Goal: Information Seeking & Learning: Learn about a topic

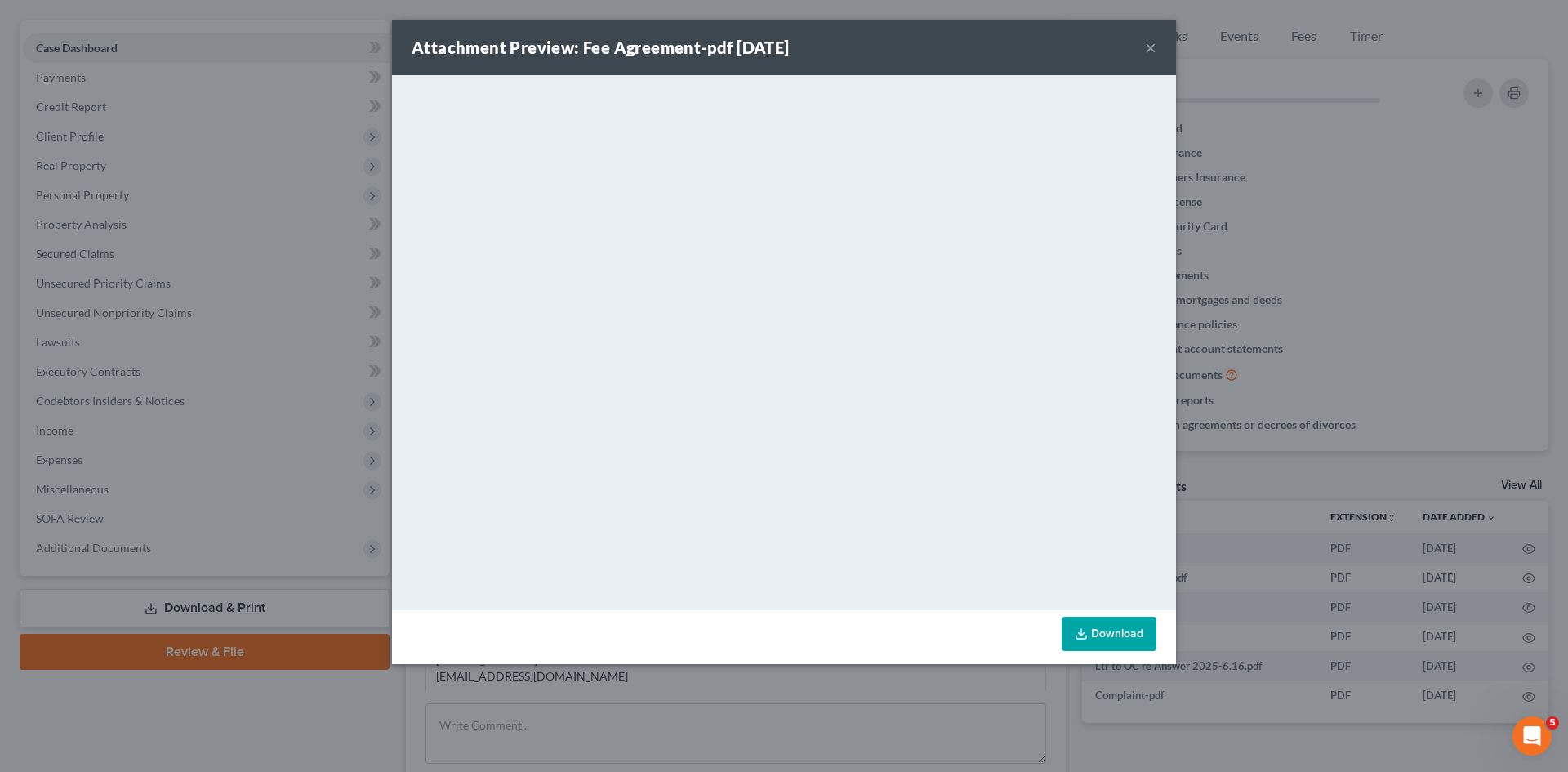
scroll to position [98, 0]
click at [1403, 248] on div "Attachment Preview: Fee Agreement-pdf [DATE] × <object ng-attr-data='[URL][DOMA…" at bounding box center [784, 386] width 1568 height 772
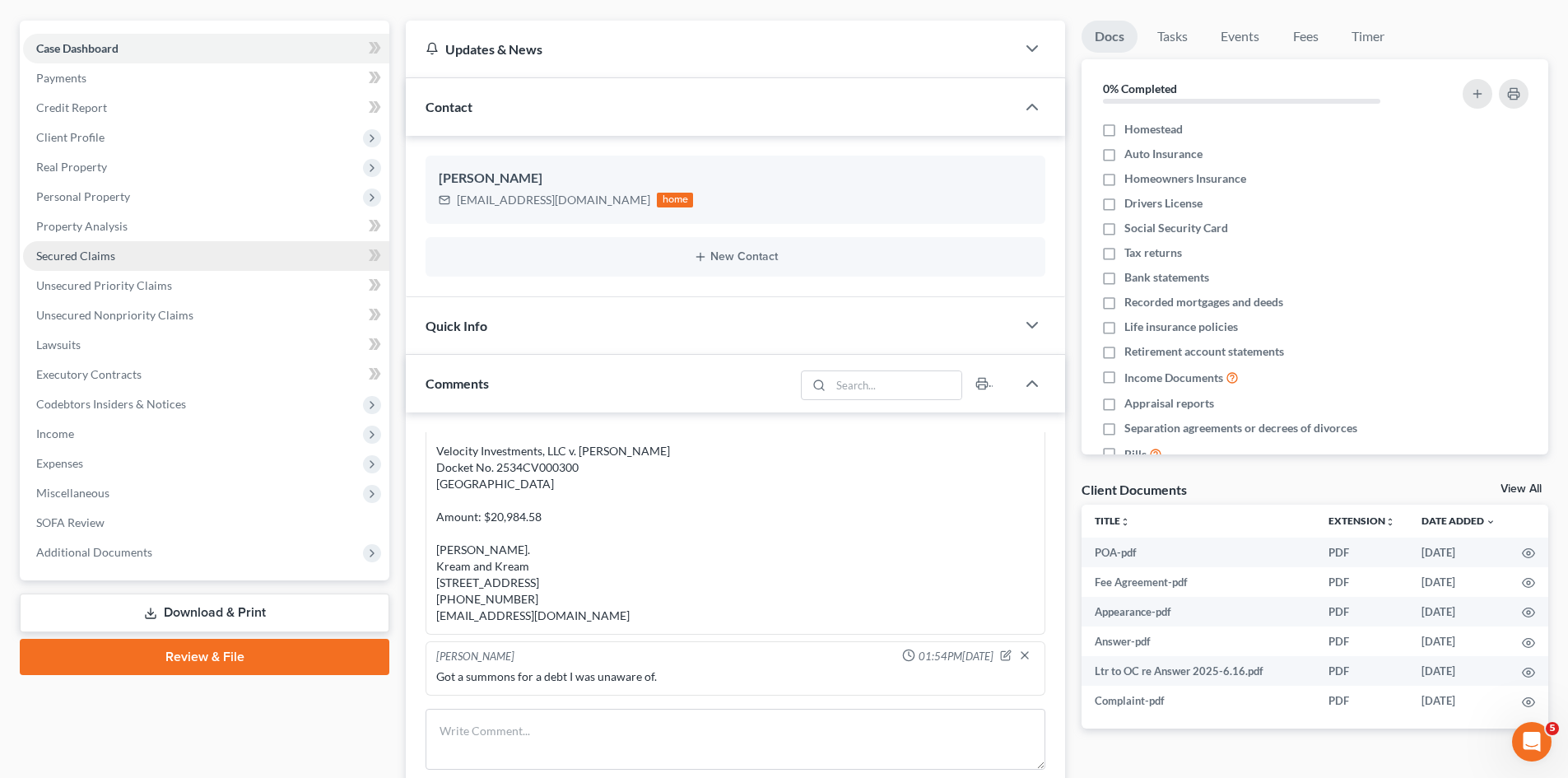
scroll to position [0, 0]
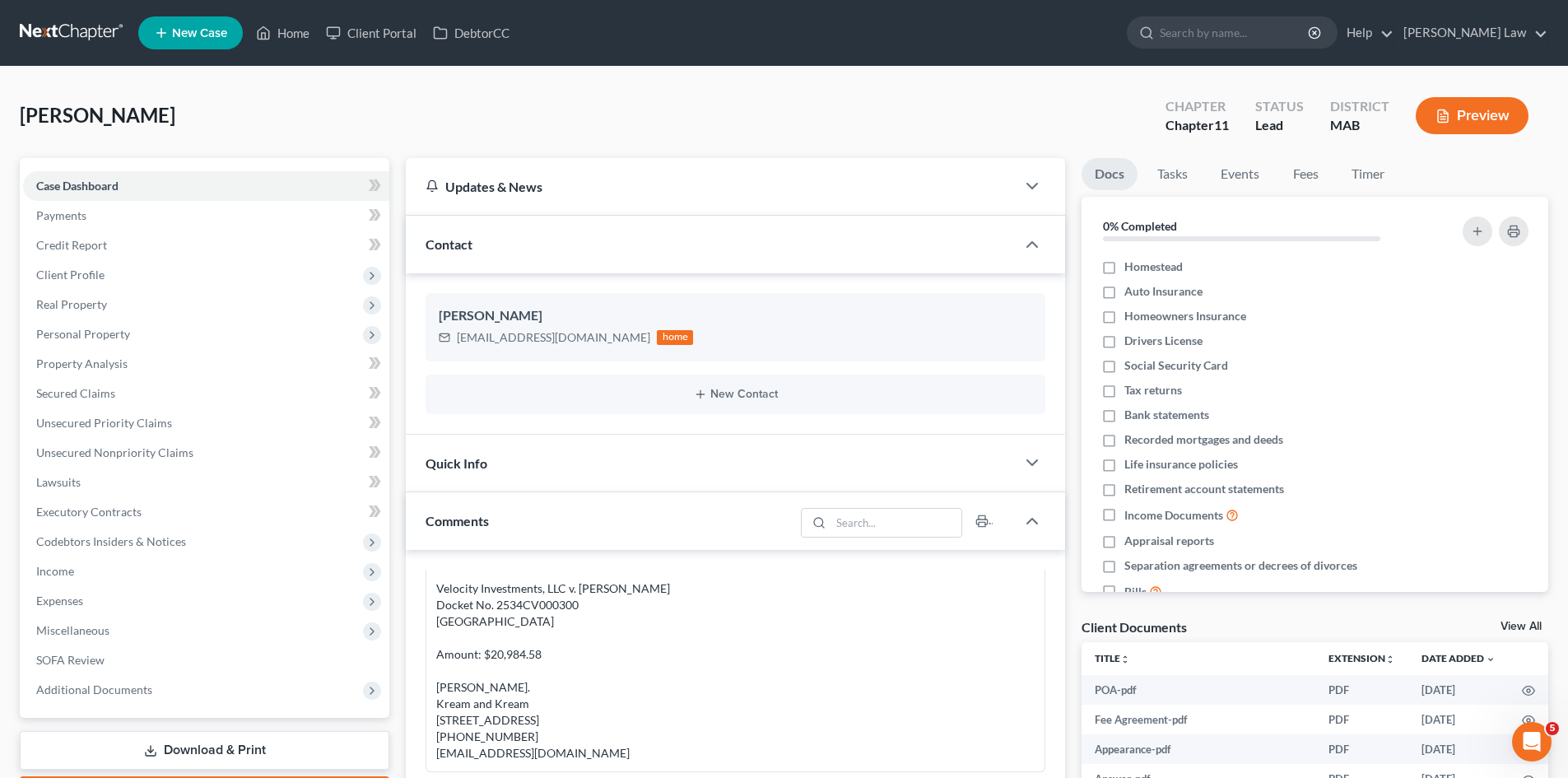
click at [80, 15] on nav "Home New Case Client Portal DebtorCC [PERSON_NAME] Law [EMAIL_ADDRESS][DOMAIN_N…" at bounding box center [784, 33] width 1568 height 66
click at [85, 30] on link at bounding box center [72, 32] width 106 height 29
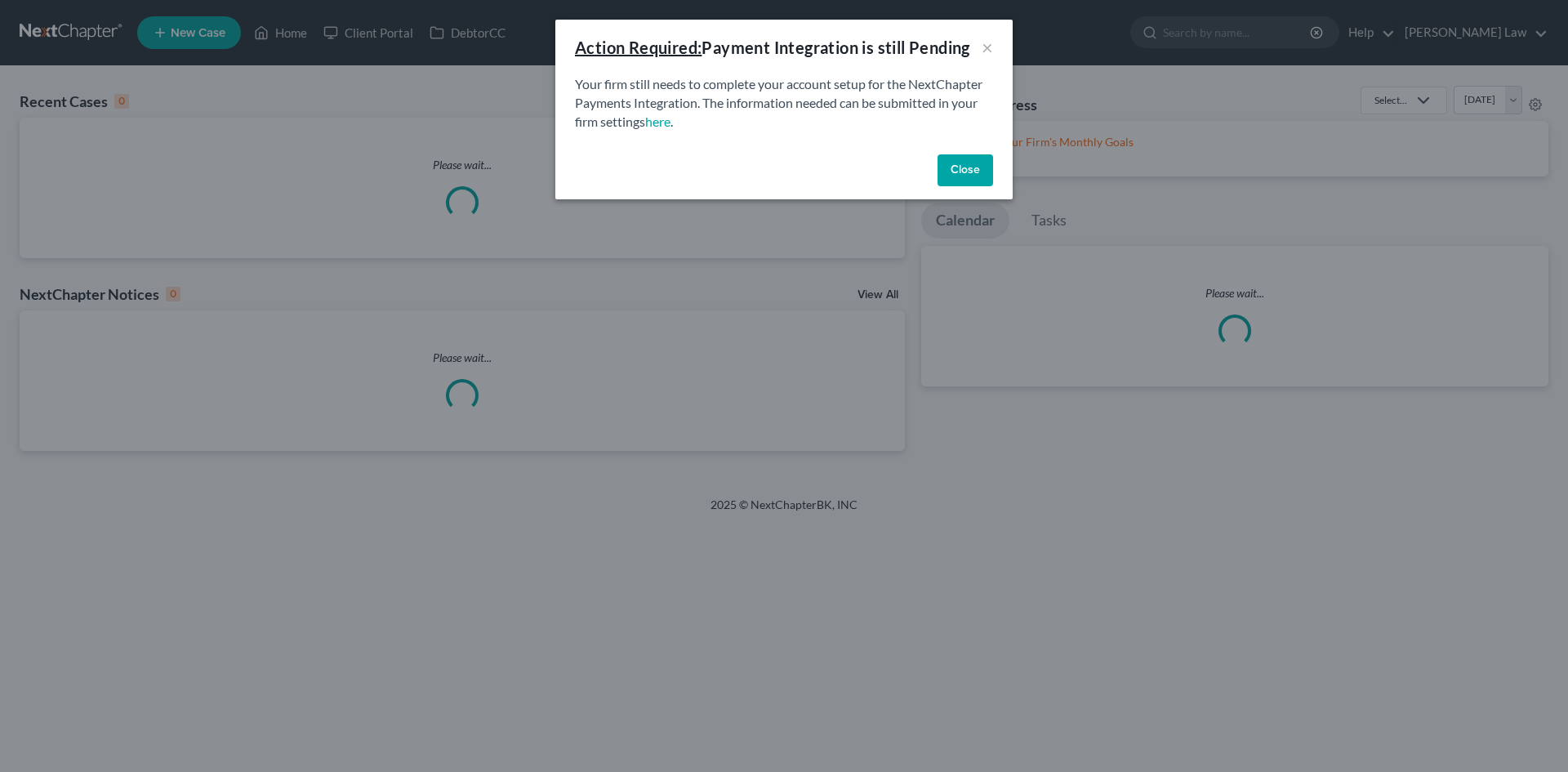
drag, startPoint x: 0, startPoint y: 0, endPoint x: 756, endPoint y: 95, distance: 761.9
click at [756, 95] on p "Your firm still needs to complete your account setup for the NextChapter Paymen…" at bounding box center [784, 103] width 418 height 56
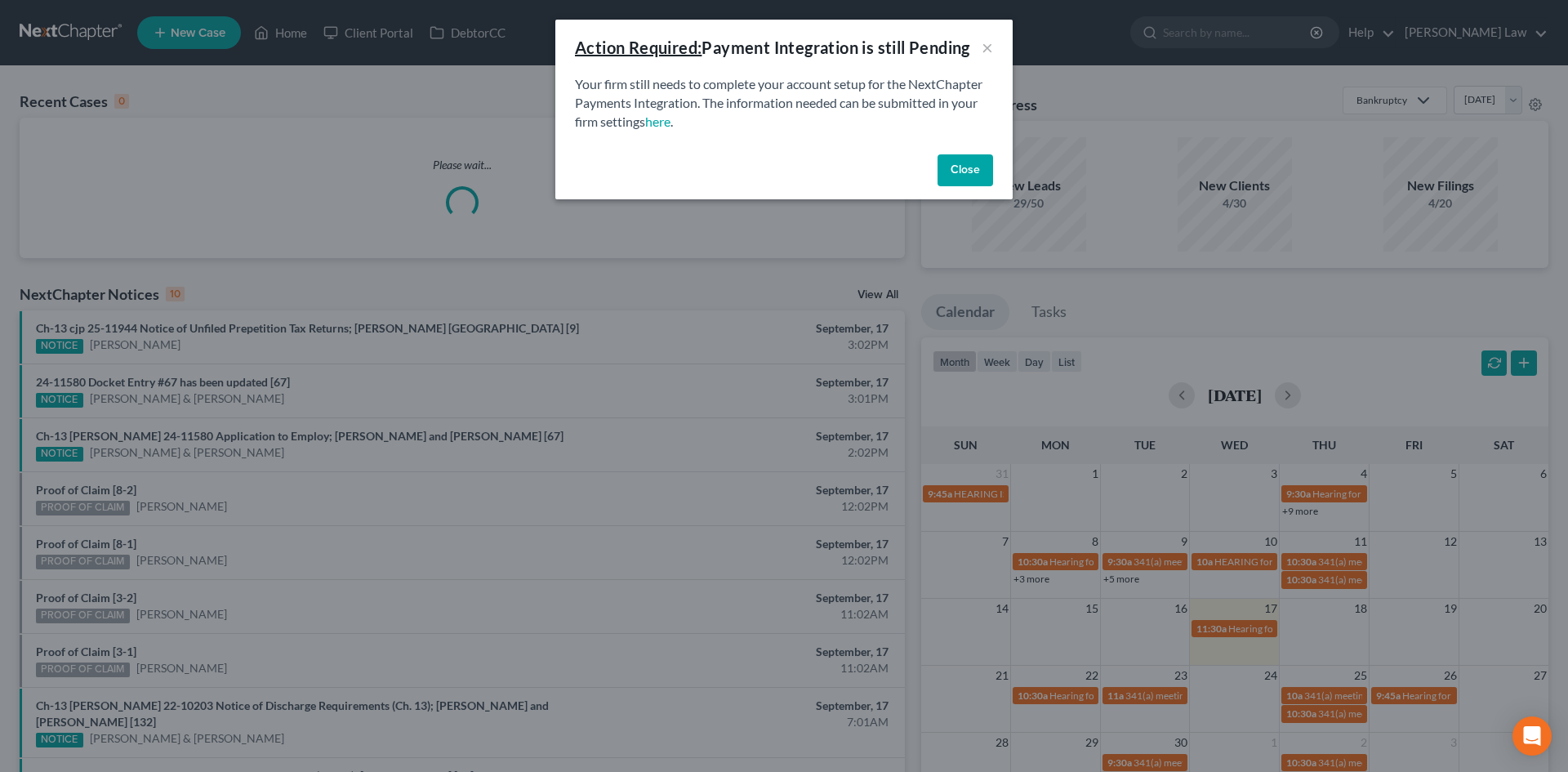
click at [954, 166] on button "Close" at bounding box center [965, 170] width 55 height 33
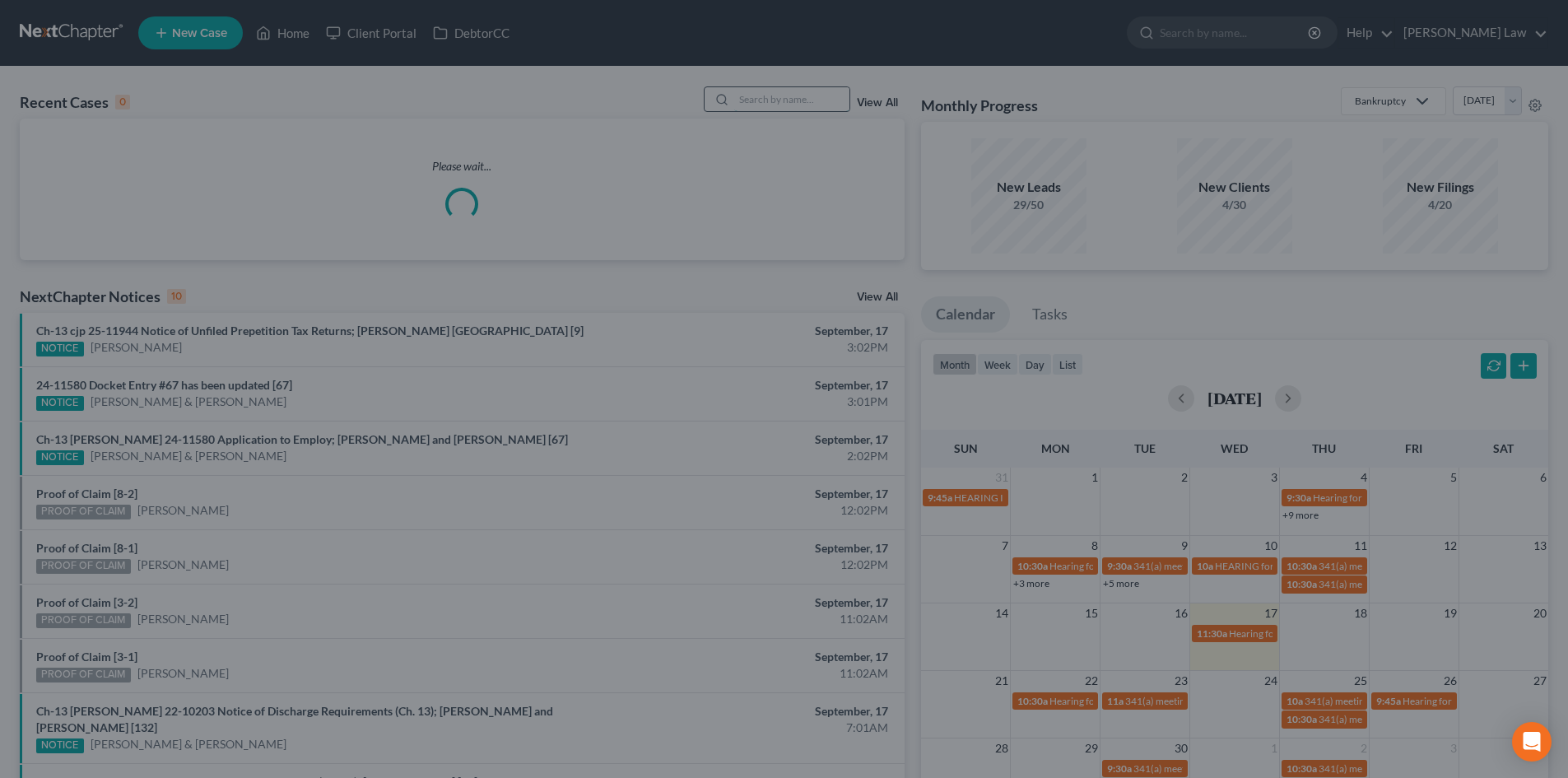
click at [803, 102] on input "search" at bounding box center [792, 99] width 115 height 24
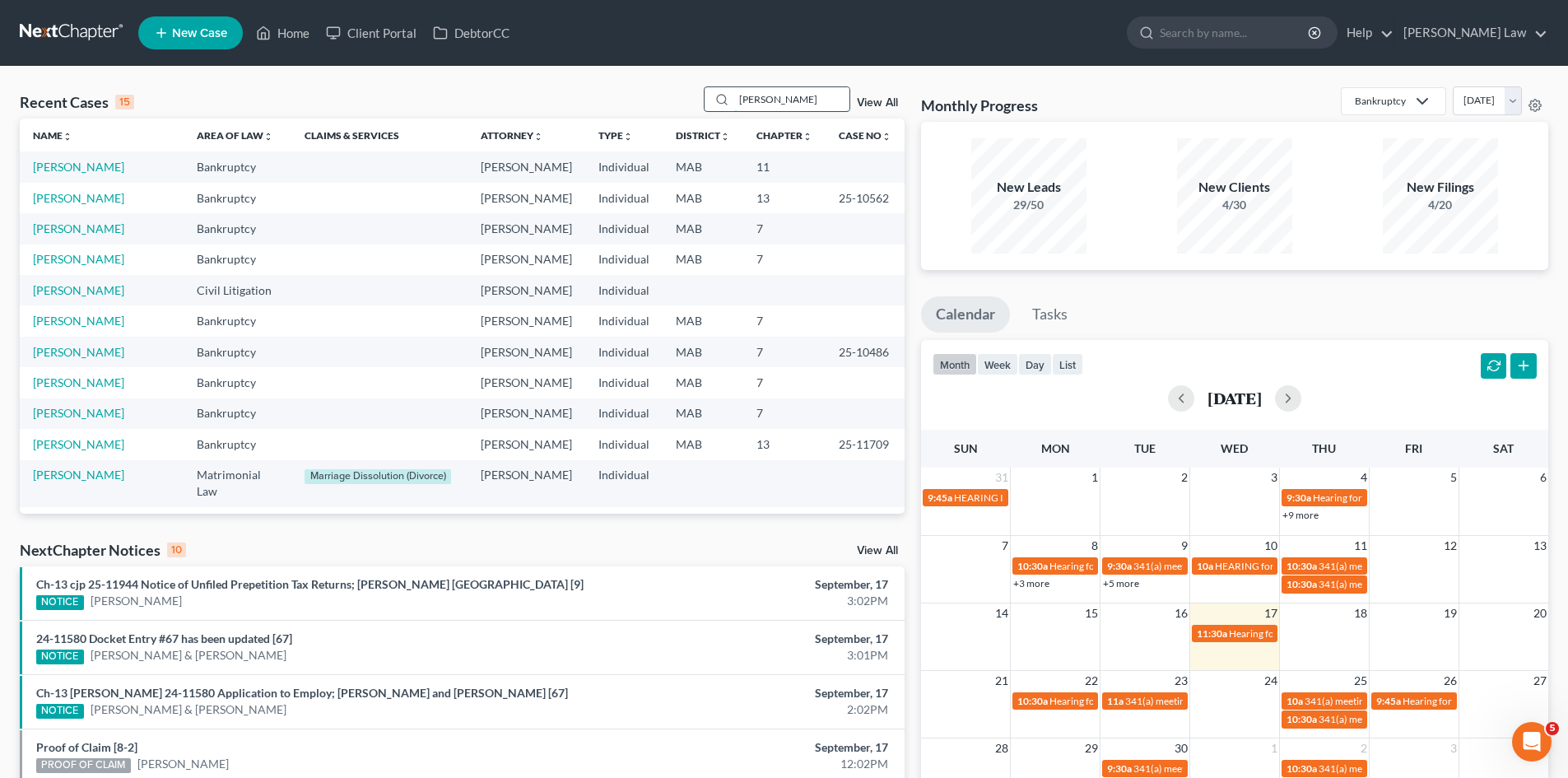
type input "sarah"
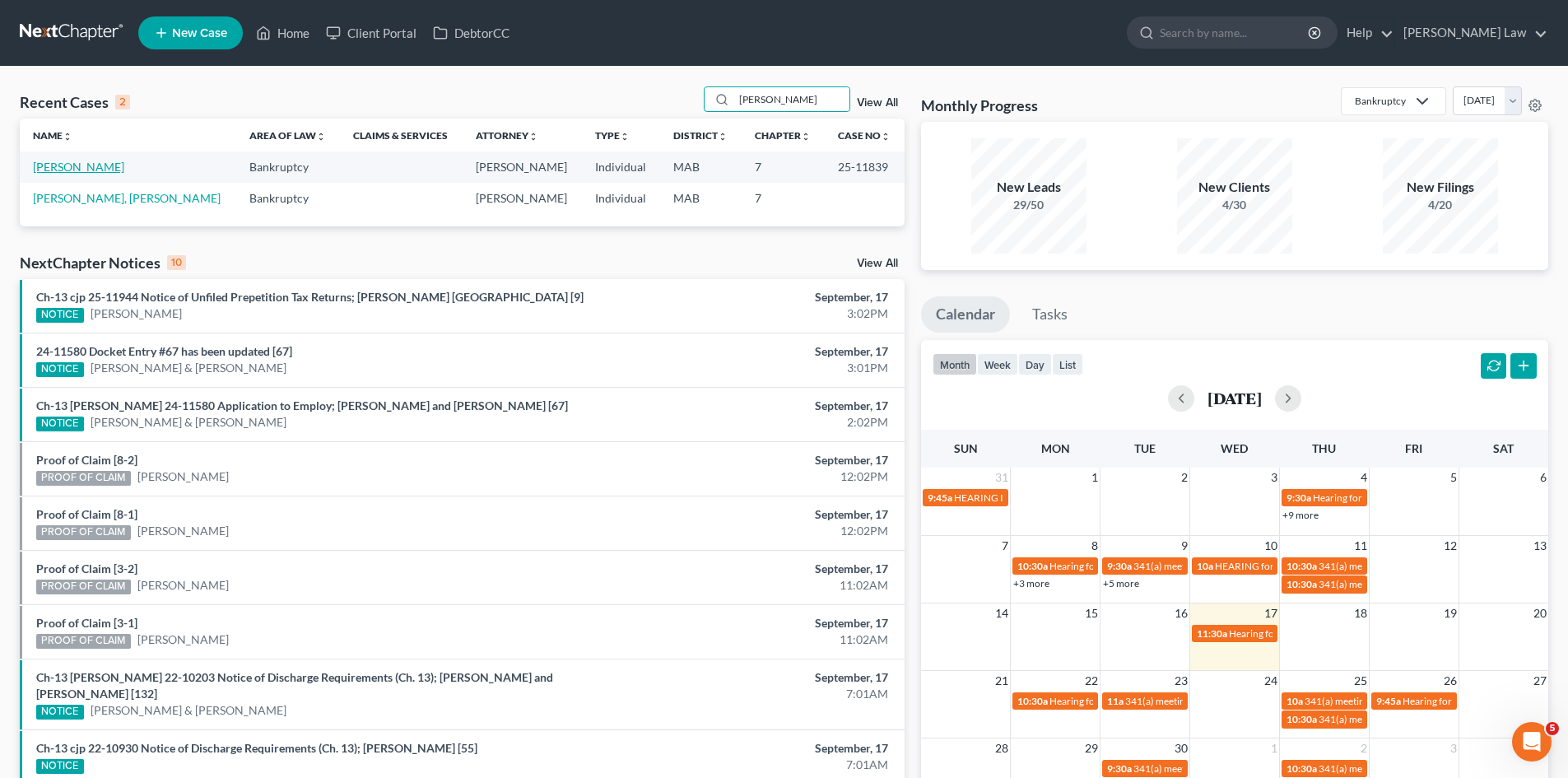
click at [91, 172] on link "Sevieri, Sarah" at bounding box center [78, 167] width 91 height 14
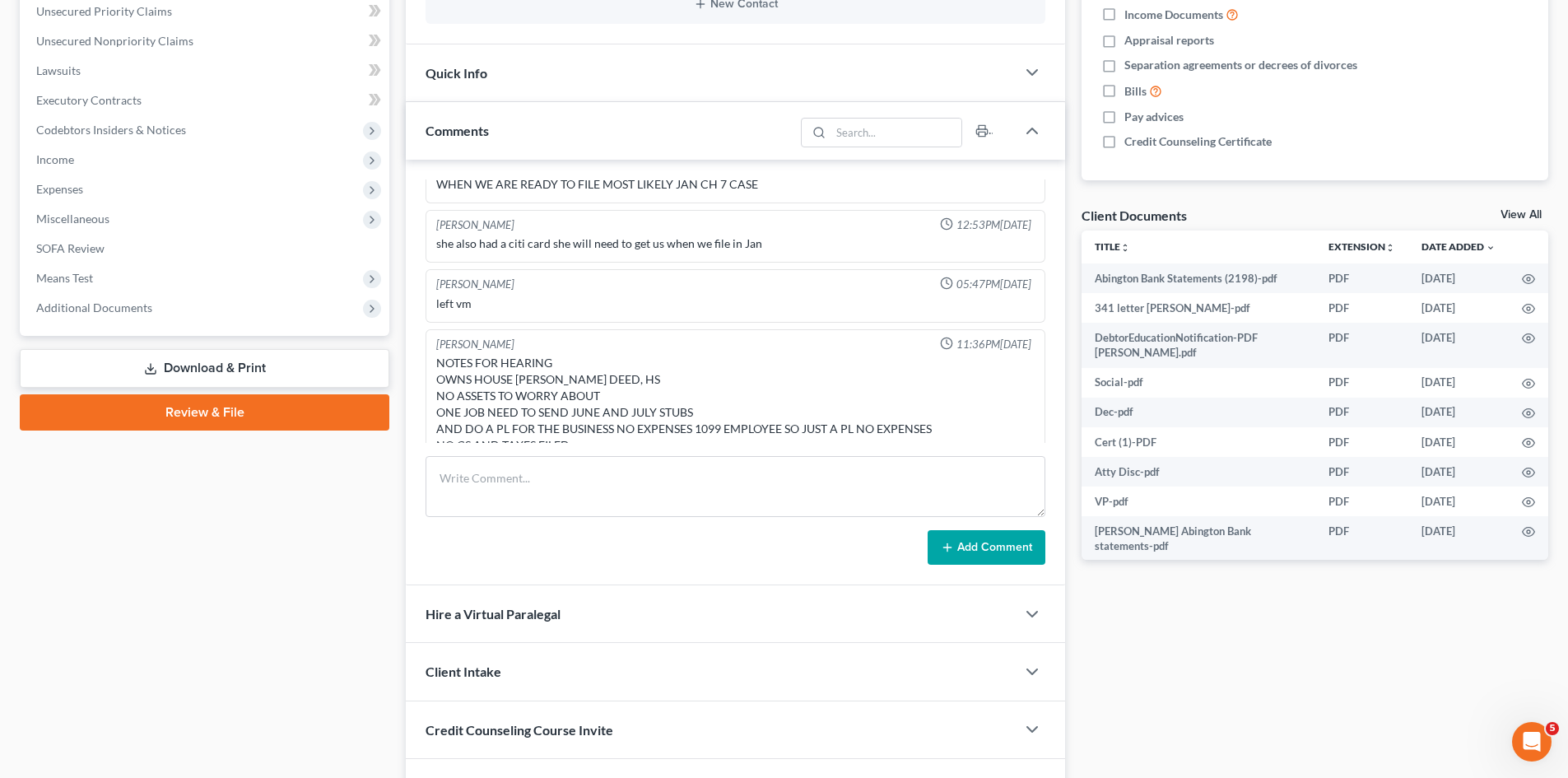
scroll to position [243, 0]
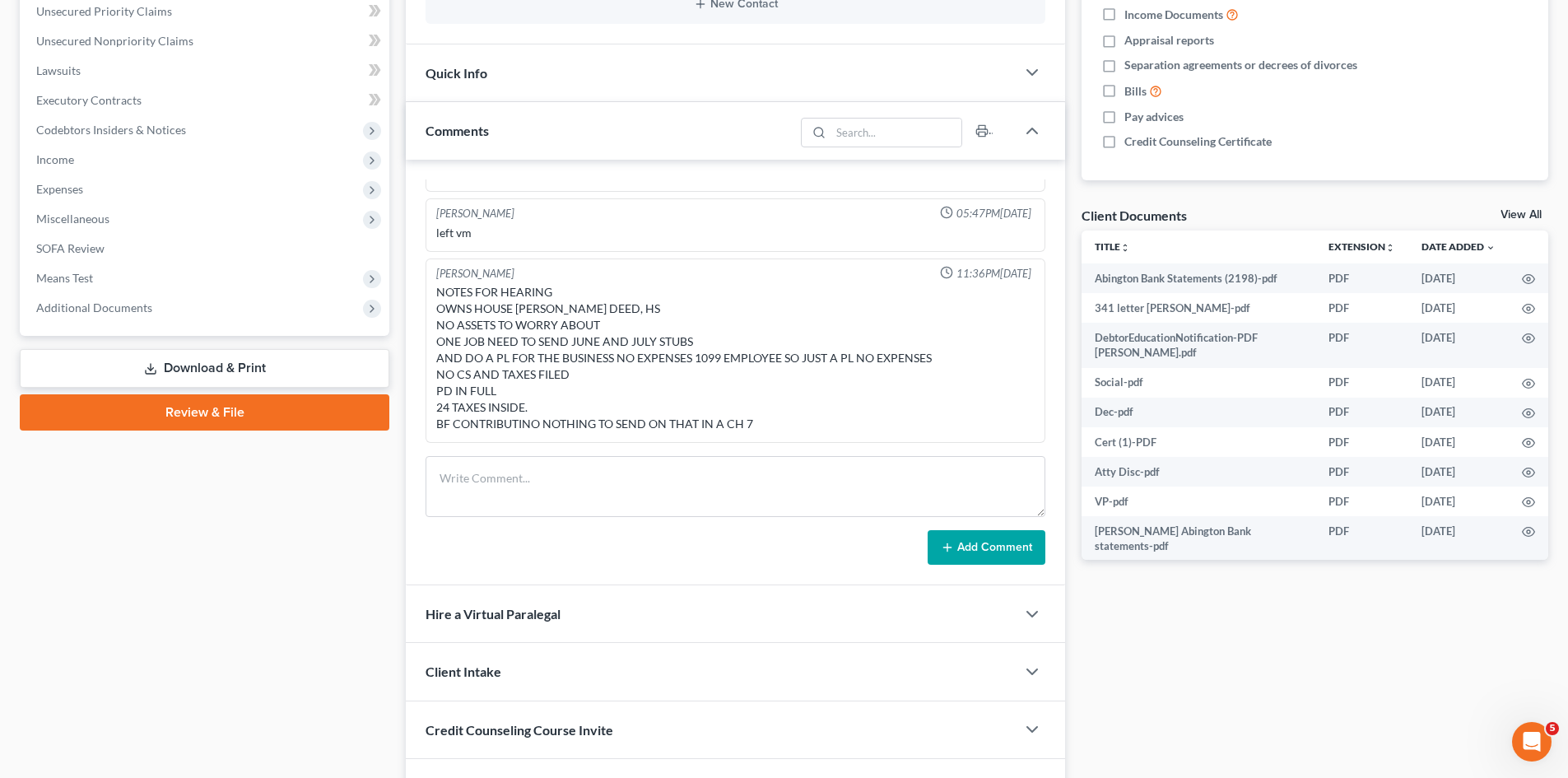
click at [1518, 214] on link "View All" at bounding box center [1521, 215] width 41 height 12
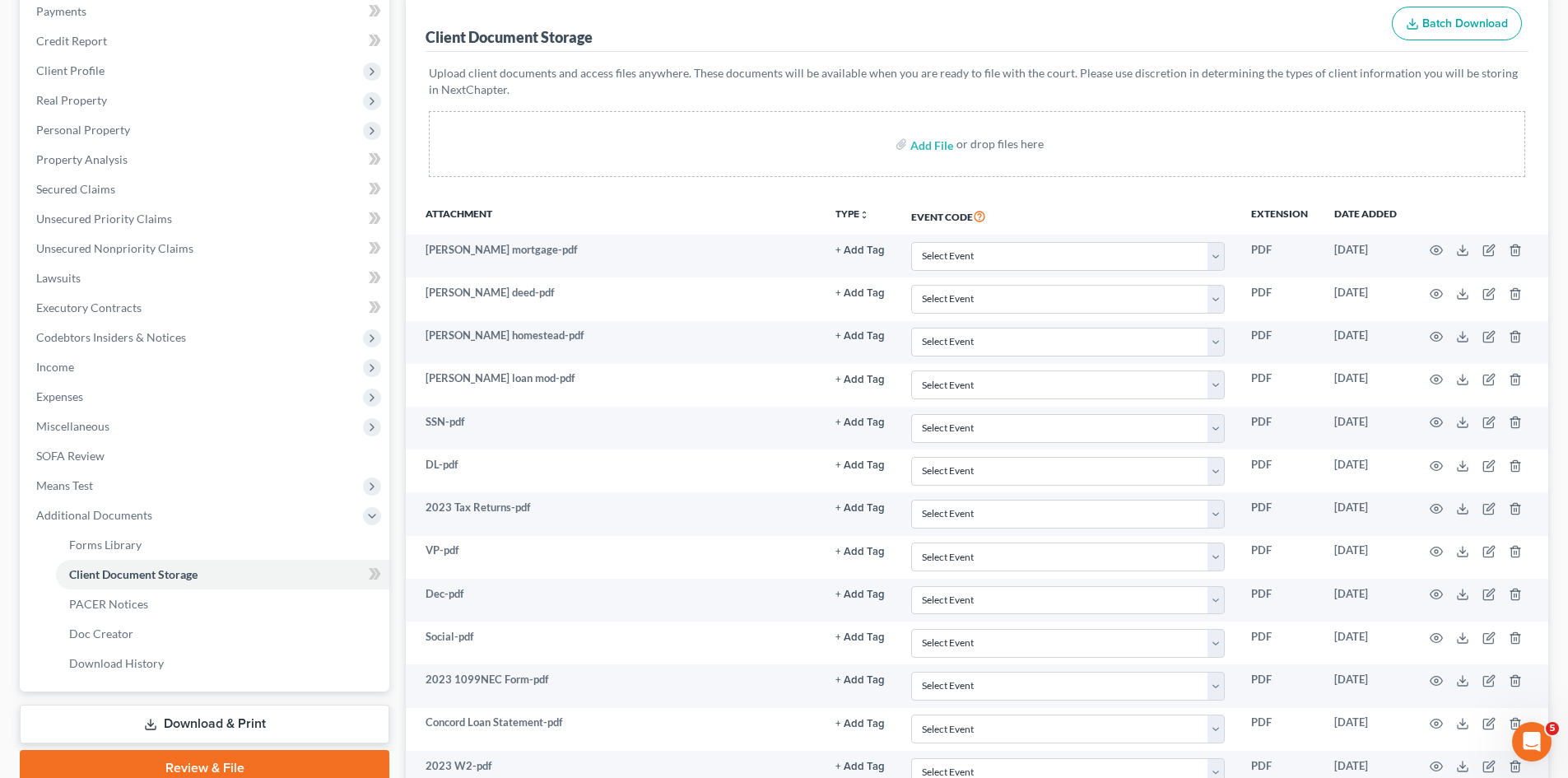
scroll to position [549, 0]
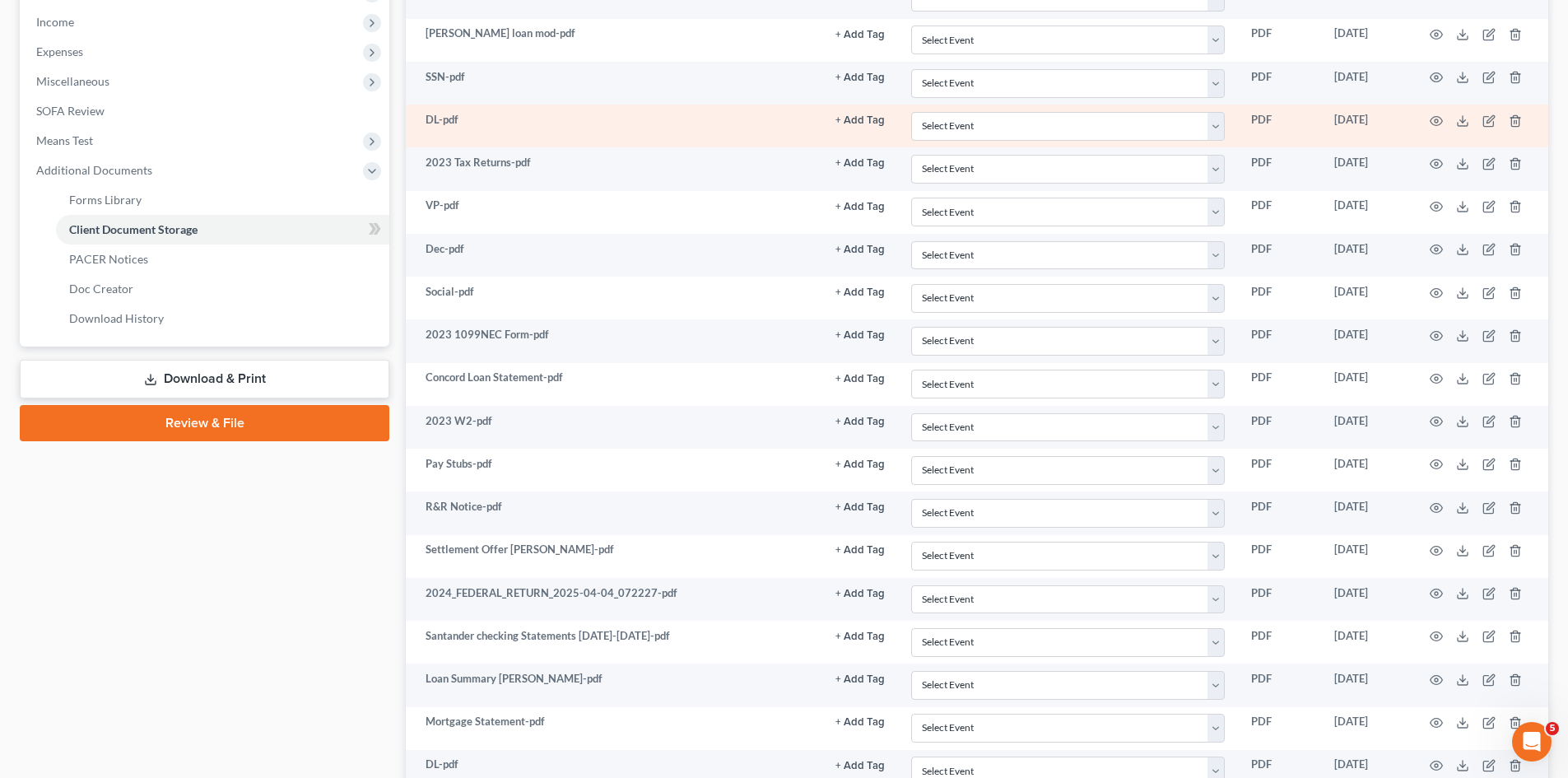
click at [1461, 129] on td at bounding box center [1479, 126] width 139 height 43
click at [1460, 126] on icon at bounding box center [1462, 124] width 10 height 4
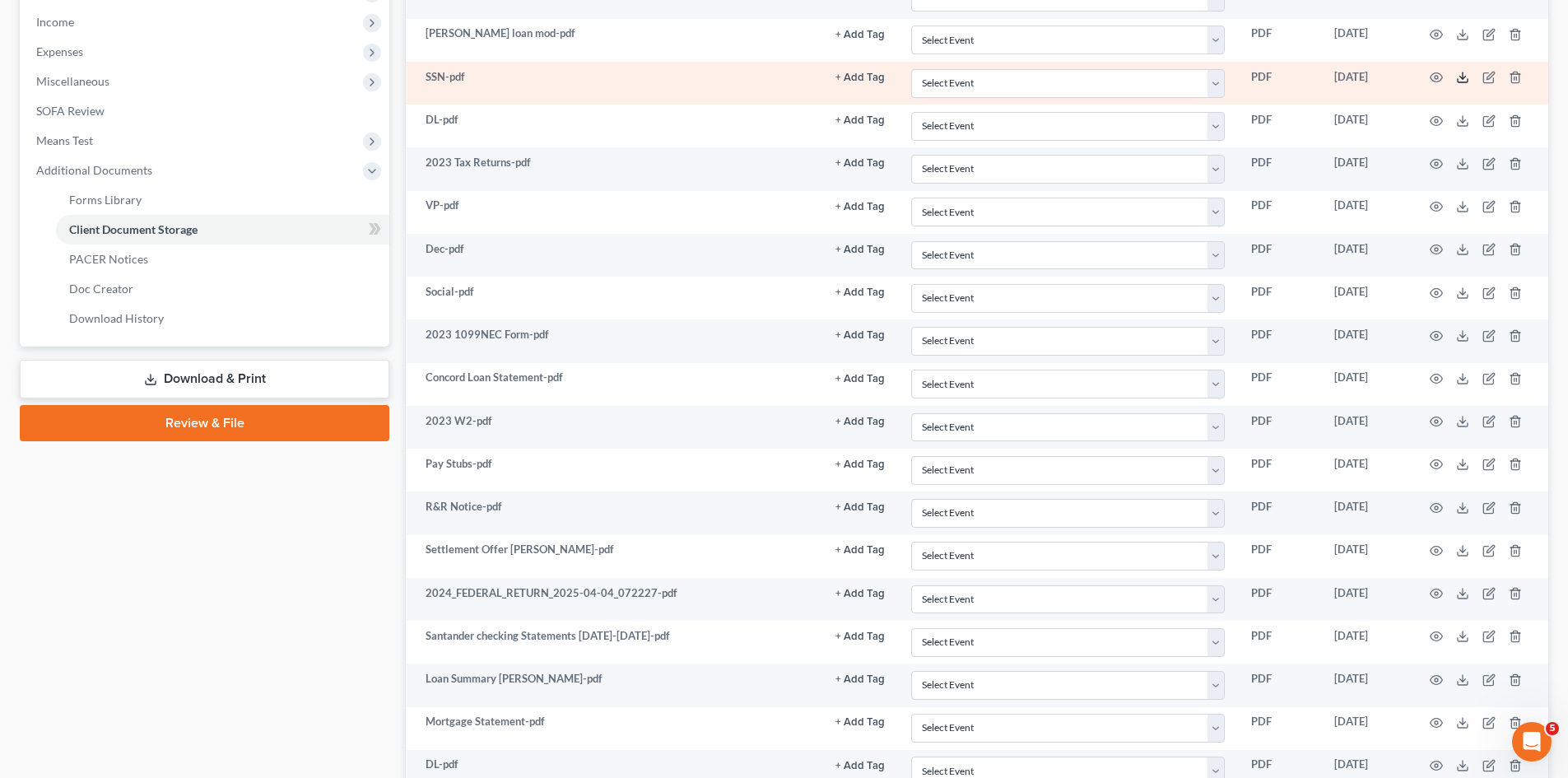
click at [1466, 79] on icon at bounding box center [1462, 77] width 13 height 13
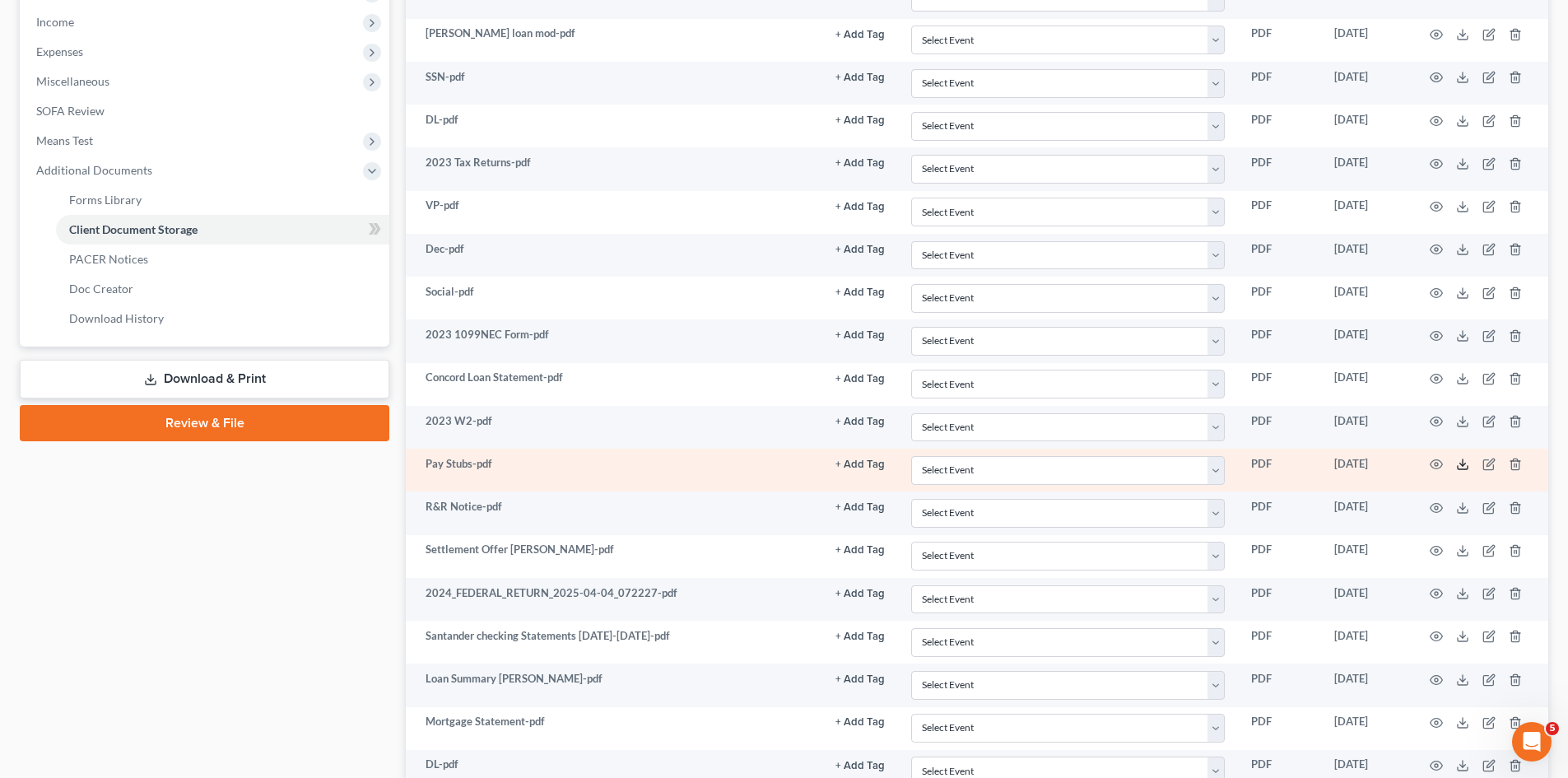
click at [1461, 464] on icon at bounding box center [1462, 464] width 13 height 13
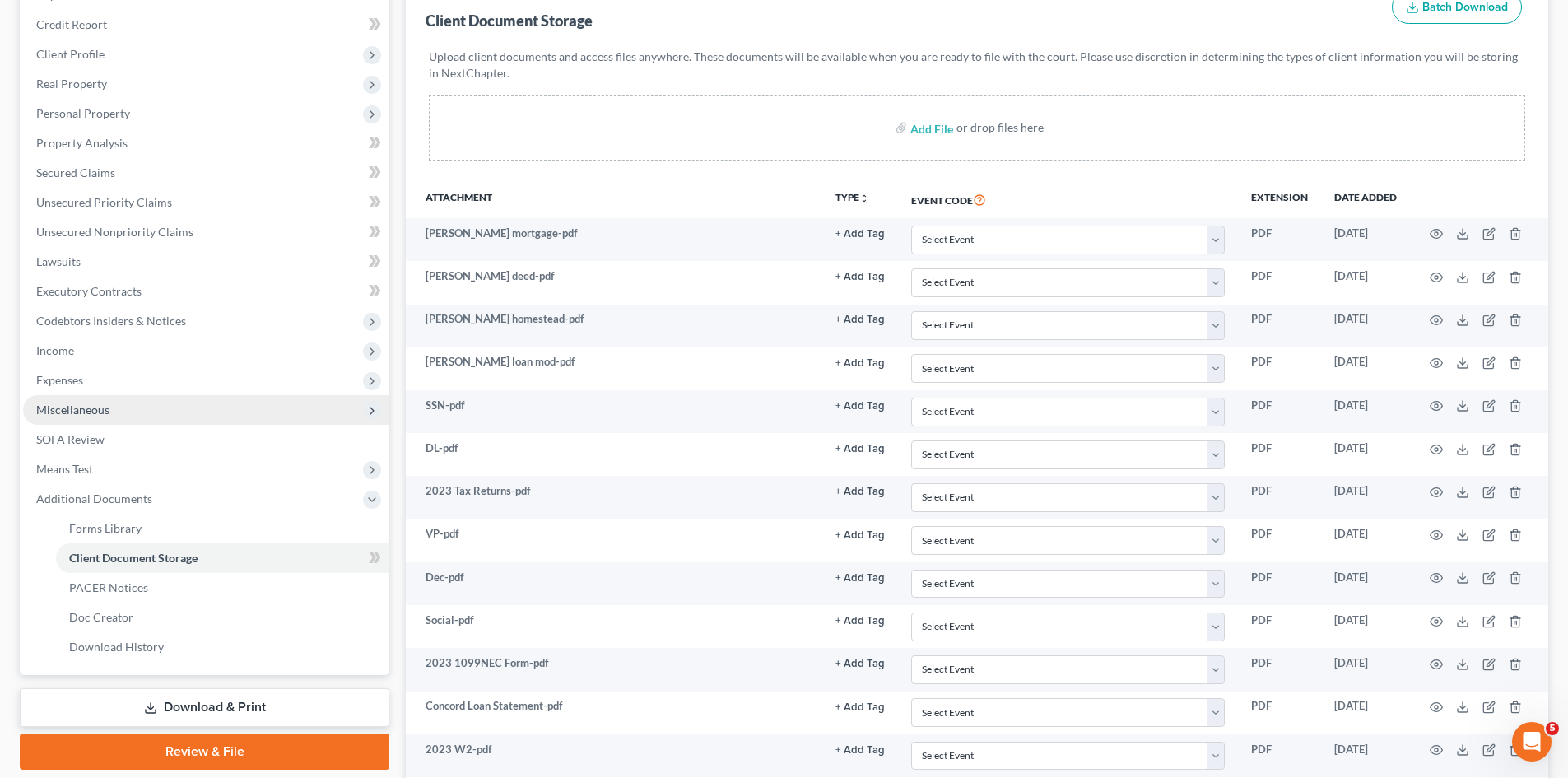
scroll to position [138, 0]
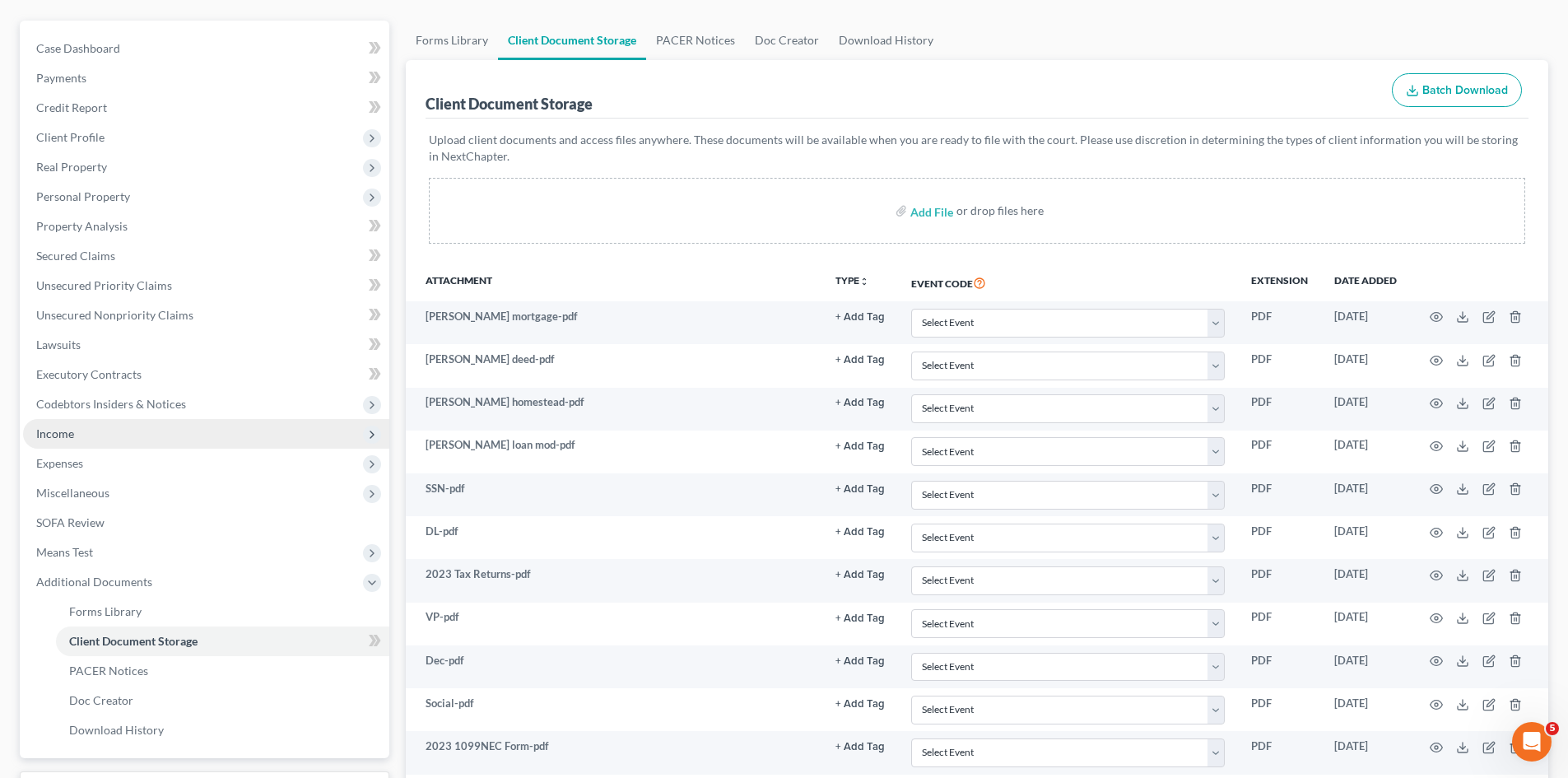
click at [90, 447] on span "Income" at bounding box center [206, 433] width 367 height 29
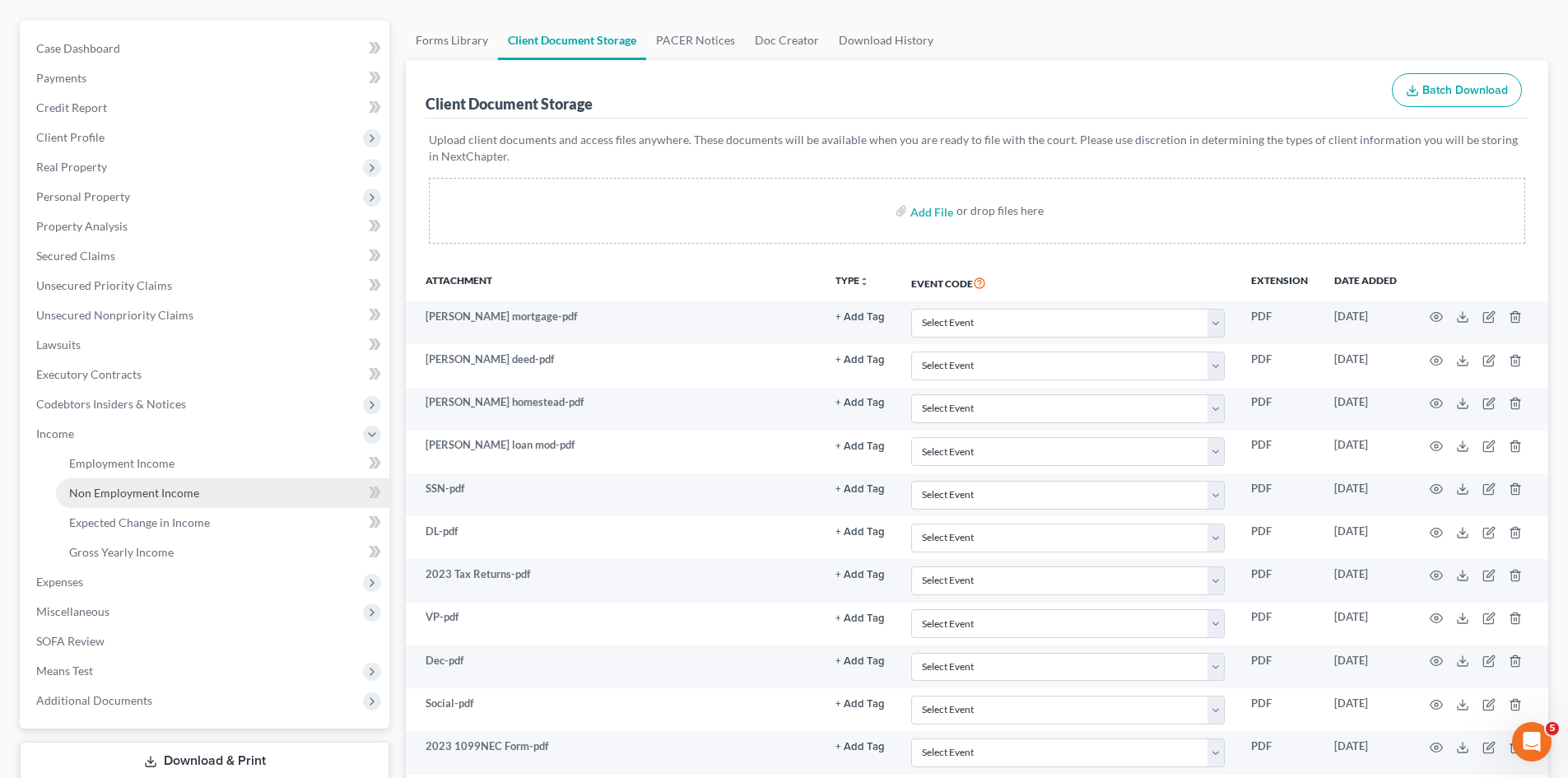
click at [107, 504] on link "Non Employment Income" at bounding box center [223, 493] width 334 height 29
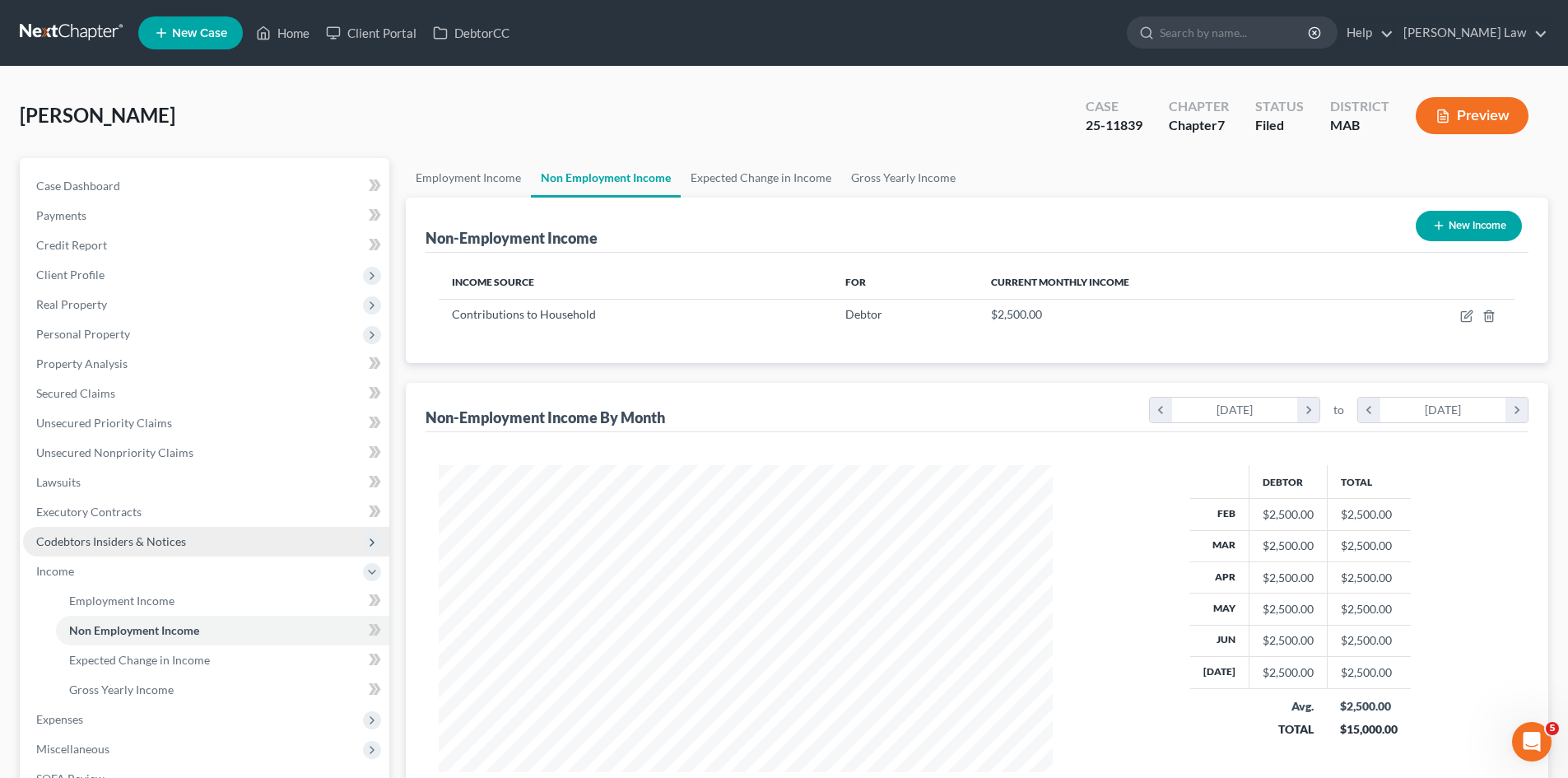
scroll to position [307, 647]
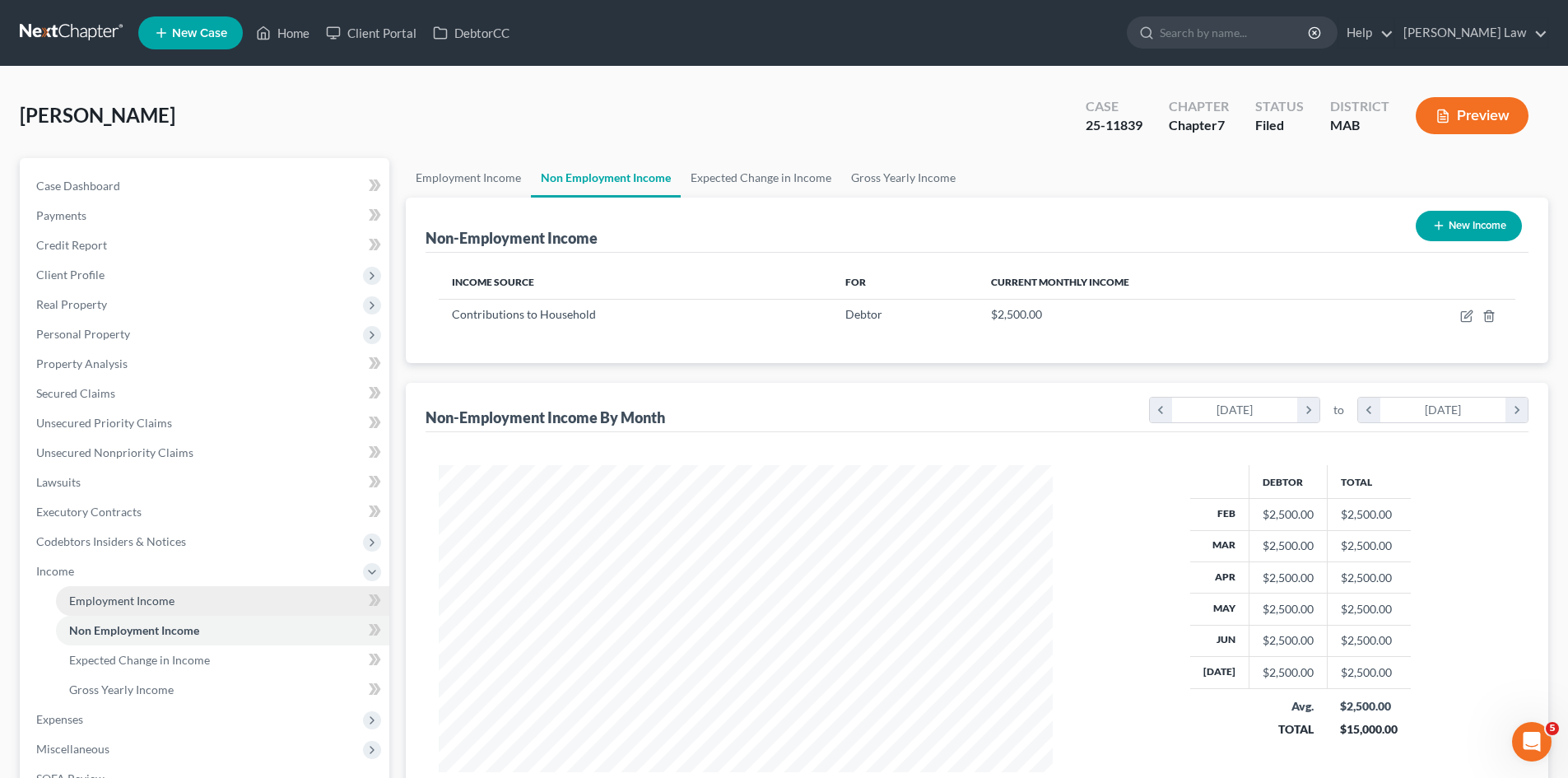
click at [144, 605] on span "Employment Income" at bounding box center [122, 601] width 106 height 14
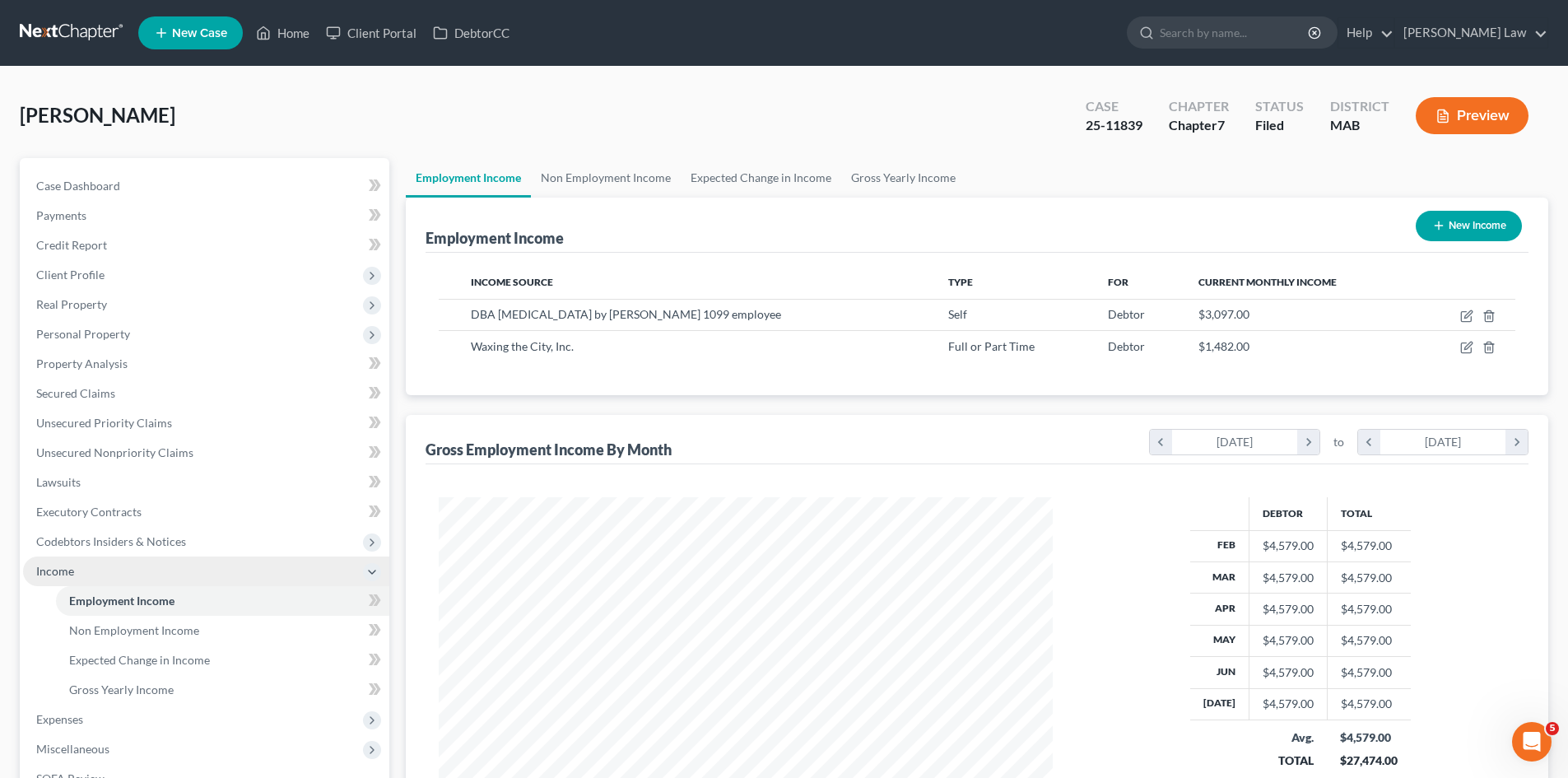
scroll to position [307, 647]
click at [146, 187] on link "Case Dashboard" at bounding box center [206, 186] width 367 height 29
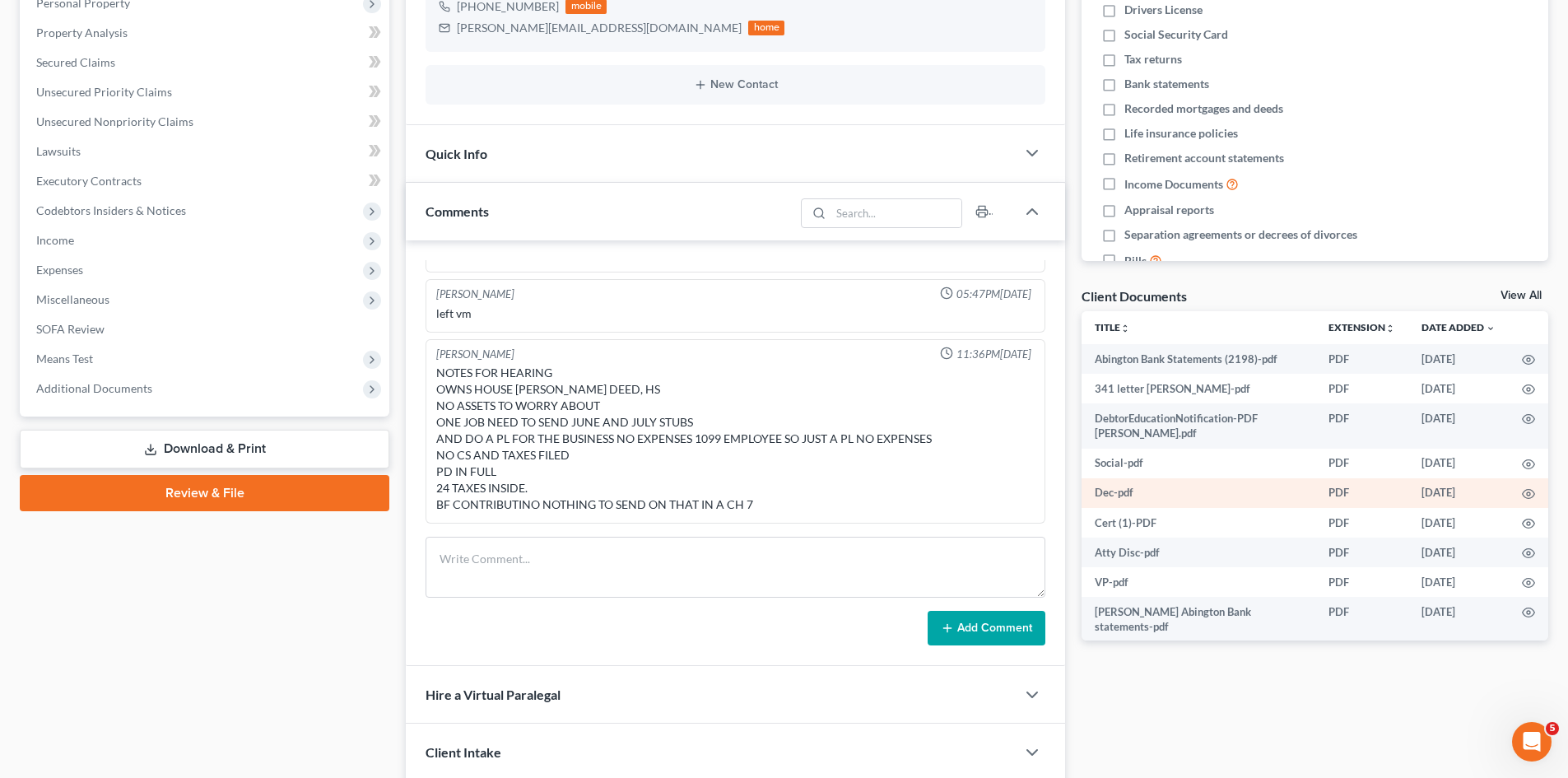
scroll to position [412, 0]
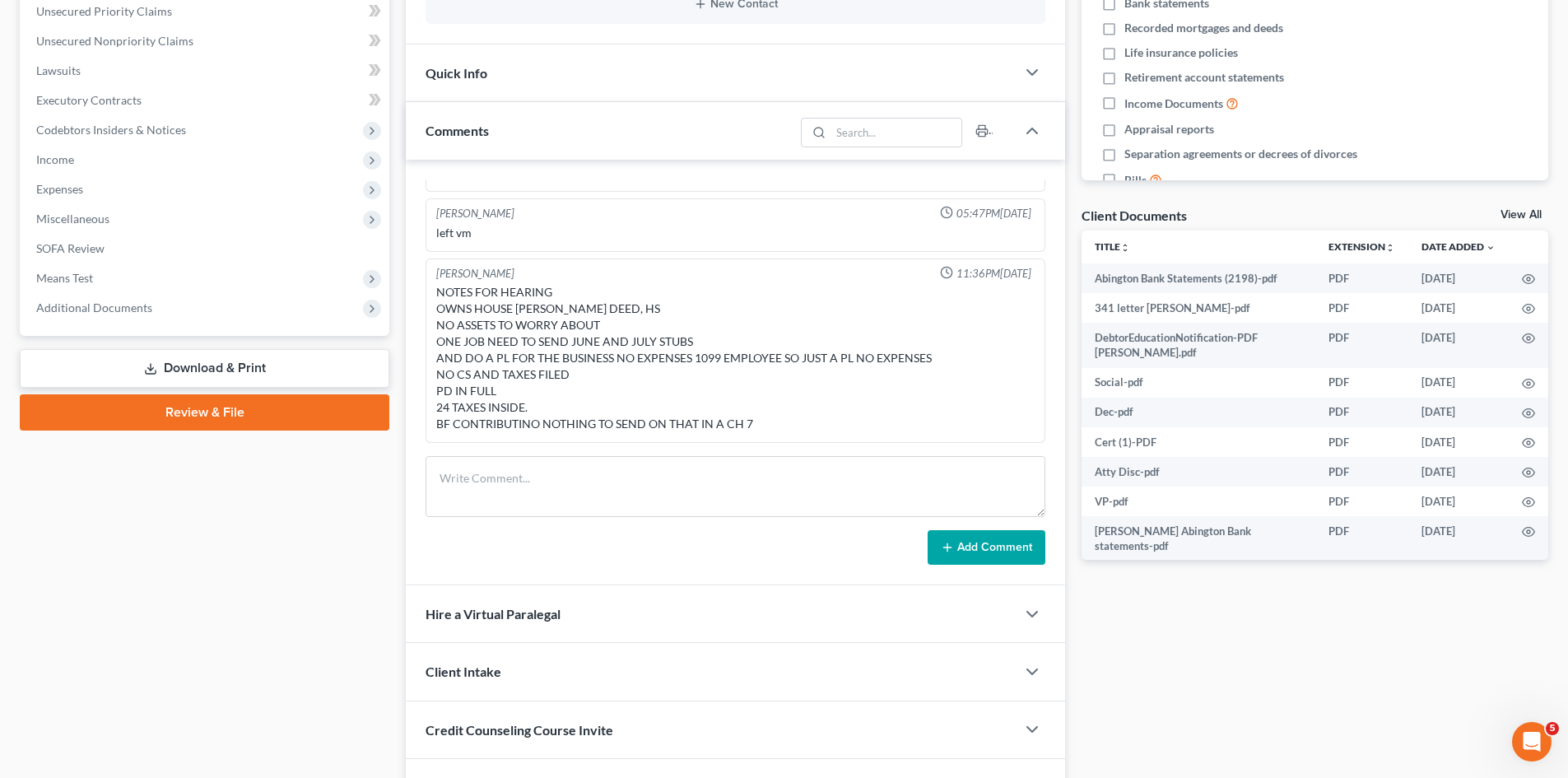
click at [1508, 210] on link "View All" at bounding box center [1521, 215] width 41 height 12
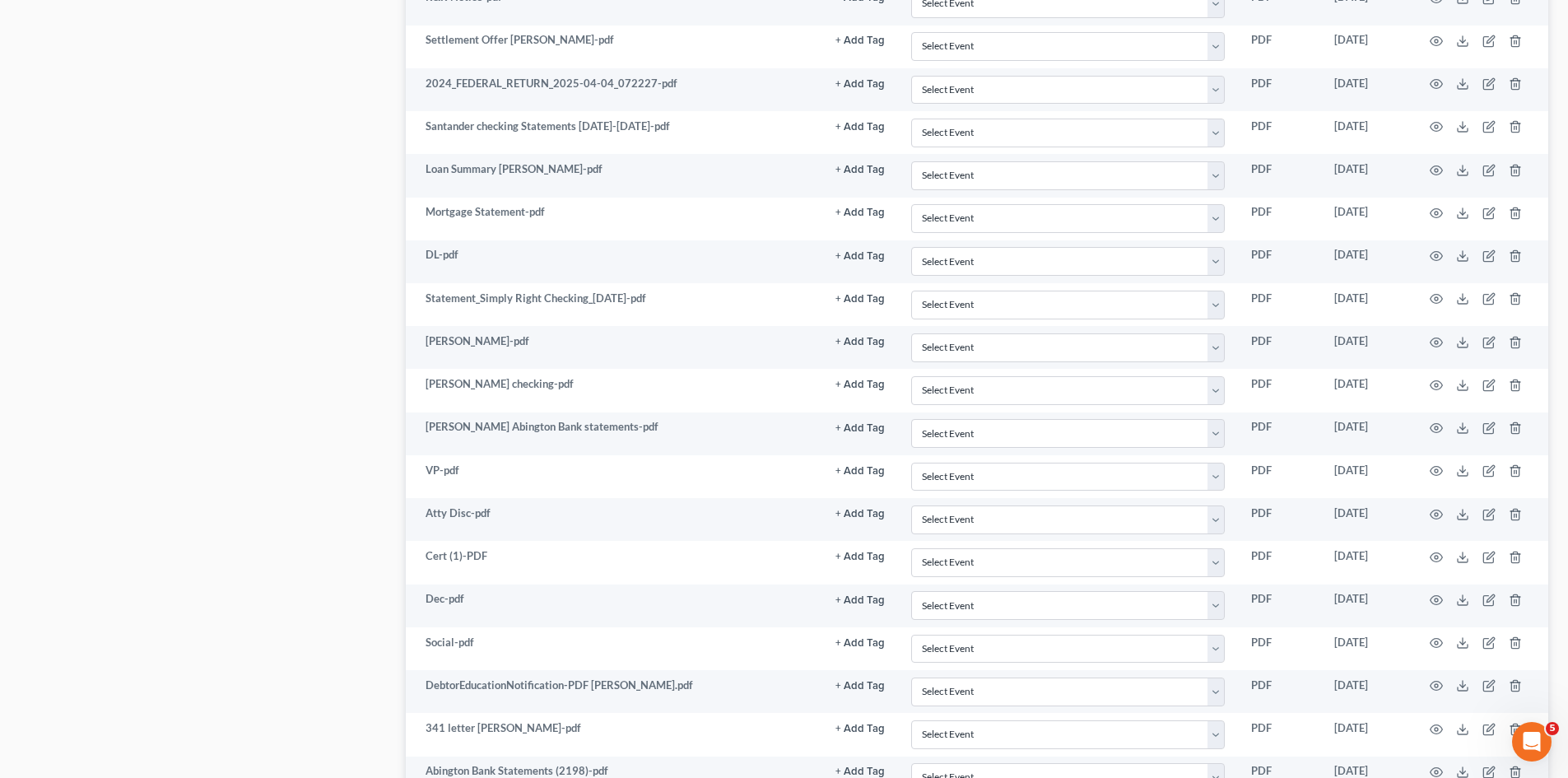
scroll to position [1209, 0]
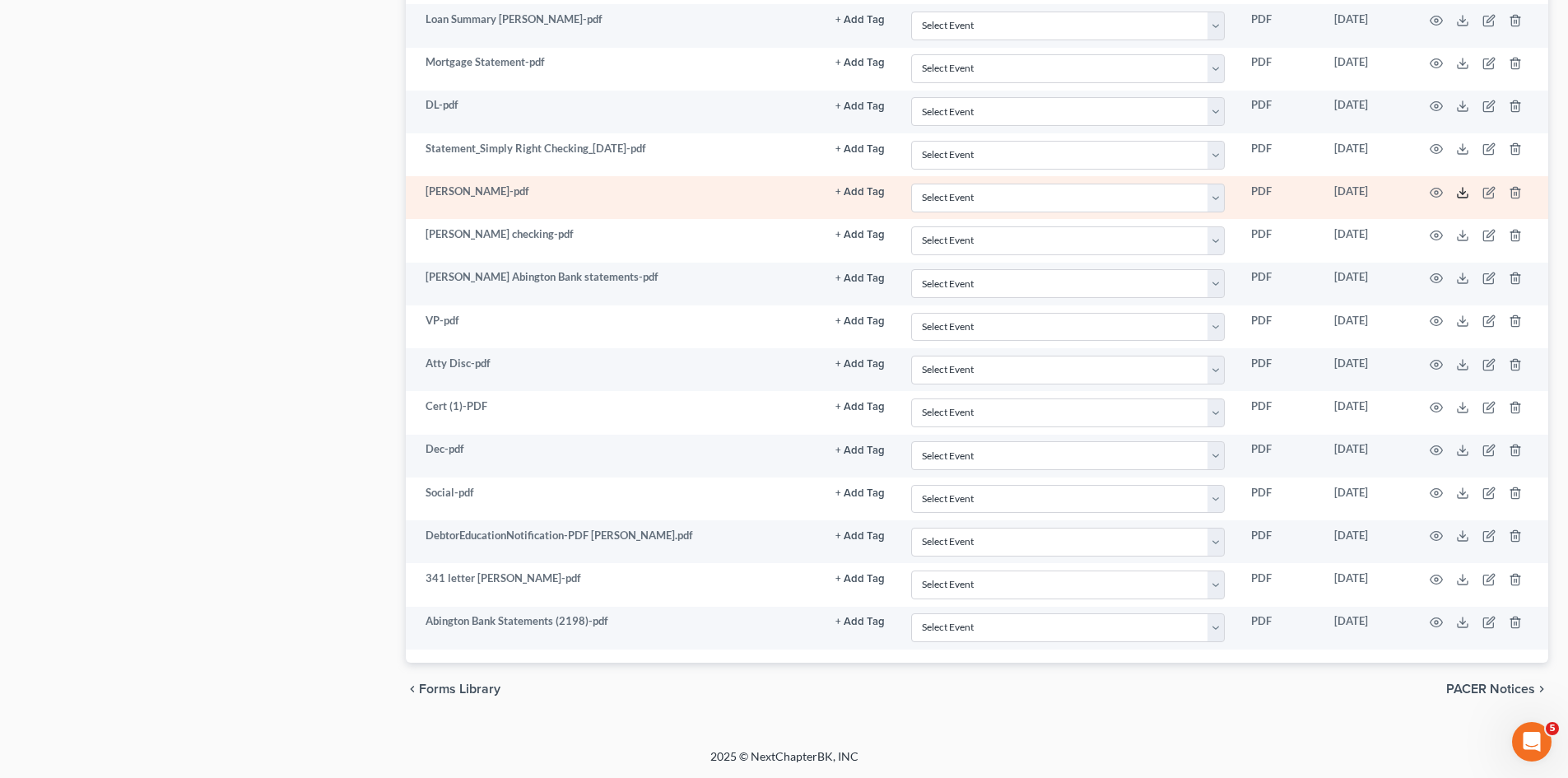
click at [1463, 193] on line at bounding box center [1463, 190] width 0 height 6
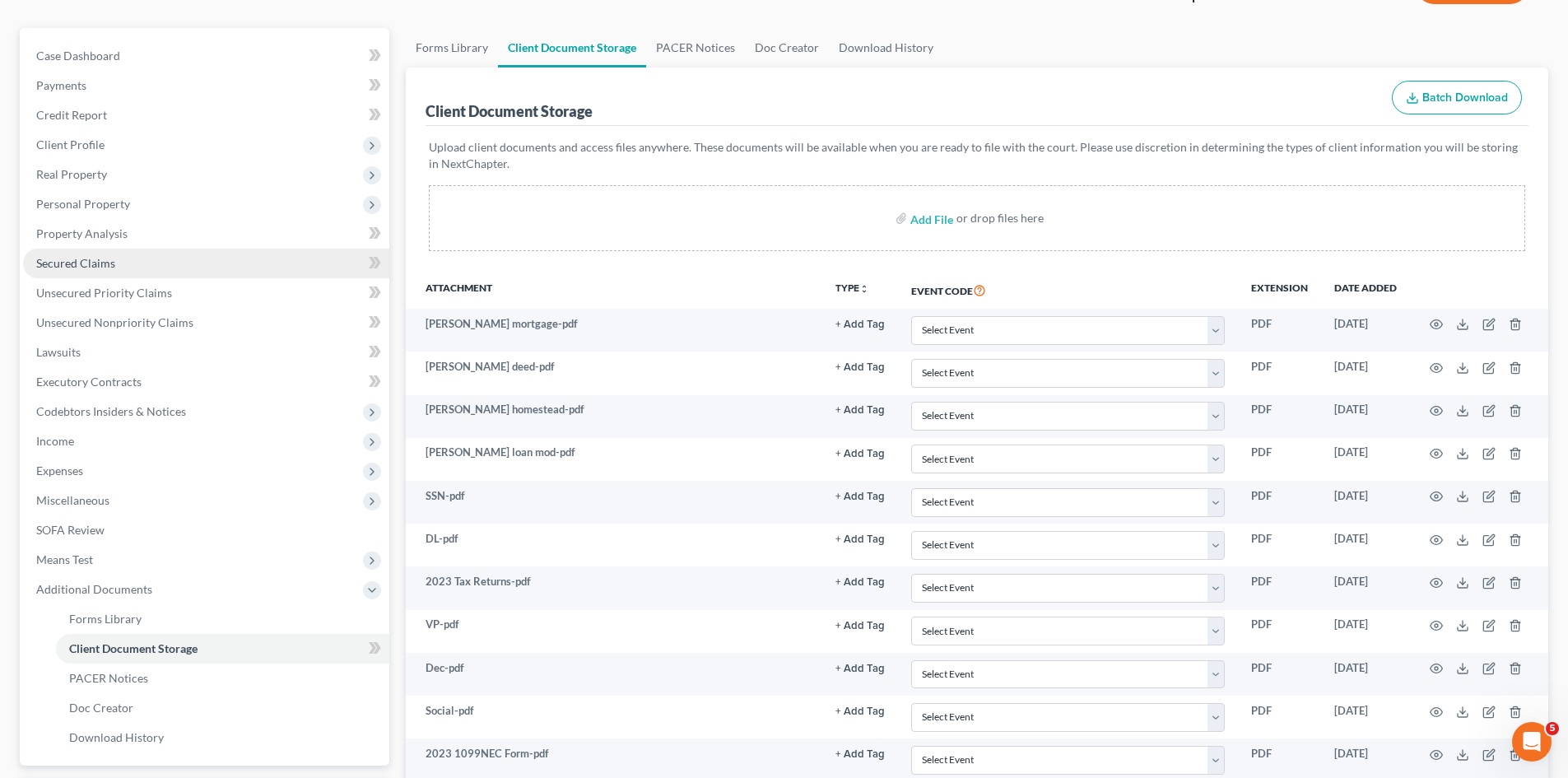
scroll to position [0, 0]
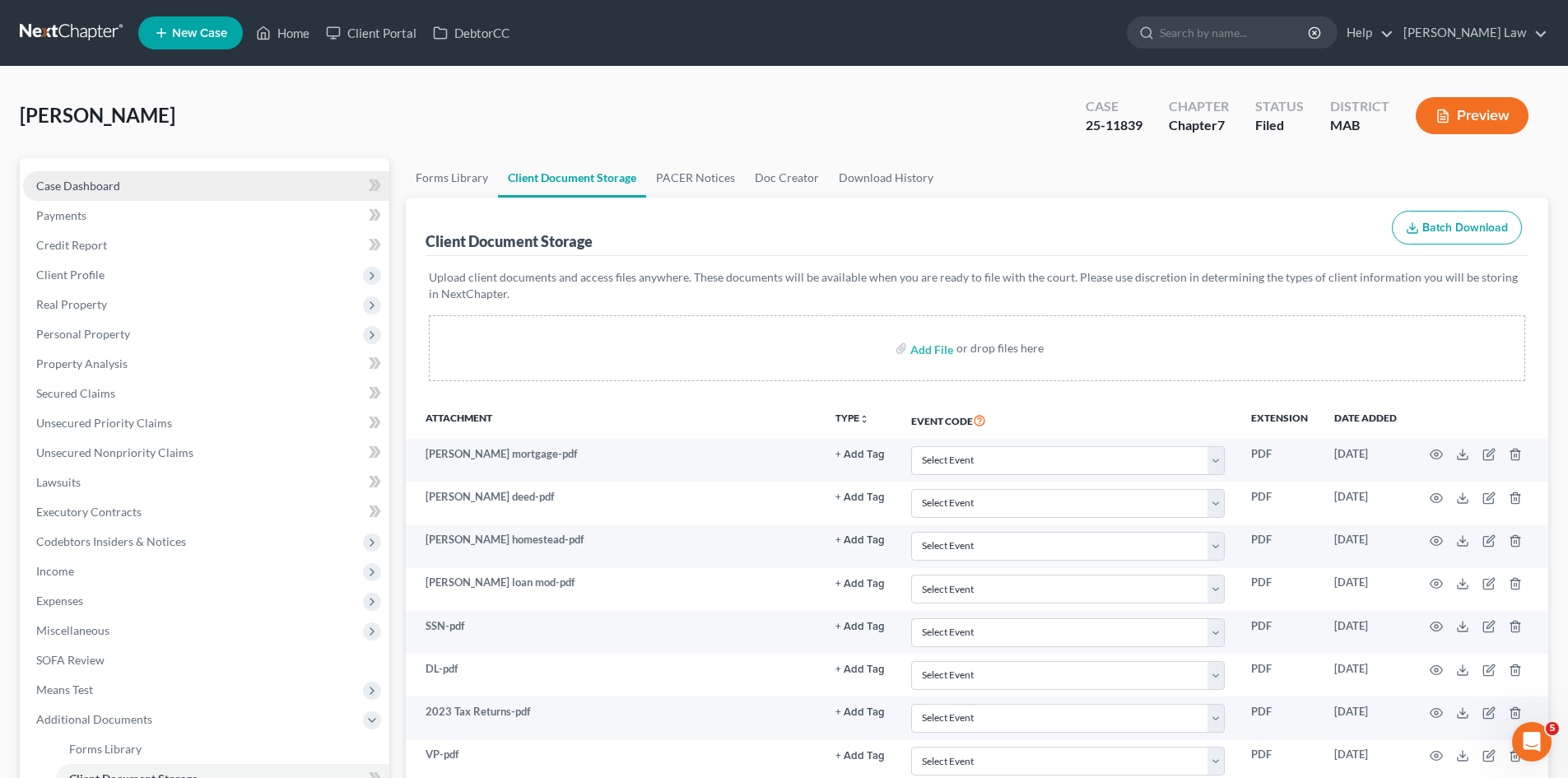
click at [88, 180] on span "Case Dashboard" at bounding box center [78, 186] width 84 height 14
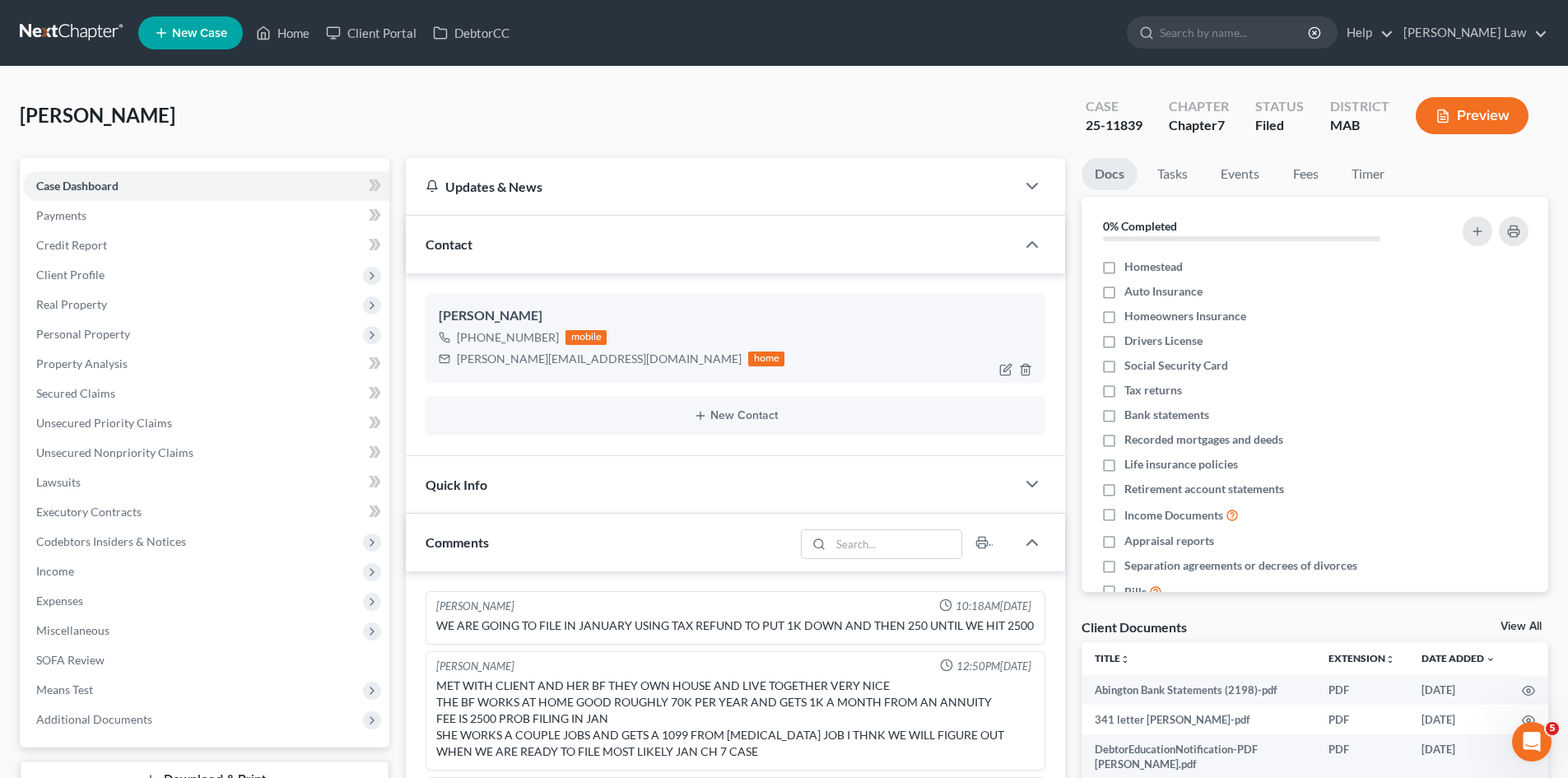
click at [530, 366] on div "s.sevieri@yahoo.com" at bounding box center [599, 359] width 285 height 17
copy div "s.sevieri@yahoo.com"
click at [1508, 631] on link "View All" at bounding box center [1521, 626] width 41 height 12
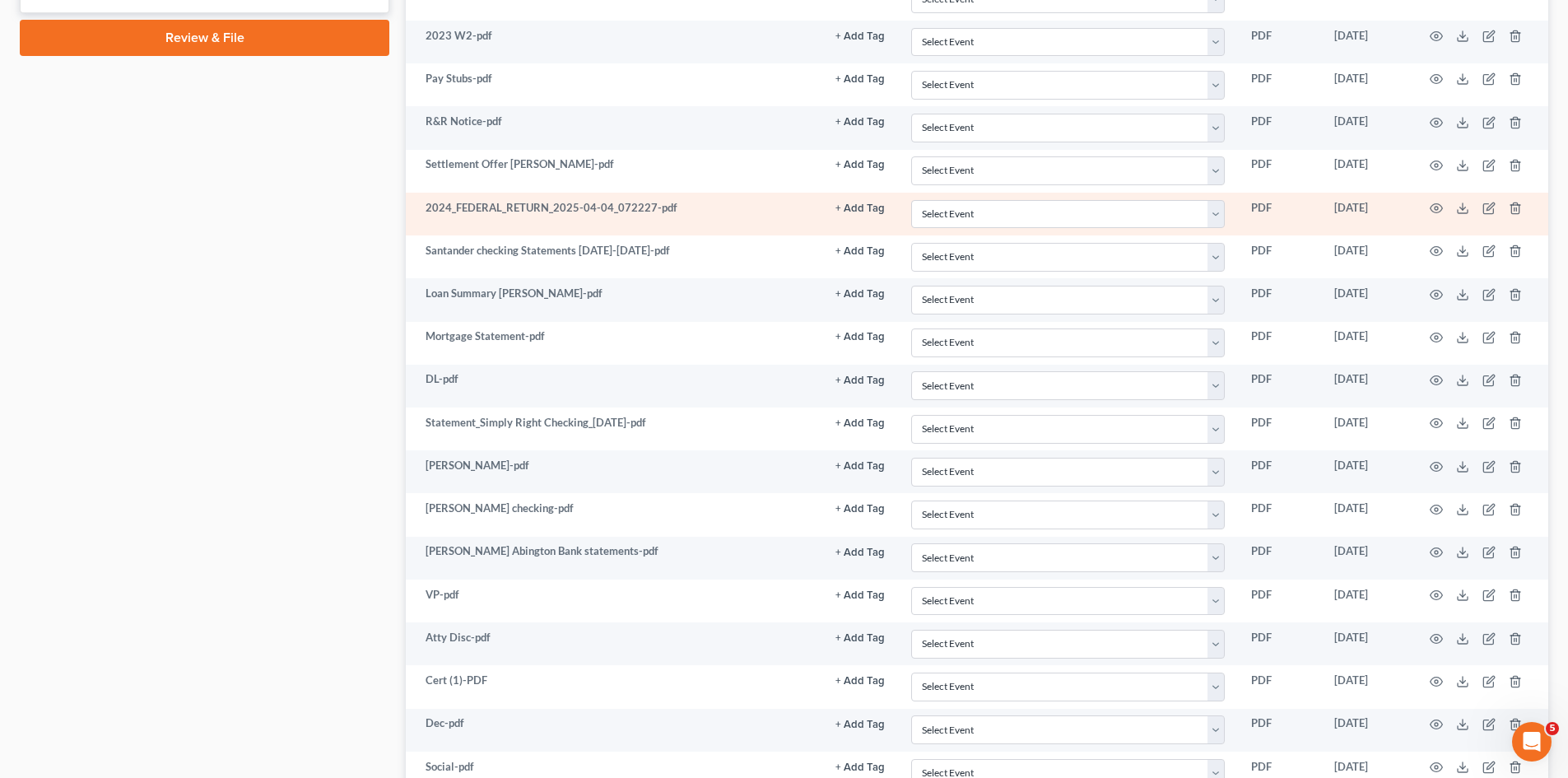
scroll to position [798, 0]
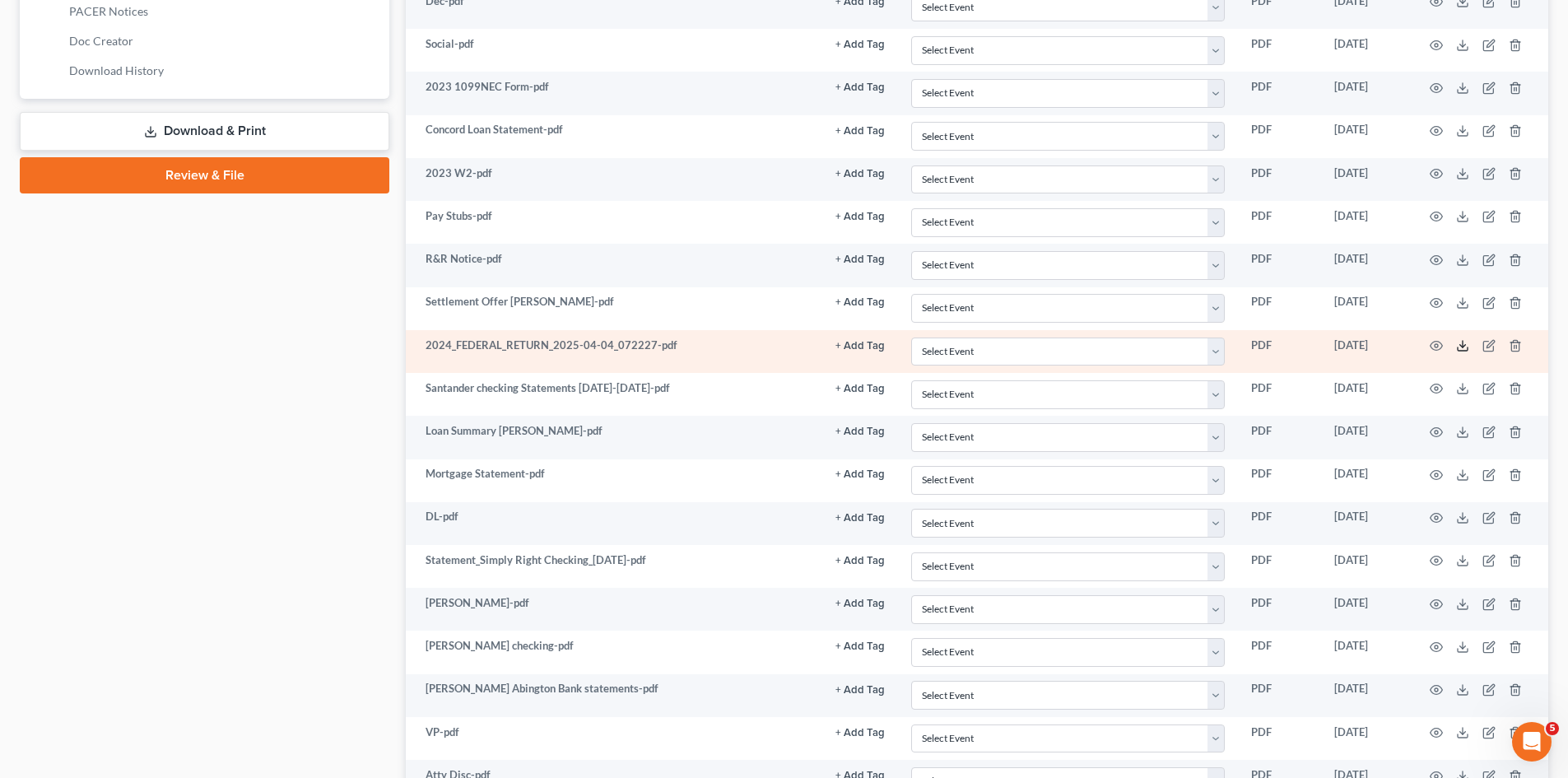
click at [1467, 344] on icon at bounding box center [1462, 345] width 13 height 13
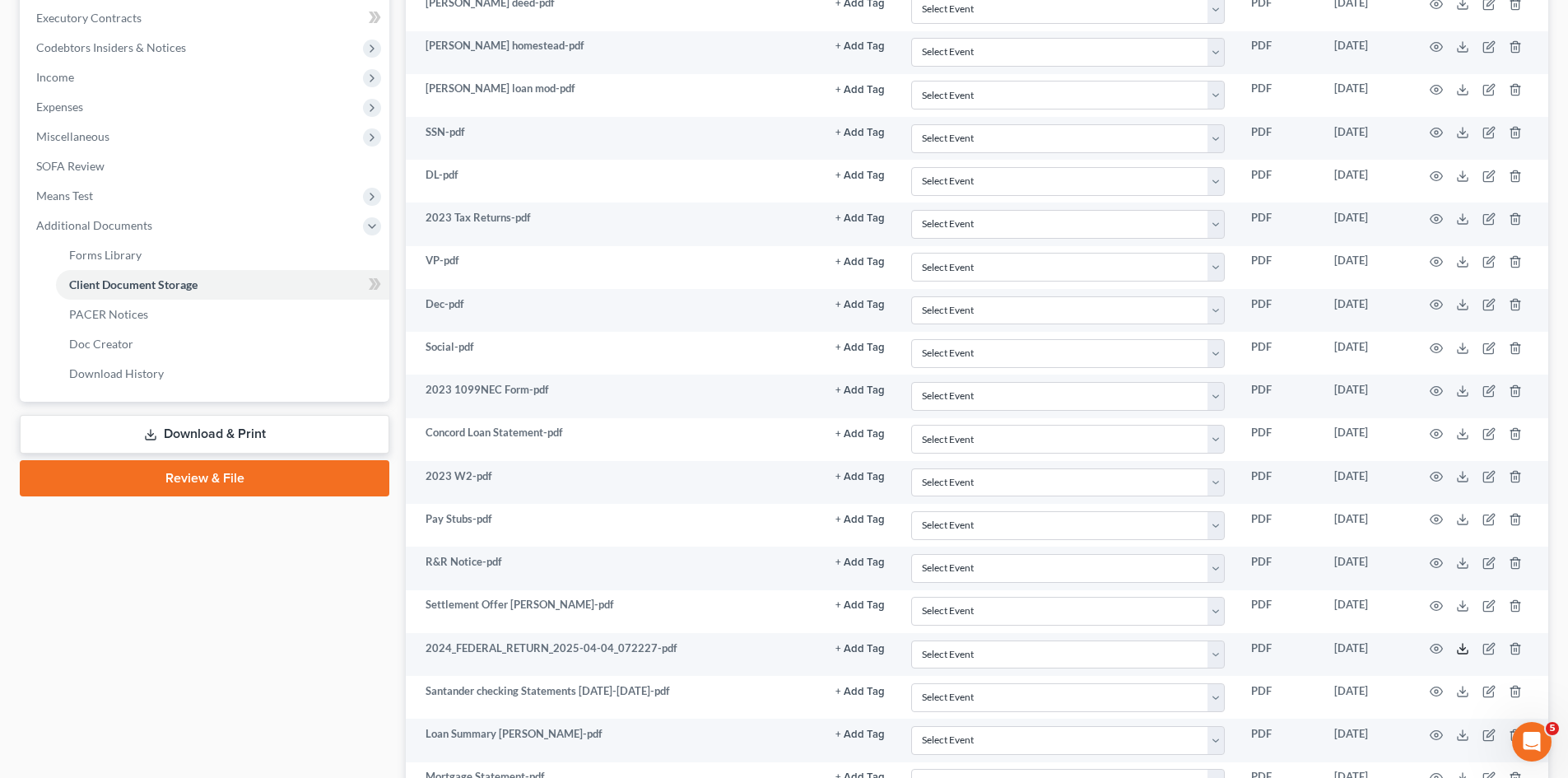
scroll to position [248, 0]
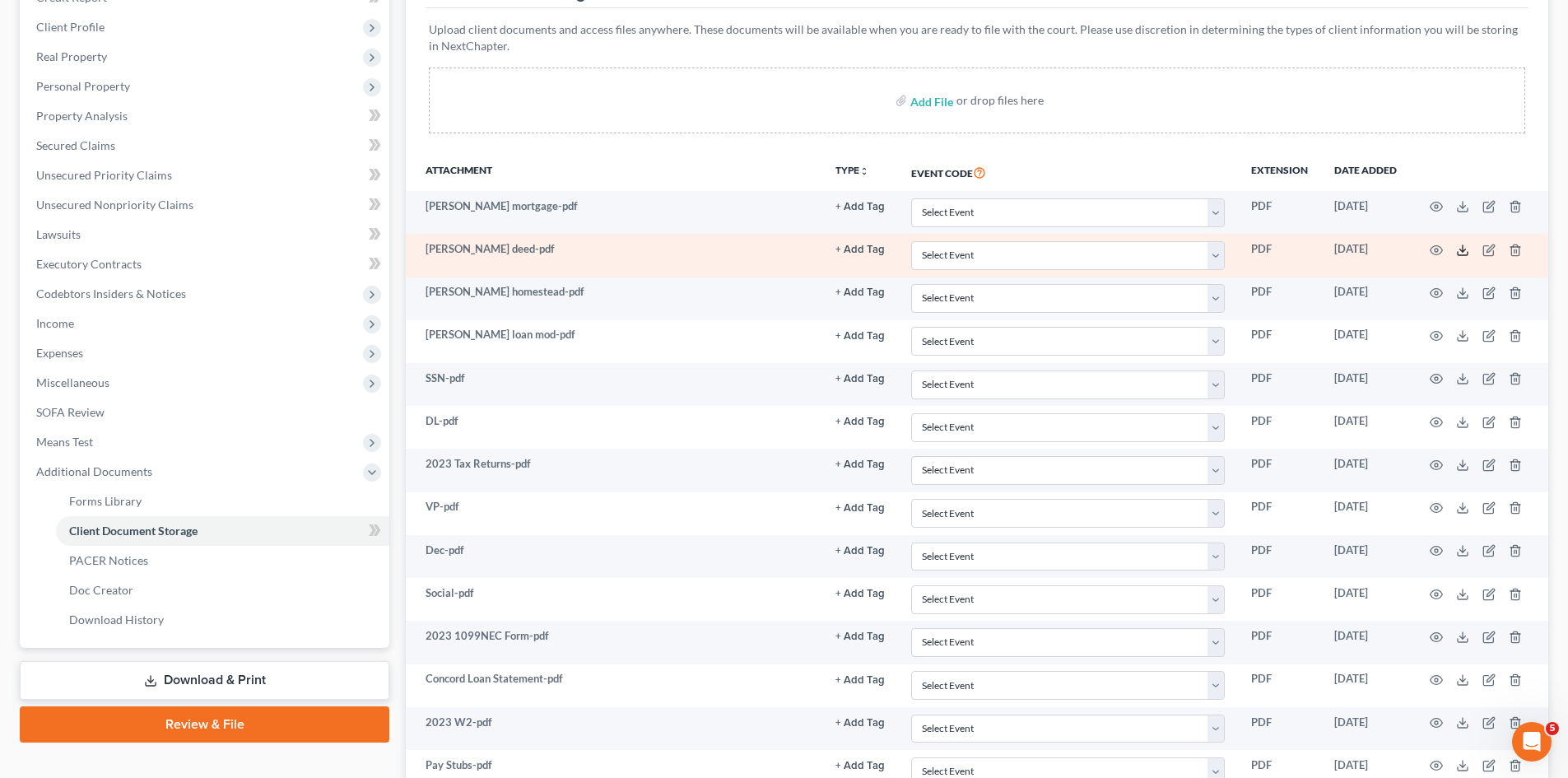
click at [1462, 254] on icon at bounding box center [1462, 250] width 13 height 13
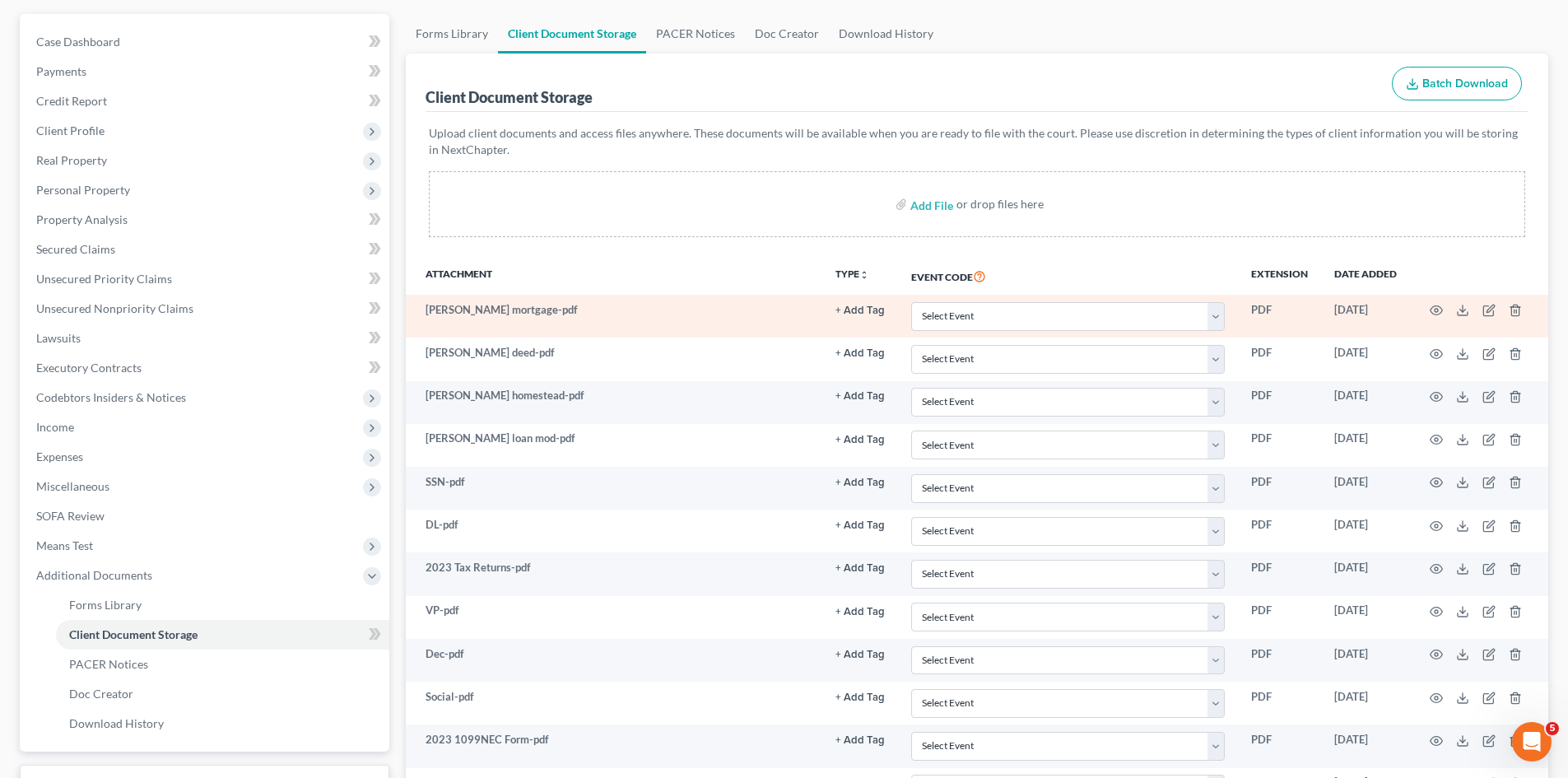
scroll to position [111, 0]
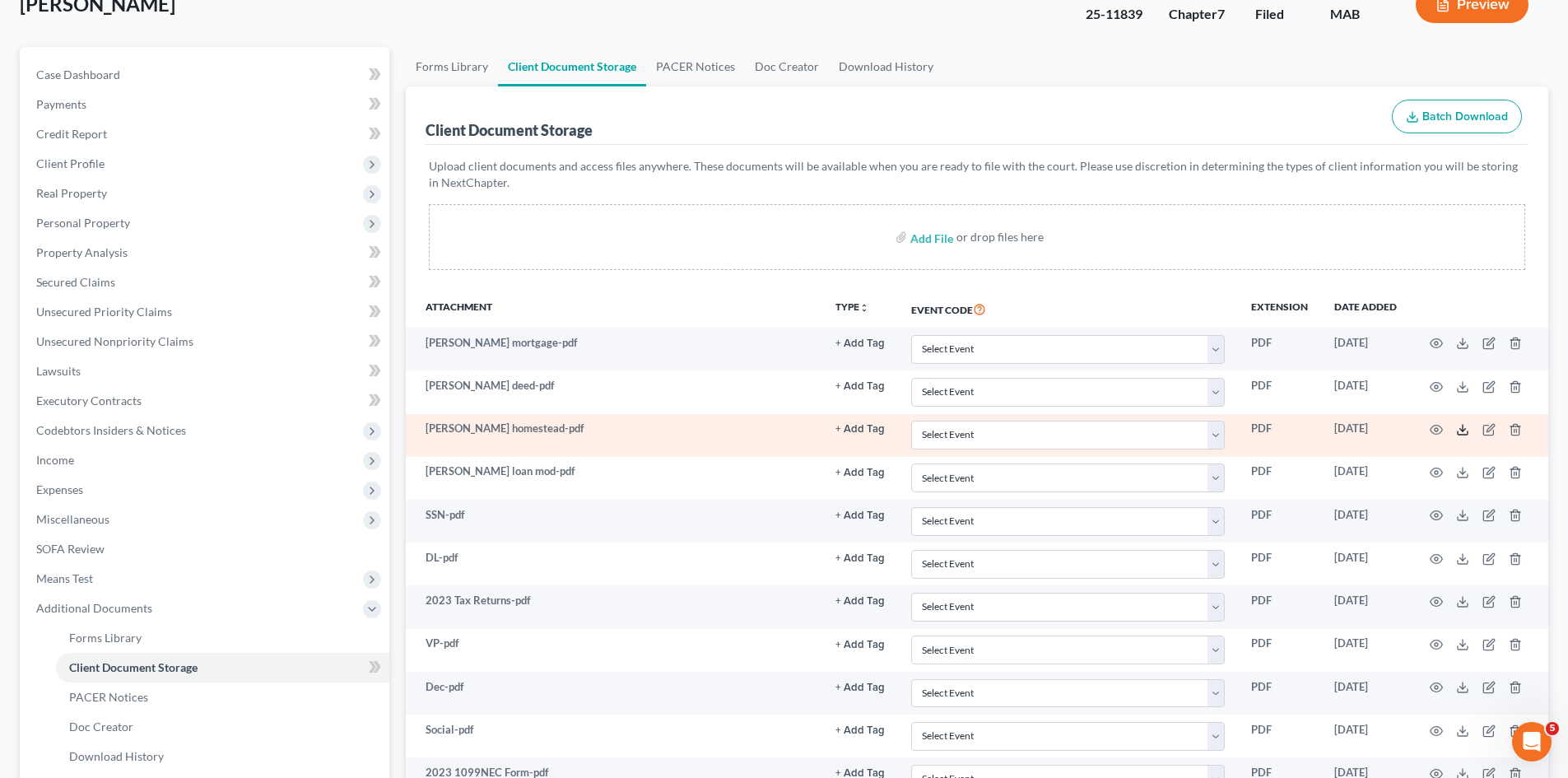
click at [1463, 433] on icon at bounding box center [1462, 430] width 13 height 13
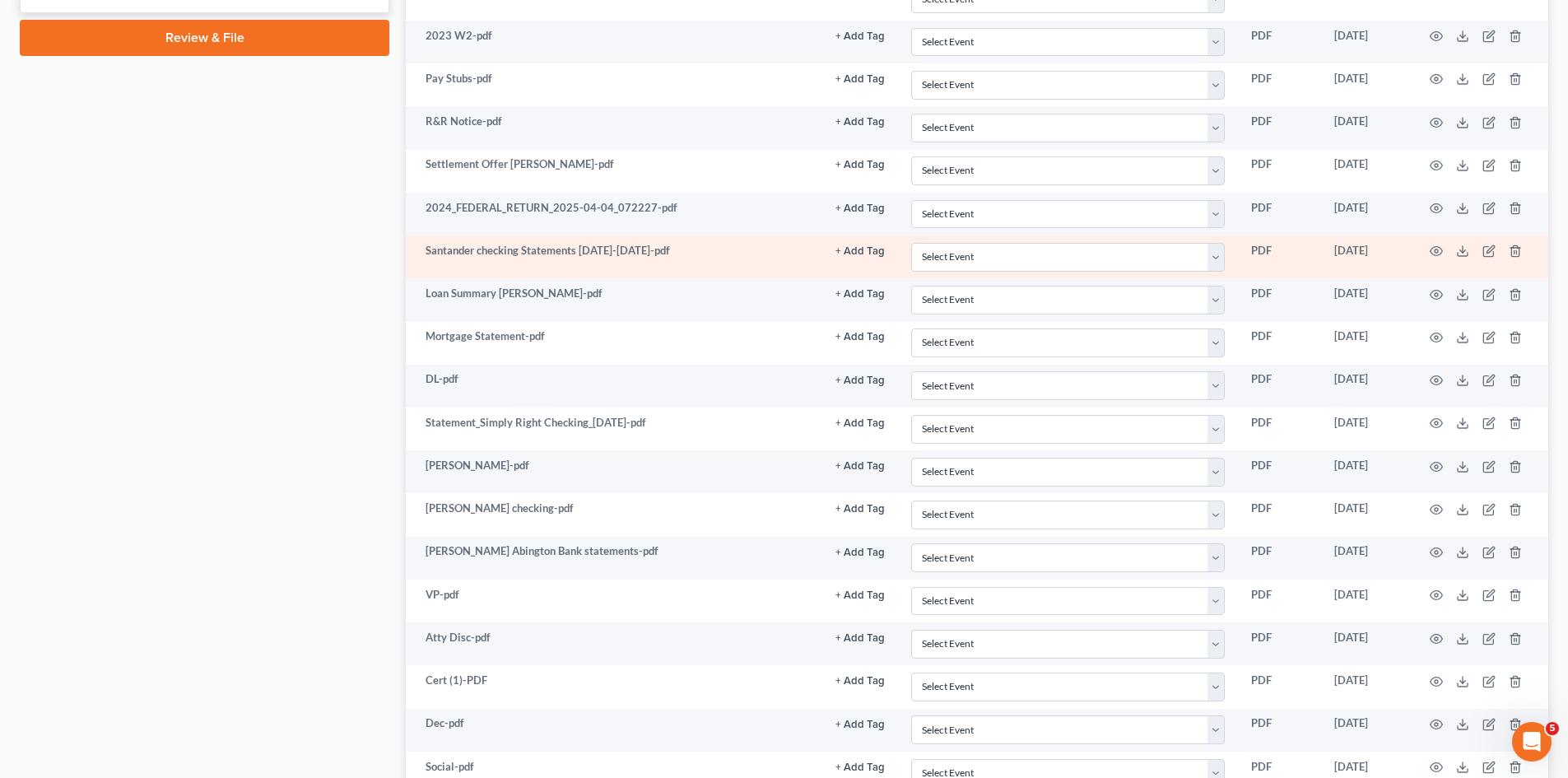
scroll to position [1071, 0]
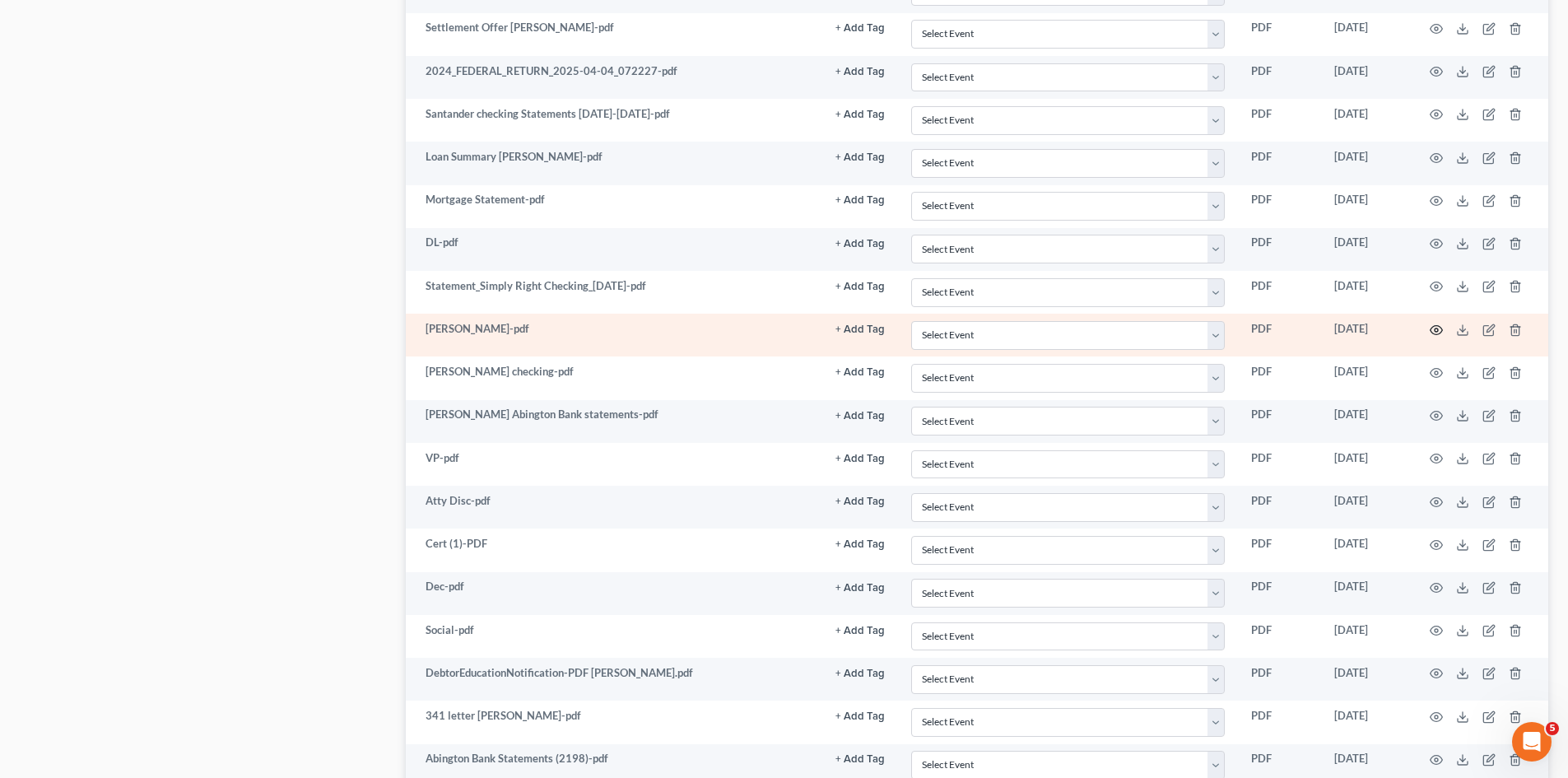
click at [1432, 330] on icon "button" at bounding box center [1437, 329] width 13 height 13
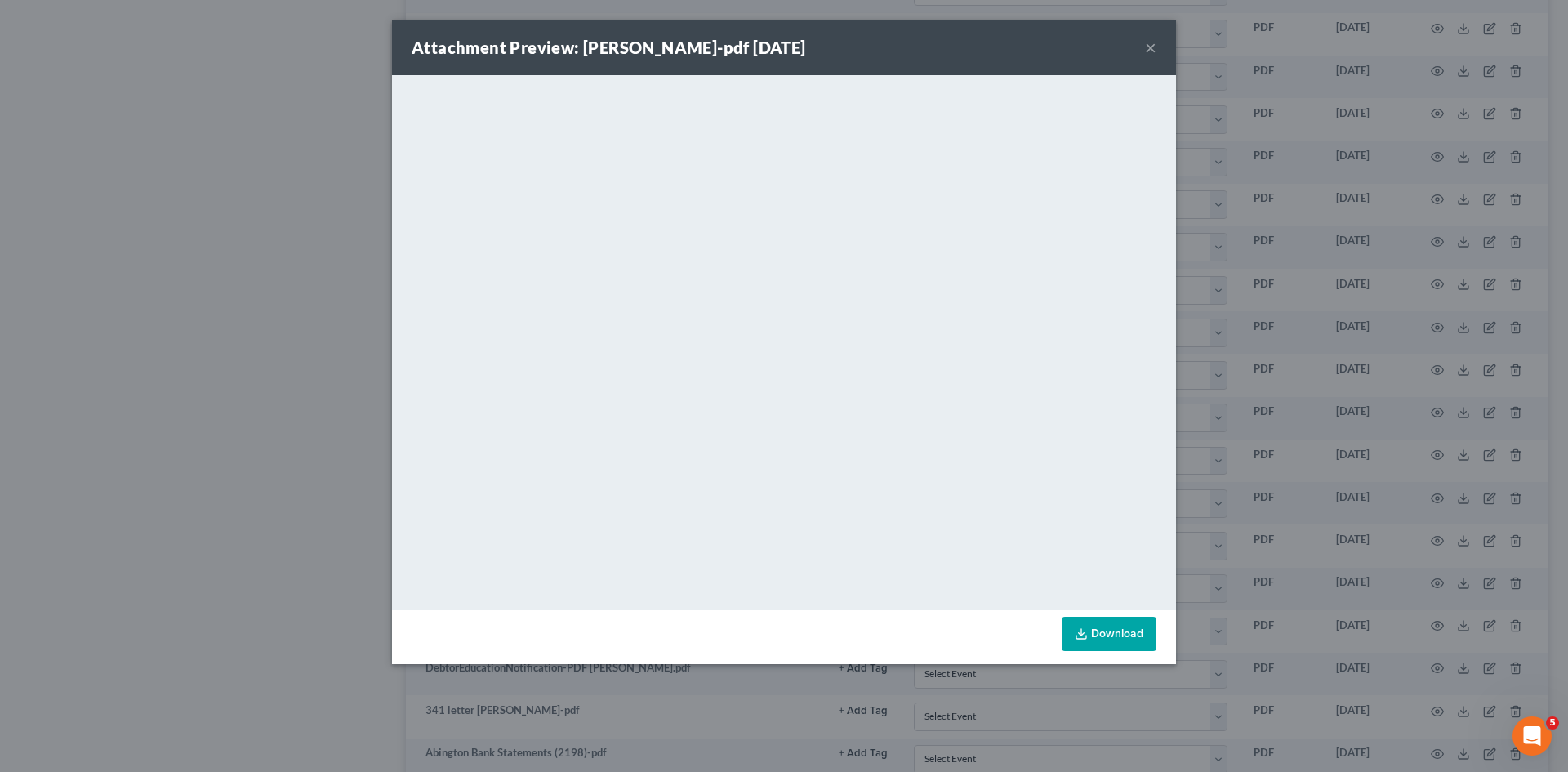
click at [1243, 392] on div "Attachment Preview: sarah stubs-pdf 08/11/2025 × <object ng-attr-data='https://…" at bounding box center [784, 386] width 1568 height 772
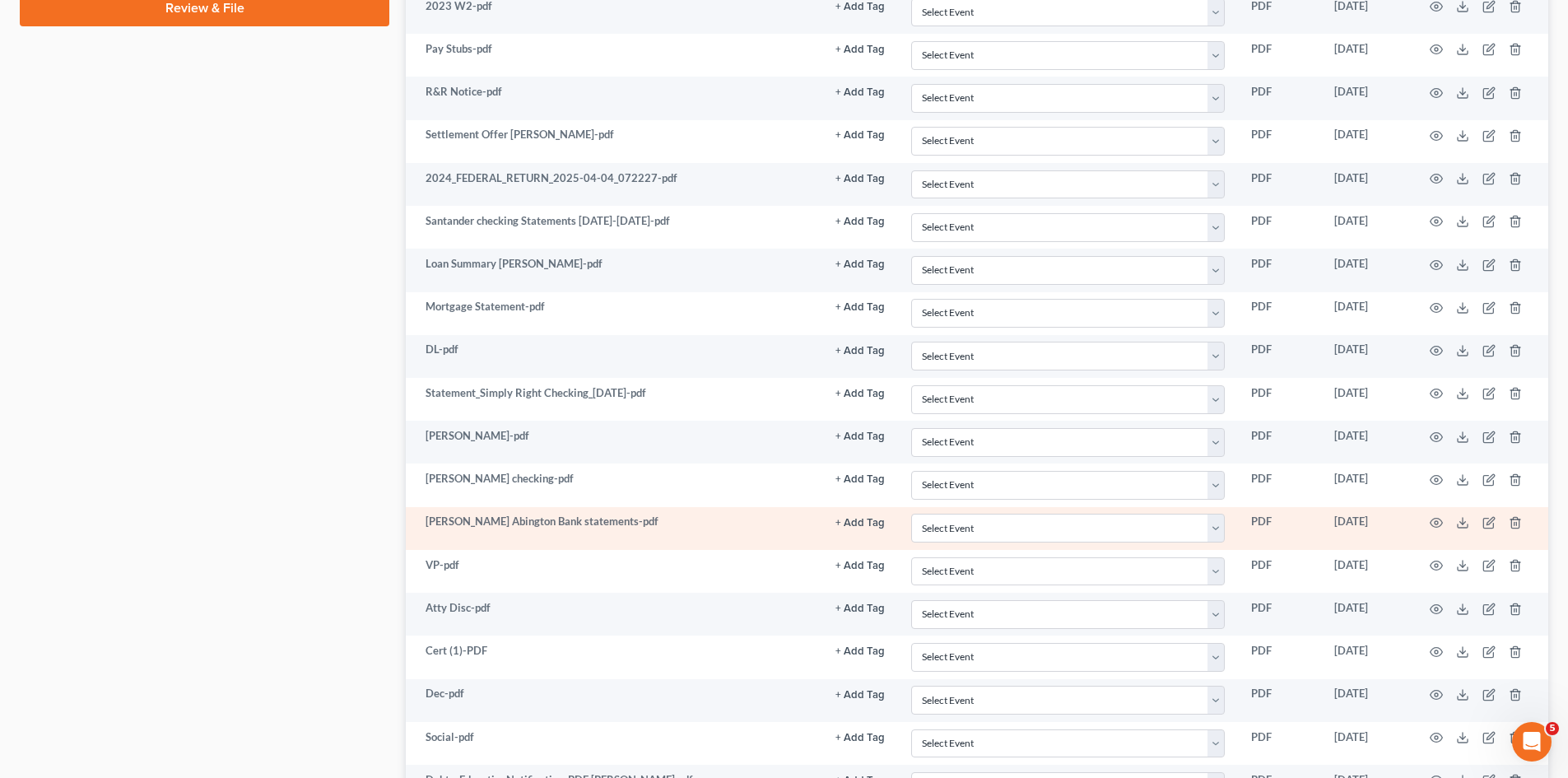
scroll to position [798, 0]
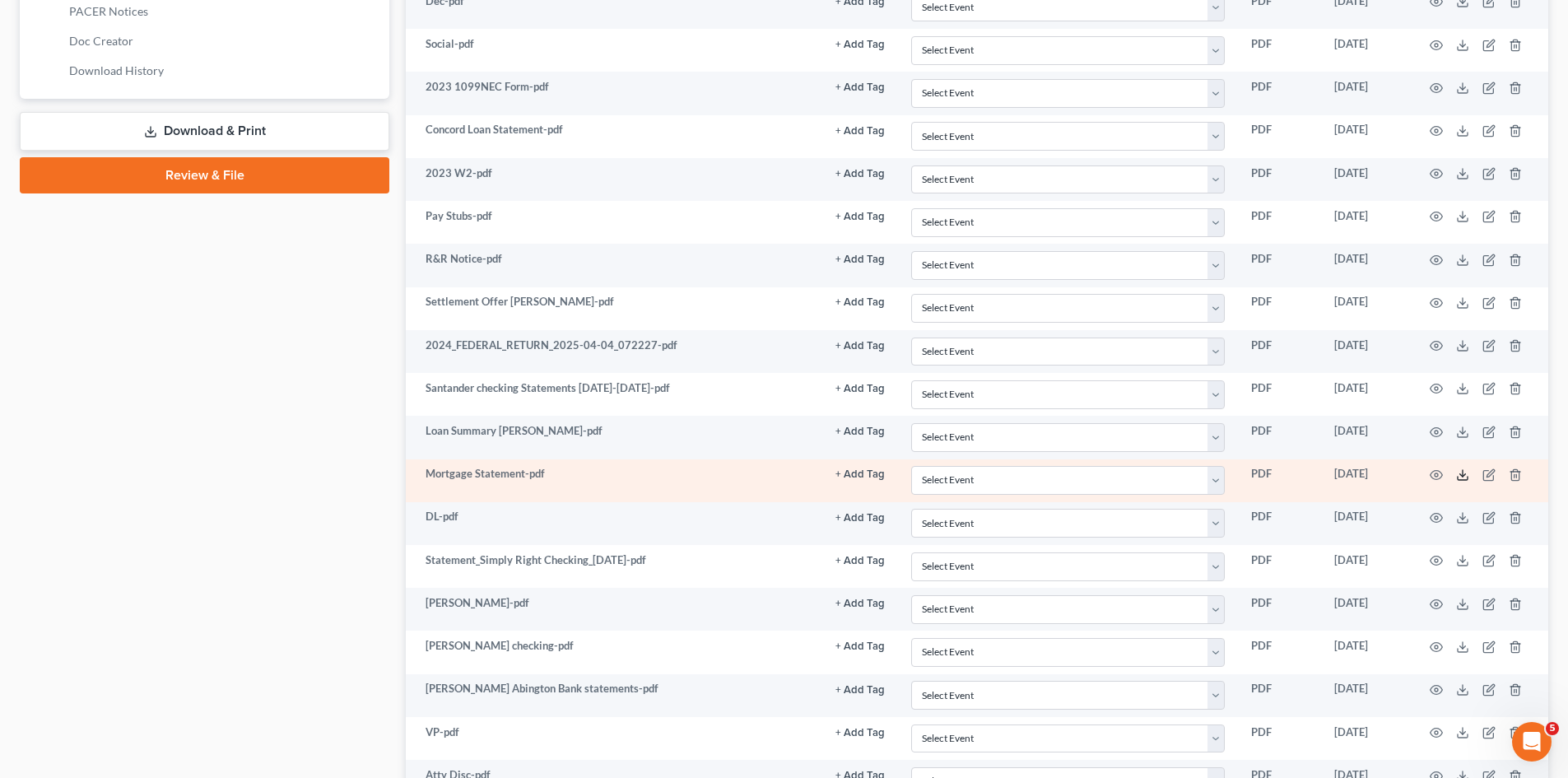
click at [1464, 474] on icon at bounding box center [1462, 475] width 13 height 13
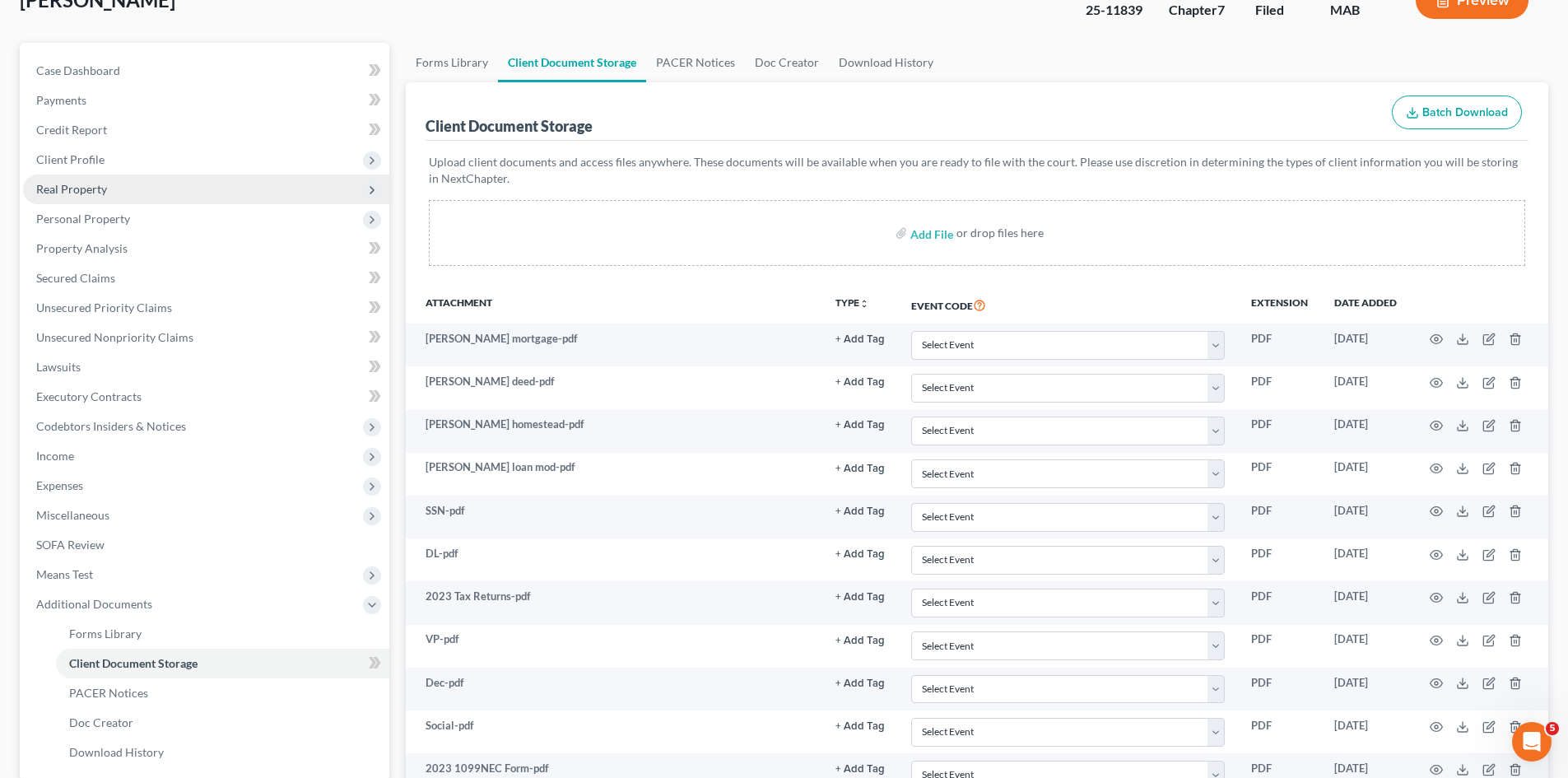
scroll to position [0, 0]
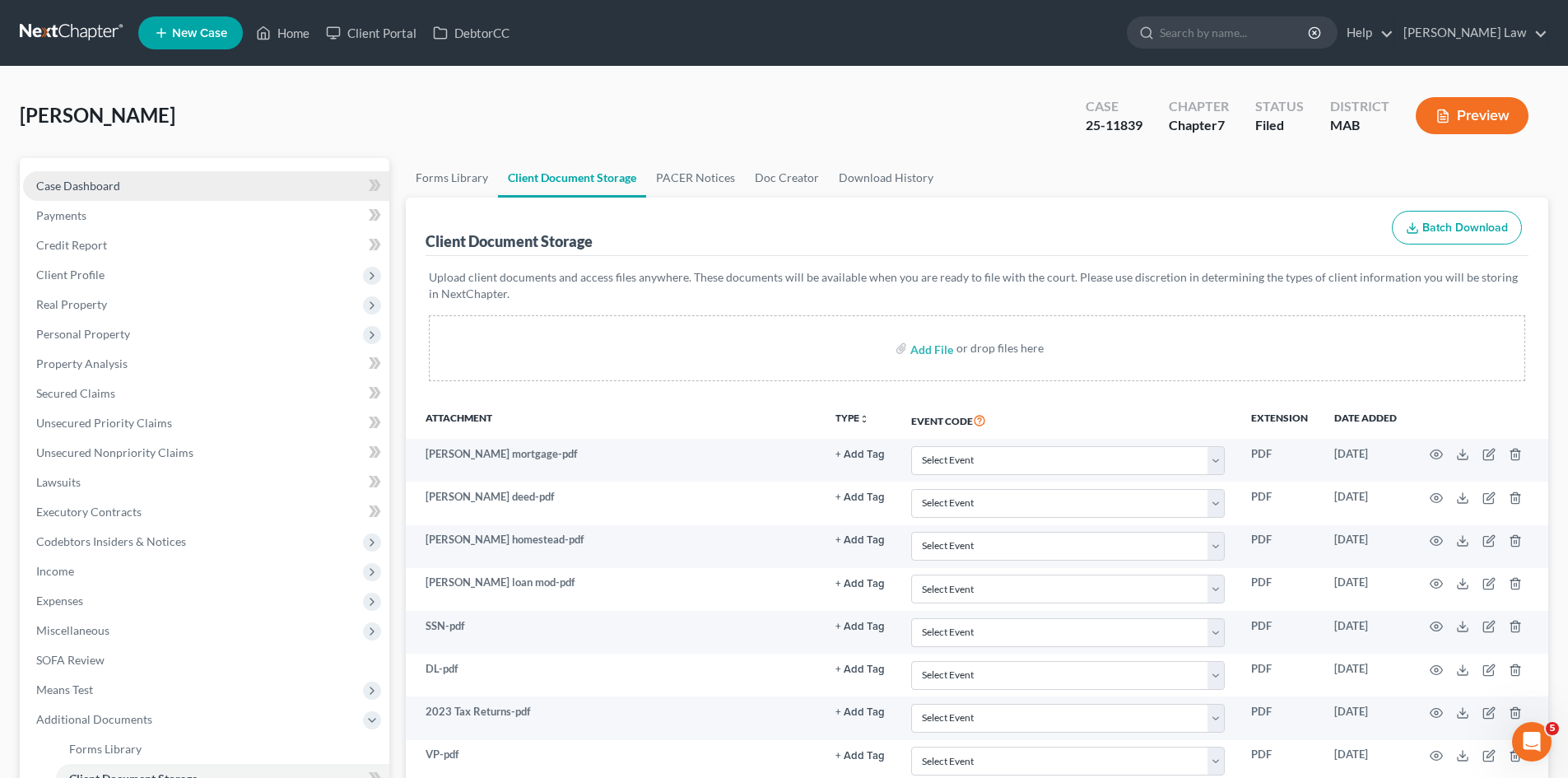
drag, startPoint x: 191, startPoint y: 158, endPoint x: 171, endPoint y: 187, distance: 35.2
click at [191, 158] on div "Case Dashboard Payments Invoices Payments Payments Credit Report Client Profile…" at bounding box center [204, 527] width 369 height 738
click at [171, 187] on link "Case Dashboard" at bounding box center [206, 186] width 367 height 29
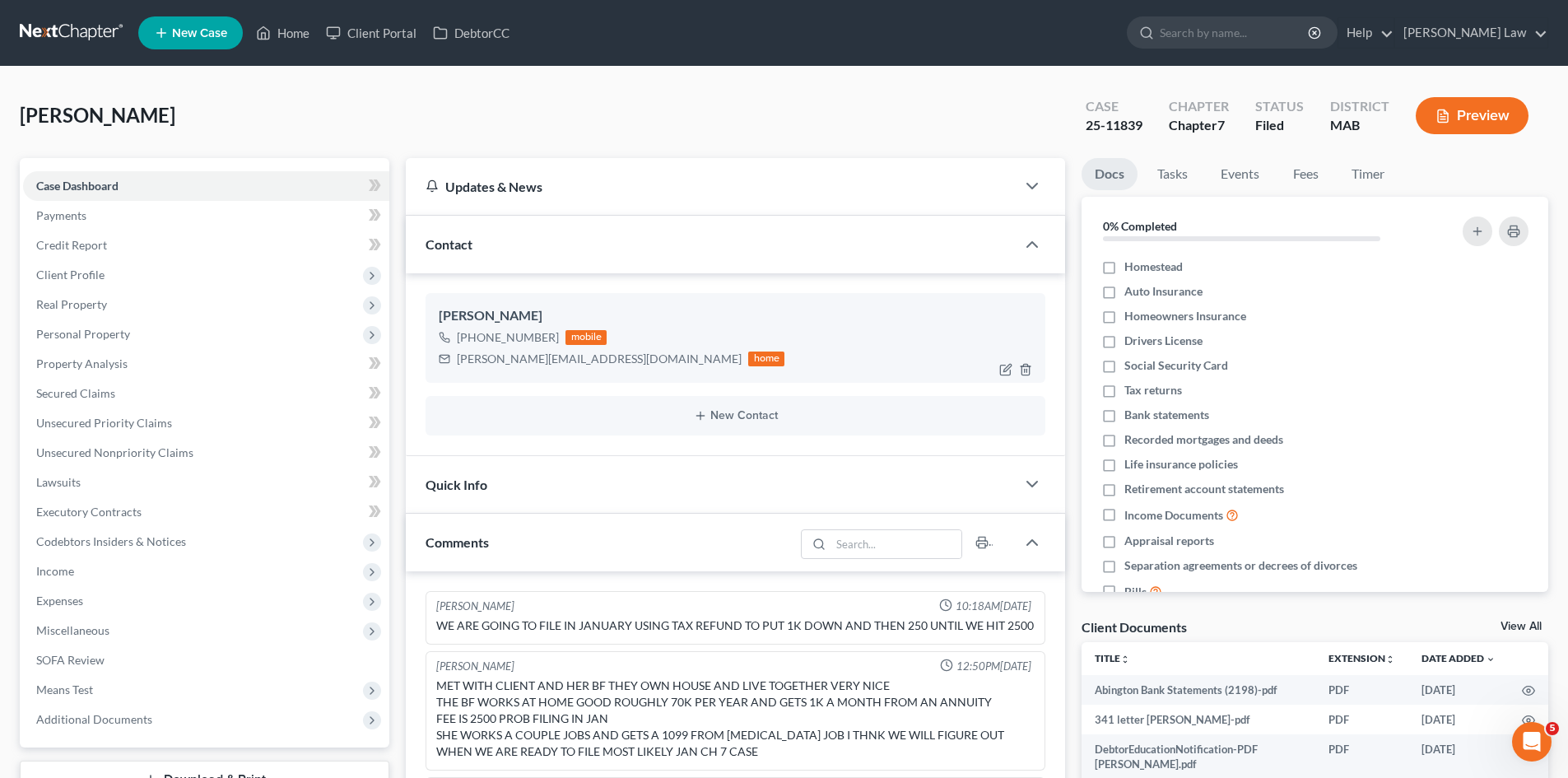
click at [527, 356] on div "s.sevieri@yahoo.com" at bounding box center [599, 359] width 285 height 17
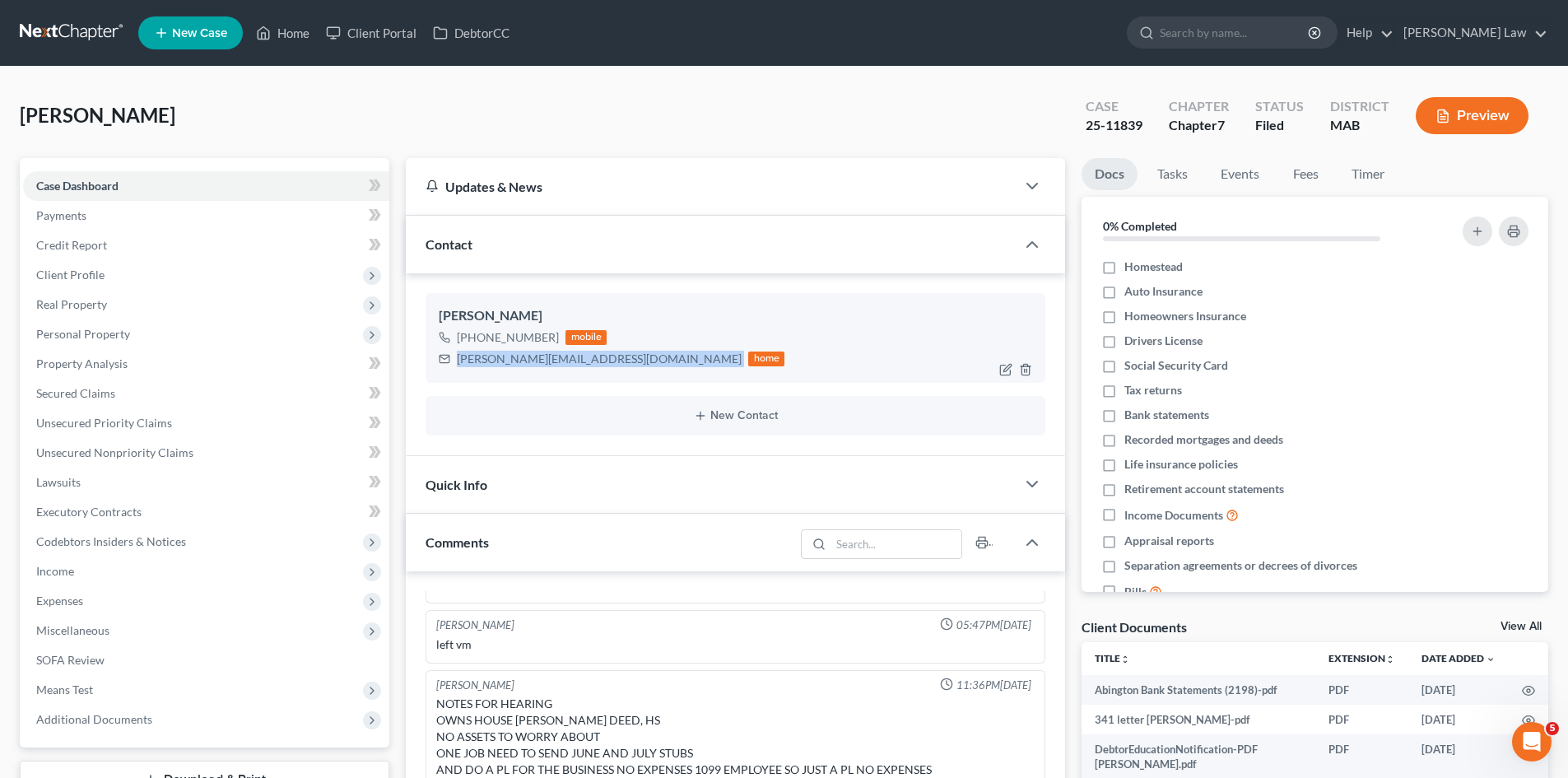
copy div "s.sevieri@yahoo.com"
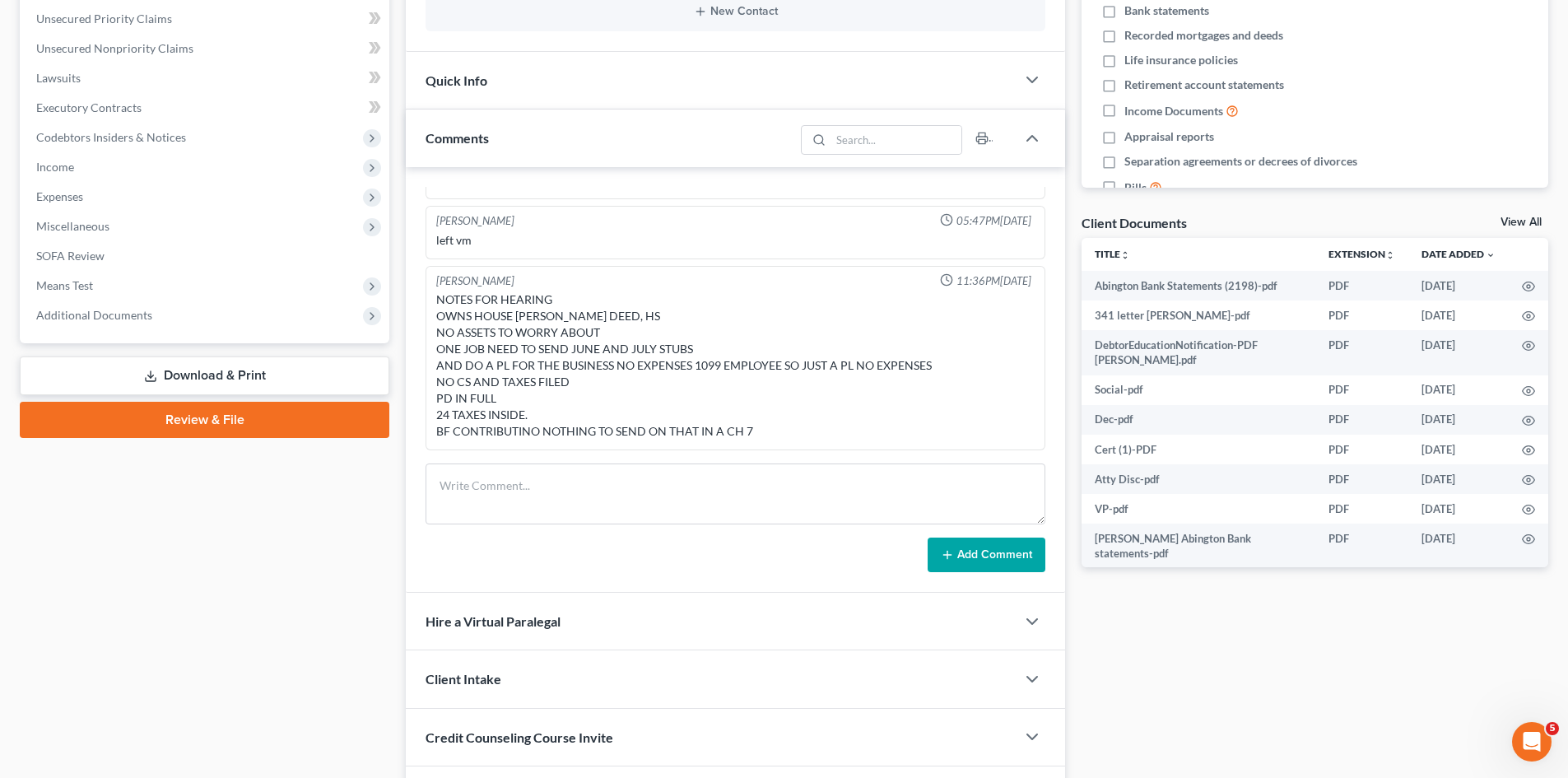
scroll to position [412, 0]
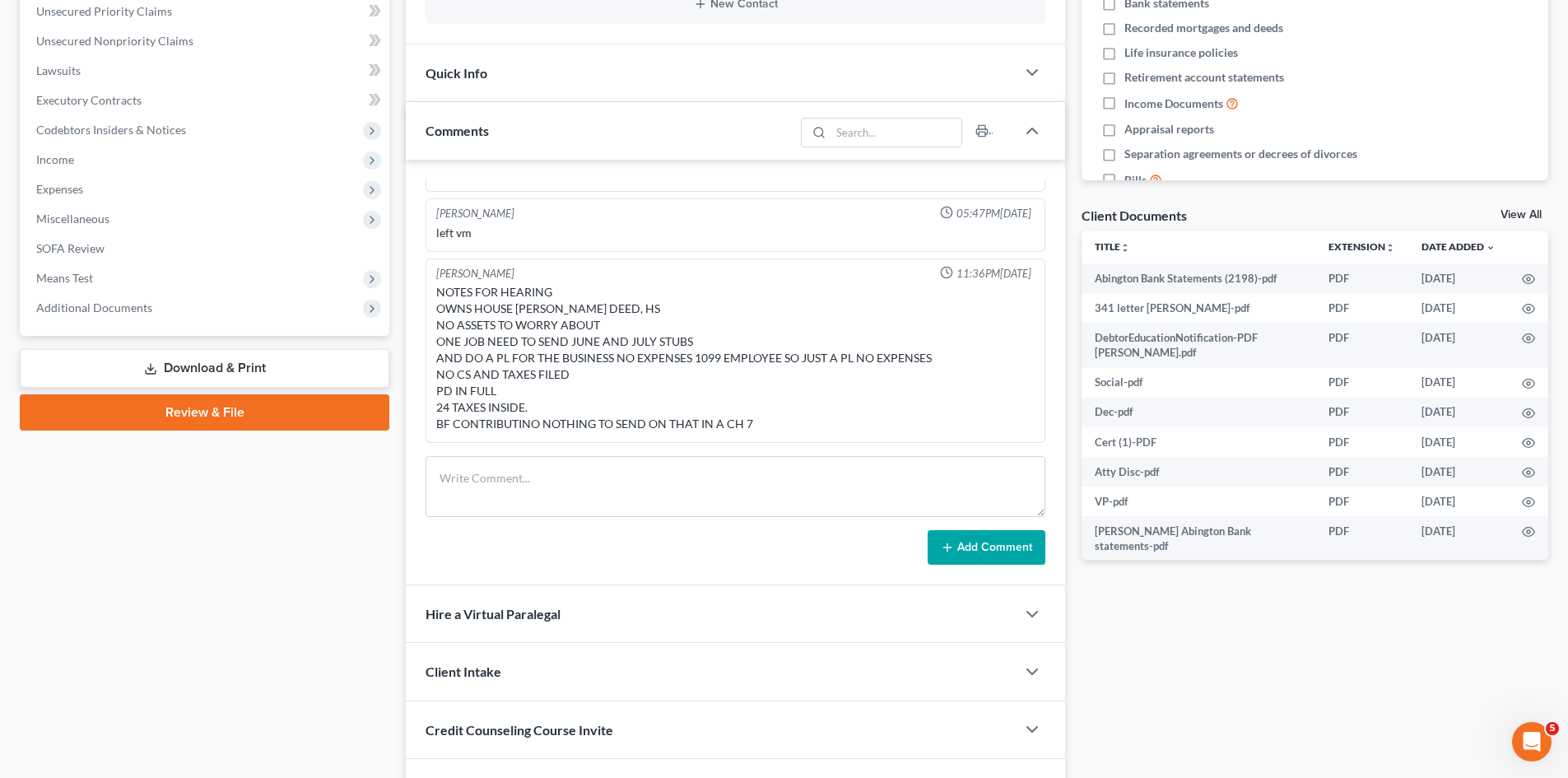
click at [1513, 213] on link "View All" at bounding box center [1521, 215] width 41 height 12
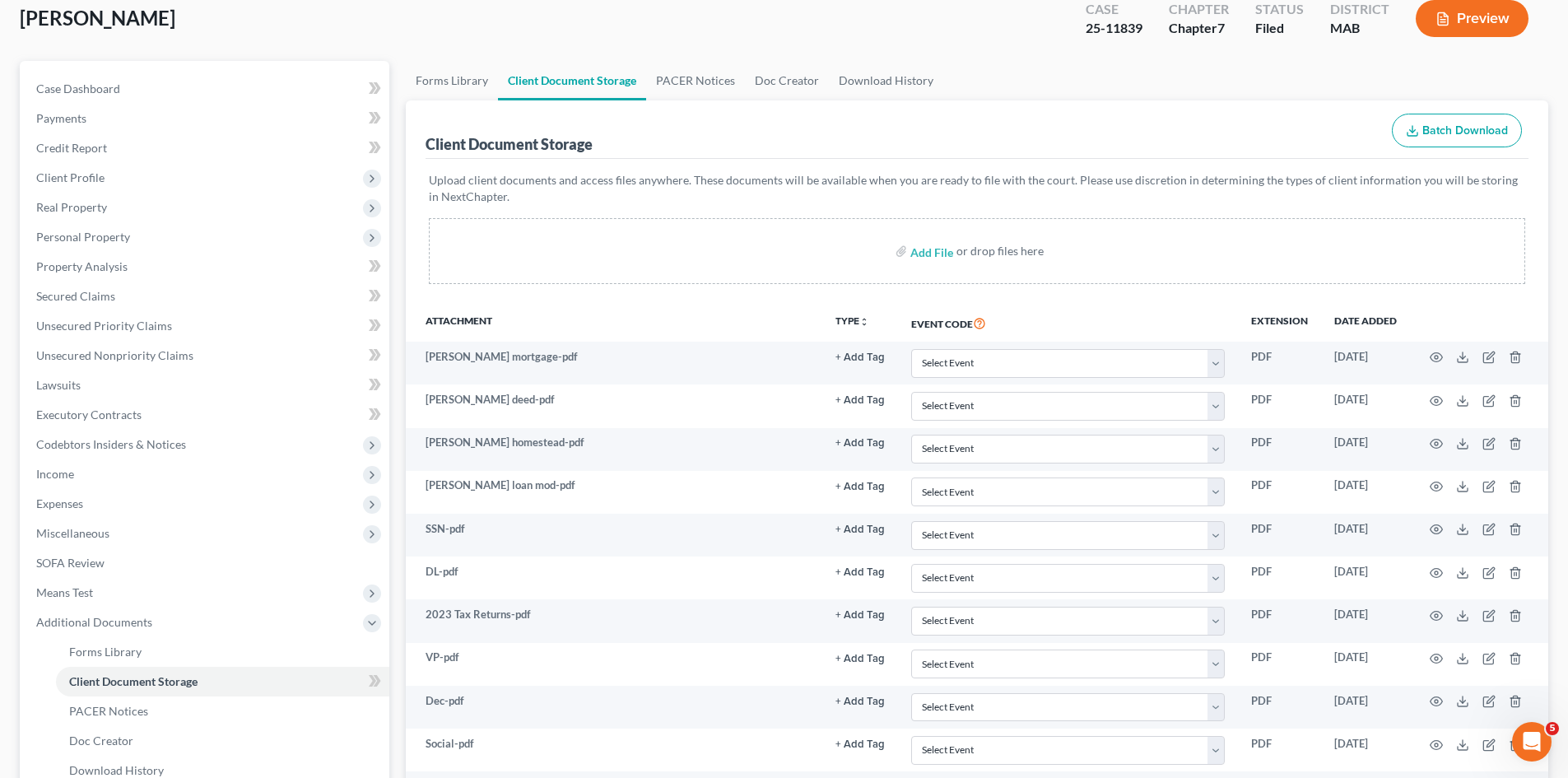
scroll to position [138, 0]
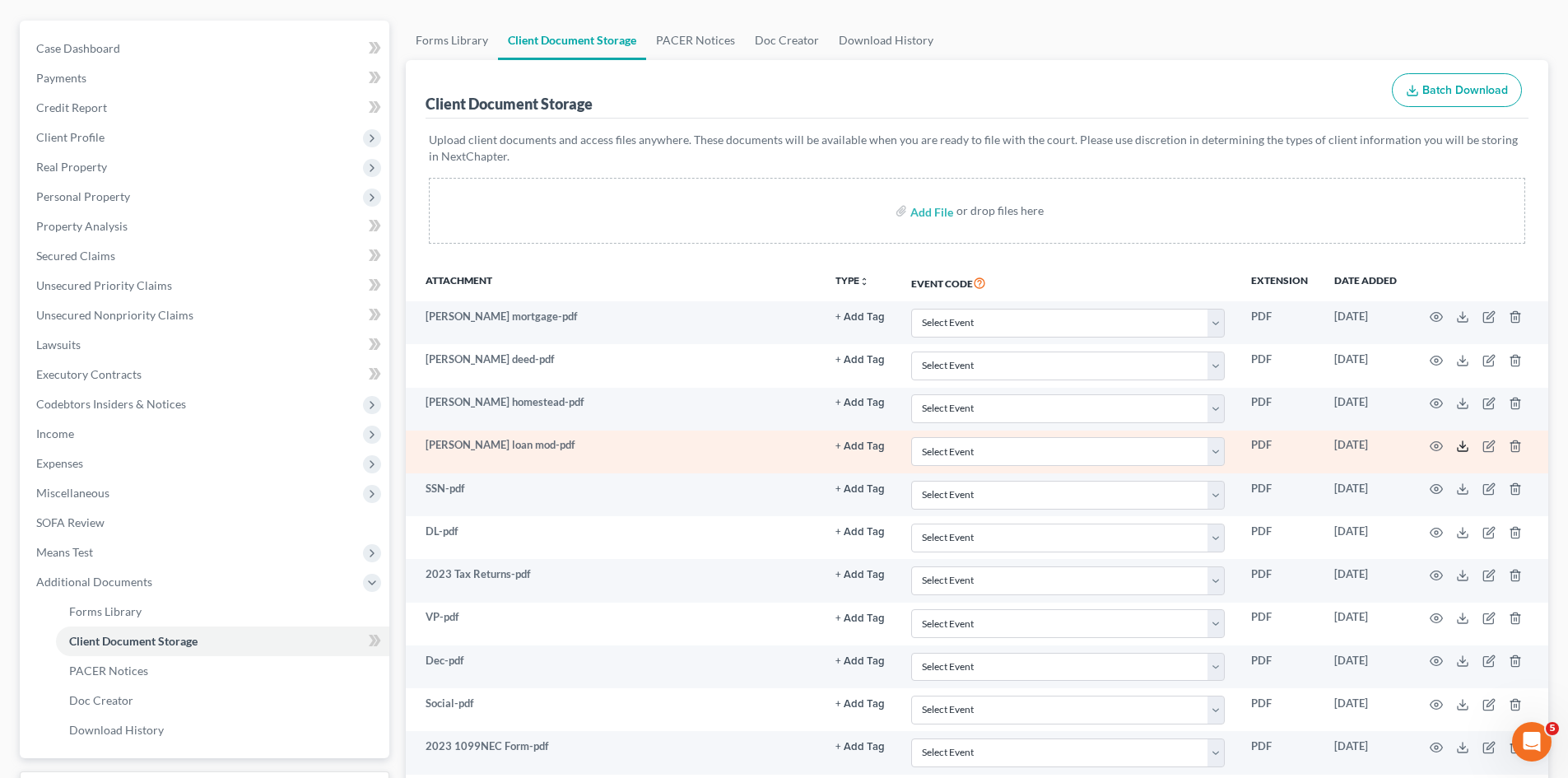
click at [1464, 446] on icon at bounding box center [1462, 446] width 13 height 13
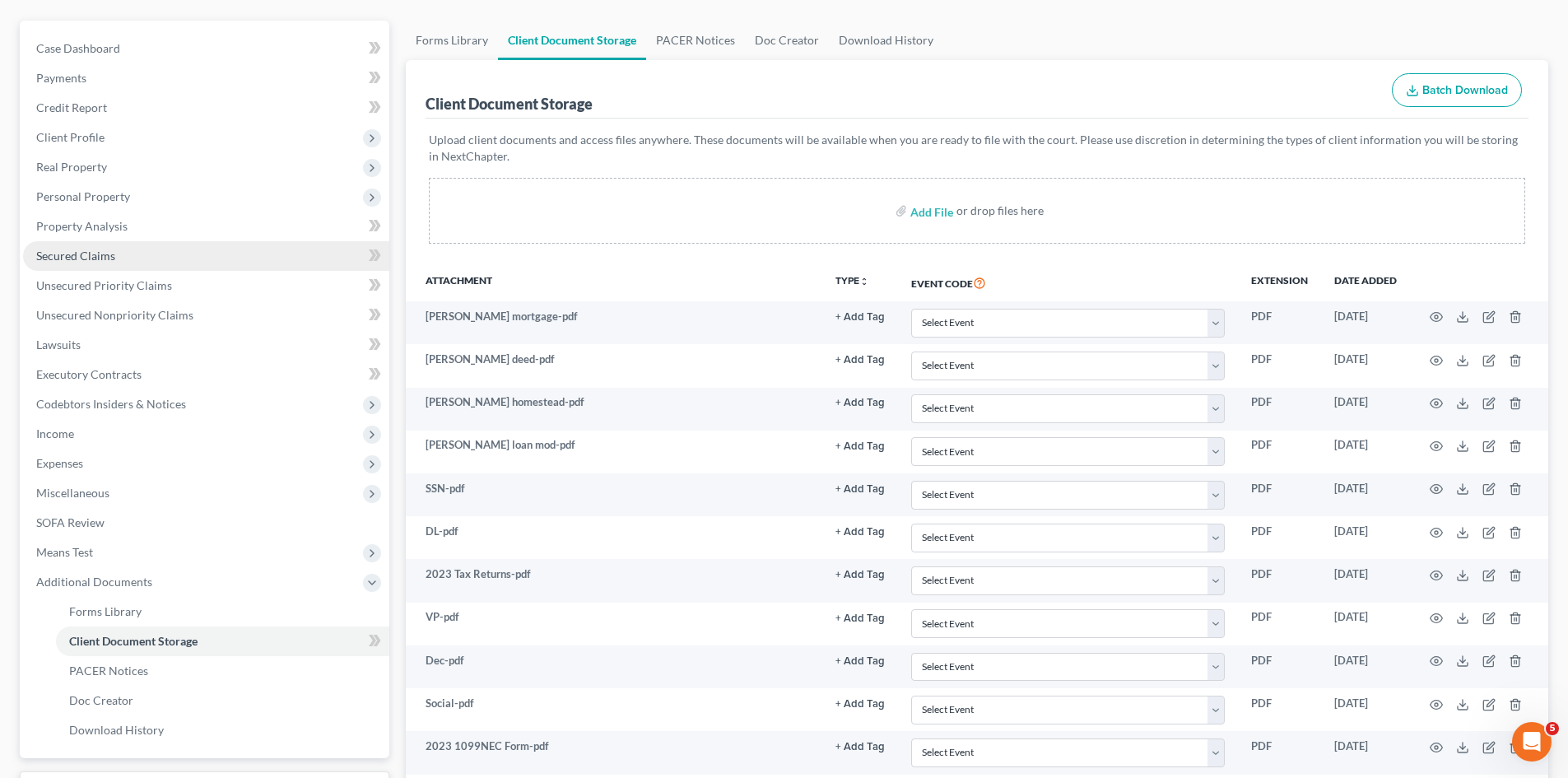
click at [85, 253] on span "Secured Claims" at bounding box center [75, 256] width 79 height 14
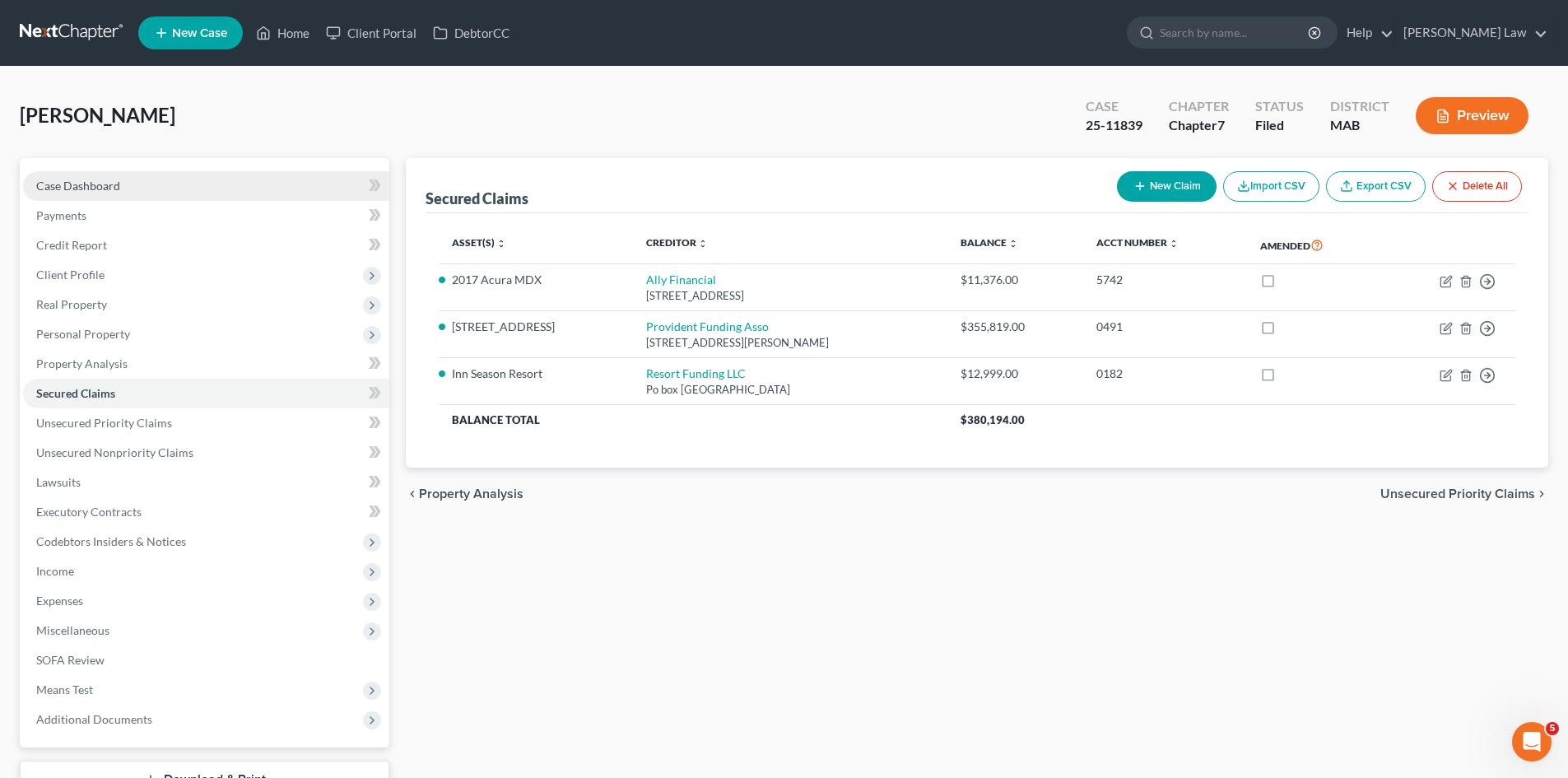
click at [72, 196] on link "Case Dashboard" at bounding box center [206, 186] width 367 height 29
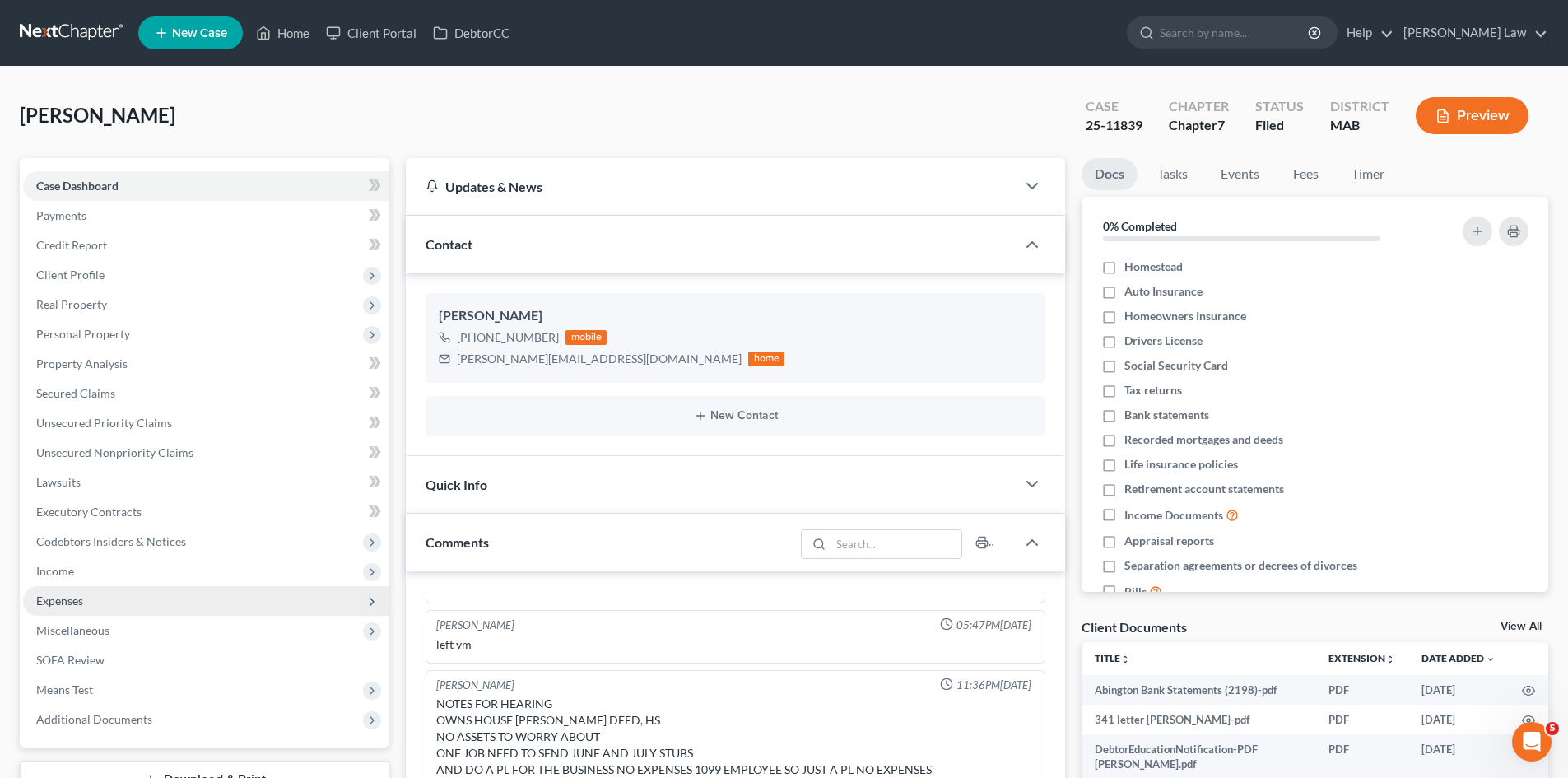
drag, startPoint x: 107, startPoint y: 584, endPoint x: 103, endPoint y: 608, distance: 24.3
click at [107, 584] on span "Income" at bounding box center [206, 571] width 367 height 29
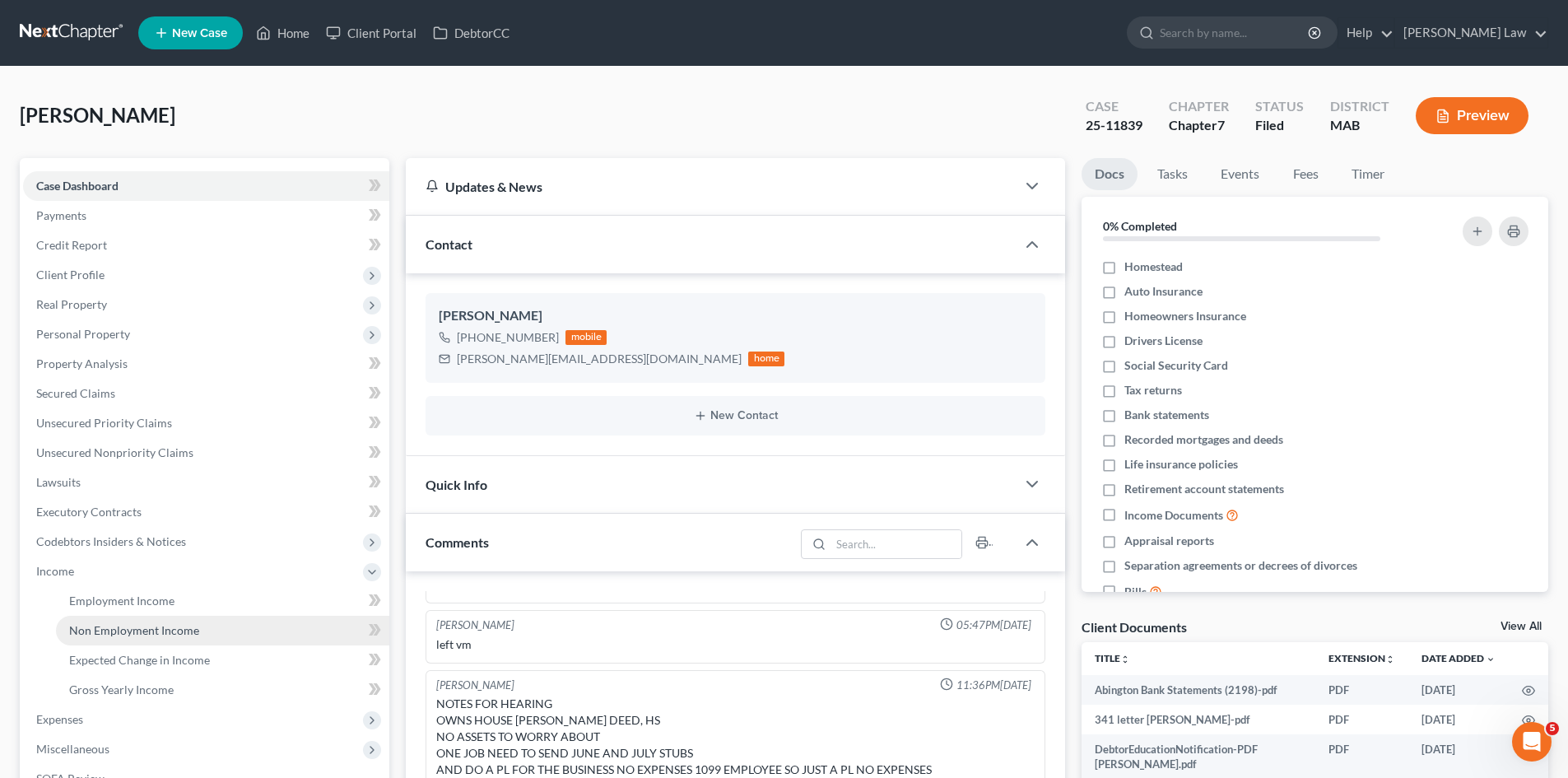
click at [103, 626] on span "Non Employment Income" at bounding box center [134, 631] width 130 height 14
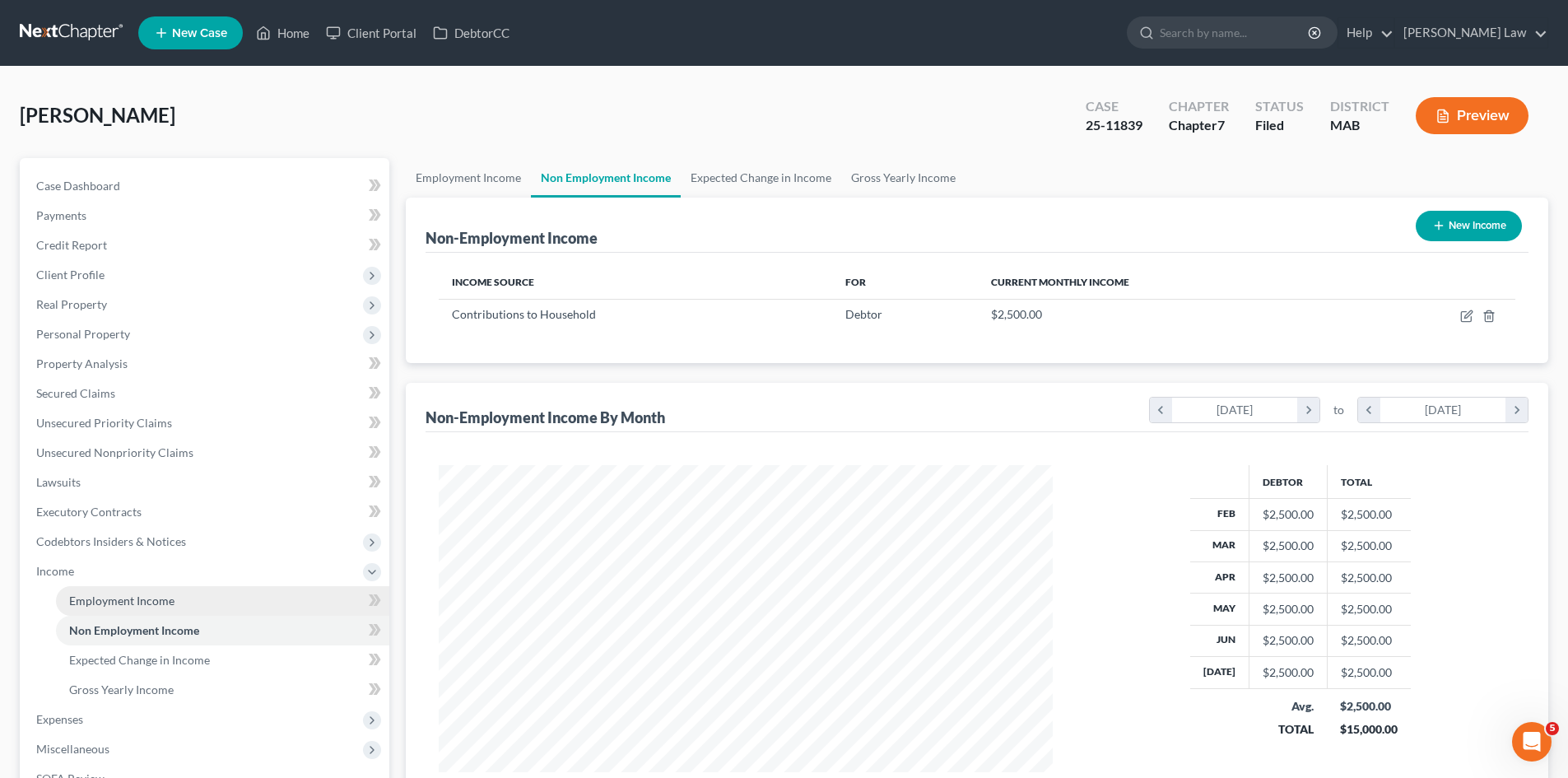
scroll to position [307, 647]
click at [175, 610] on link "Employment Income" at bounding box center [223, 600] width 334 height 29
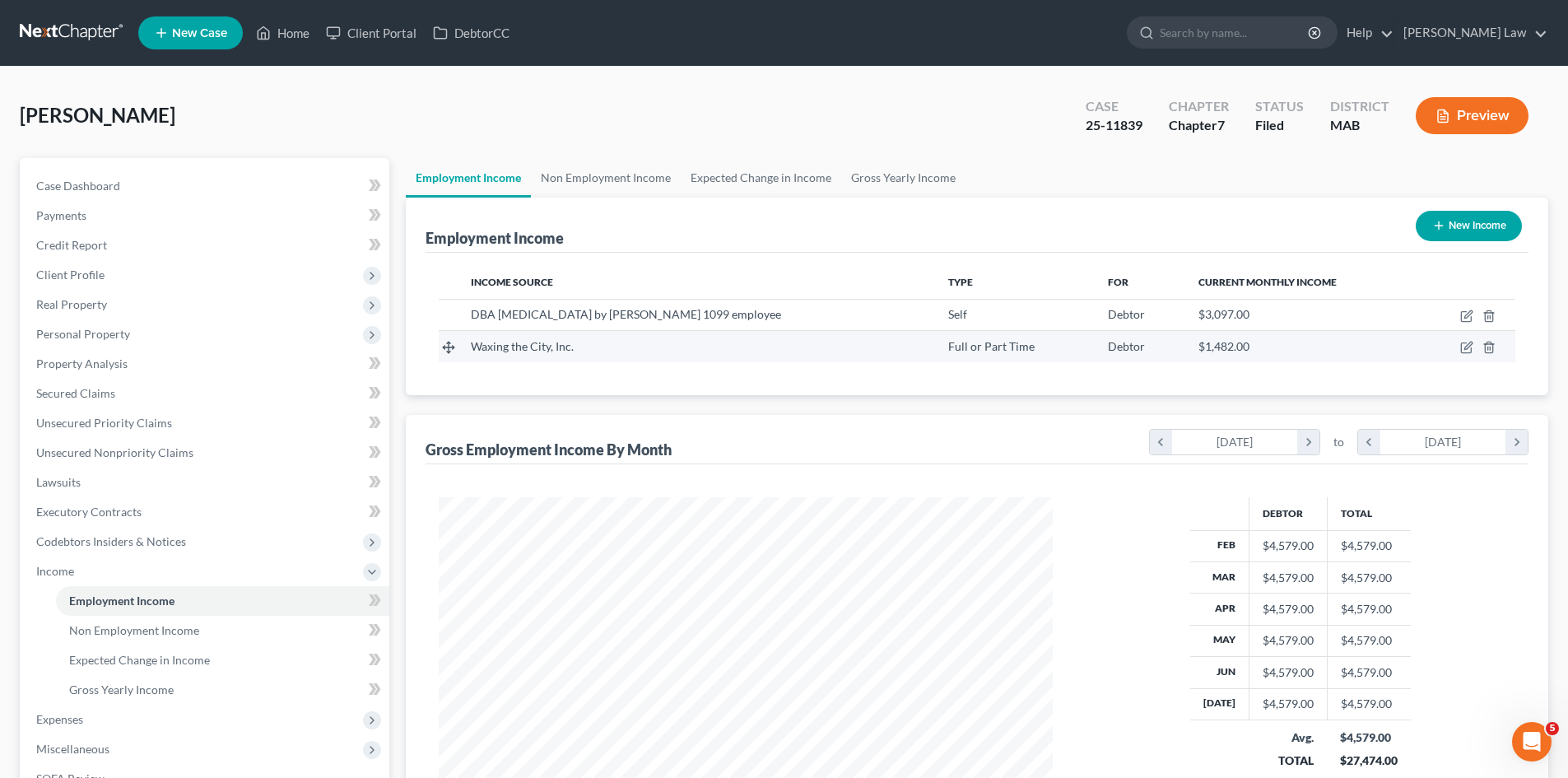
scroll to position [307, 647]
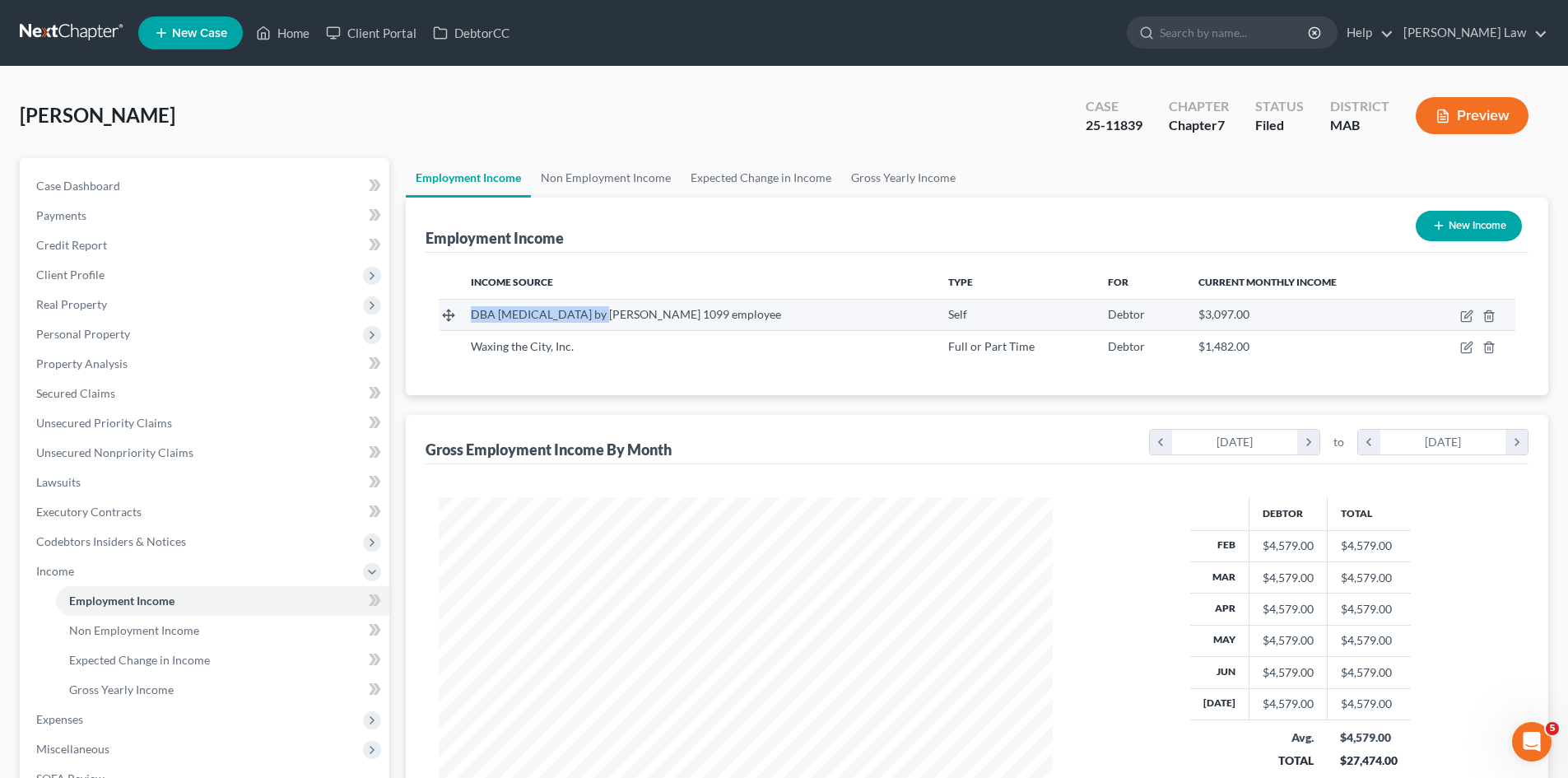
drag, startPoint x: 475, startPoint y: 313, endPoint x: 592, endPoint y: 317, distance: 117.1
click at [592, 317] on span "DBA Skin Care by Sara 1099 employee" at bounding box center [626, 314] width 311 height 14
copy span "DBA Skin Care by Sara"
click at [133, 175] on link "Case Dashboard" at bounding box center [206, 186] width 367 height 29
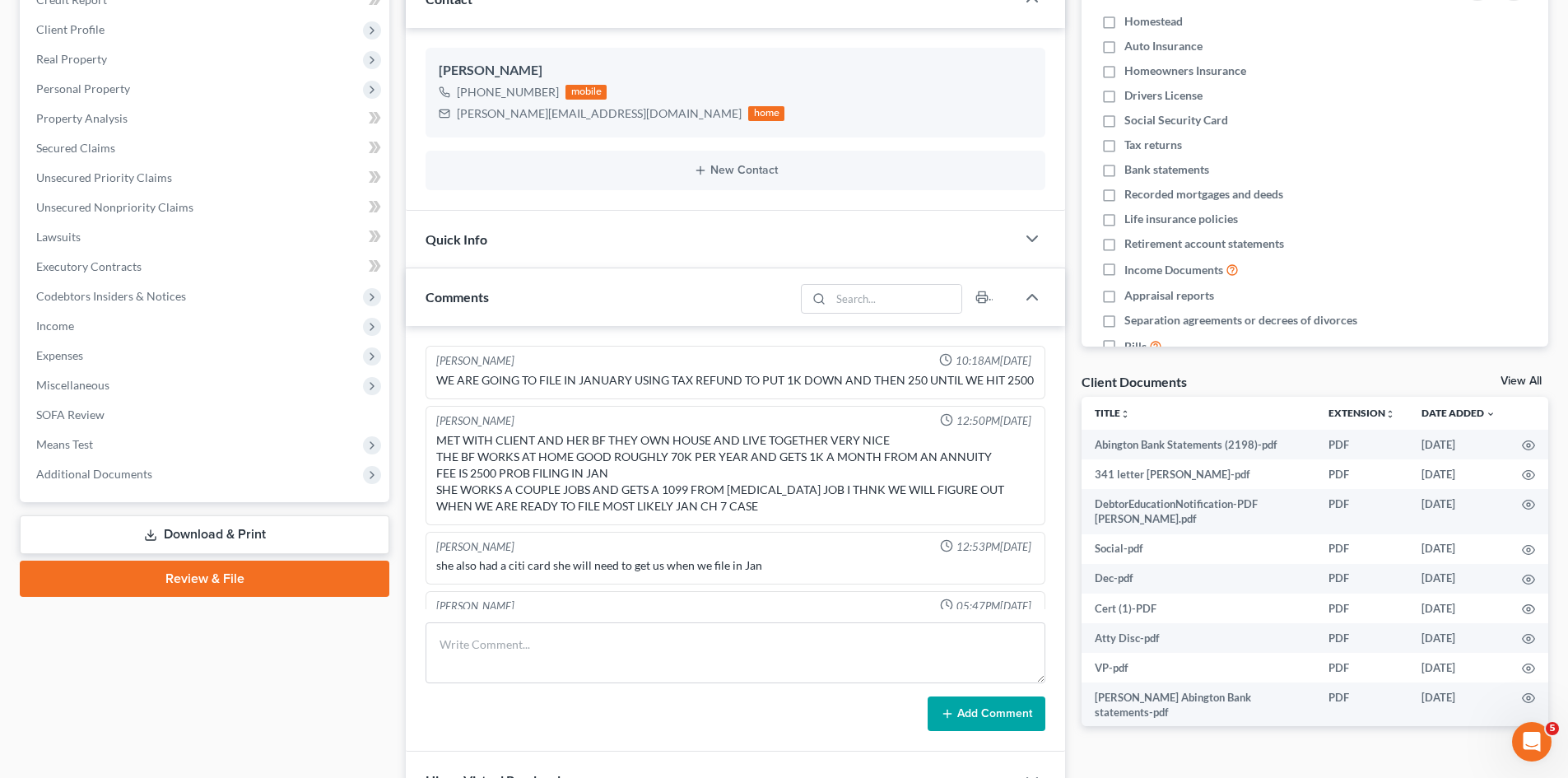
scroll to position [243, 0]
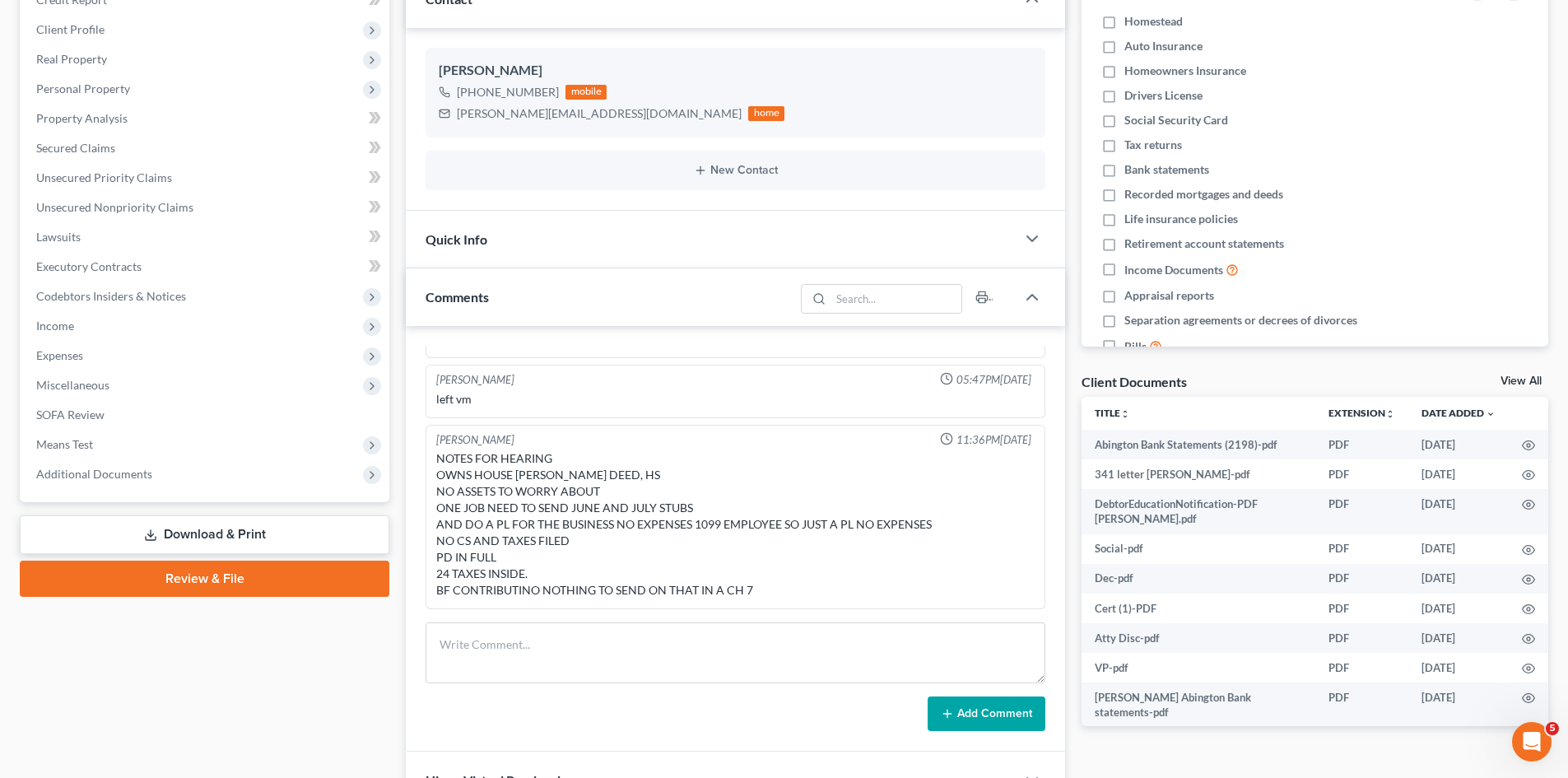
click at [1527, 378] on link "View All" at bounding box center [1521, 381] width 41 height 12
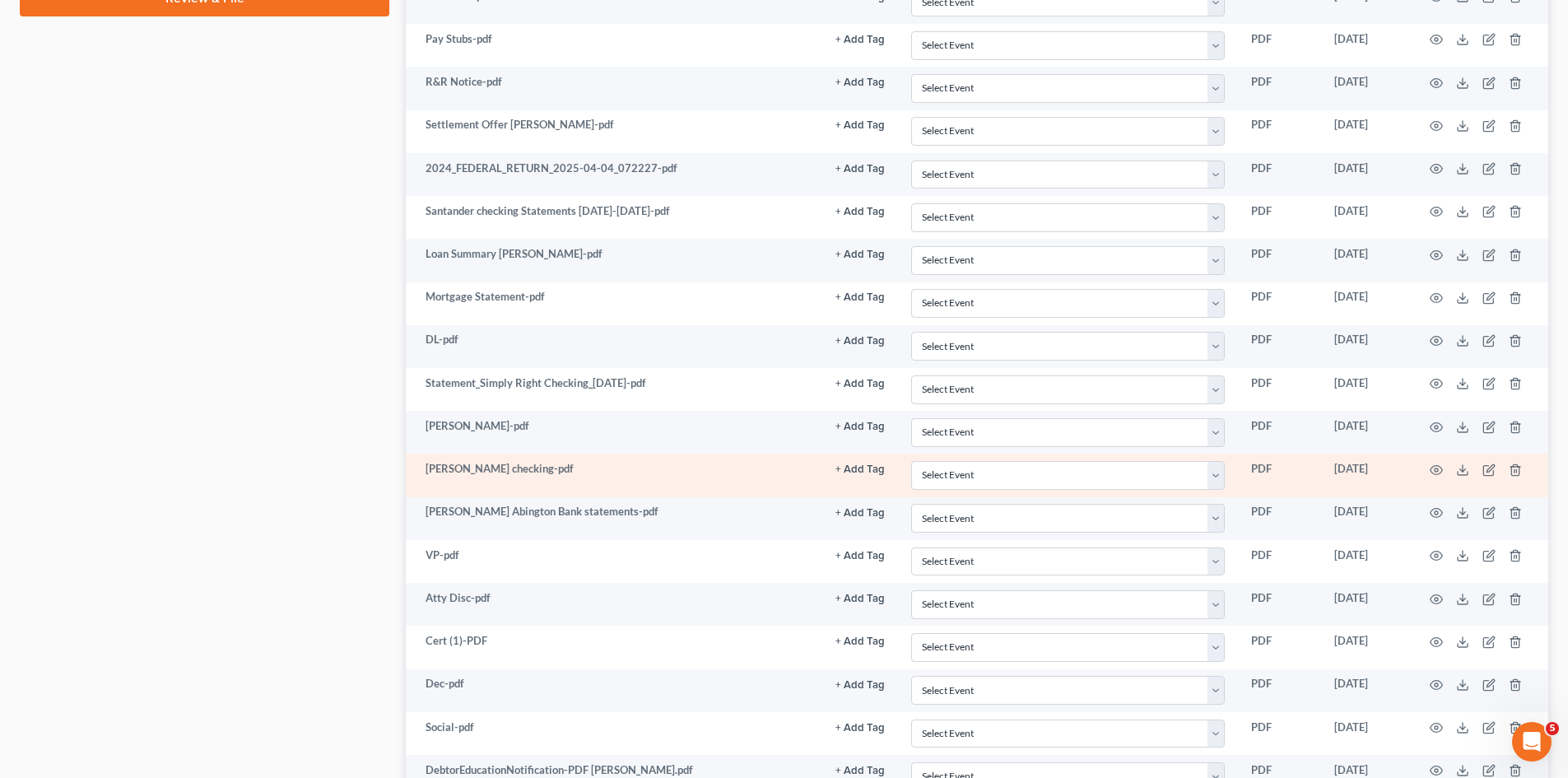
scroll to position [934, 0]
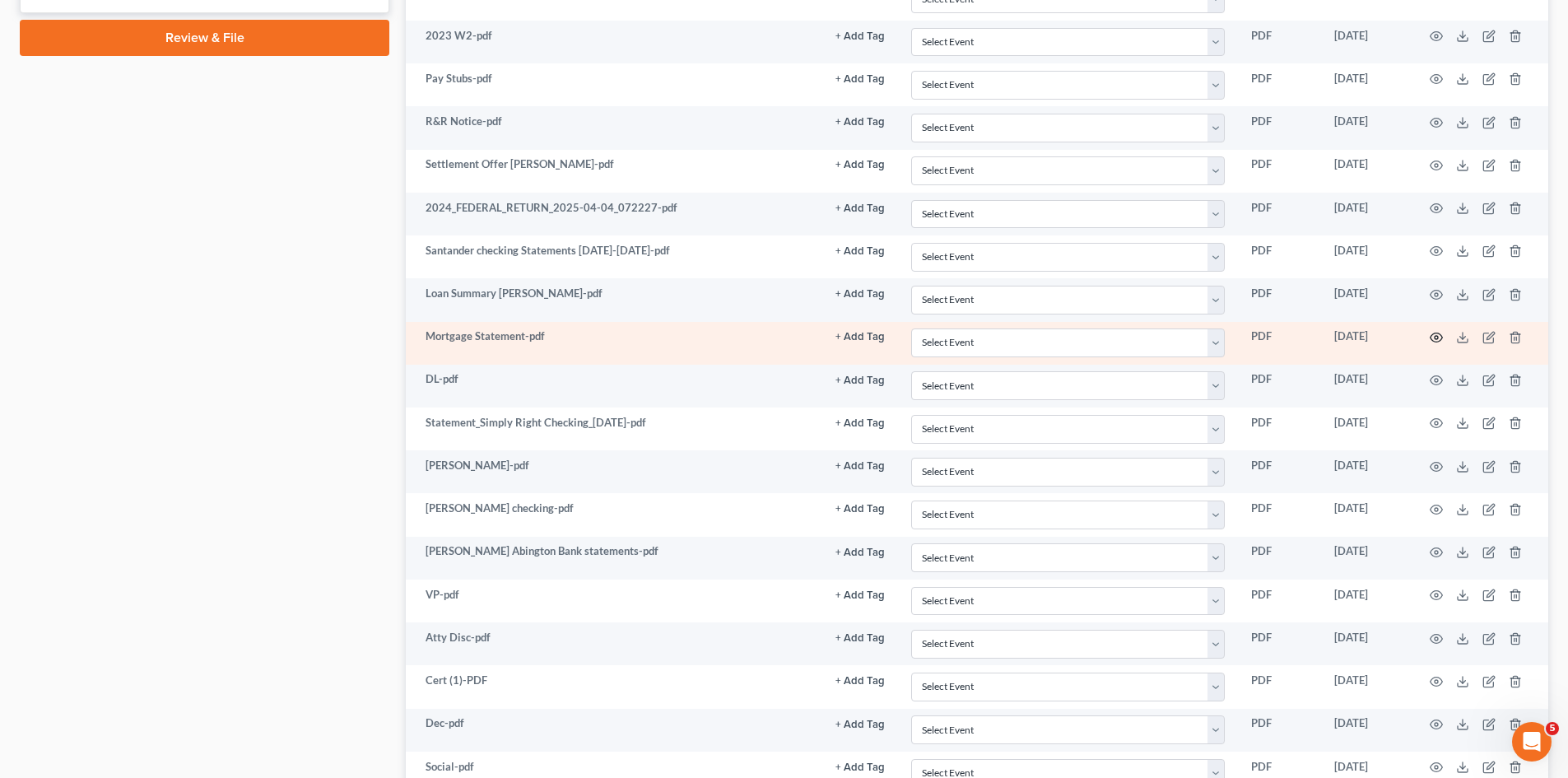
click at [1440, 336] on icon "button" at bounding box center [1437, 337] width 13 height 13
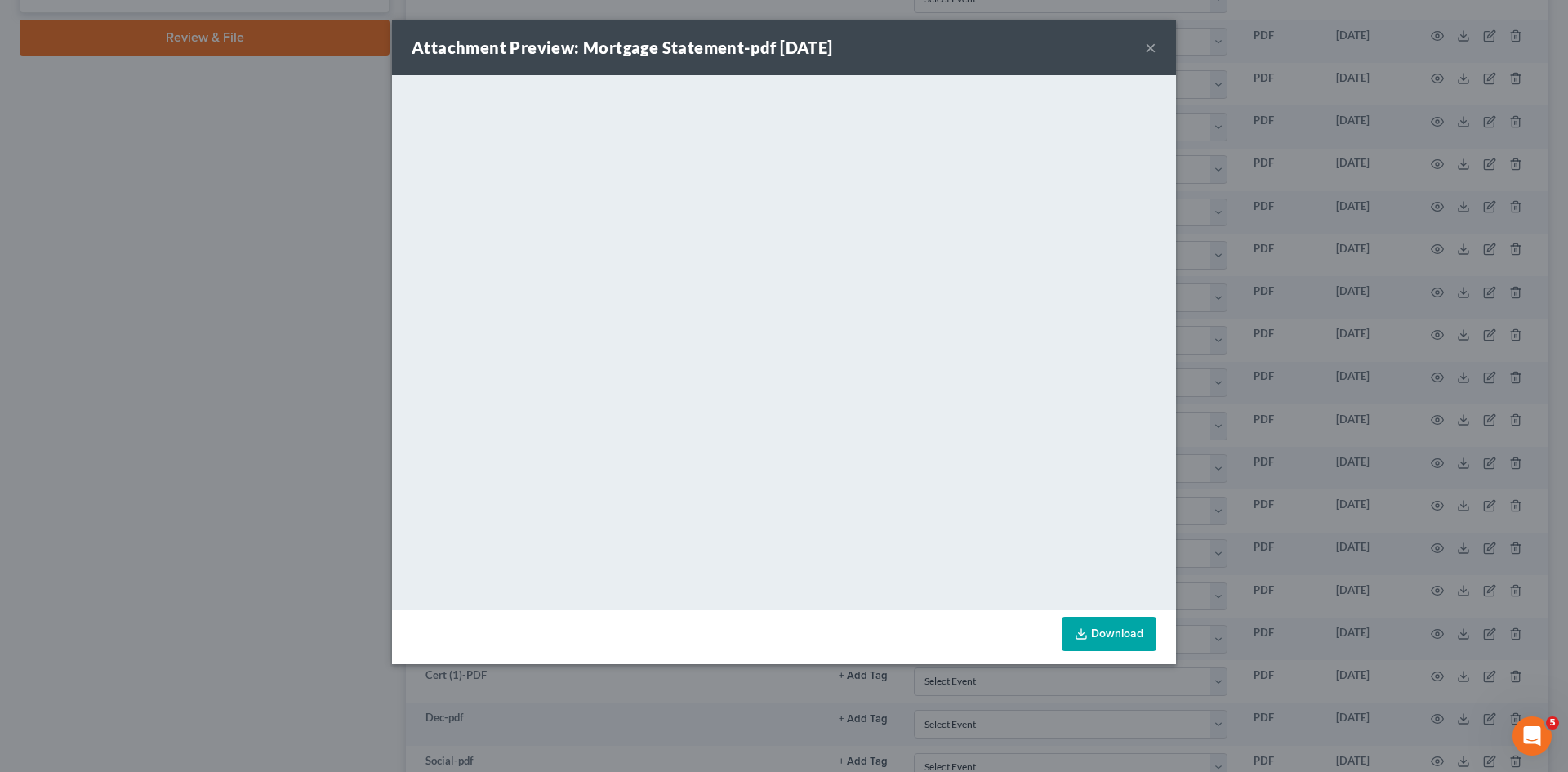
click at [1303, 353] on div "Attachment Preview: Mortgage Statement-pdf 04/04/2025 × <object ng-attr-data='h…" at bounding box center [784, 386] width 1568 height 772
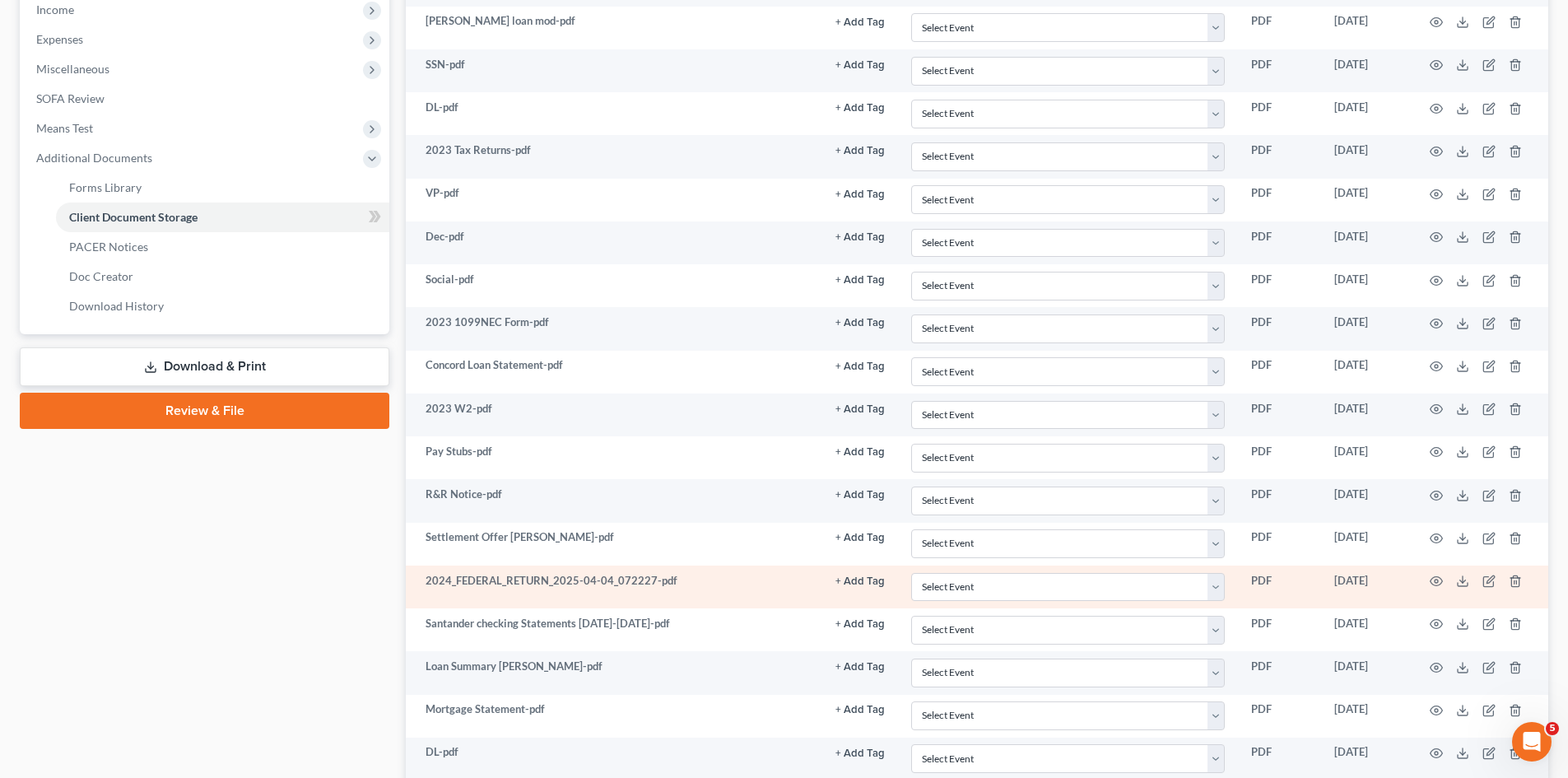
scroll to position [523, 0]
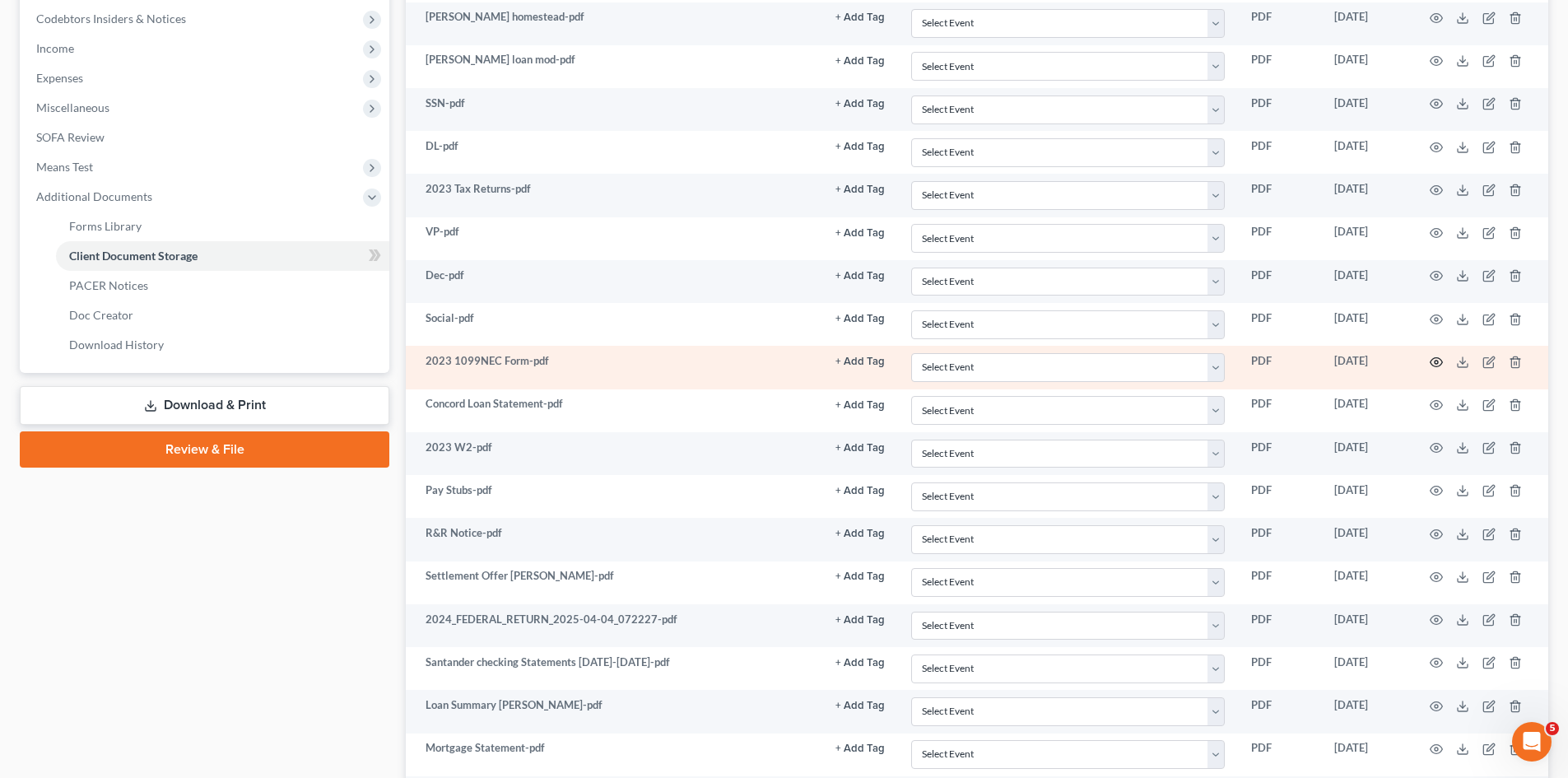
click at [1441, 359] on icon "button" at bounding box center [1437, 361] width 12 height 9
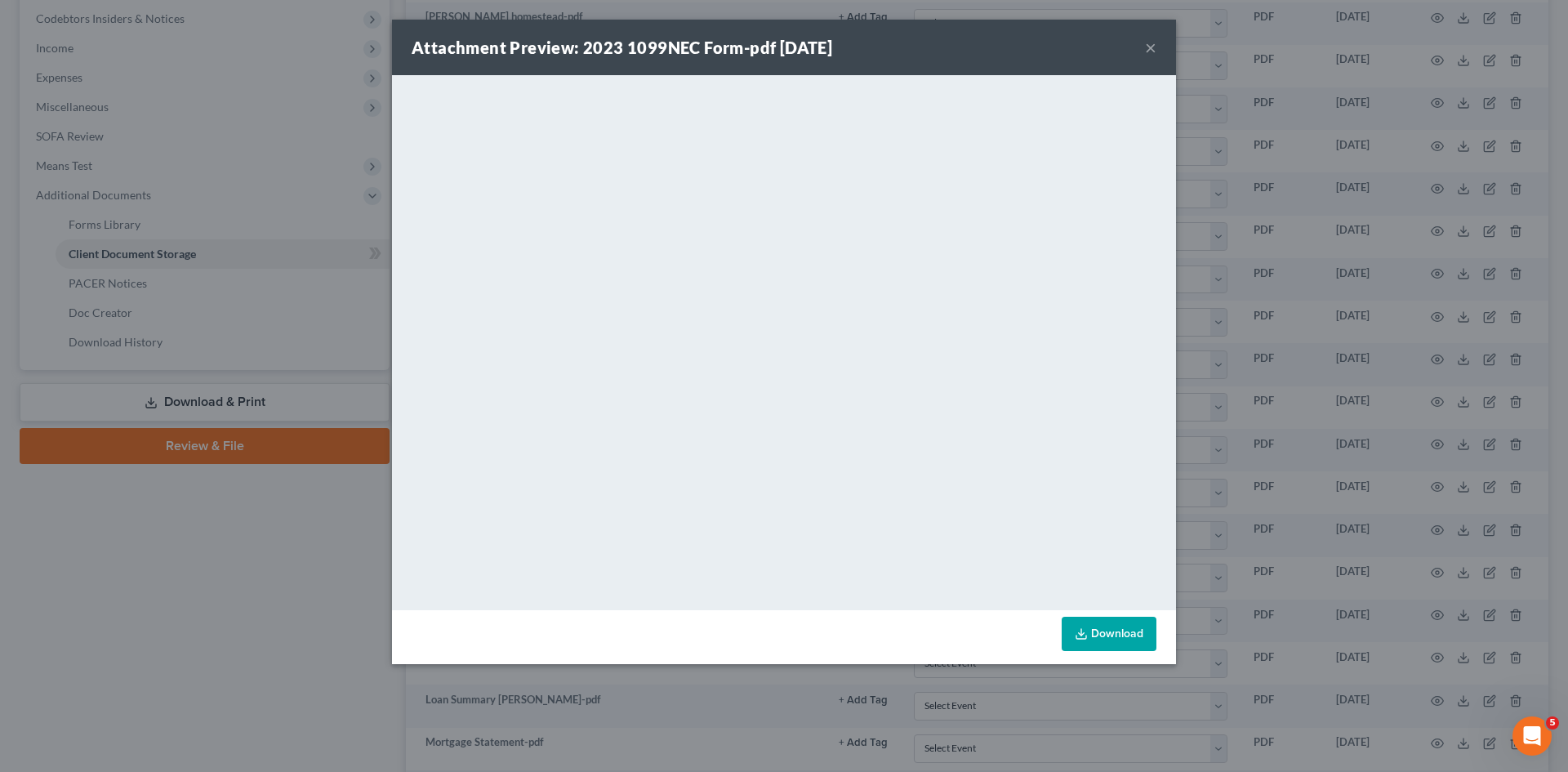
click at [1396, 323] on div "Attachment Preview: 2023 1099NEC Form-pdf 11/22/2024 × <object ng-attr-data='ht…" at bounding box center [784, 386] width 1568 height 772
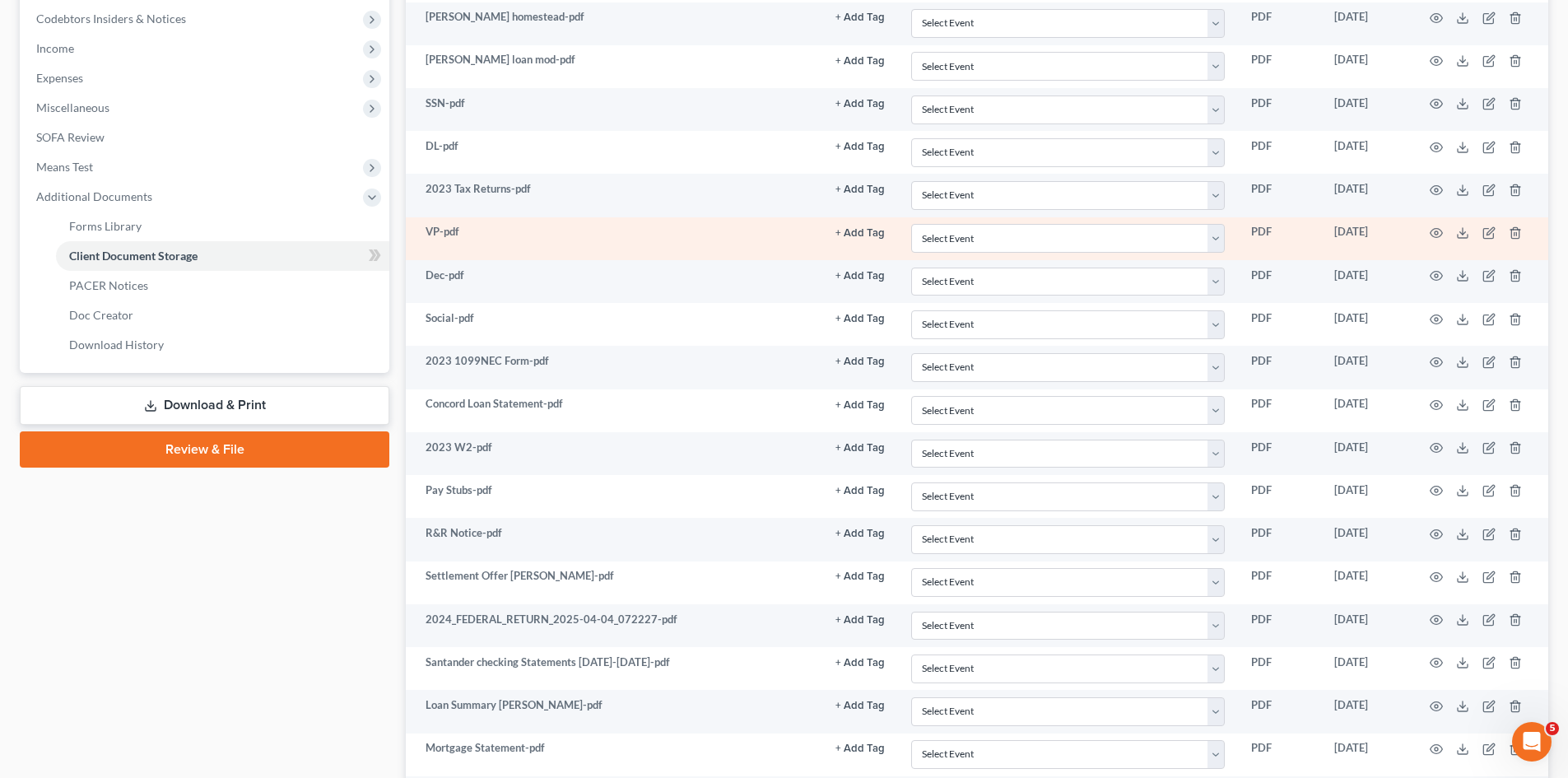
scroll to position [111, 0]
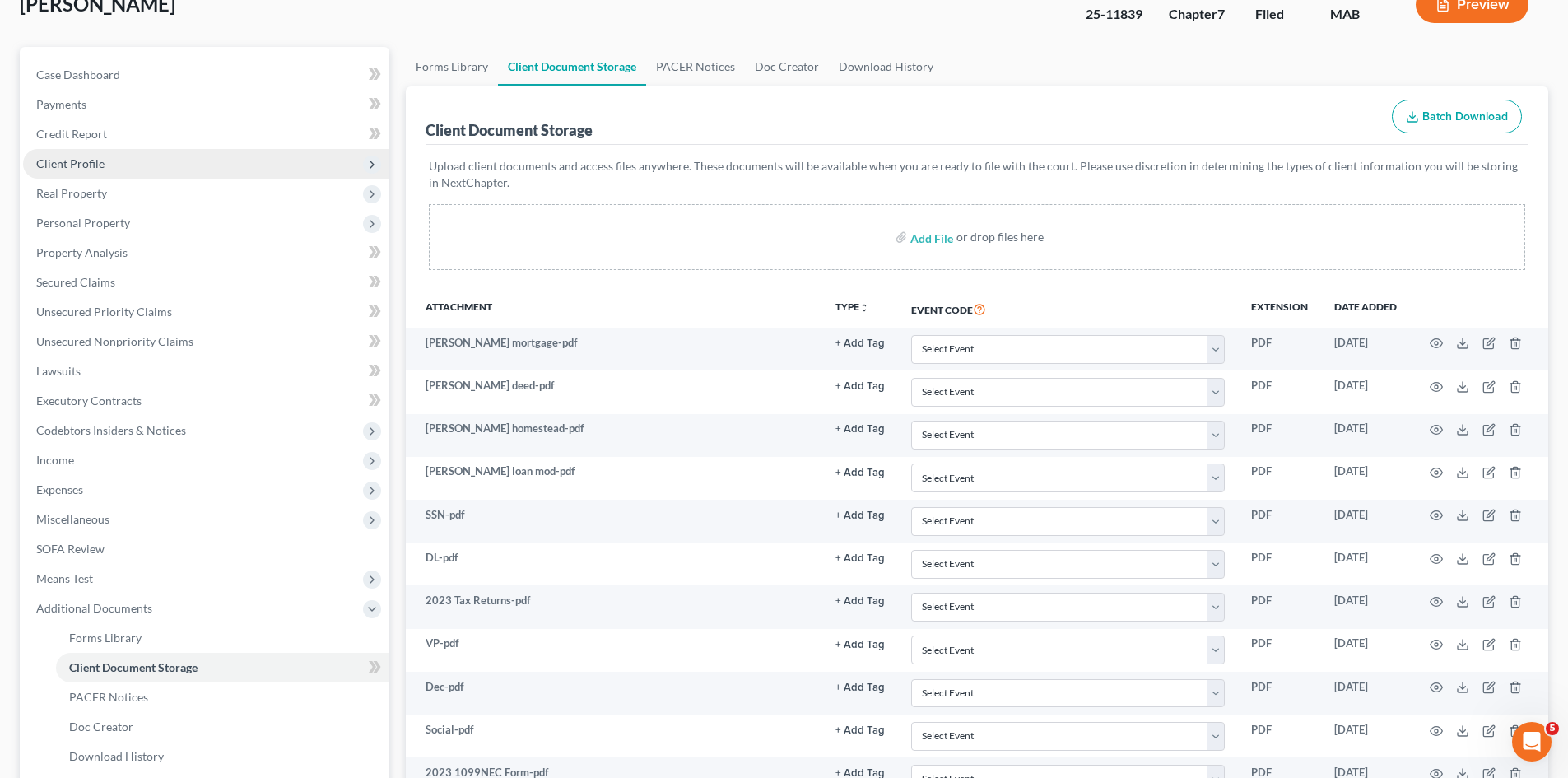
drag, startPoint x: 76, startPoint y: 165, endPoint x: 85, endPoint y: 175, distance: 13.5
click at [76, 165] on span "Client Profile" at bounding box center [70, 163] width 68 height 14
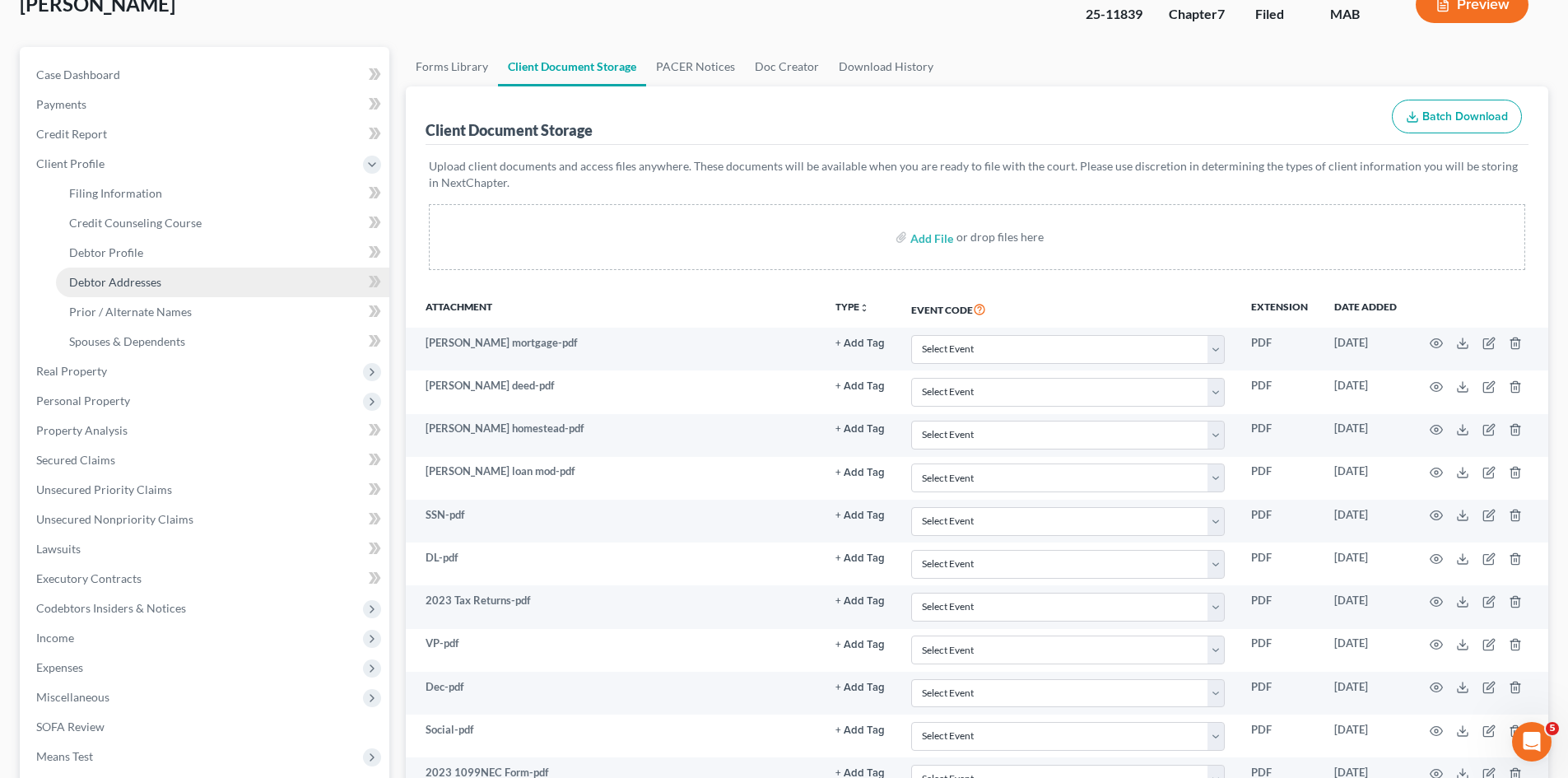
click at [154, 289] on span "Debtor Addresses" at bounding box center [115, 282] width 92 height 14
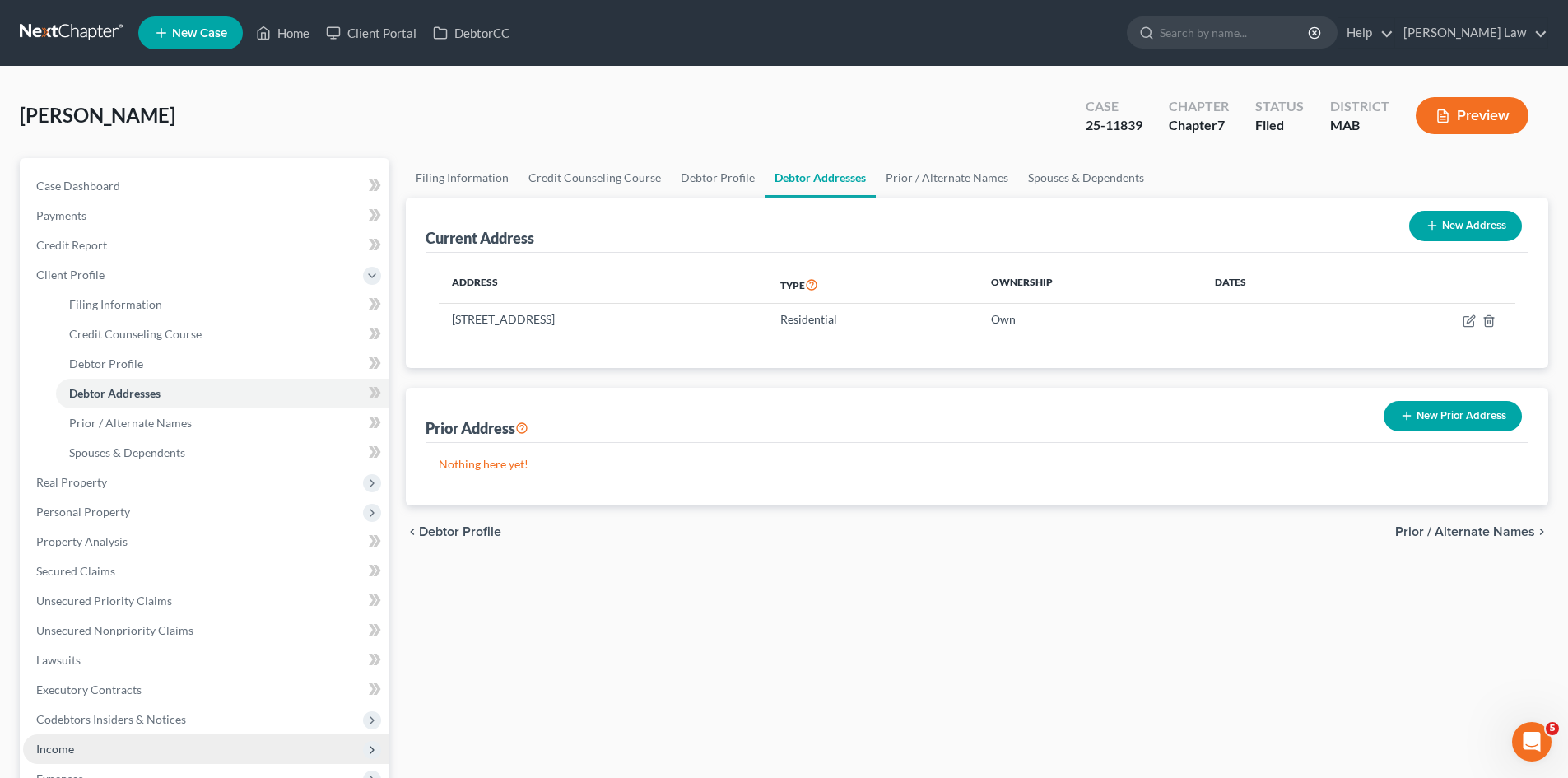
click at [83, 756] on span "Income" at bounding box center [206, 749] width 367 height 29
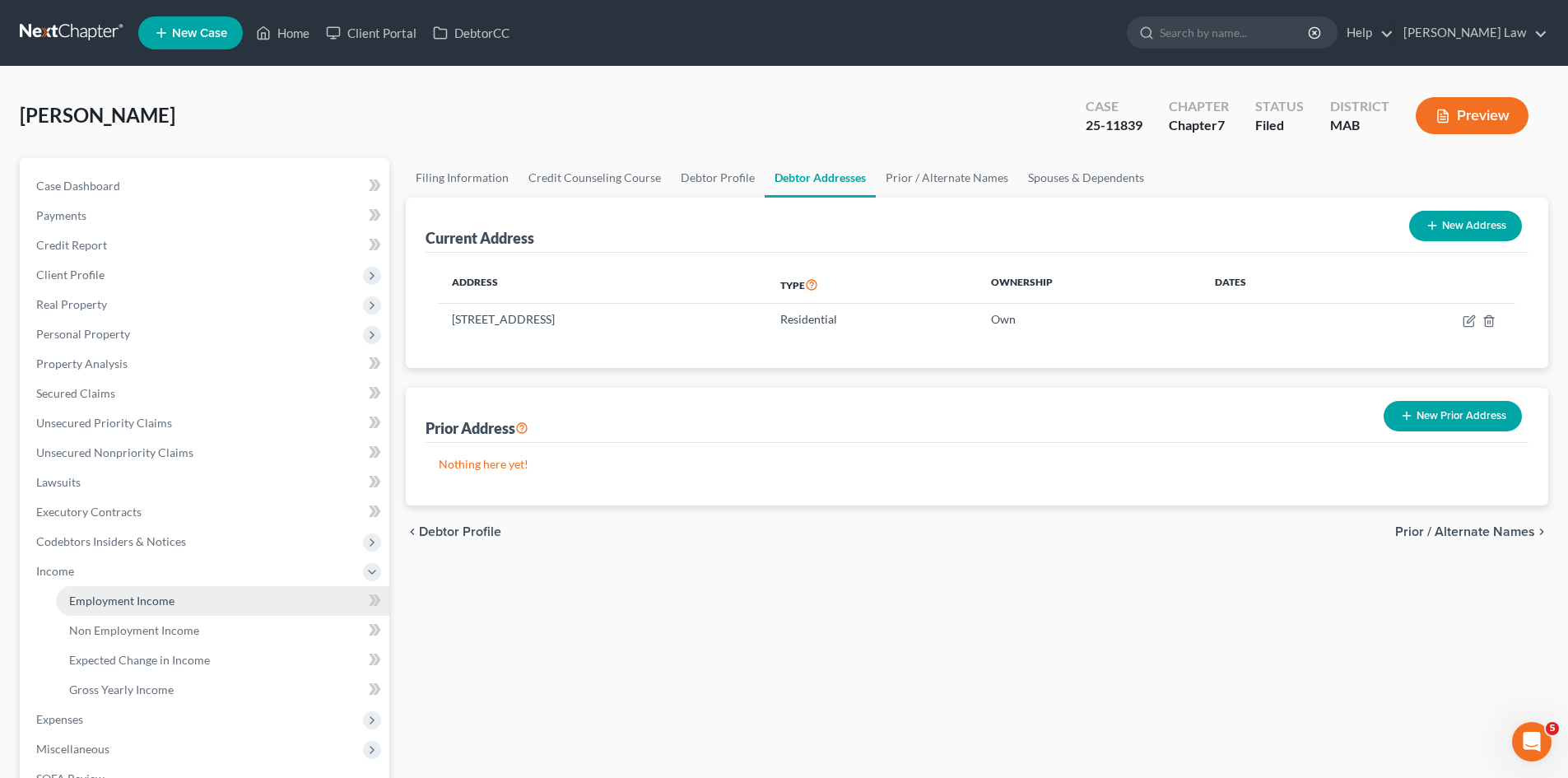
click at [112, 603] on span "Employment Income" at bounding box center [122, 601] width 106 height 14
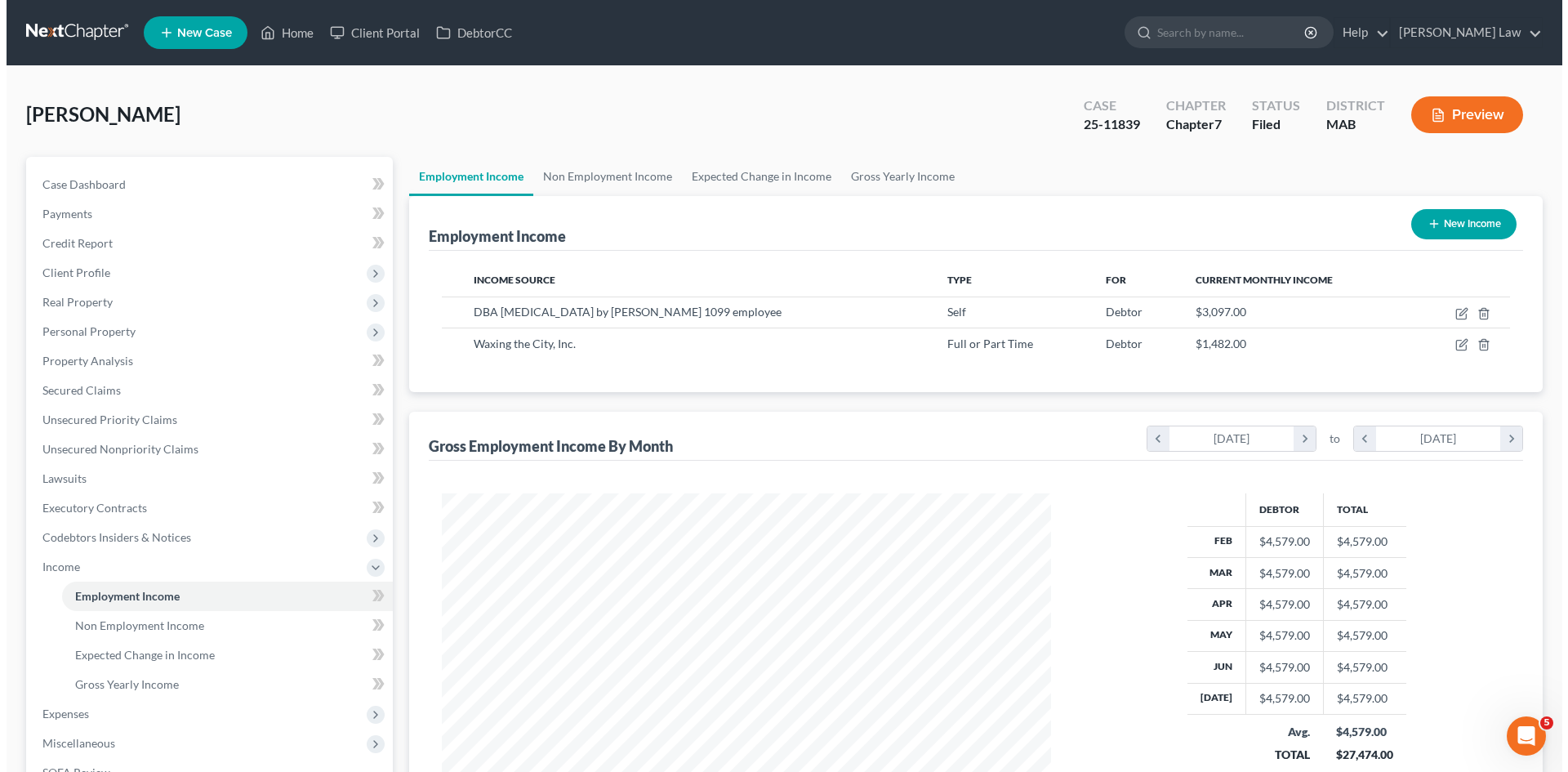
scroll to position [305, 642]
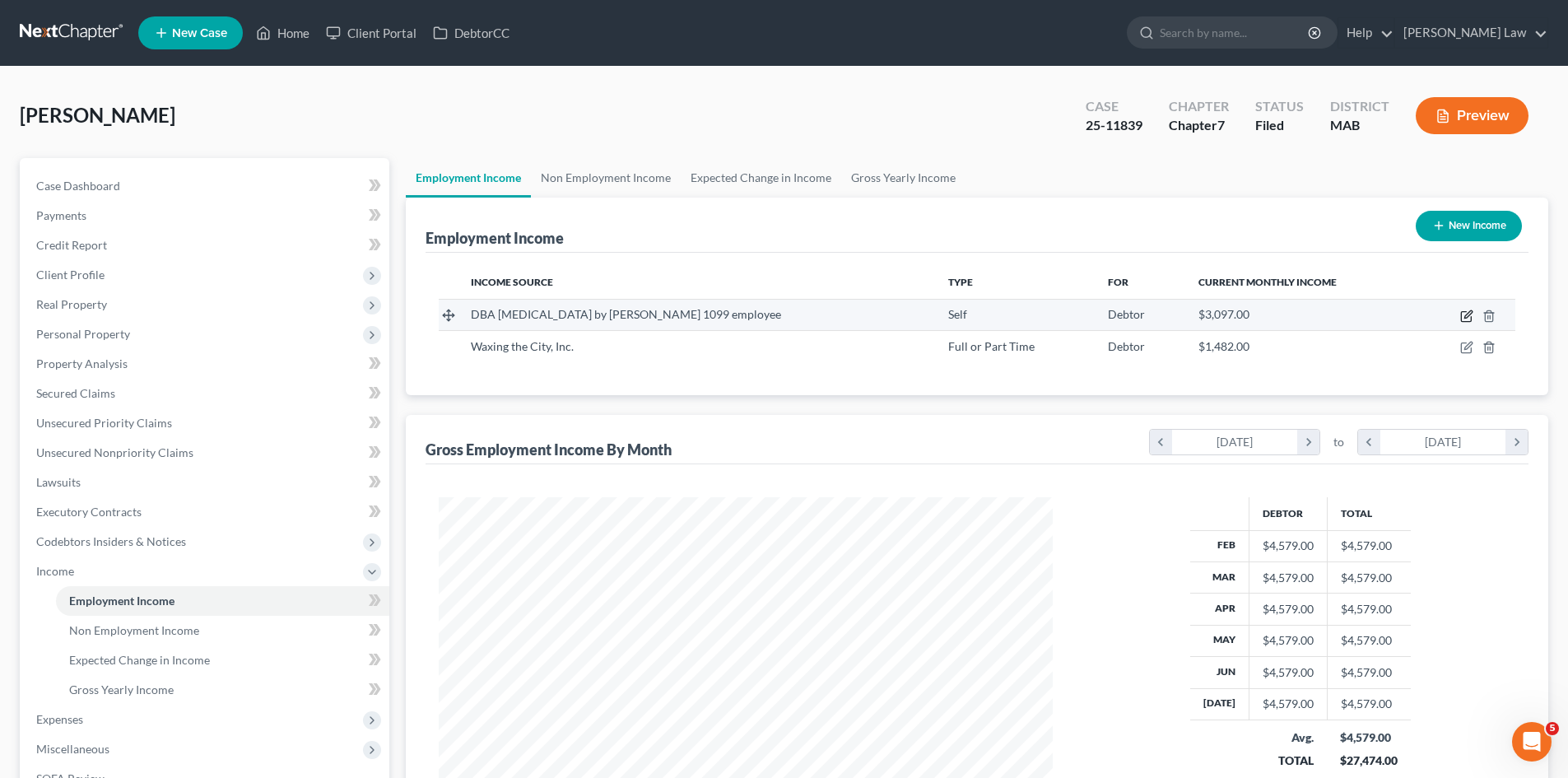
click at [1463, 316] on icon "button" at bounding box center [1467, 316] width 13 height 13
select select "1"
select select "0"
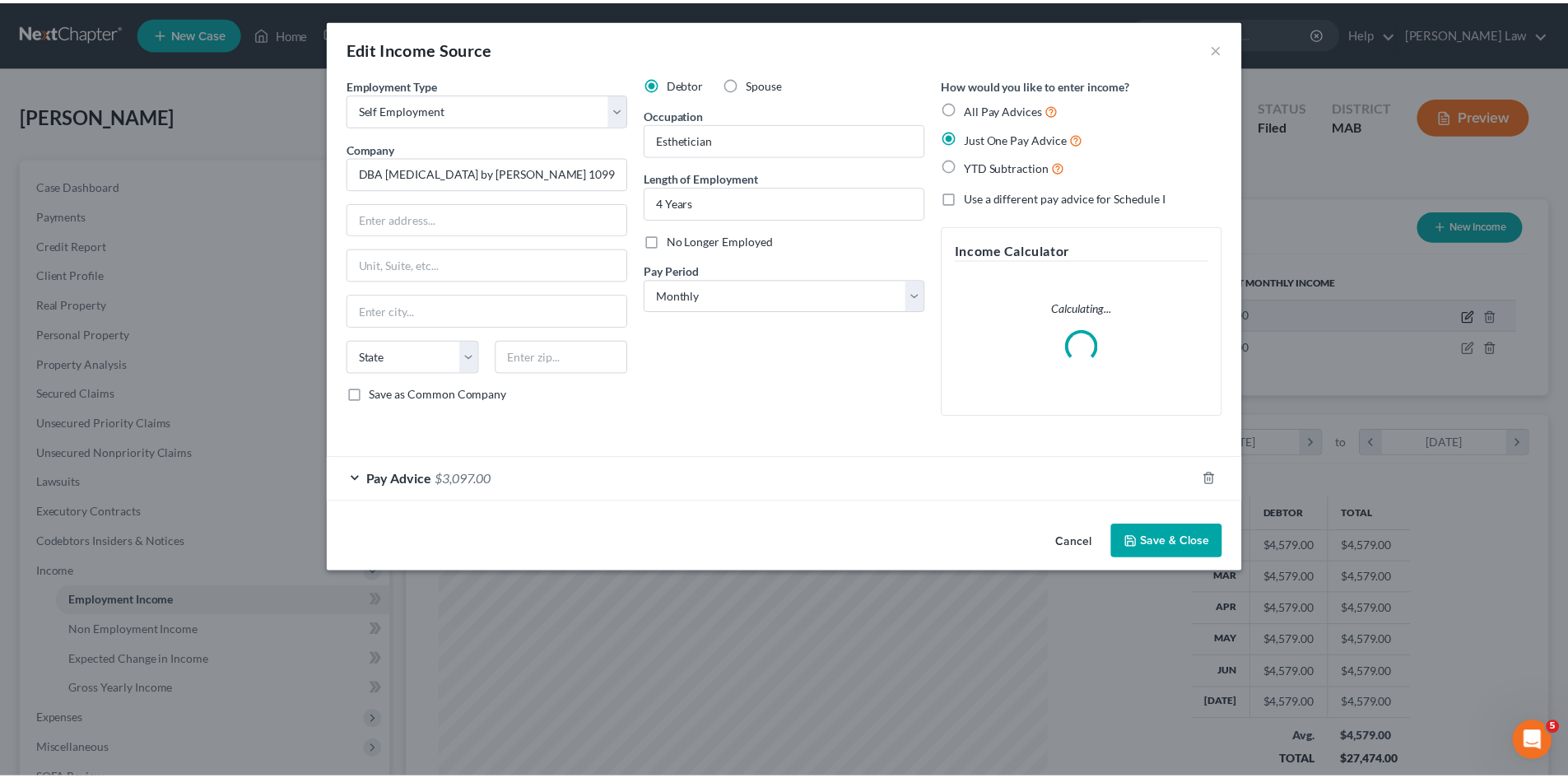
scroll to position [310, 653]
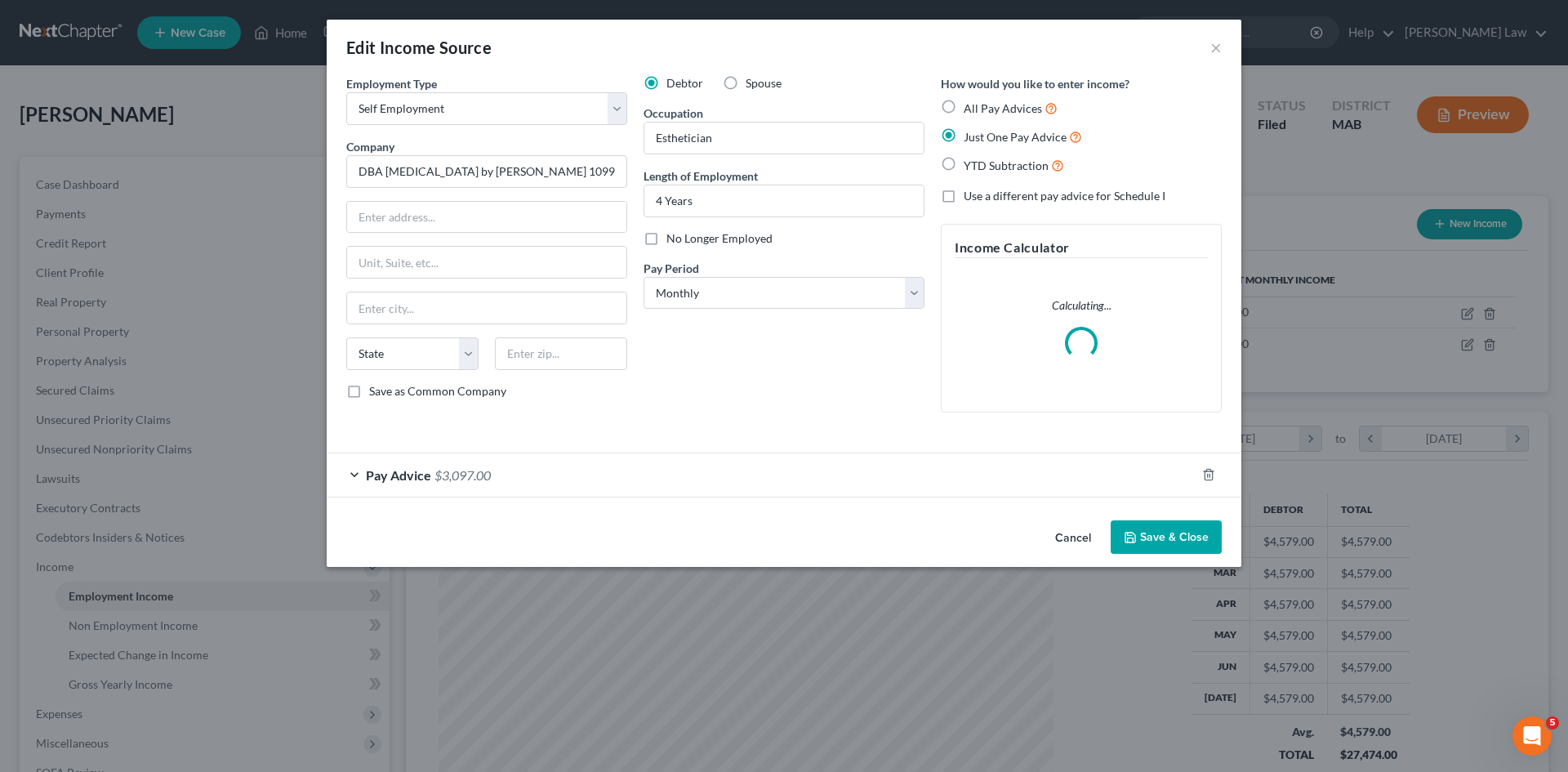
click at [396, 476] on span "Pay Advice" at bounding box center [398, 475] width 65 height 16
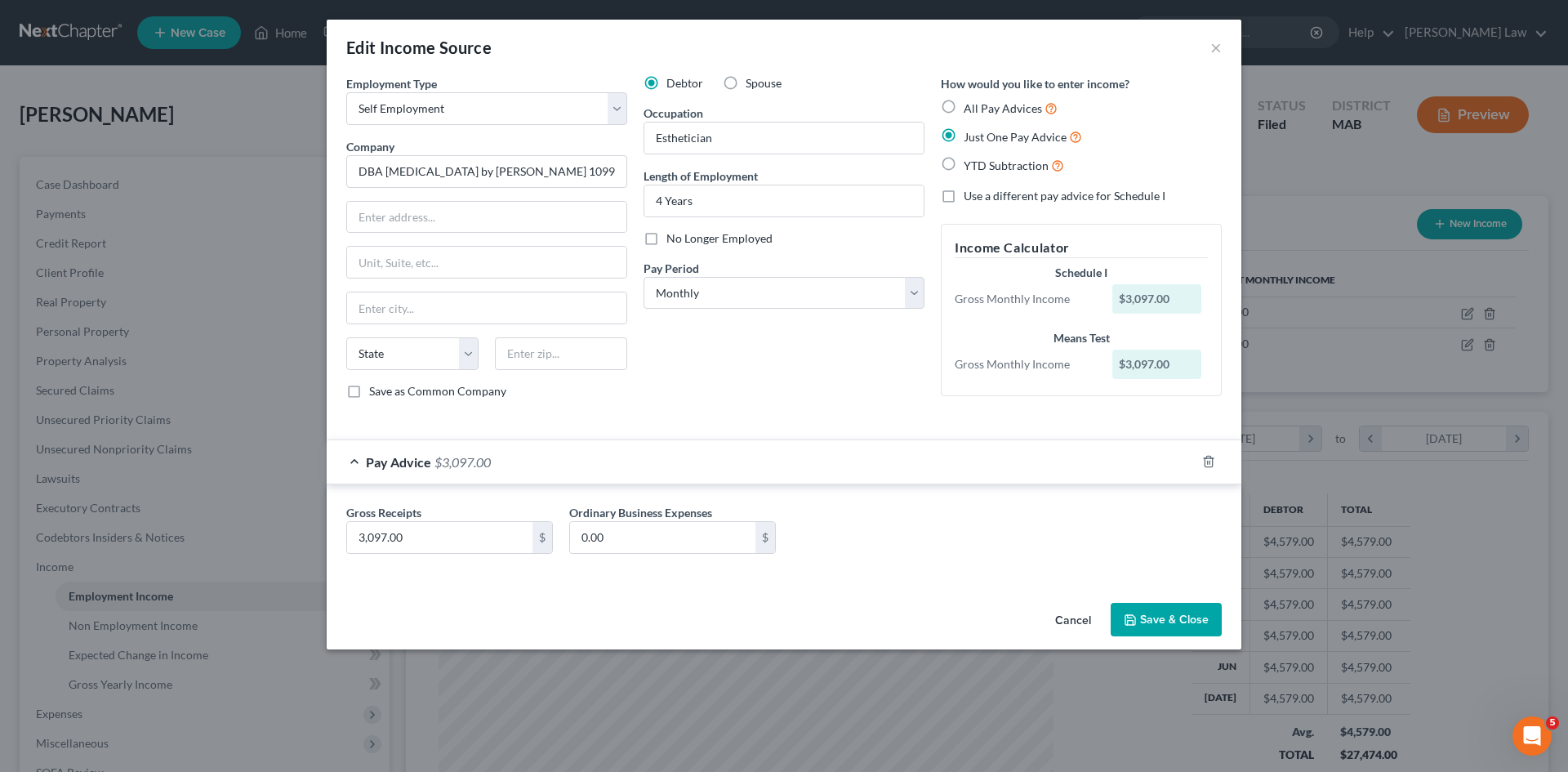
click at [182, 217] on div "Edit Income Source × Employment Type * Select Full or Part Time Employment Self…" at bounding box center [784, 386] width 1568 height 772
click at [129, 470] on div "Edit Income Source × Employment Type * Select Full or Part Time Employment Self…" at bounding box center [784, 386] width 1568 height 772
click at [1068, 612] on button "Cancel" at bounding box center [1073, 620] width 62 height 33
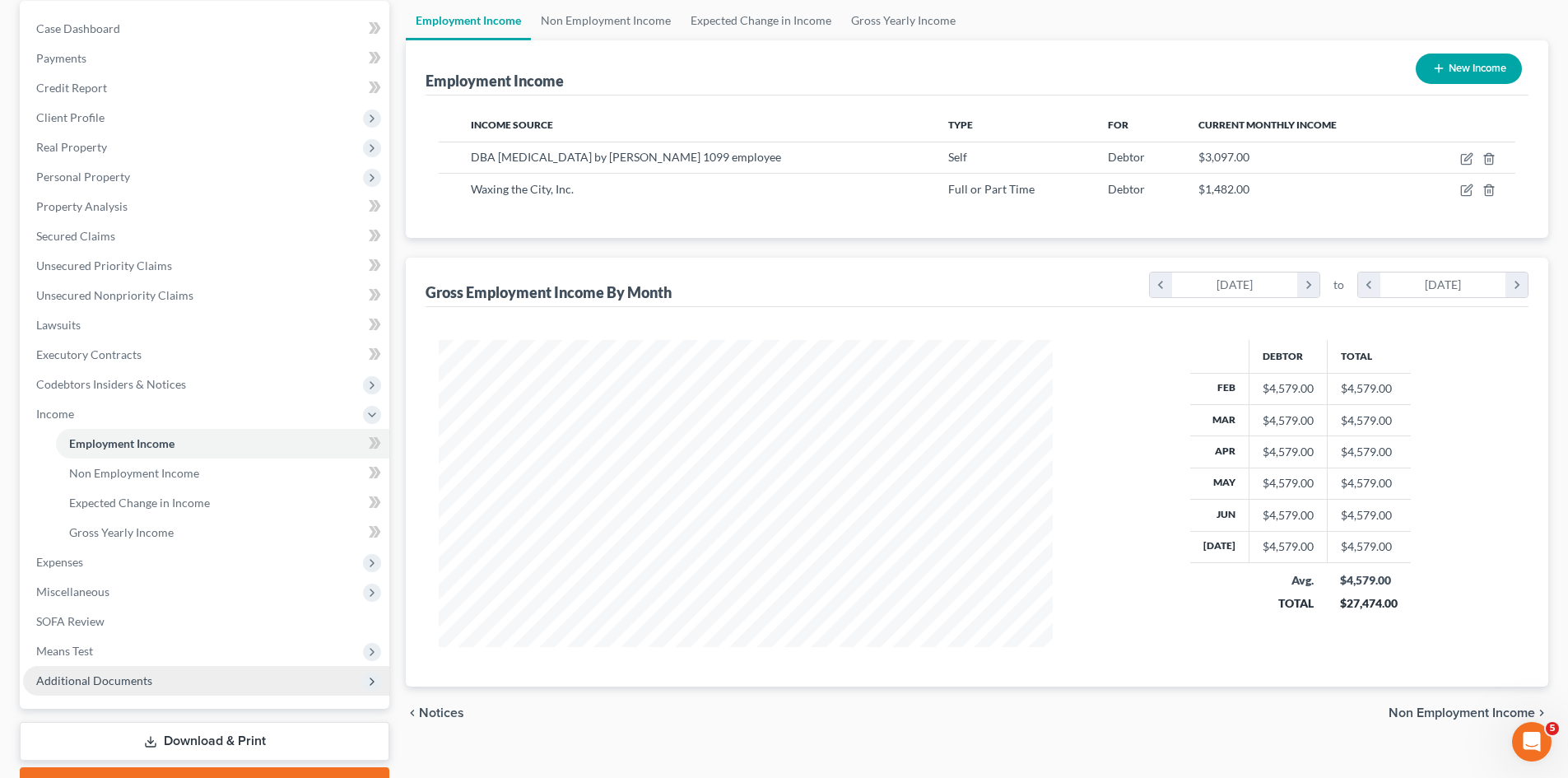
scroll to position [245, 0]
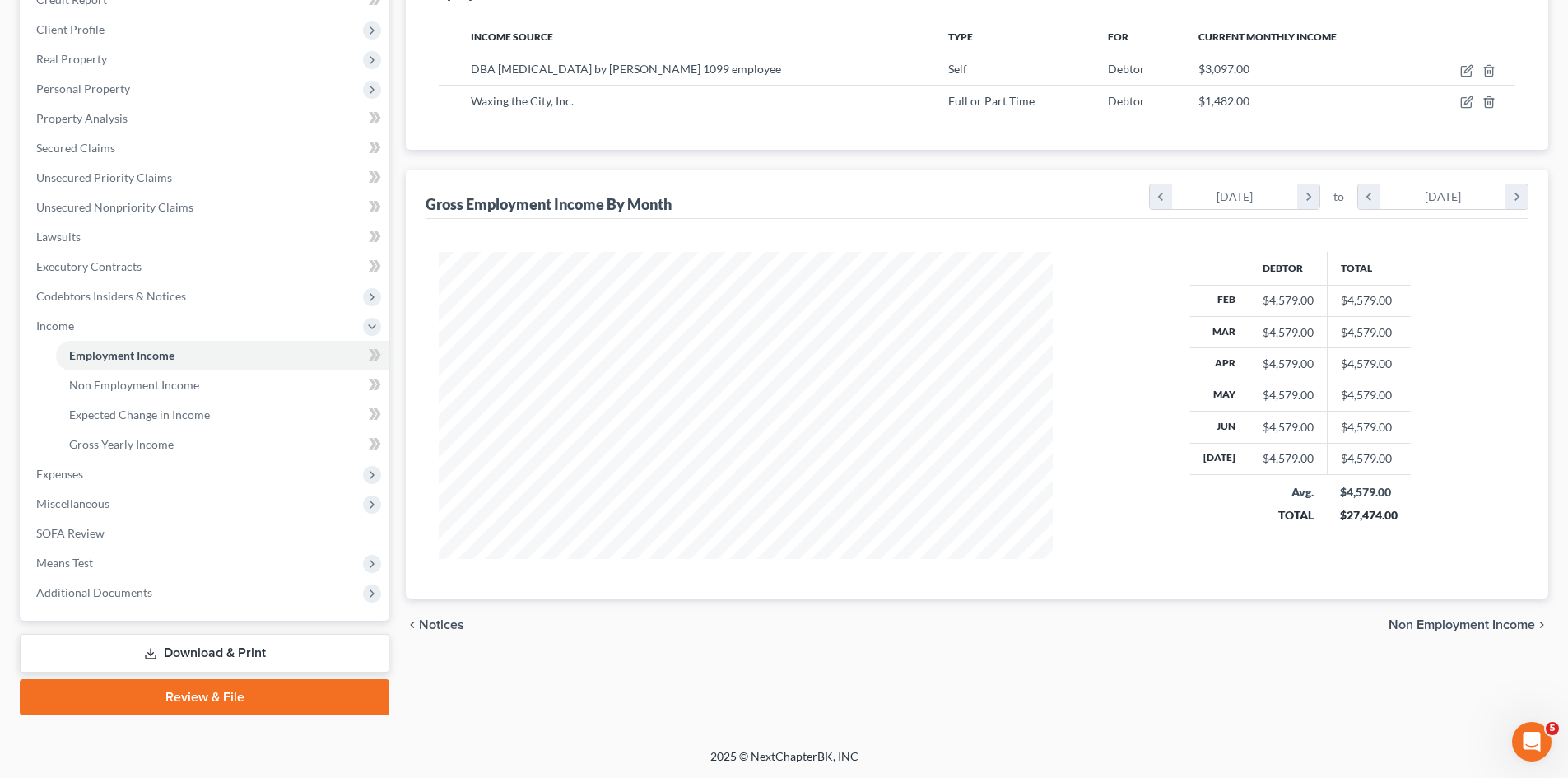
click at [160, 650] on link "Download & Print" at bounding box center [204, 654] width 369 height 39
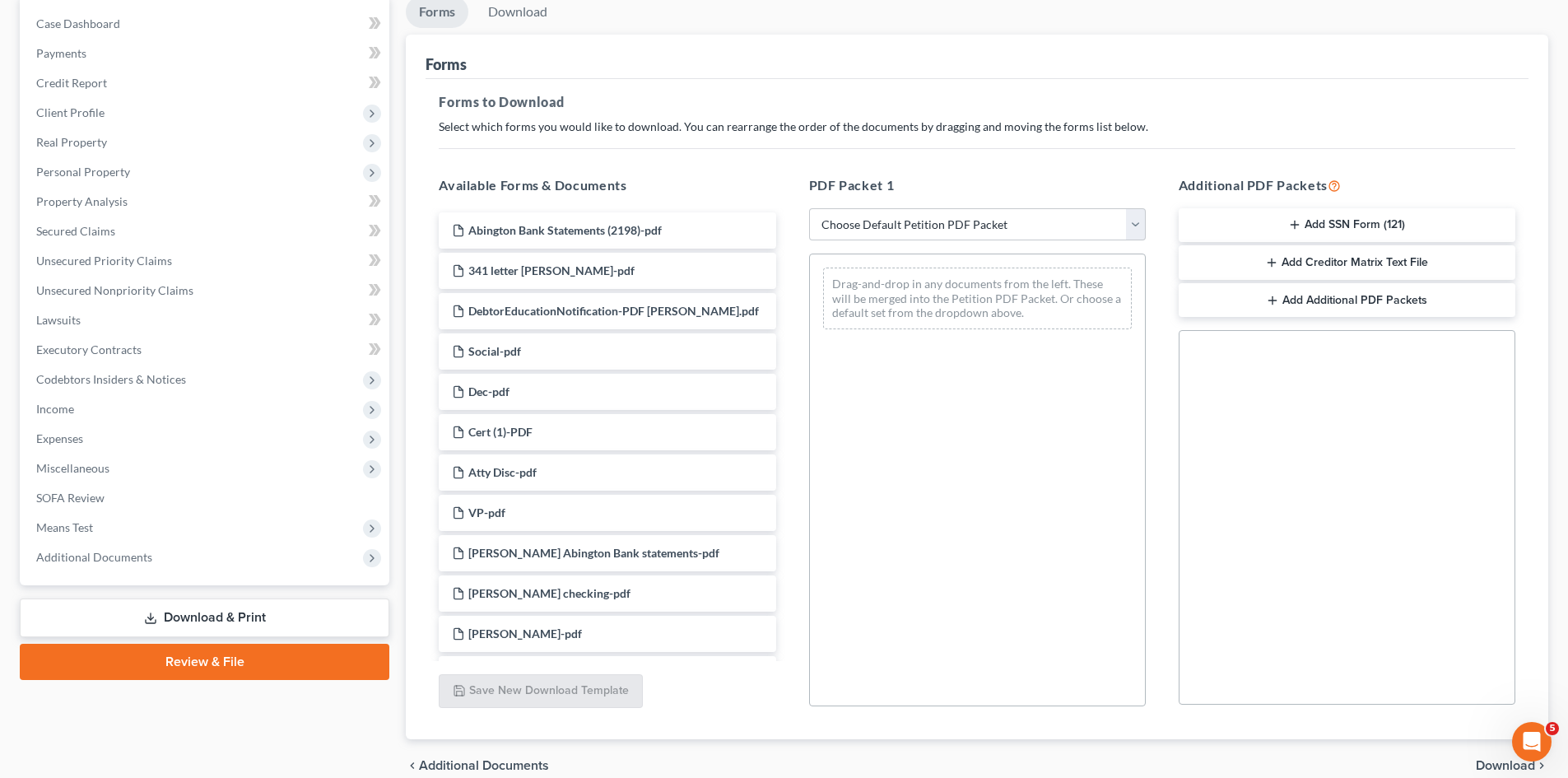
scroll to position [239, 0]
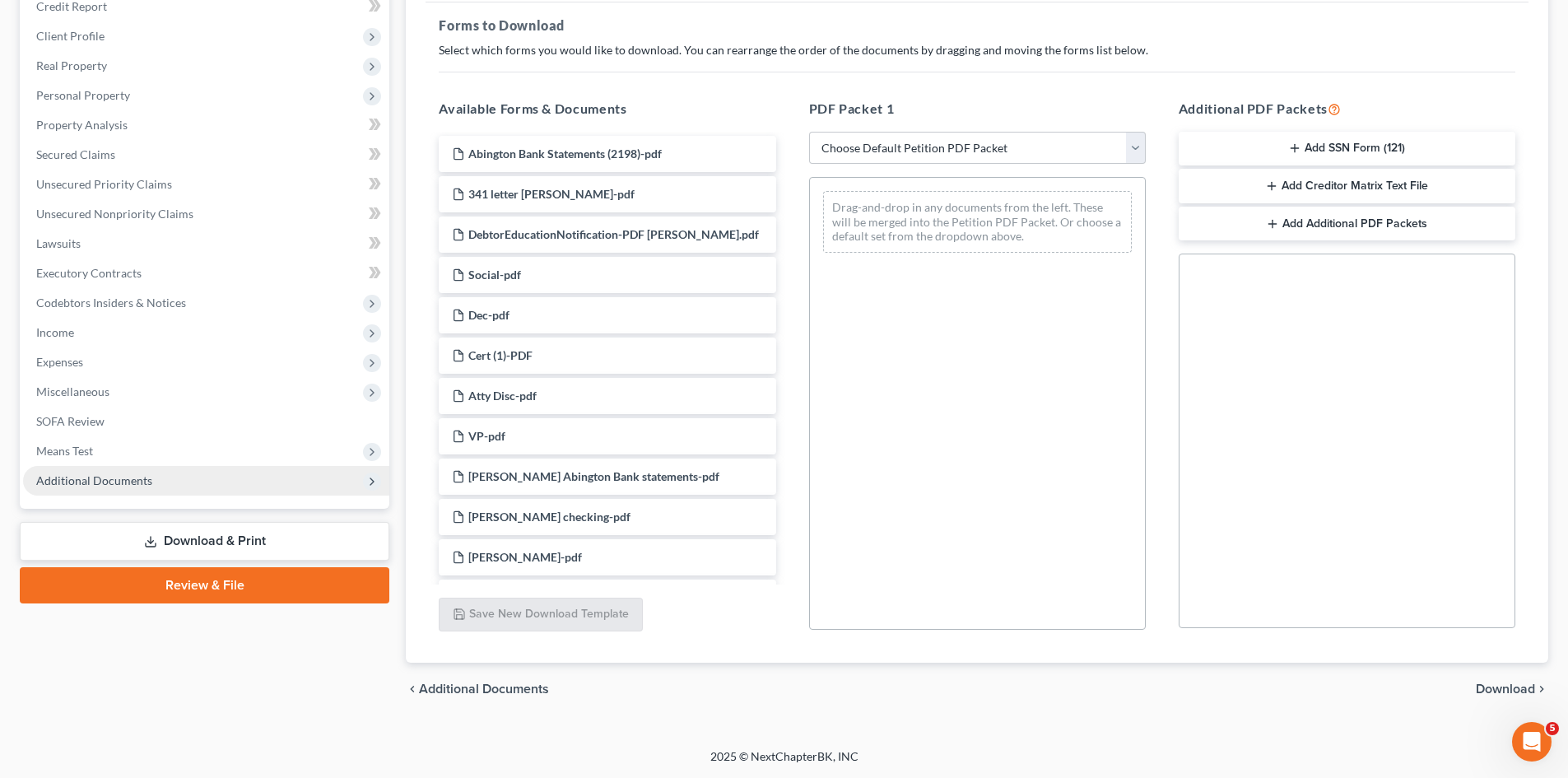
click at [107, 477] on span "Additional Documents" at bounding box center [94, 480] width 116 height 14
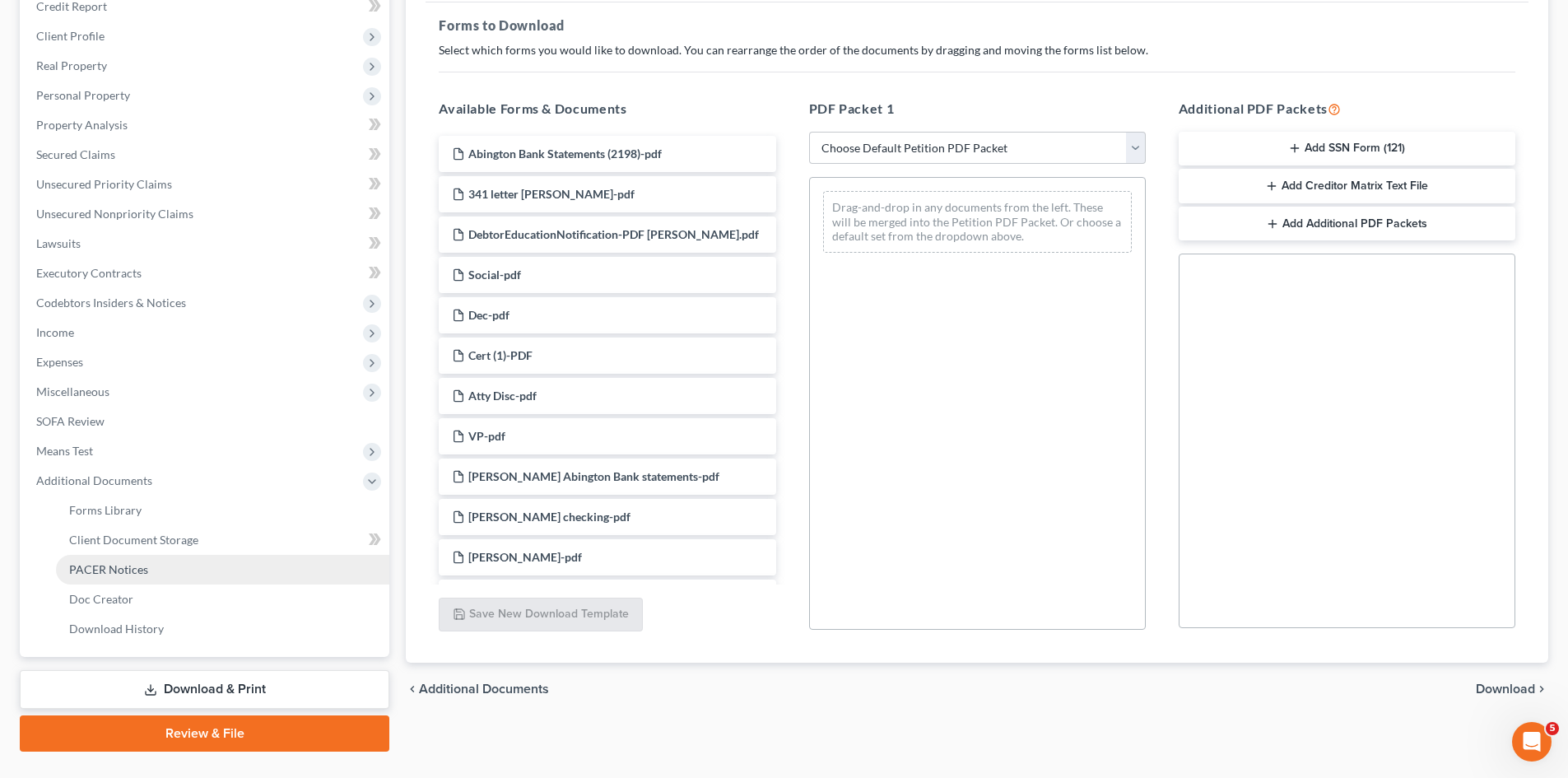
click at [113, 564] on span "PACER Notices" at bounding box center [108, 569] width 79 height 14
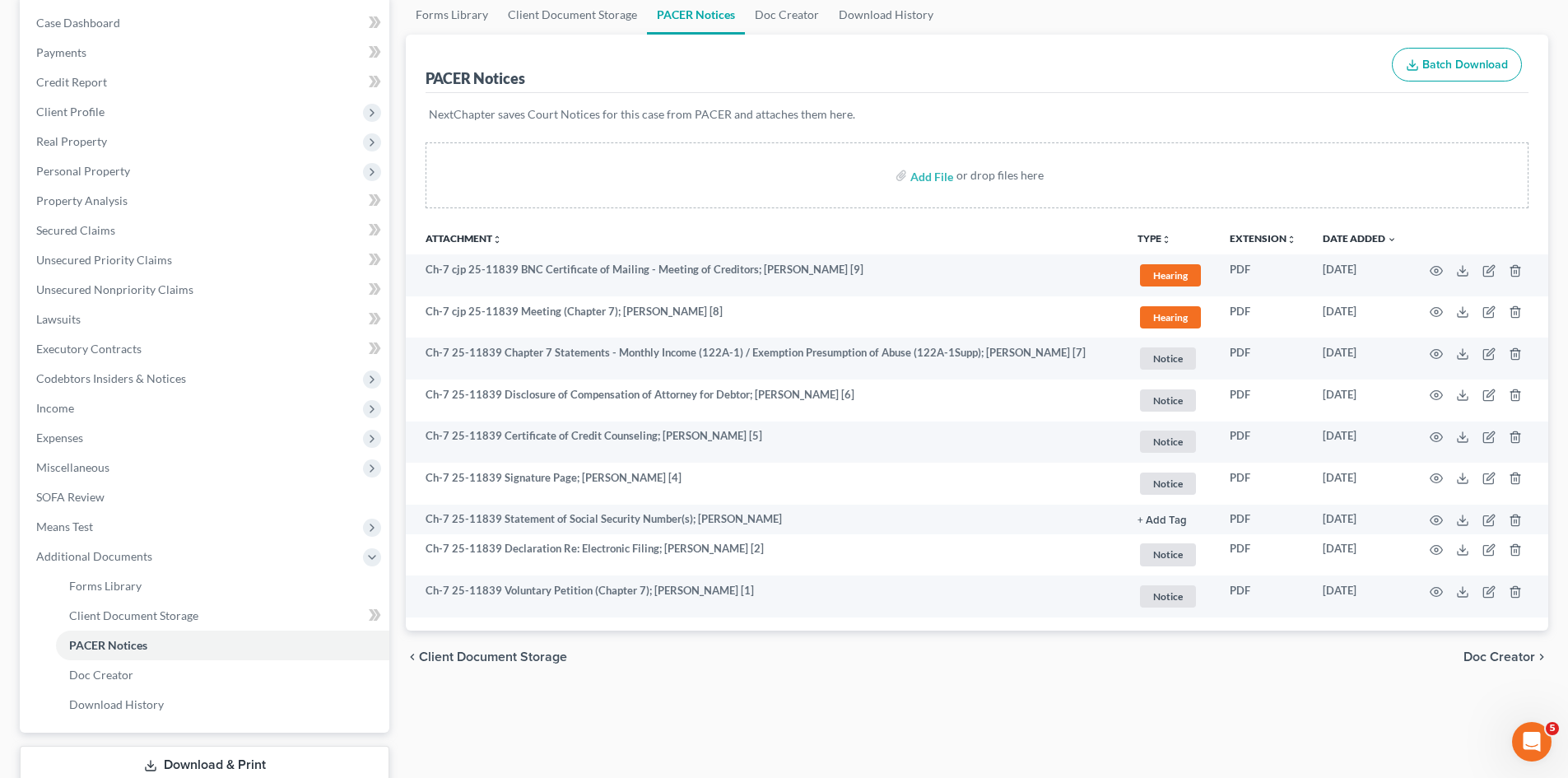
scroll to position [275, 0]
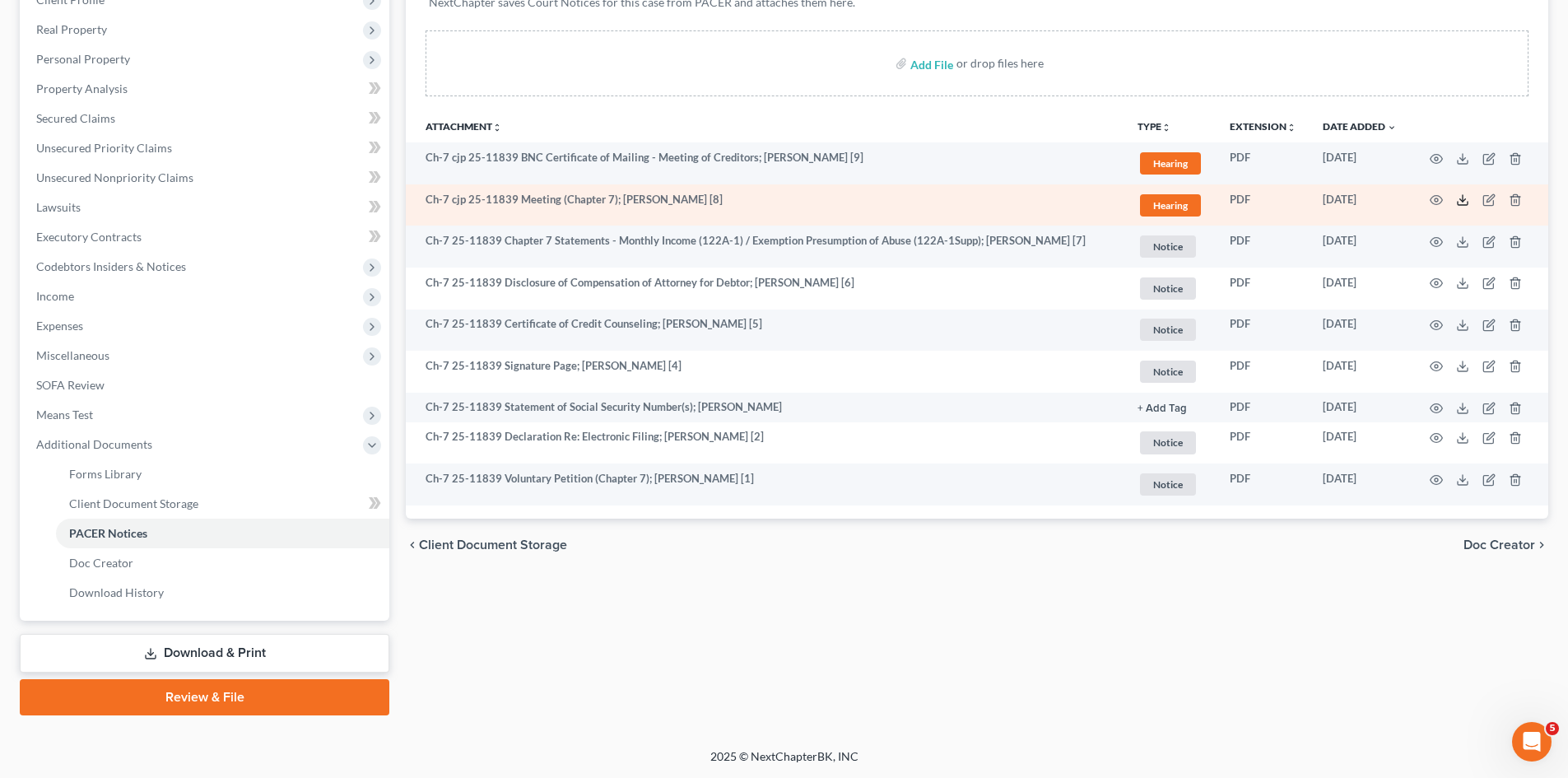
click at [1460, 202] on icon at bounding box center [1462, 200] width 13 height 13
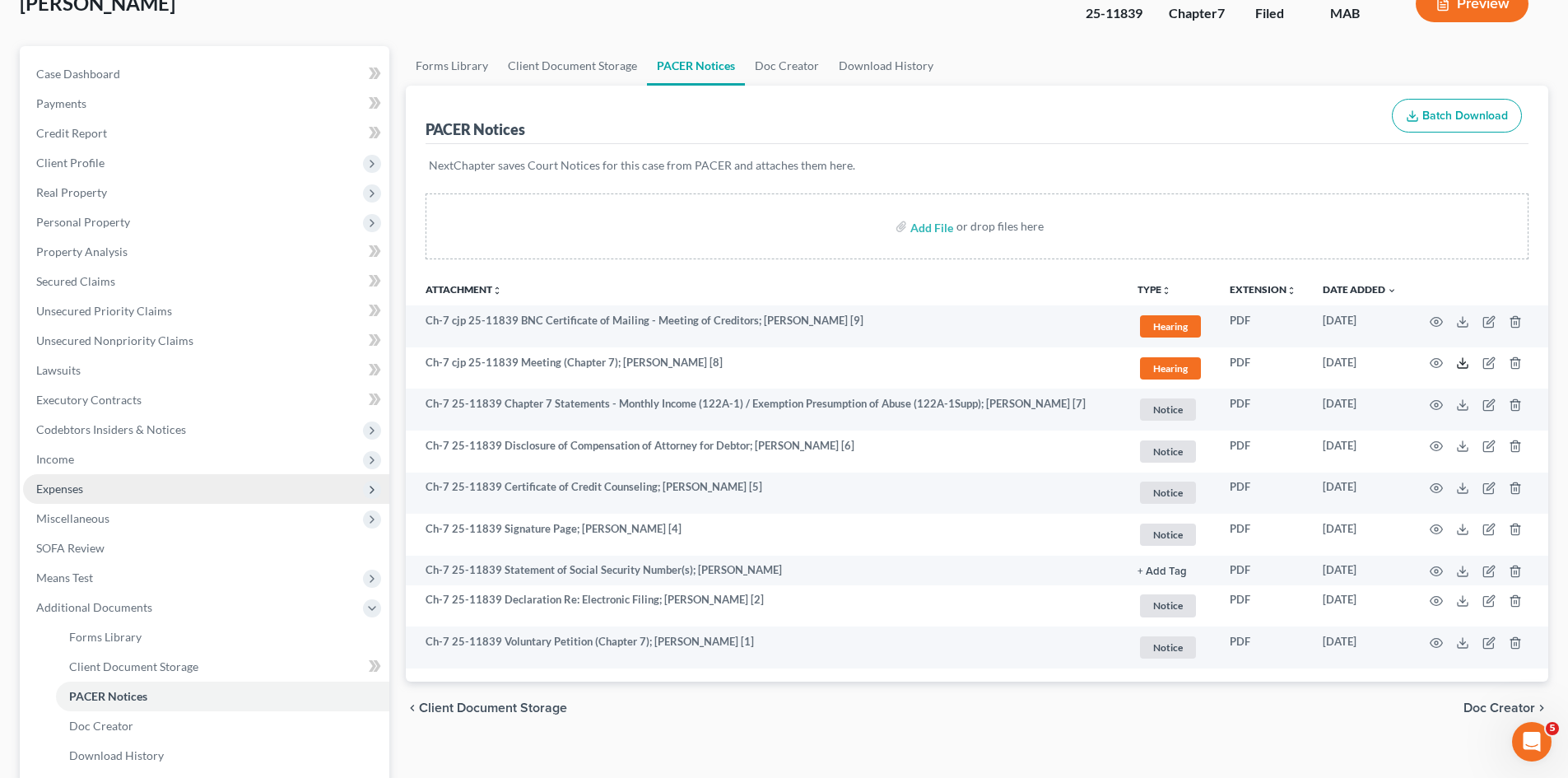
scroll to position [0, 0]
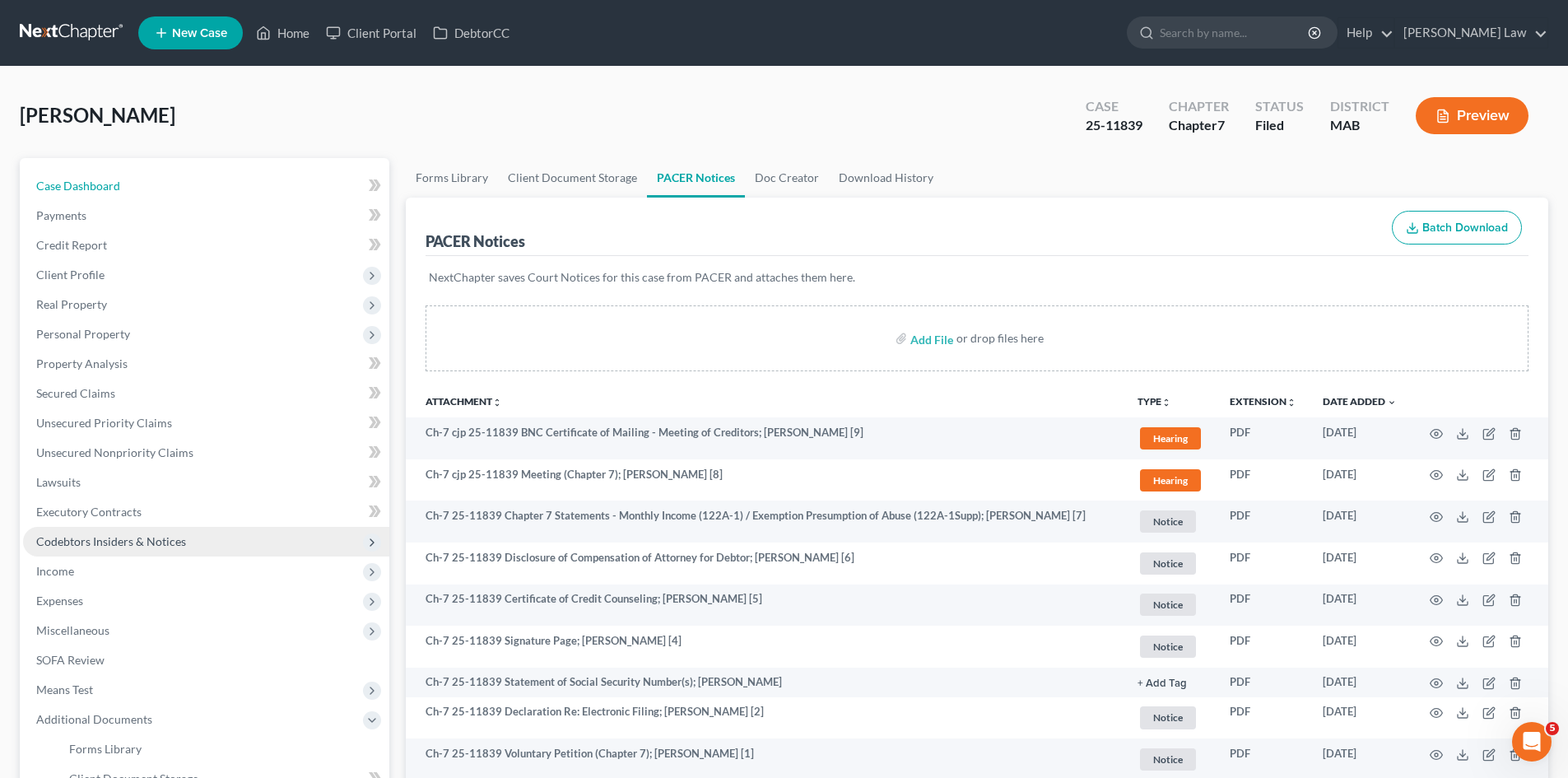
drag, startPoint x: 90, startPoint y: 183, endPoint x: 143, endPoint y: 538, distance: 358.9
click at [90, 181] on span "Case Dashboard" at bounding box center [78, 186] width 84 height 14
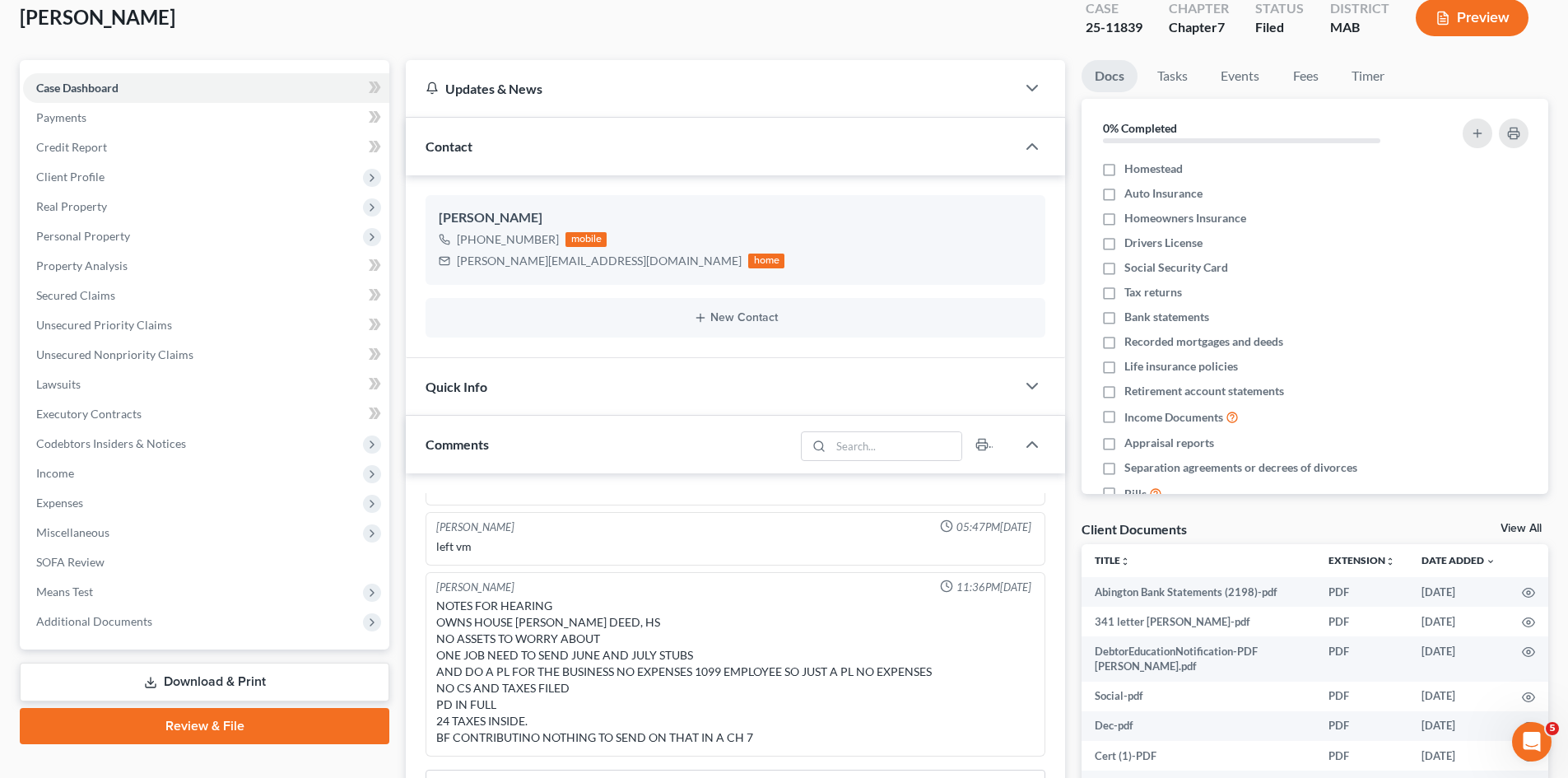
scroll to position [138, 0]
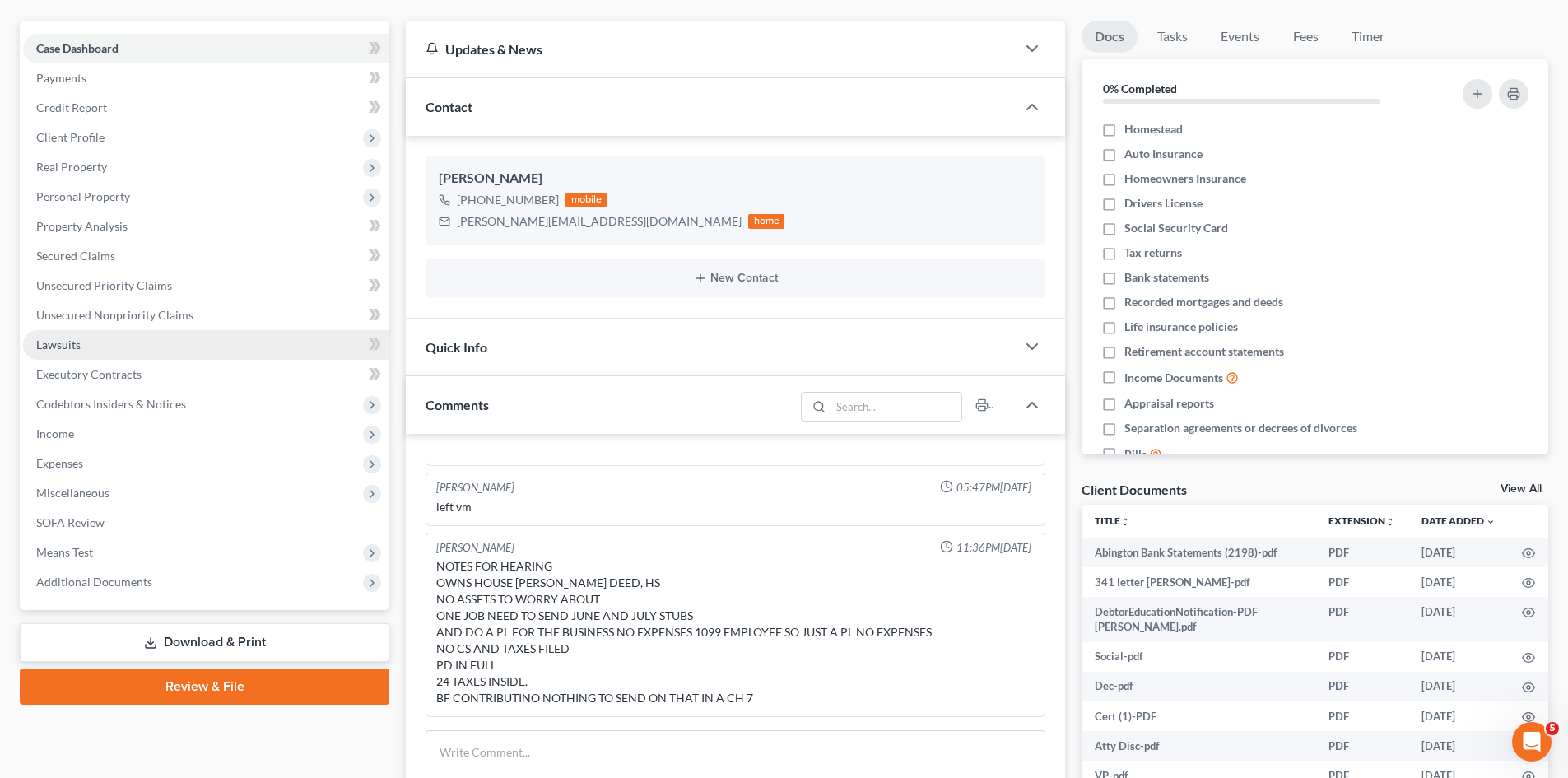
click at [76, 341] on span "Lawsuits" at bounding box center [59, 345] width 44 height 14
click at [76, 341] on link "Lawsuits" at bounding box center [206, 345] width 367 height 29
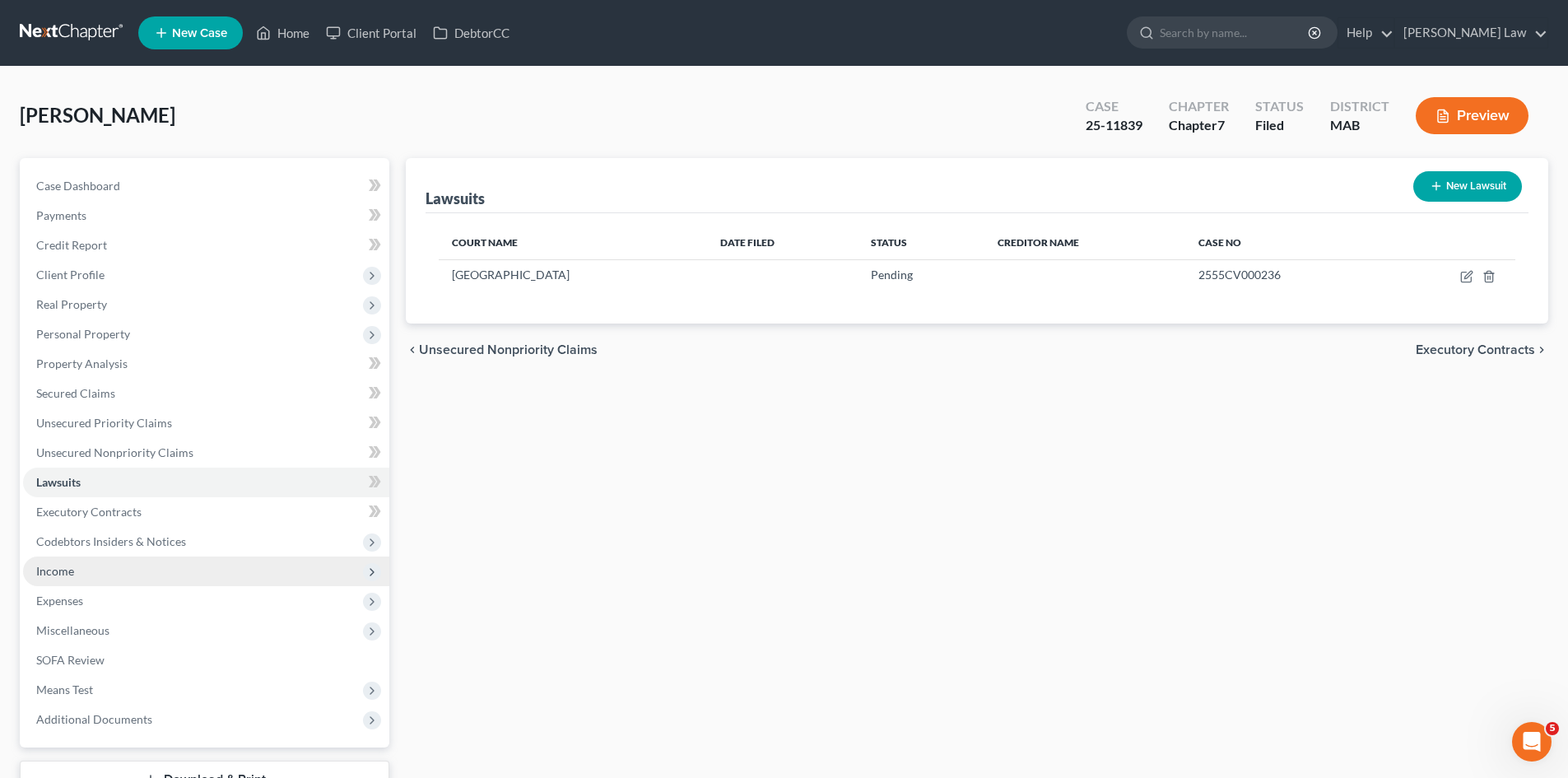
click at [76, 575] on span "Income" at bounding box center [206, 571] width 367 height 29
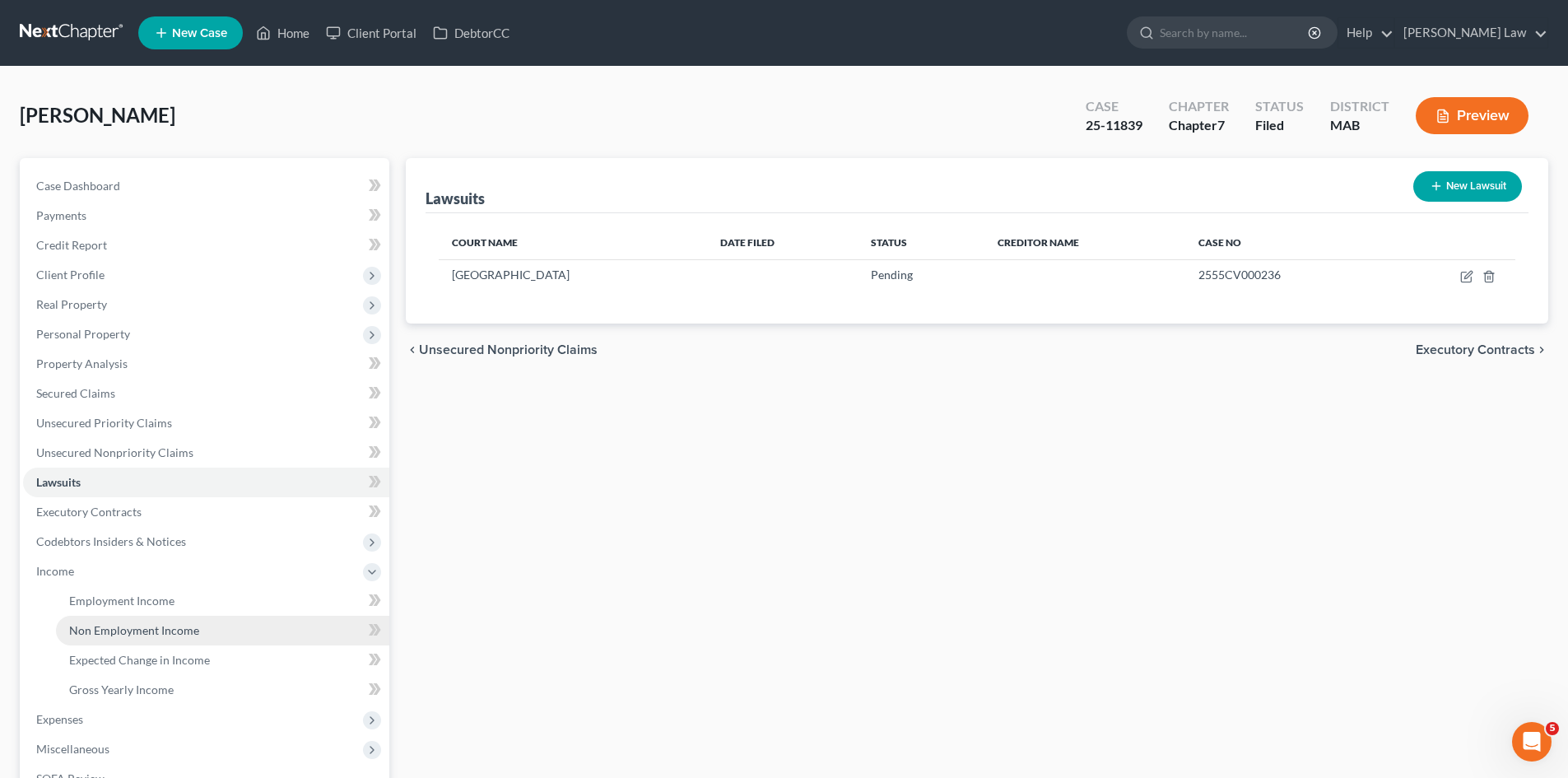
click at [104, 627] on span "Non Employment Income" at bounding box center [134, 631] width 130 height 14
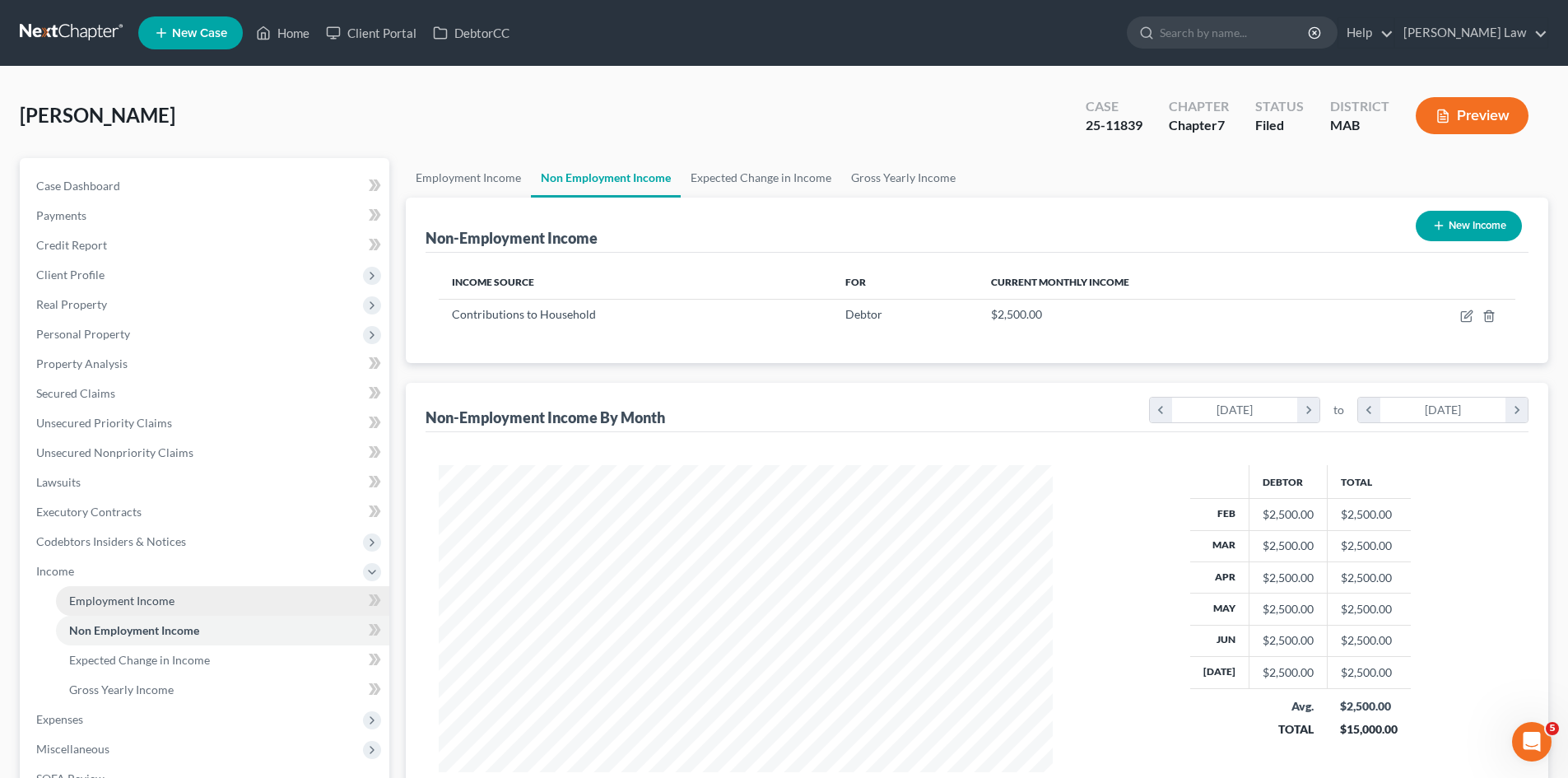
scroll to position [307, 647]
click at [150, 607] on span "Employment Income" at bounding box center [122, 601] width 106 height 14
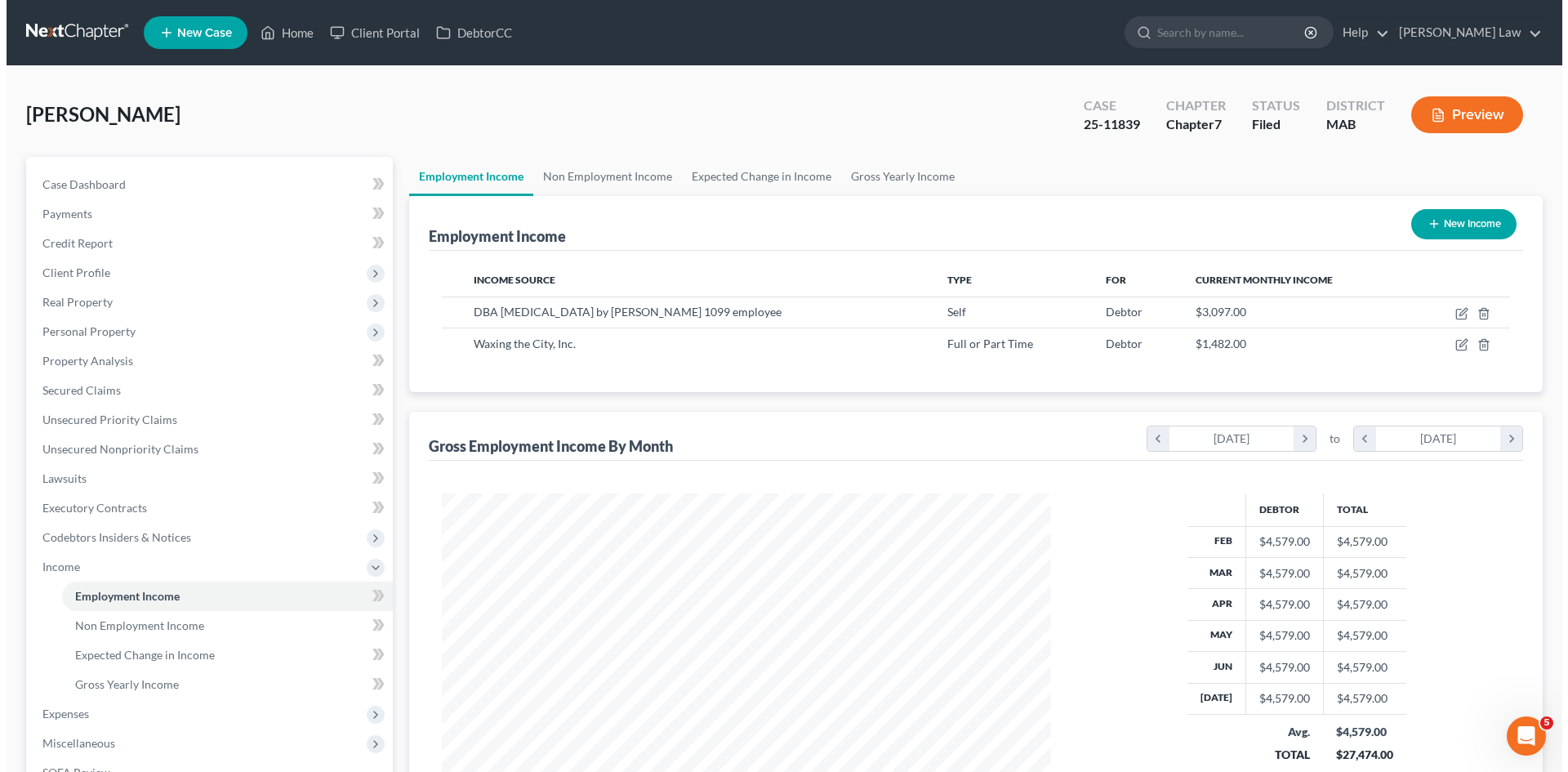
scroll to position [305, 642]
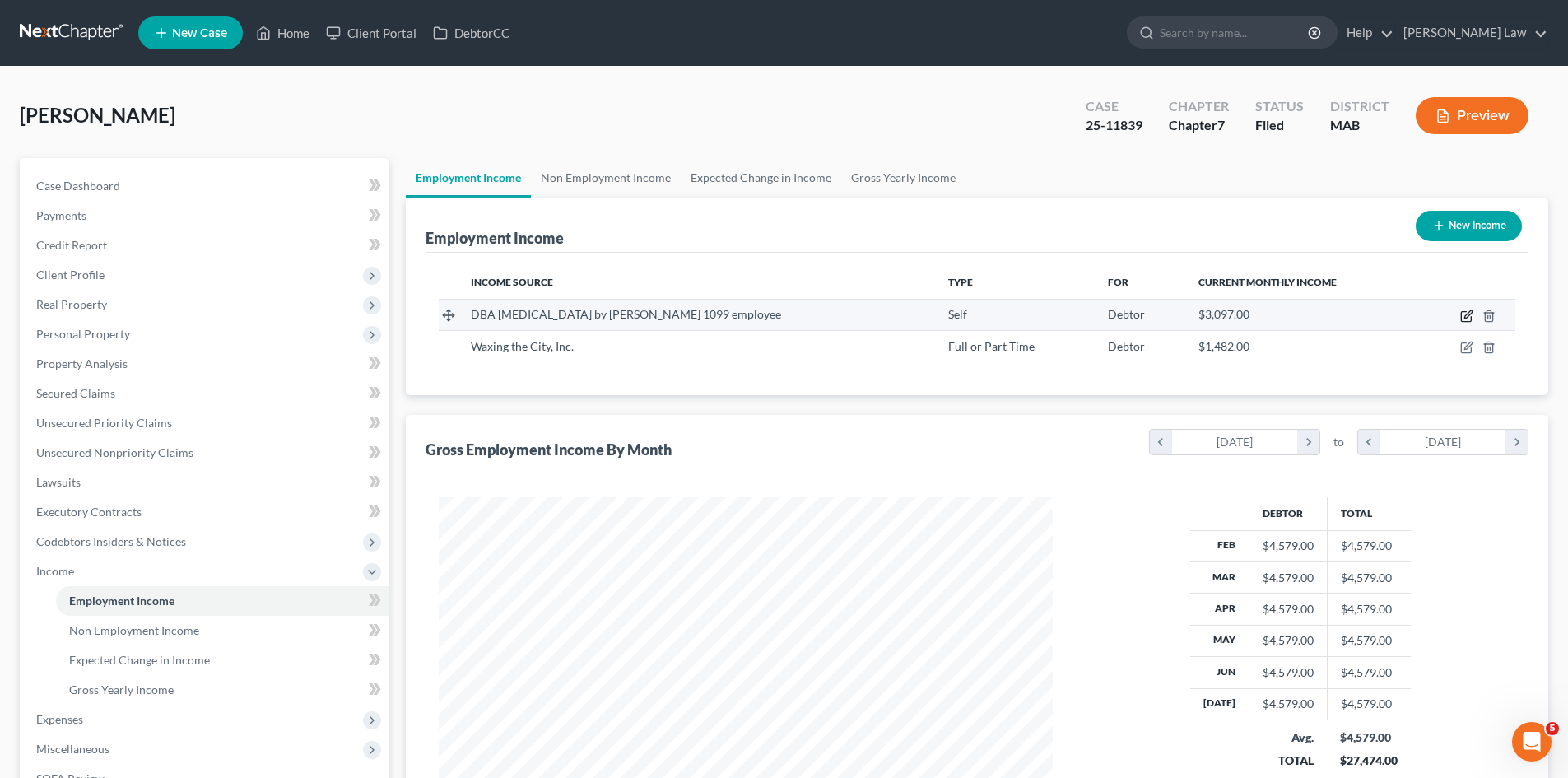
click at [1465, 310] on icon "button" at bounding box center [1467, 316] width 13 height 13
select select "1"
select select "0"
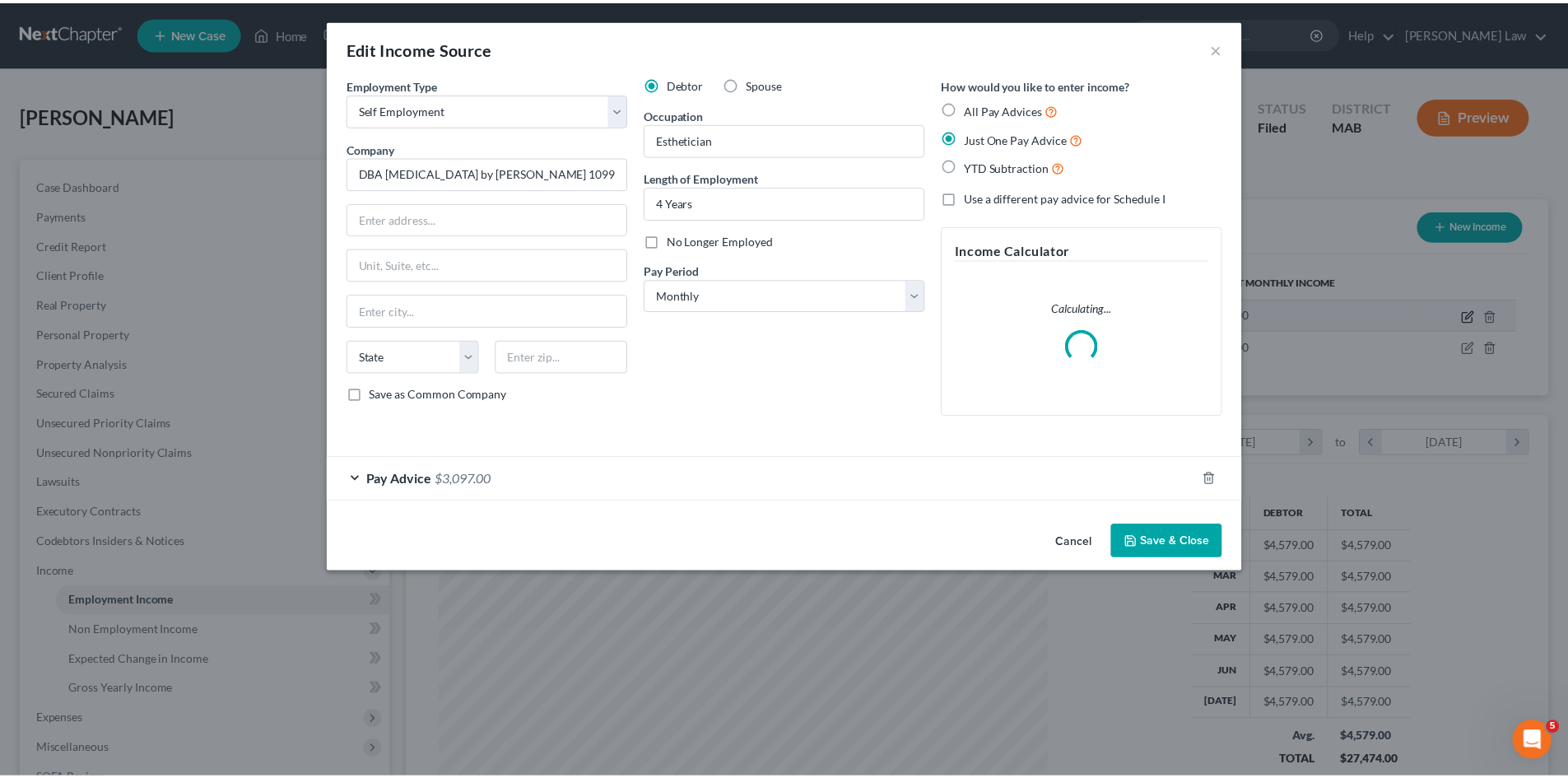
scroll to position [310, 653]
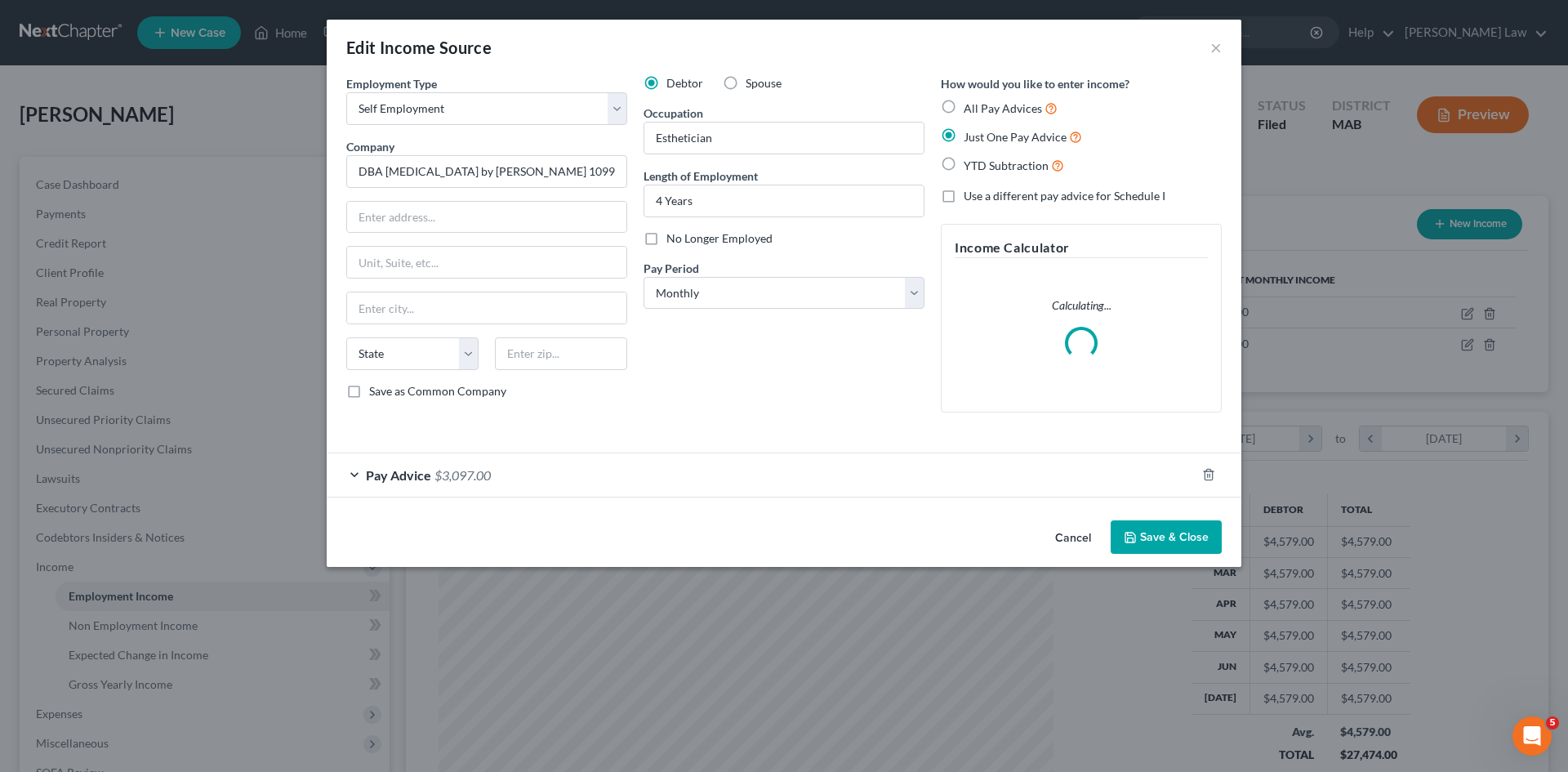
click at [430, 469] on span "Pay Advice" at bounding box center [398, 475] width 65 height 16
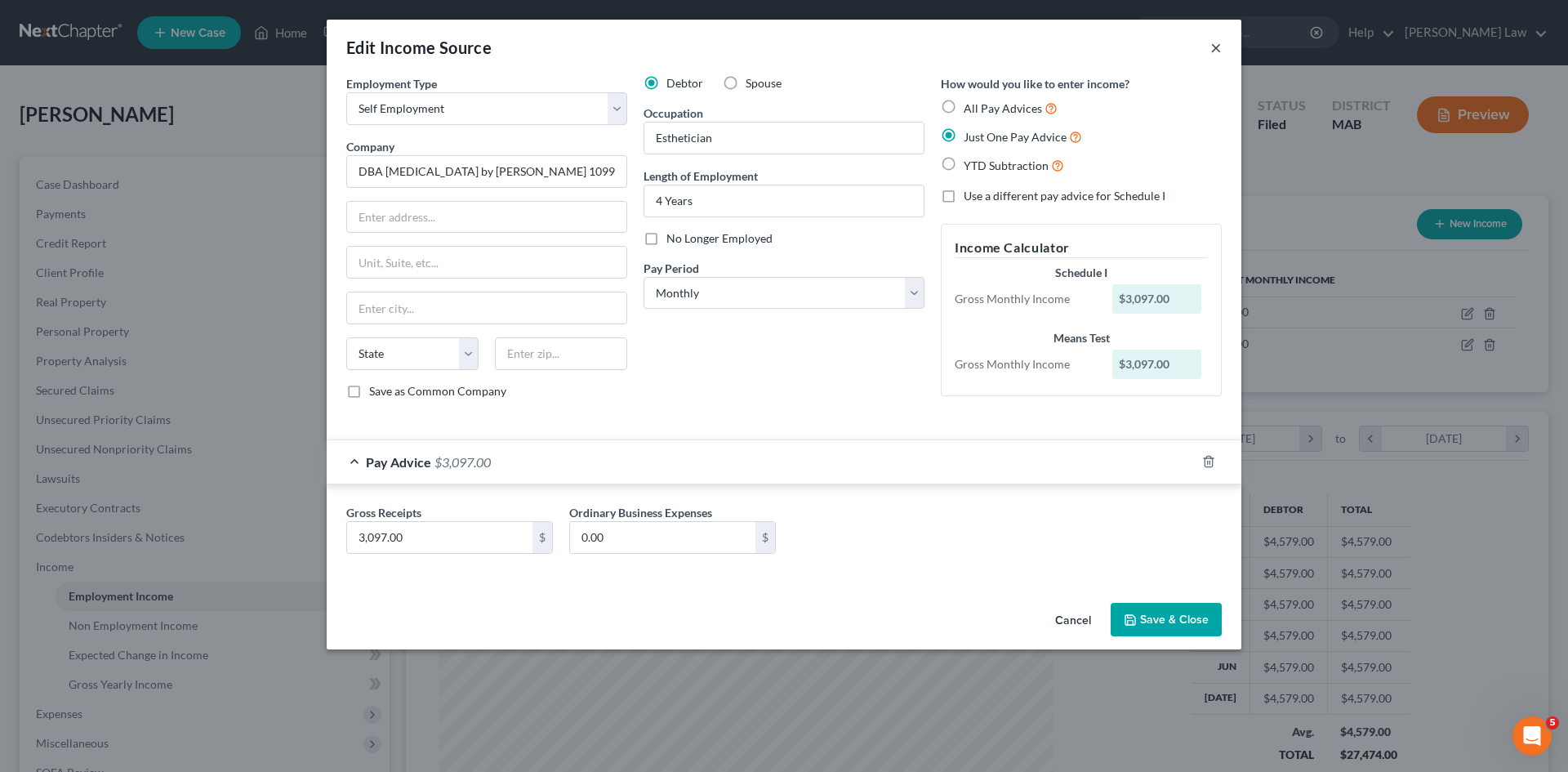
click at [1221, 50] on button "×" at bounding box center [1216, 48] width 11 height 19
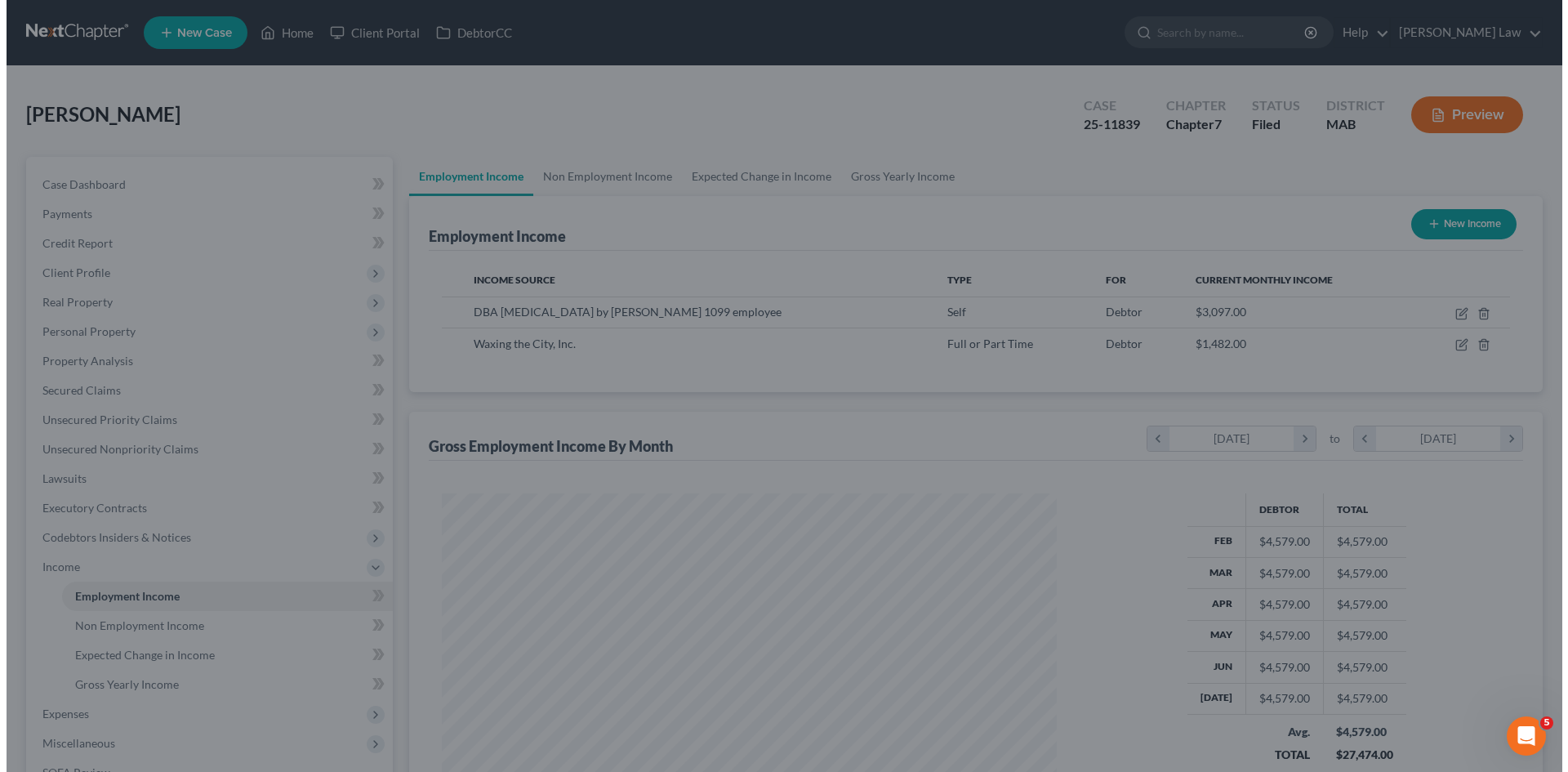
scroll to position [816830, 816140]
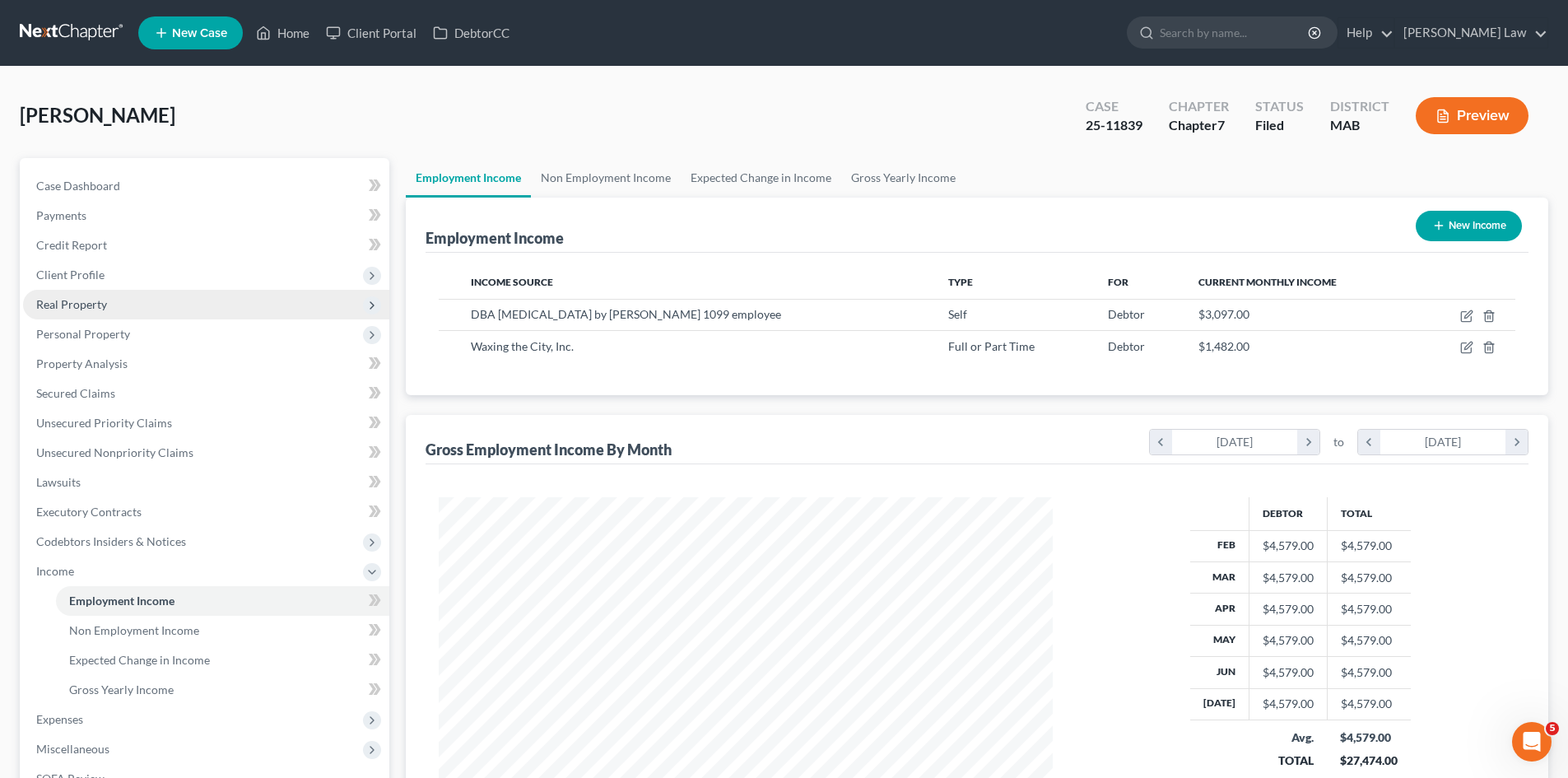
click at [104, 308] on span "Real Property" at bounding box center [72, 305] width 71 height 14
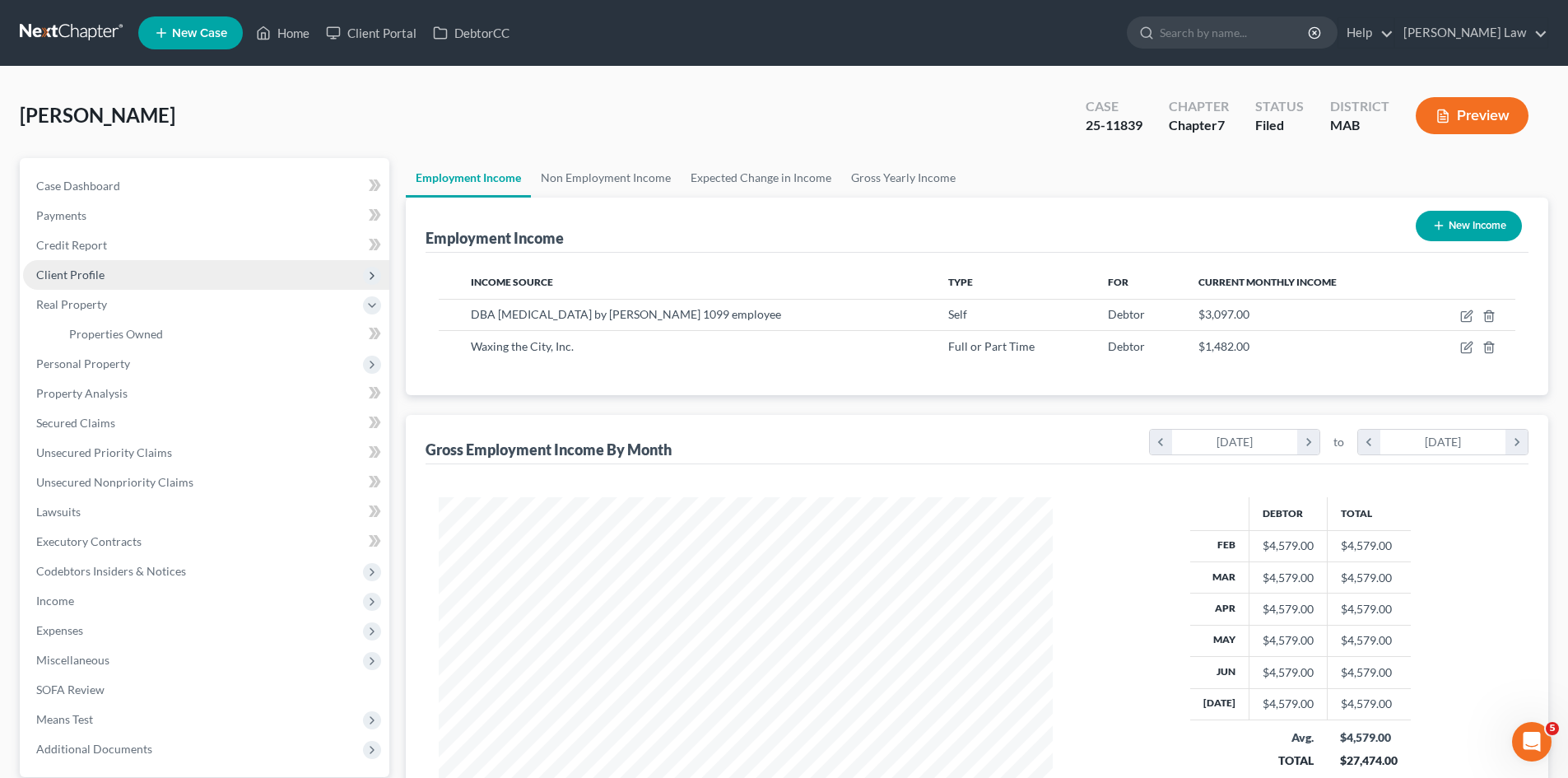
click at [71, 268] on span "Client Profile" at bounding box center [70, 274] width 68 height 14
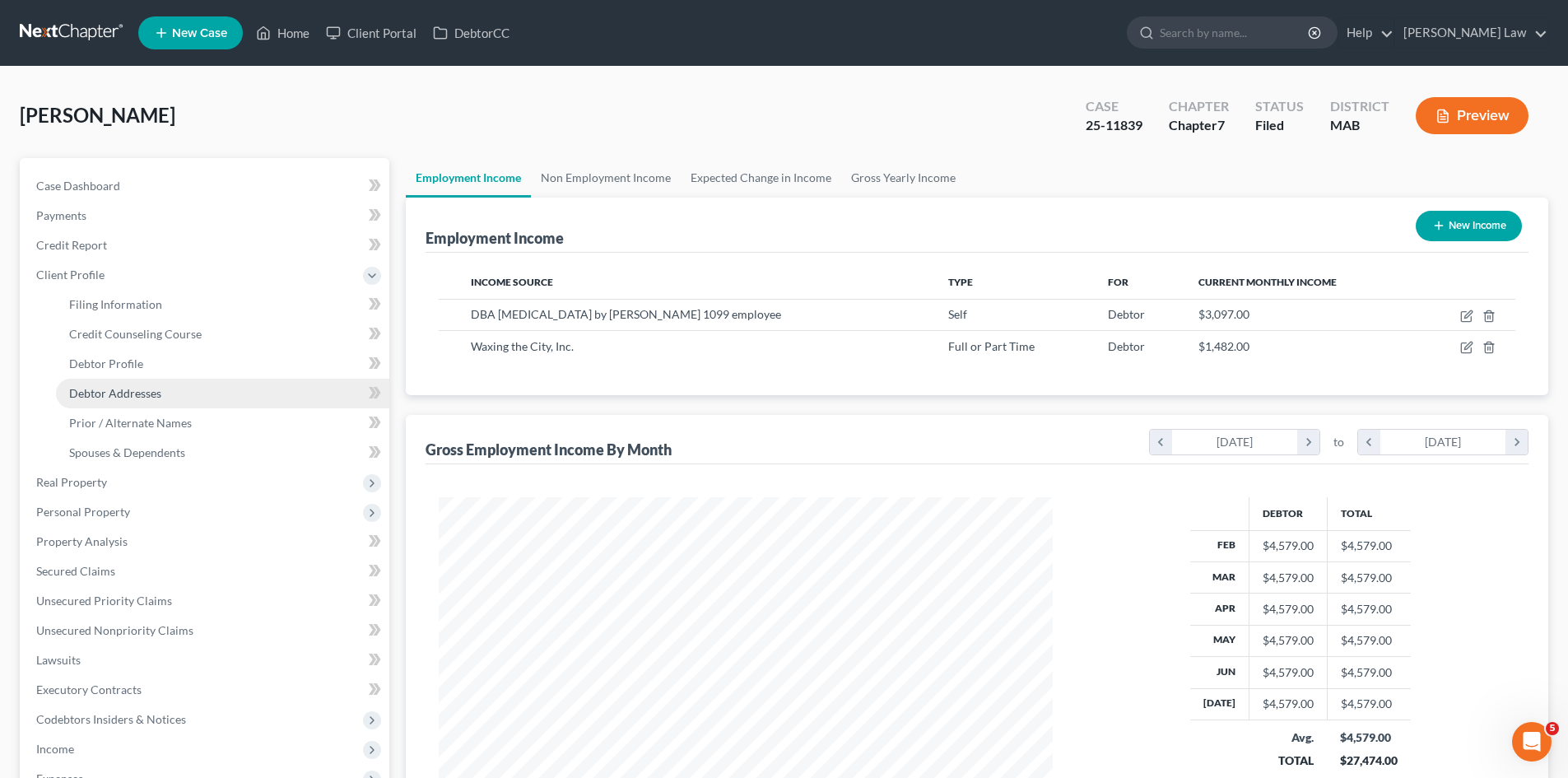
click at [125, 406] on link "Debtor Addresses" at bounding box center [223, 393] width 334 height 29
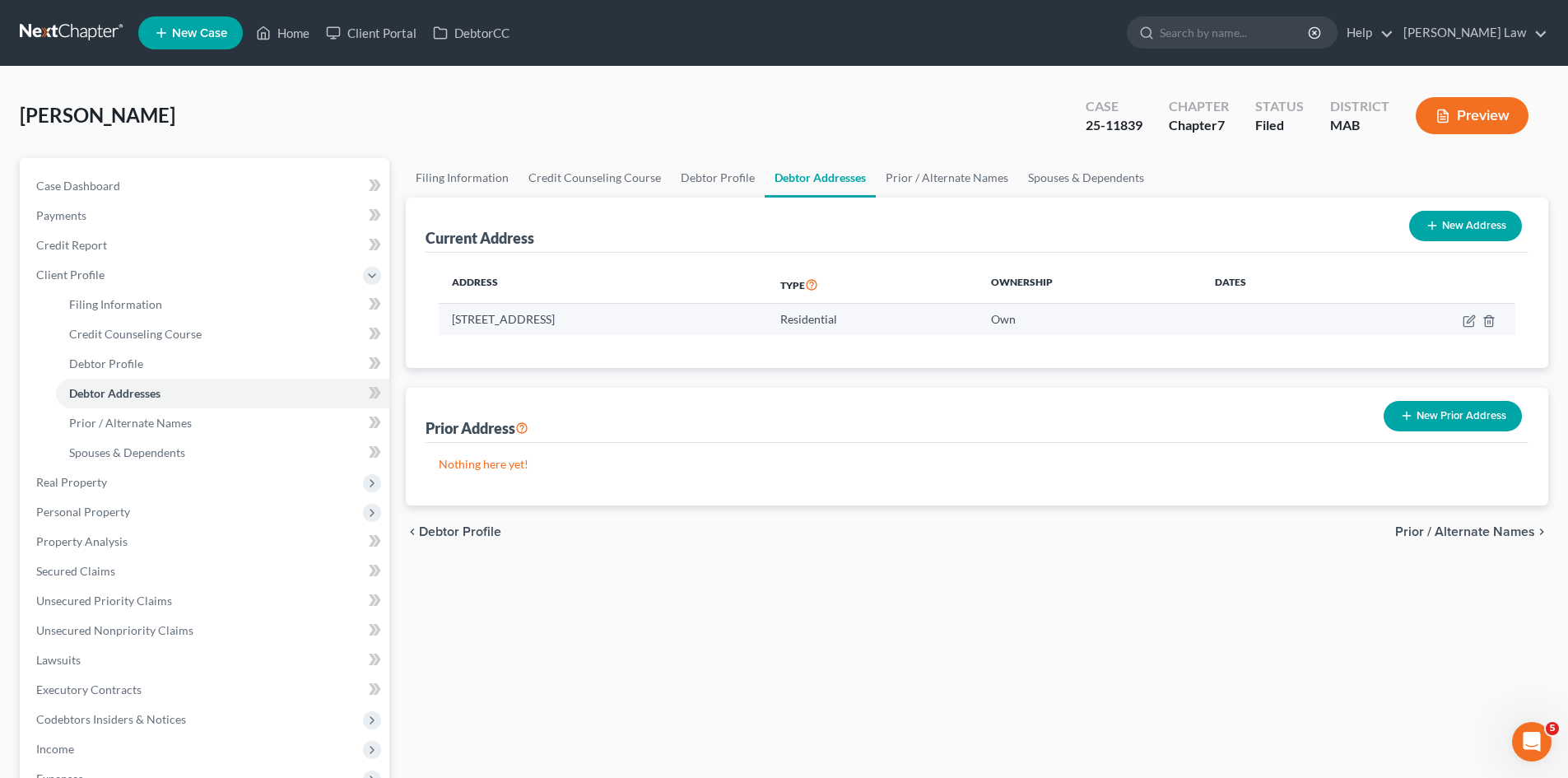
click at [520, 324] on td "315 Plain Street, Stoughton, MA 02072" at bounding box center [603, 319] width 329 height 31
copy td "315 Plain Street, Stoughton, MA 02072"
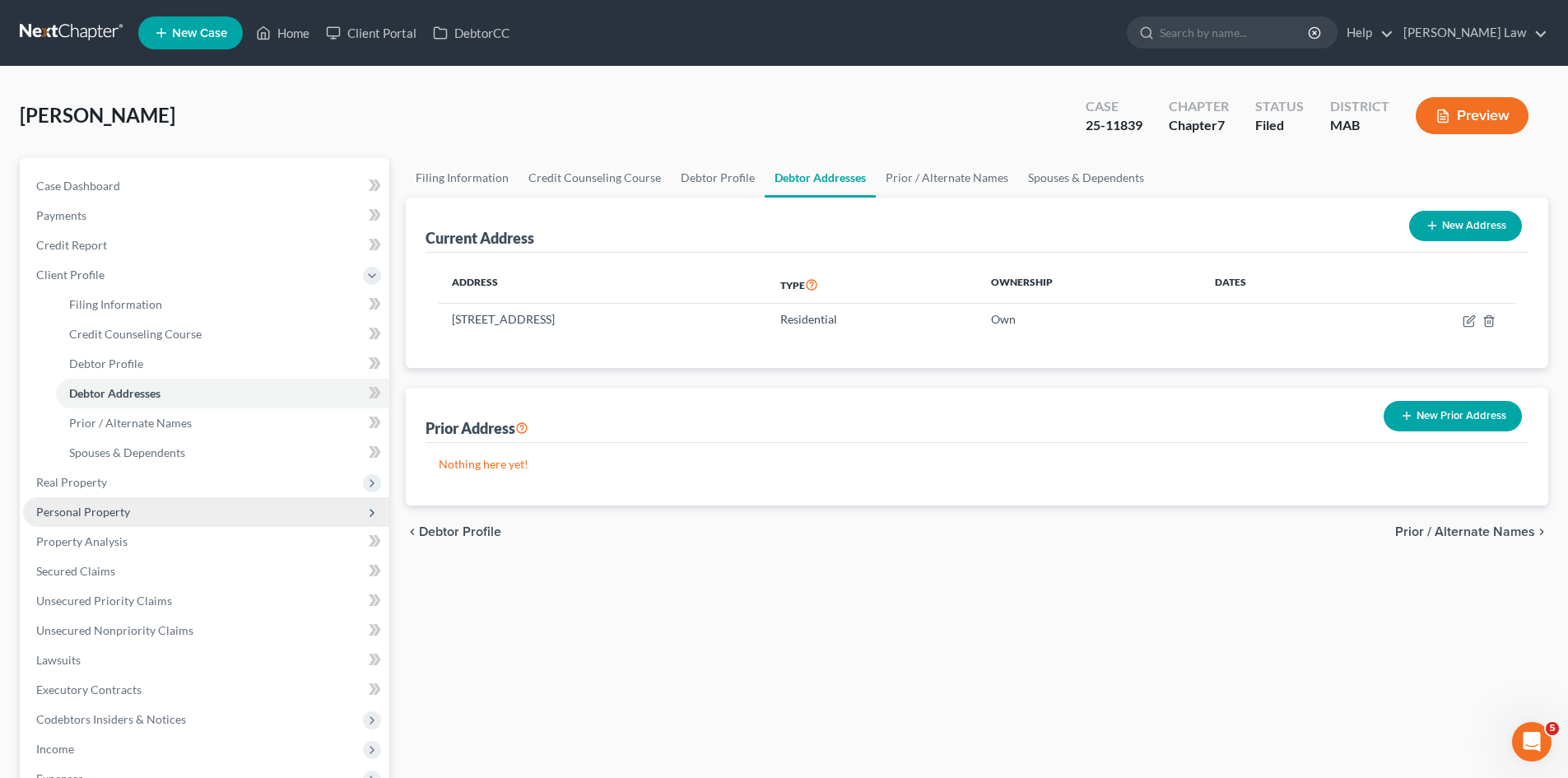
click at [109, 503] on span "Personal Property" at bounding box center [206, 512] width 367 height 29
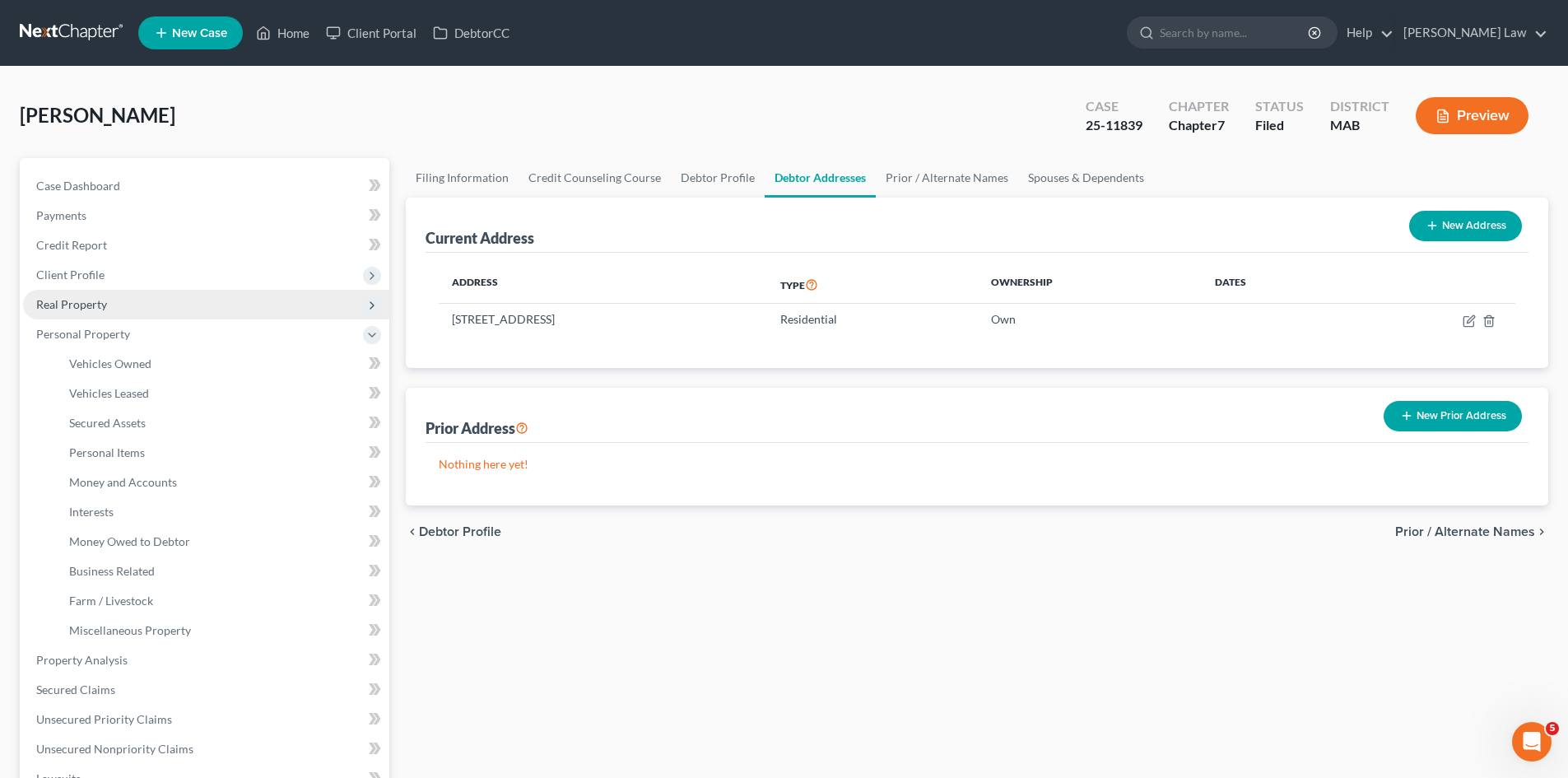
click at [84, 310] on span "Real Property" at bounding box center [72, 305] width 71 height 14
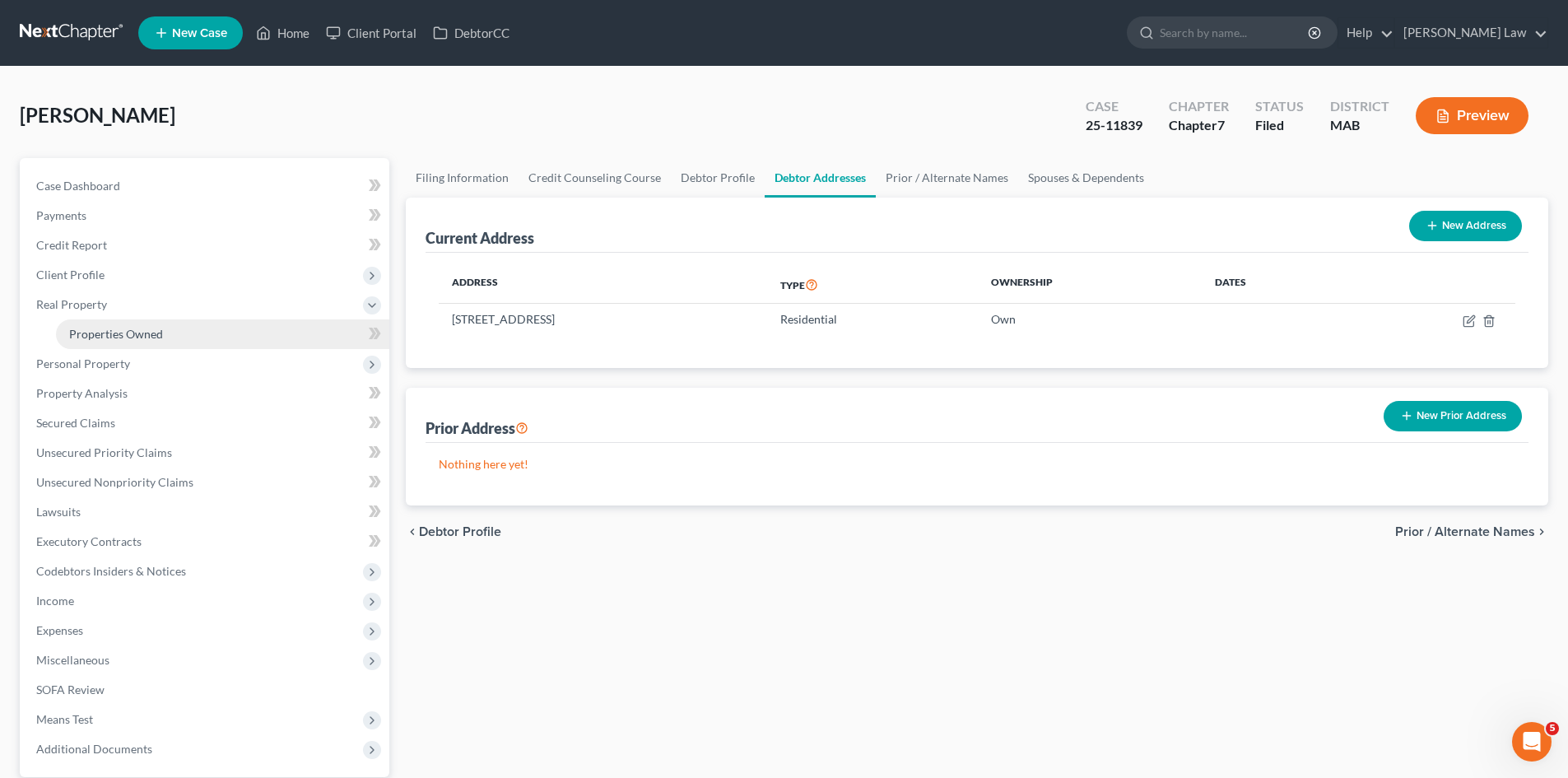
click at [86, 328] on span "Properties Owned" at bounding box center [116, 334] width 94 height 14
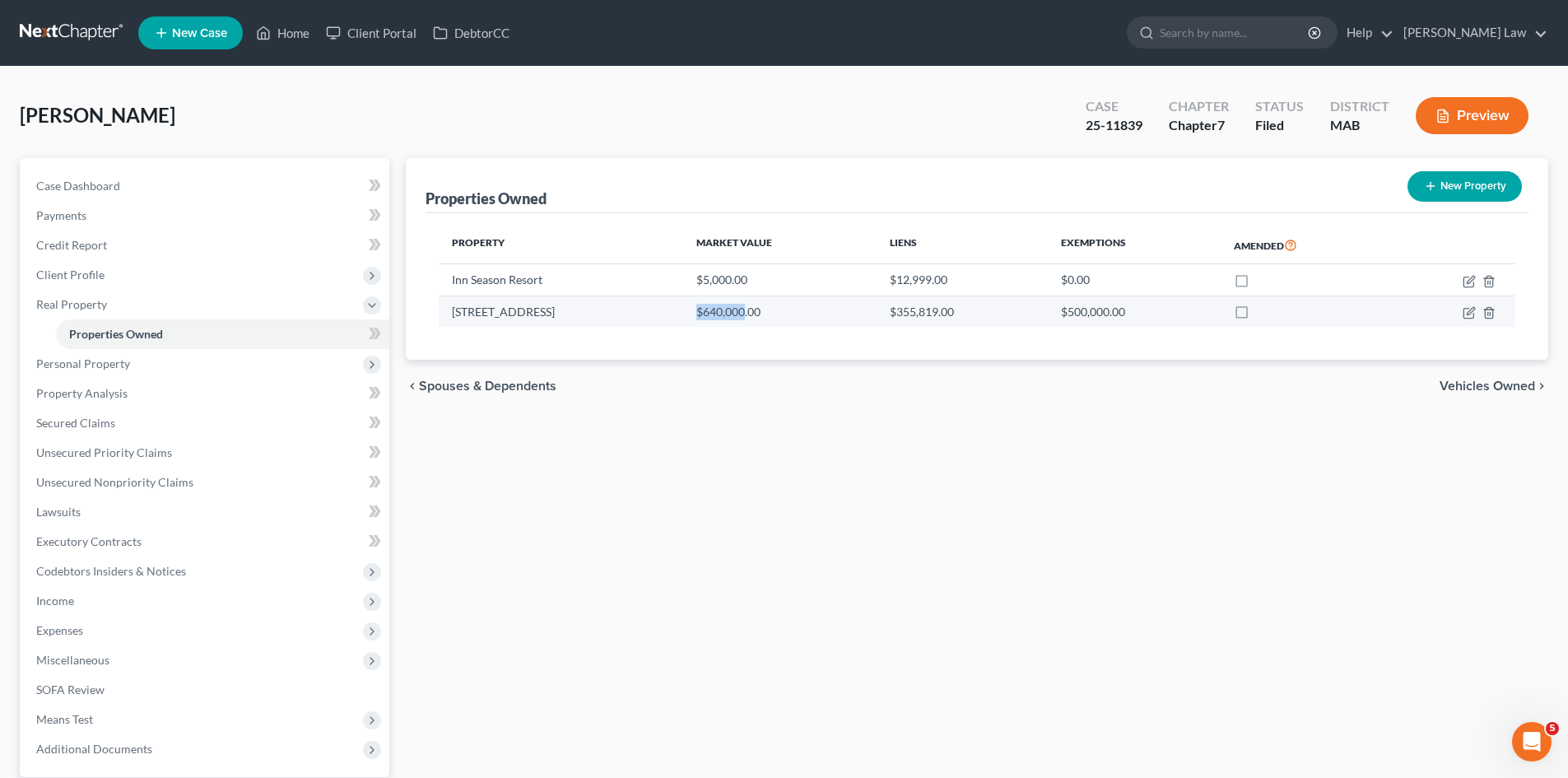
drag, startPoint x: 685, startPoint y: 314, endPoint x: 727, endPoint y: 317, distance: 42.1
click at [727, 317] on td "$640,000.00" at bounding box center [780, 311] width 194 height 31
copy td "$640,000"
click at [718, 353] on div "Property Market Value Liens Exemptions Amended Inn Season Resort $5,000.00 $12,…" at bounding box center [977, 287] width 1103 height 147
click at [1461, 314] on td at bounding box center [1453, 311] width 124 height 31
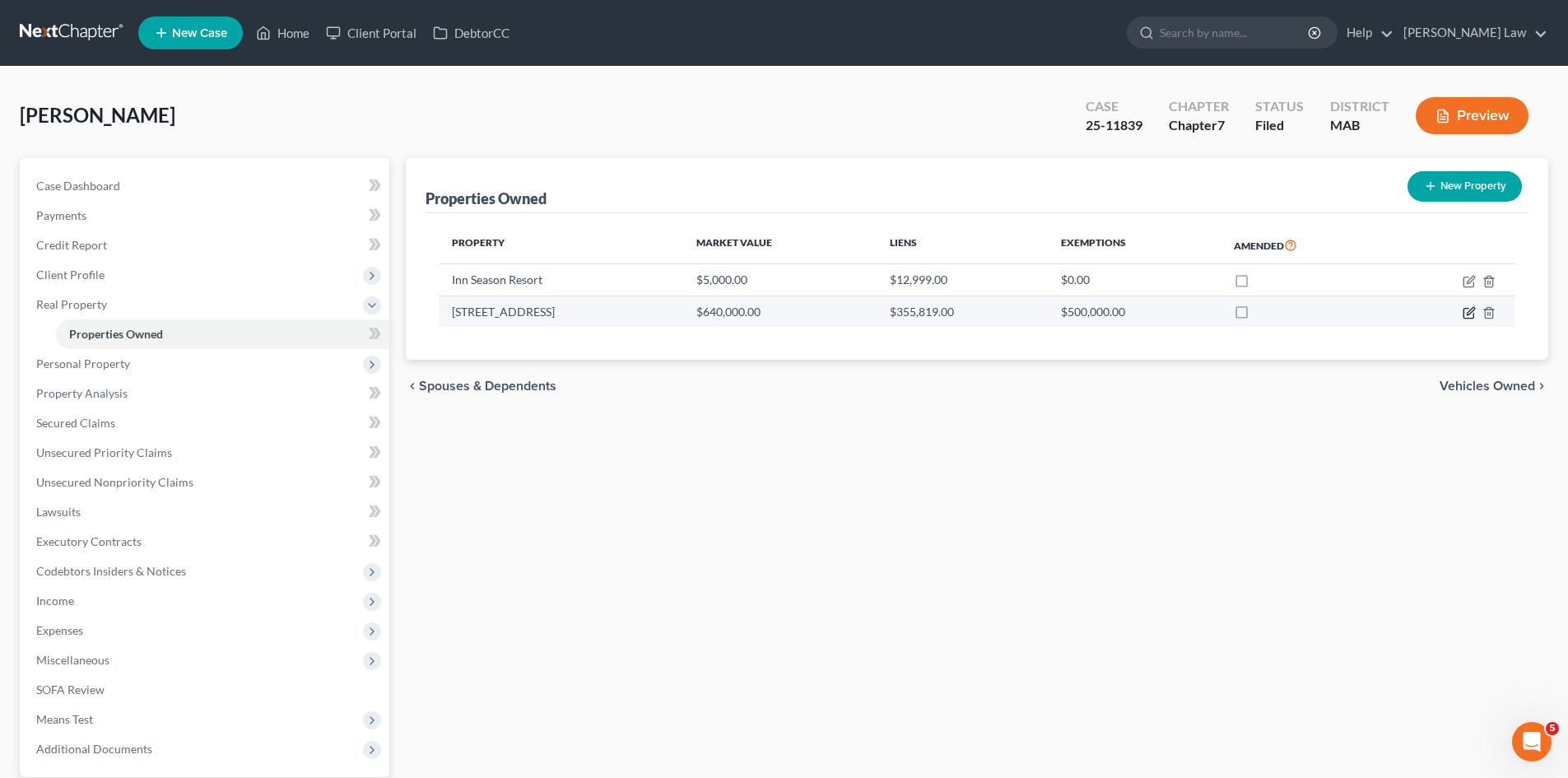
click at [1467, 319] on icon "button" at bounding box center [1469, 314] width 10 height 10
select select "22"
select select "3"
select select "1"
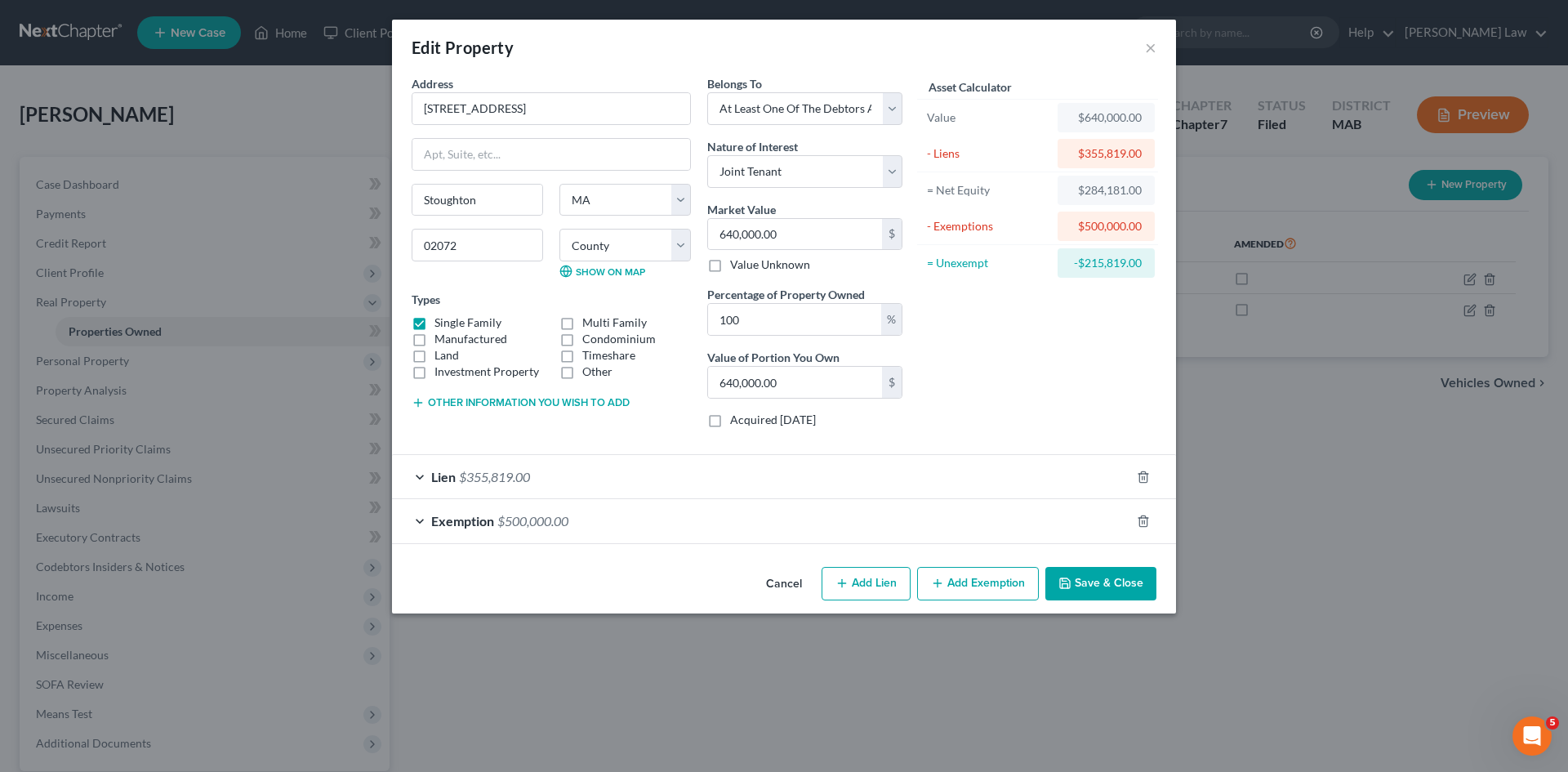
click at [505, 532] on div "Exemption $500,000.00" at bounding box center [761, 521] width 738 height 43
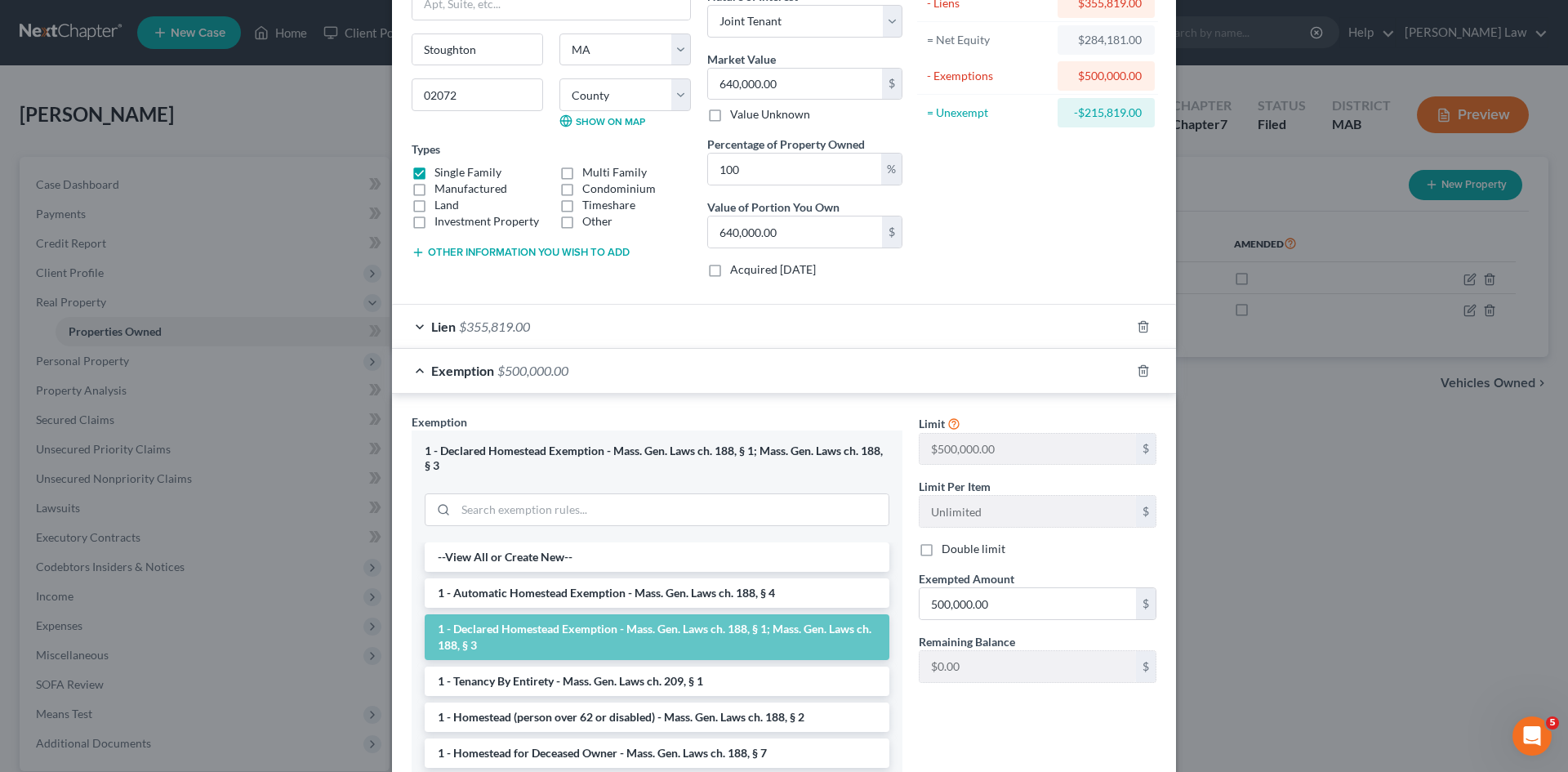
scroll to position [272, 0]
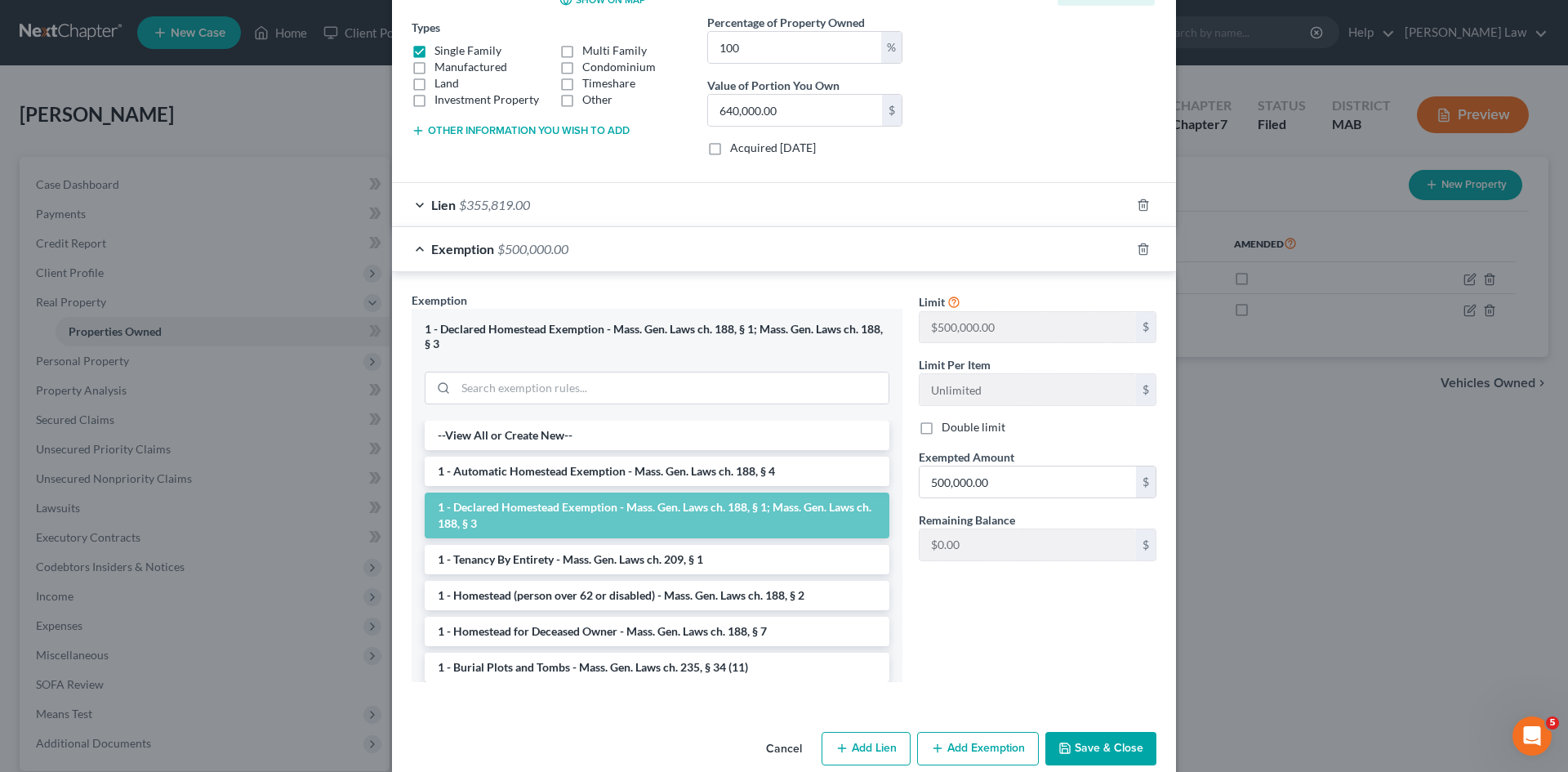
click at [455, 256] on span "Exemption" at bounding box center [462, 249] width 63 height 16
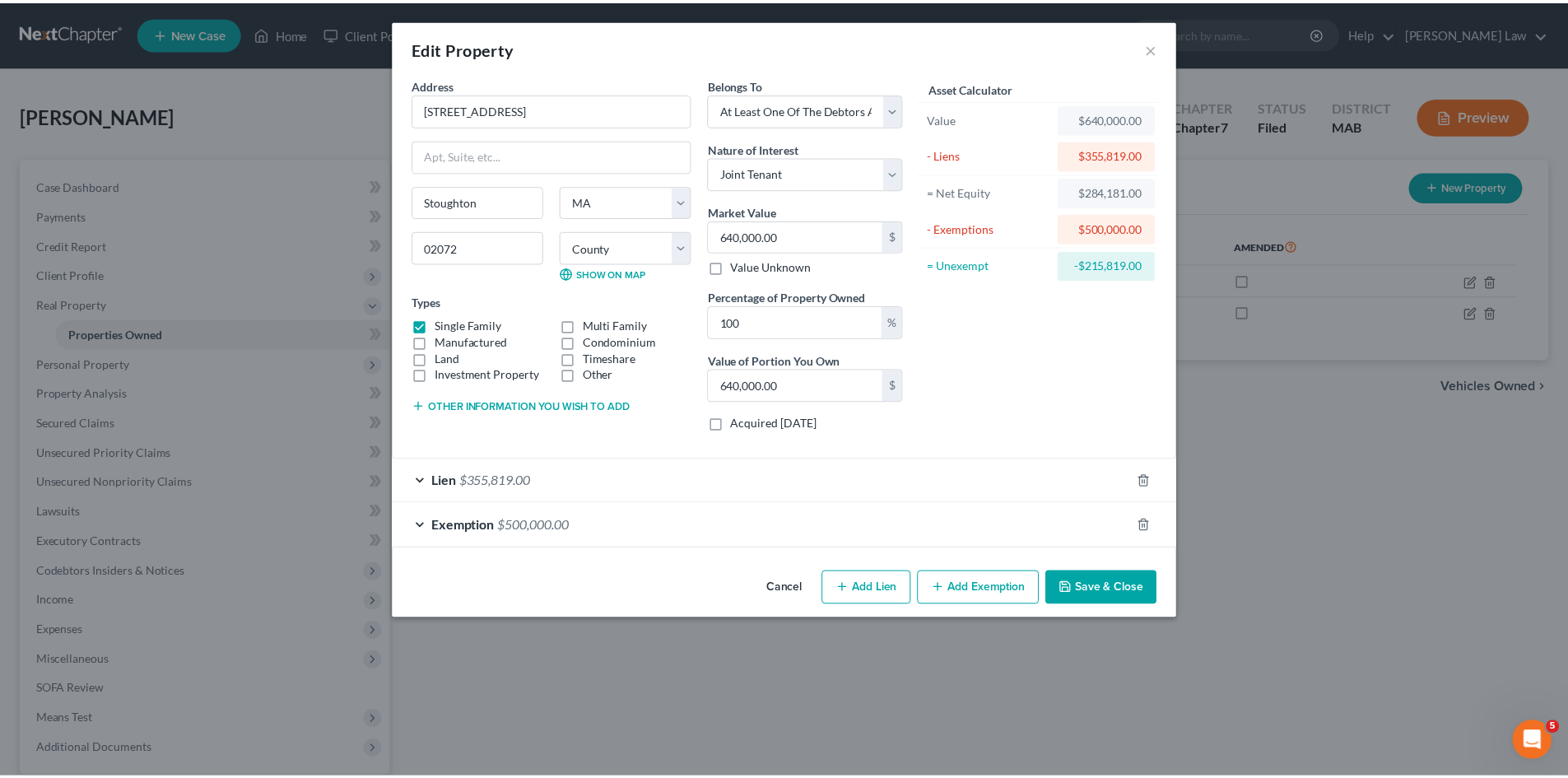
scroll to position [0, 0]
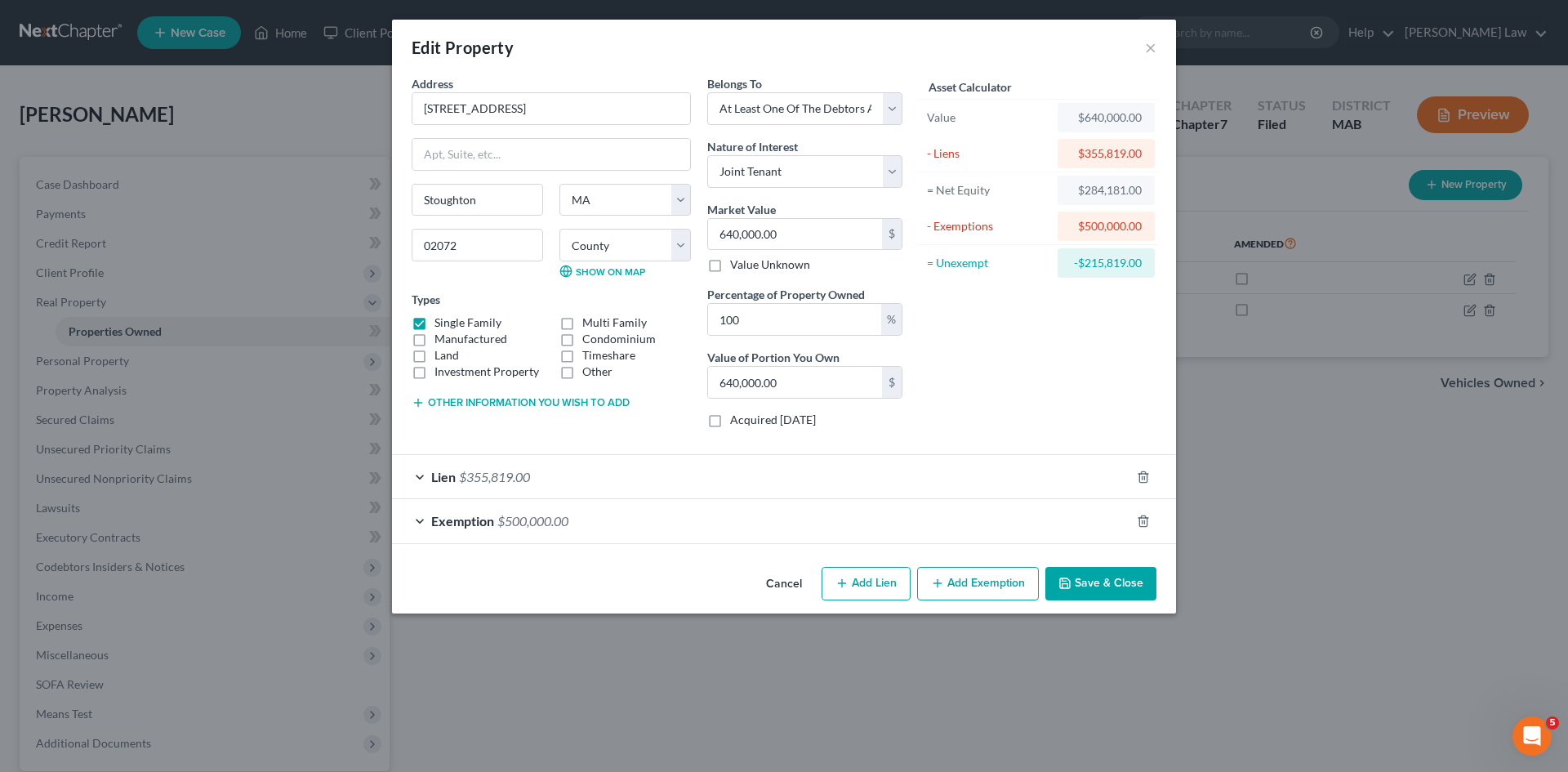
click at [237, 230] on div "Edit Property × Address * 315 Plain Street Stoughton State AL AK AR AZ CA CO CT…" at bounding box center [784, 386] width 1568 height 772
click at [792, 589] on button "Cancel" at bounding box center [784, 584] width 62 height 33
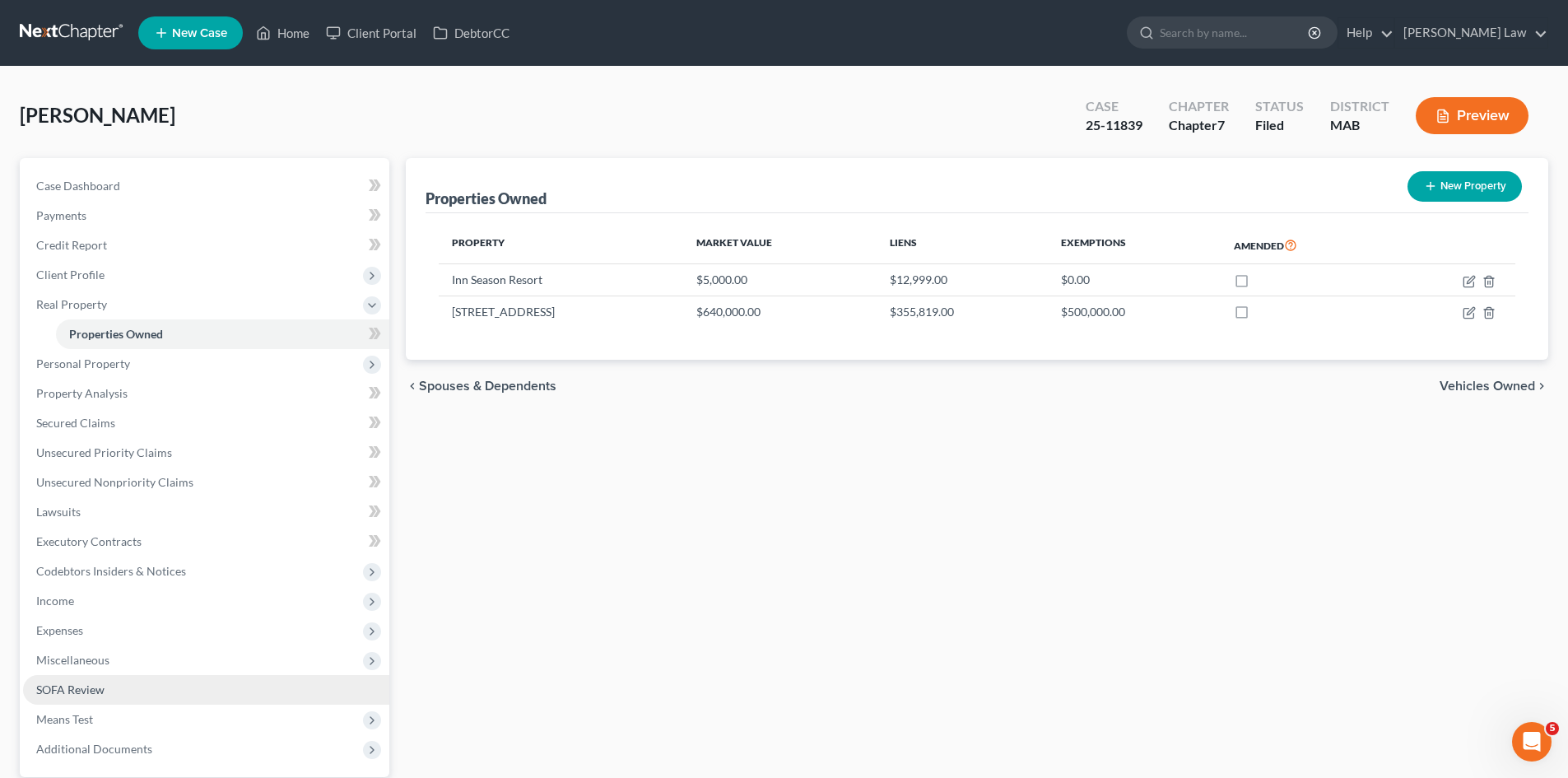
scroll to position [156, 0]
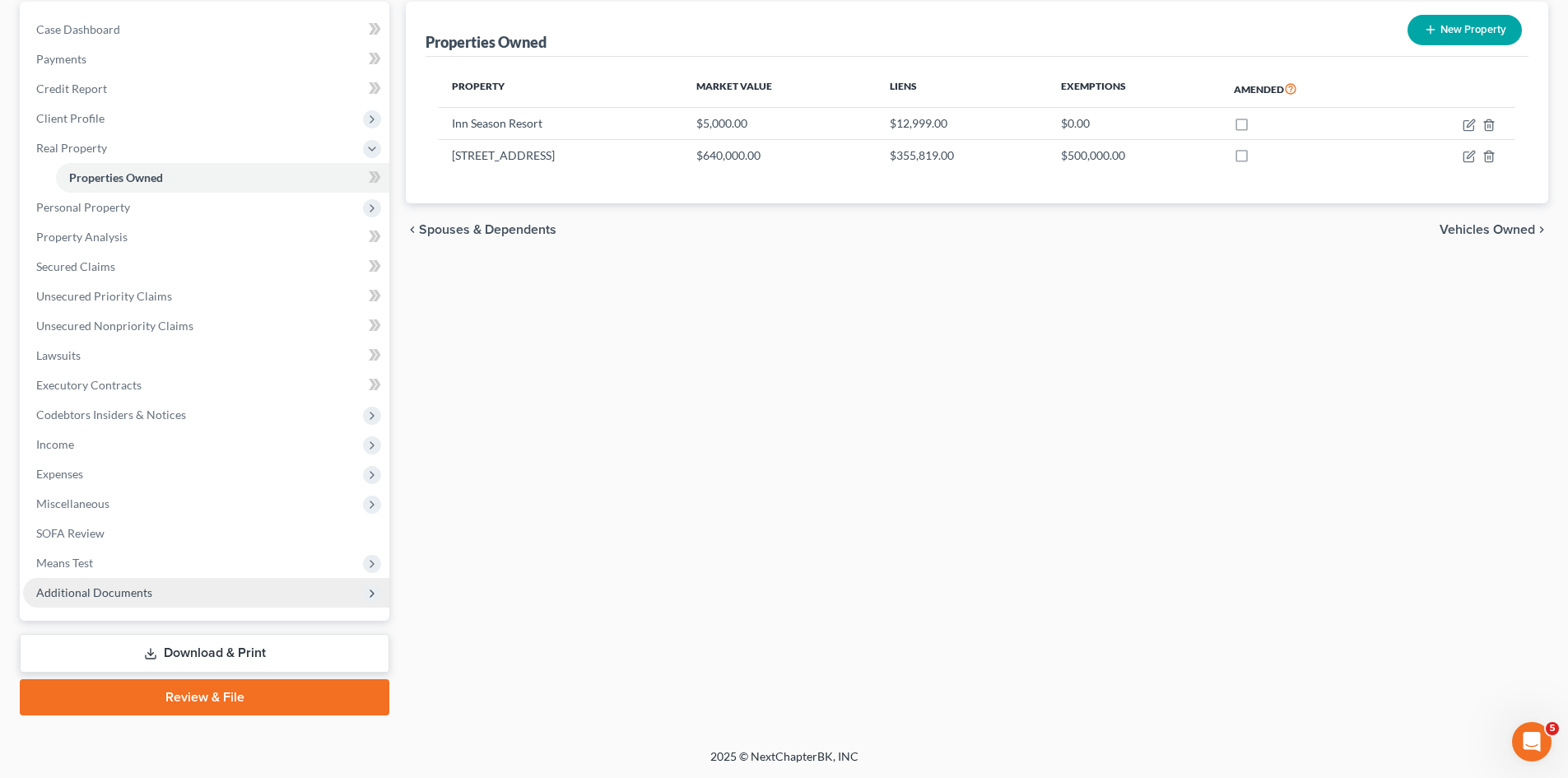
click at [138, 589] on span "Additional Documents" at bounding box center [94, 592] width 116 height 14
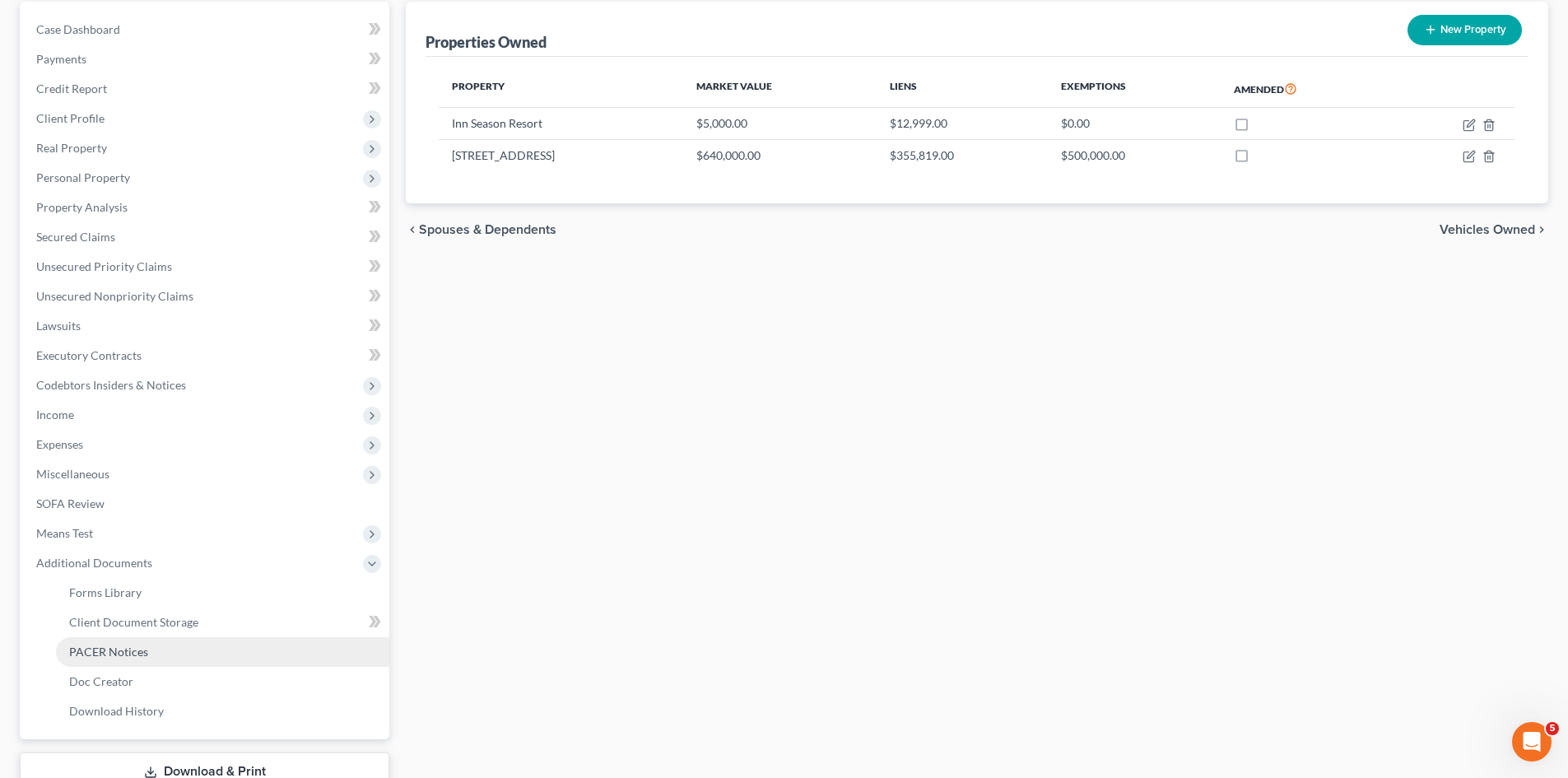
click at [120, 654] on span "PACER Notices" at bounding box center [108, 652] width 79 height 14
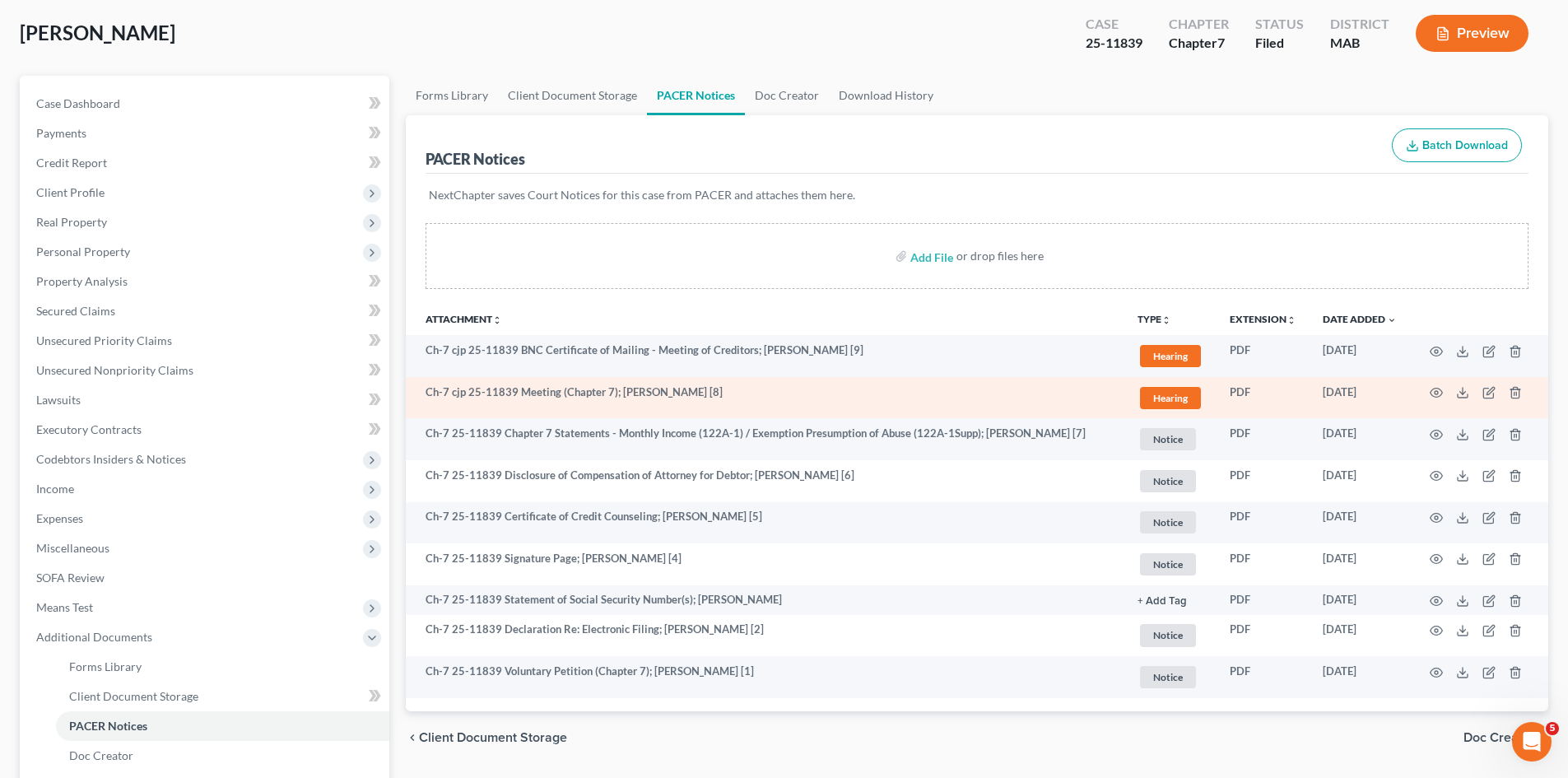
scroll to position [138, 0]
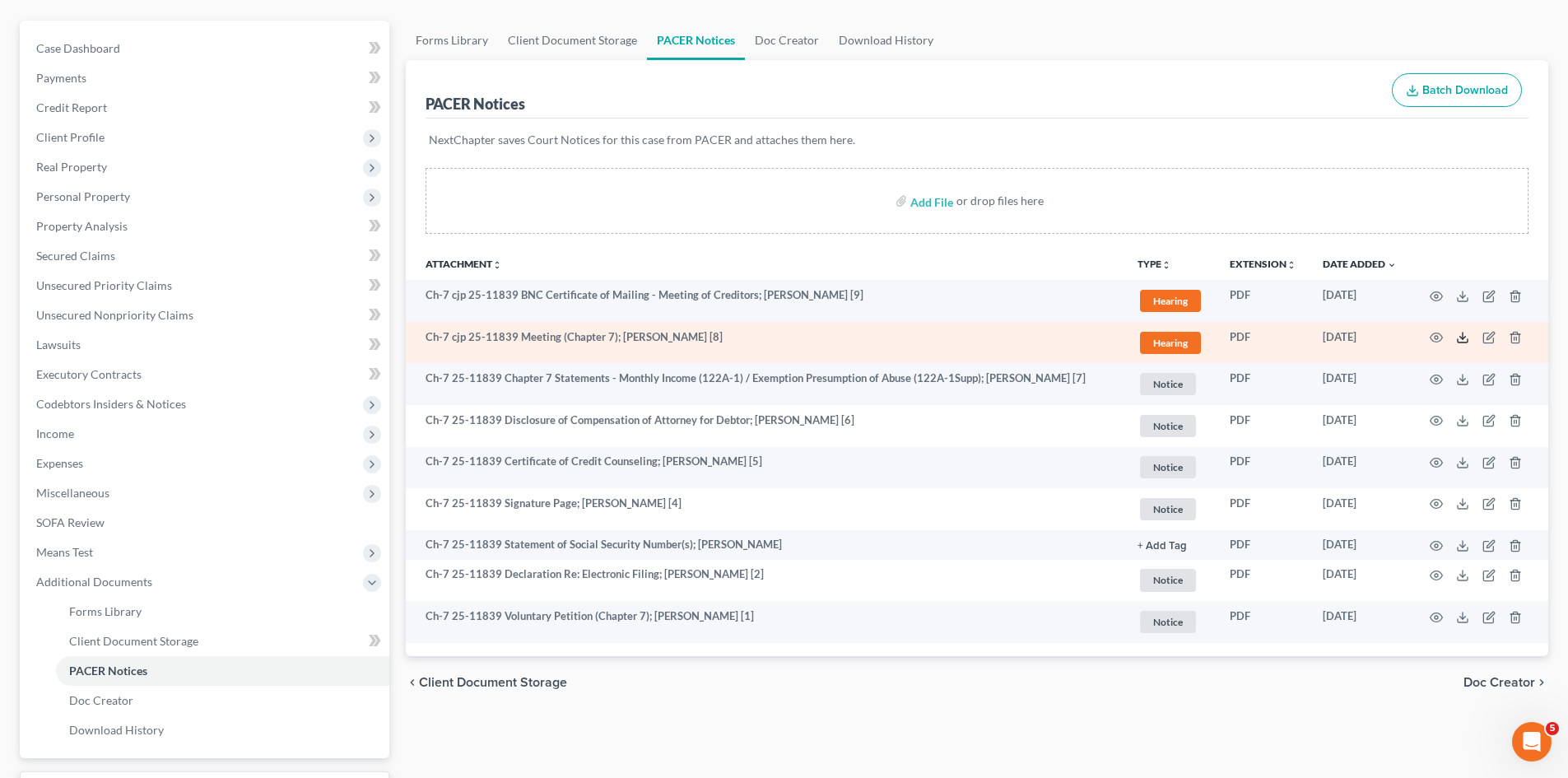
click at [1466, 335] on icon at bounding box center [1462, 337] width 13 height 13
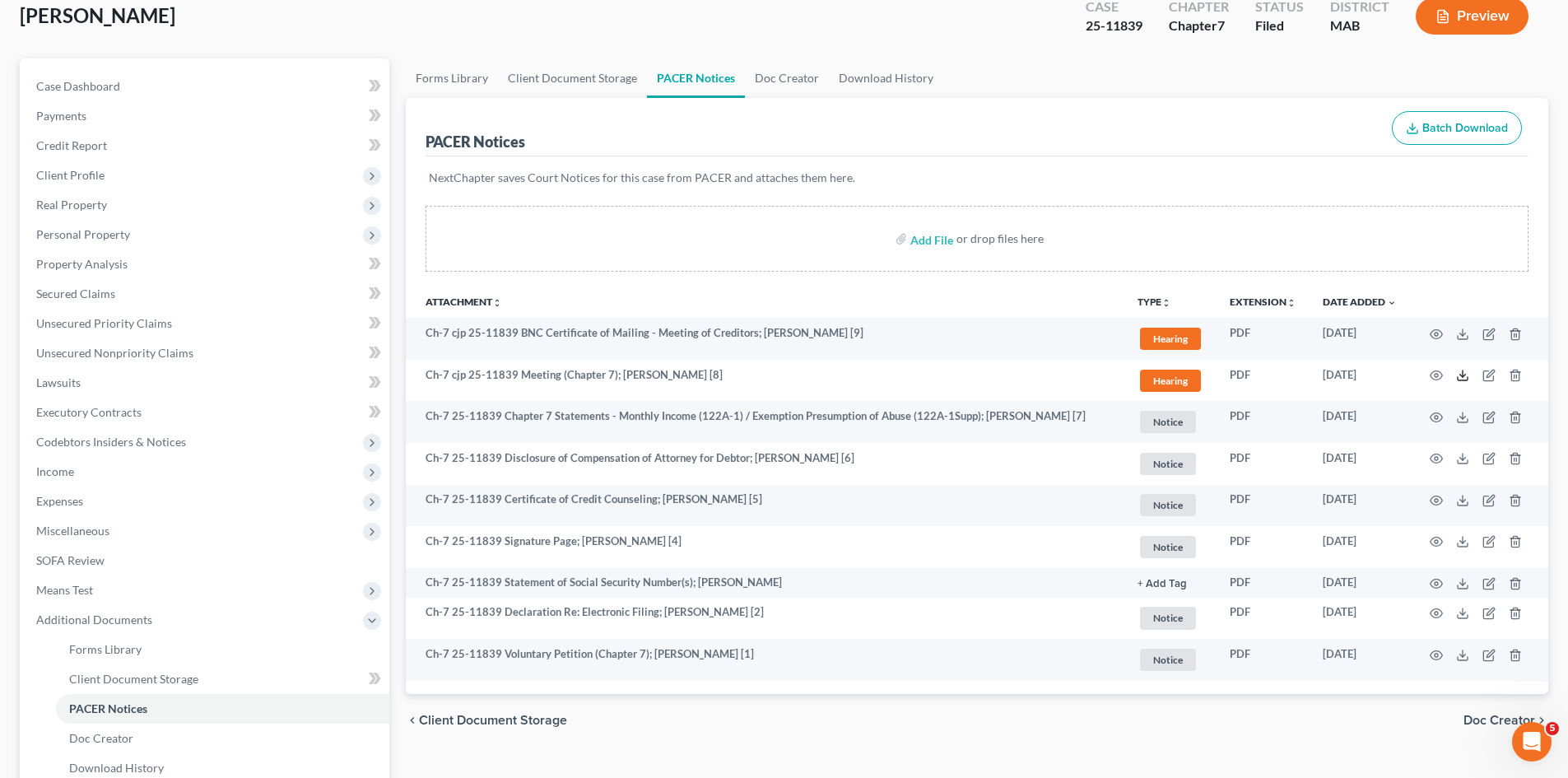
scroll to position [0, 0]
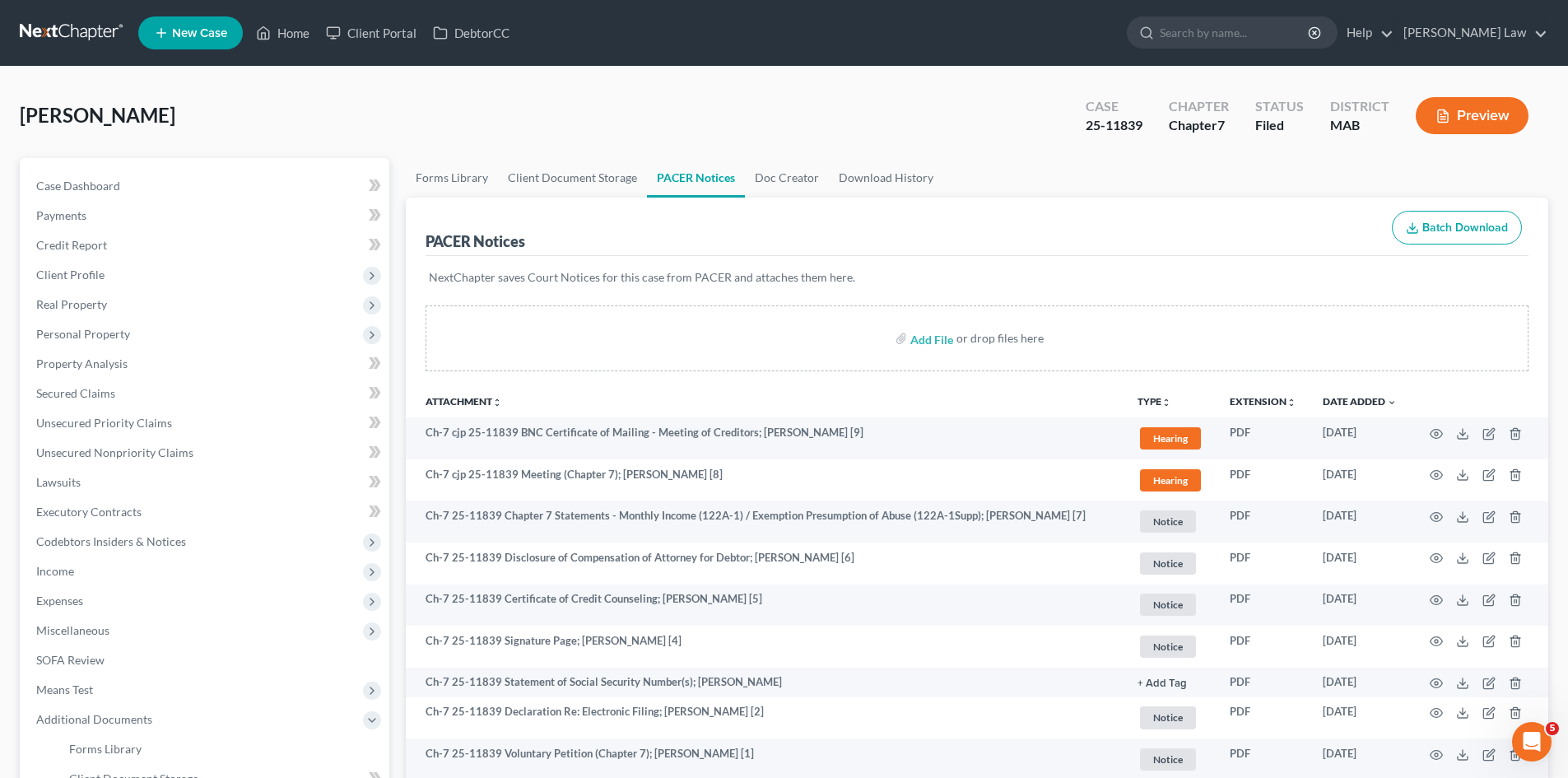
drag, startPoint x: 55, startPoint y: 48, endPoint x: 74, endPoint y: 40, distance: 20.6
click at [55, 48] on nav "Home New Case Client Portal DebtorCC Benner Law mmanning@tbennerlaw.com My Acco…" at bounding box center [784, 33] width 1568 height 66
click at [26, 41] on link at bounding box center [72, 32] width 106 height 29
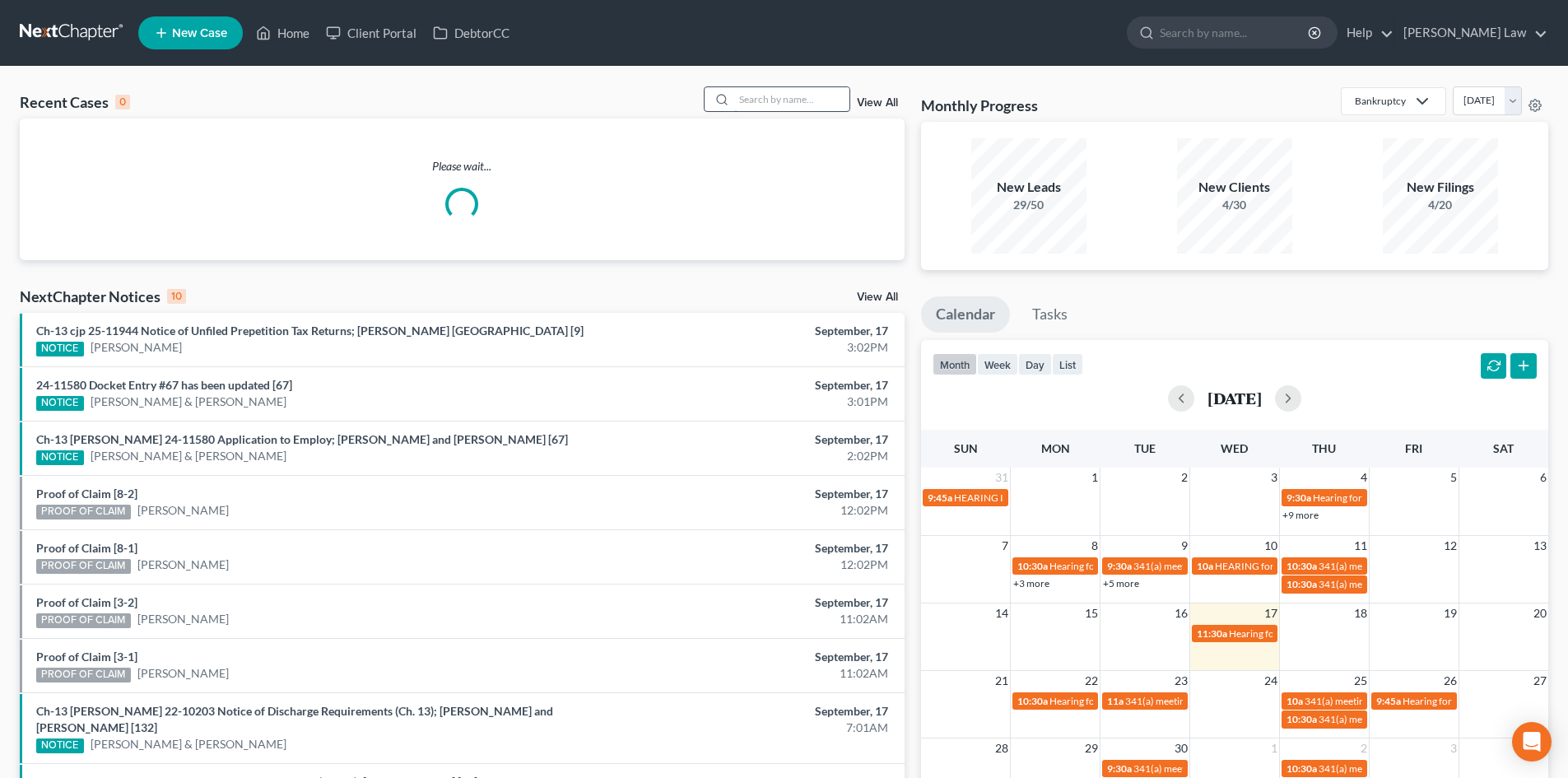
click at [818, 88] on input "search" at bounding box center [792, 99] width 115 height 24
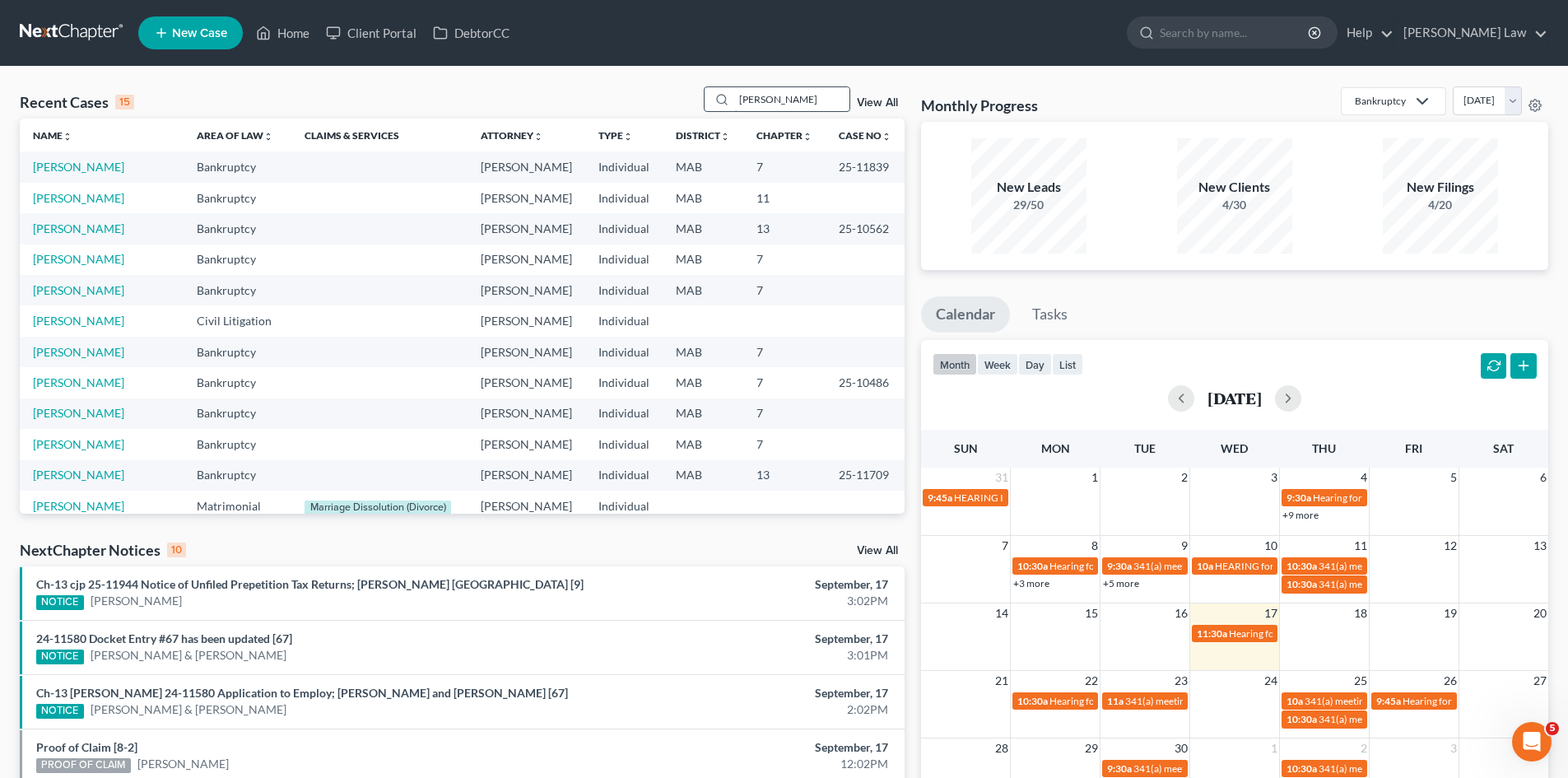
type input "cohen"
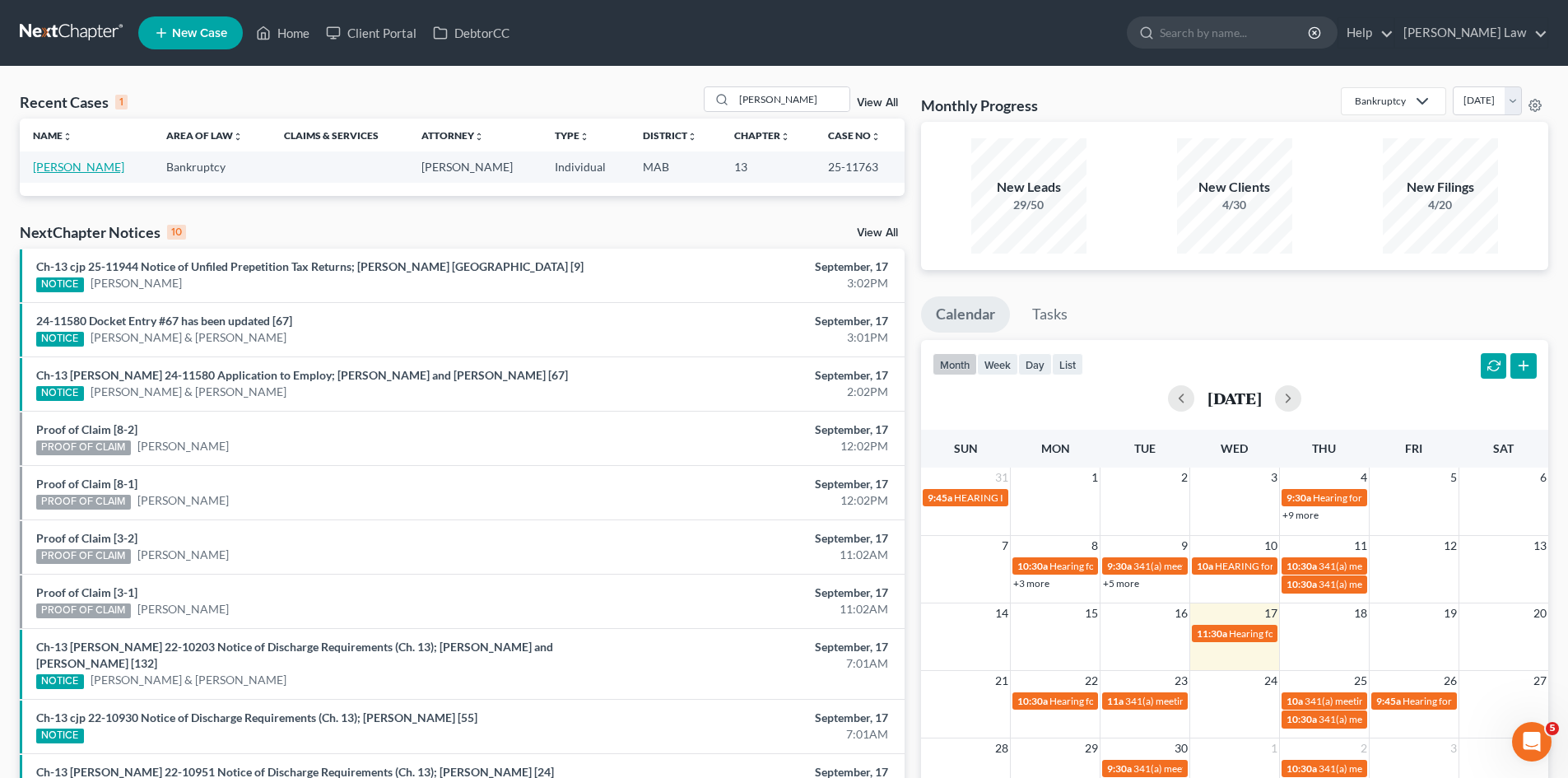
click at [69, 164] on link "Cohen, Bruce" at bounding box center [78, 167] width 91 height 14
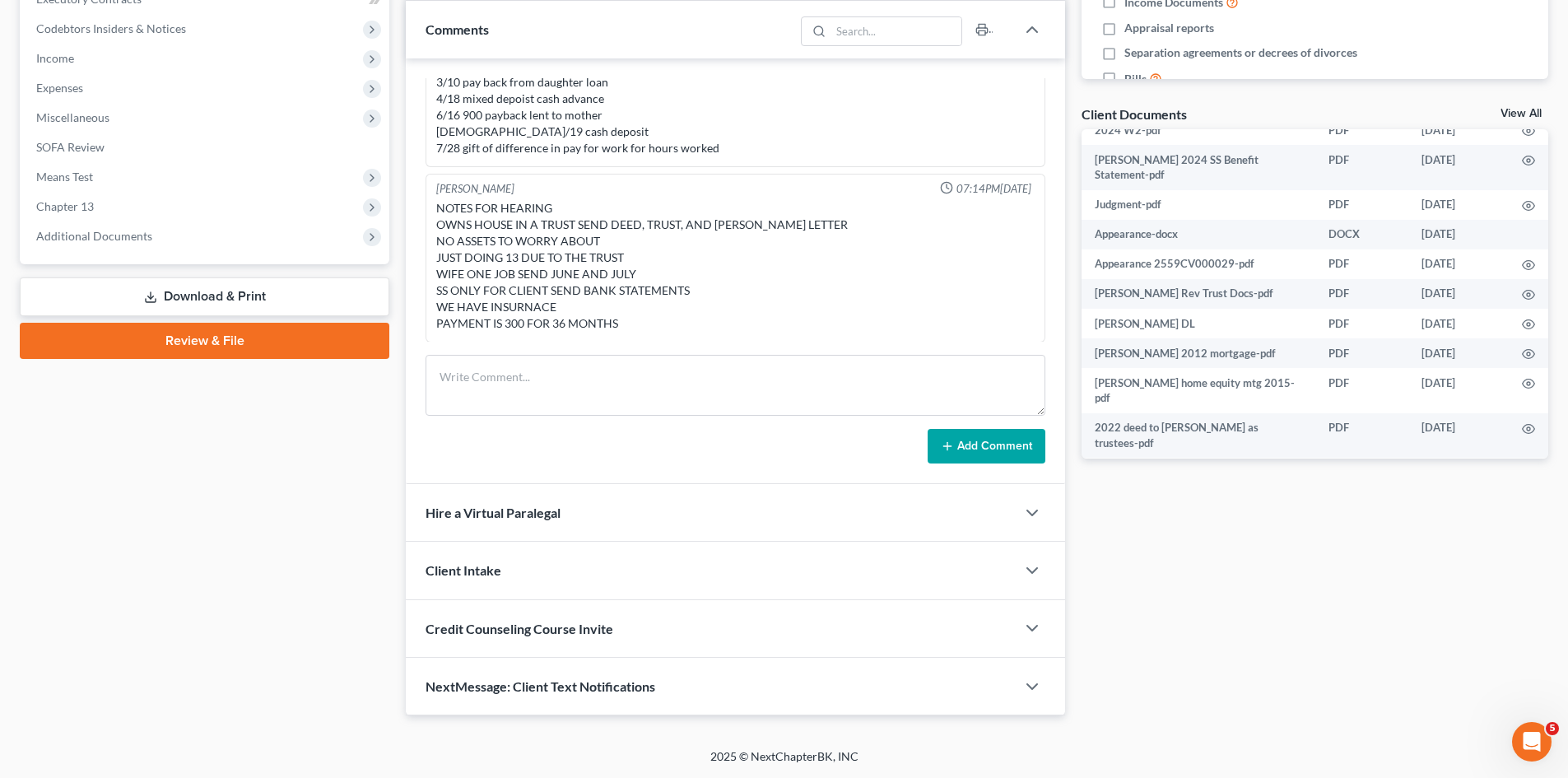
scroll to position [712, 0]
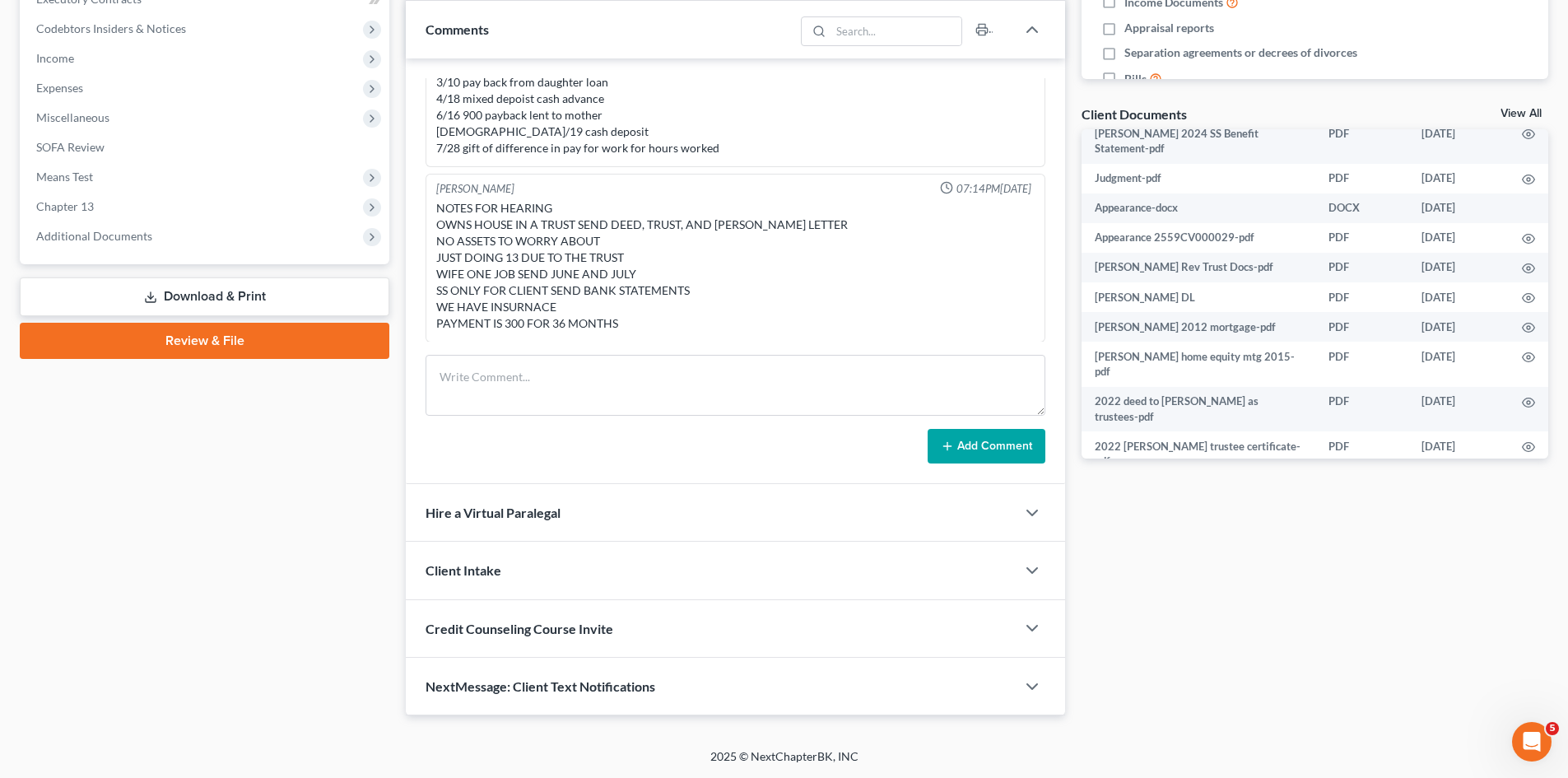
click at [1505, 114] on link "View All" at bounding box center [1521, 113] width 41 height 12
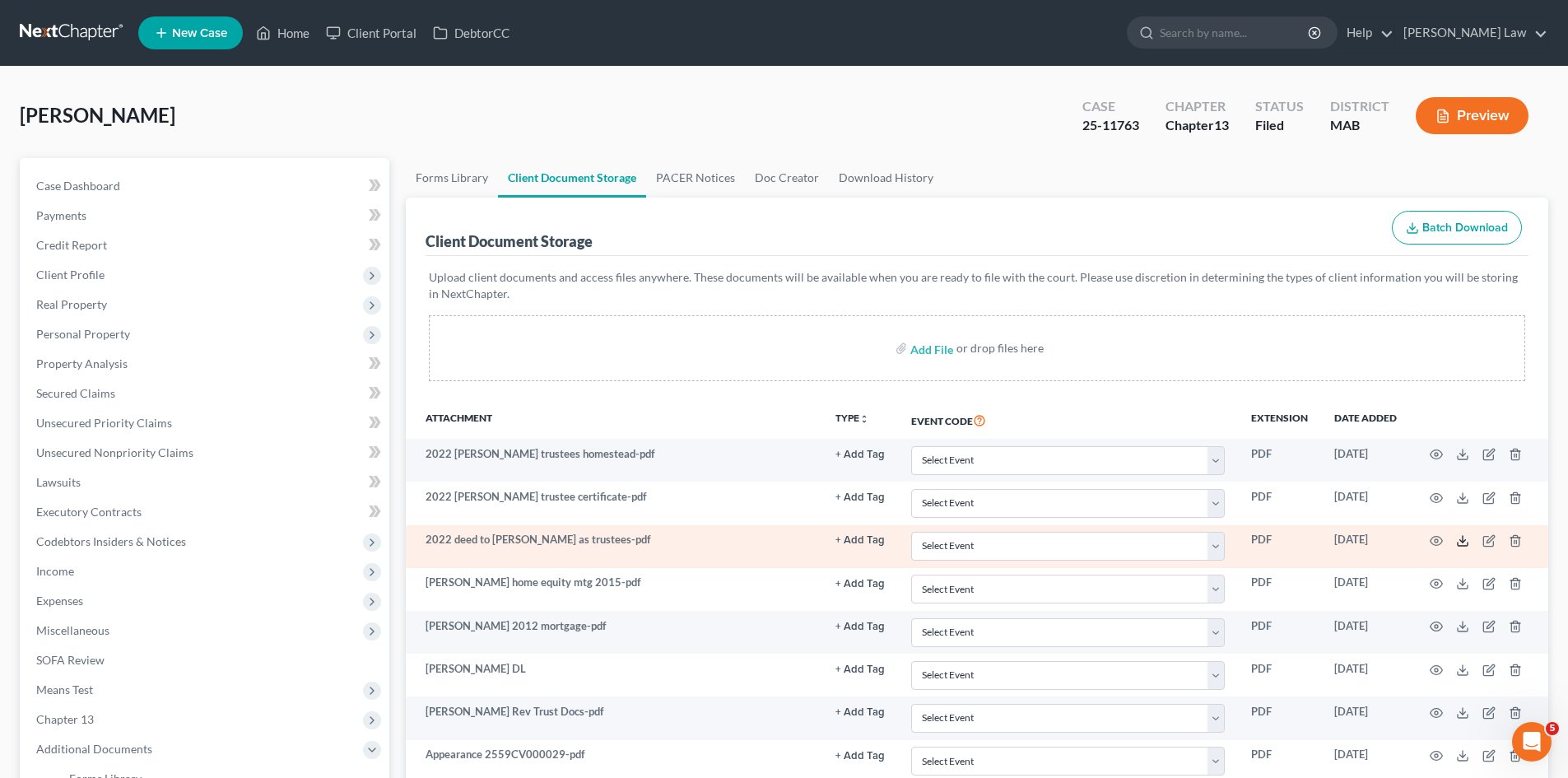
click at [1464, 539] on icon at bounding box center [1462, 541] width 13 height 13
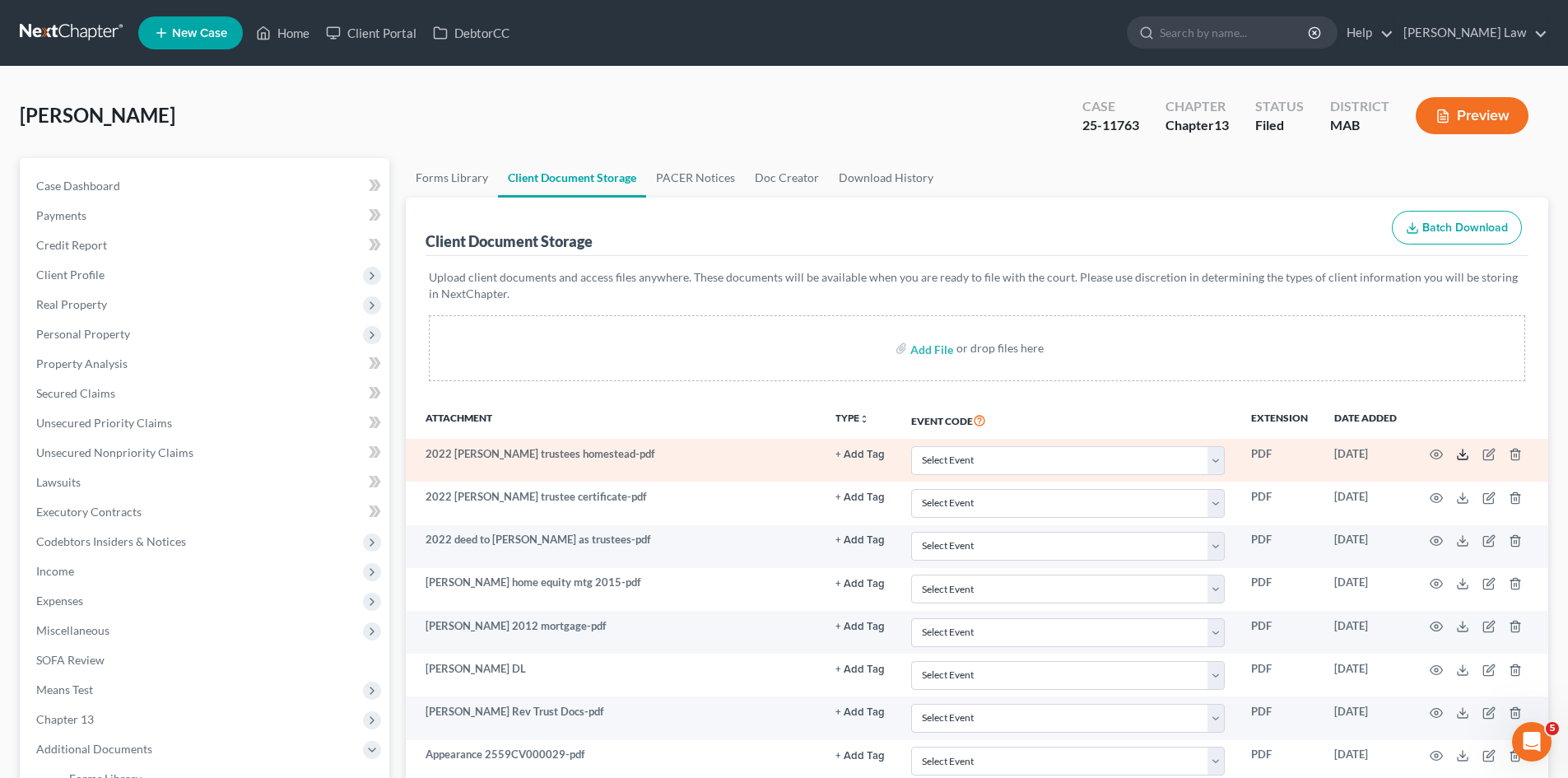
click at [1459, 461] on icon at bounding box center [1462, 454] width 13 height 13
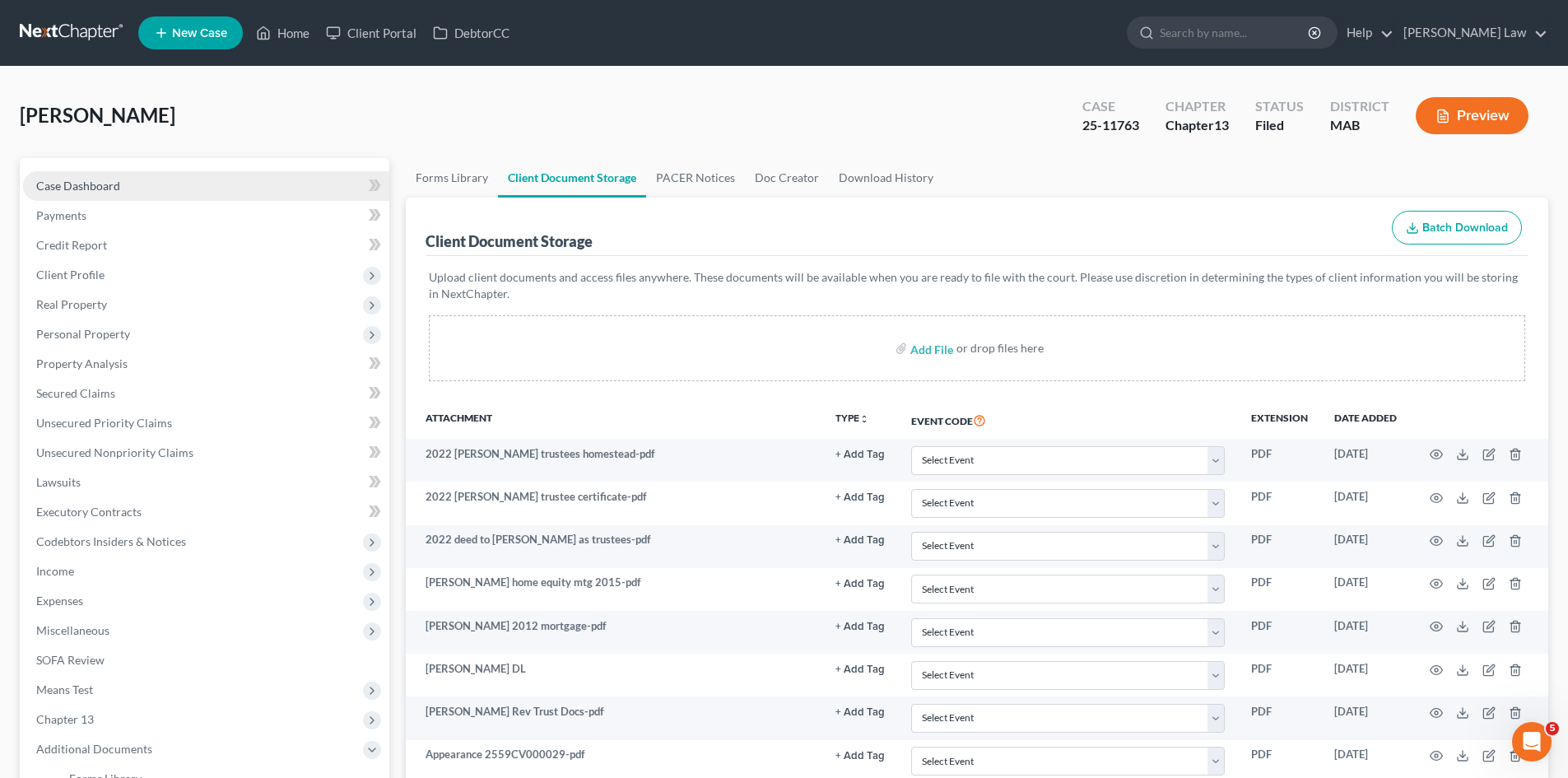
click at [175, 187] on link "Case Dashboard" at bounding box center [206, 186] width 367 height 29
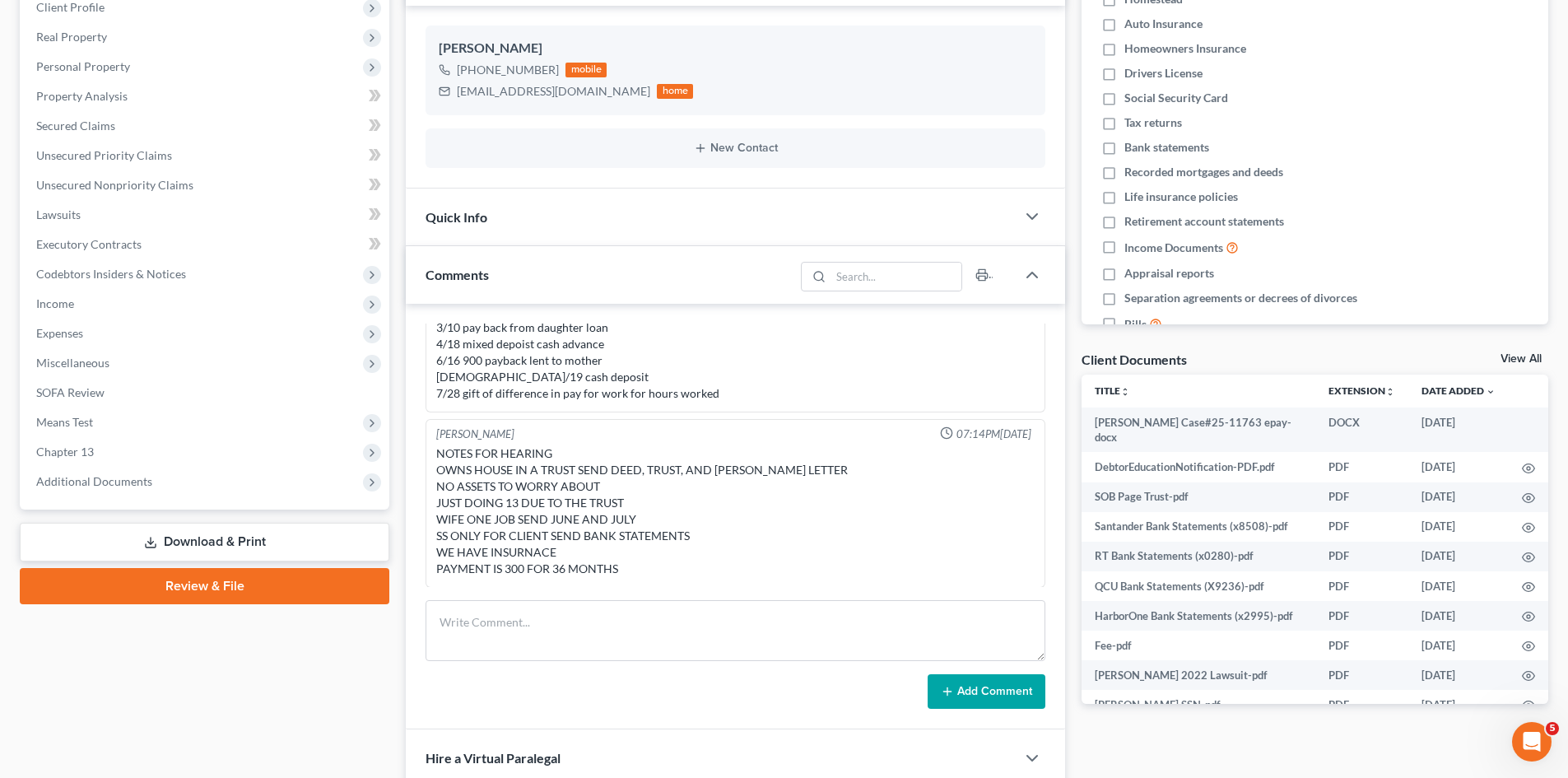
scroll to position [274, 0]
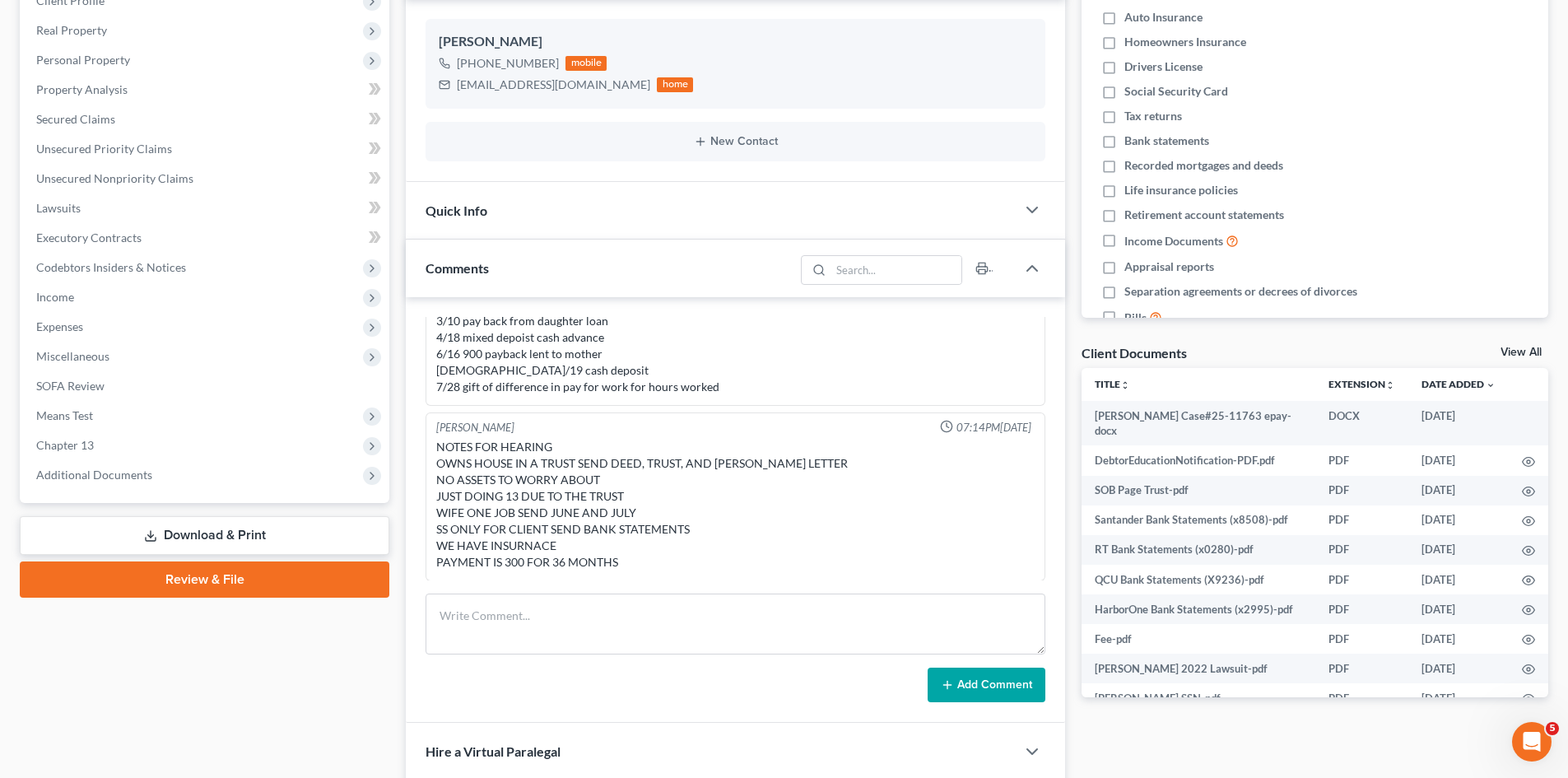
click at [1534, 352] on link "View All" at bounding box center [1521, 352] width 41 height 12
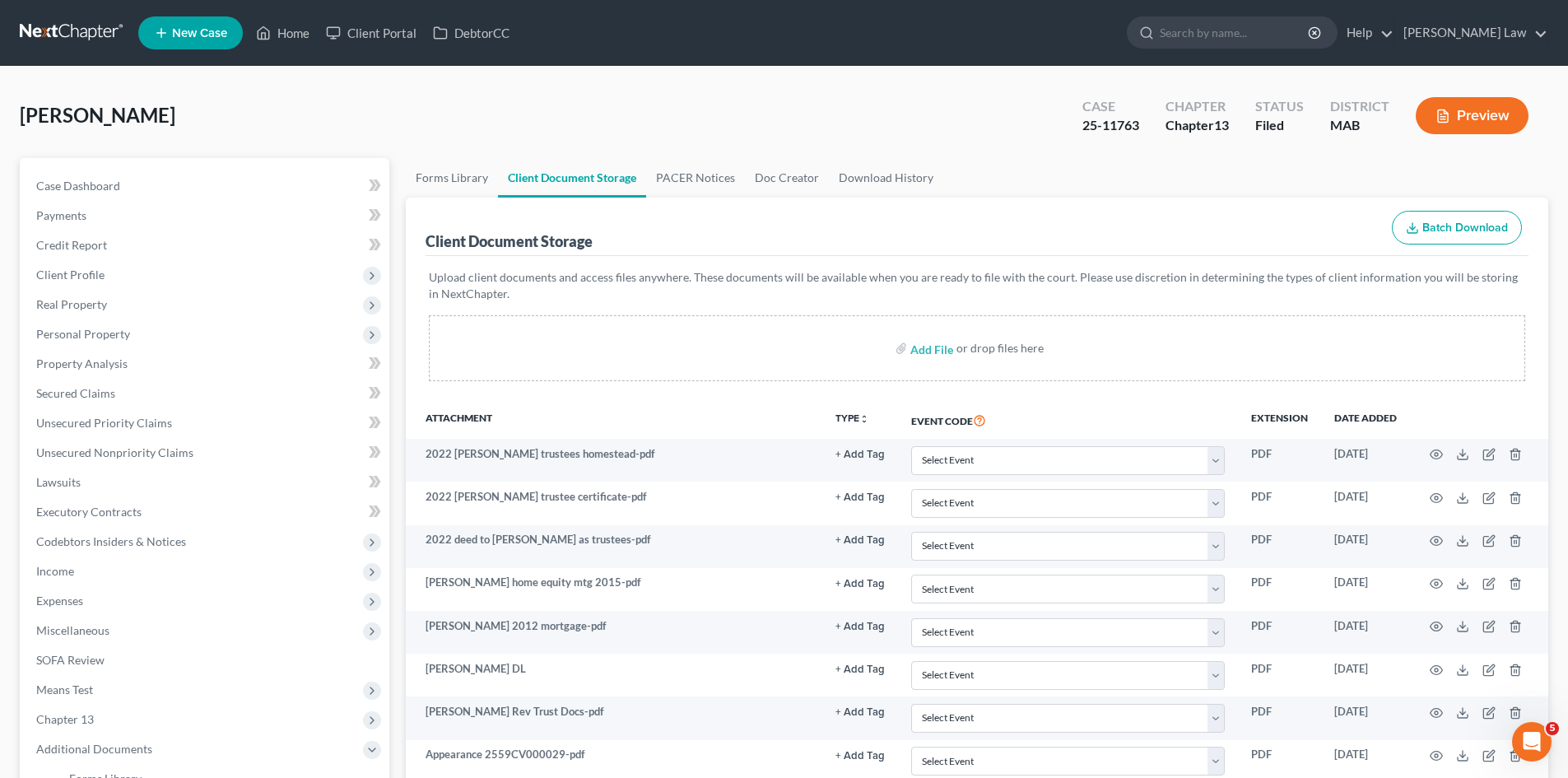
scroll to position [138, 0]
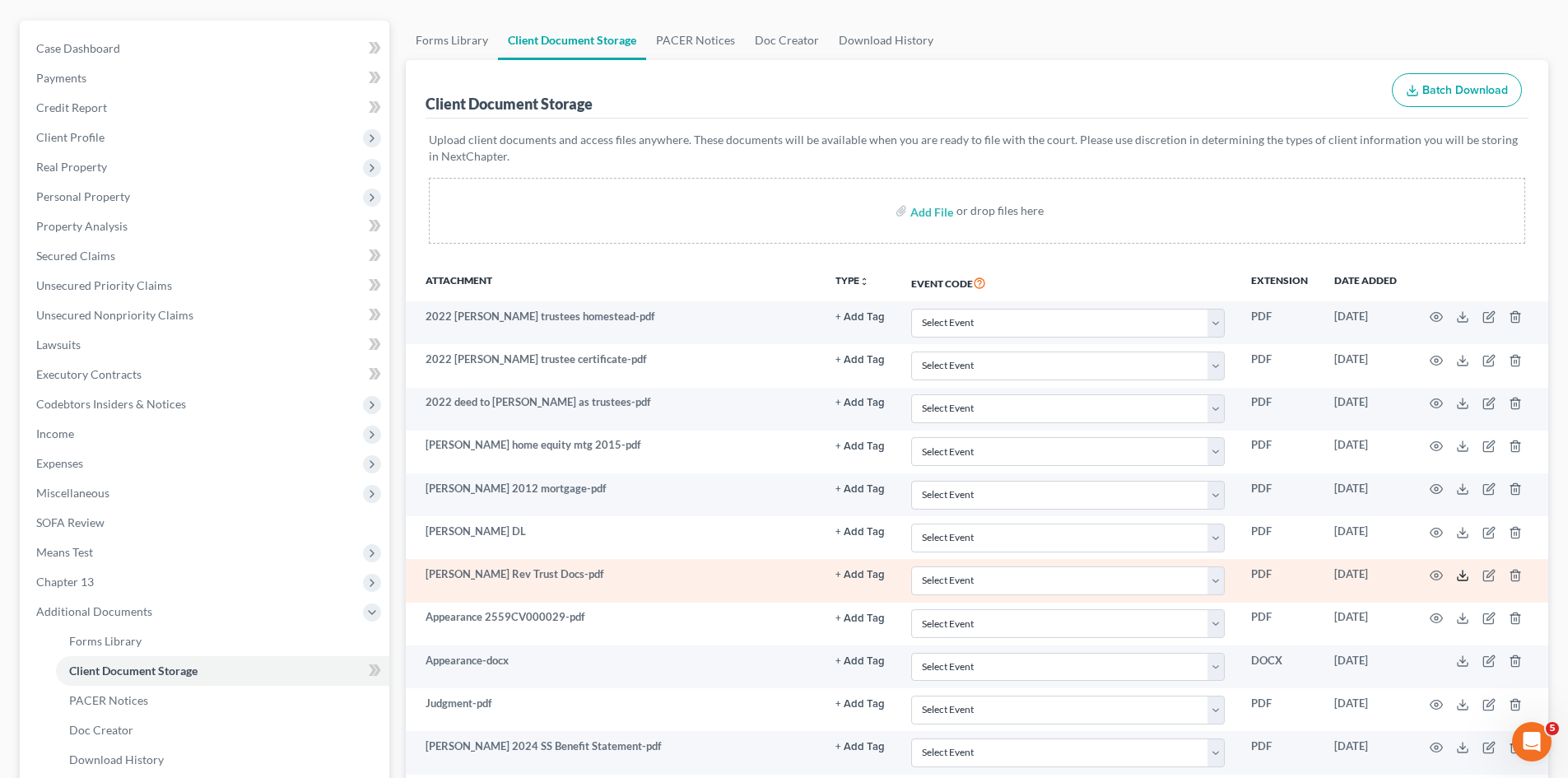
click at [1463, 578] on icon at bounding box center [1462, 576] width 13 height 13
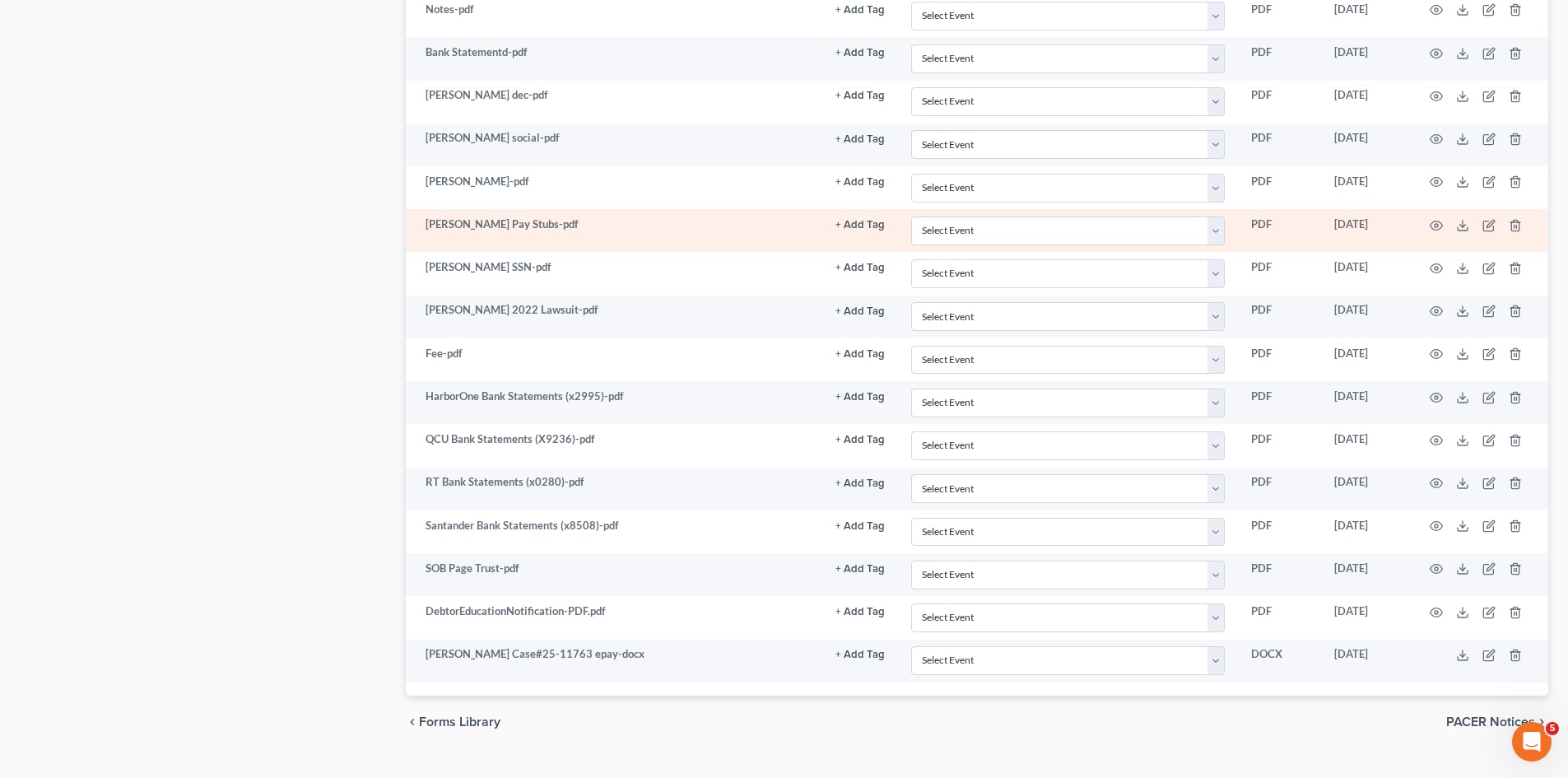
scroll to position [1209, 0]
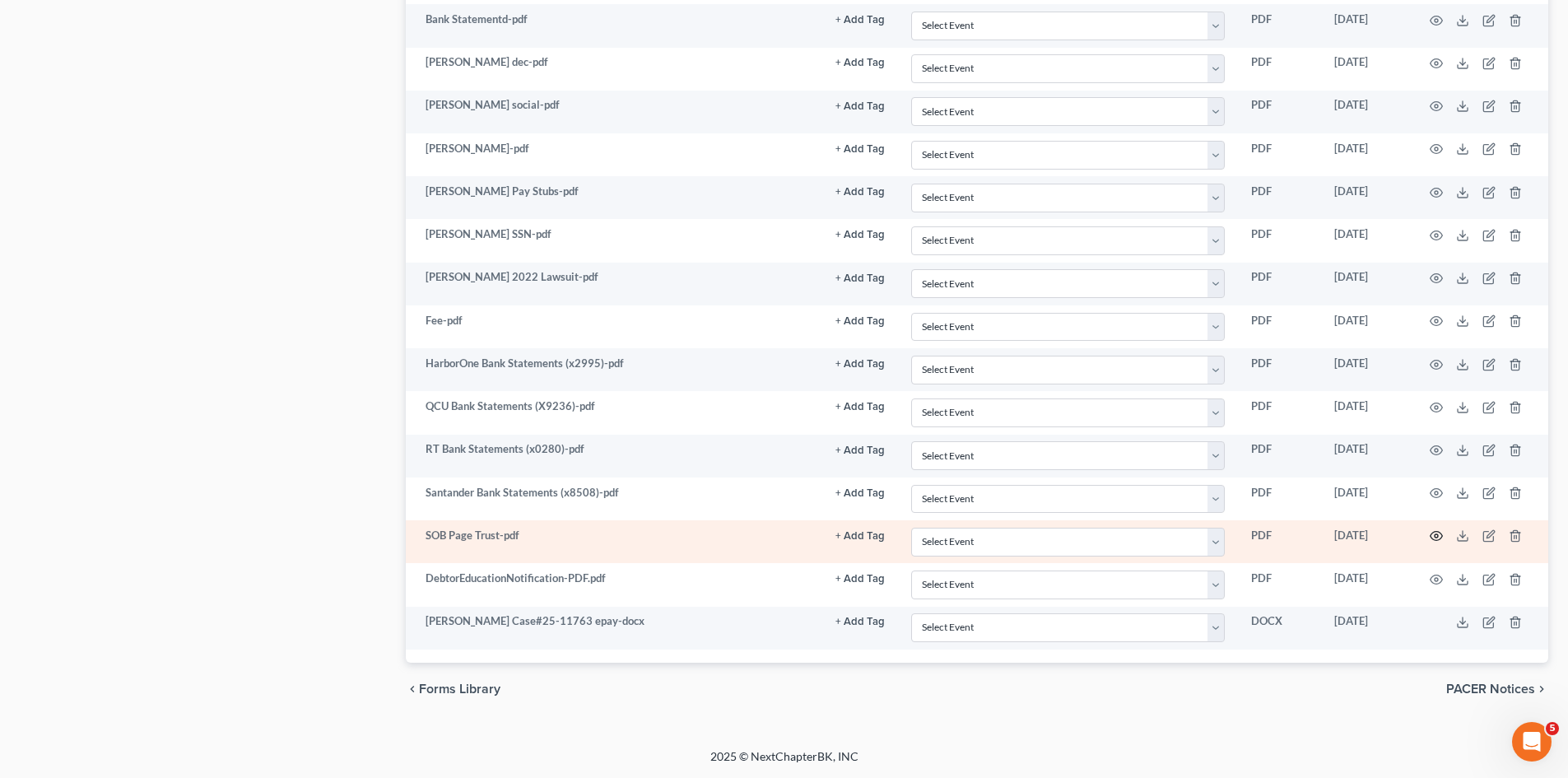
click at [1436, 534] on icon "button" at bounding box center [1437, 536] width 13 height 13
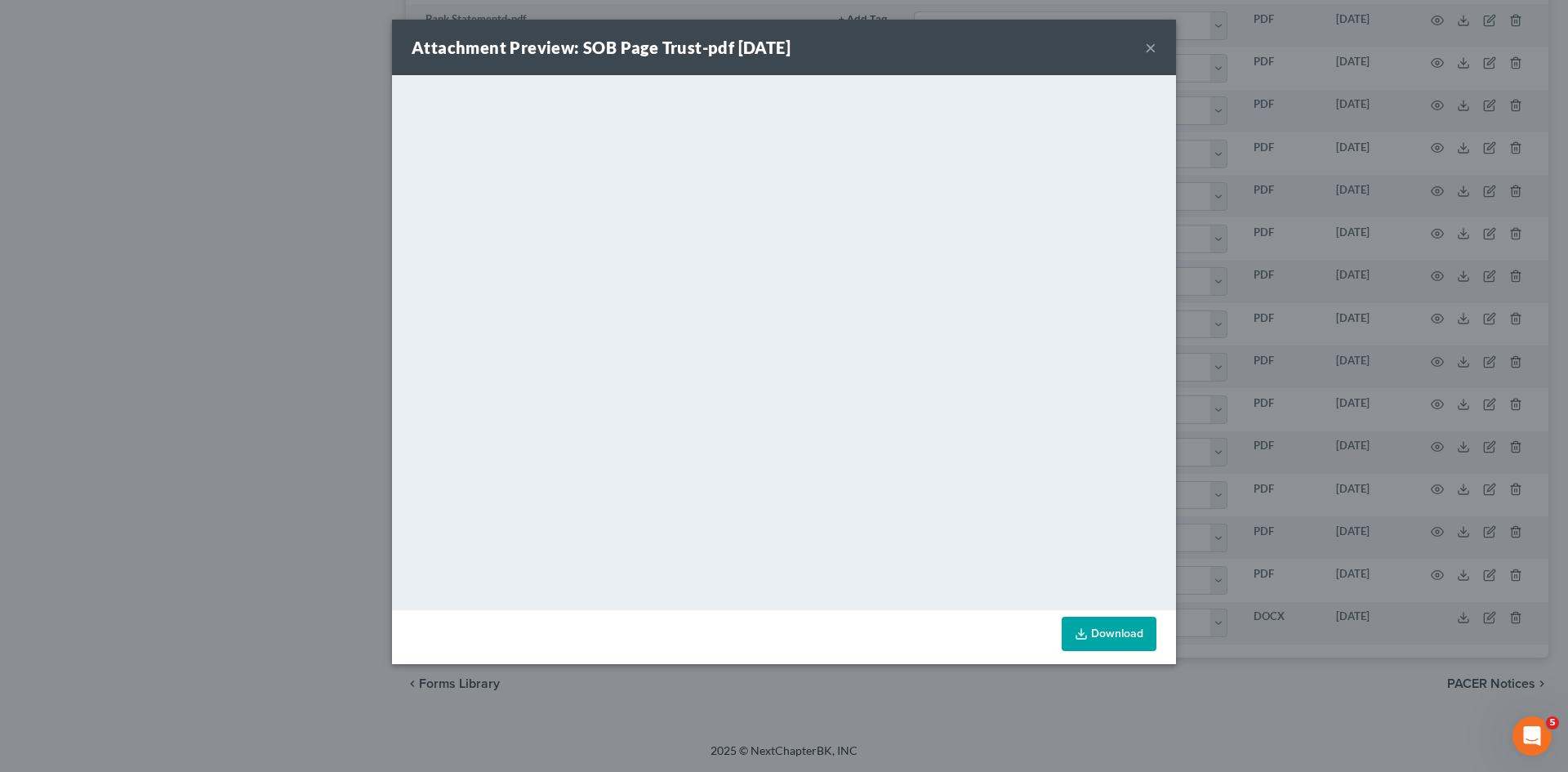
click at [1298, 282] on div "Attachment Preview: SOB Page Trust-pdf 08/27/2025 × <object ng-attr-data='https…" at bounding box center [784, 386] width 1568 height 772
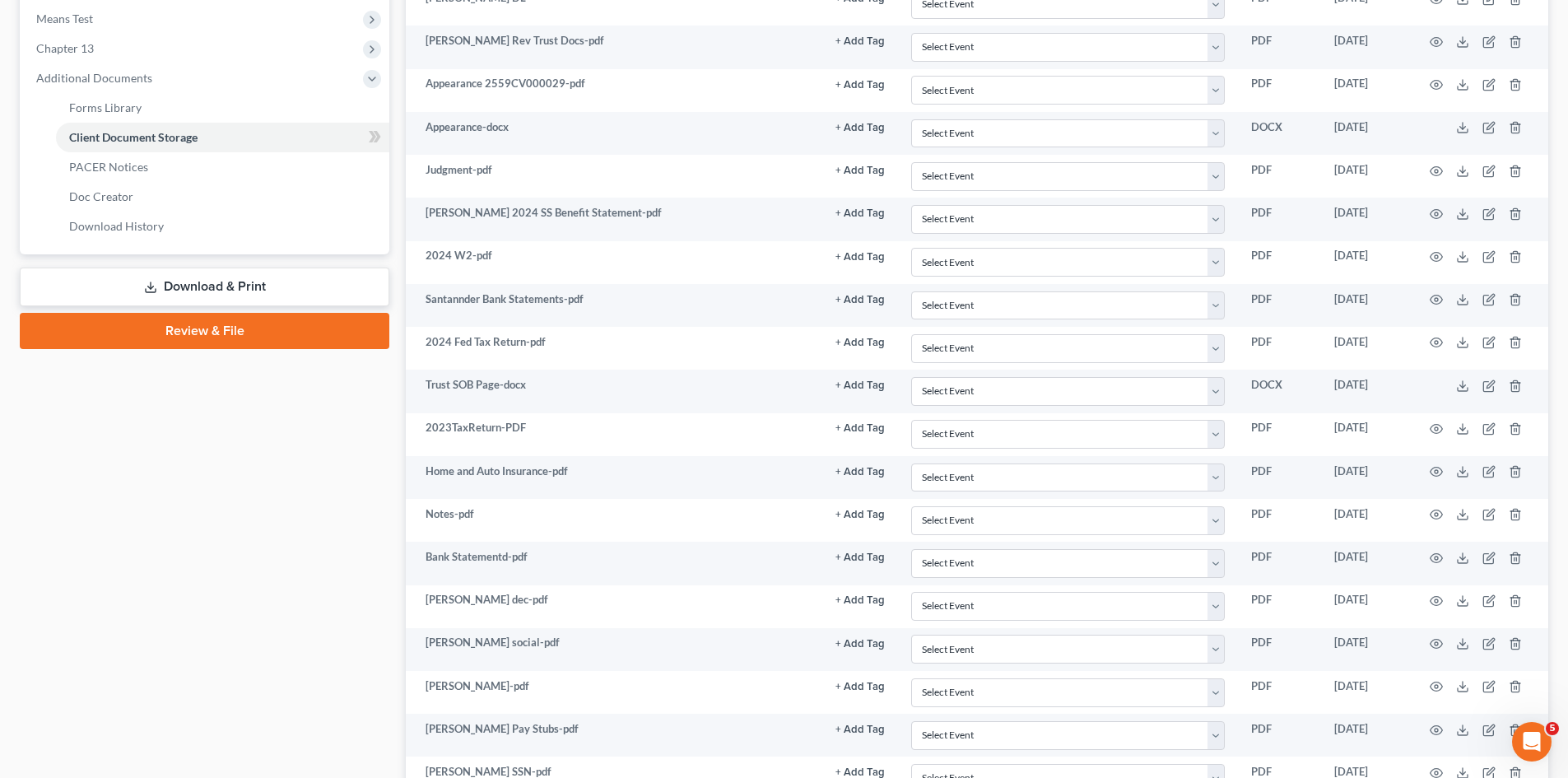
scroll to position [0, 0]
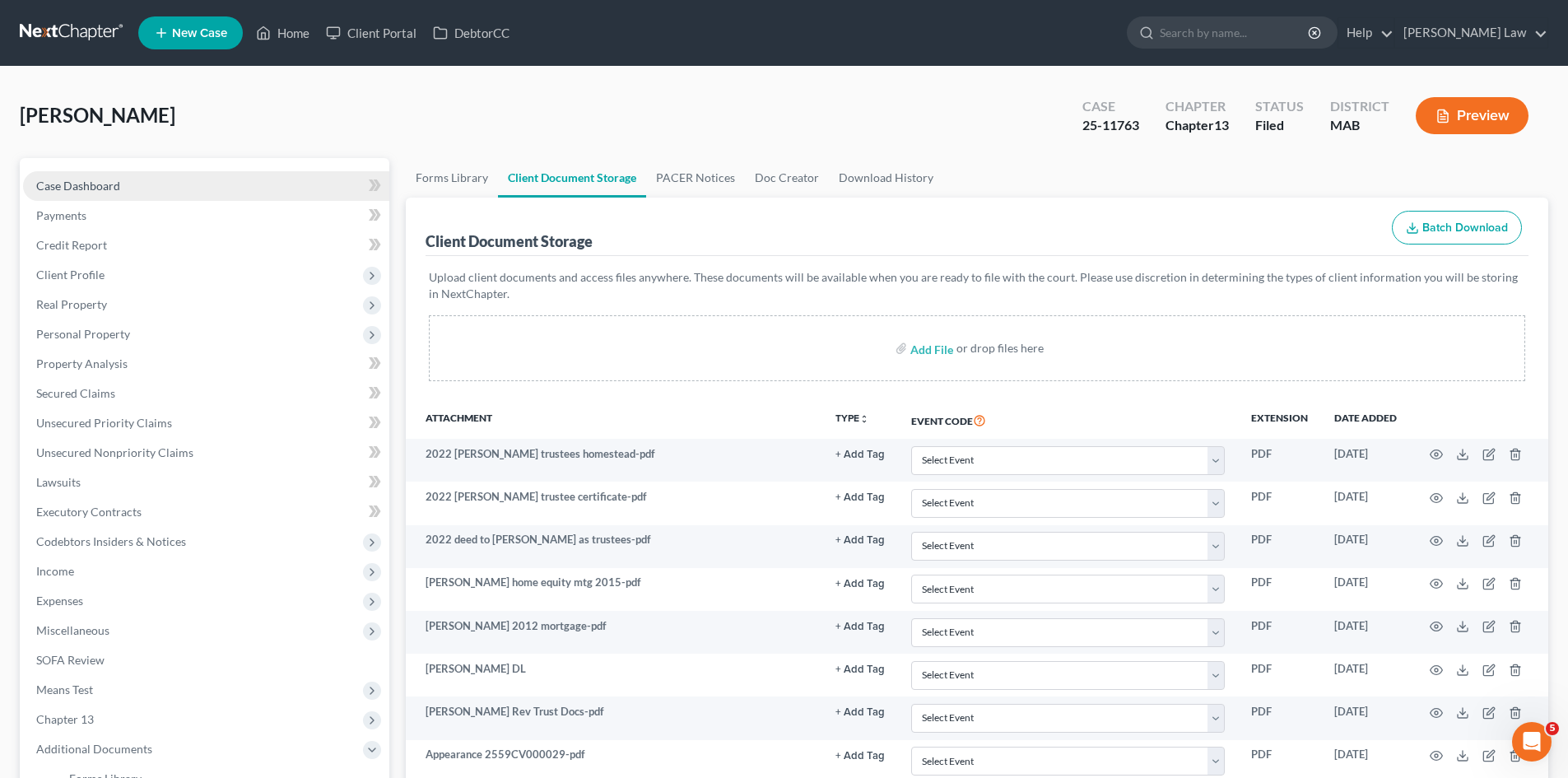
click at [174, 183] on link "Case Dashboard" at bounding box center [206, 186] width 367 height 29
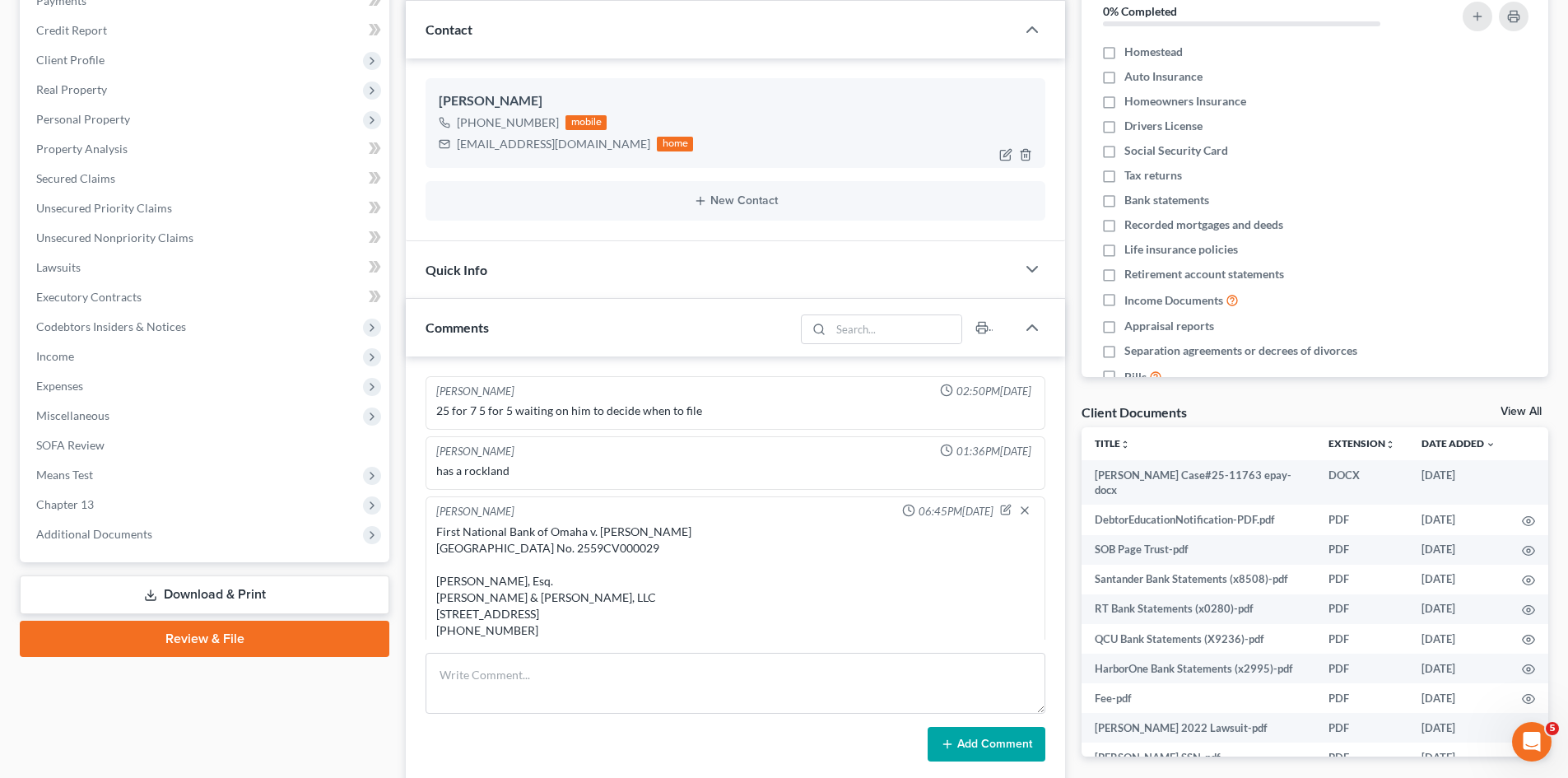
scroll to position [412, 0]
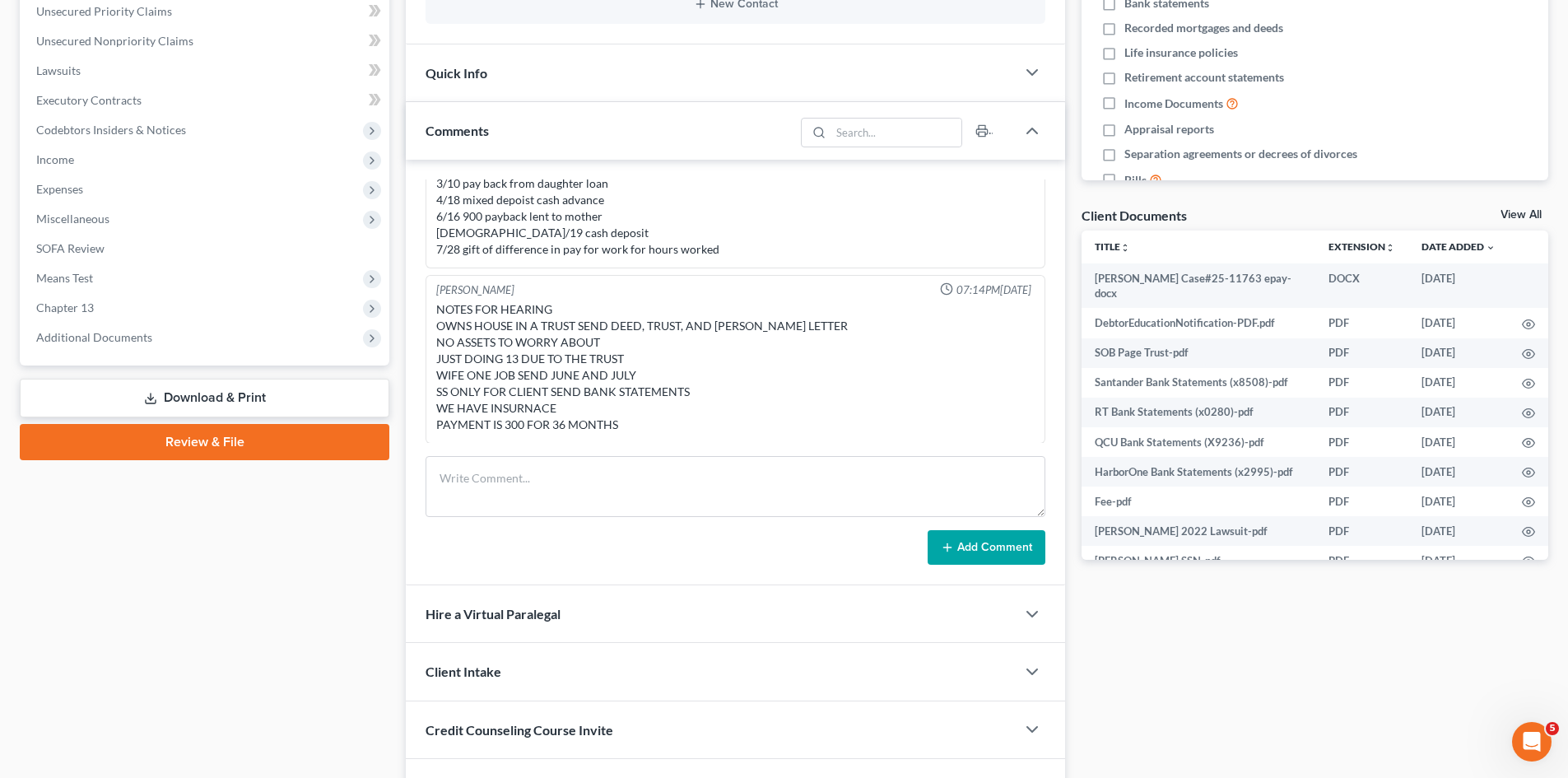
click at [1503, 212] on link "View All" at bounding box center [1521, 215] width 41 height 12
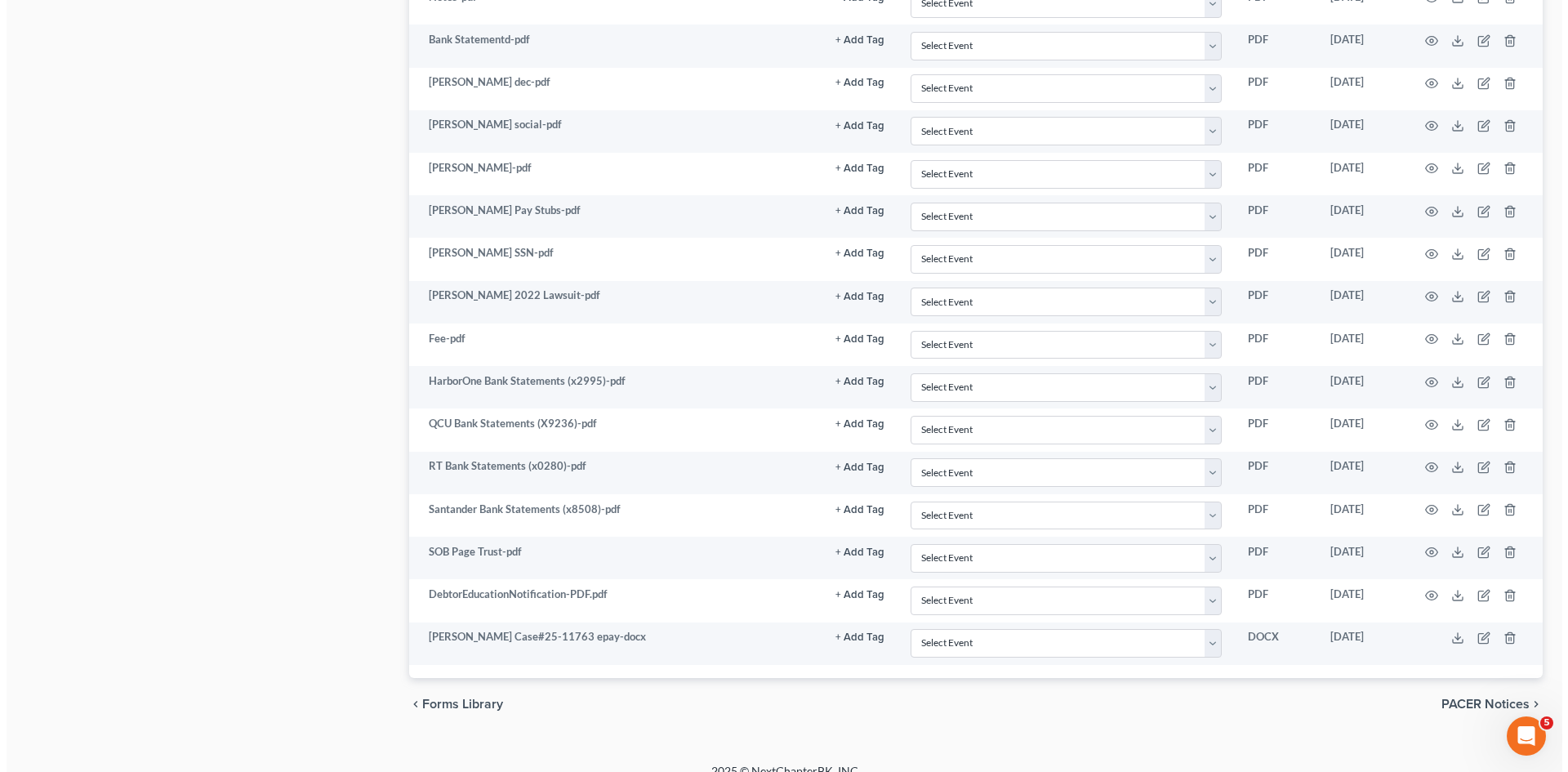
scroll to position [1199, 0]
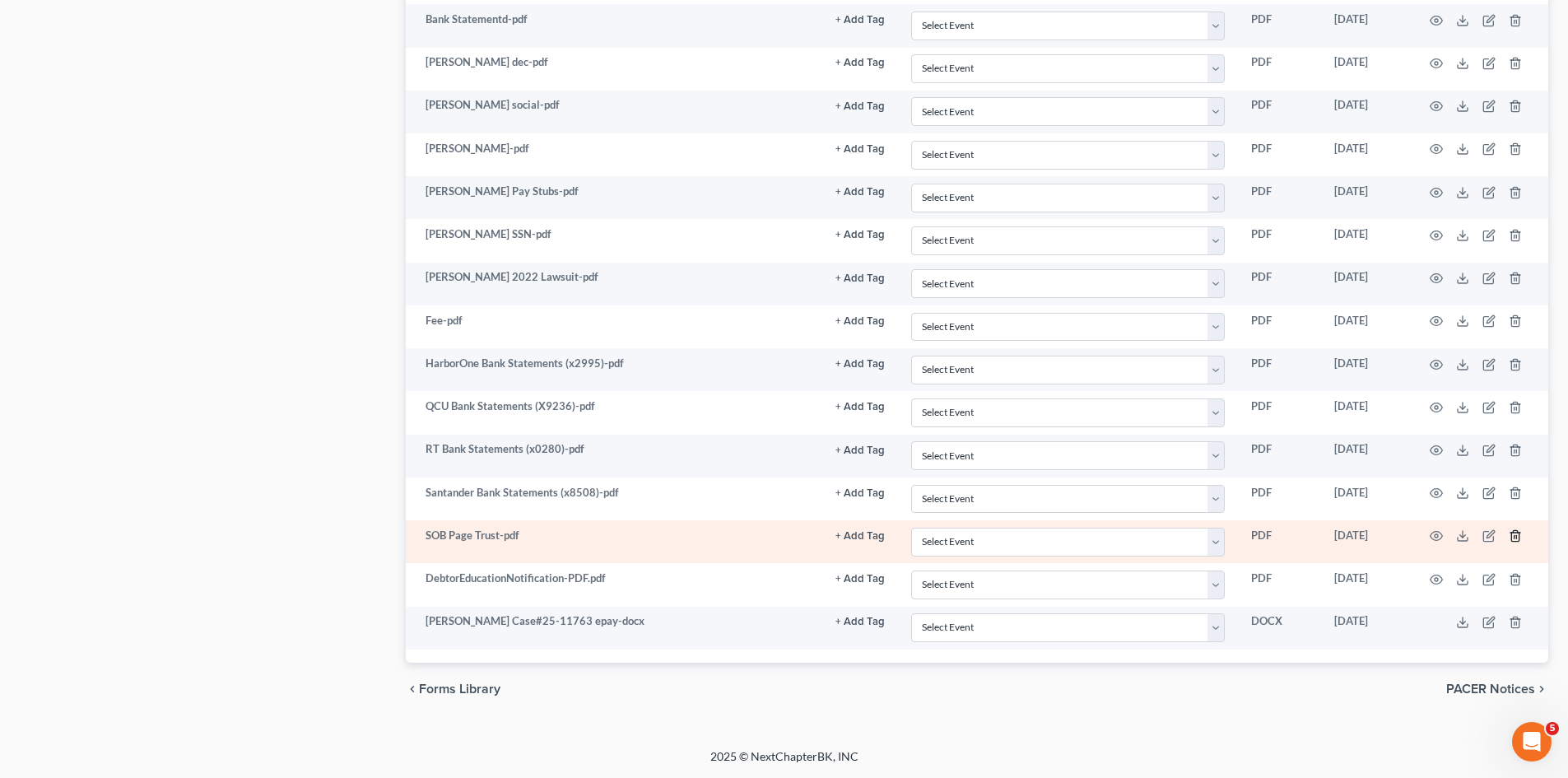
click at [1515, 529] on icon "button" at bounding box center [1516, 536] width 13 height 13
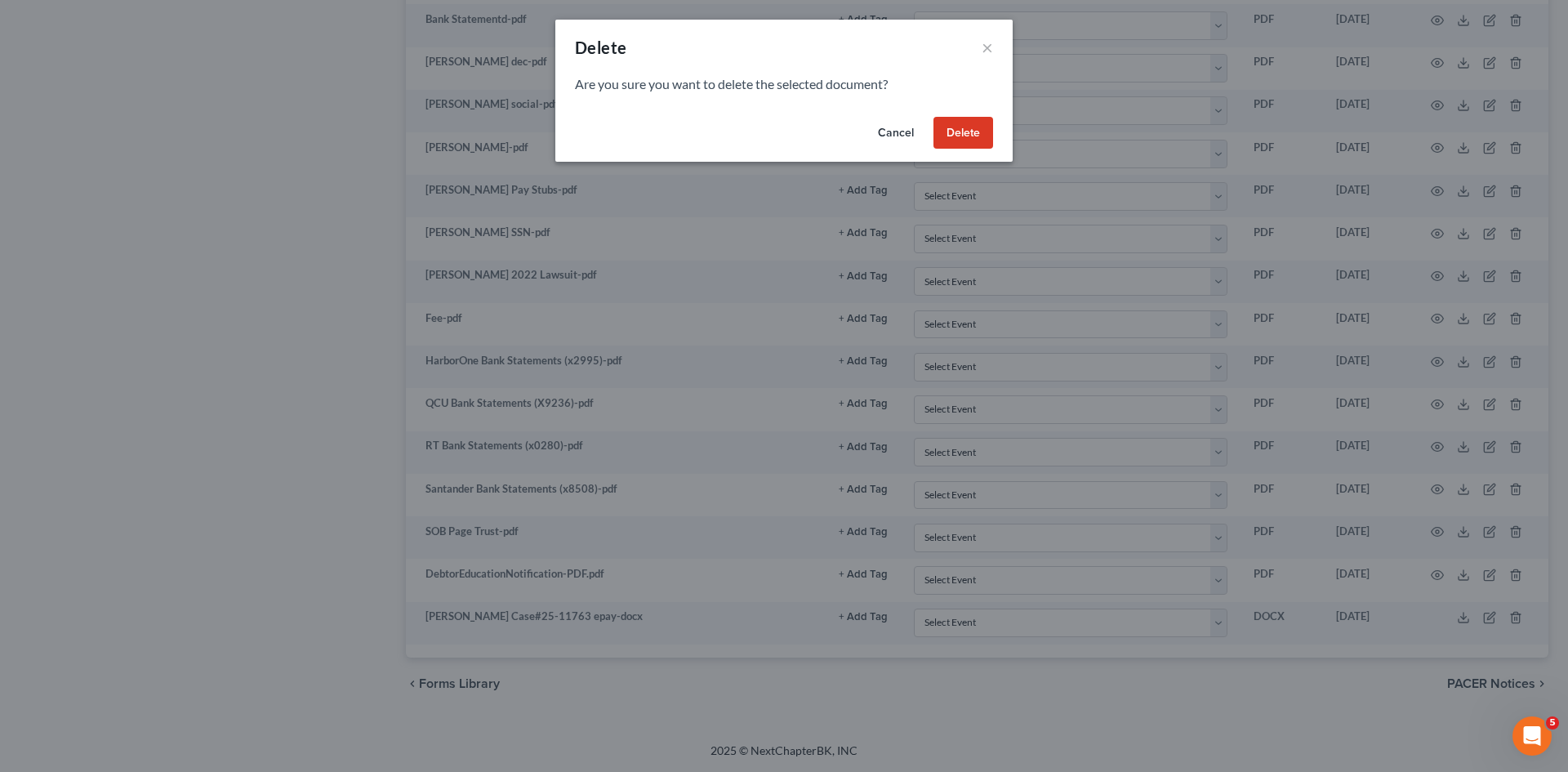
click at [963, 137] on button "Delete" at bounding box center [964, 133] width 60 height 33
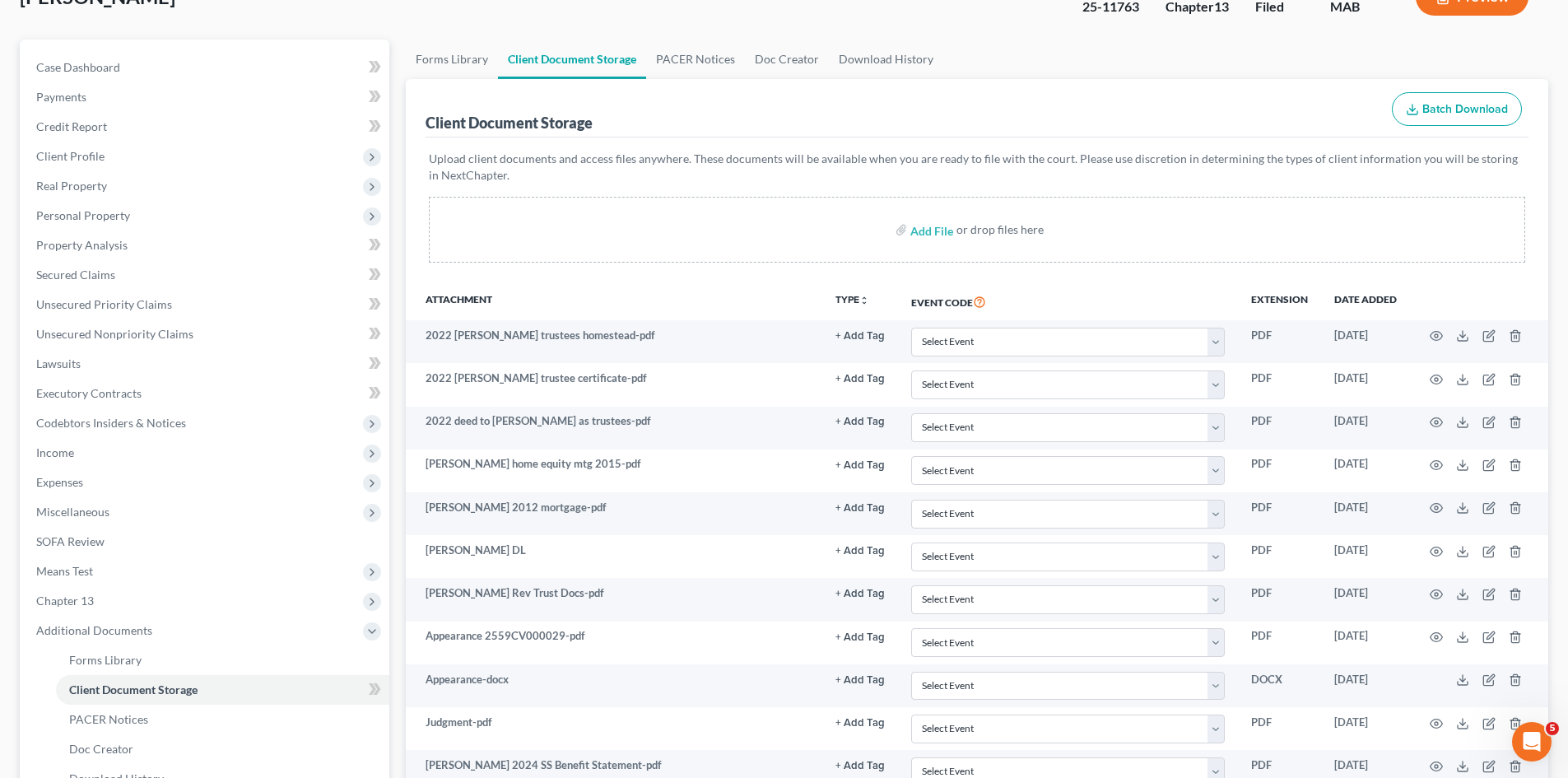
scroll to position [0, 0]
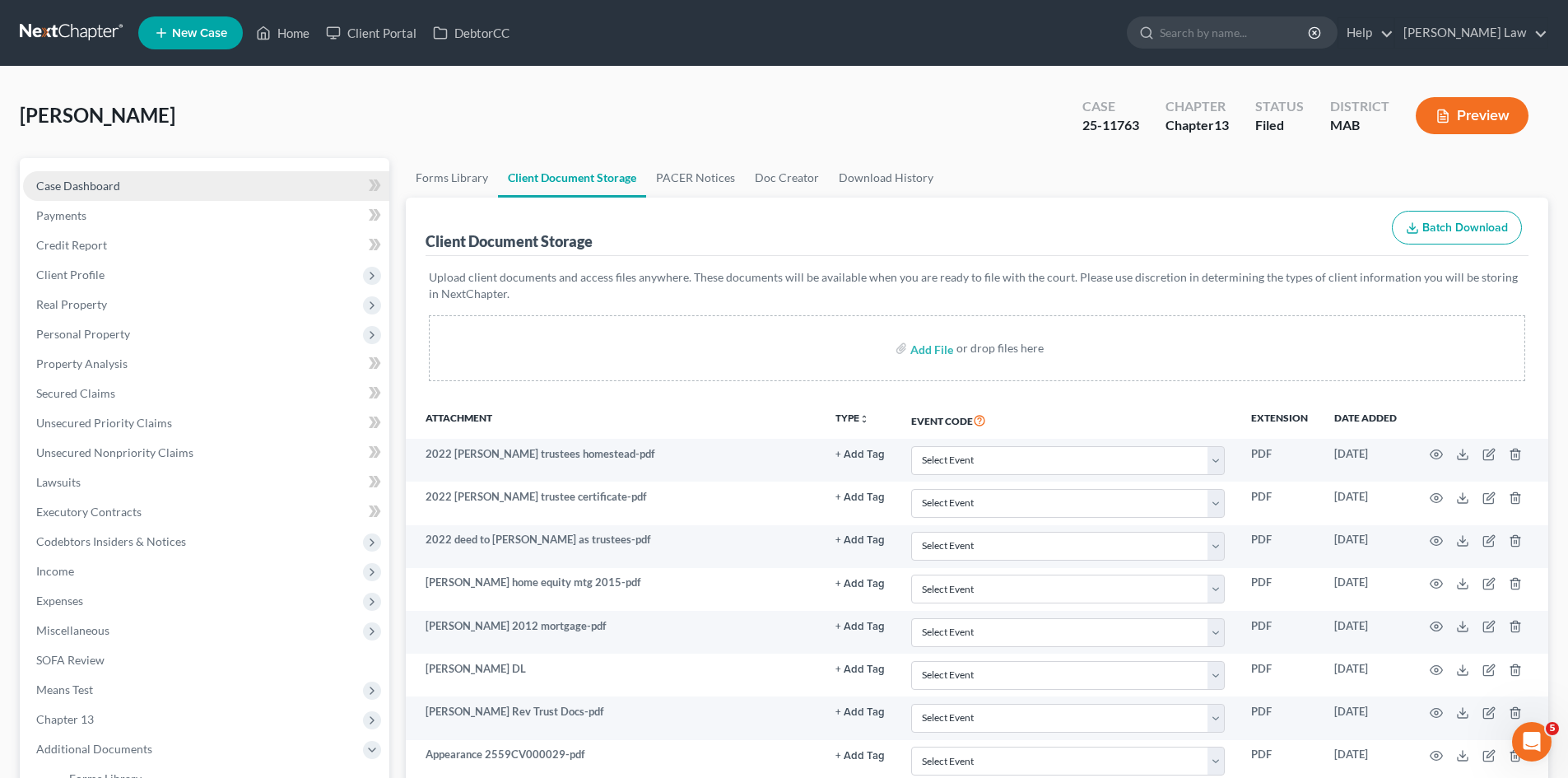
click at [91, 186] on span "Case Dashboard" at bounding box center [78, 186] width 84 height 14
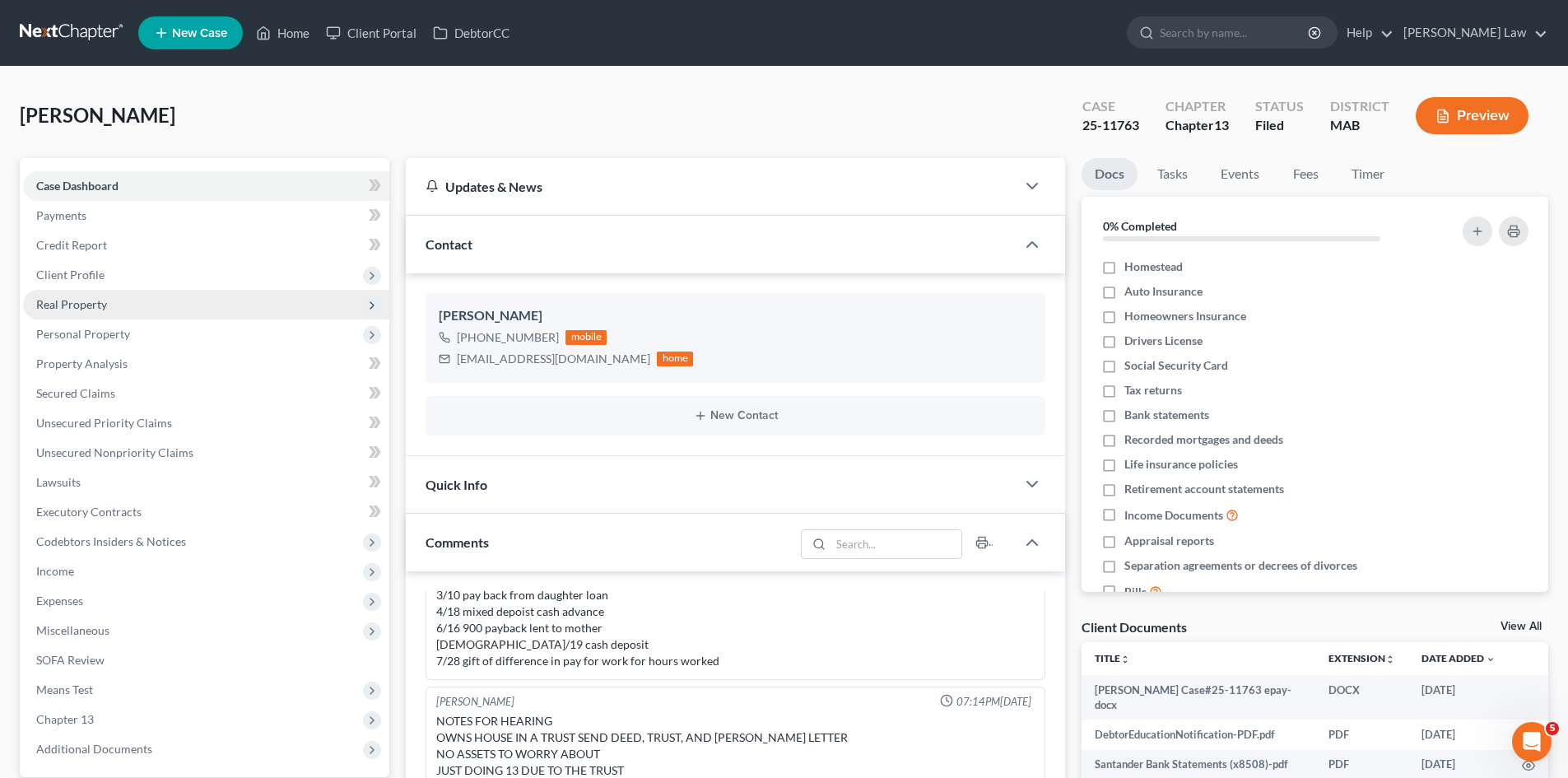
click at [85, 290] on span "Real Property" at bounding box center [206, 304] width 367 height 29
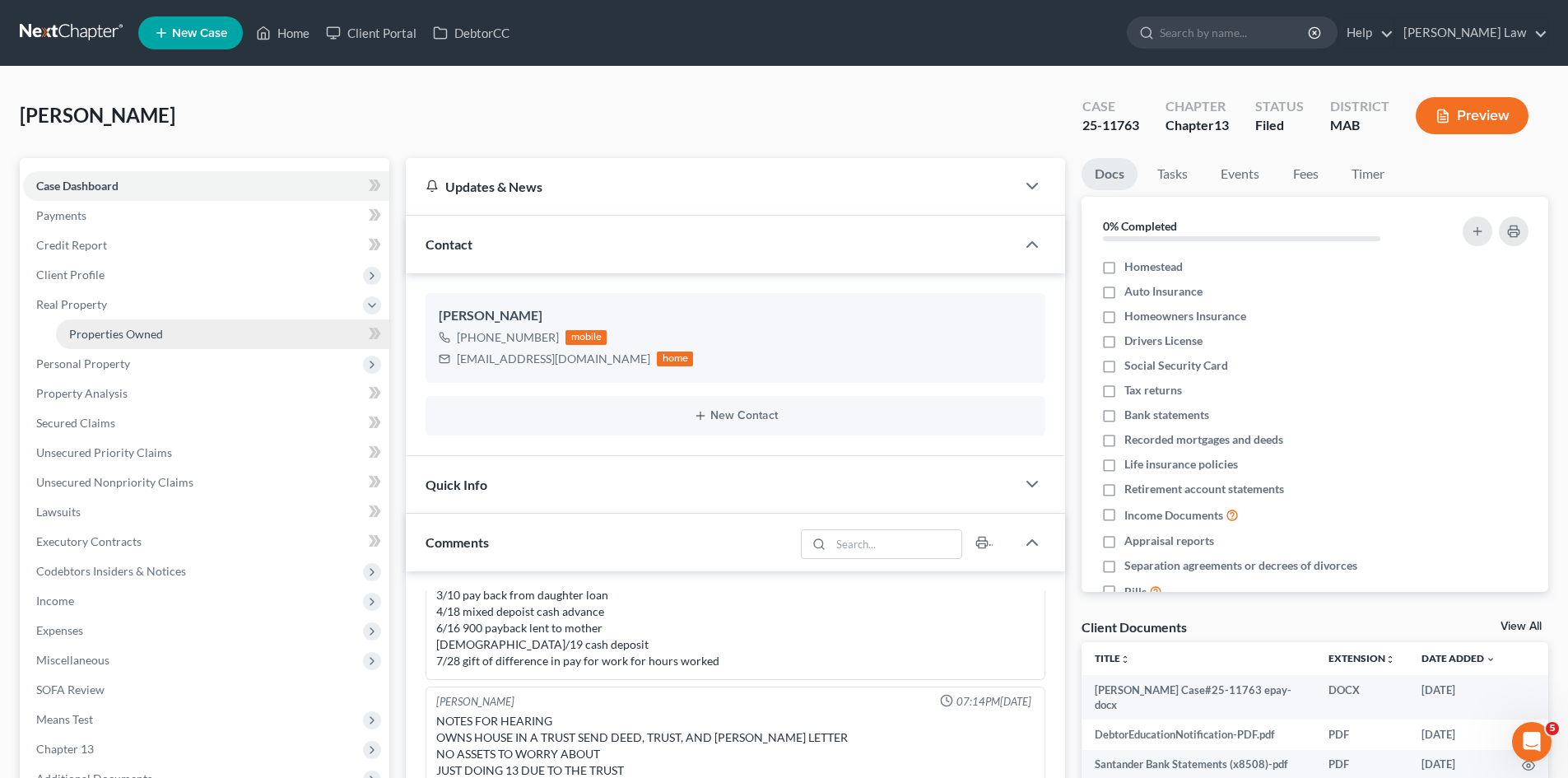
click at [97, 332] on span "Properties Owned" at bounding box center [116, 334] width 94 height 14
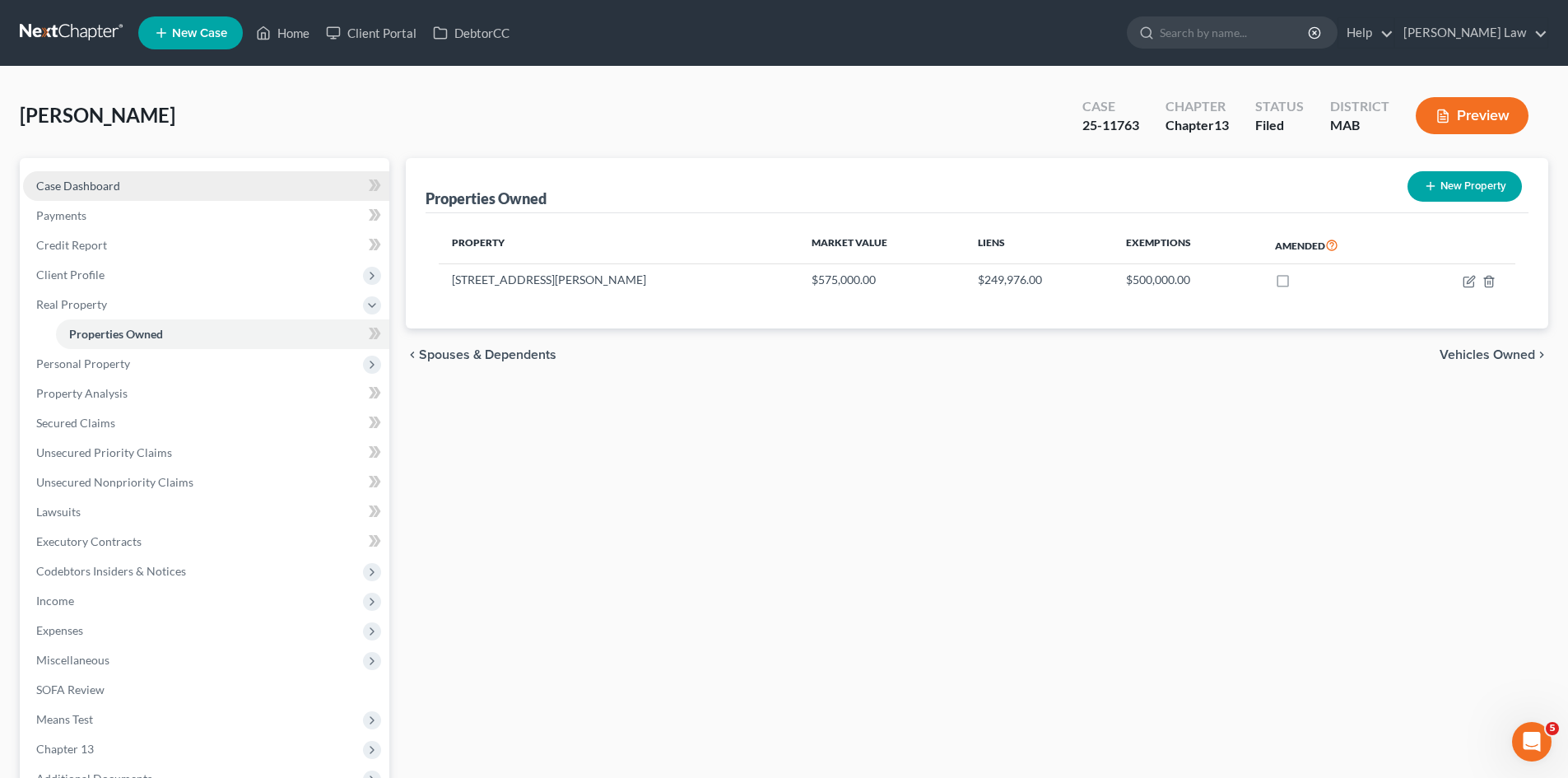
click at [119, 187] on link "Case Dashboard" at bounding box center [206, 186] width 367 height 29
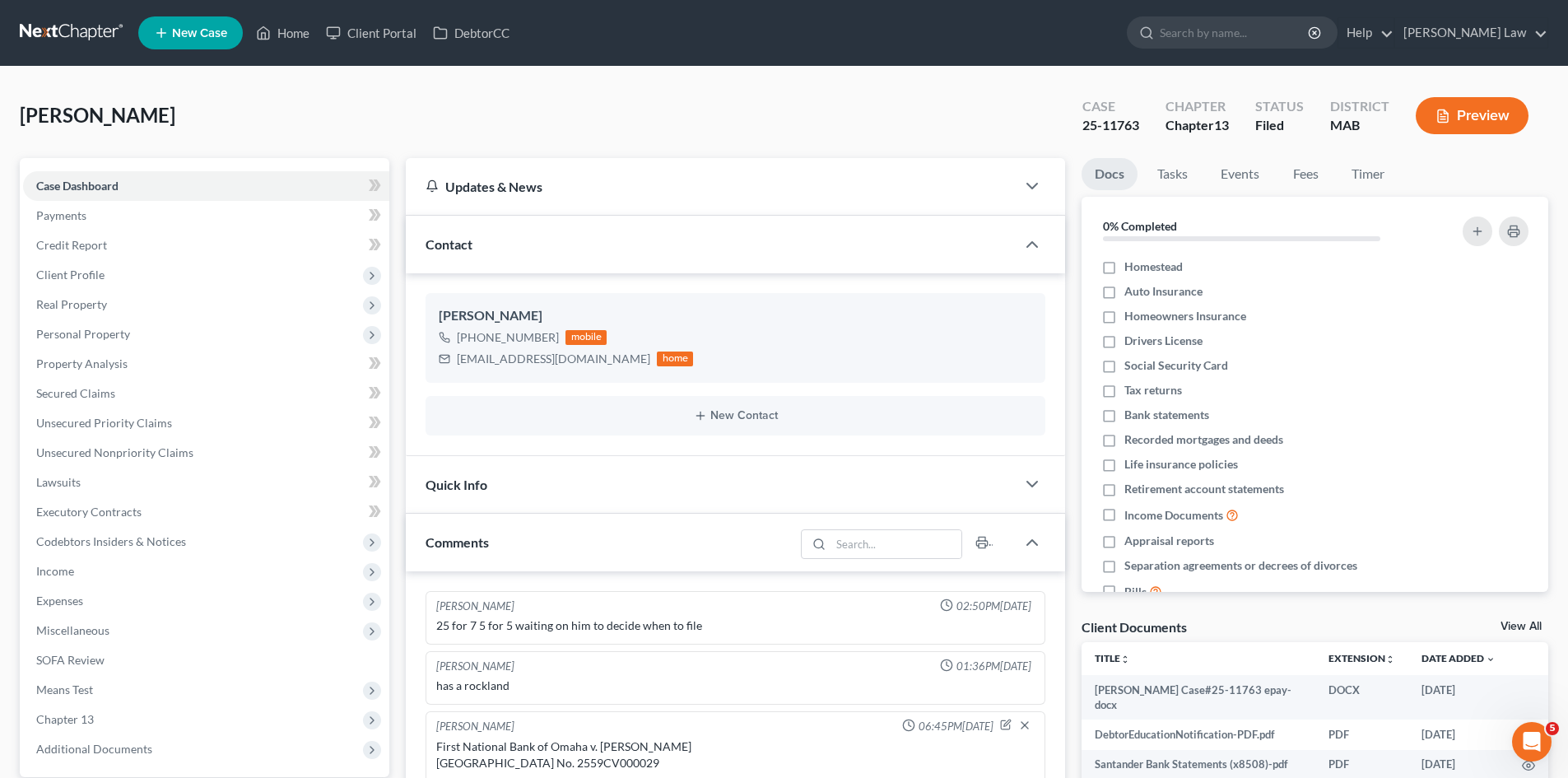
scroll to position [497, 0]
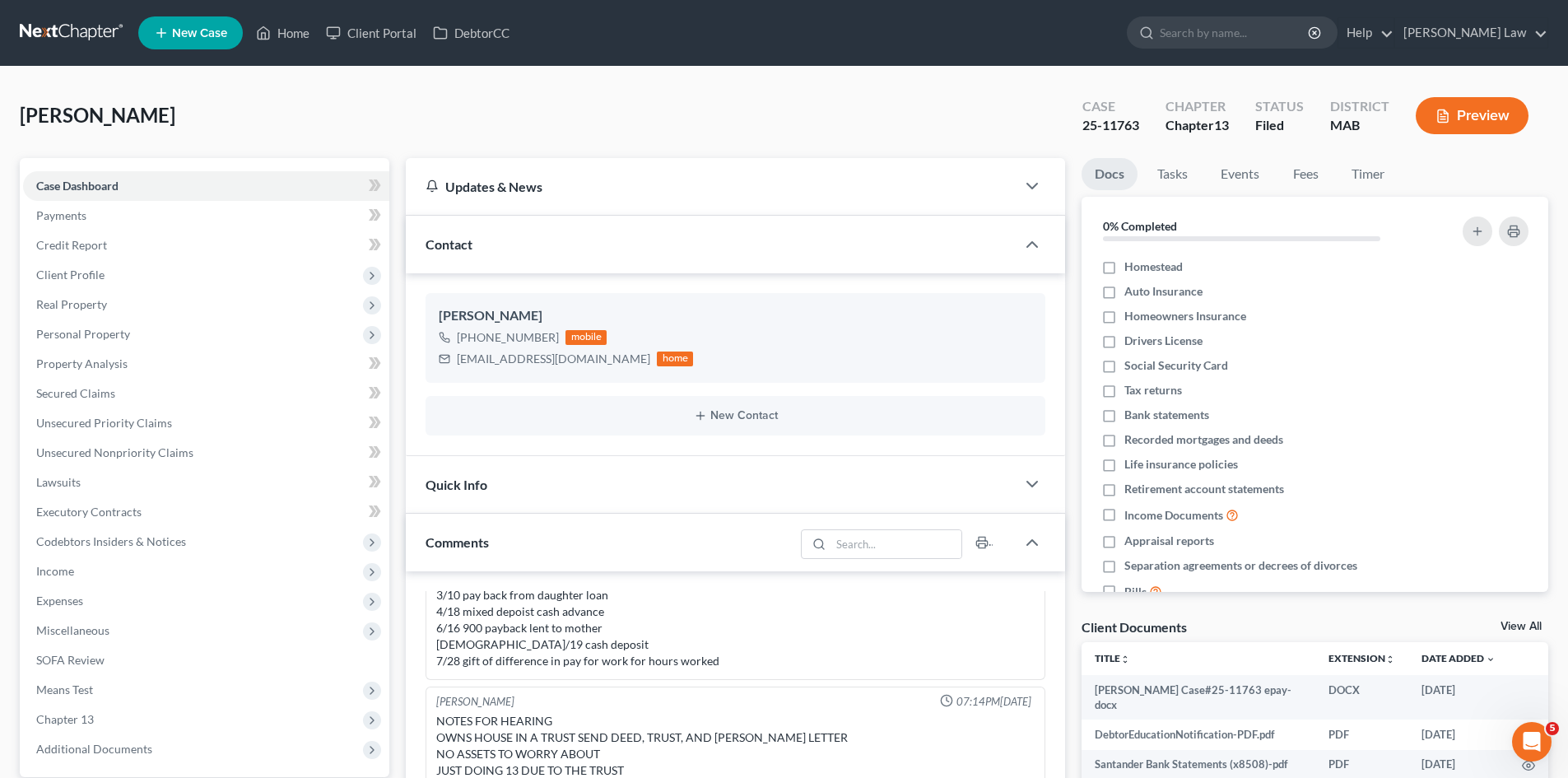
click at [1512, 623] on link "View All" at bounding box center [1521, 626] width 41 height 12
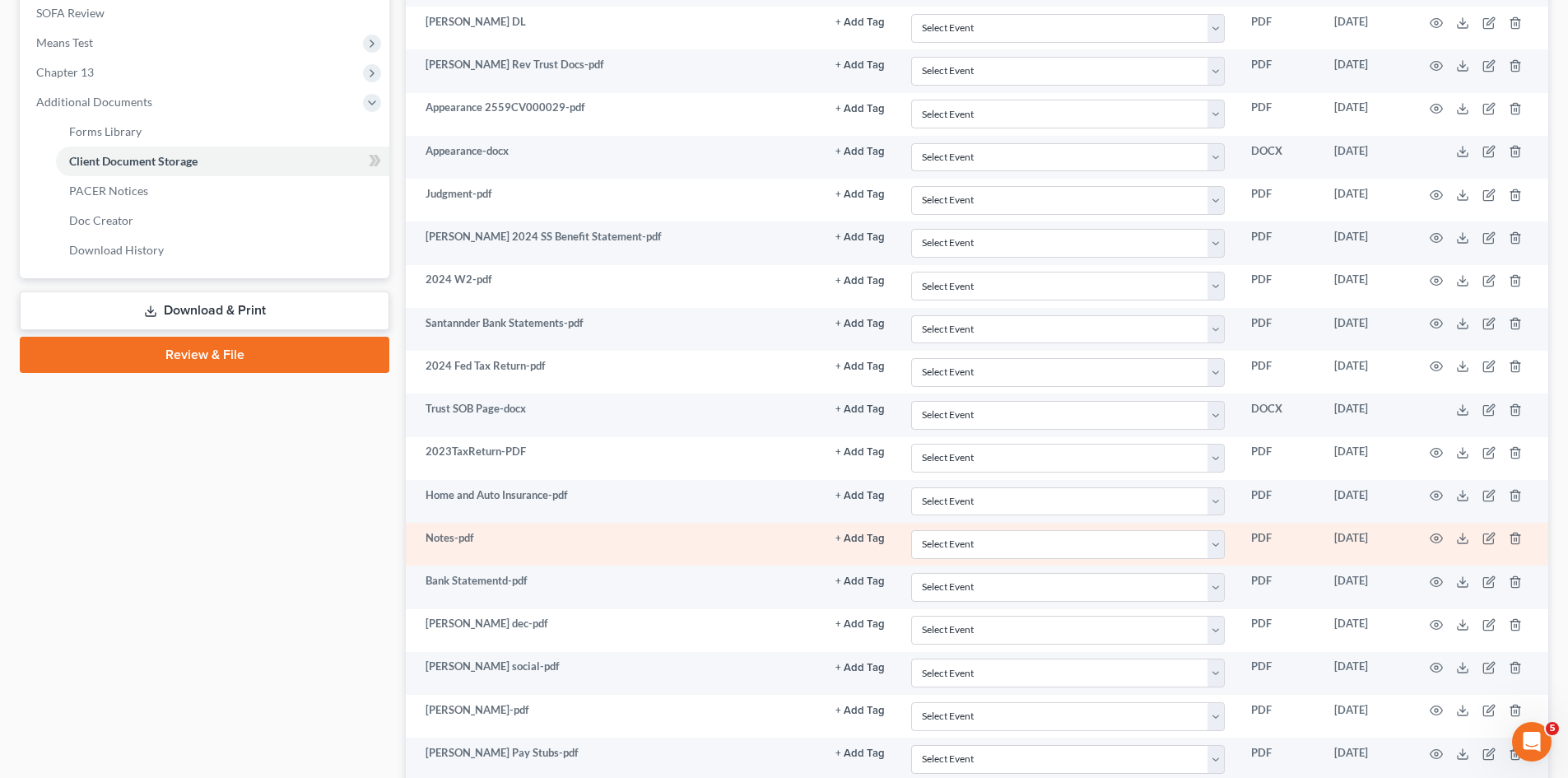
scroll to position [686, 0]
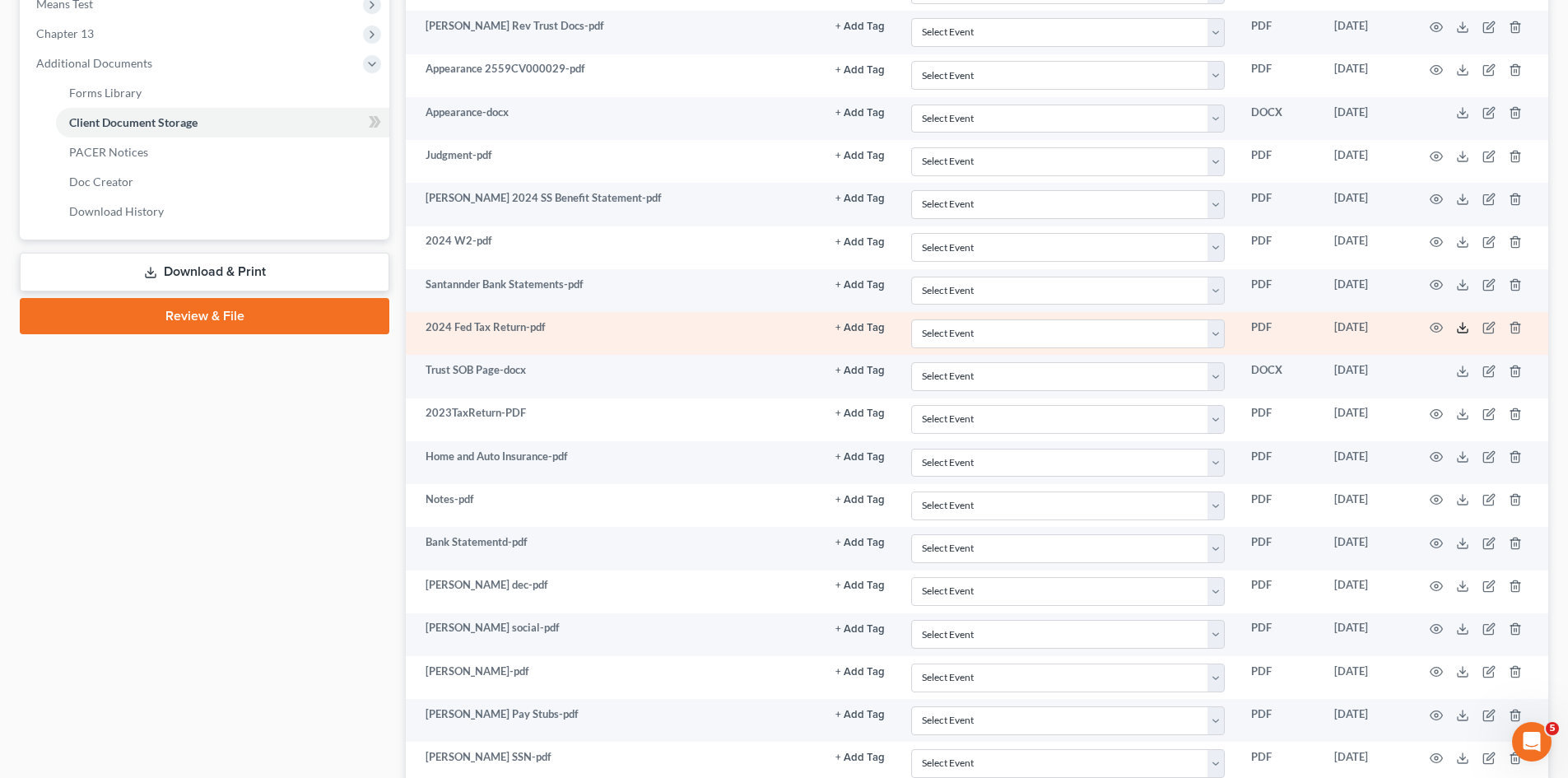
click at [1465, 330] on icon at bounding box center [1462, 328] width 13 height 13
drag, startPoint x: 424, startPoint y: 328, endPoint x: 522, endPoint y: 330, distance: 98.0
click at [522, 330] on td "2024 Fed Tax Return-pdf" at bounding box center [614, 333] width 416 height 43
copy td "2024 Fed Tax Return"
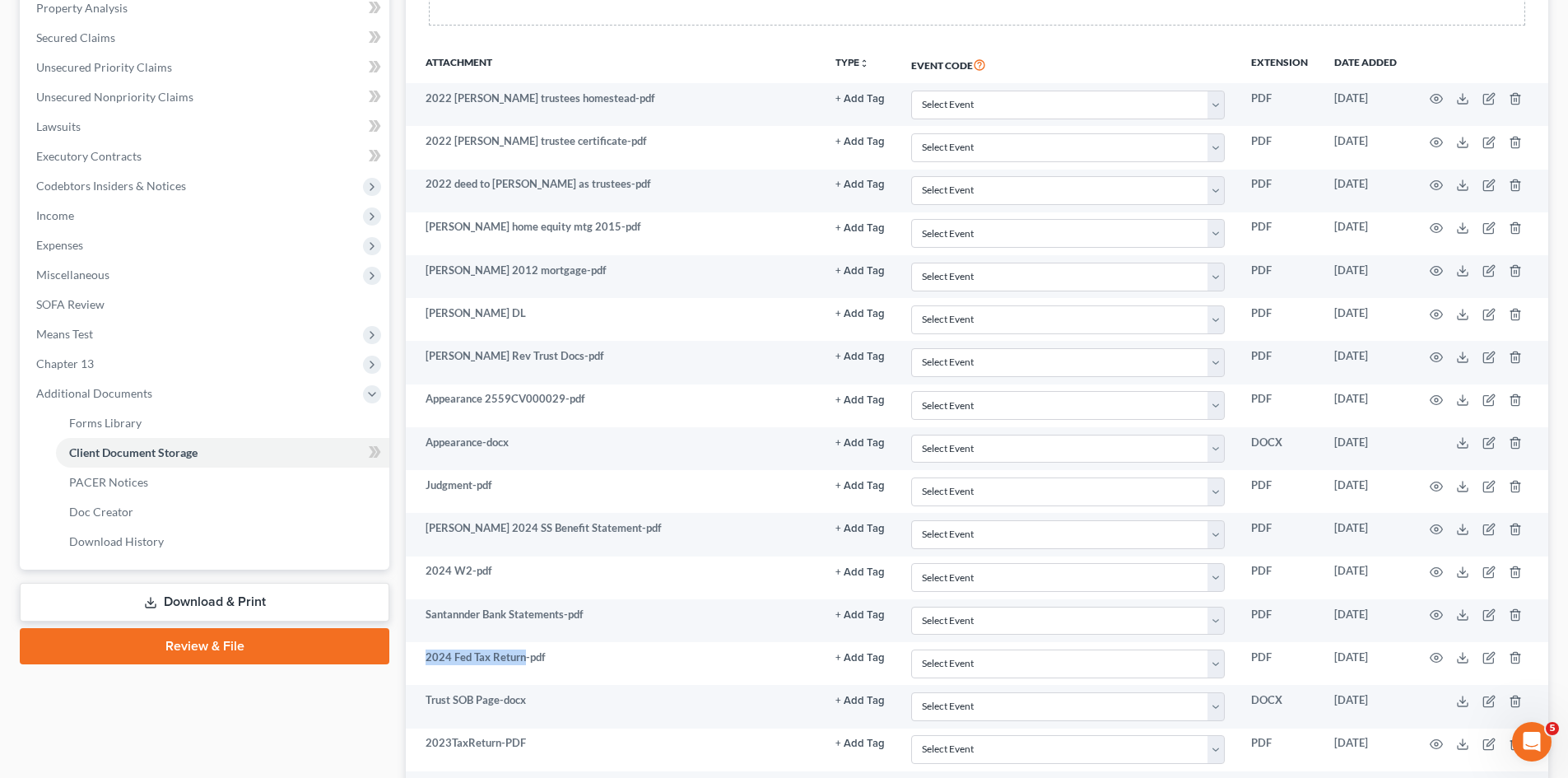
scroll to position [412, 0]
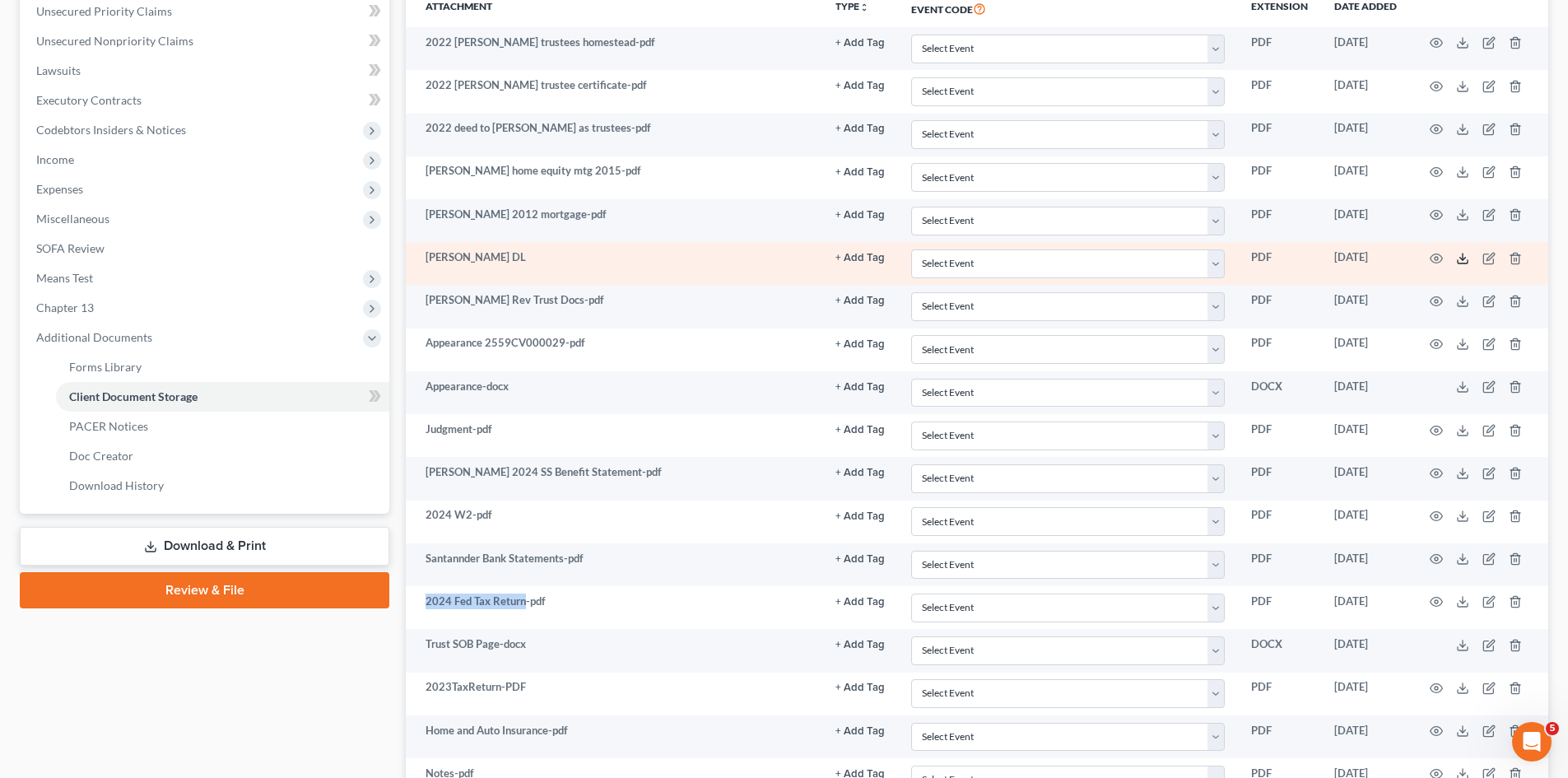
click at [1466, 263] on icon at bounding box center [1462, 262] width 10 height 4
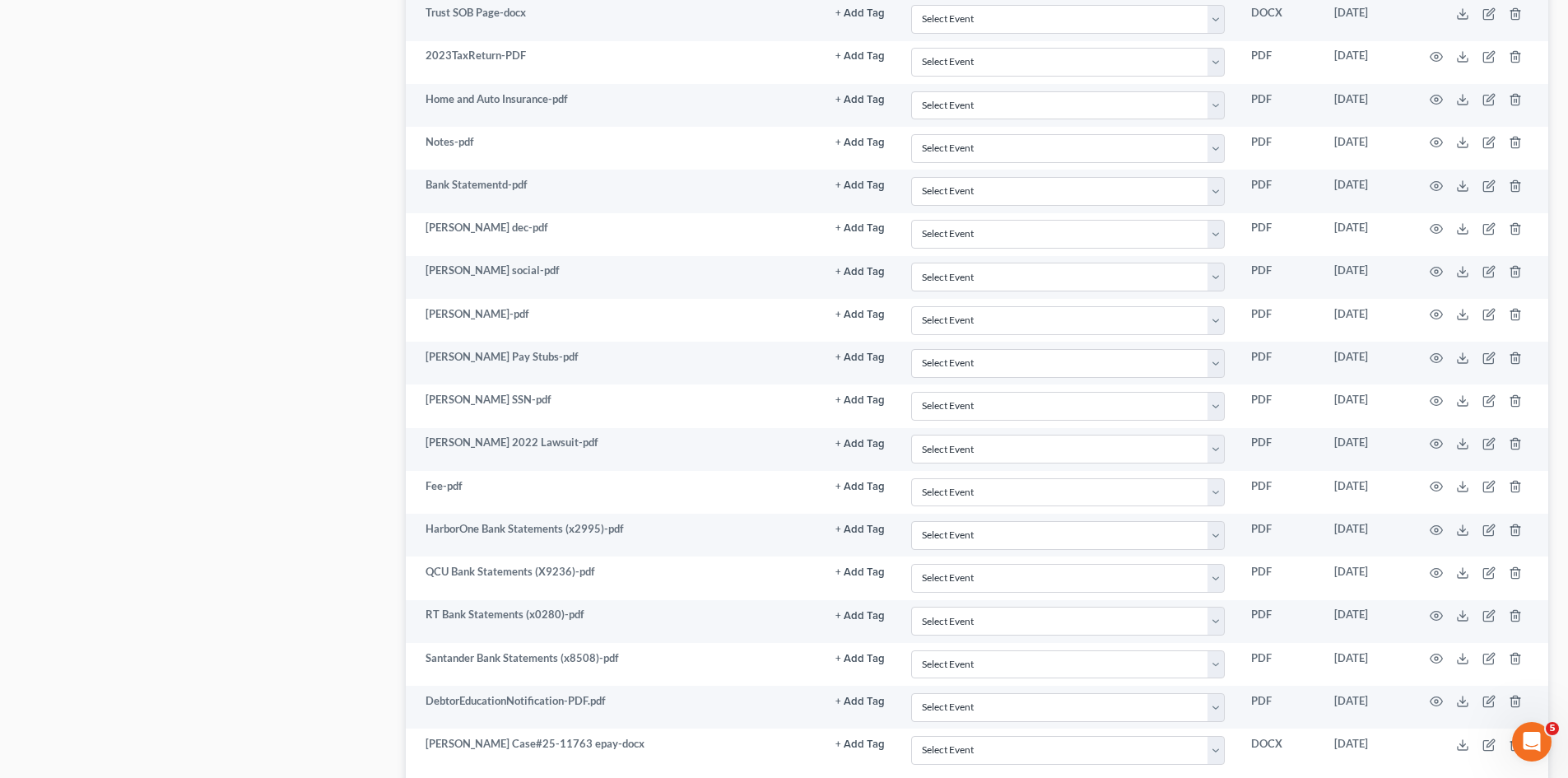
scroll to position [1166, 0]
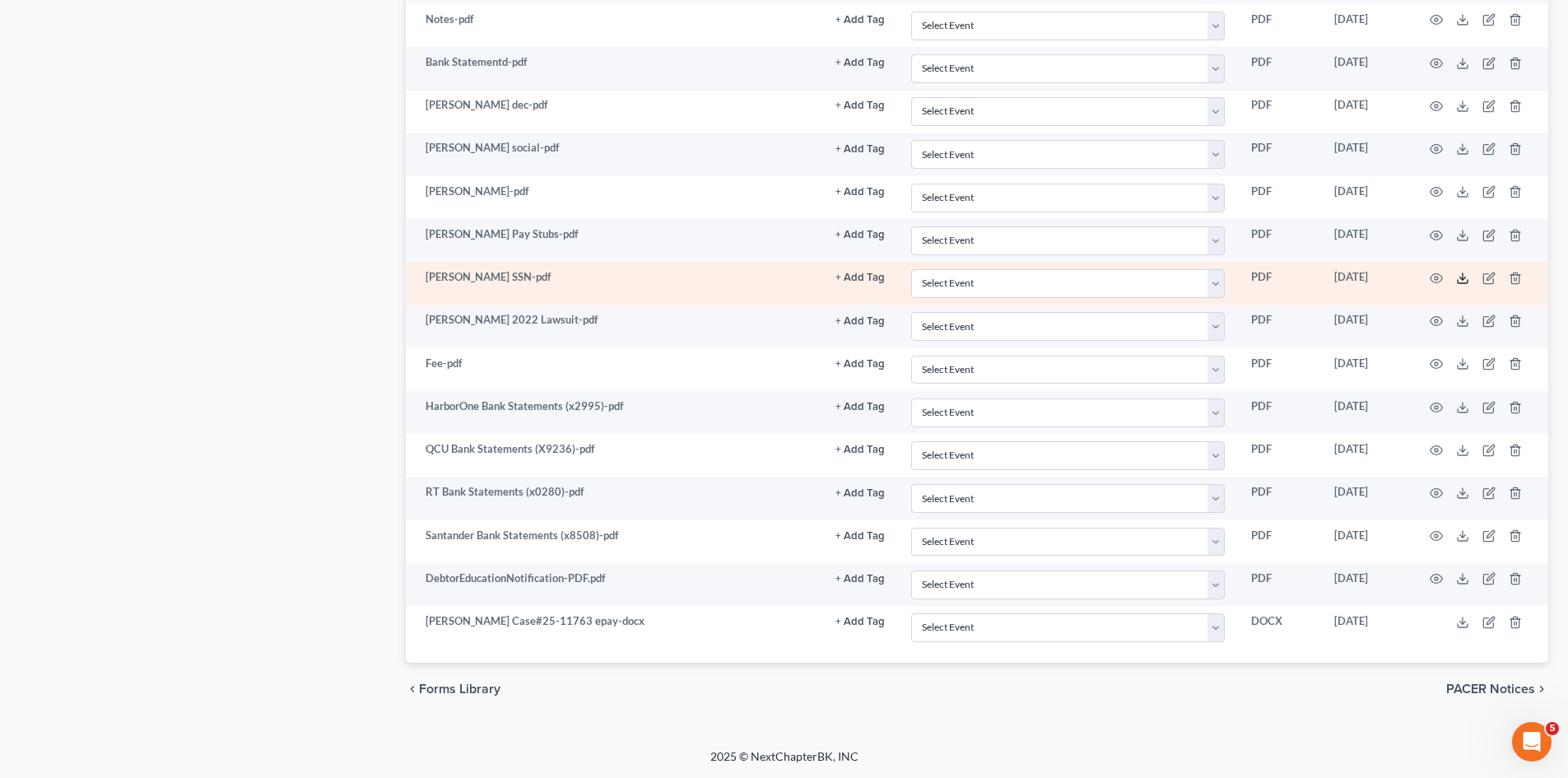
click at [1460, 278] on icon at bounding box center [1462, 278] width 13 height 13
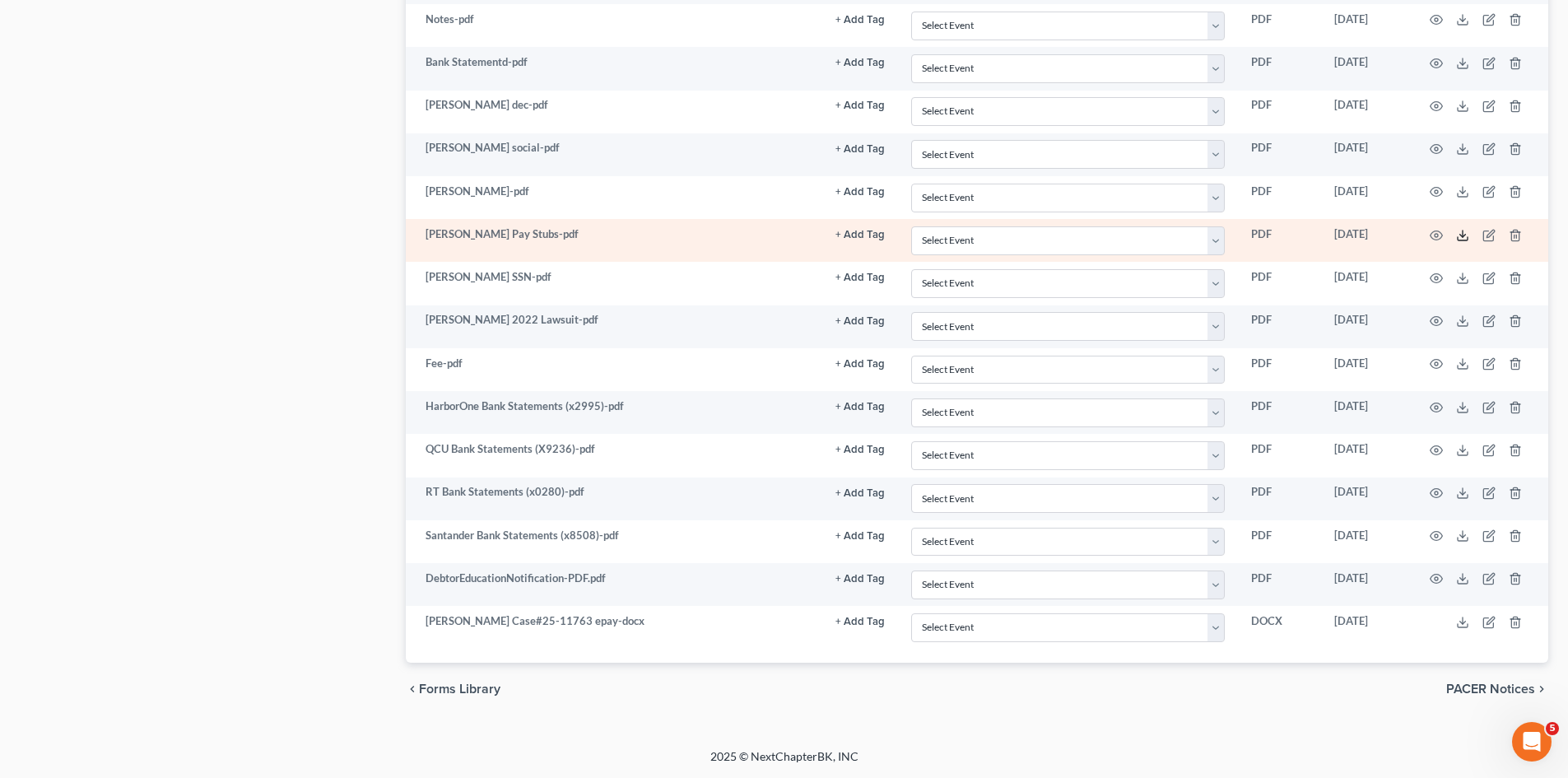
click at [1464, 233] on icon at bounding box center [1462, 235] width 13 height 13
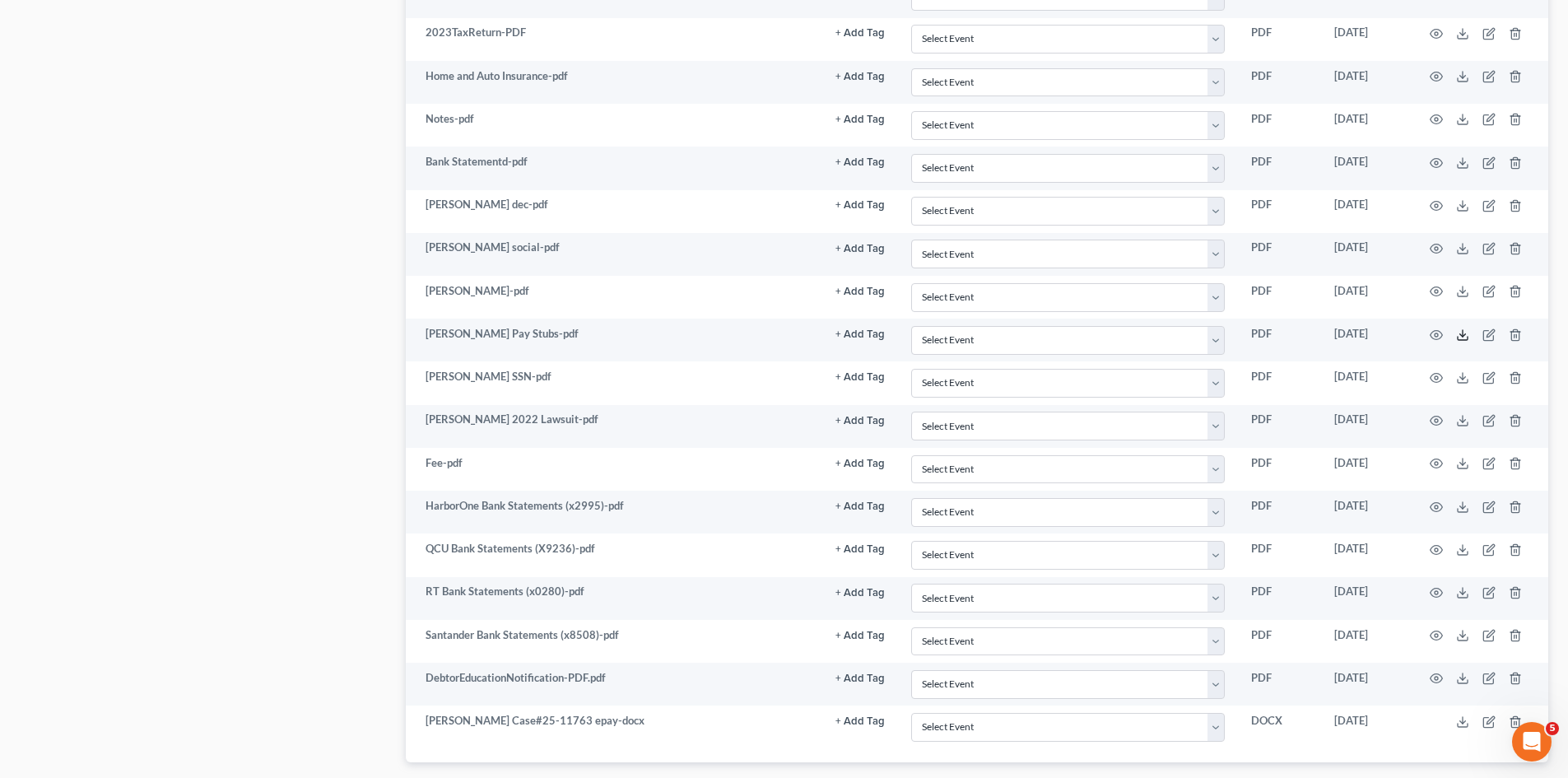
scroll to position [343, 0]
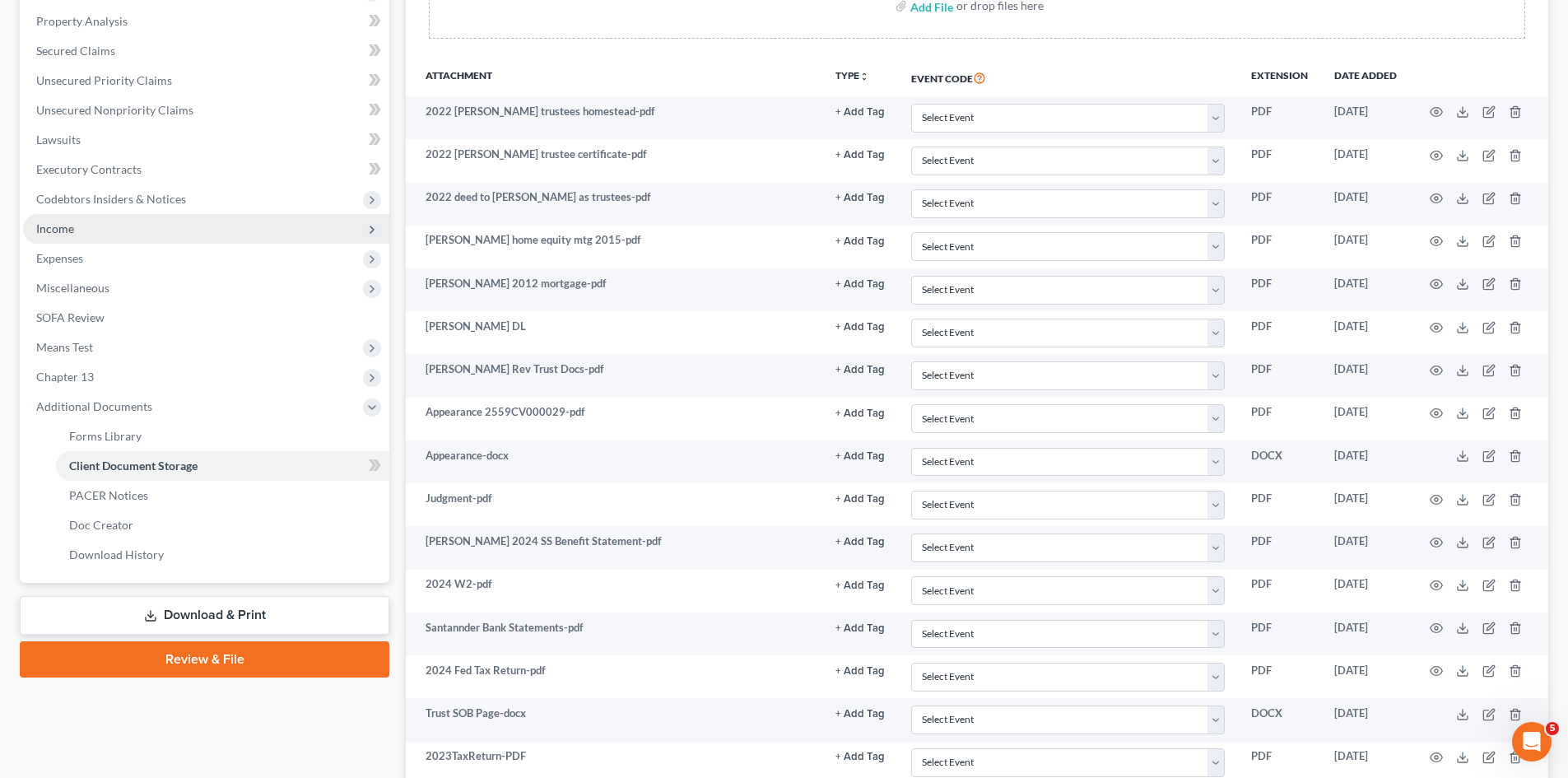
click at [74, 231] on span "Income" at bounding box center [206, 228] width 367 height 29
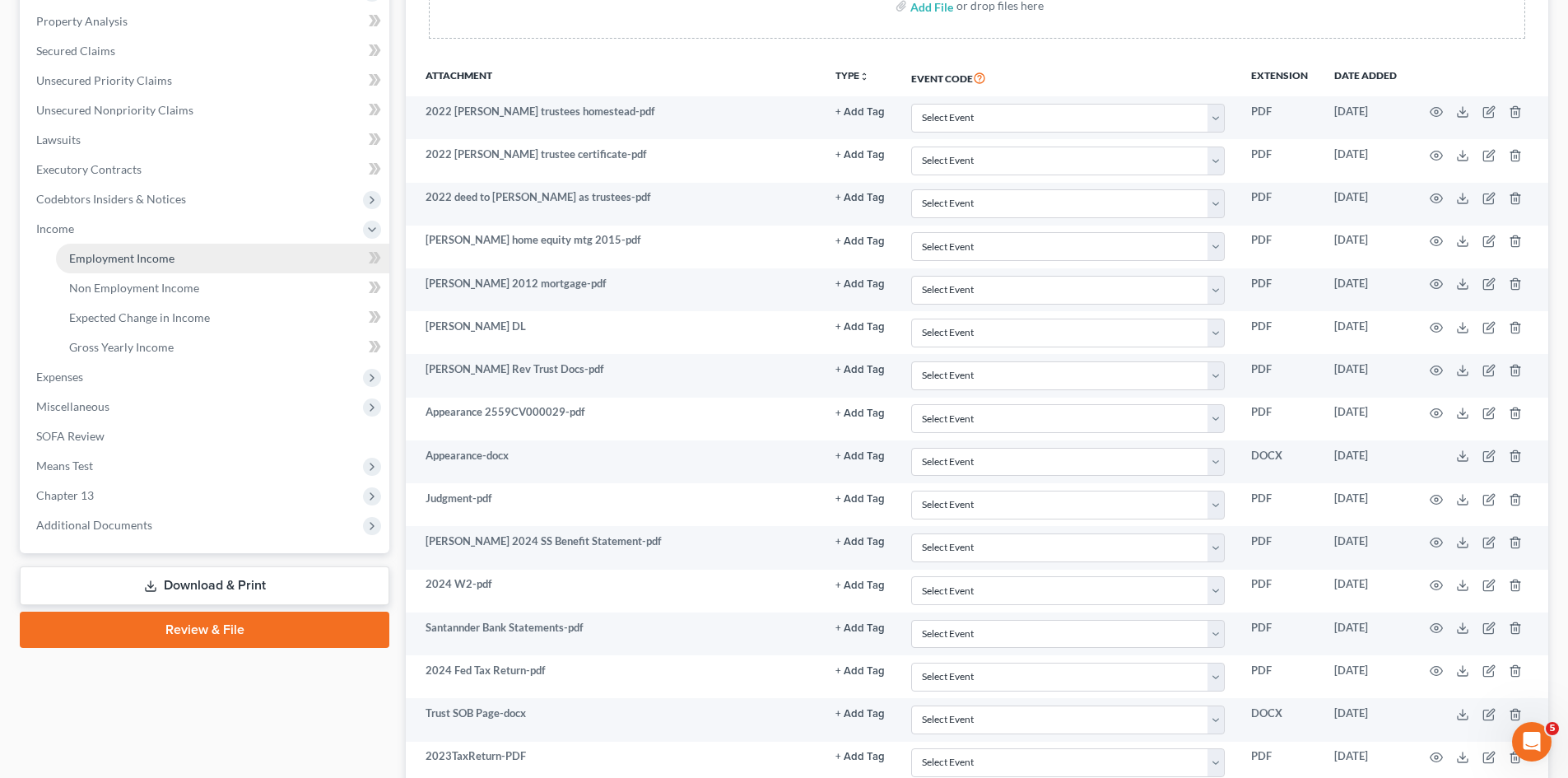
click at [90, 268] on link "Employment Income" at bounding box center [223, 258] width 334 height 29
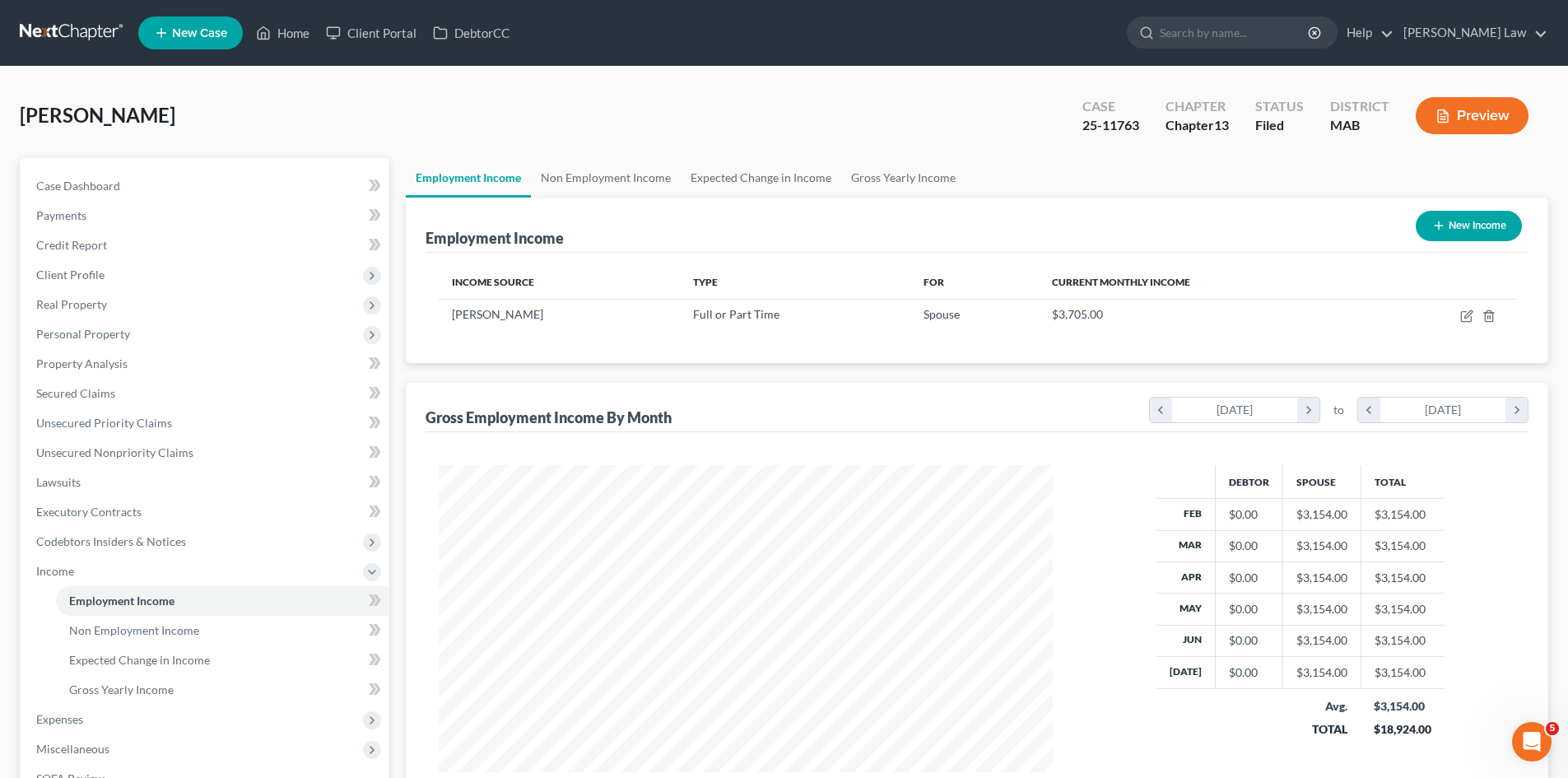
scroll to position [307, 647]
click at [585, 163] on link "Non Employment Income" at bounding box center [606, 178] width 150 height 40
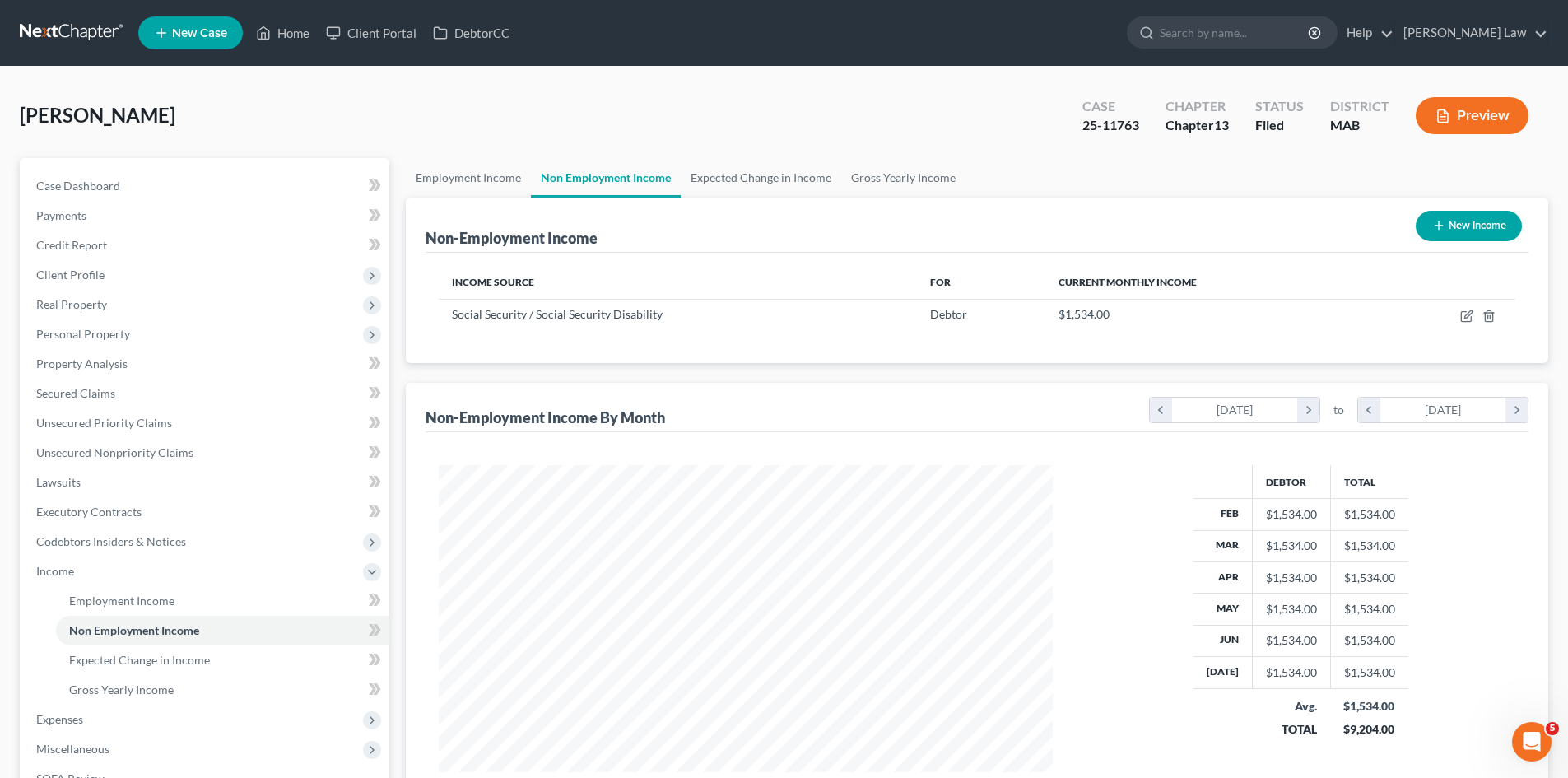
scroll to position [307, 647]
click at [192, 186] on link "Case Dashboard" at bounding box center [206, 186] width 367 height 29
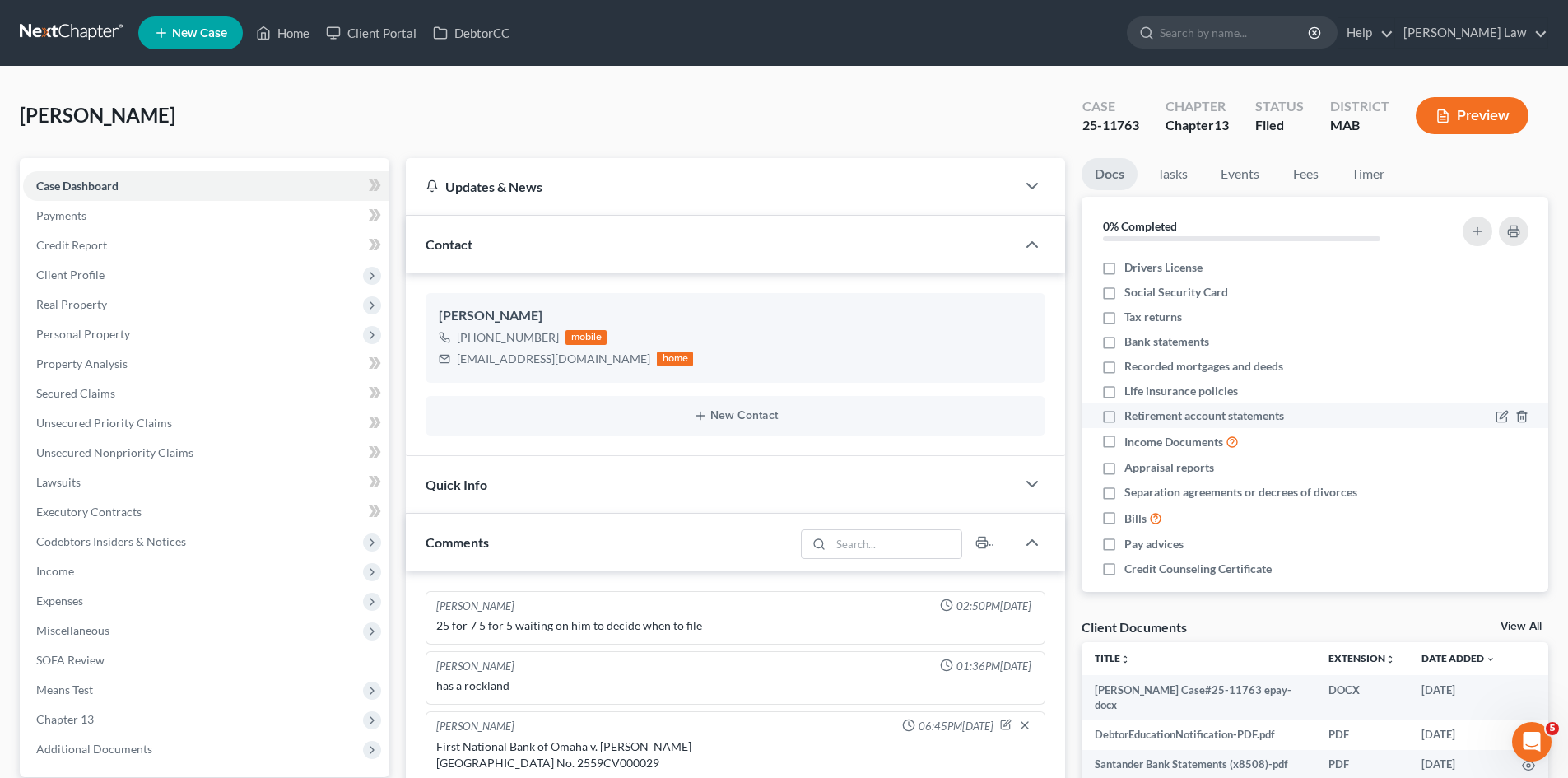
scroll to position [497, 0]
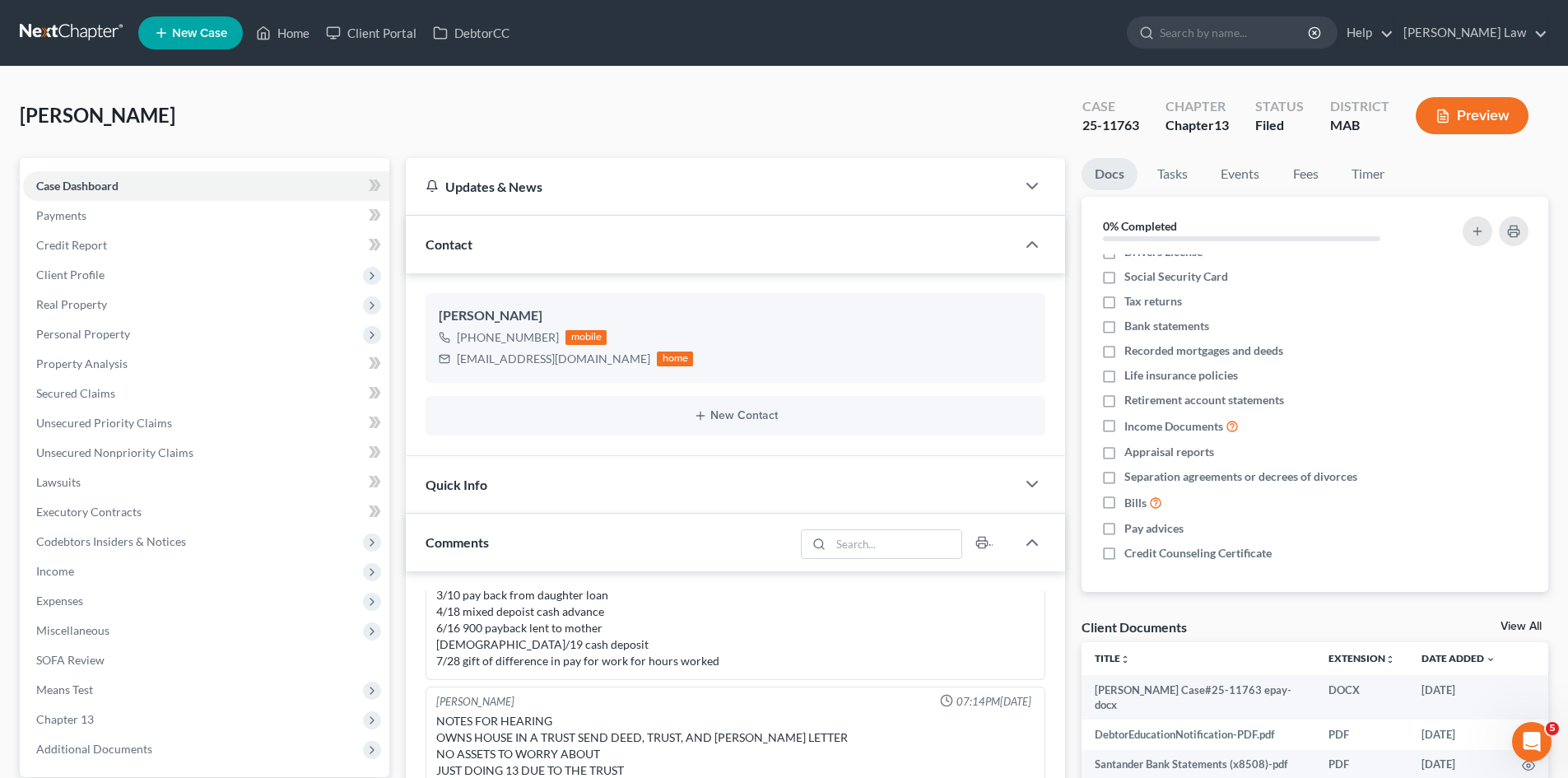
click at [1530, 621] on link "View All" at bounding box center [1521, 626] width 41 height 12
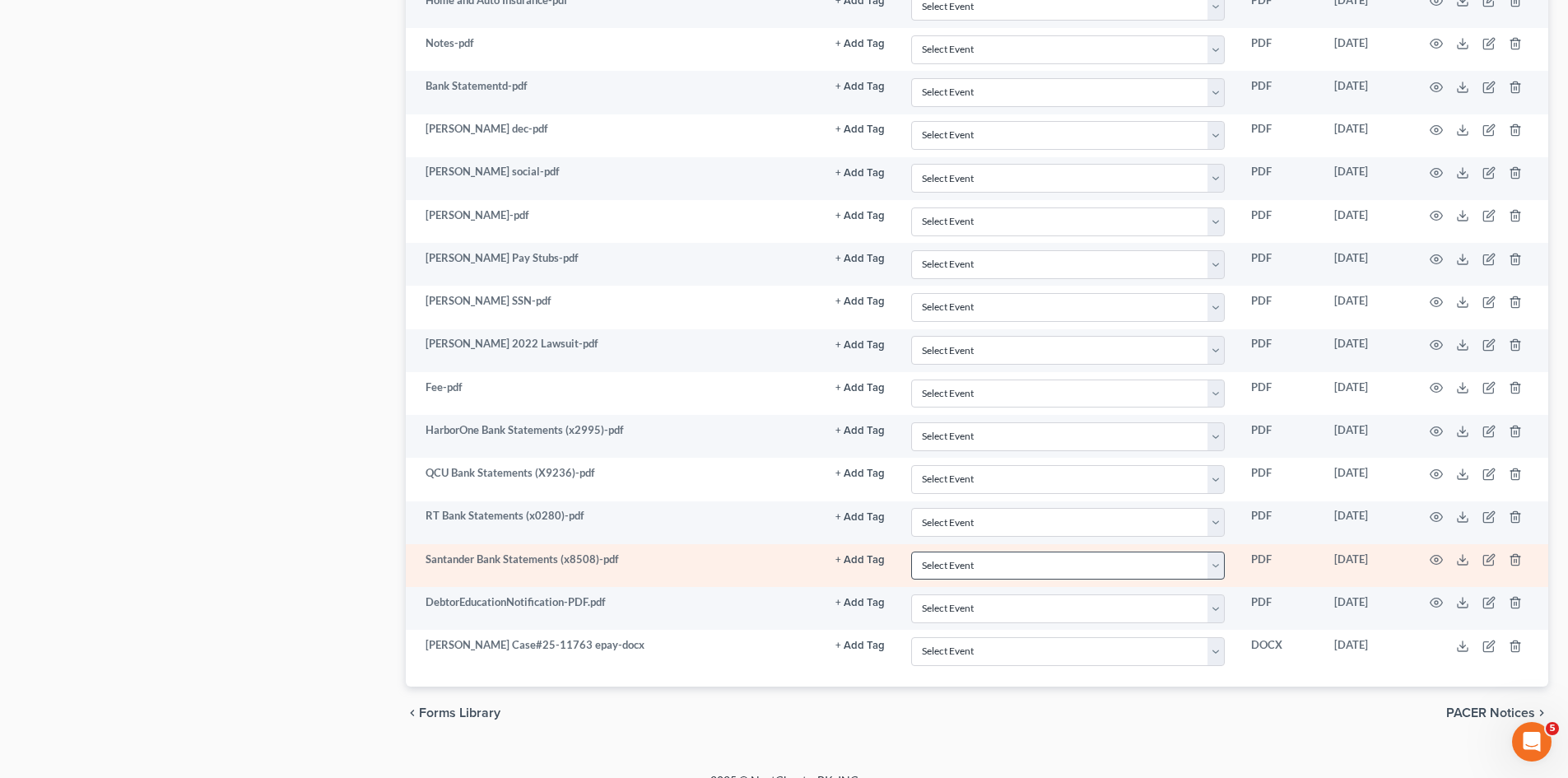
scroll to position [1166, 0]
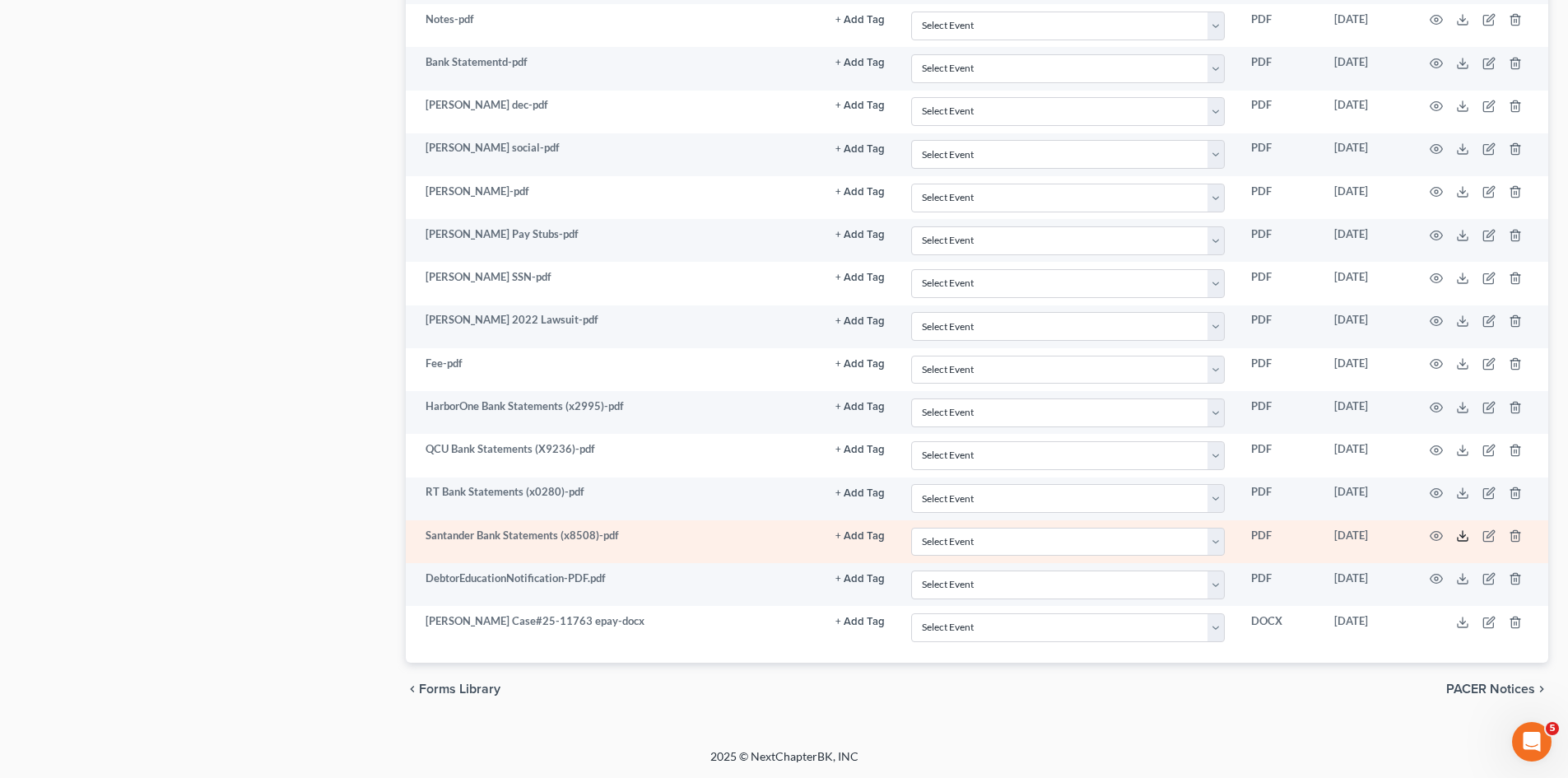
click at [1466, 541] on icon at bounding box center [1462, 539] width 10 height 4
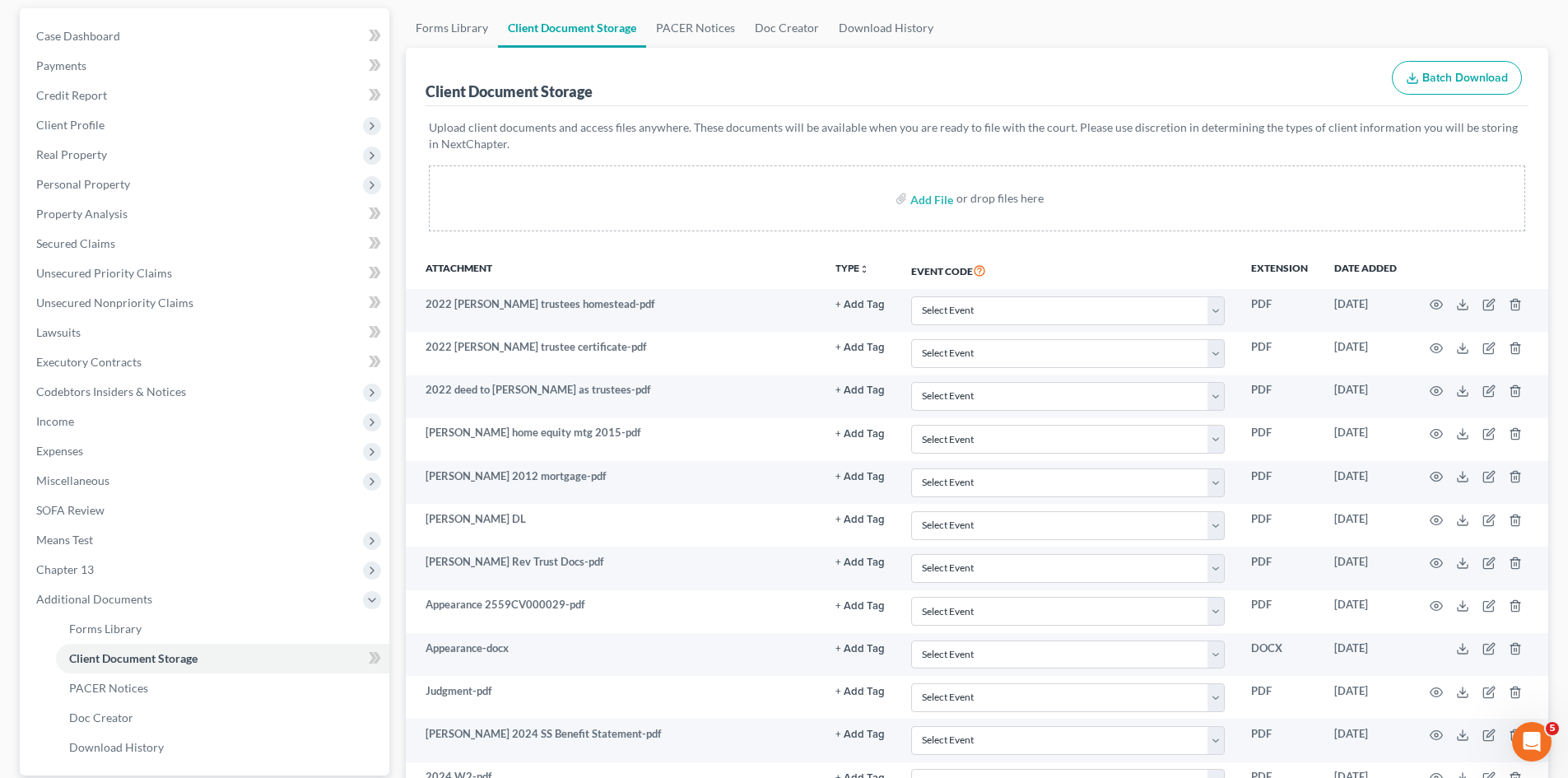
scroll to position [0, 0]
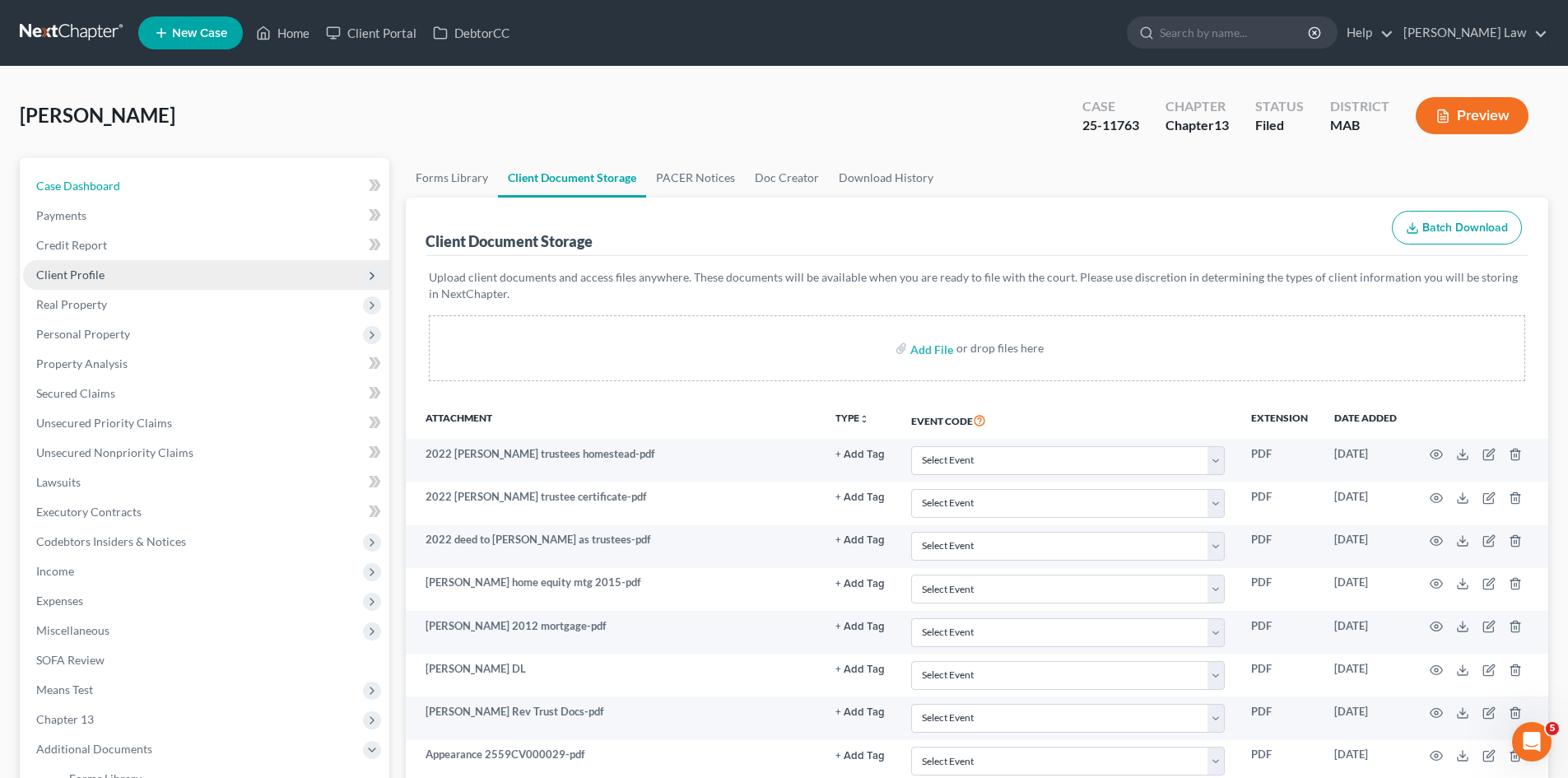
drag, startPoint x: 88, startPoint y: 174, endPoint x: 257, endPoint y: 264, distance: 191.5
click at [88, 174] on link "Case Dashboard" at bounding box center [206, 186] width 367 height 29
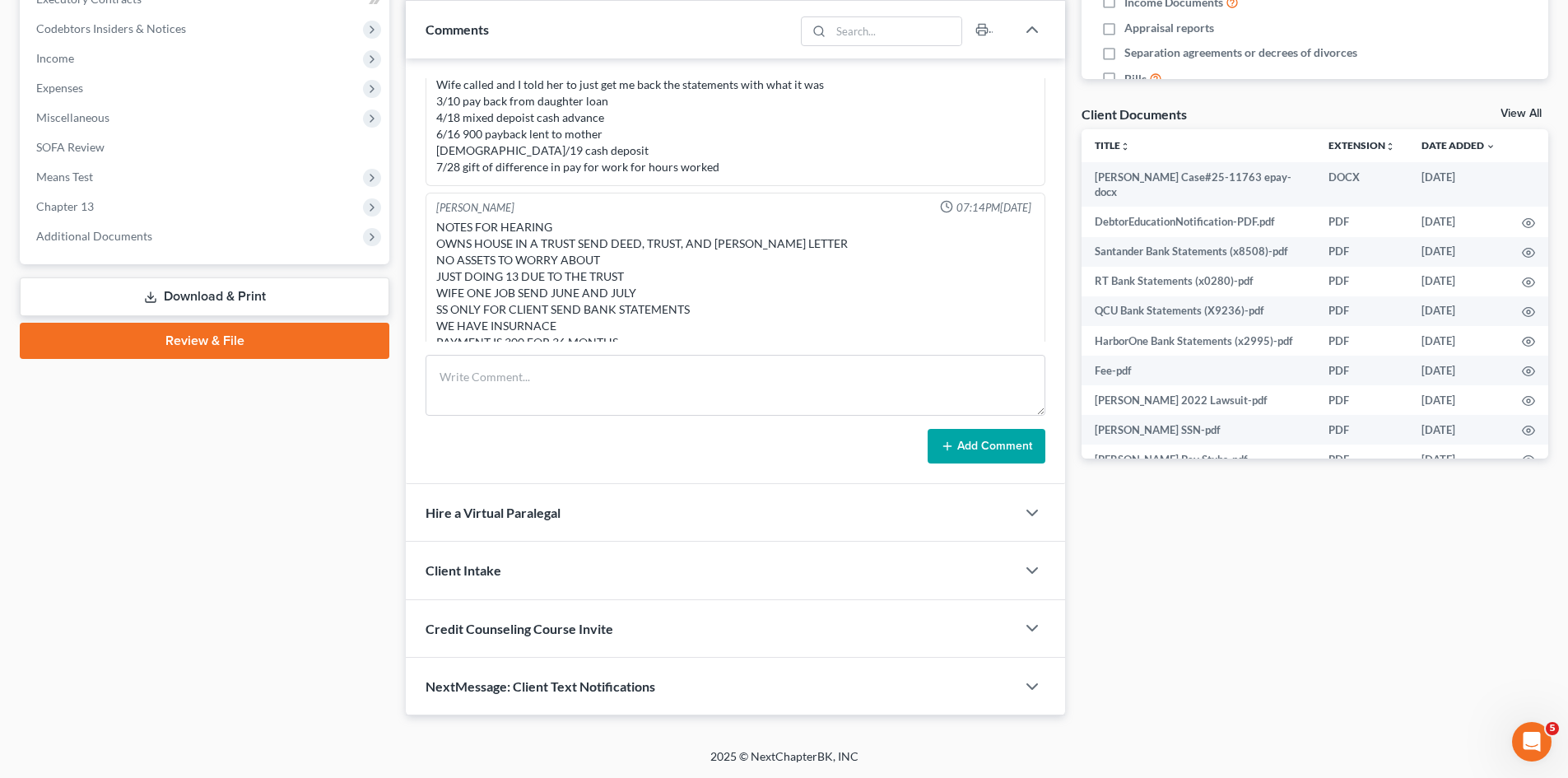
scroll to position [497, 0]
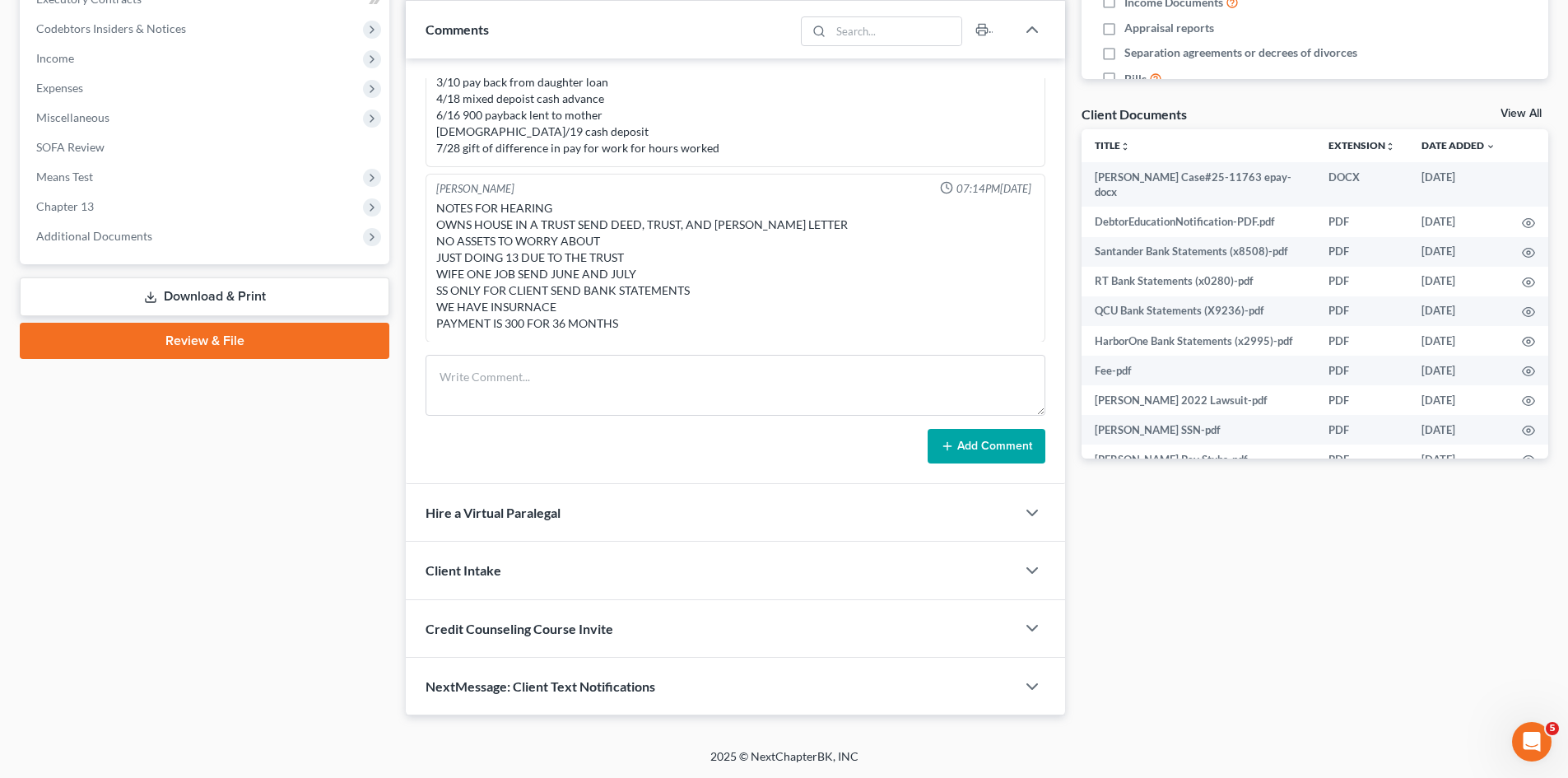
drag, startPoint x: 170, startPoint y: 231, endPoint x: 160, endPoint y: 321, distance: 90.6
click at [170, 231] on span "Additional Documents" at bounding box center [206, 235] width 367 height 29
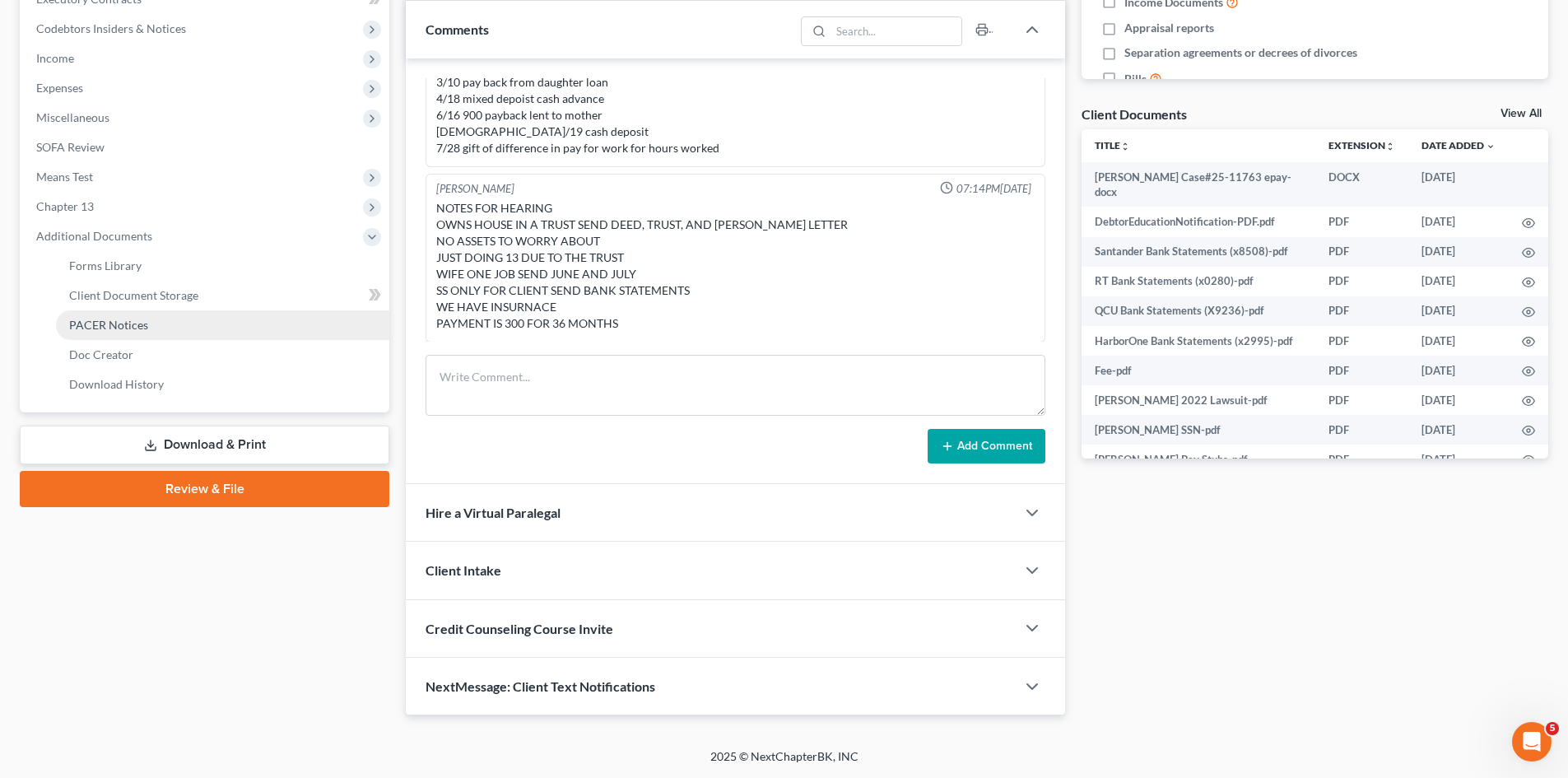
click at [147, 322] on link "PACER Notices" at bounding box center [223, 325] width 334 height 29
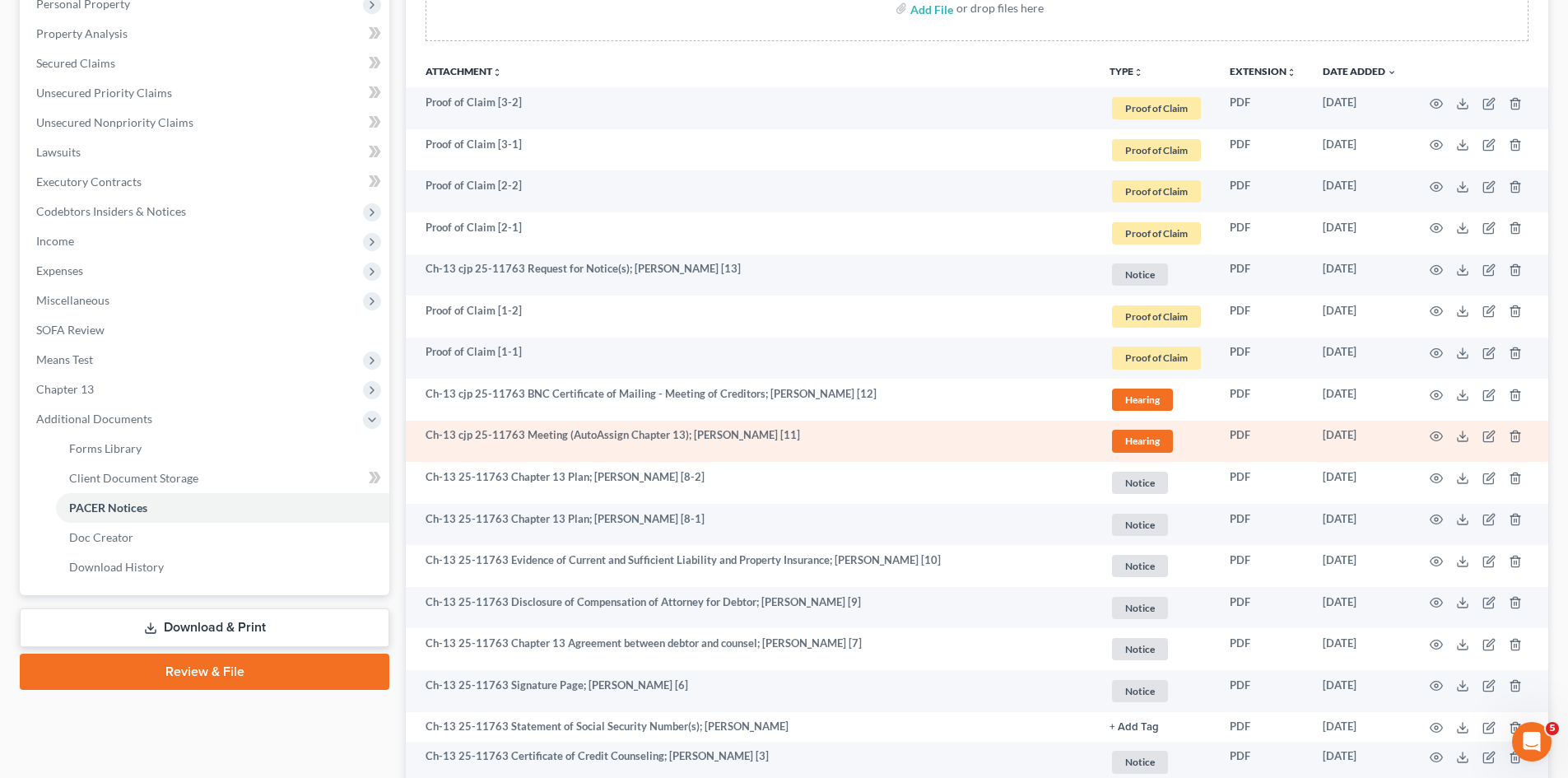
scroll to position [412, 0]
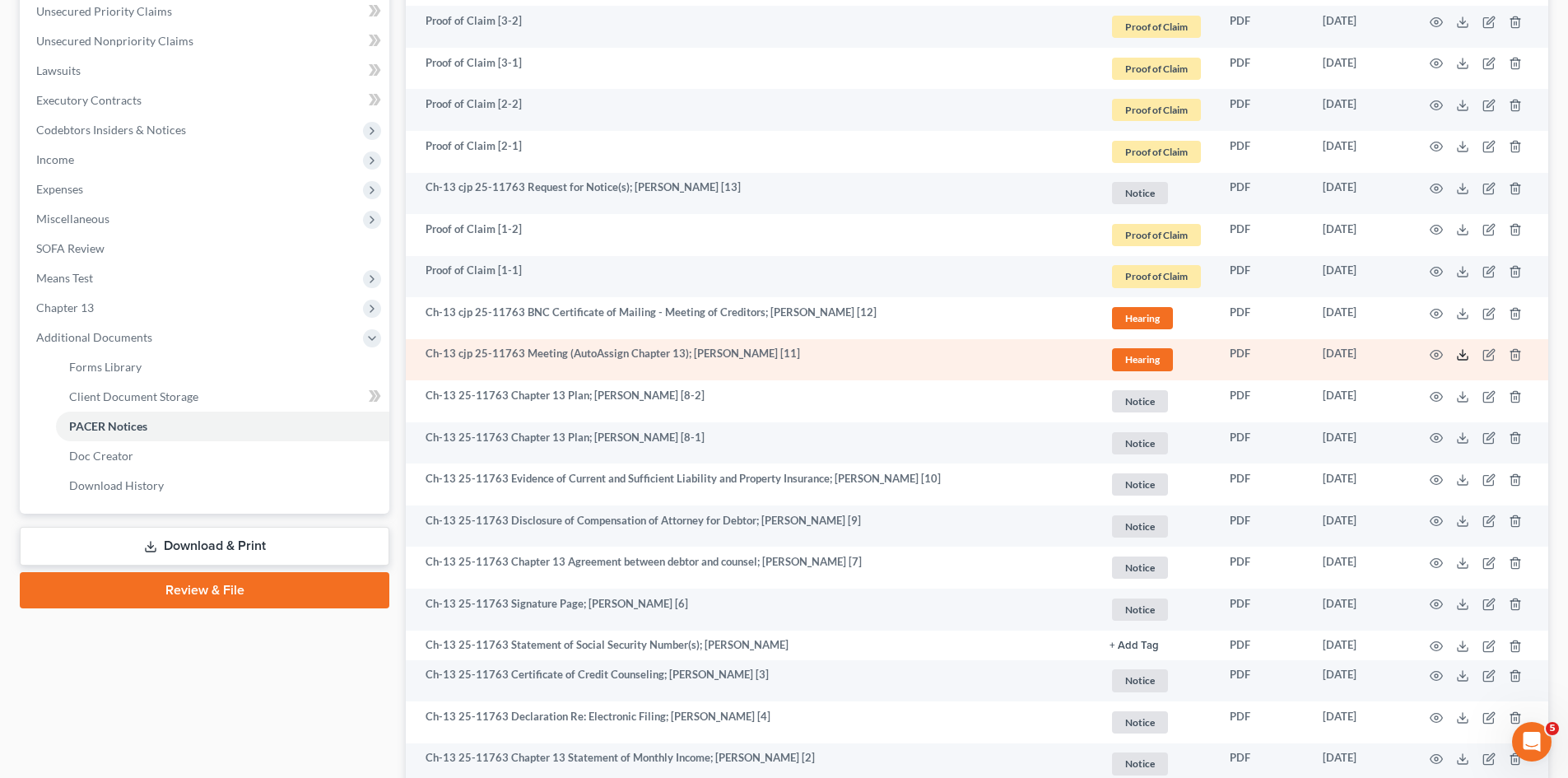
click at [1460, 356] on icon at bounding box center [1462, 354] width 13 height 13
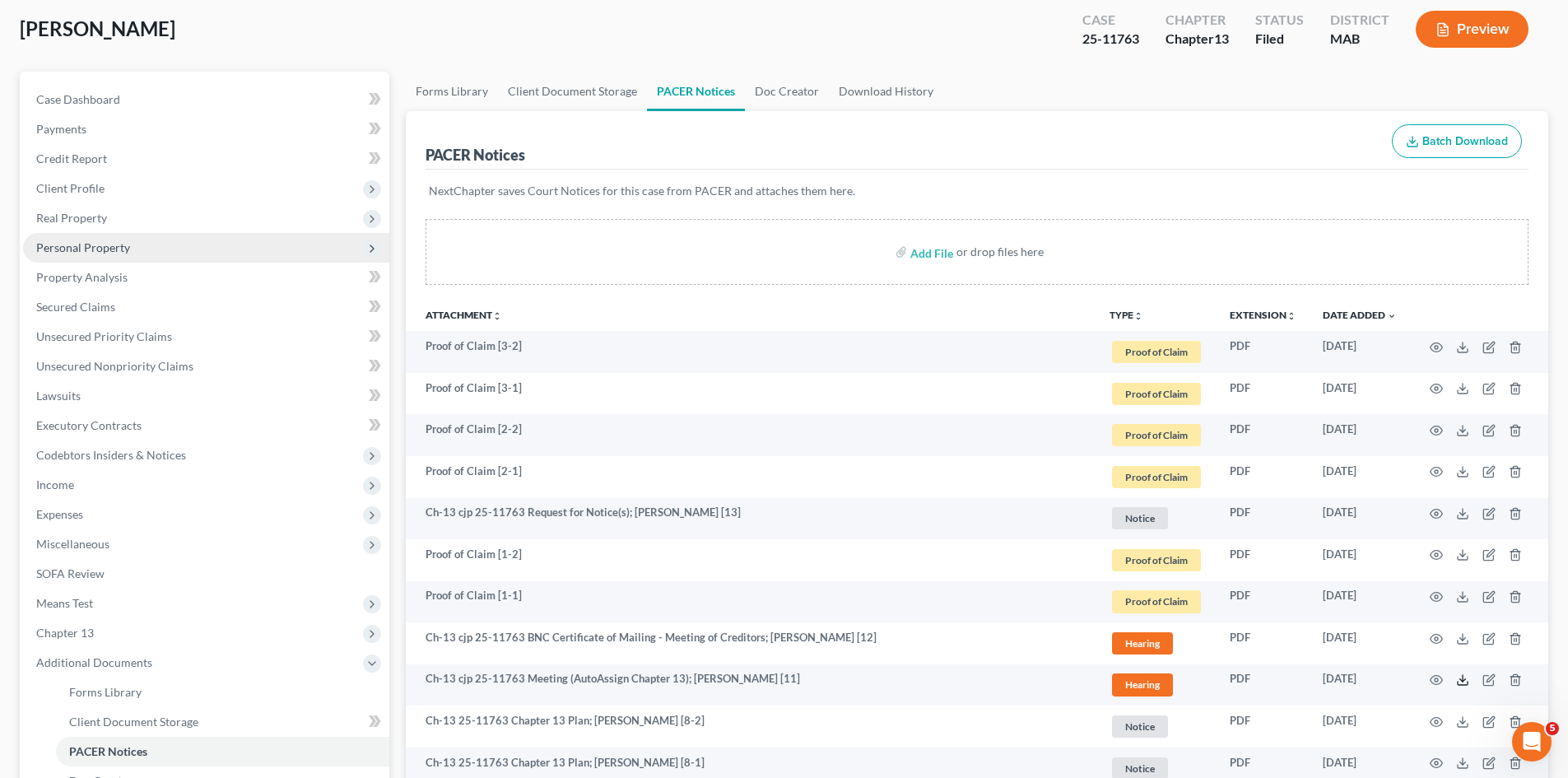
scroll to position [0, 0]
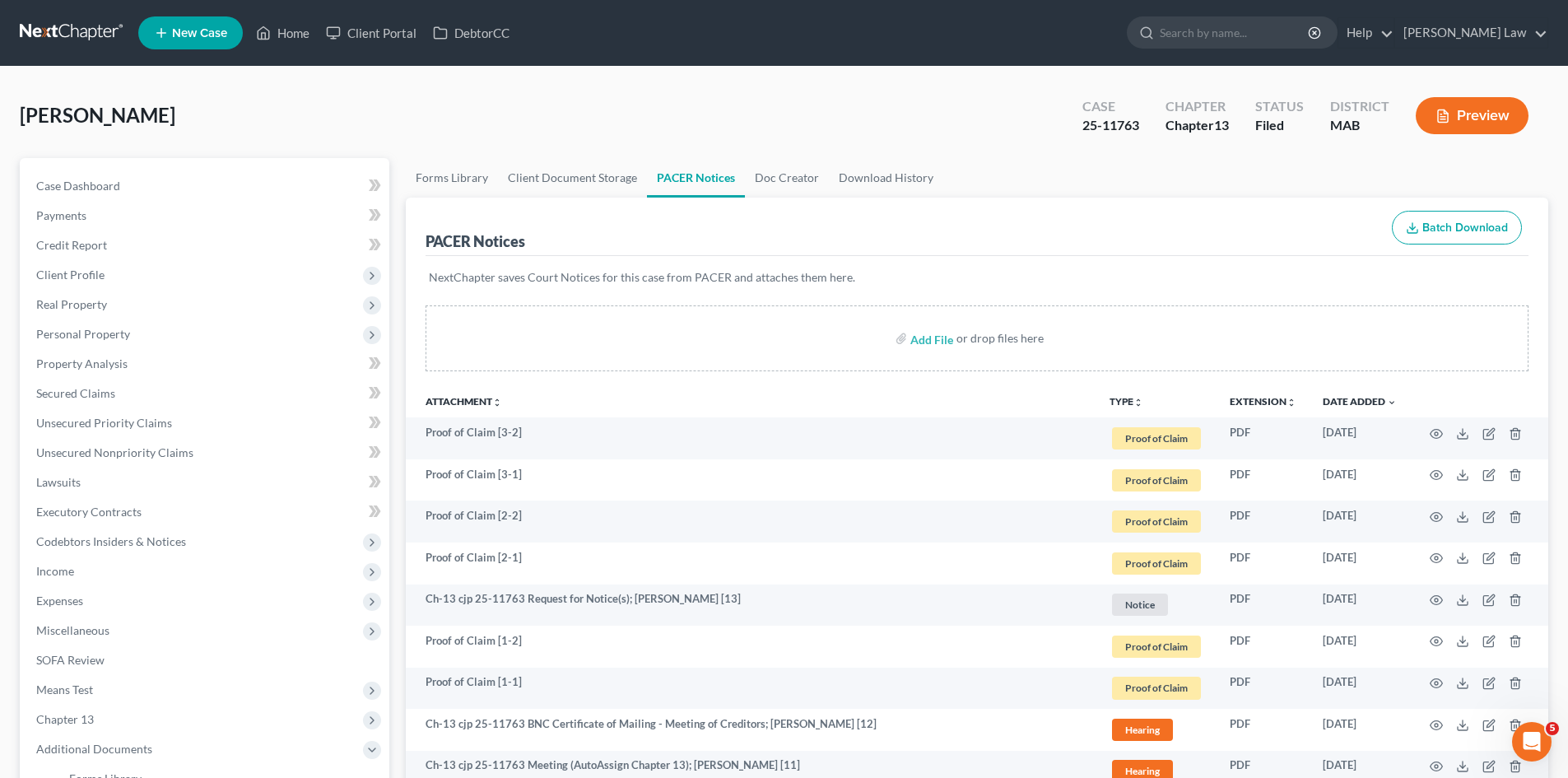
drag, startPoint x: 60, startPoint y: 274, endPoint x: 69, endPoint y: 295, distance: 22.8
click at [60, 274] on span "Client Profile" at bounding box center [70, 274] width 68 height 14
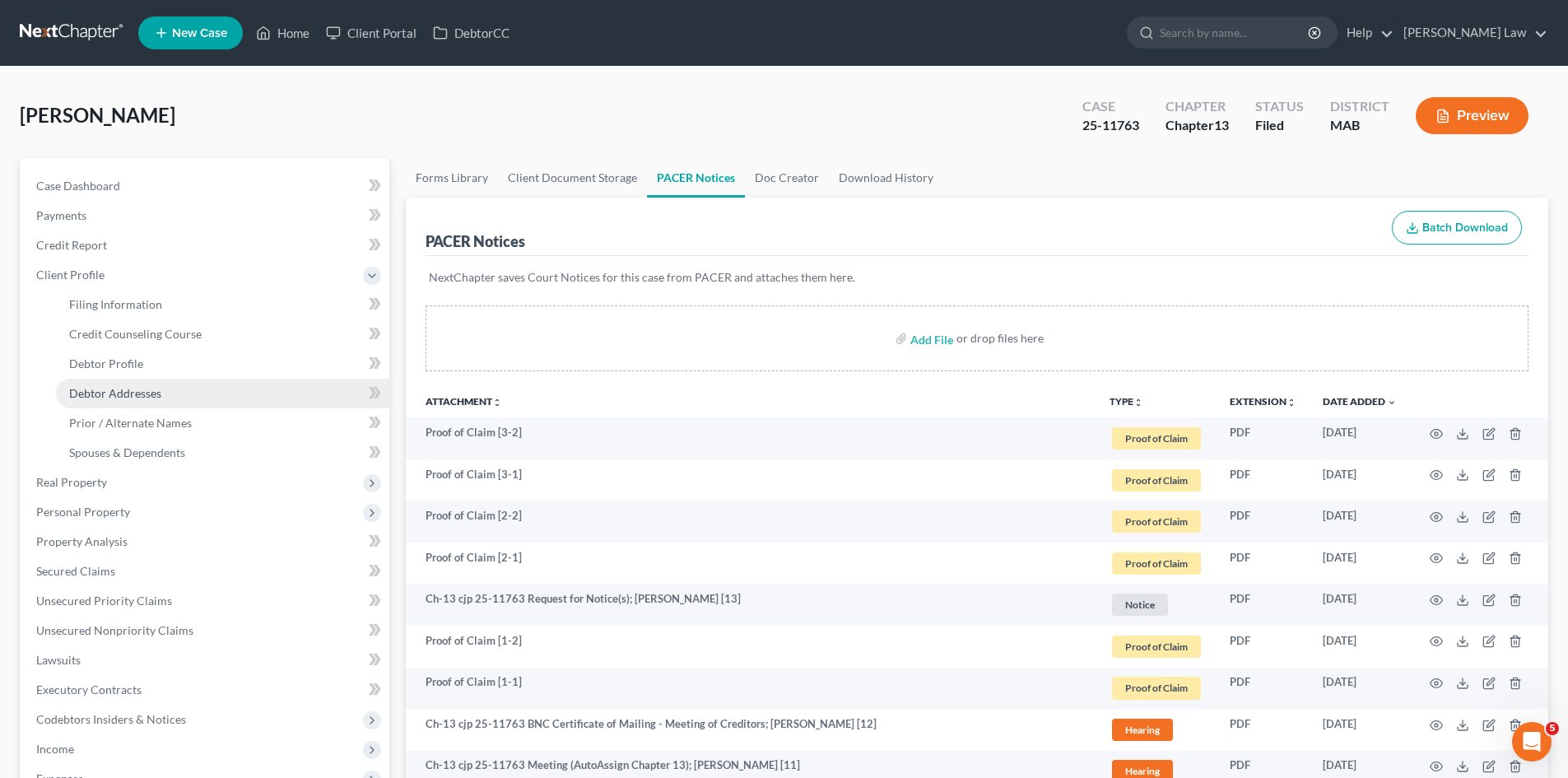
click at [127, 399] on span "Debtor Addresses" at bounding box center [115, 393] width 92 height 14
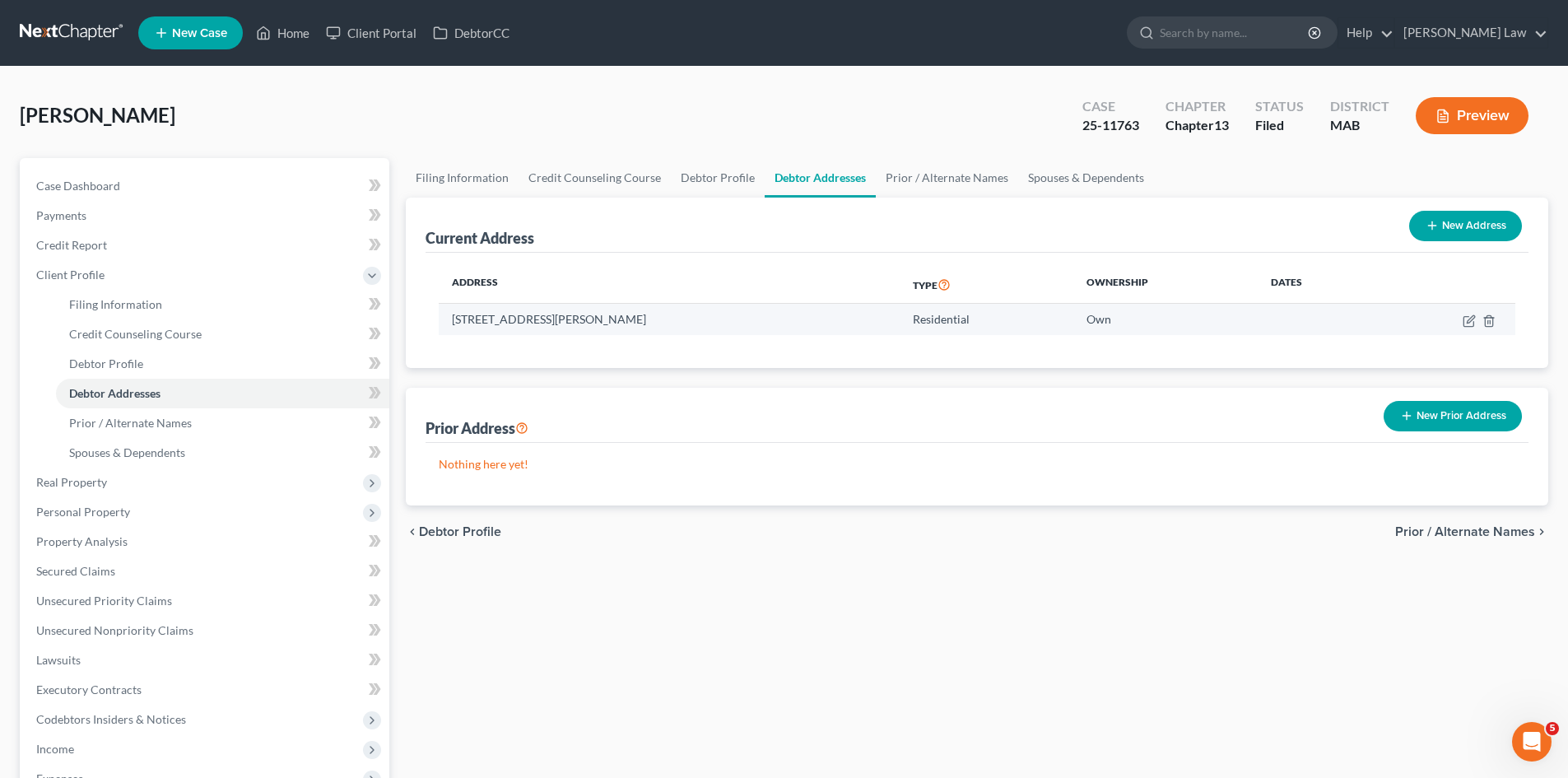
click at [502, 327] on td "59 Raymond Road, Plymouth, MA 02360" at bounding box center [669, 319] width 461 height 31
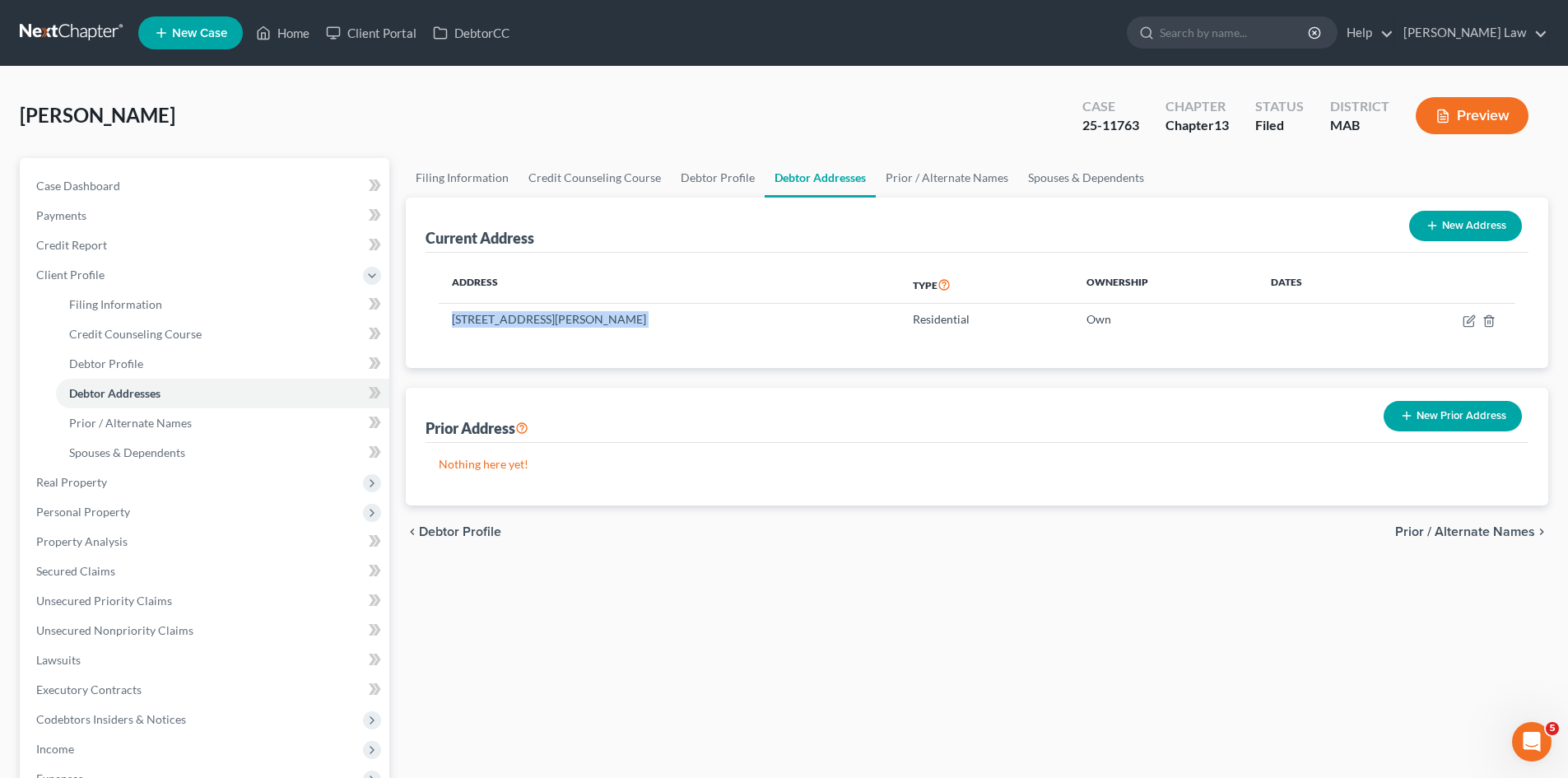
copy td "59 Raymond Road, Plymouth, MA 02360"
click at [550, 319] on td "59 Raymond Road, Plymouth, MA 02360" at bounding box center [669, 319] width 461 height 31
copy td "59 Raymond Road, Plymouth, MA 02360"
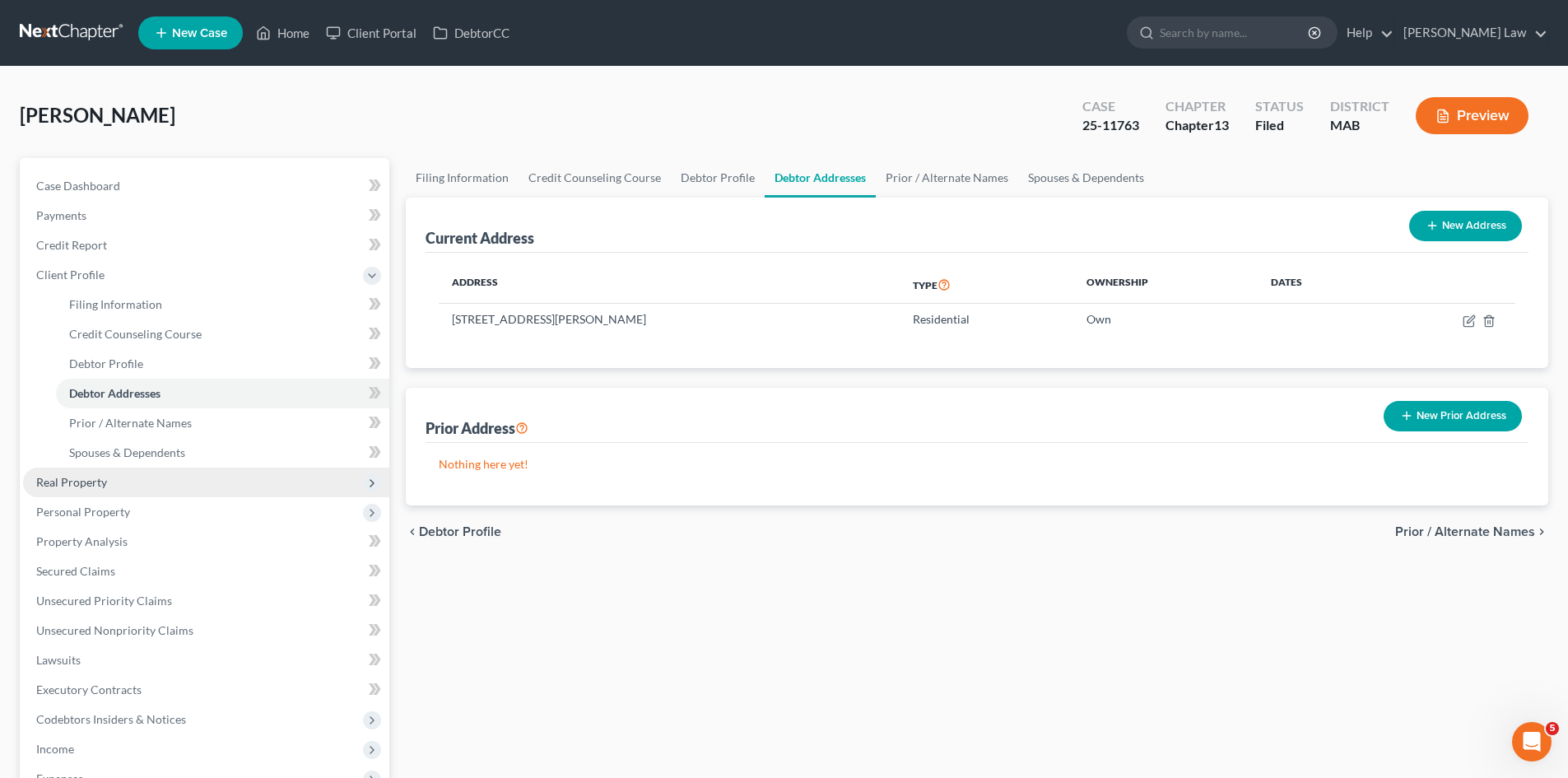
click at [87, 478] on span "Real Property" at bounding box center [72, 482] width 71 height 14
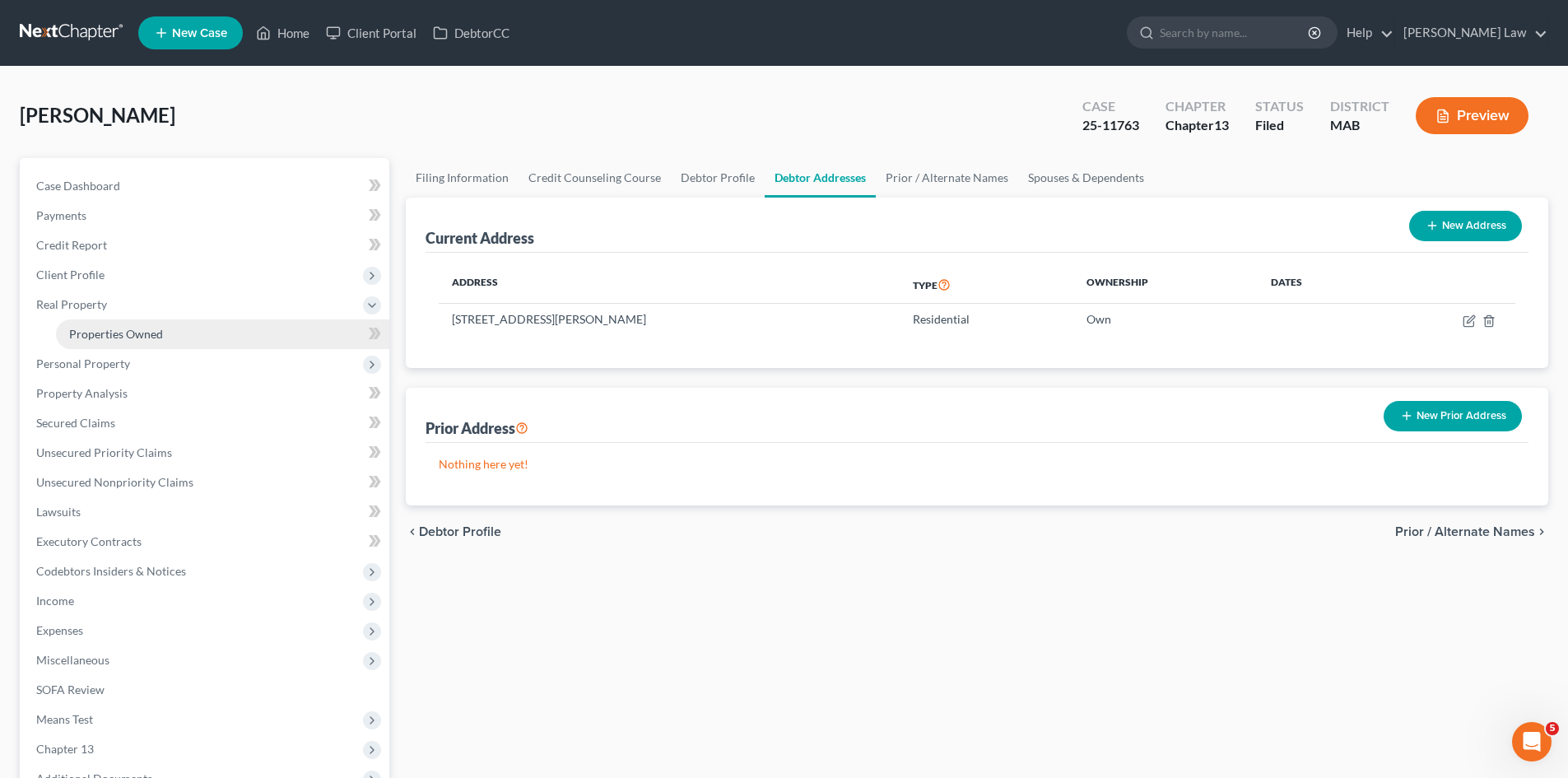
click at [95, 337] on span "Properties Owned" at bounding box center [116, 334] width 94 height 14
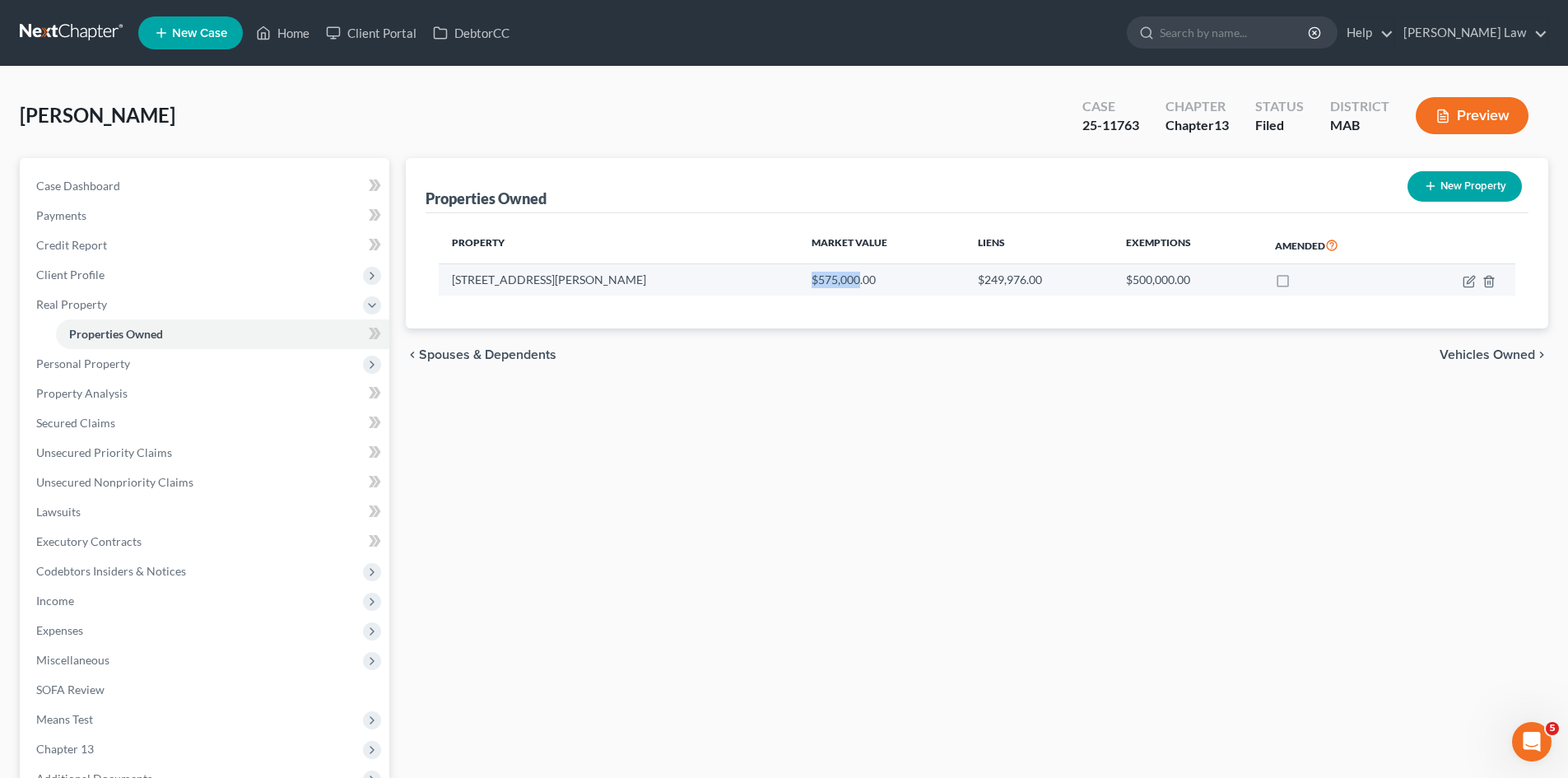
drag, startPoint x: 676, startPoint y: 286, endPoint x: 728, endPoint y: 288, distance: 52.0
click at [798, 288] on td "$575,000.00" at bounding box center [881, 280] width 166 height 31
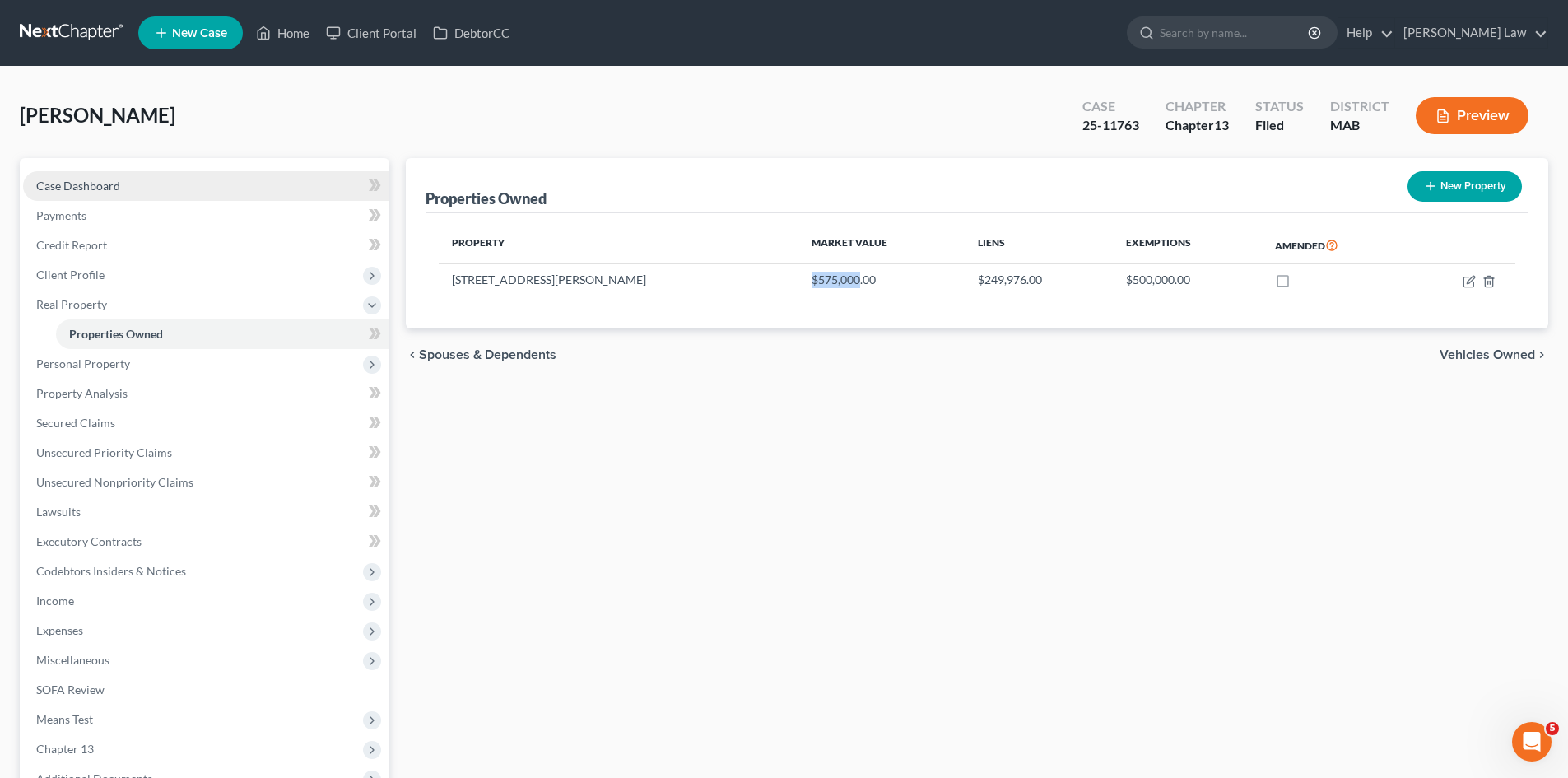
click at [207, 189] on link "Case Dashboard" at bounding box center [206, 186] width 367 height 29
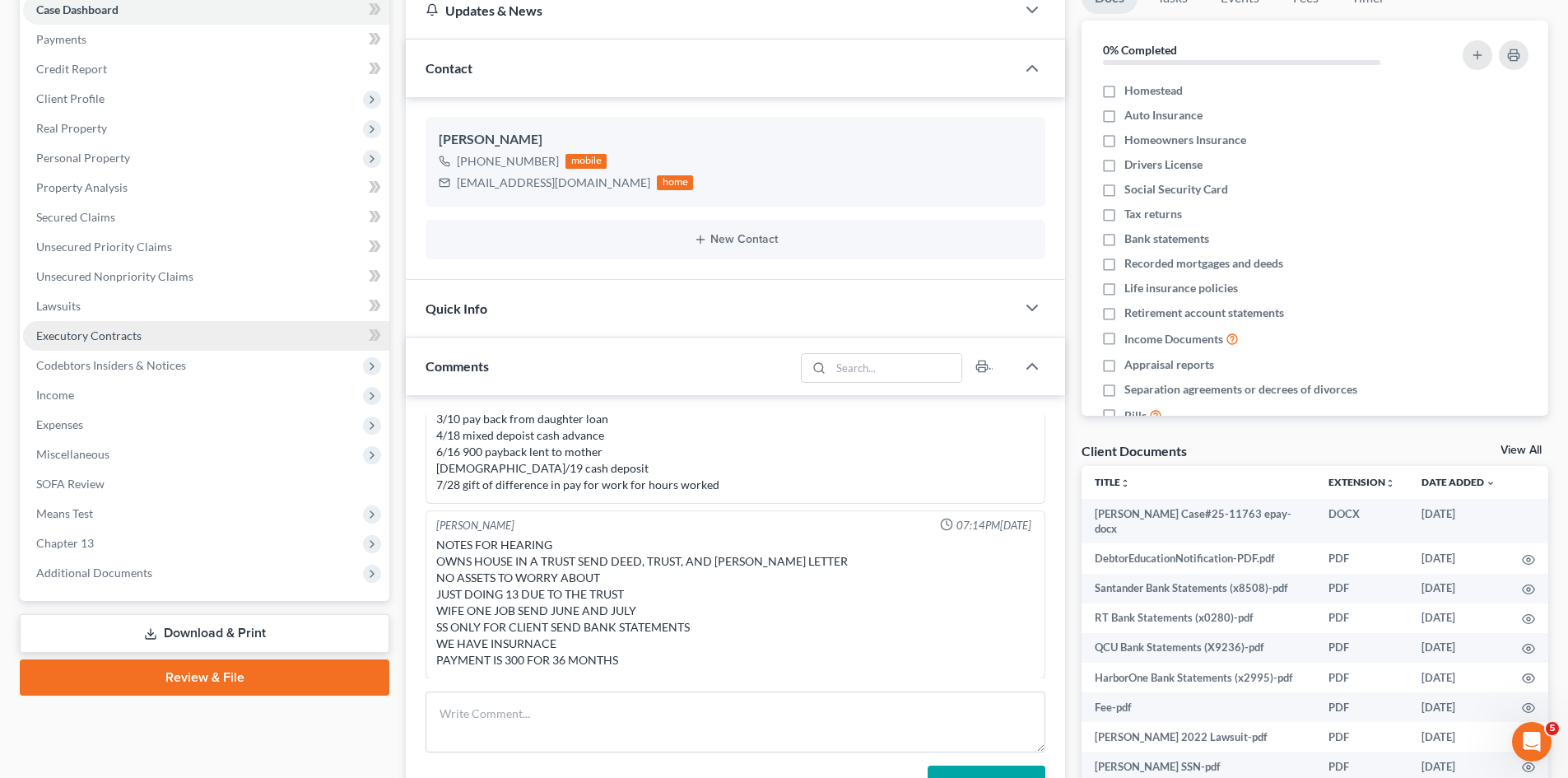
scroll to position [274, 0]
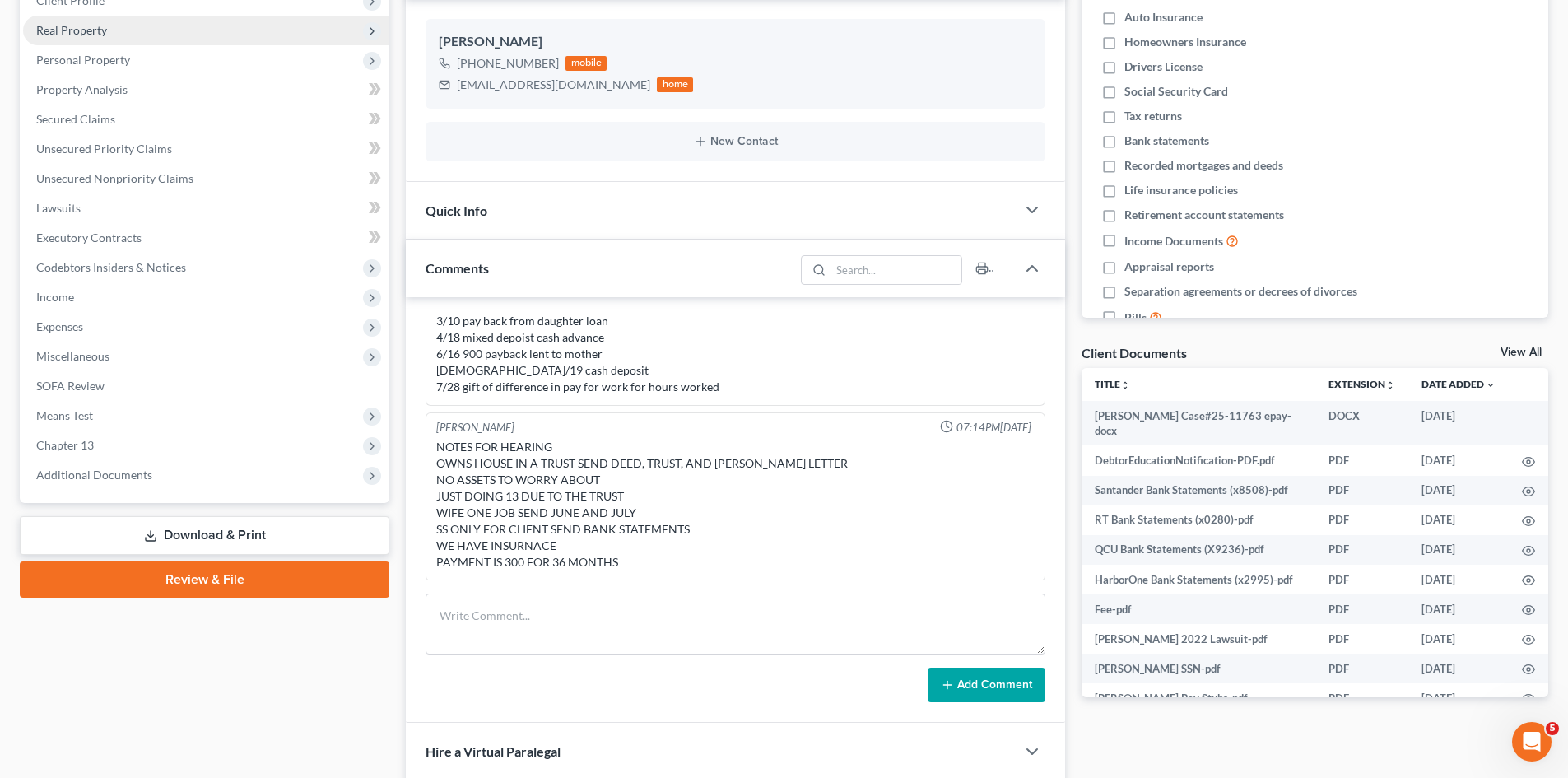
click at [64, 38] on span "Real Property" at bounding box center [206, 30] width 367 height 29
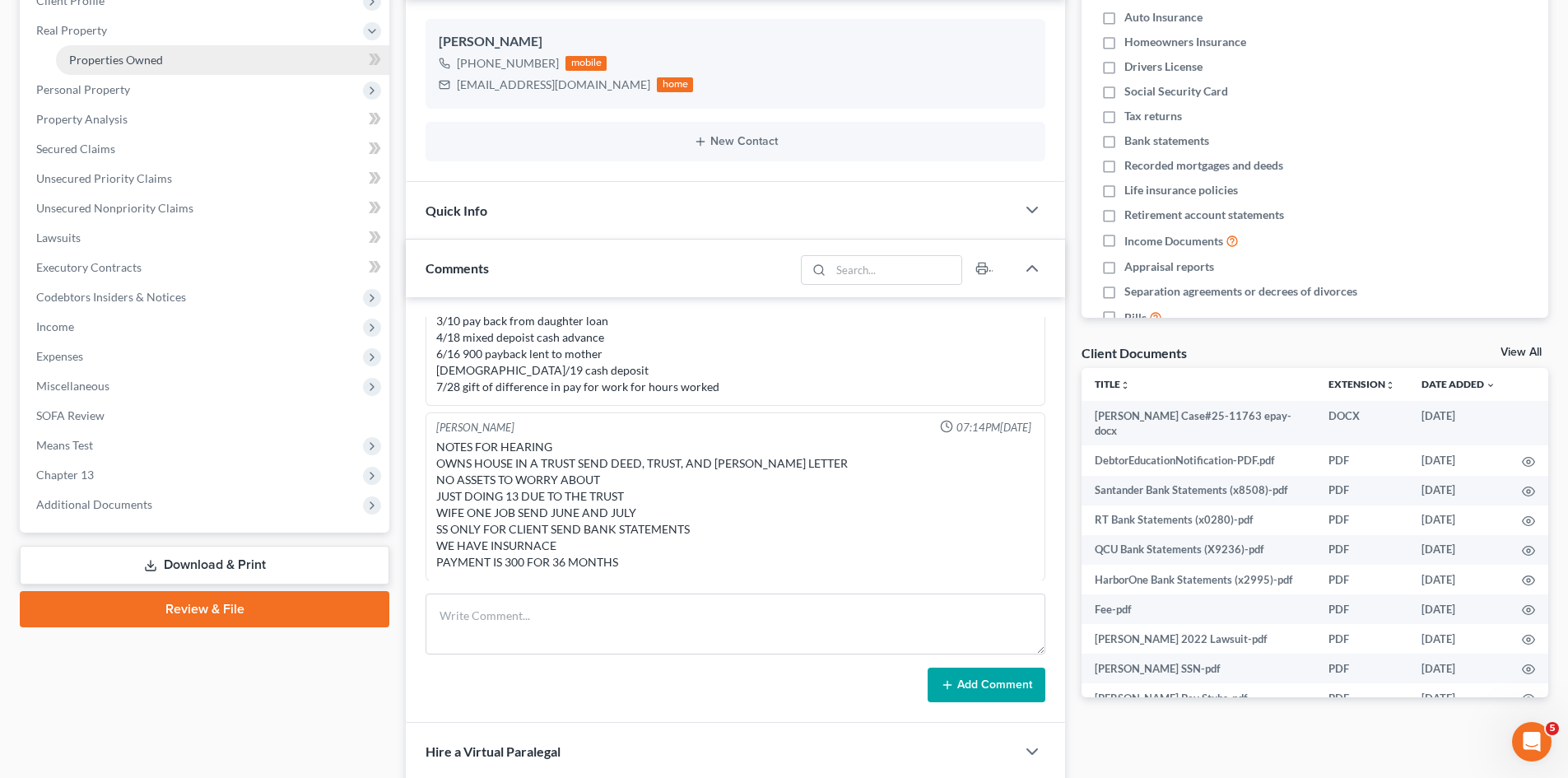
click at [94, 60] on span "Properties Owned" at bounding box center [116, 60] width 94 height 14
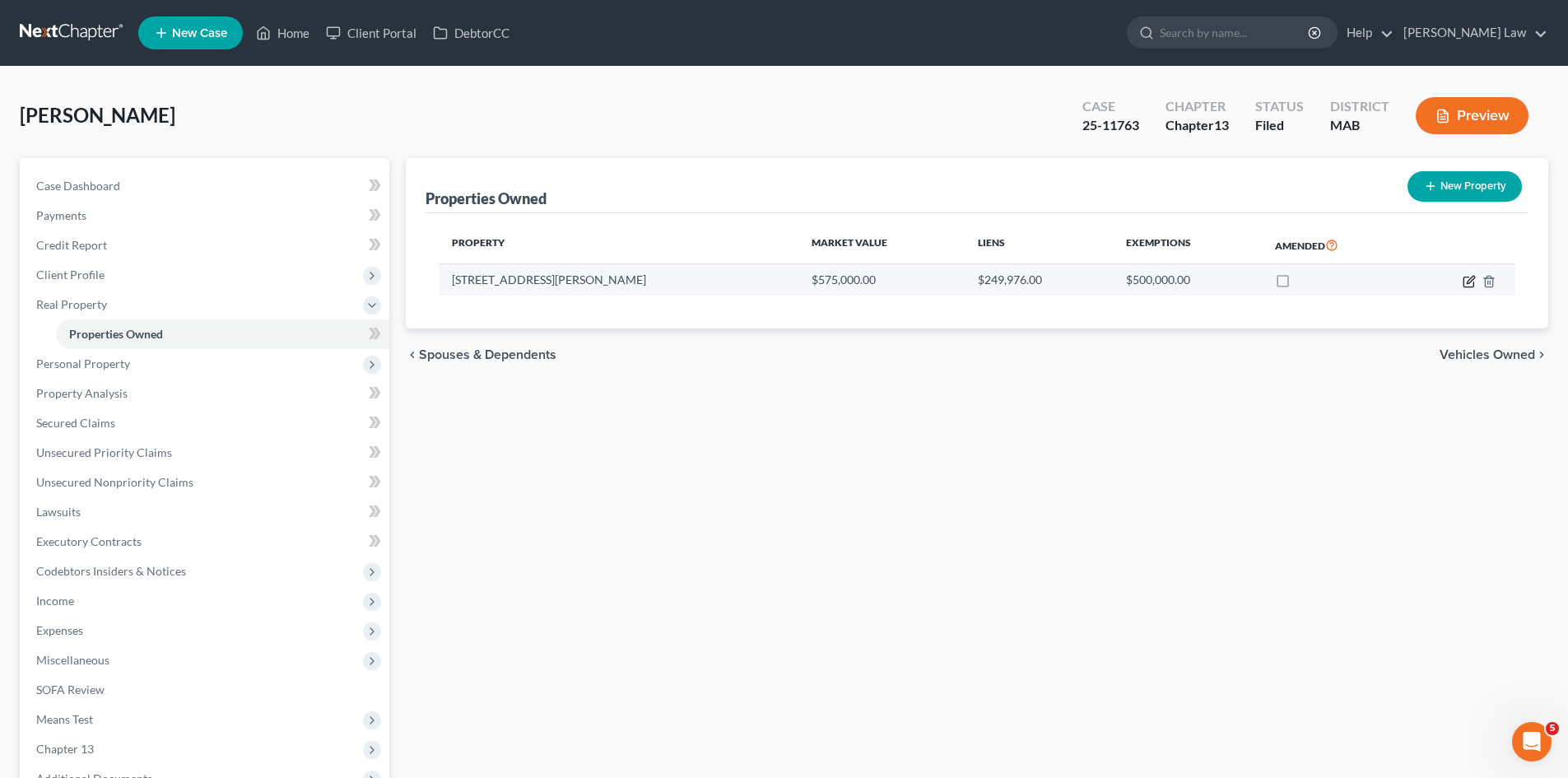
click at [1466, 285] on icon "button" at bounding box center [1469, 282] width 13 height 13
select select "22"
select select "3"
select select "7"
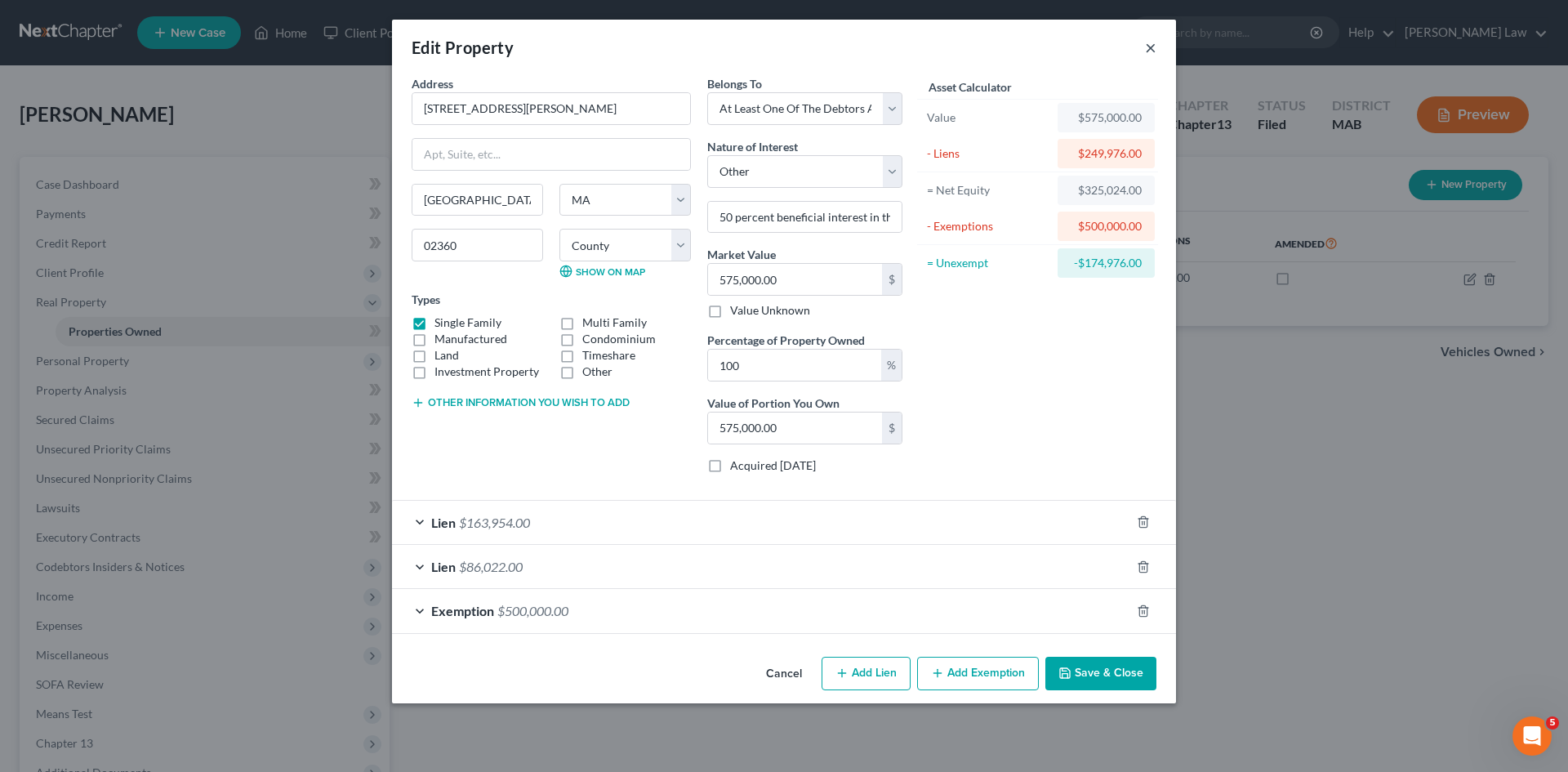
click at [1153, 48] on button "×" at bounding box center [1150, 48] width 11 height 19
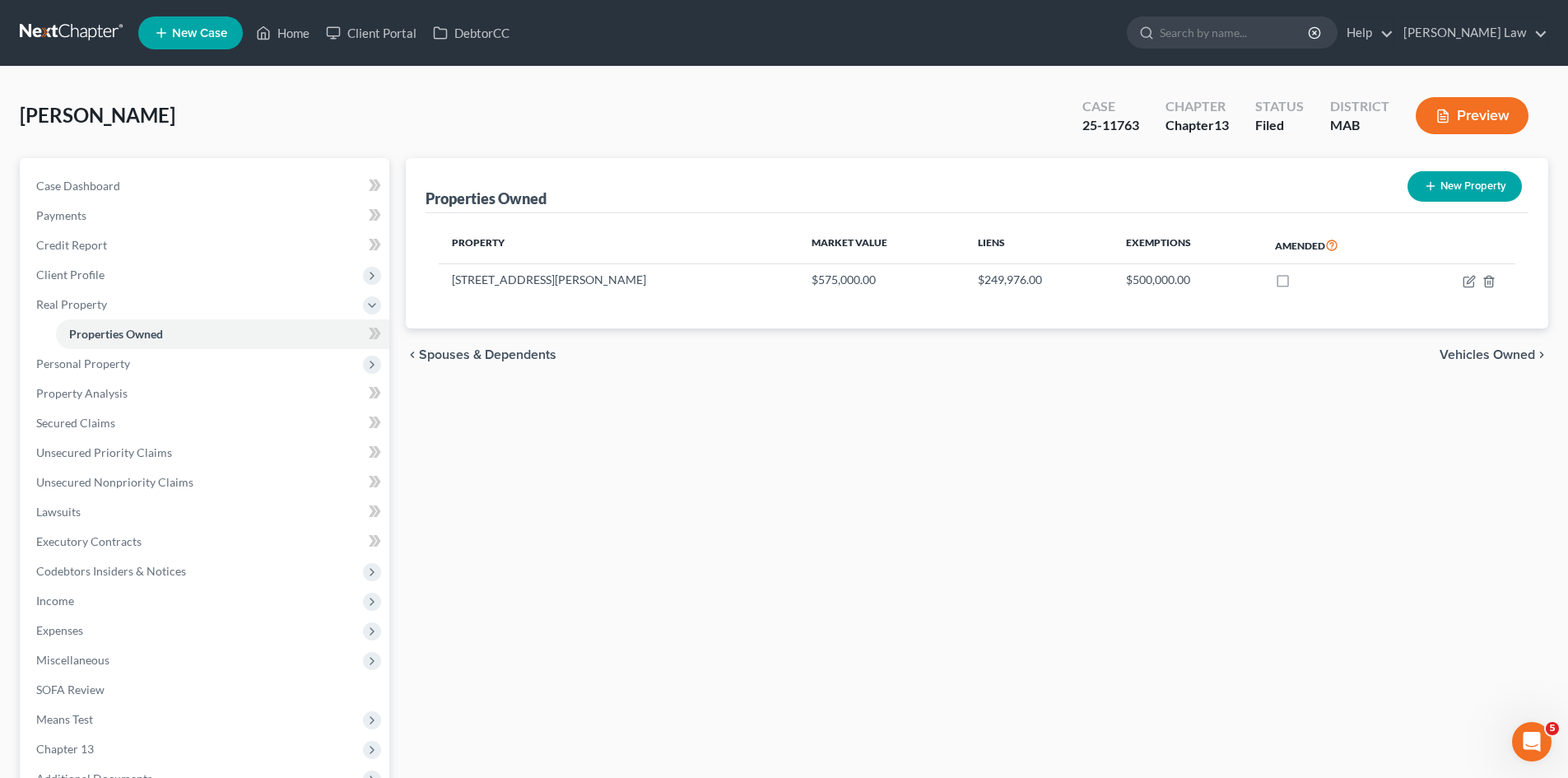
click at [67, 47] on link at bounding box center [72, 32] width 106 height 29
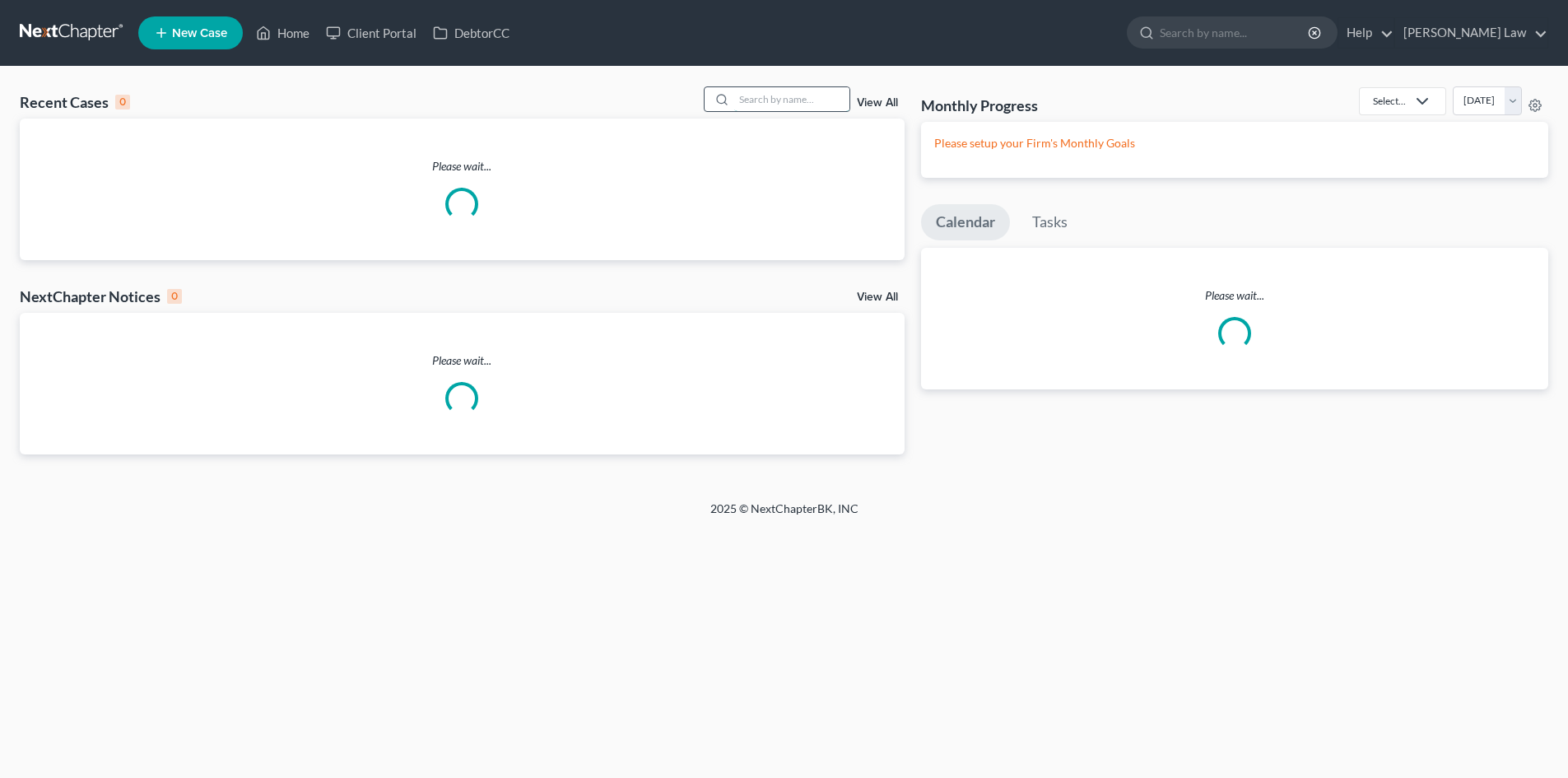
click at [778, 95] on input "search" at bounding box center [792, 99] width 115 height 24
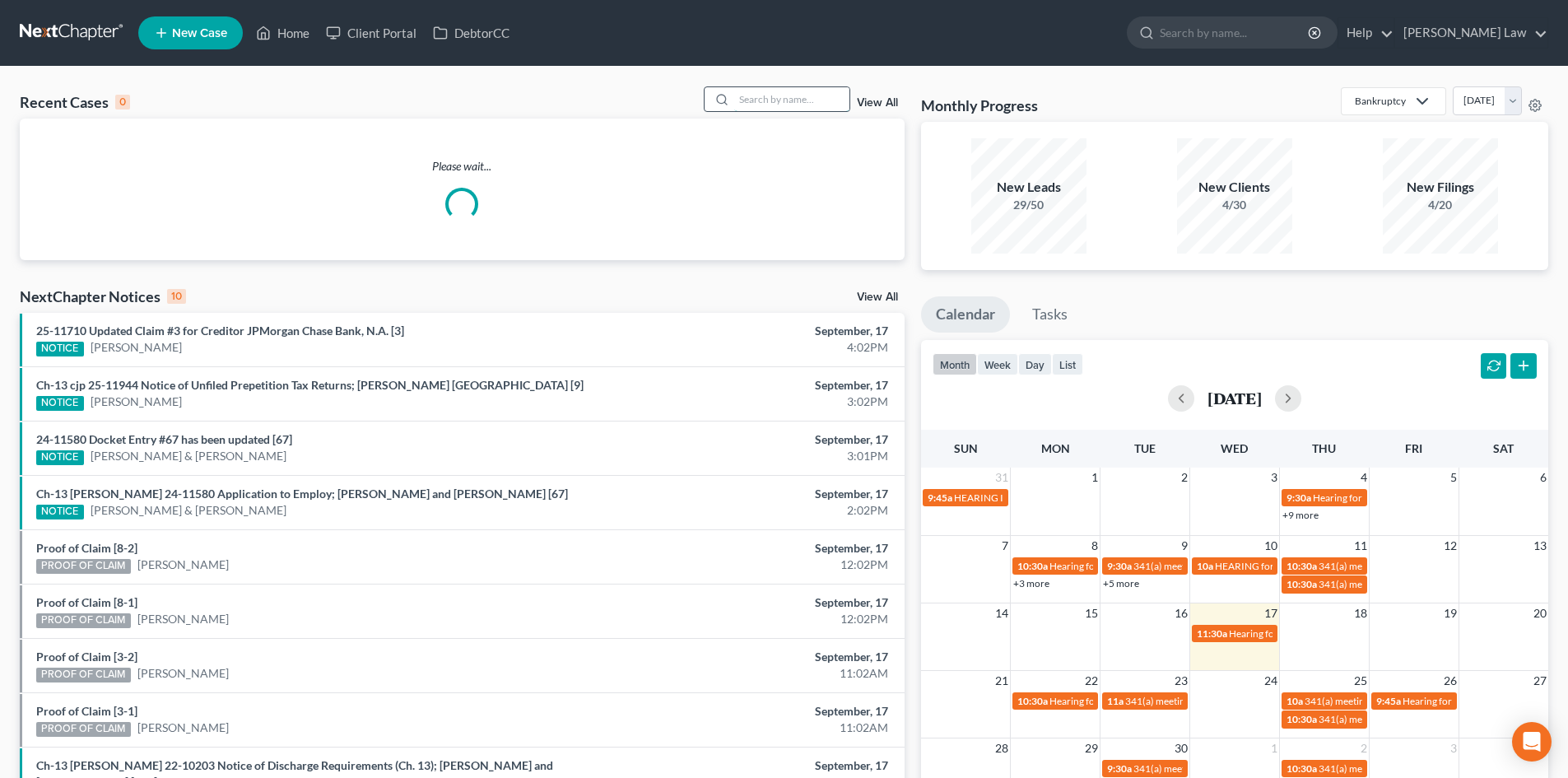
type input "d"
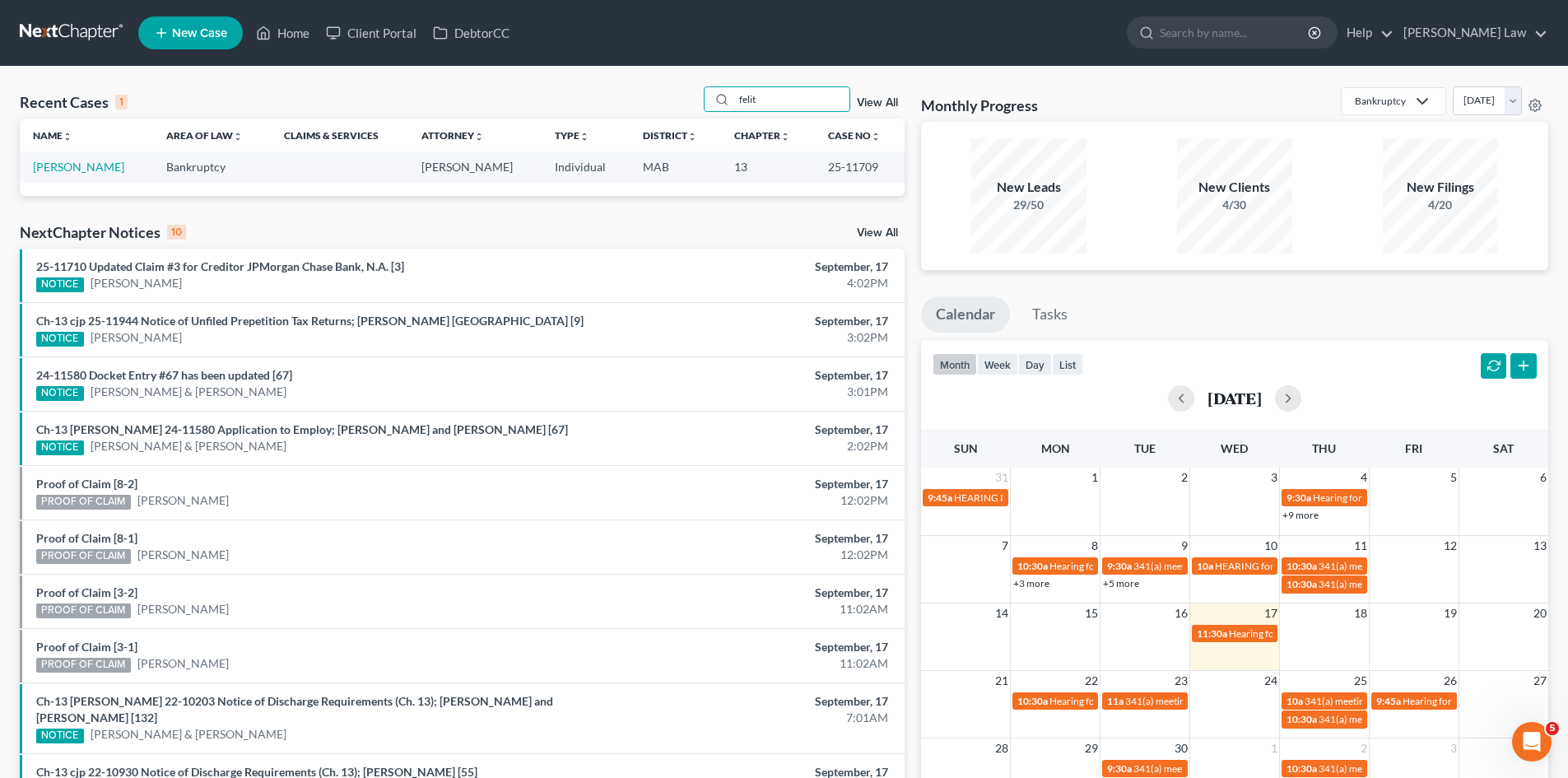
type input "felit"
click at [76, 173] on link "Dortch, Felita" at bounding box center [78, 167] width 91 height 14
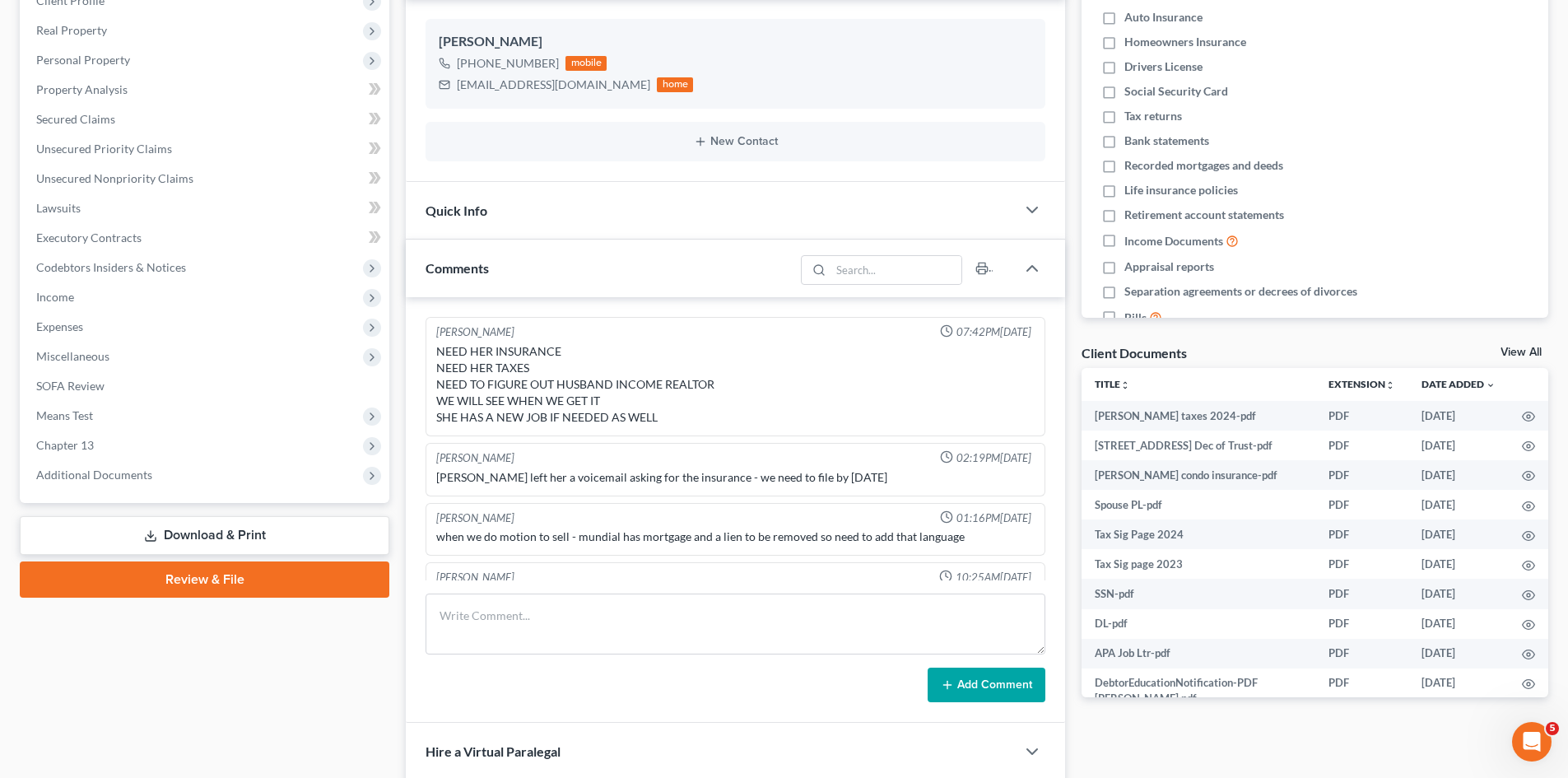
scroll to position [35, 0]
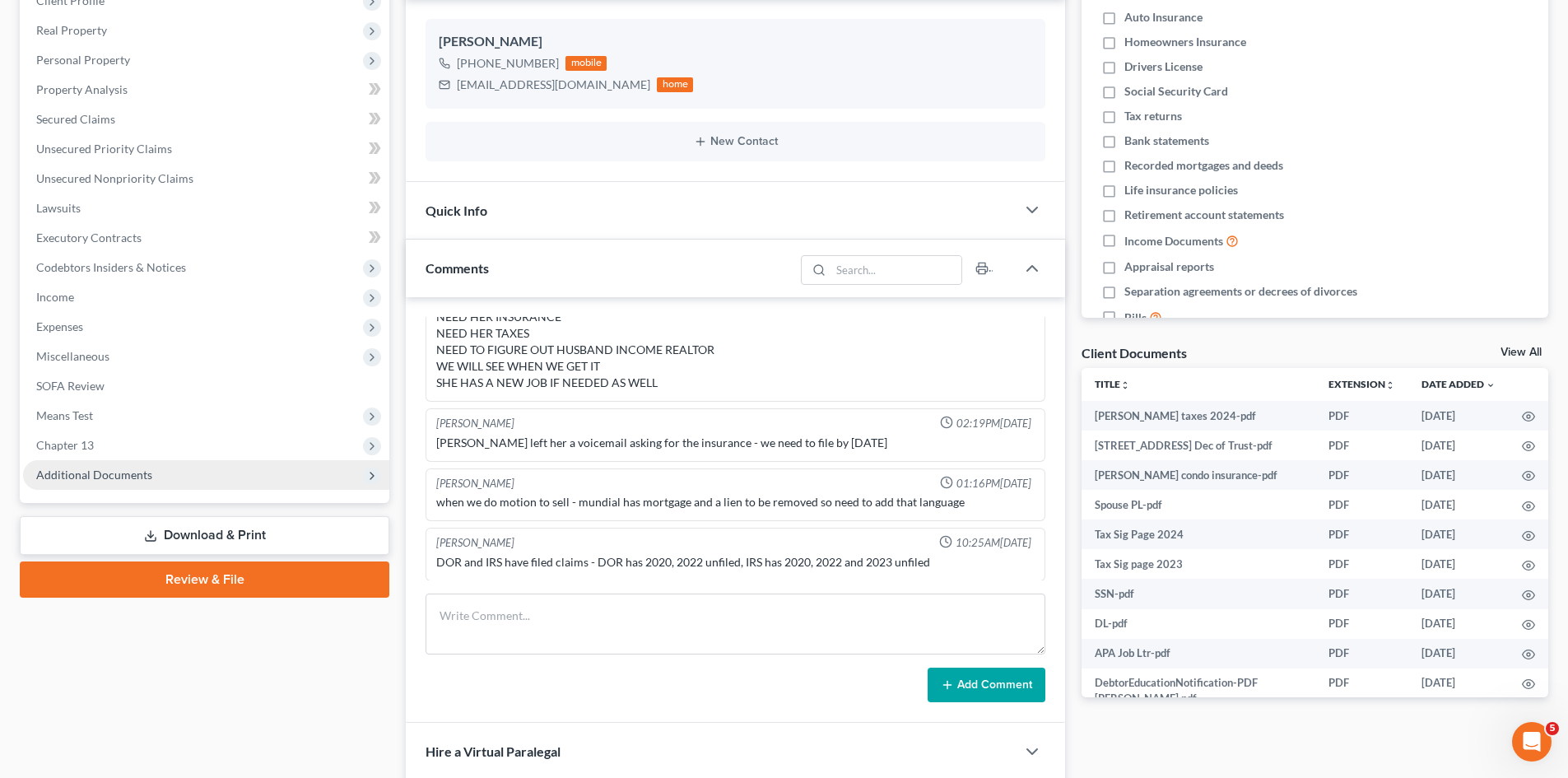
click at [152, 464] on span "Additional Documents" at bounding box center [206, 474] width 367 height 29
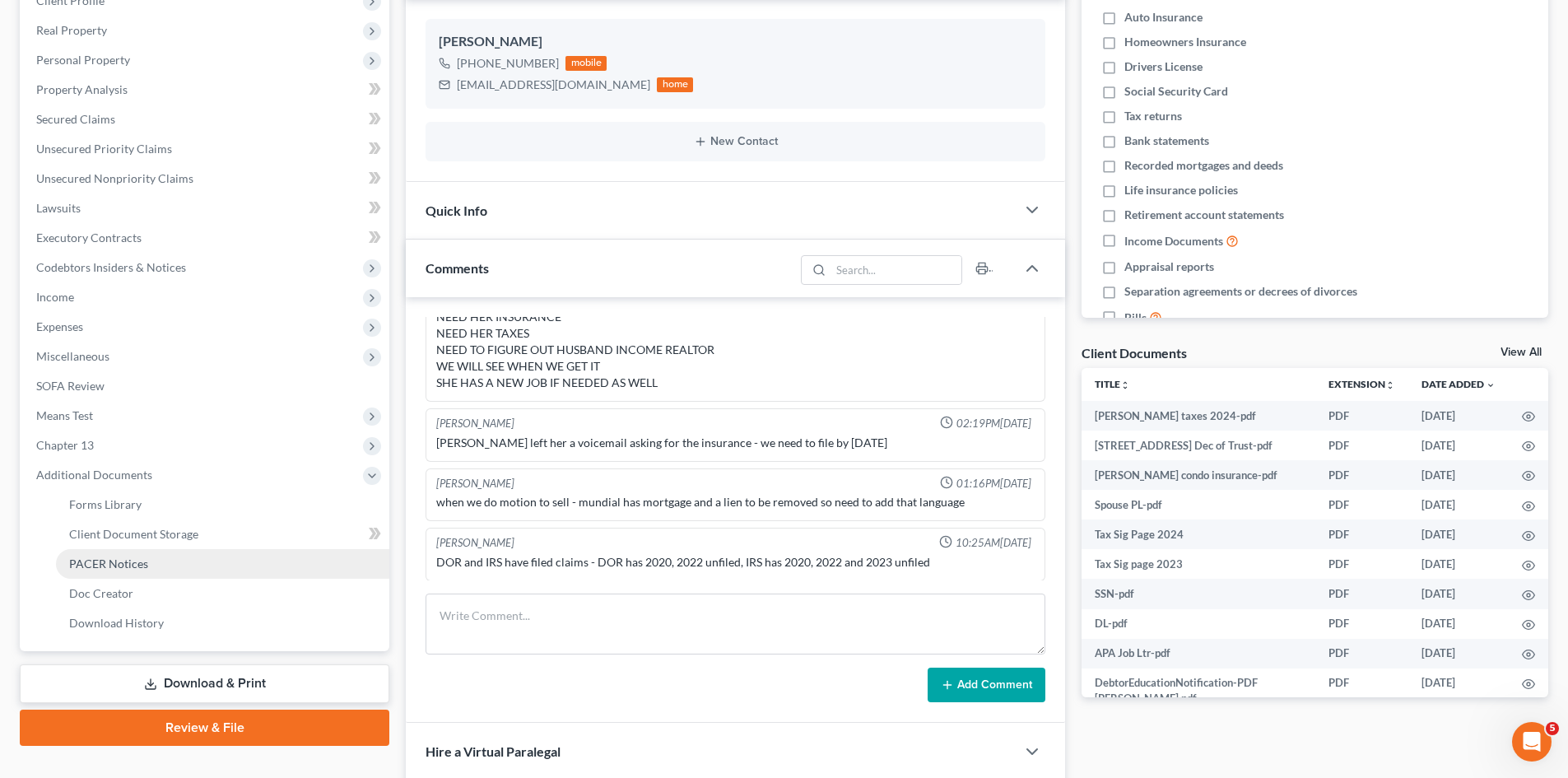
click at [155, 574] on link "PACER Notices" at bounding box center [223, 563] width 334 height 29
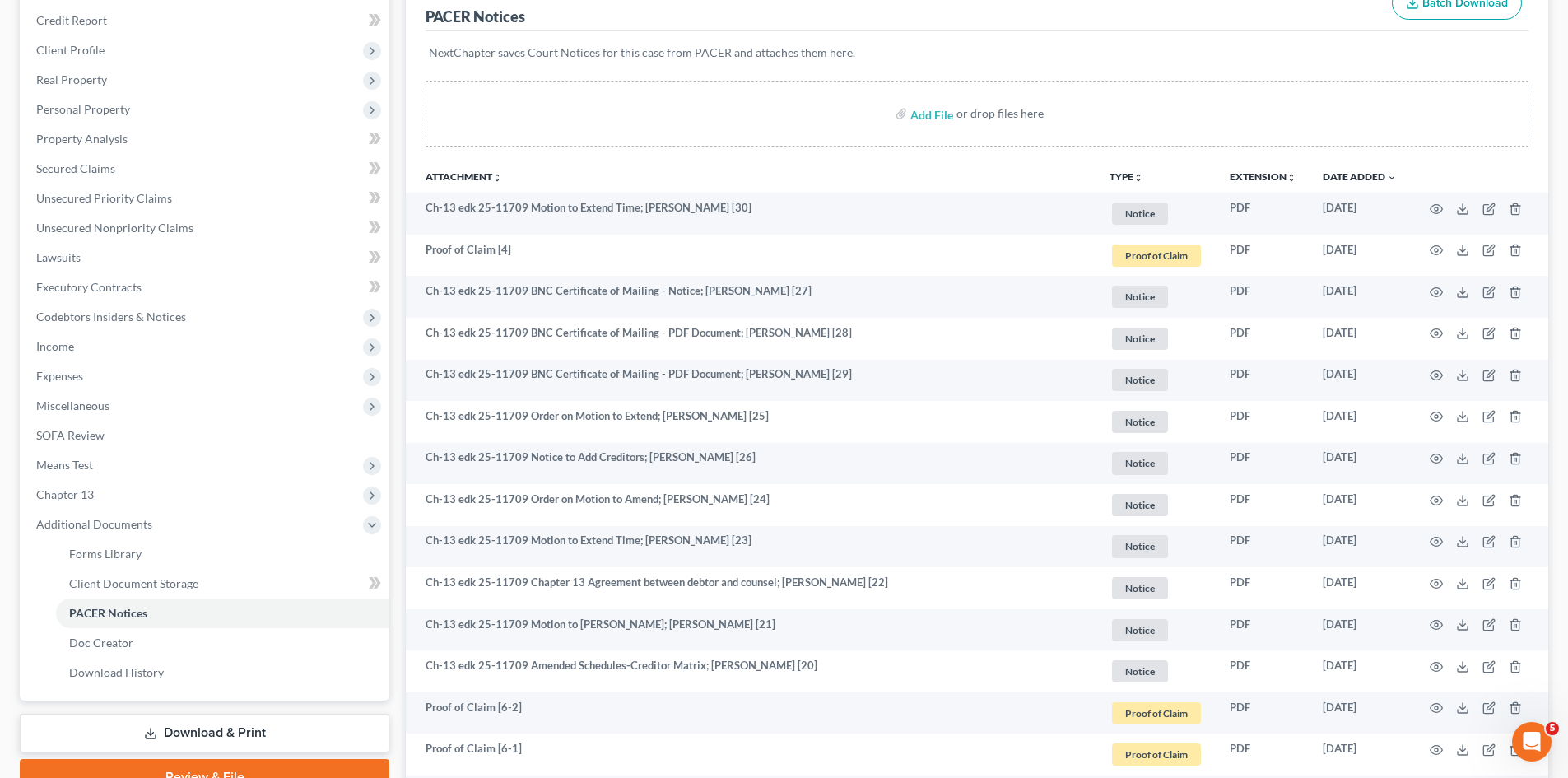
scroll to position [131, 0]
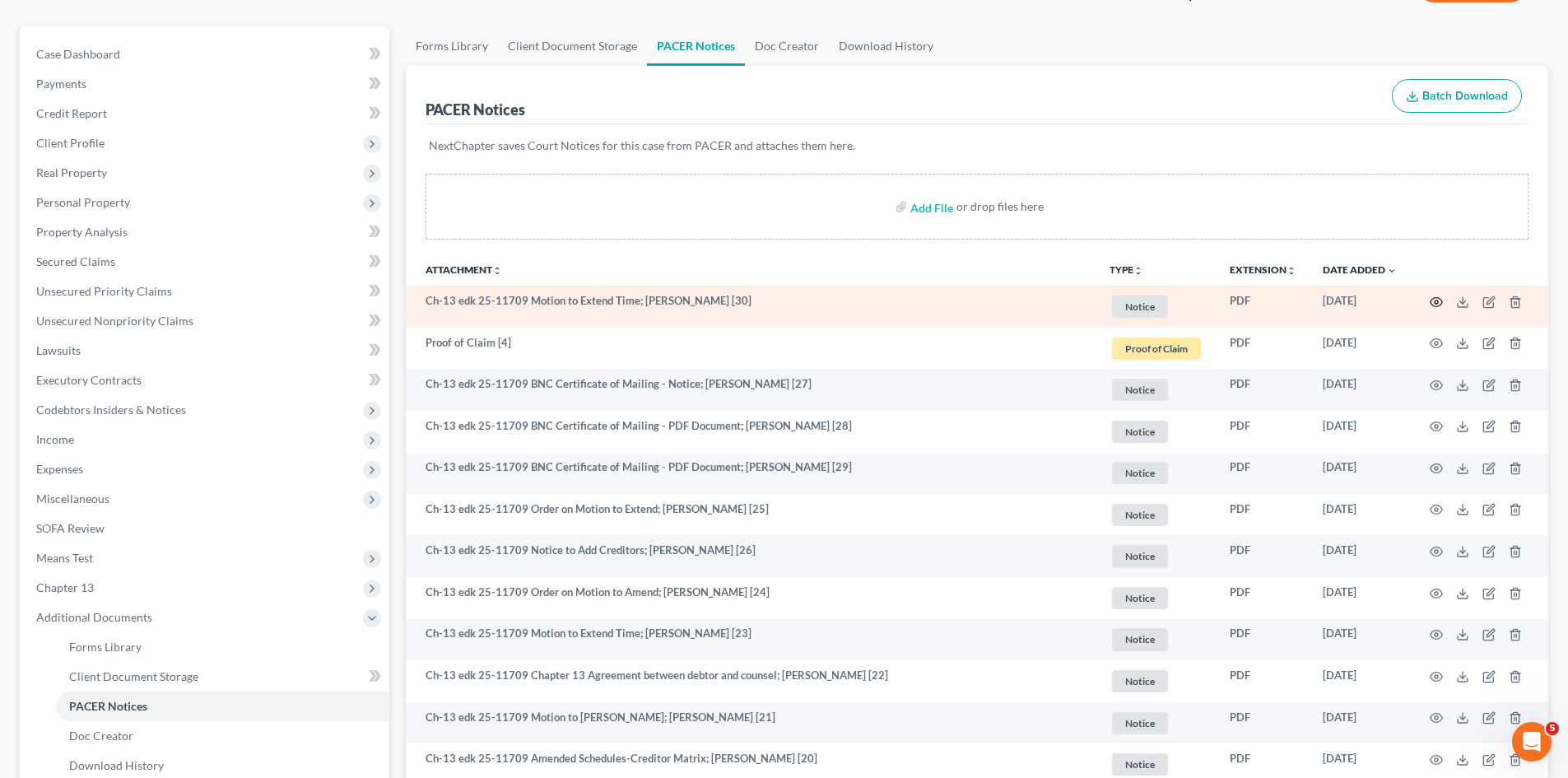
click at [1431, 300] on icon "button" at bounding box center [1437, 302] width 12 height 9
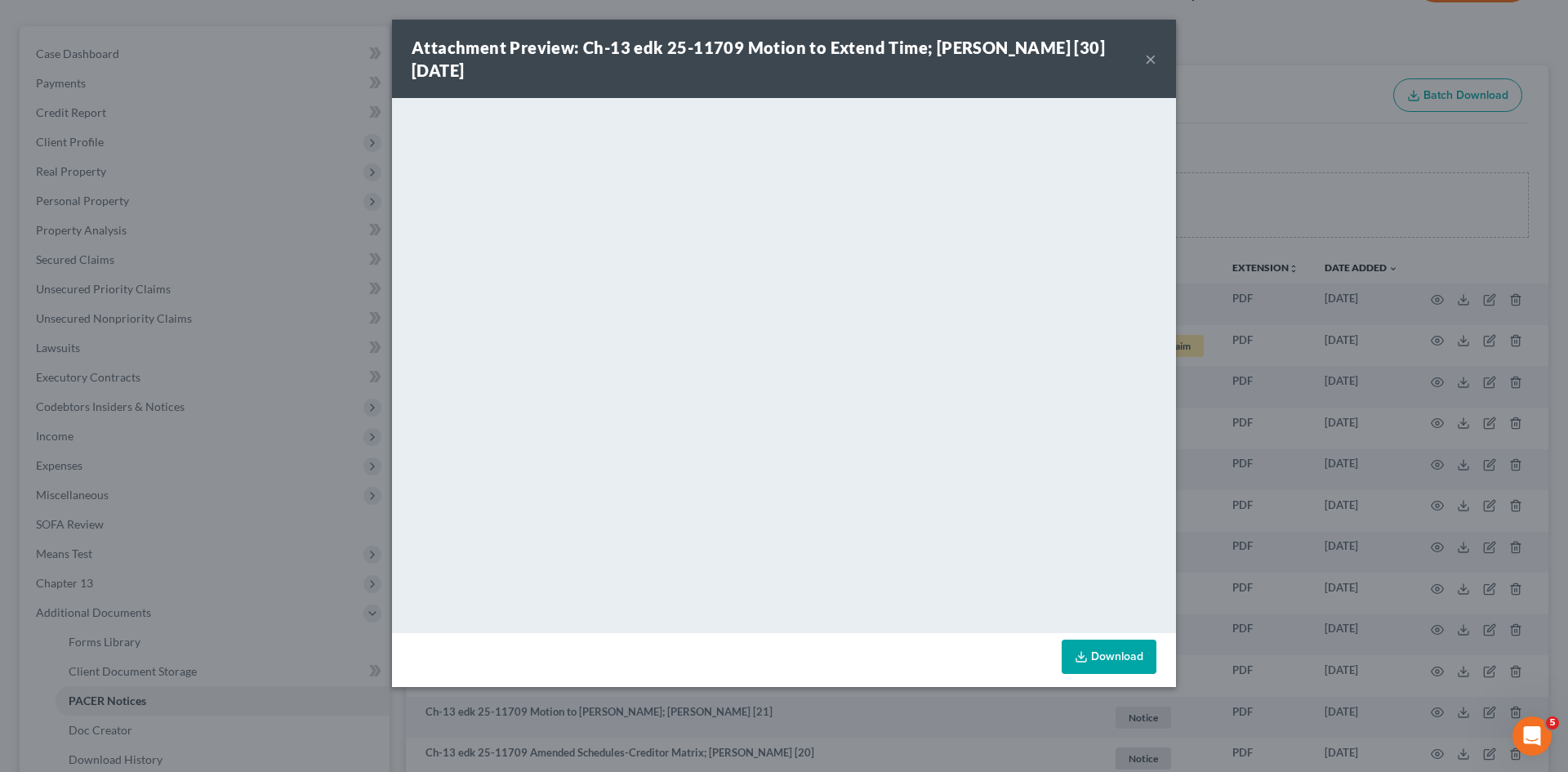
click at [1249, 327] on div "Attachment Preview: Ch-13 edk 25-11709 Motion to Extend Time; Felita Dortch [30…" at bounding box center [784, 386] width 1568 height 772
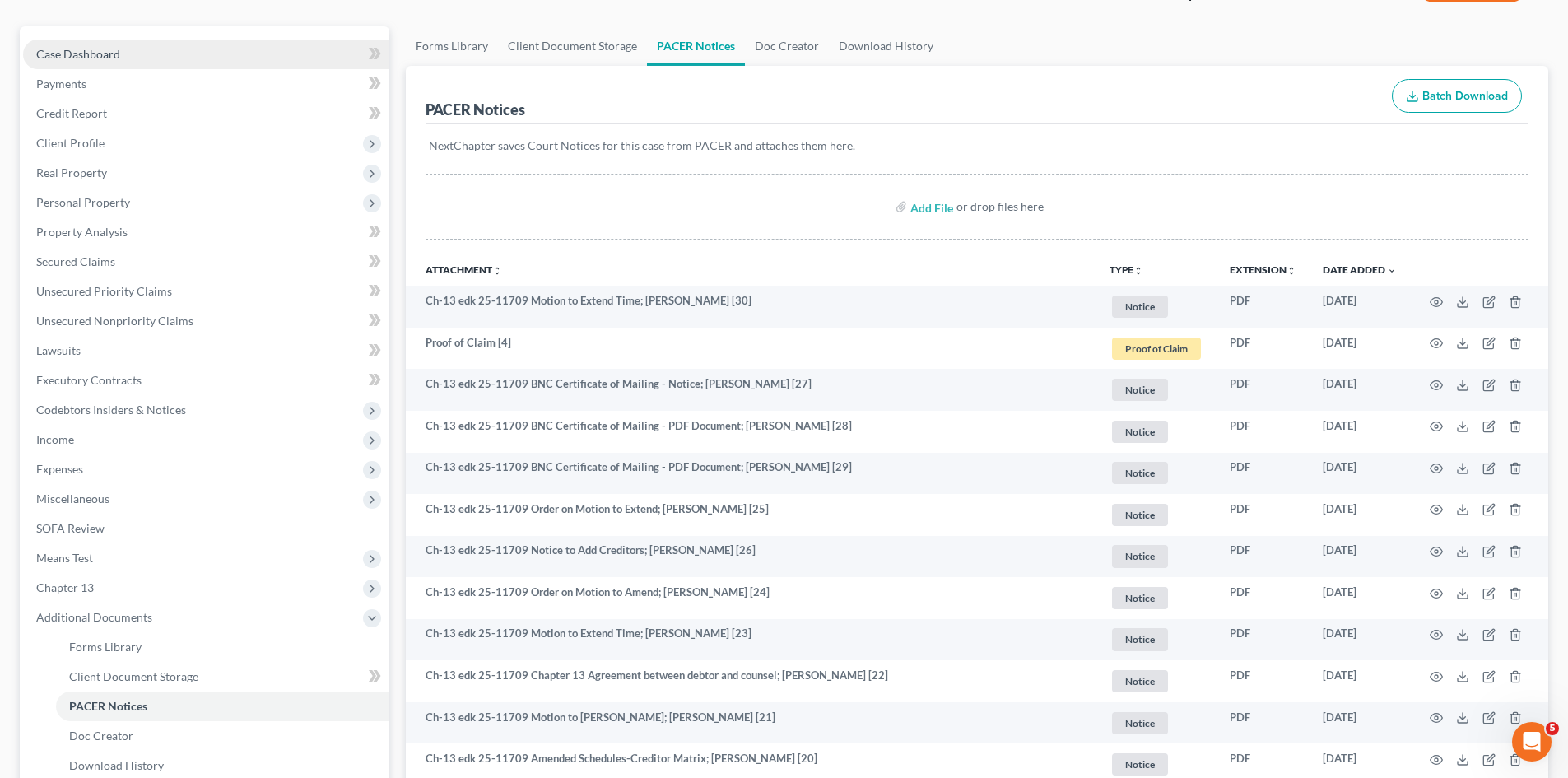
click at [151, 59] on link "Case Dashboard" at bounding box center [206, 54] width 367 height 29
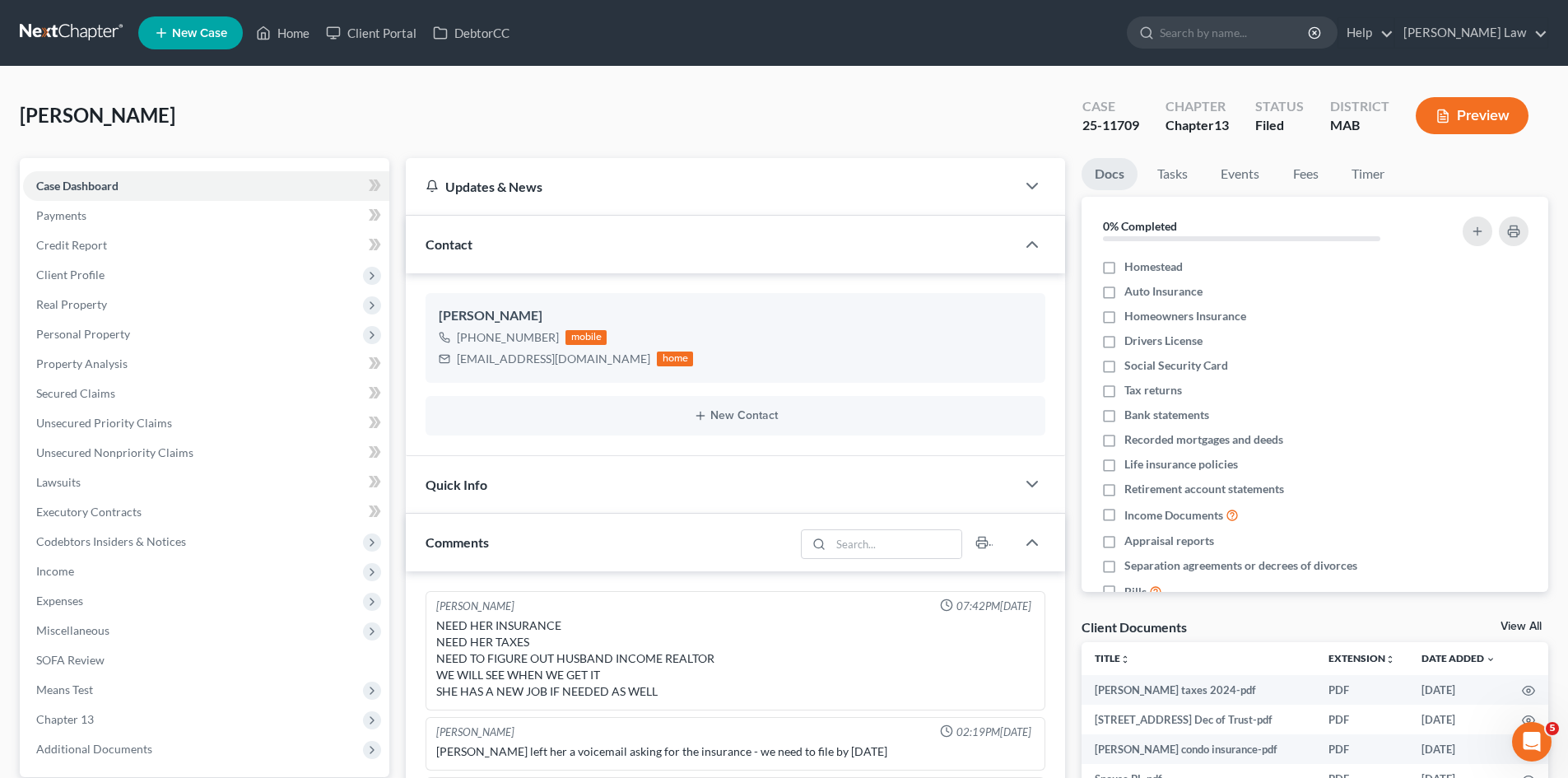
click at [69, 36] on link at bounding box center [72, 32] width 106 height 29
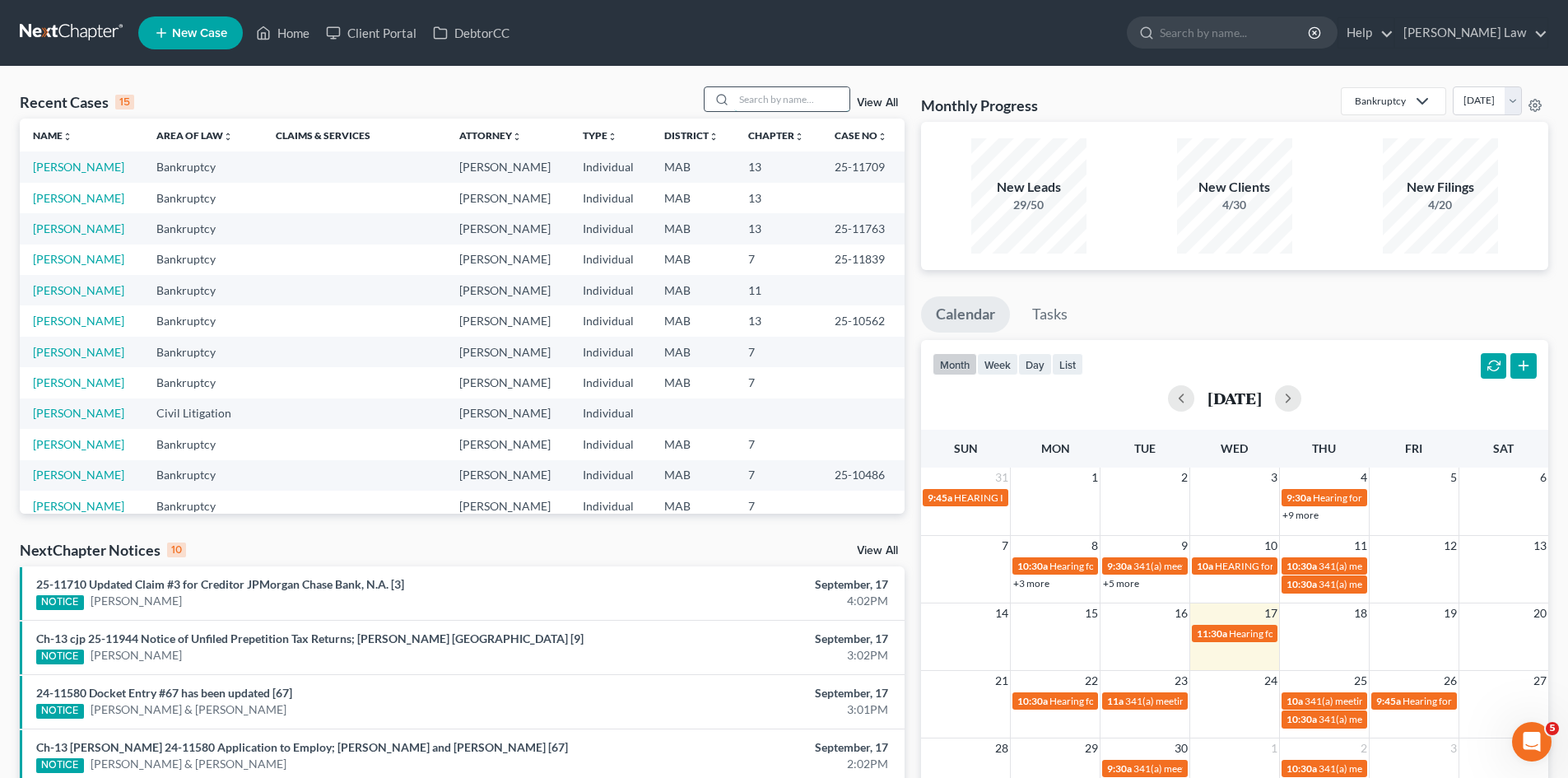
click at [780, 107] on input "search" at bounding box center [792, 99] width 115 height 24
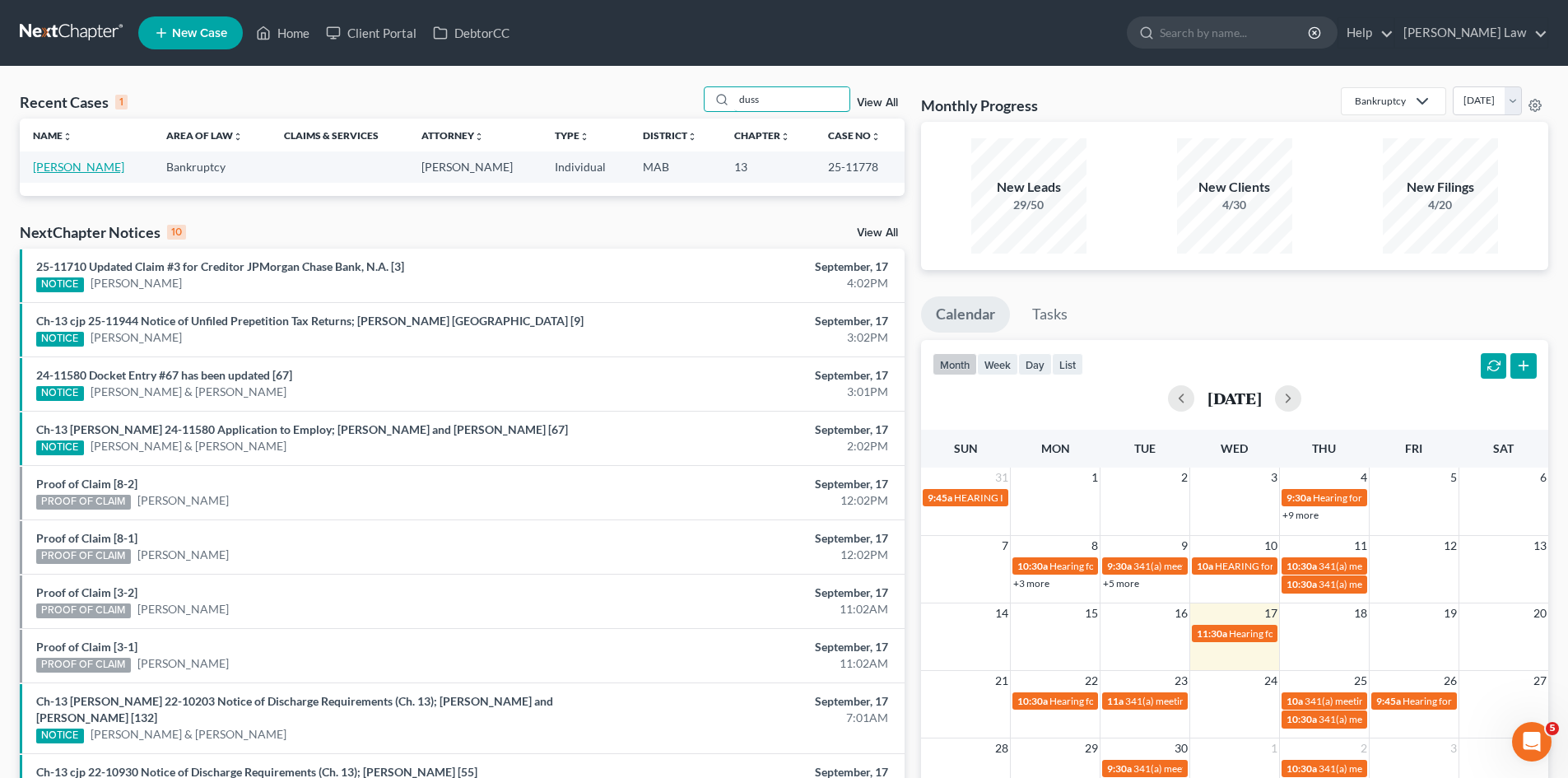
type input "duss"
click at [74, 167] on link "[PERSON_NAME]" at bounding box center [78, 167] width 91 height 14
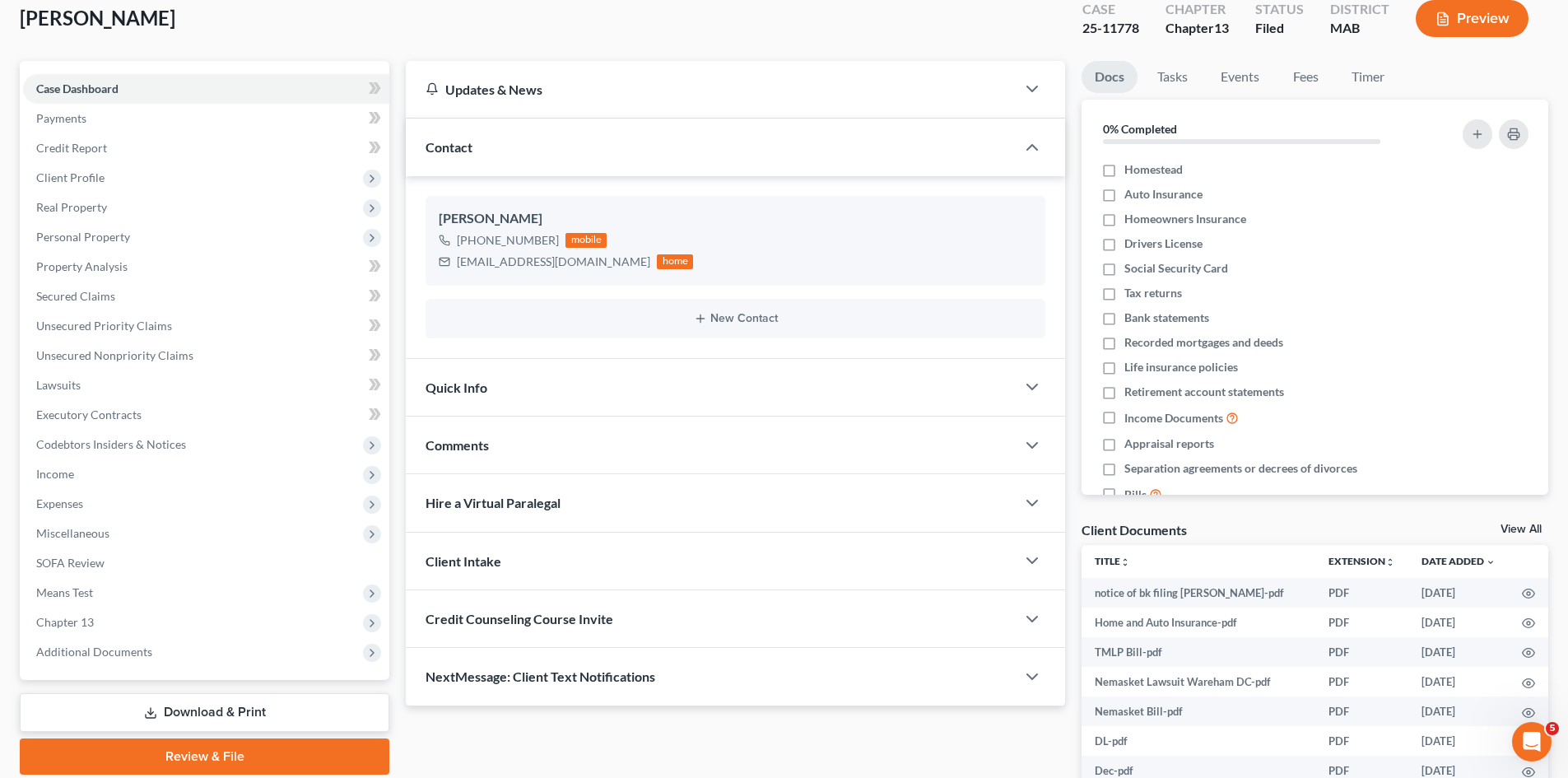
scroll to position [138, 0]
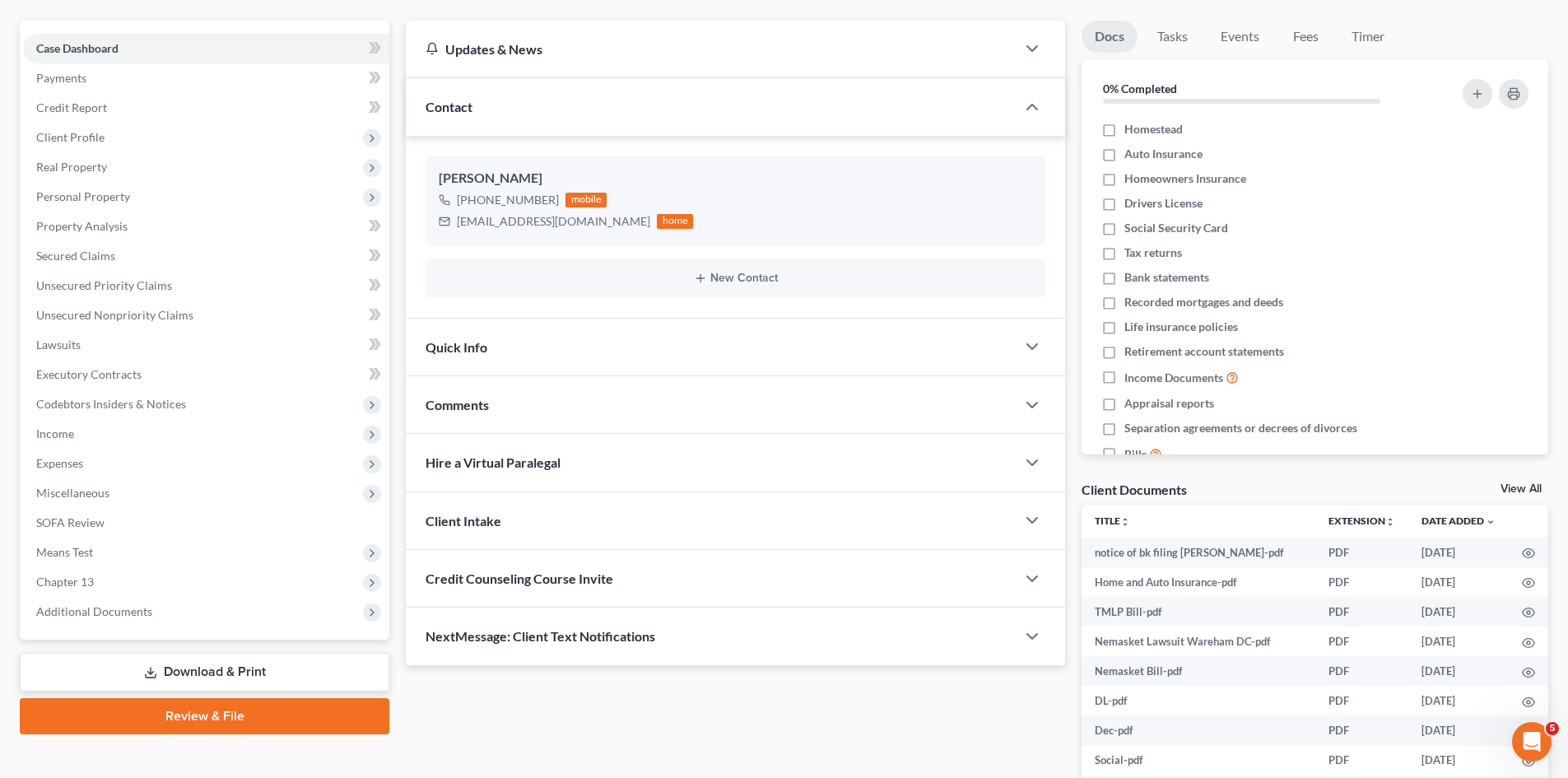
click at [676, 393] on div "Comments" at bounding box center [710, 405] width 610 height 57
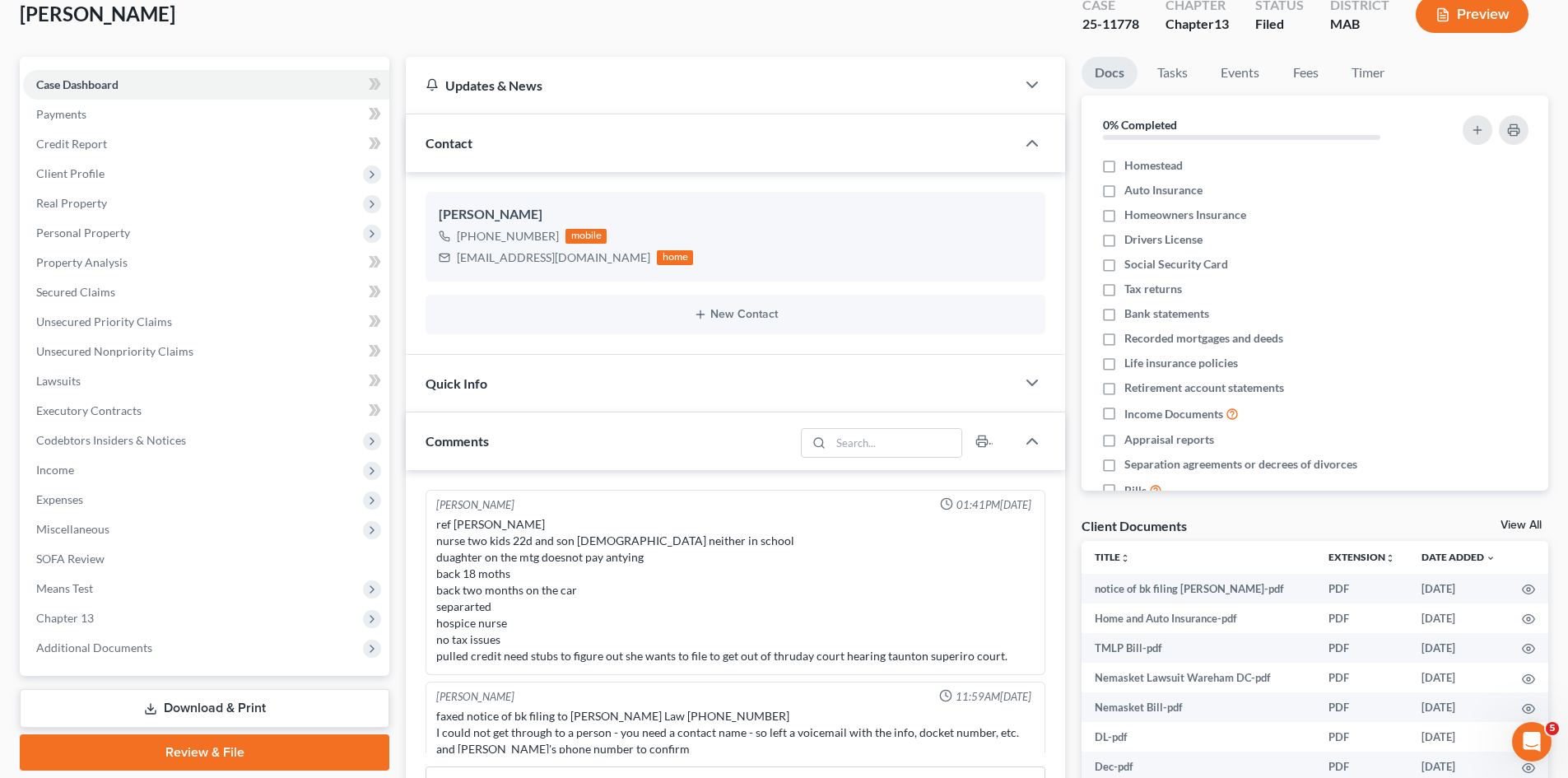
scroll to position [89, 0]
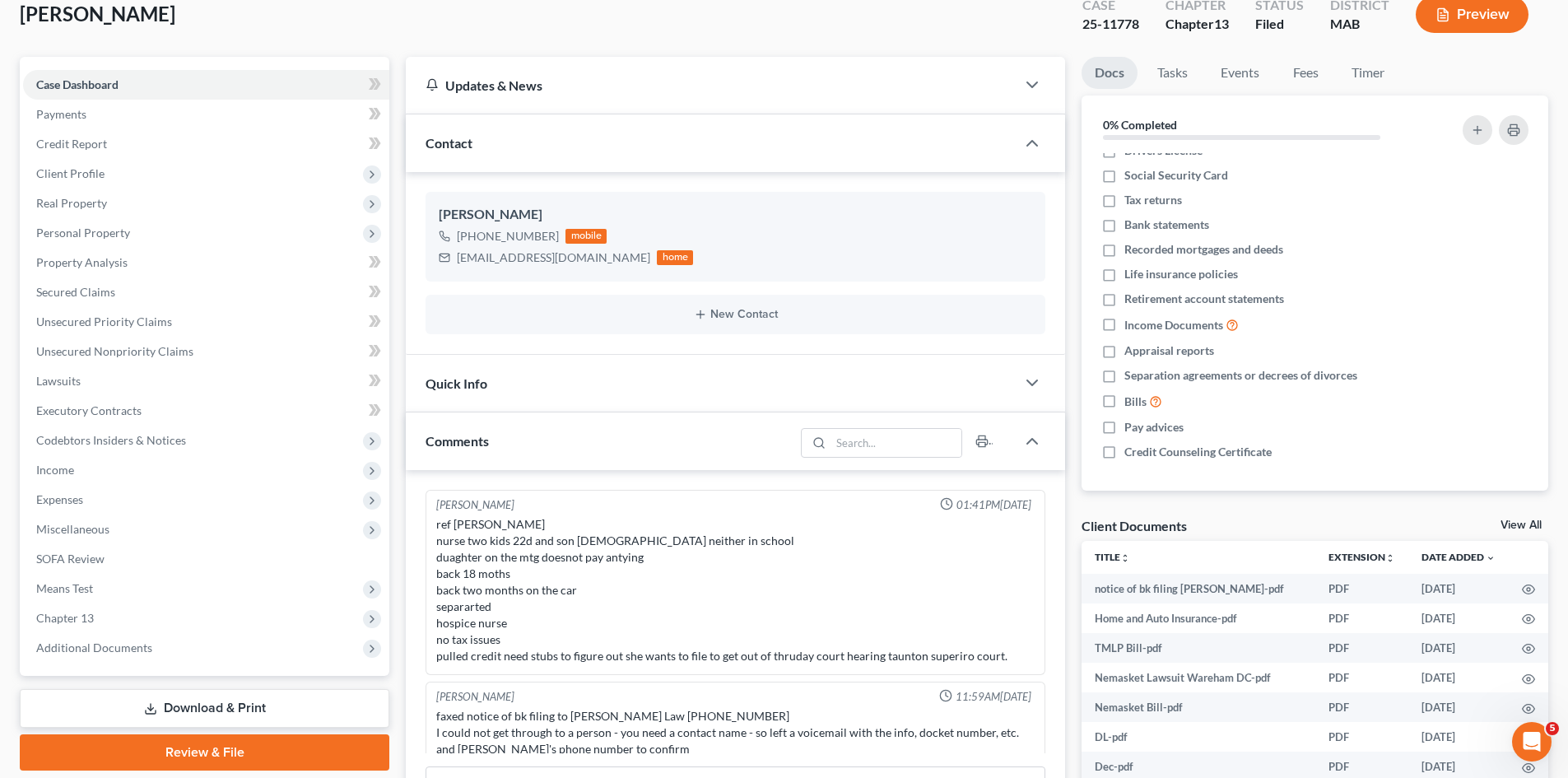
click at [1530, 526] on link "View All" at bounding box center [1521, 525] width 41 height 12
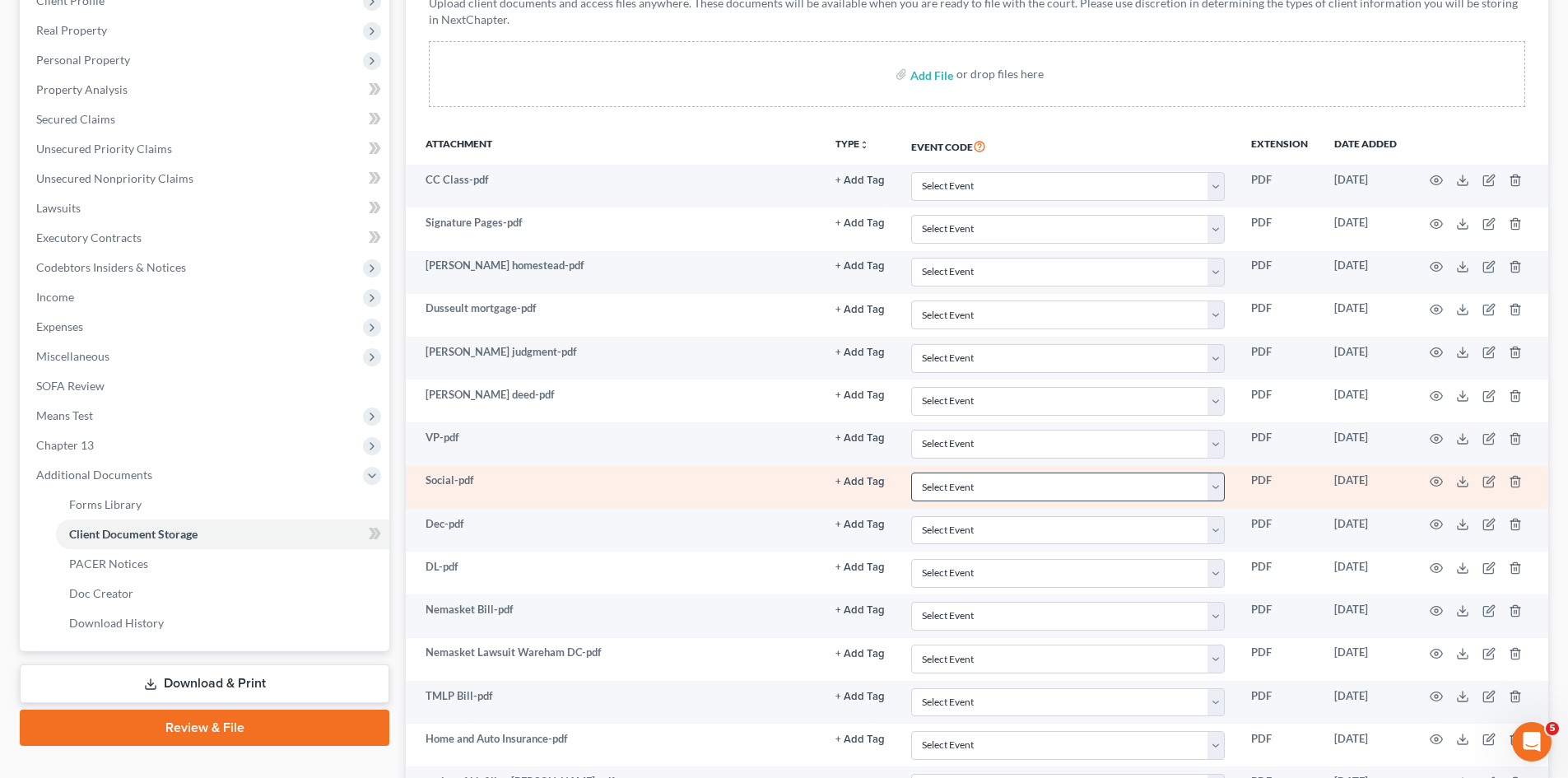
scroll to position [435, 0]
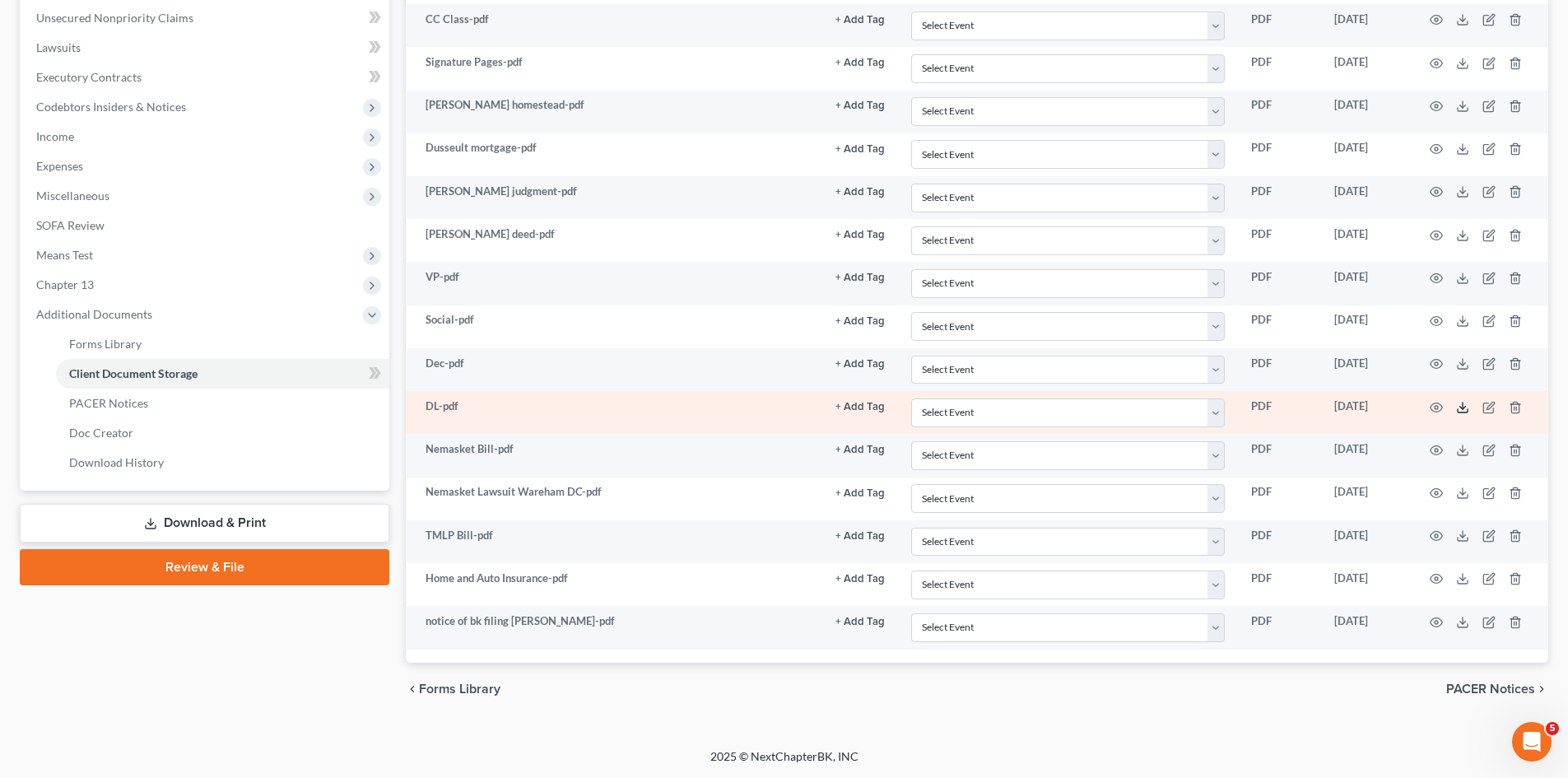
click at [1465, 413] on icon at bounding box center [1462, 411] width 10 height 4
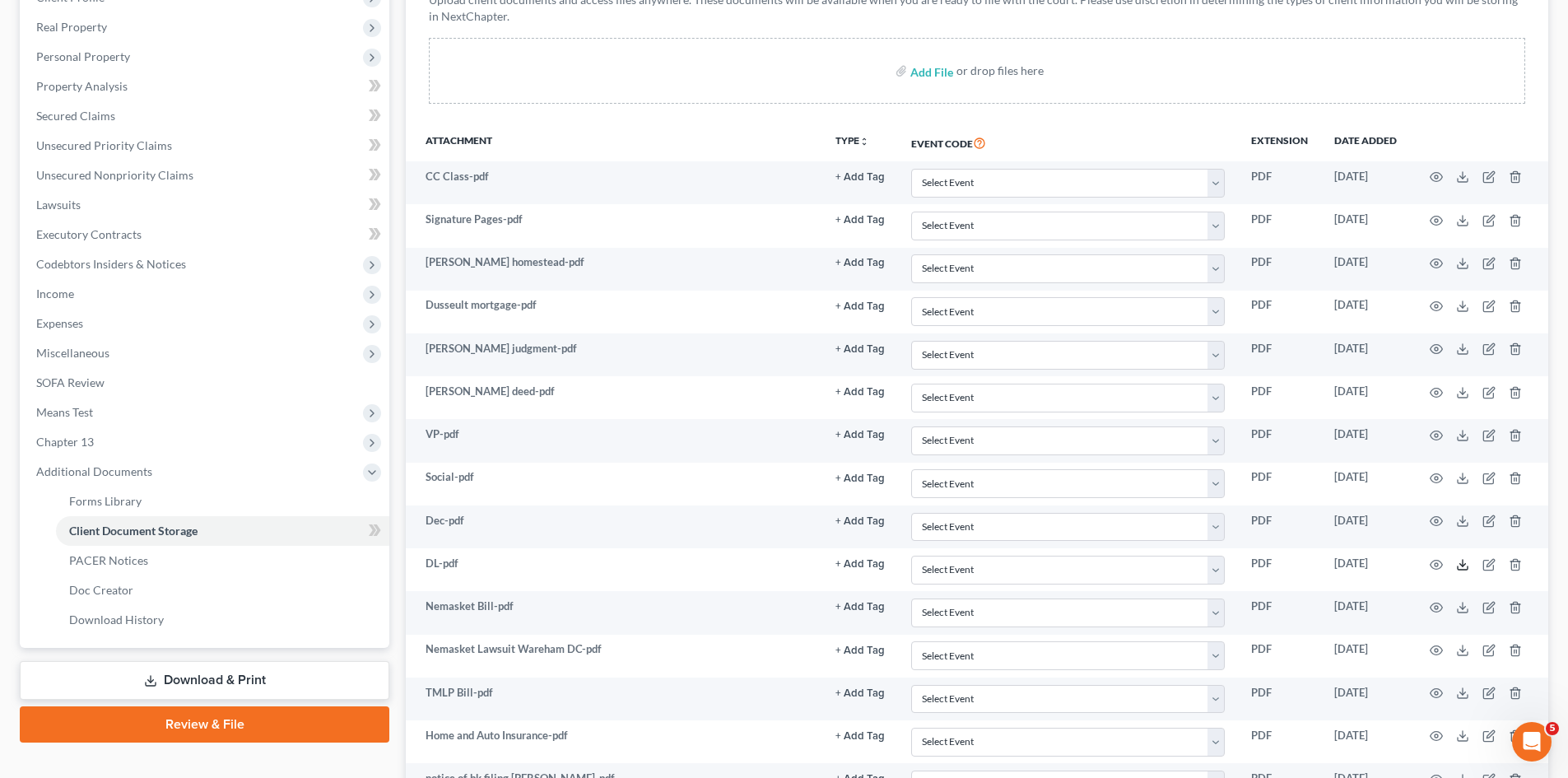
scroll to position [161, 0]
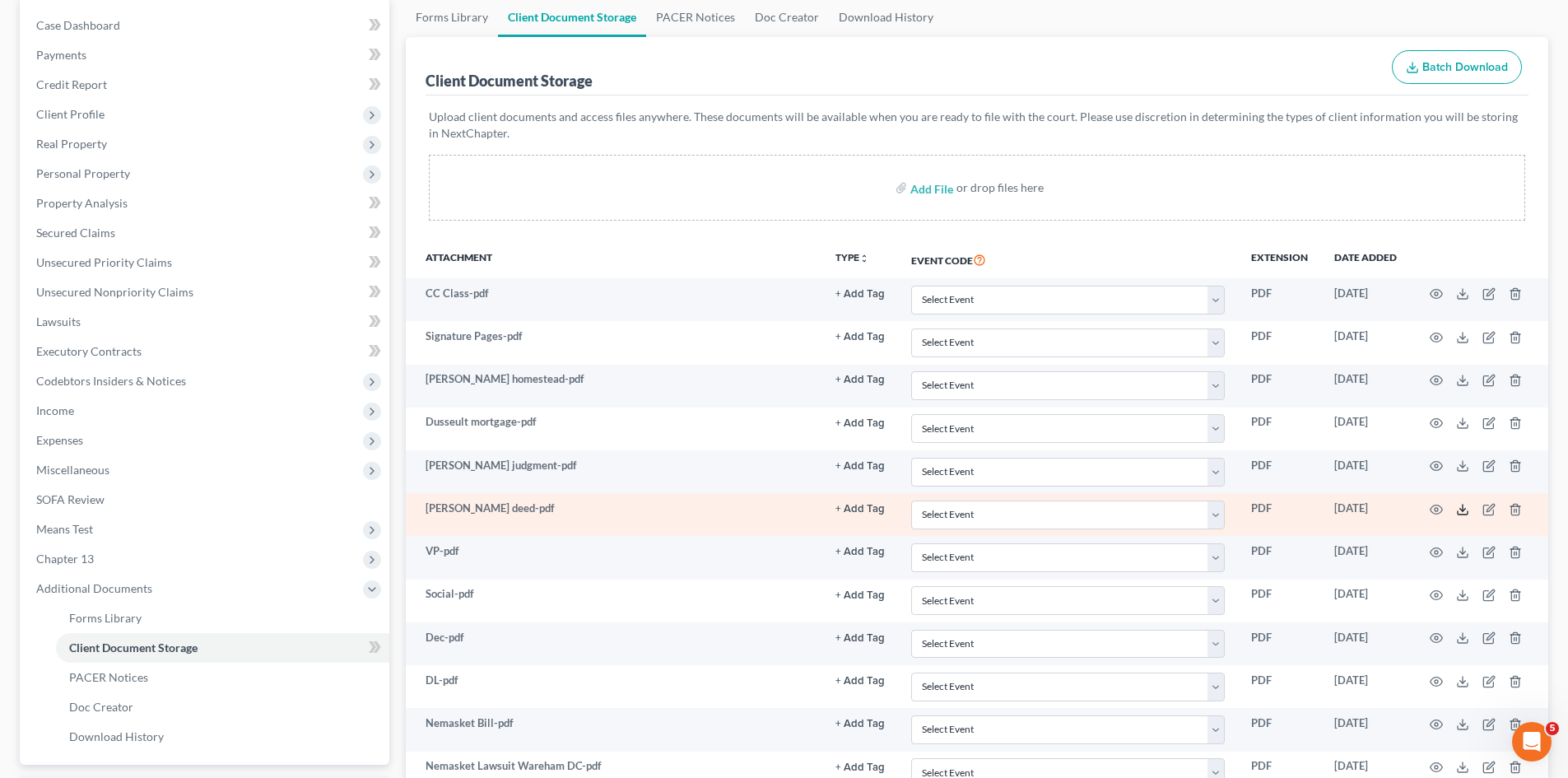
click at [1466, 509] on icon at bounding box center [1462, 510] width 13 height 13
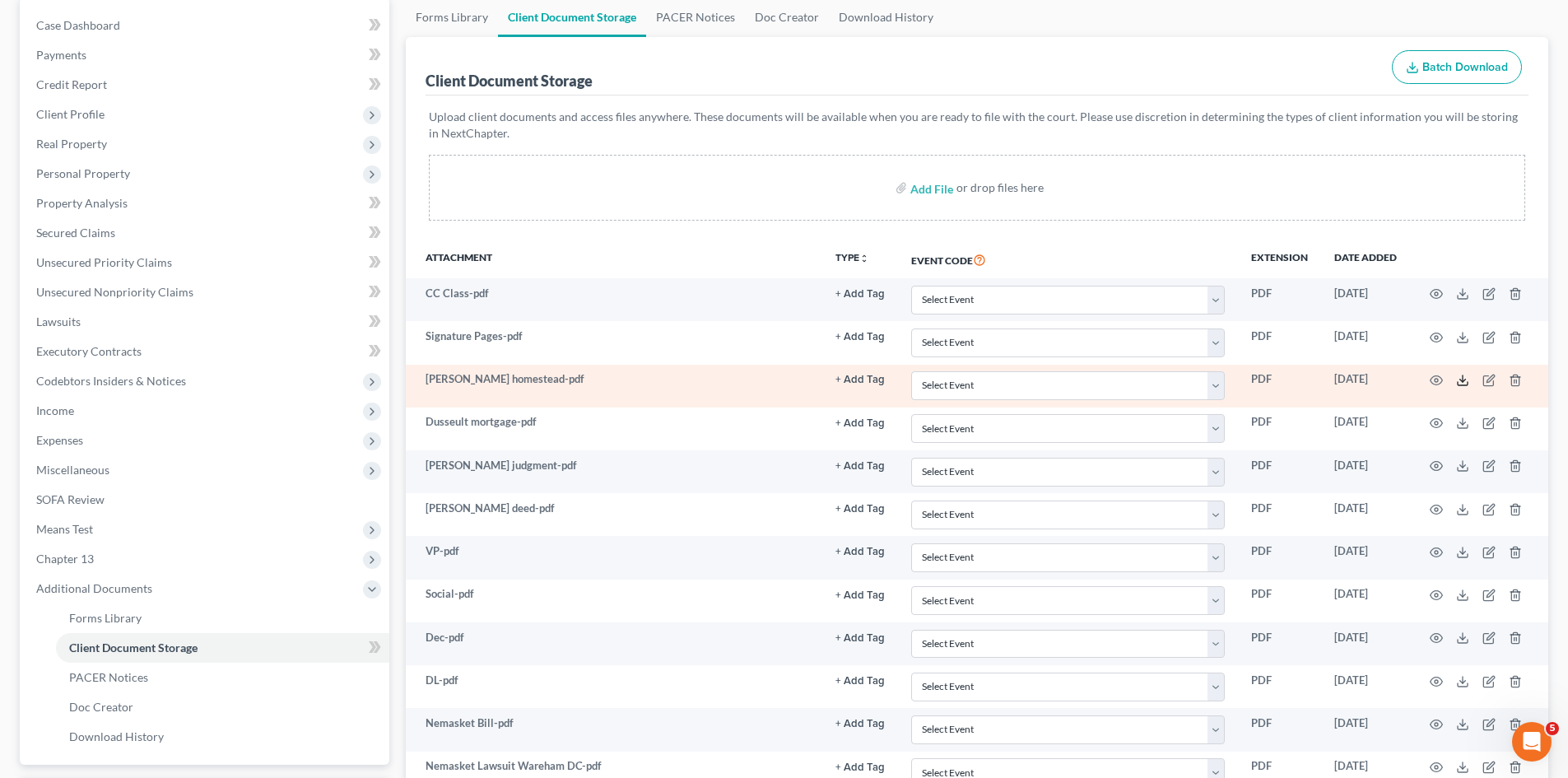
click at [1462, 382] on icon at bounding box center [1462, 380] width 13 height 13
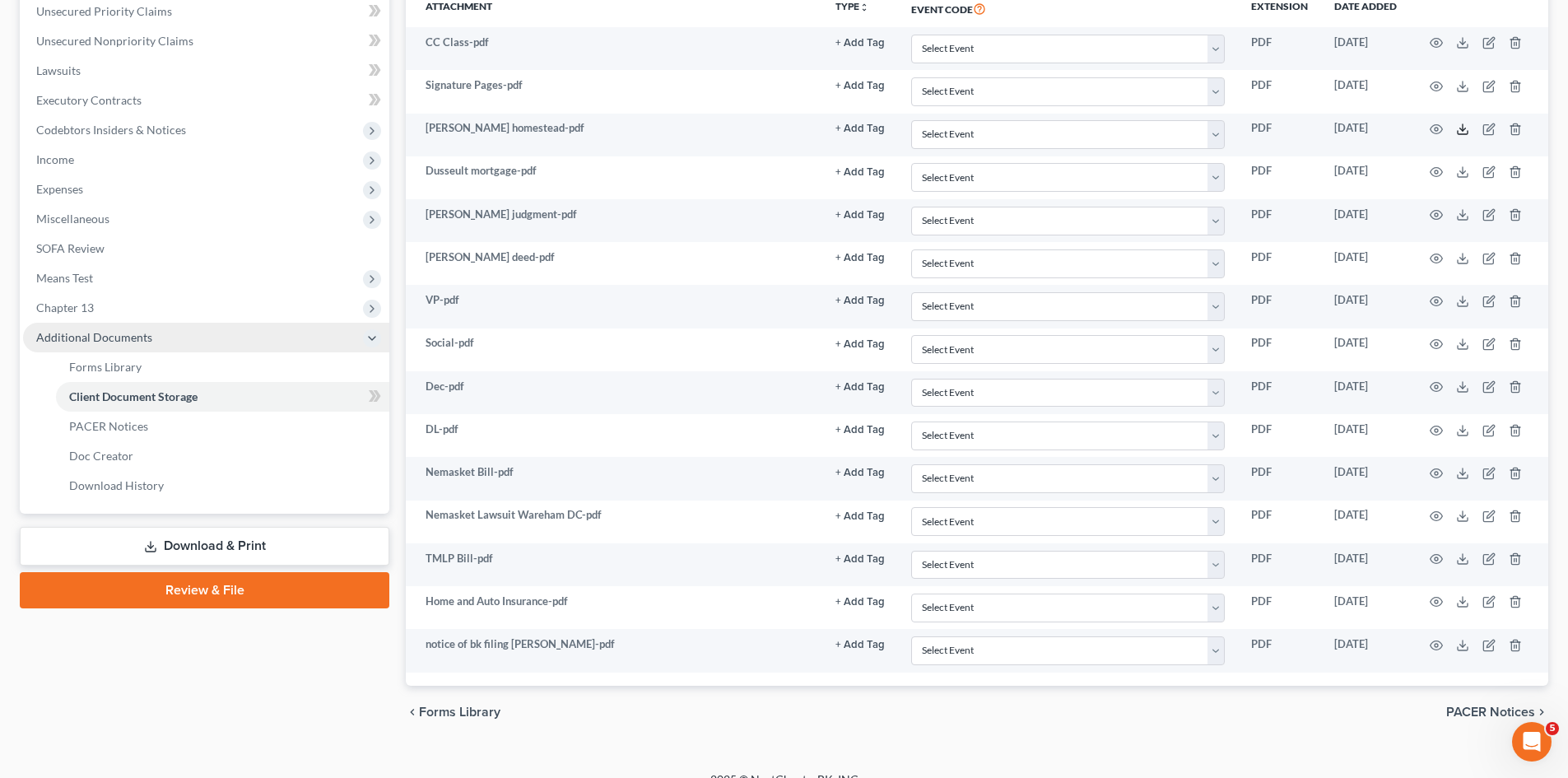
scroll to position [274, 0]
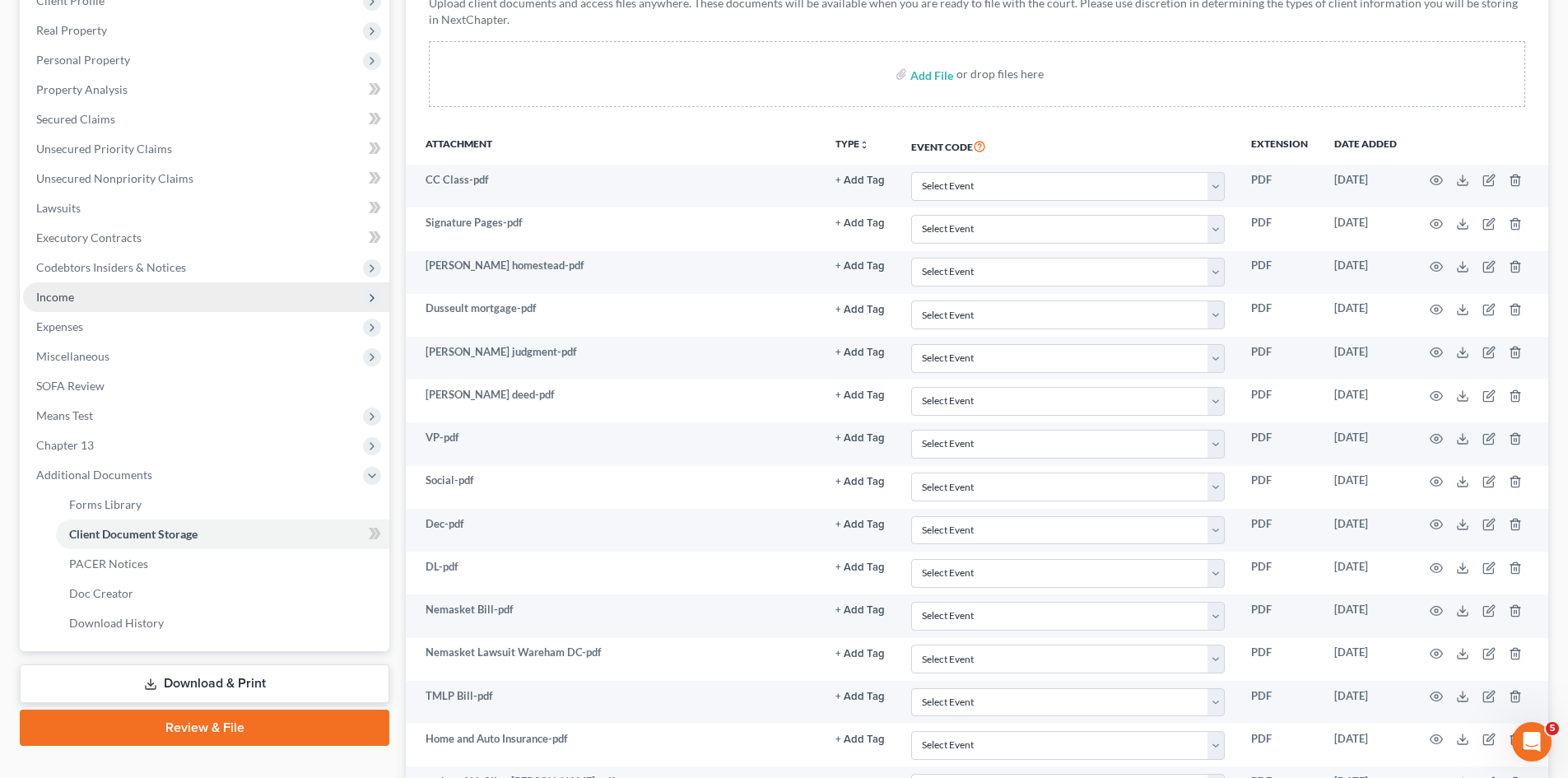
click at [80, 298] on span "Income" at bounding box center [206, 297] width 367 height 29
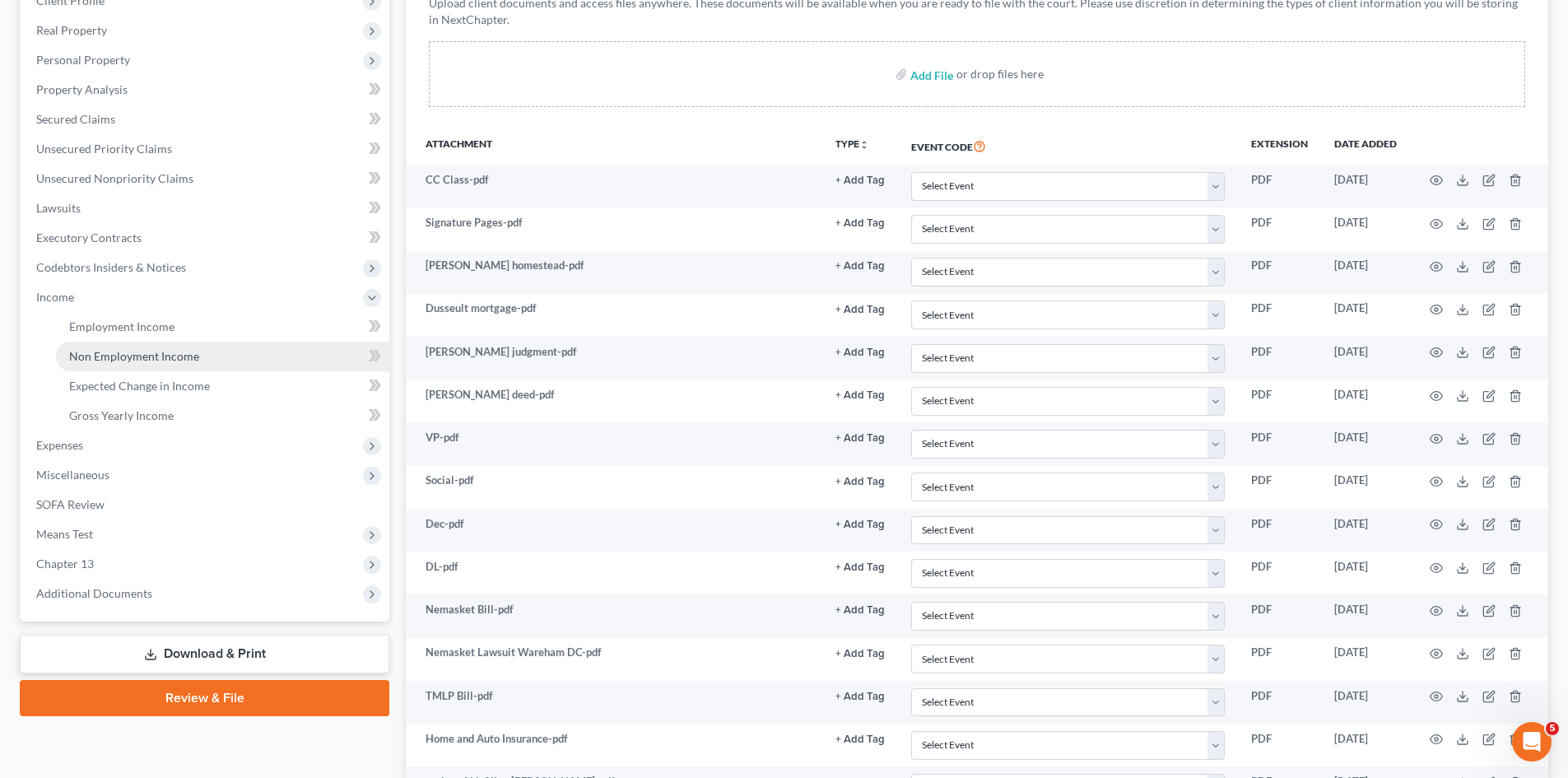
click at [121, 345] on link "Non Employment Income" at bounding box center [223, 356] width 334 height 29
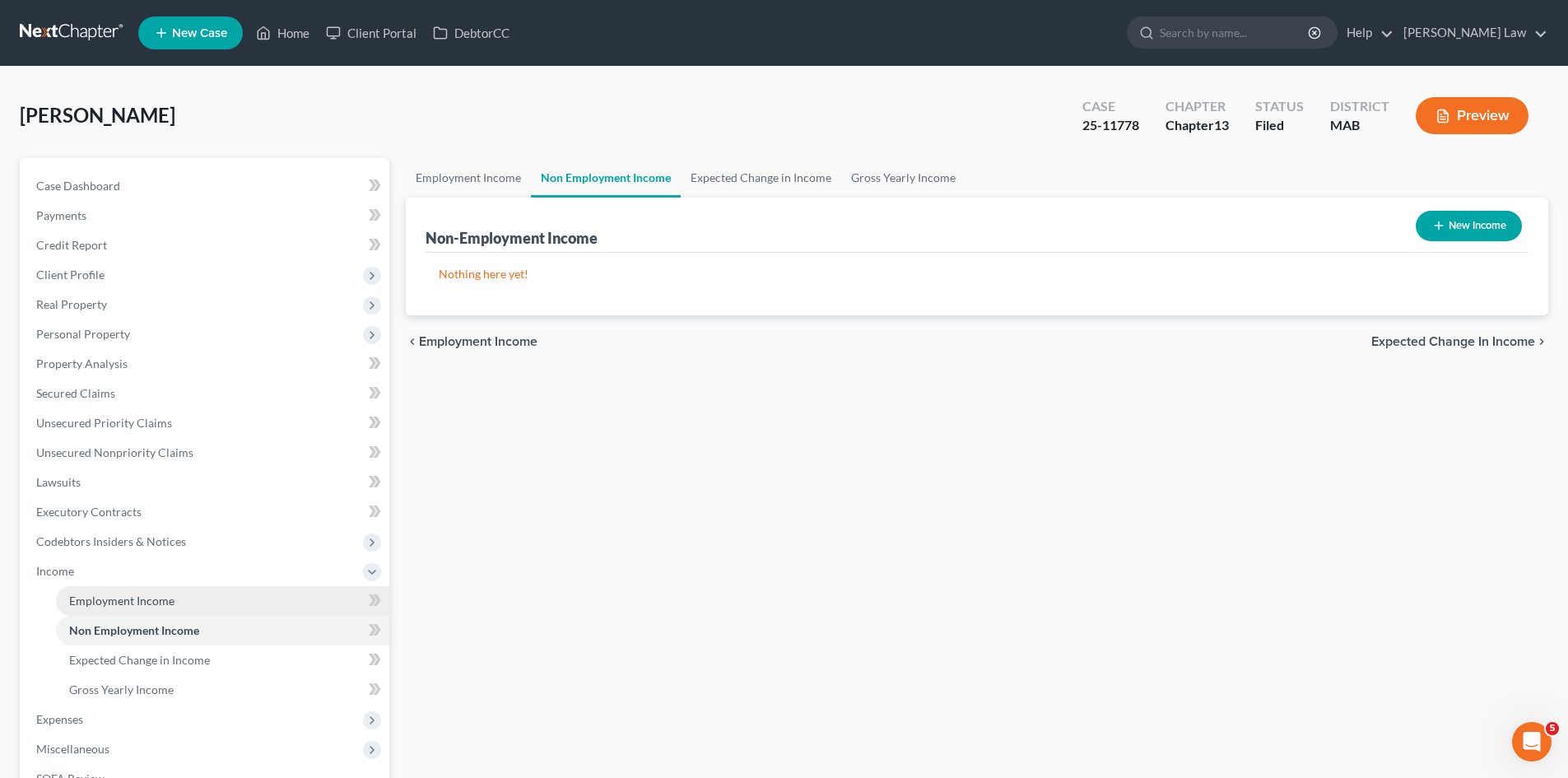
click at [124, 606] on span "Employment Income" at bounding box center [122, 601] width 106 height 14
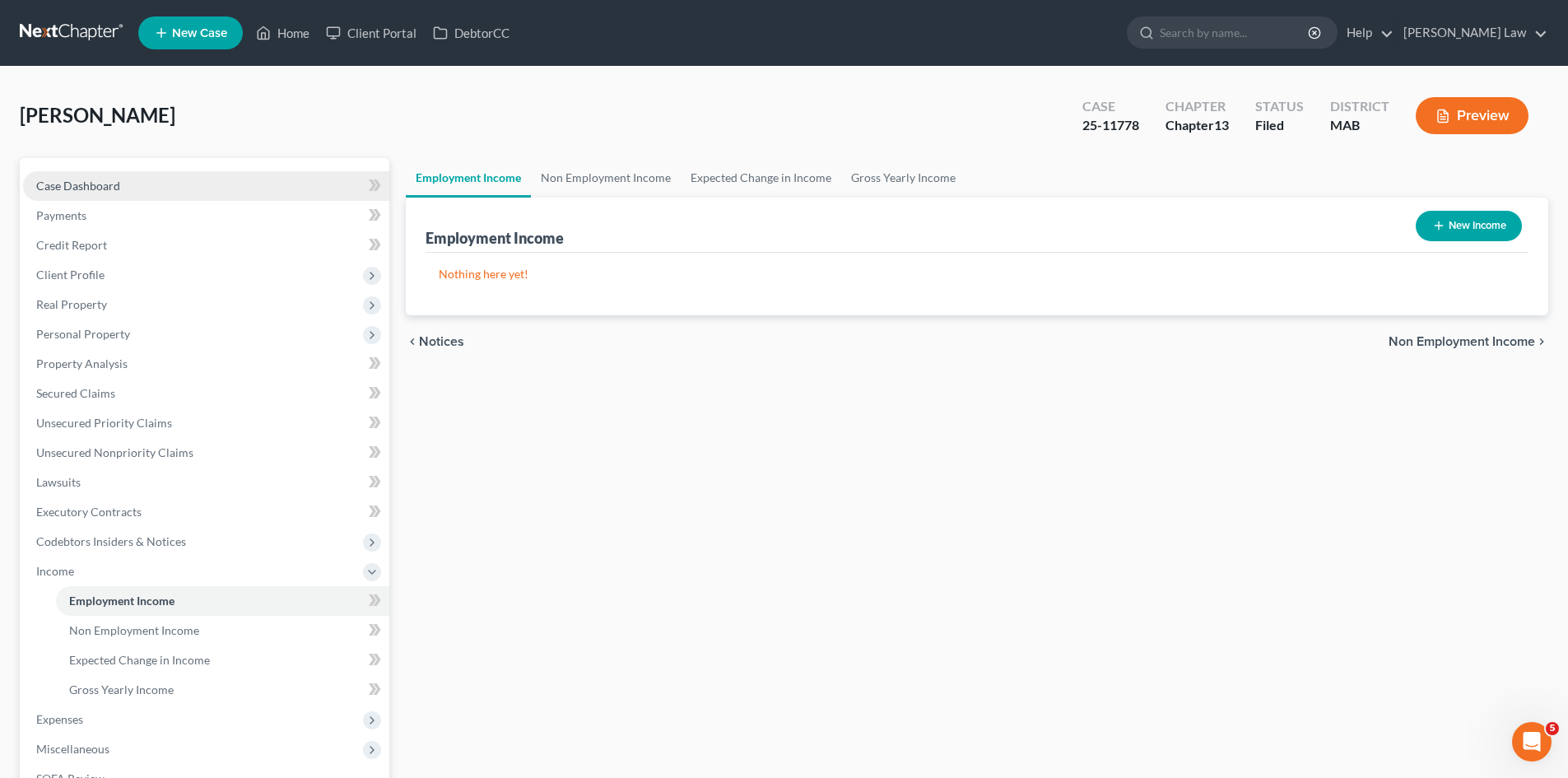
click at [117, 180] on span "Case Dashboard" at bounding box center [78, 186] width 84 height 14
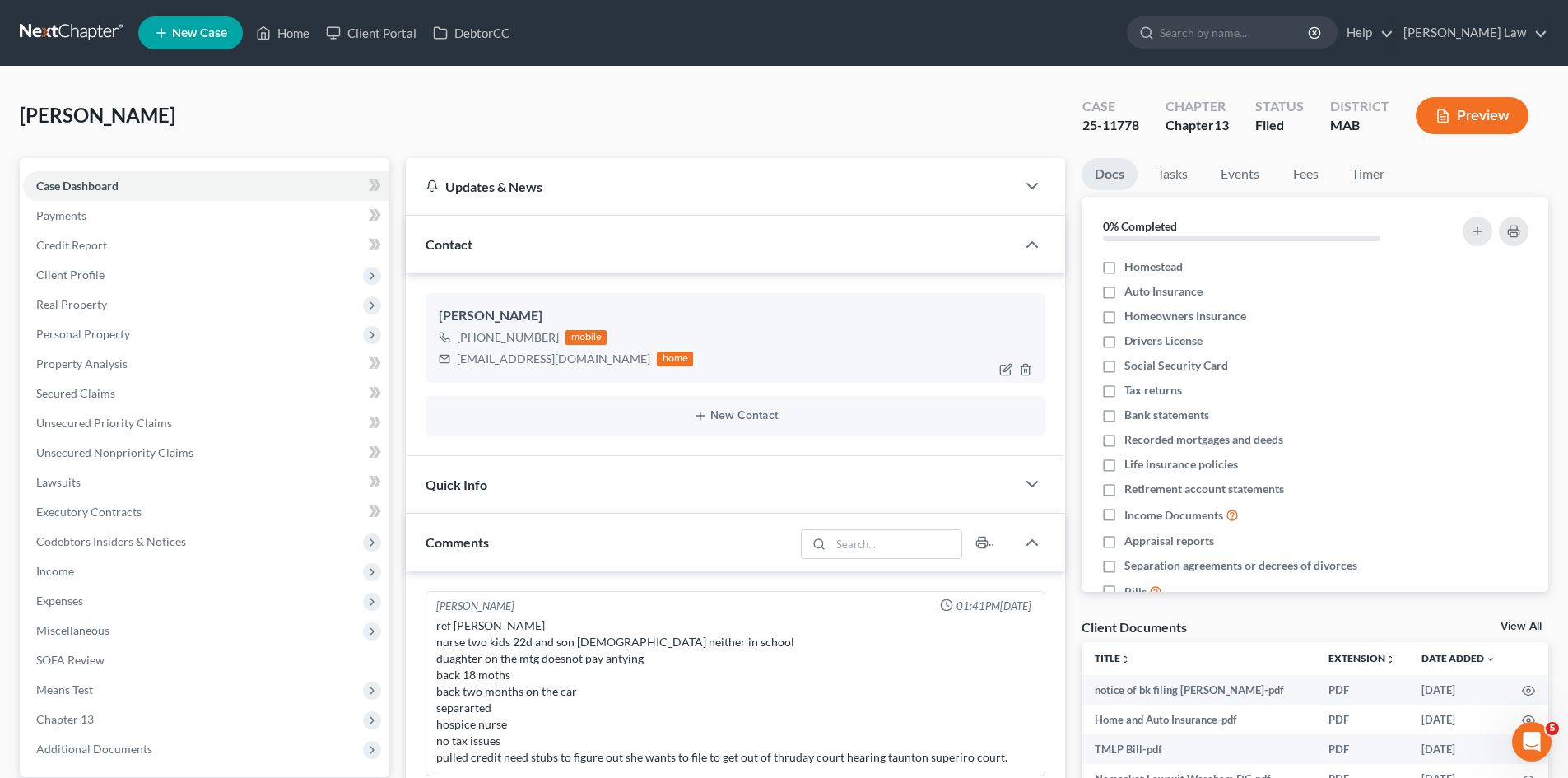
click at [513, 356] on div "dnalyn1978@yahoo.com" at bounding box center [554, 359] width 194 height 17
copy div "dnalyn1978@yahoo.com"
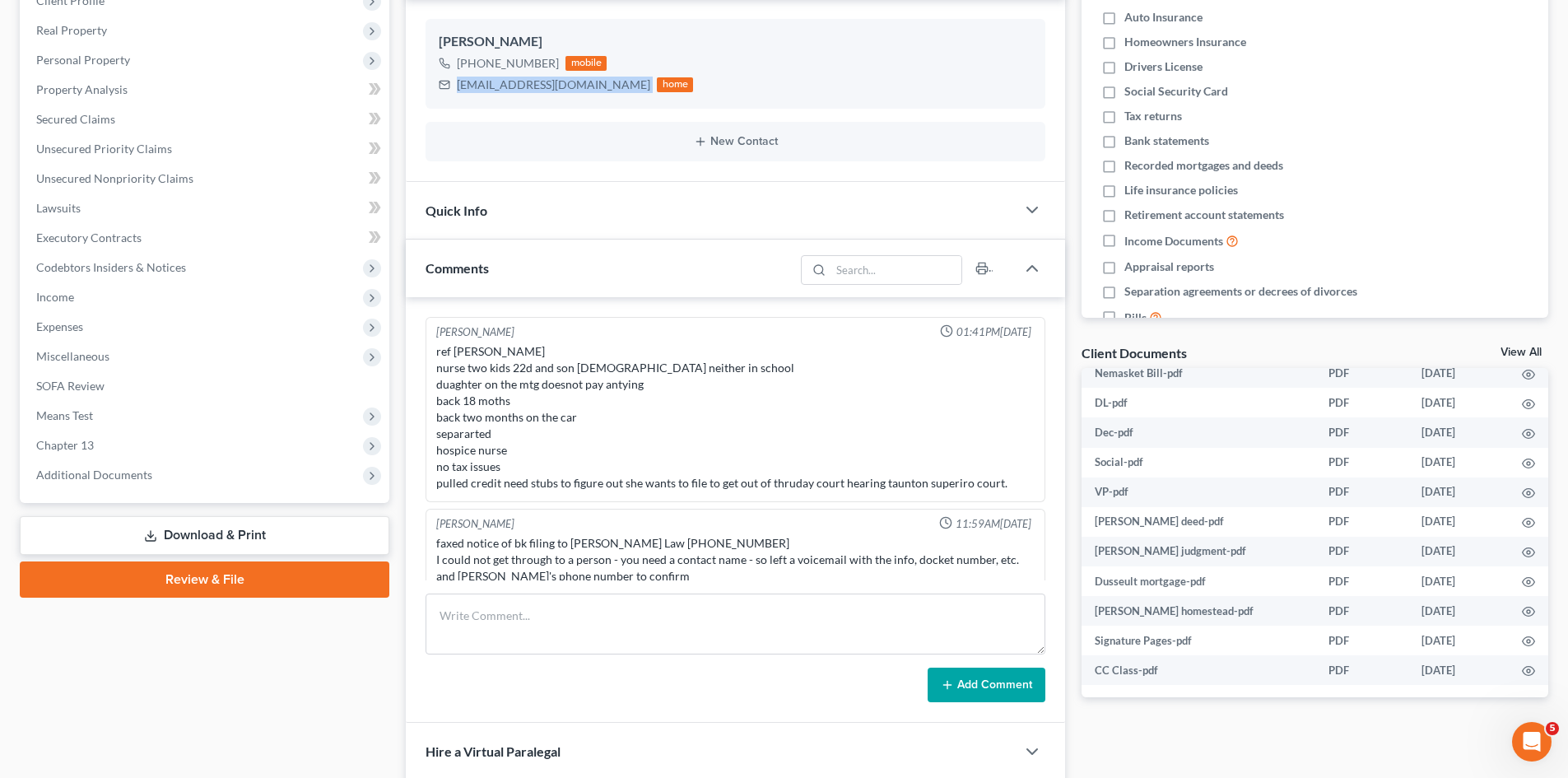
scroll to position [163, 0]
click at [157, 480] on span "Additional Documents" at bounding box center [206, 474] width 367 height 29
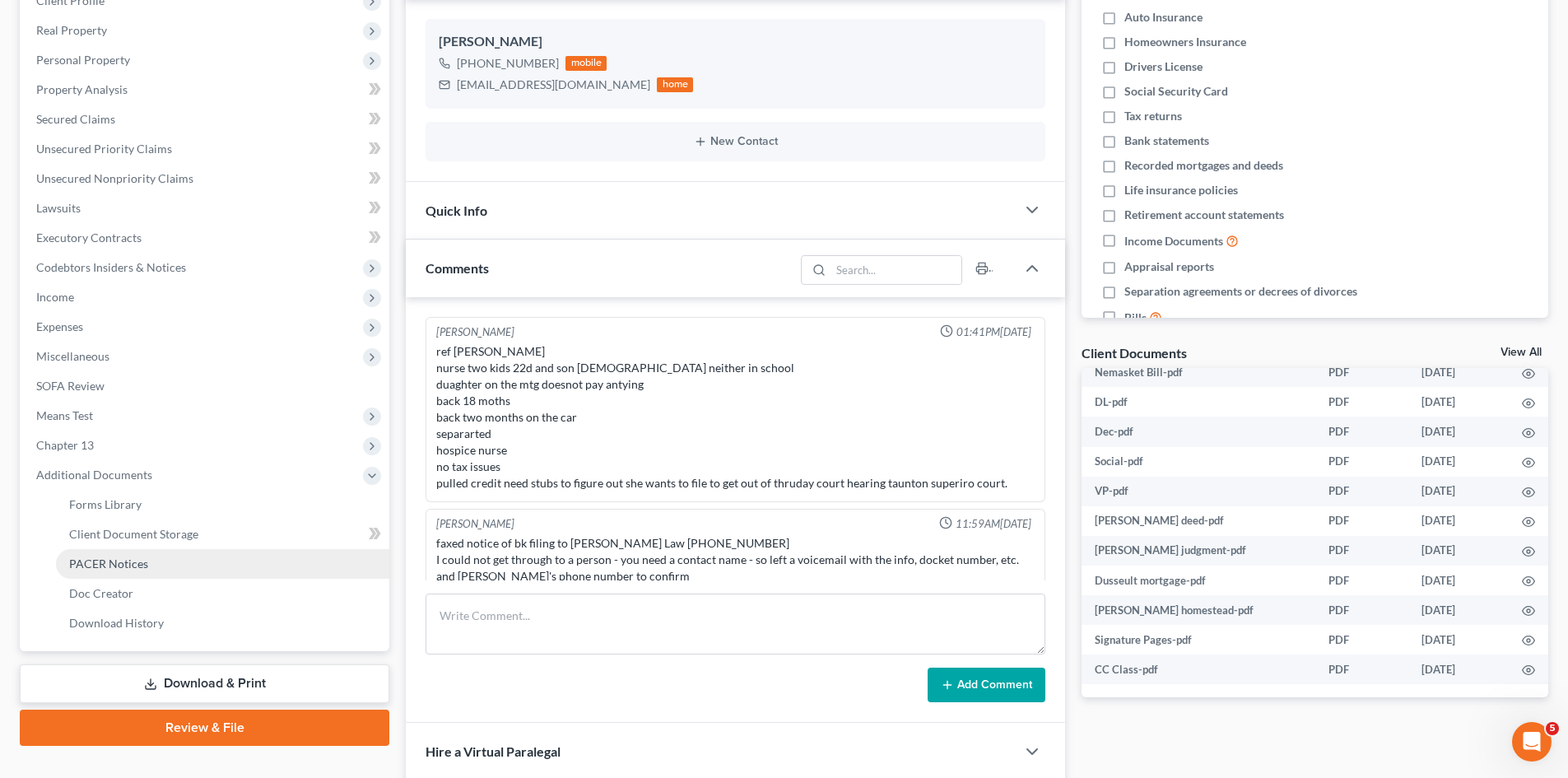
drag, startPoint x: 139, startPoint y: 566, endPoint x: 147, endPoint y: 563, distance: 8.5
click at [139, 566] on span "PACER Notices" at bounding box center [108, 564] width 79 height 14
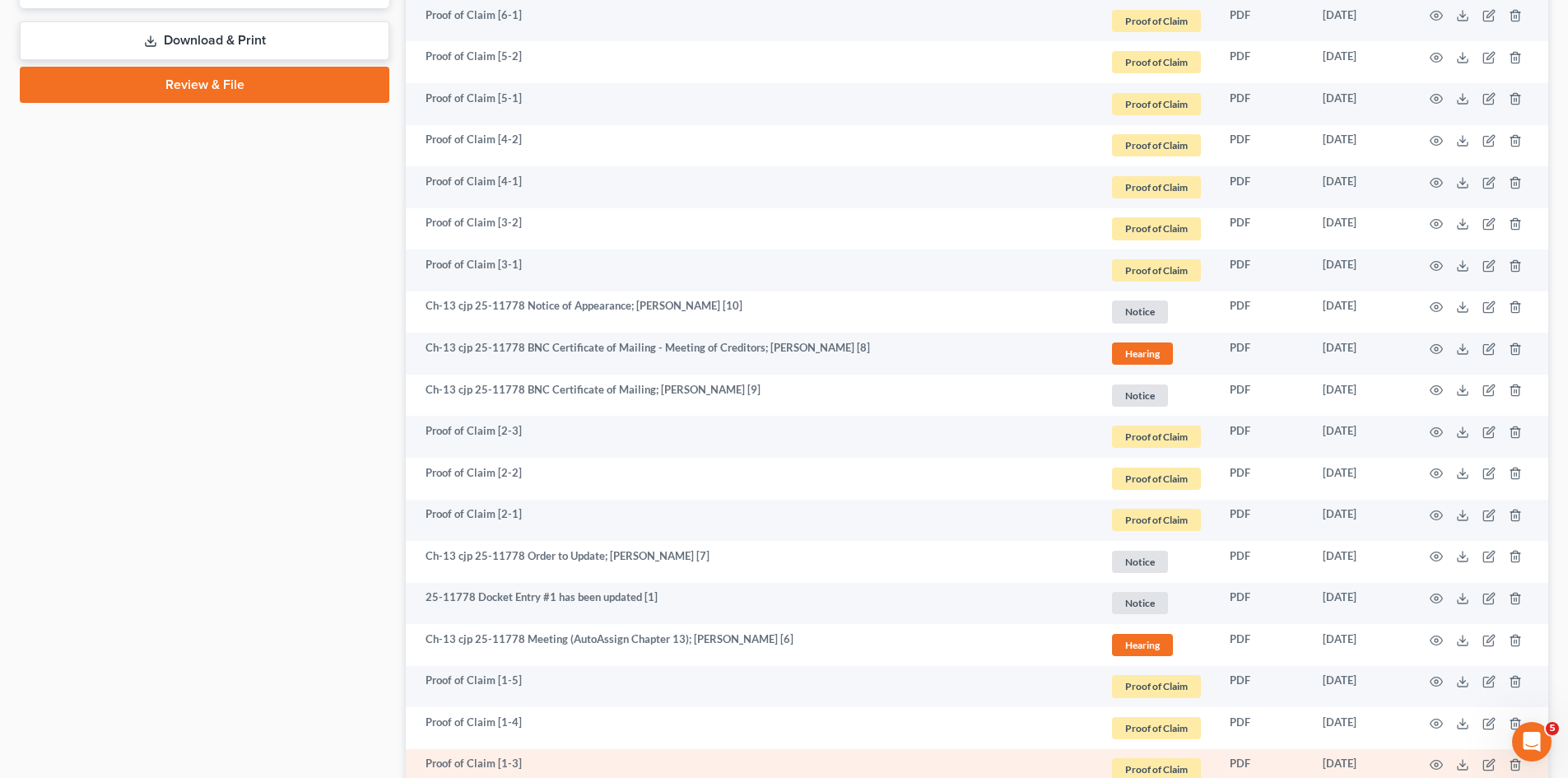
scroll to position [1338, 0]
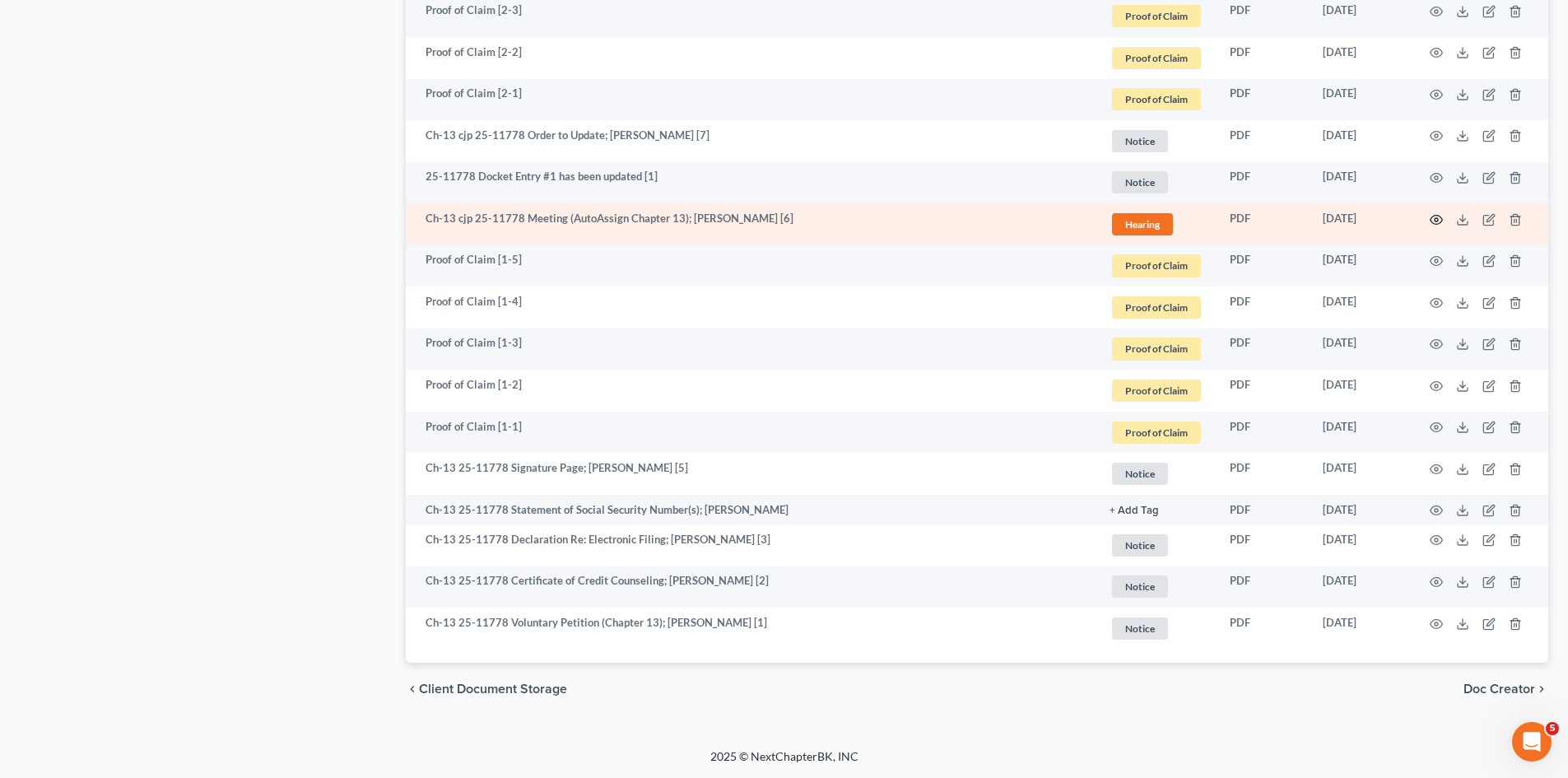
click at [1442, 217] on icon "button" at bounding box center [1437, 219] width 13 height 13
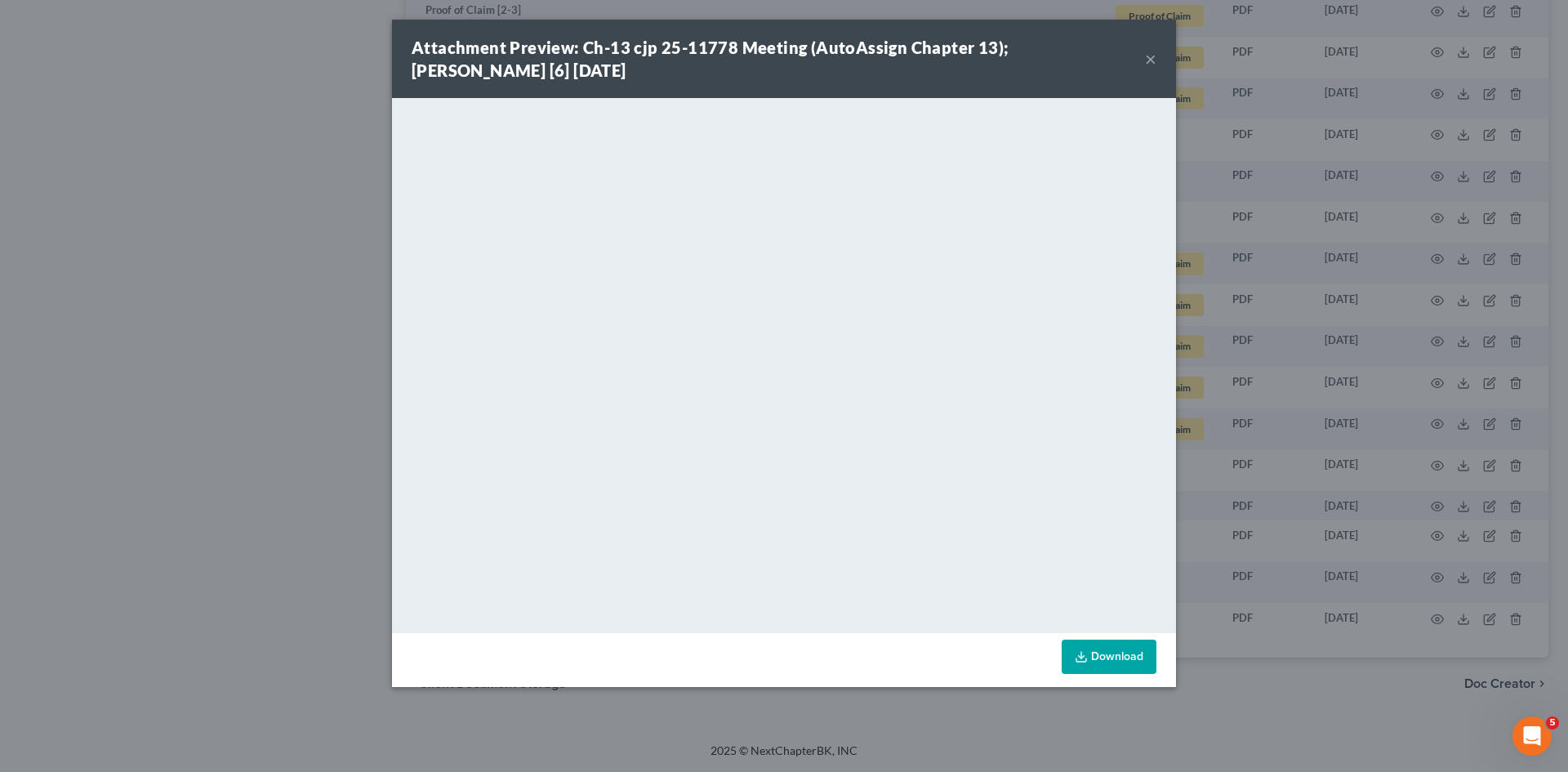
click at [290, 222] on div "Attachment Preview: Ch-13 cjp 25-11778 Meeting (AutoAssign Chapter 13); Donna L…" at bounding box center [784, 386] width 1568 height 772
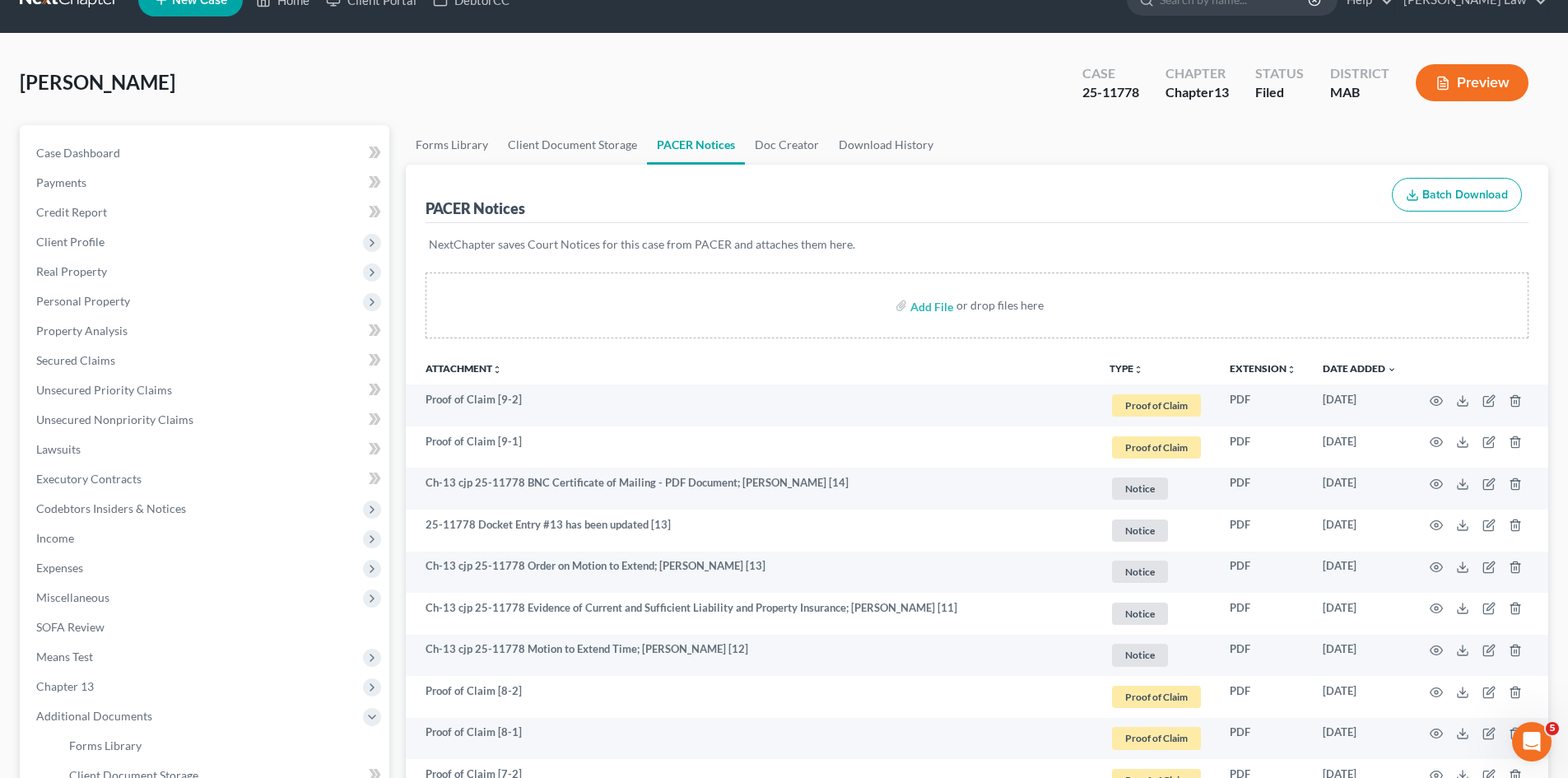
scroll to position [0, 0]
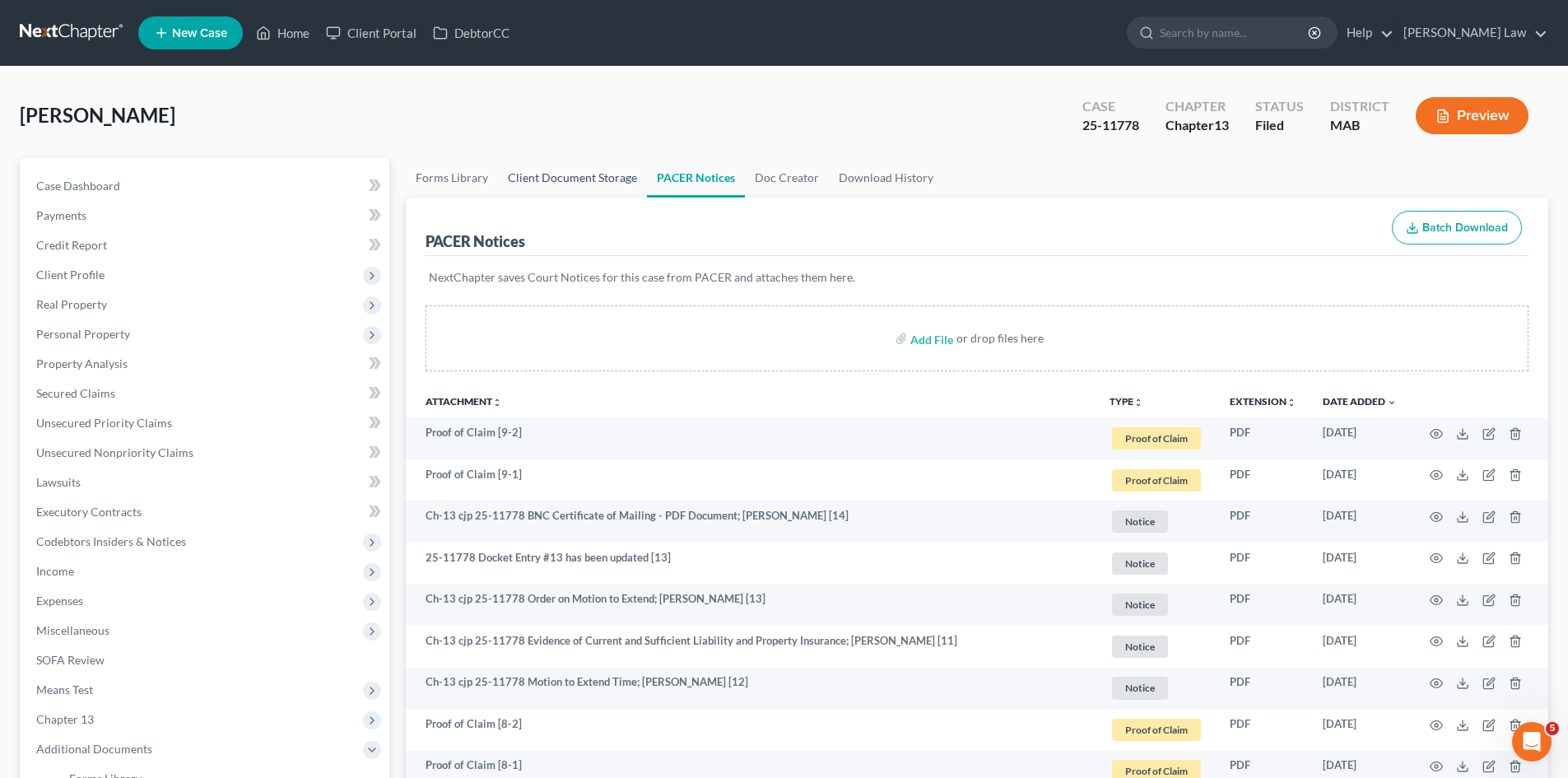
click at [551, 193] on link "Client Document Storage" at bounding box center [573, 178] width 149 height 40
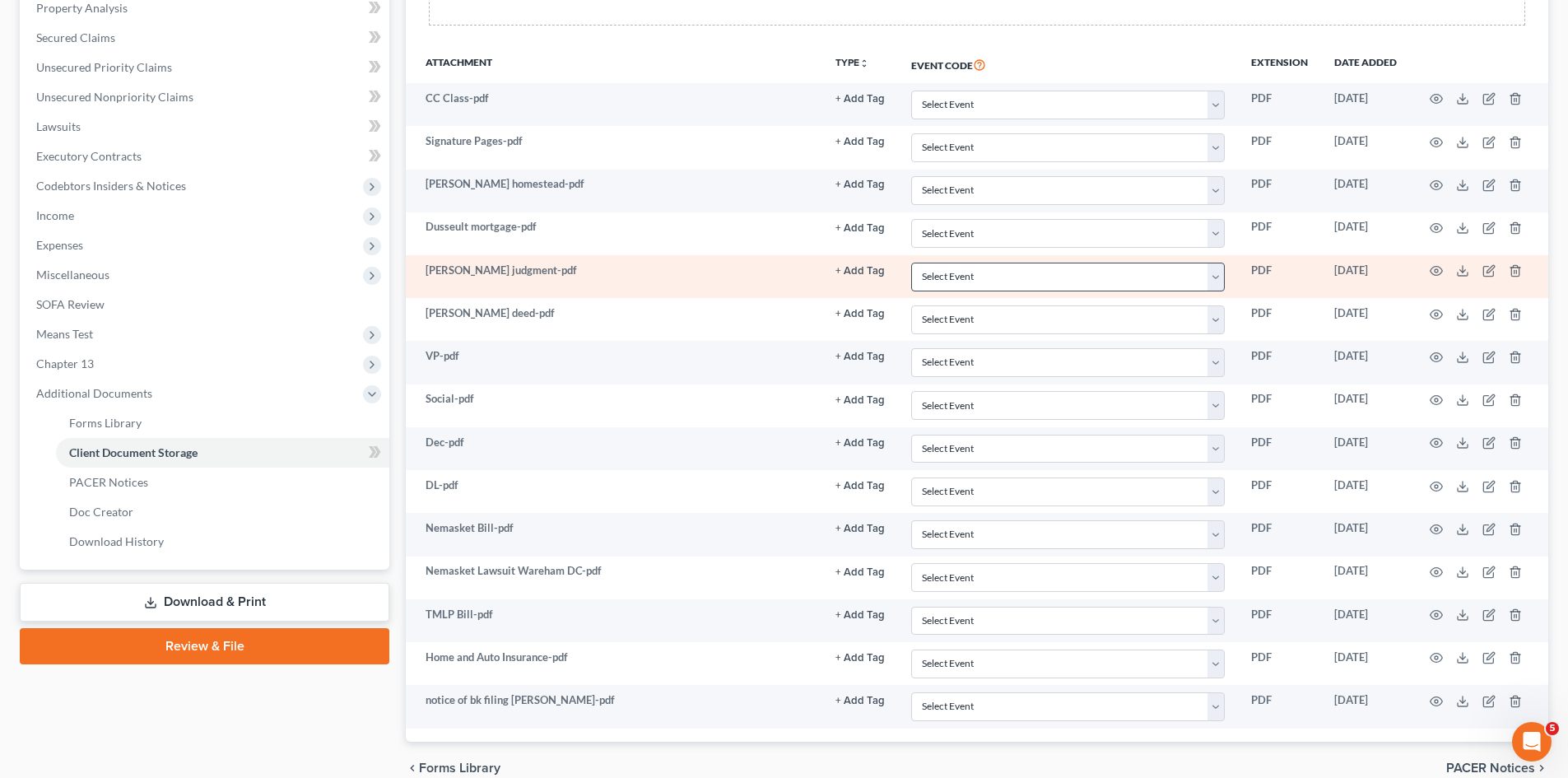
scroll to position [412, 0]
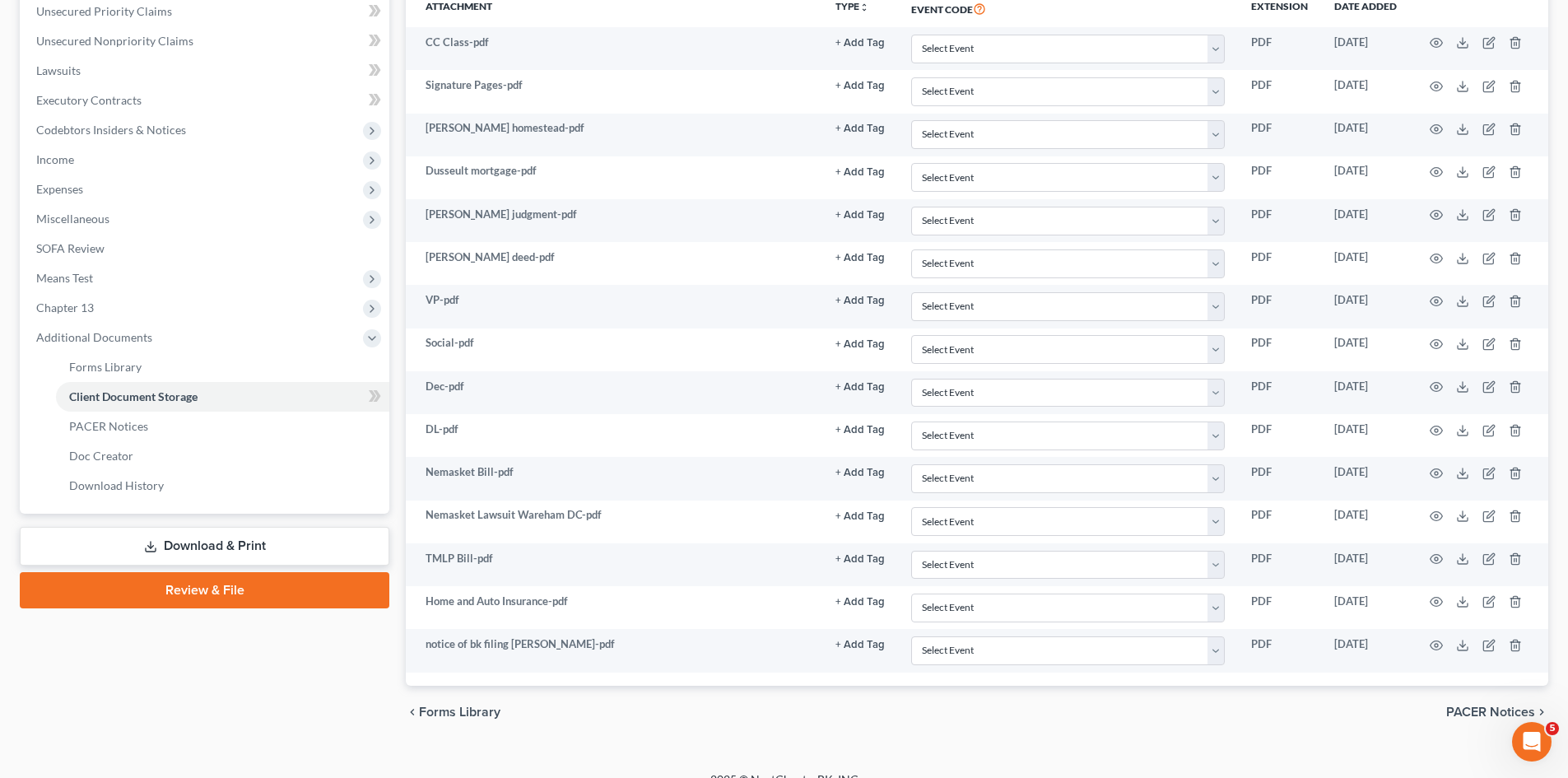
click at [313, 628] on div "Case Dashboard Payments Invoices Payments Payments Credit Report Client Profile" at bounding box center [204, 242] width 386 height 992
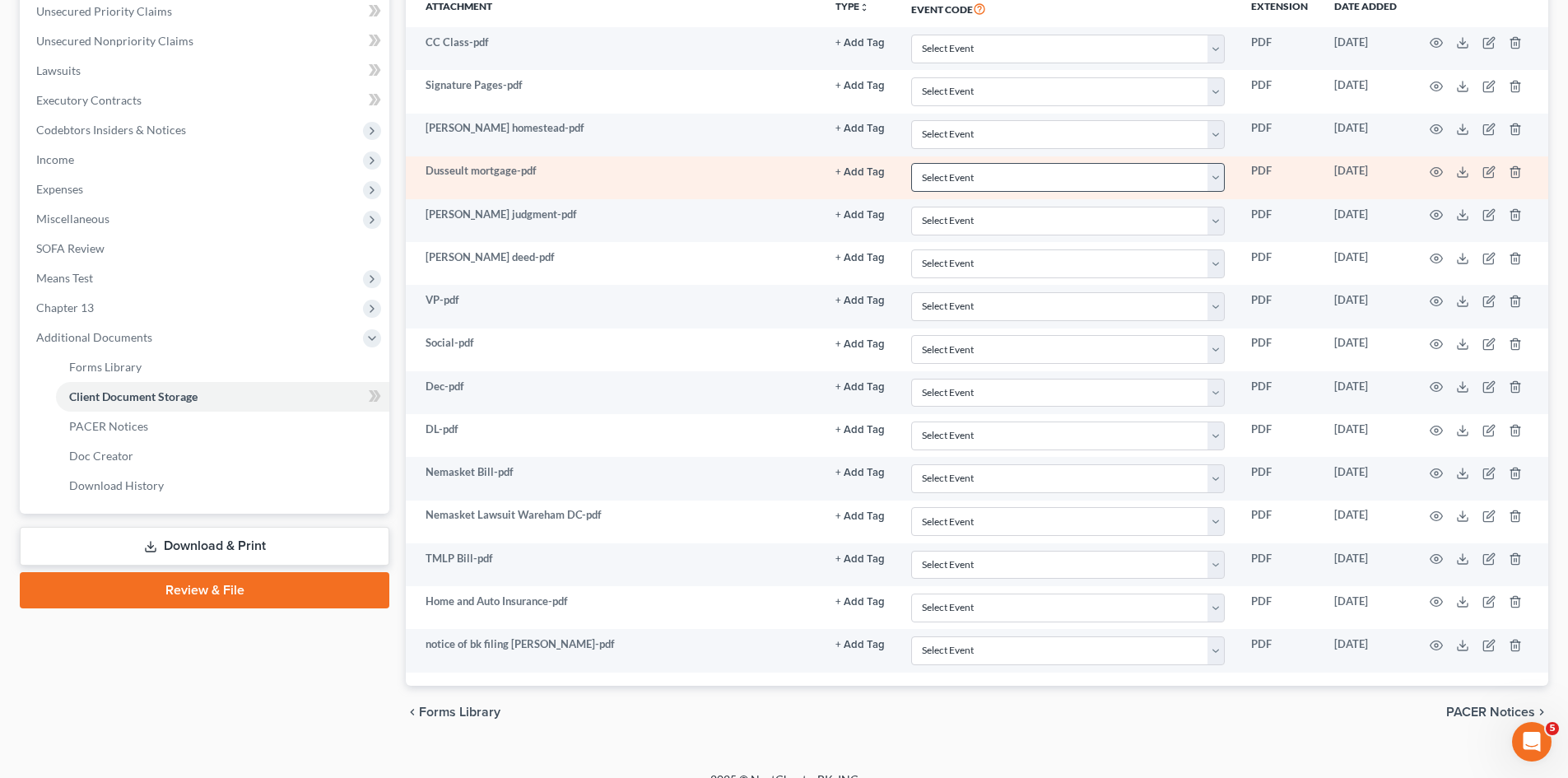
scroll to position [0, 0]
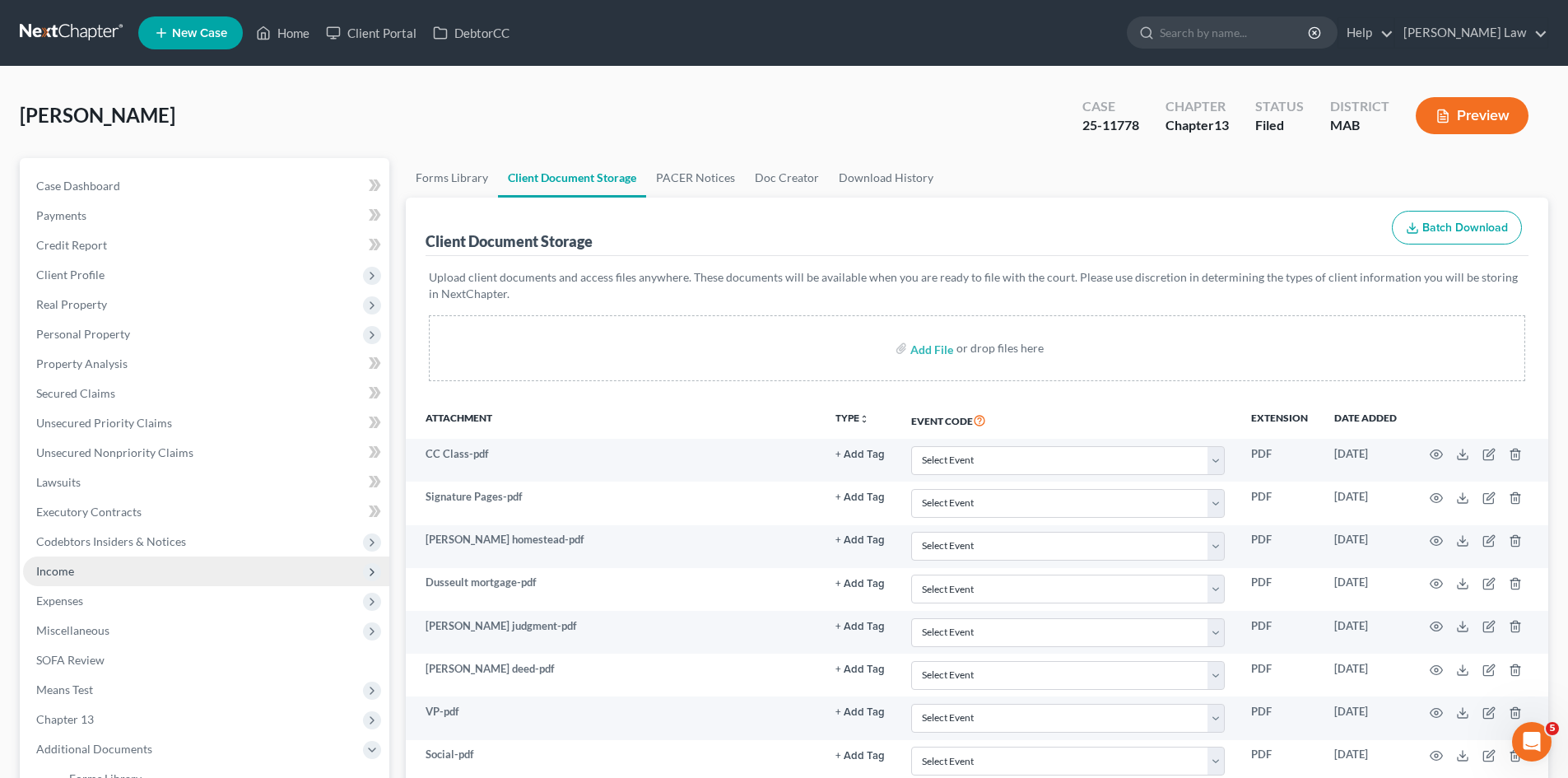
click at [134, 569] on span "Income" at bounding box center [206, 571] width 367 height 29
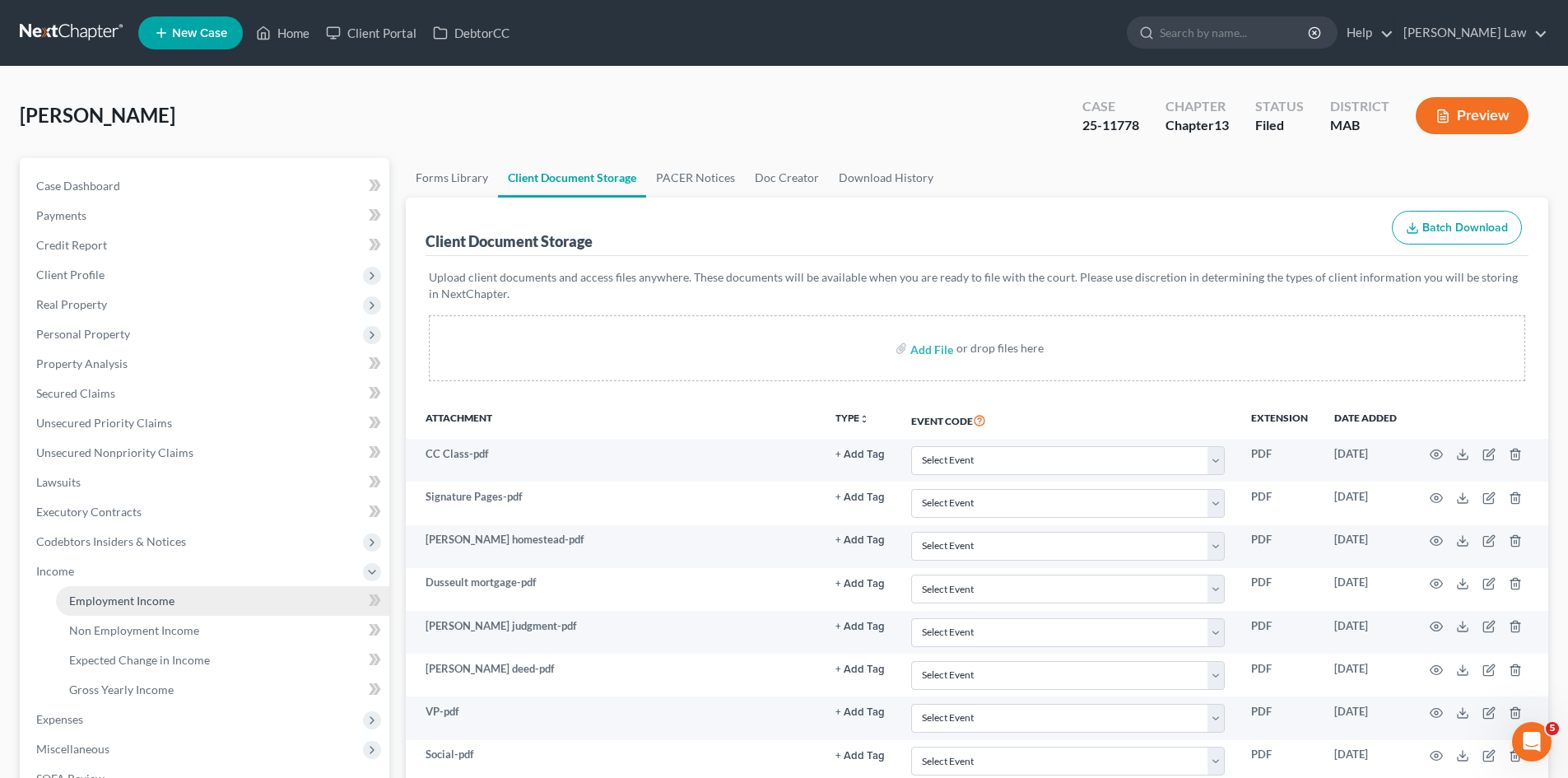
click at [117, 601] on span "Employment Income" at bounding box center [122, 601] width 106 height 14
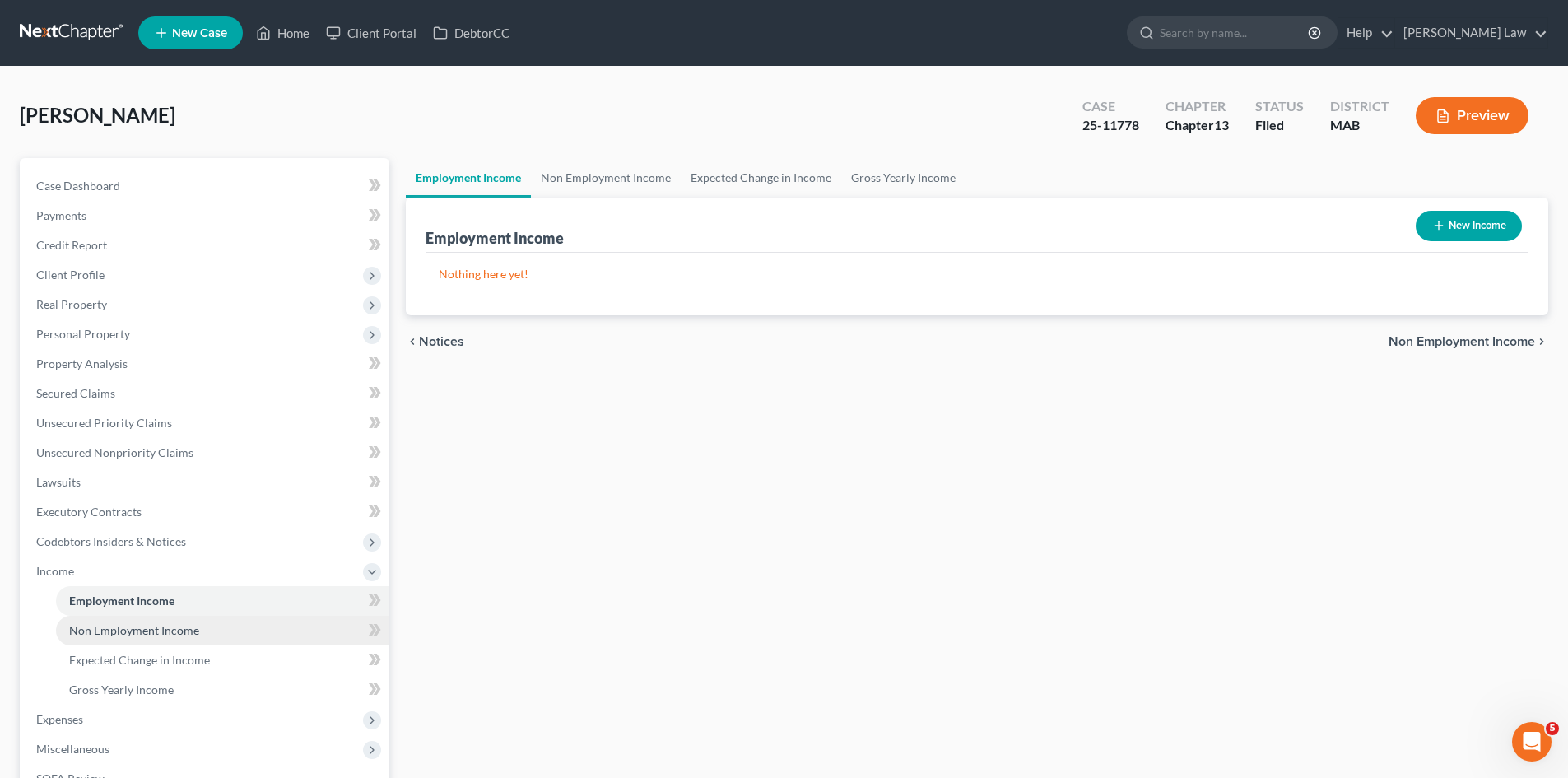
click at [130, 635] on span "Non Employment Income" at bounding box center [134, 631] width 130 height 14
click at [130, 602] on span "Employment Income" at bounding box center [122, 601] width 106 height 14
click at [118, 180] on span "Case Dashboard" at bounding box center [78, 186] width 84 height 14
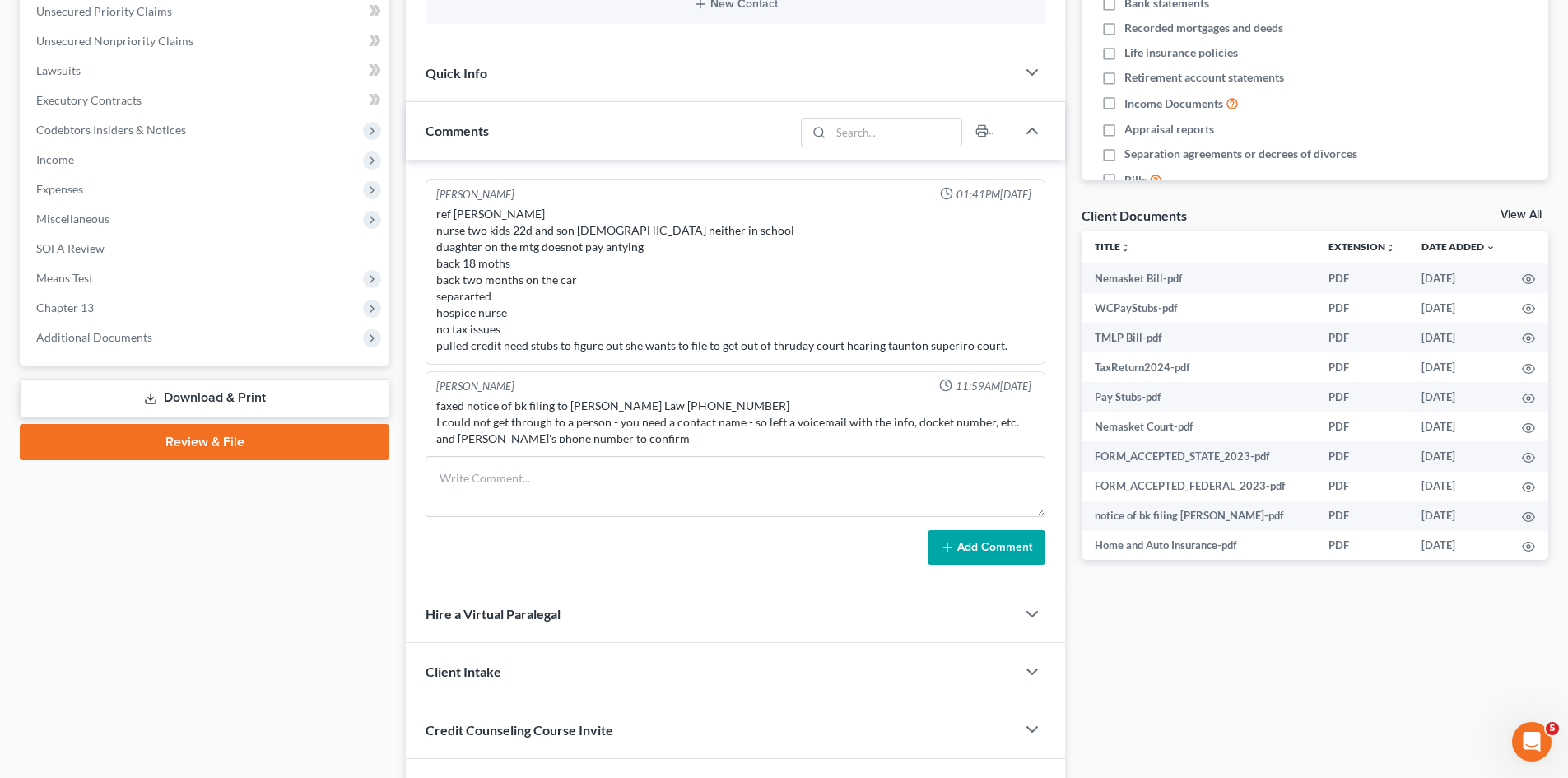
scroll to position [14, 0]
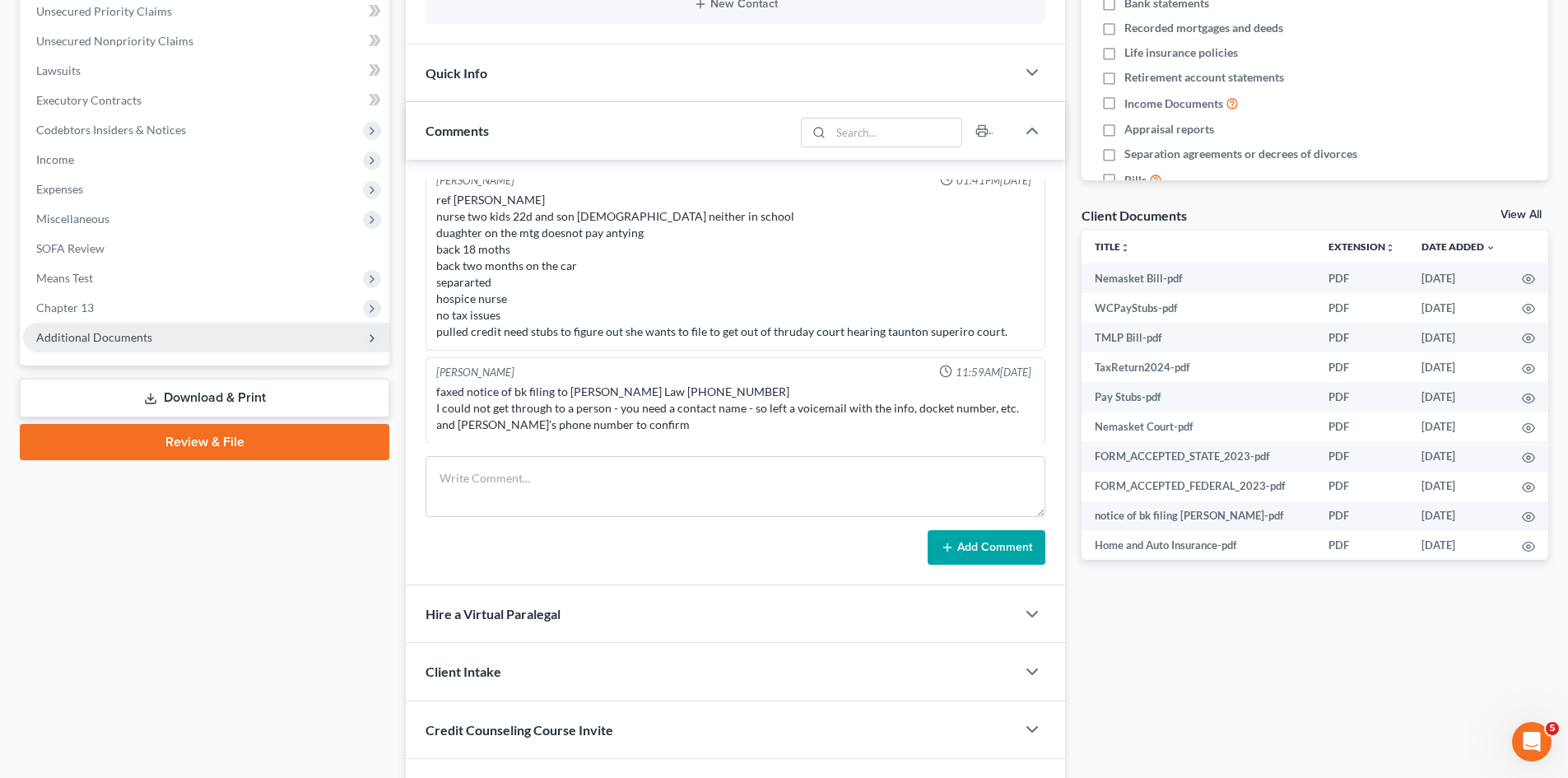
click at [87, 345] on span "Additional Documents" at bounding box center [206, 337] width 367 height 29
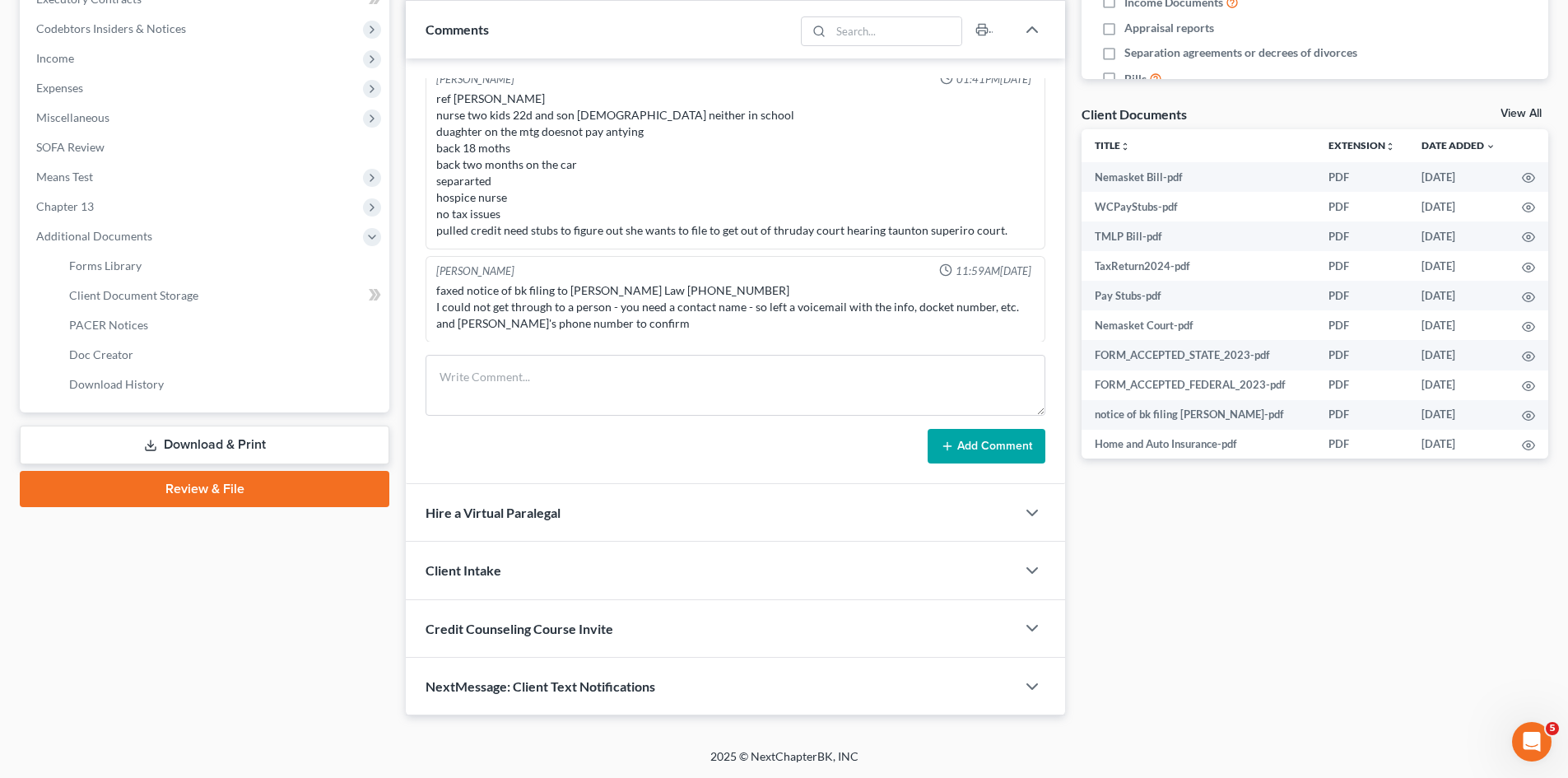
click at [110, 417] on div "Case Dashboard Payments Invoices Payments Payments Credit Report Client Profile" at bounding box center [204, 180] width 386 height 1071
click at [108, 324] on span "PACER Notices" at bounding box center [108, 325] width 79 height 14
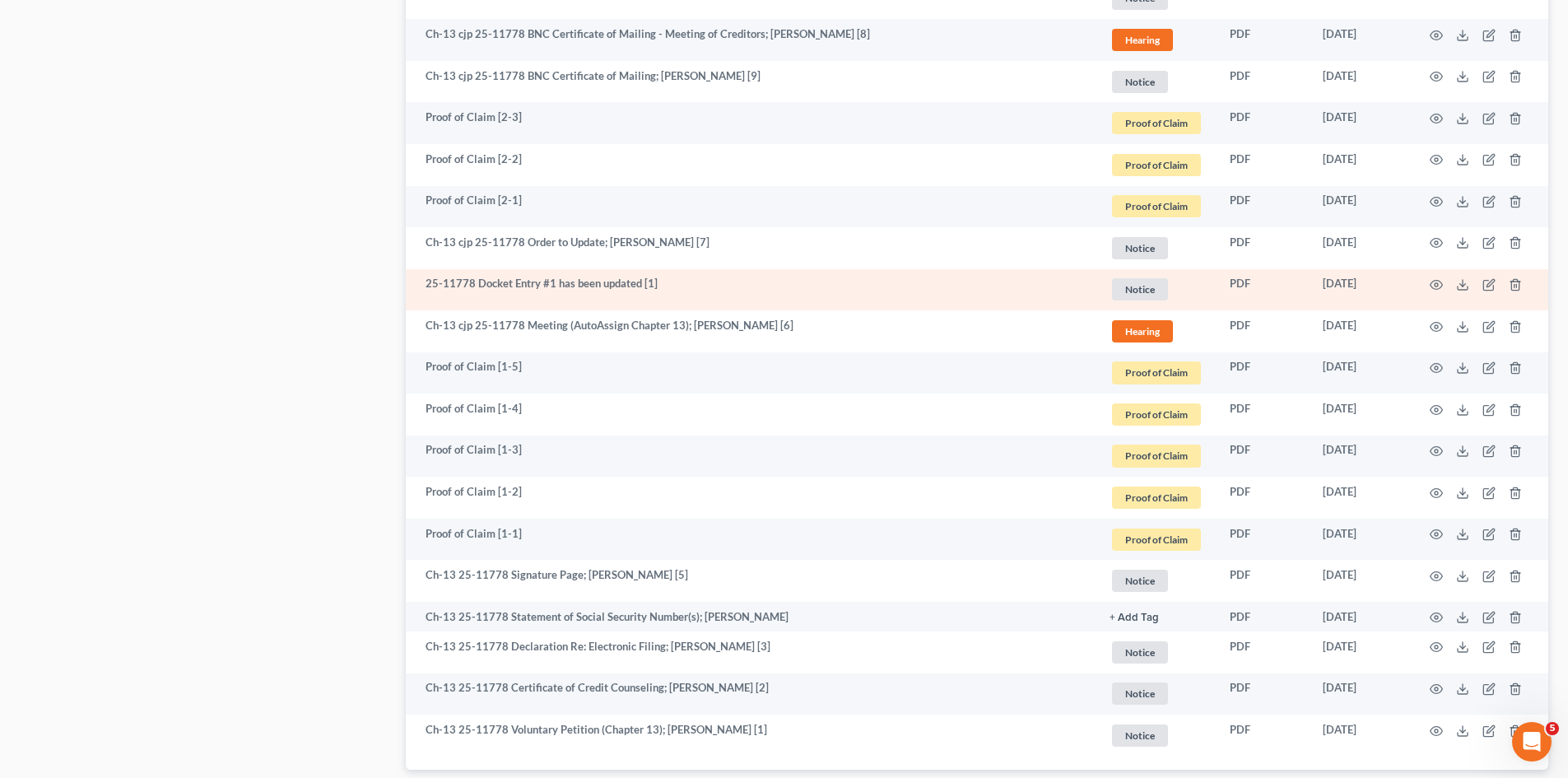
scroll to position [1338, 0]
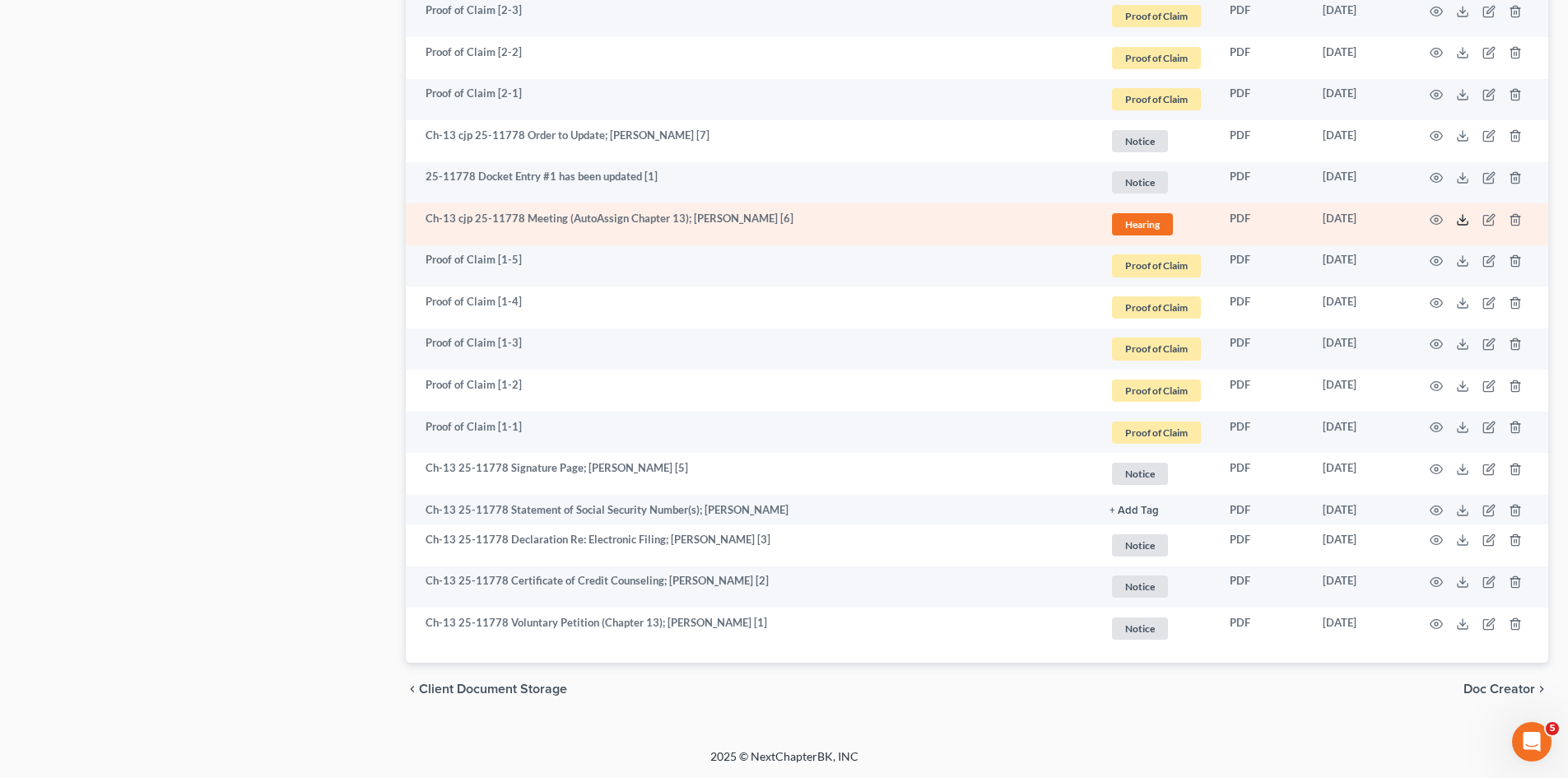
click at [1462, 219] on icon at bounding box center [1462, 219] width 13 height 13
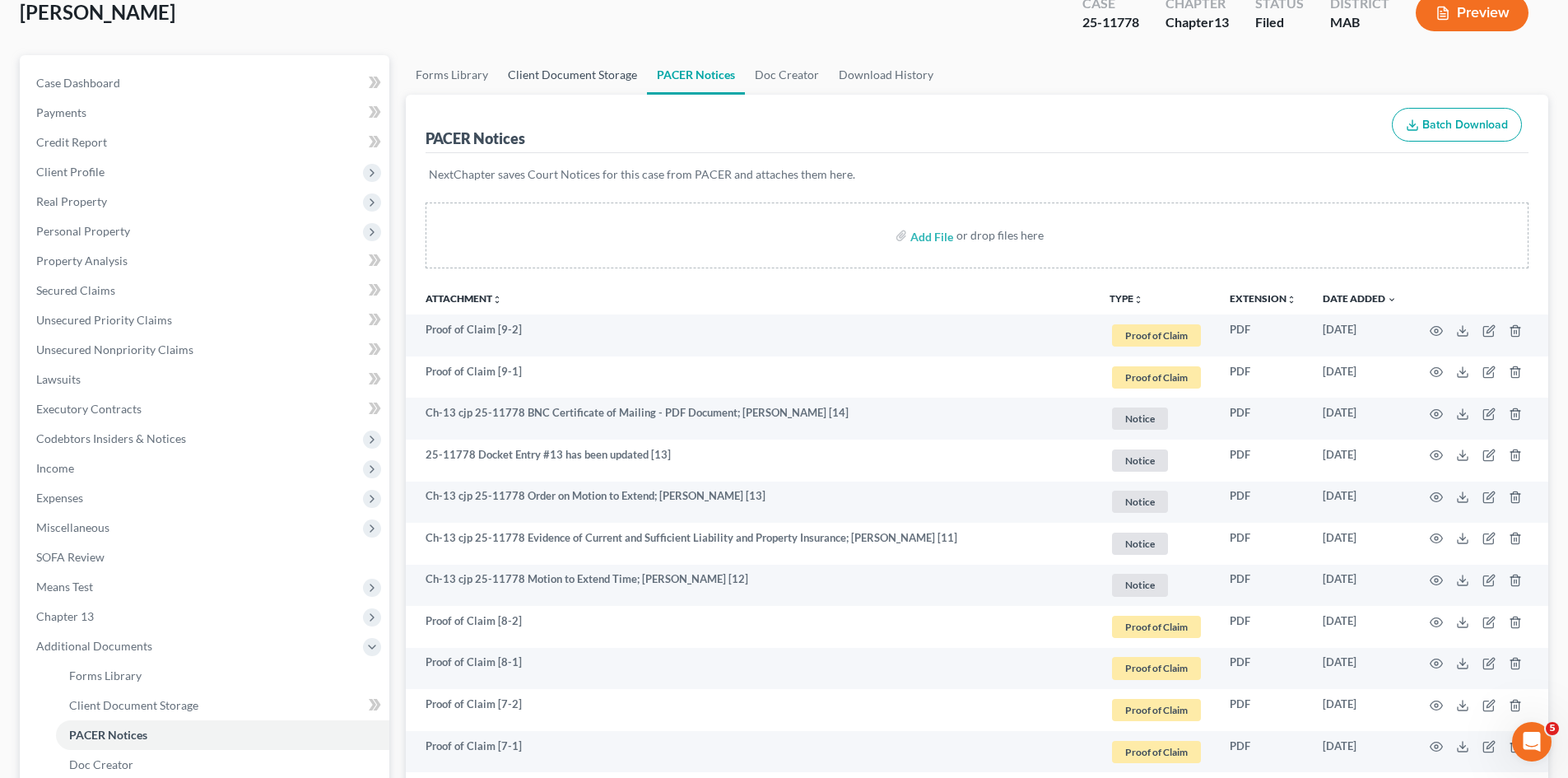
click at [558, 87] on link "Client Document Storage" at bounding box center [573, 75] width 149 height 40
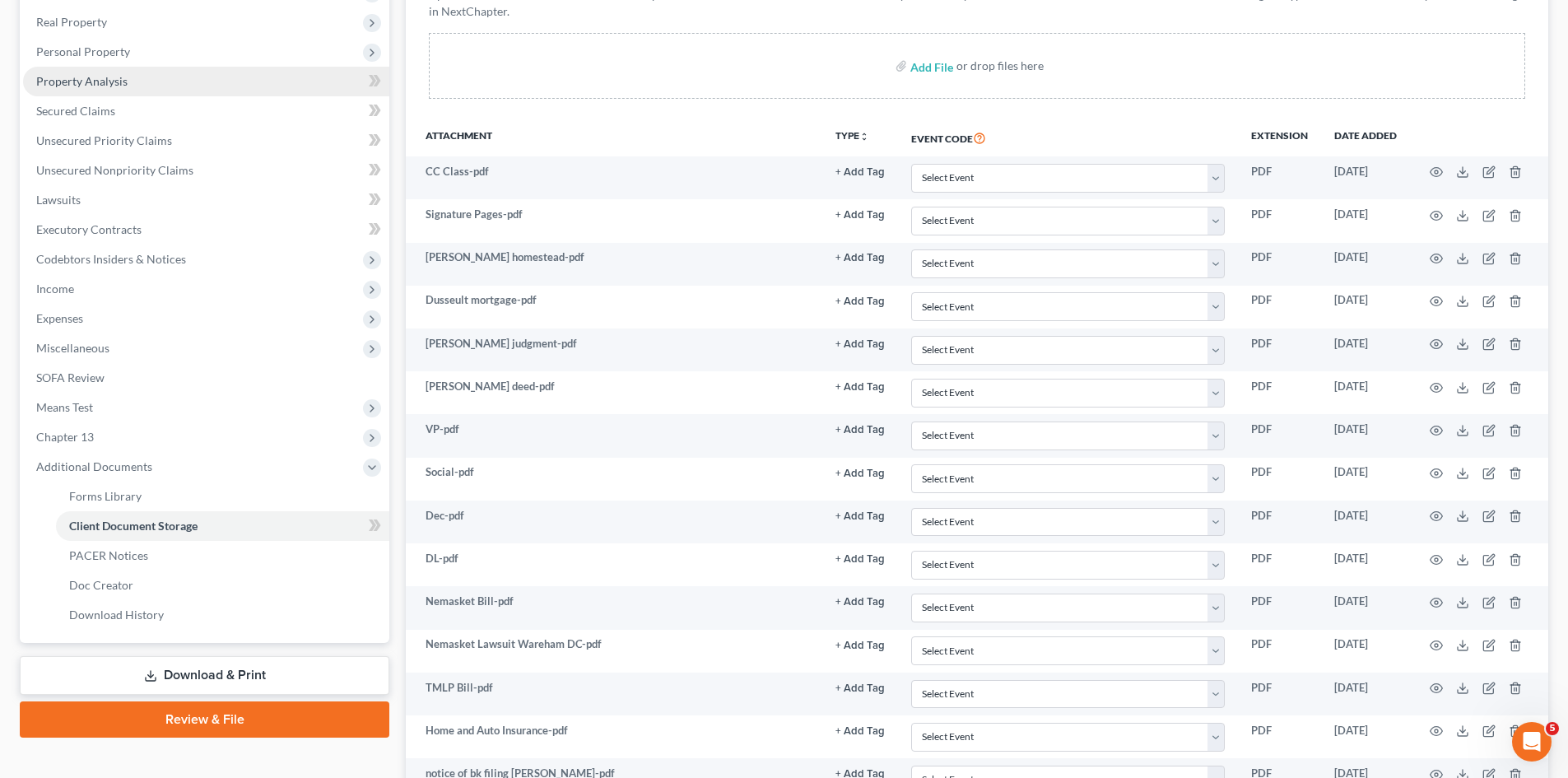
scroll to position [138, 0]
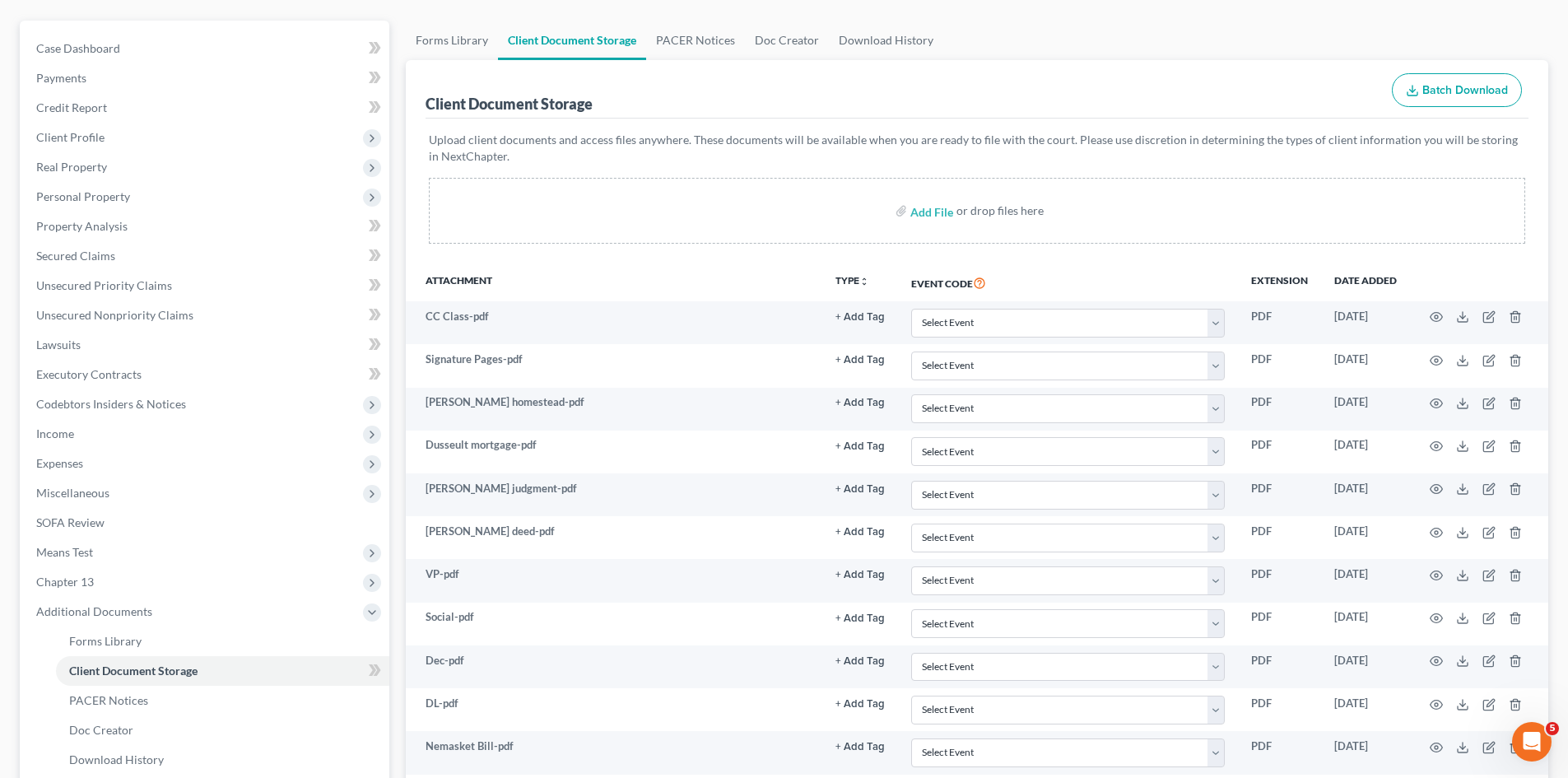
drag, startPoint x: 79, startPoint y: 141, endPoint x: 79, endPoint y: 153, distance: 12.0
click at [79, 141] on span "Client Profile" at bounding box center [70, 137] width 68 height 14
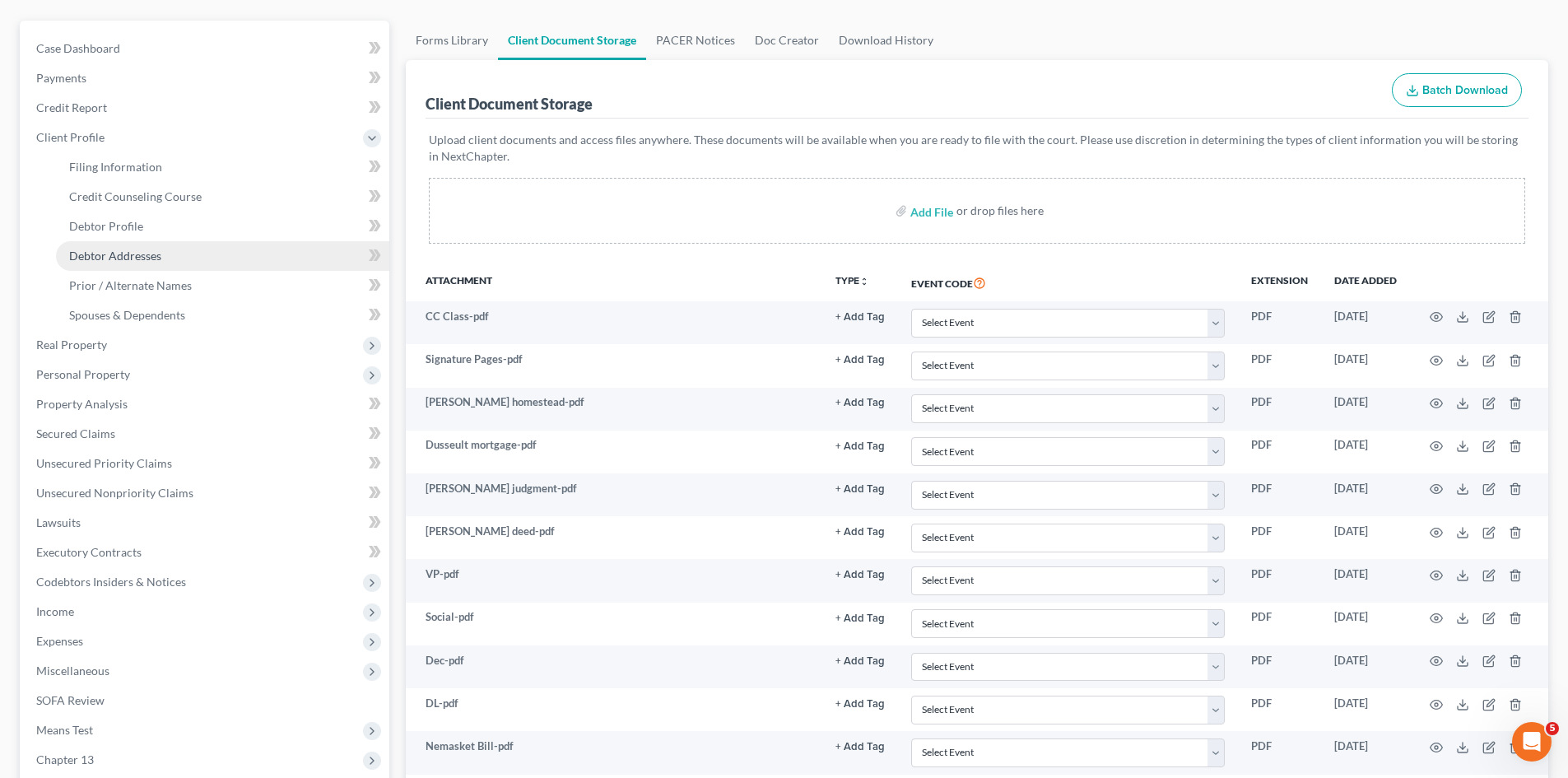
click at [127, 251] on span "Debtor Addresses" at bounding box center [115, 256] width 92 height 14
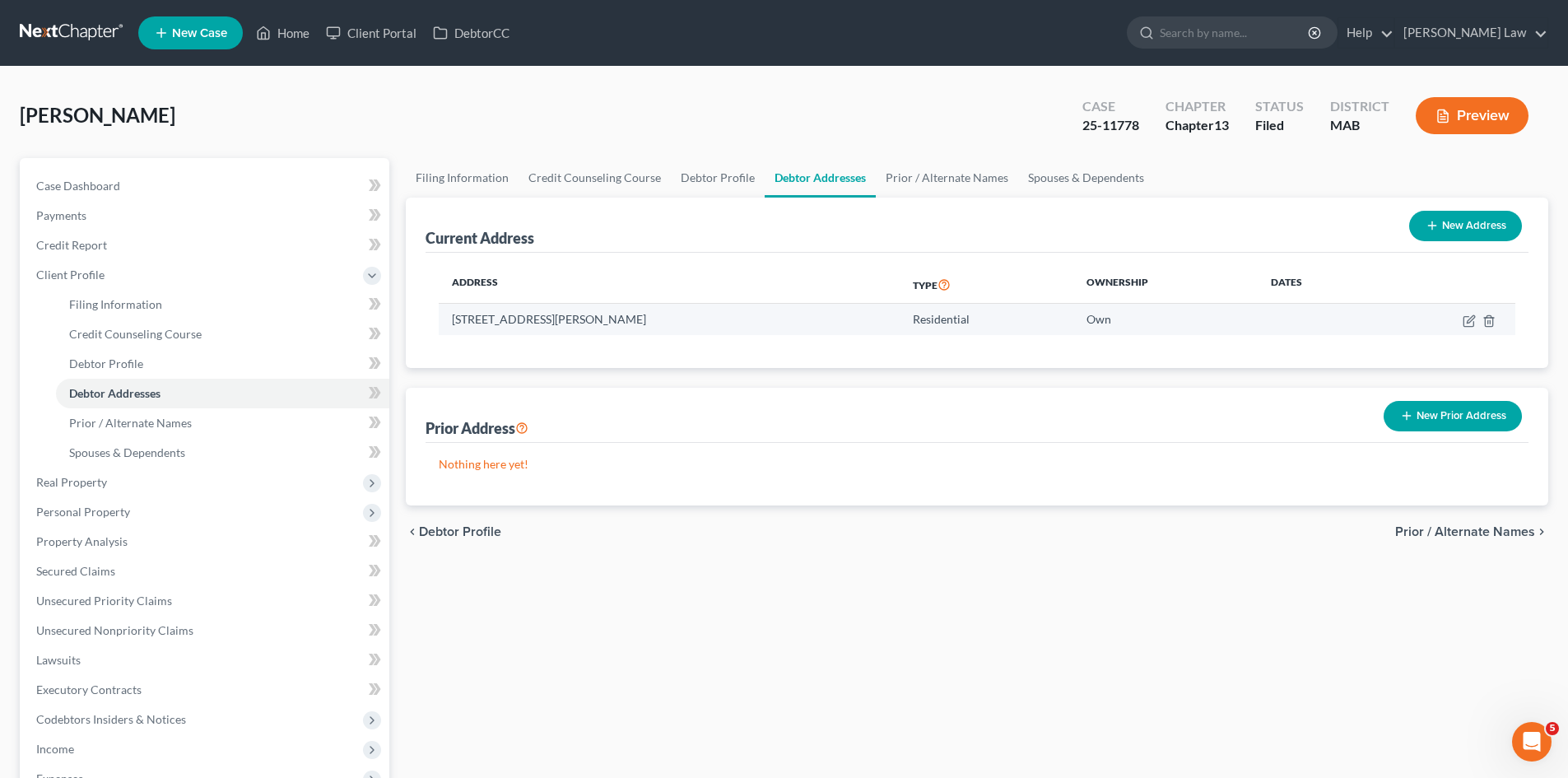
click at [523, 321] on td "16 Bryant Street, Taunton, MA 02780" at bounding box center [669, 319] width 461 height 31
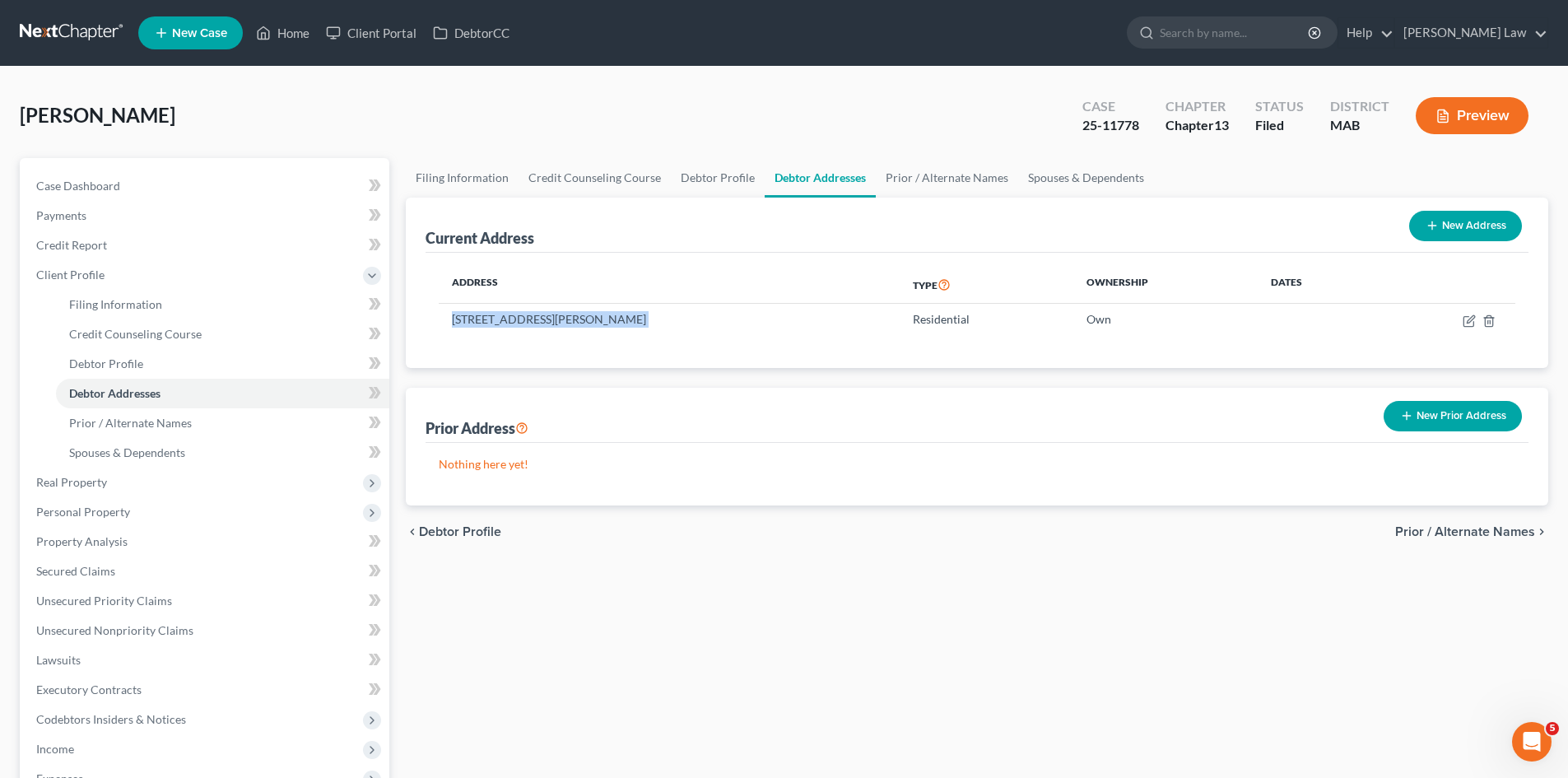
copy td "16 Bryant Street, Taunton, MA 02780"
click at [590, 312] on td "16 Bryant Street, Taunton, MA 02780" at bounding box center [669, 319] width 461 height 31
copy td "16 Bryant Street, Taunton, MA 02780"
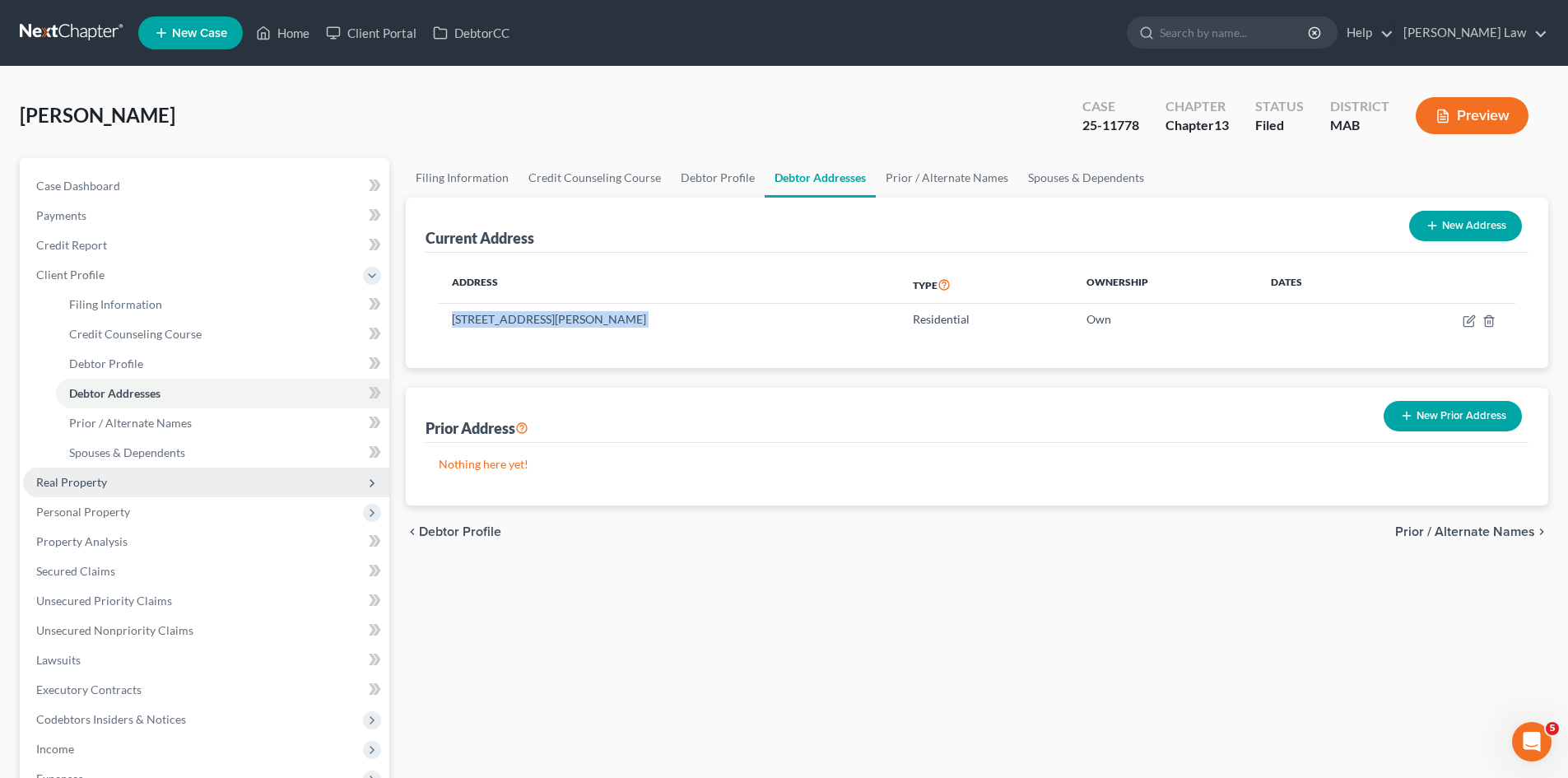
click at [92, 481] on span "Real Property" at bounding box center [72, 482] width 71 height 14
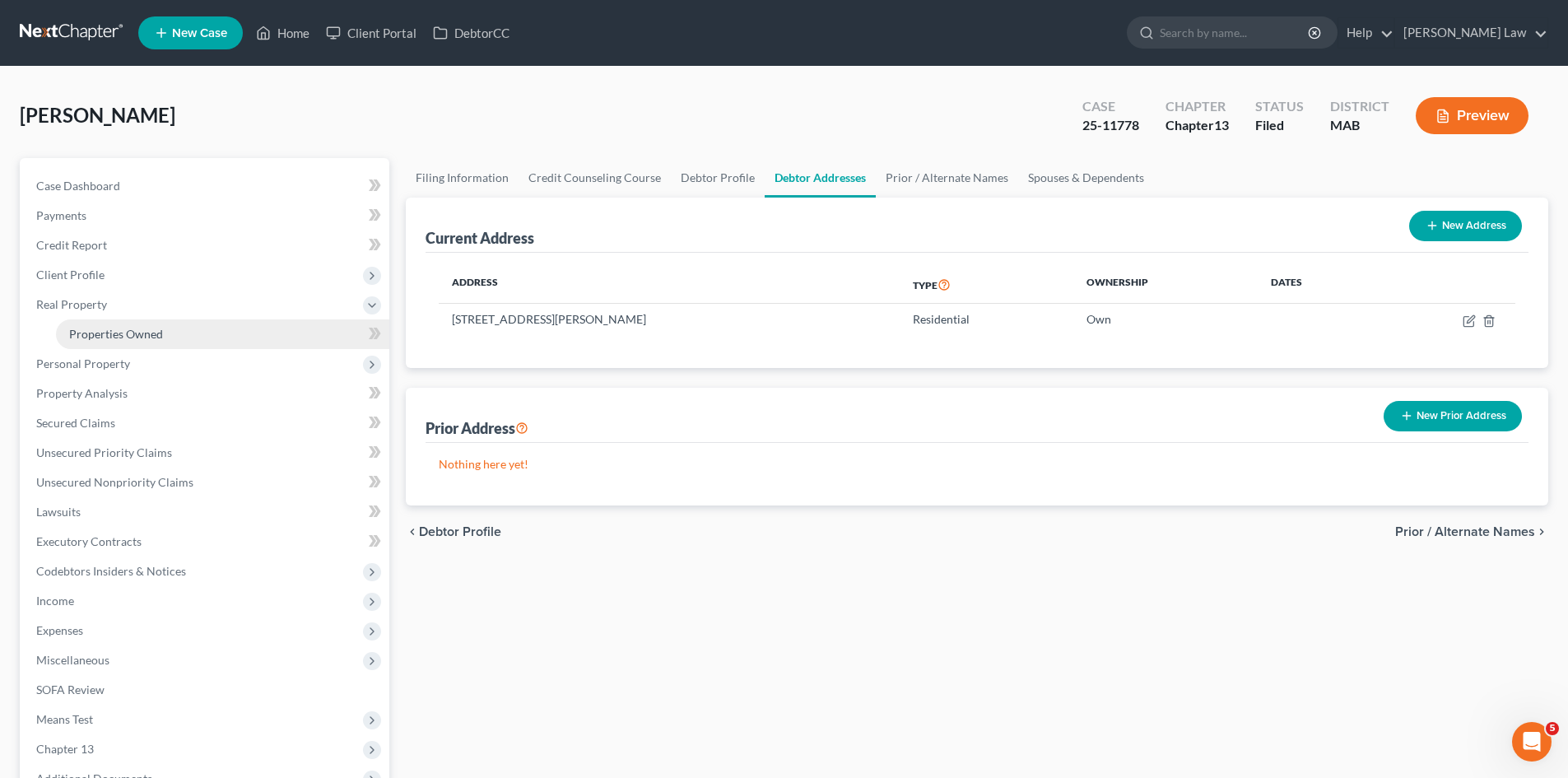
click at [108, 329] on span "Properties Owned" at bounding box center [116, 334] width 94 height 14
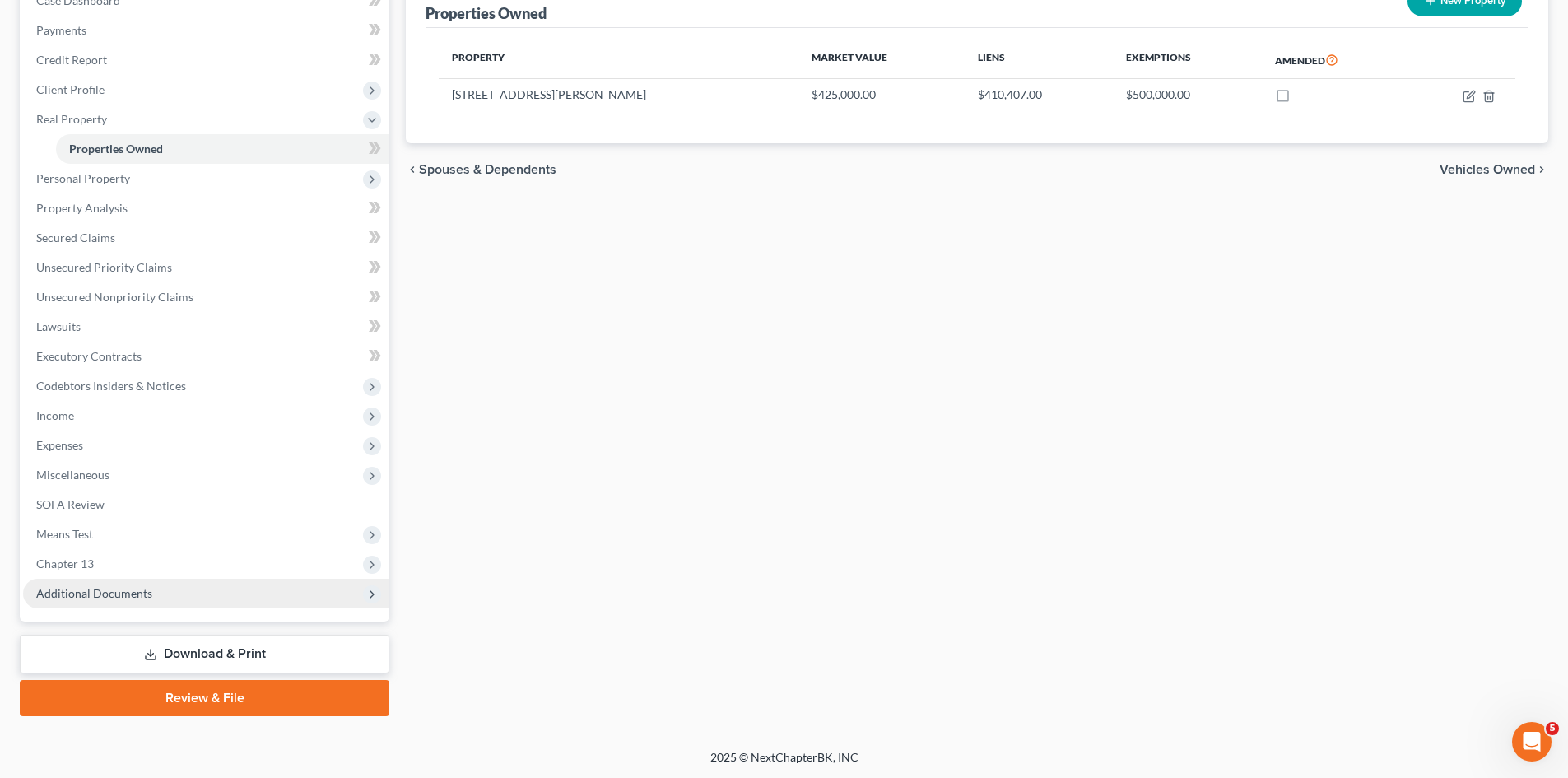
scroll to position [187, 0]
click at [109, 591] on span "Additional Documents" at bounding box center [94, 592] width 116 height 14
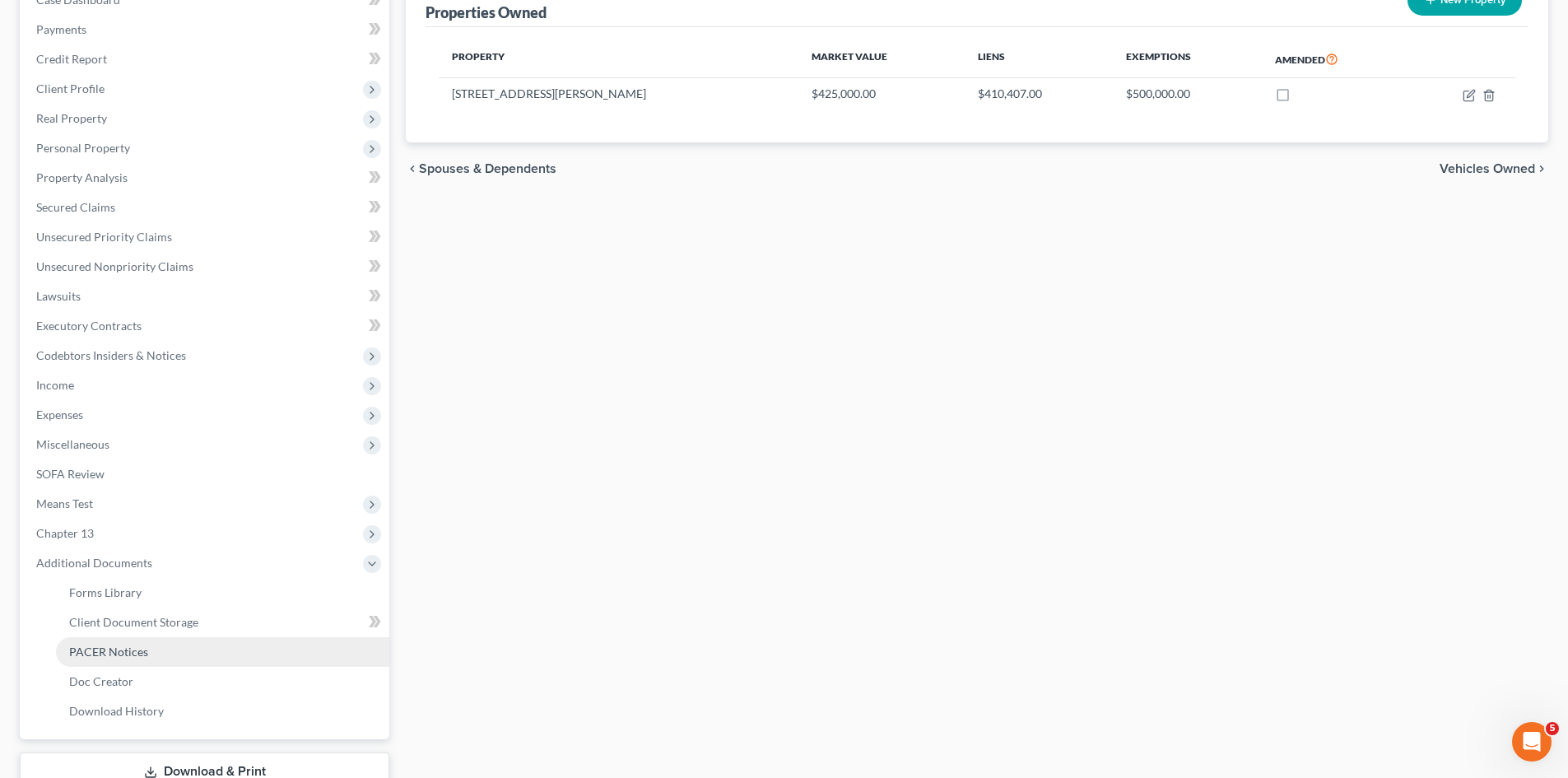
click at [110, 645] on span "PACER Notices" at bounding box center [108, 652] width 79 height 14
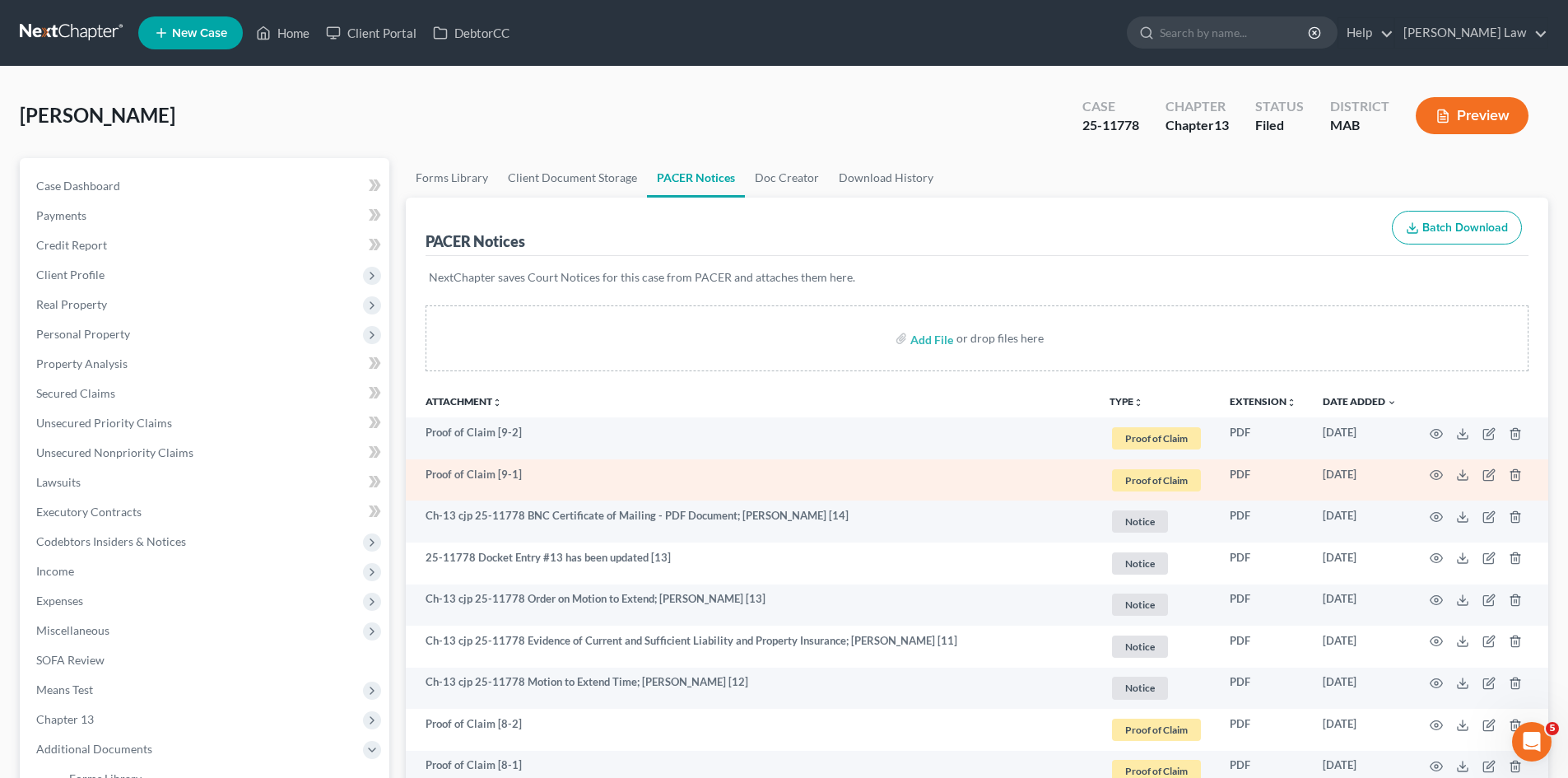
scroll to position [274, 0]
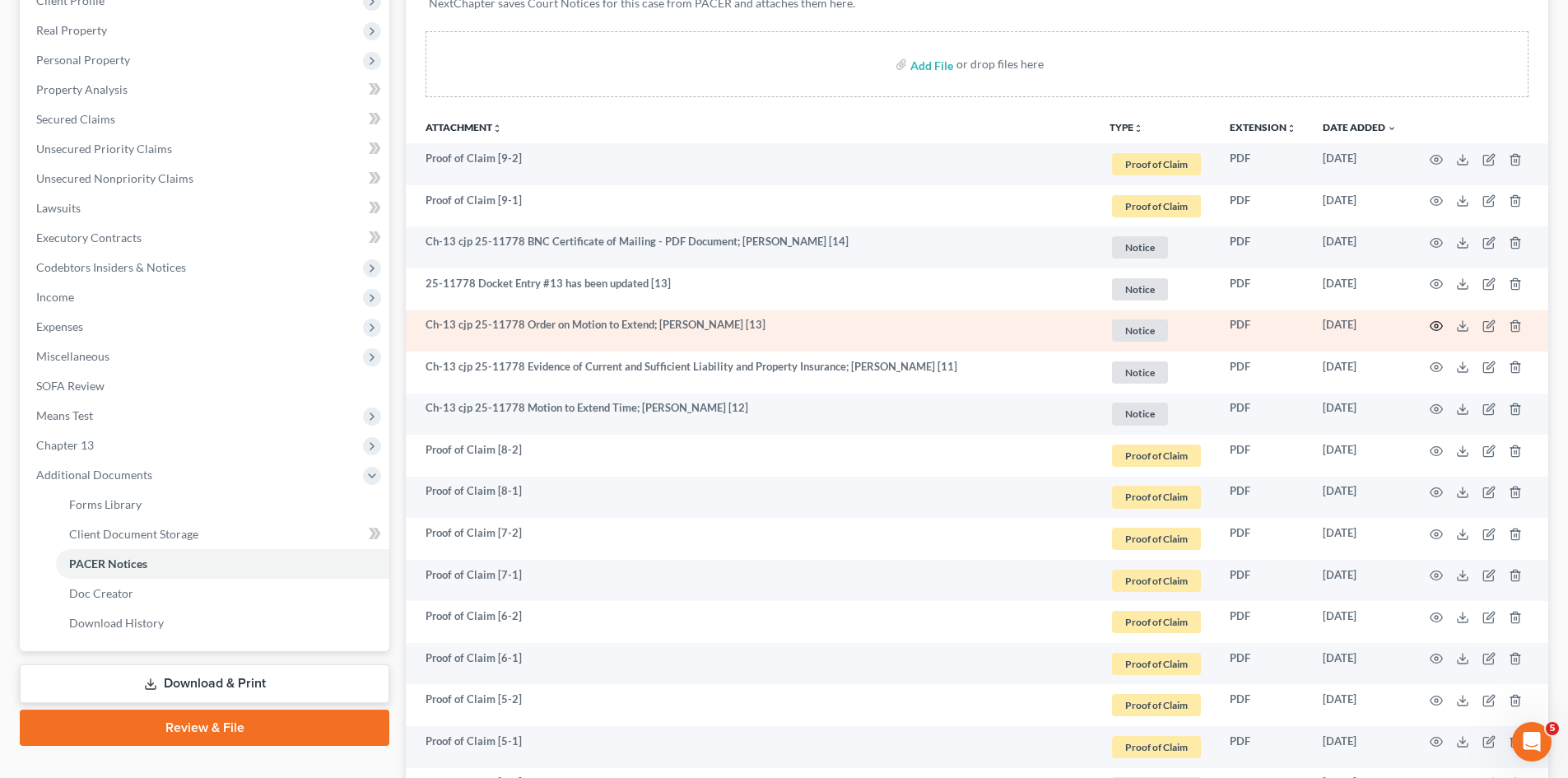
click at [1433, 324] on icon "button" at bounding box center [1437, 326] width 13 height 13
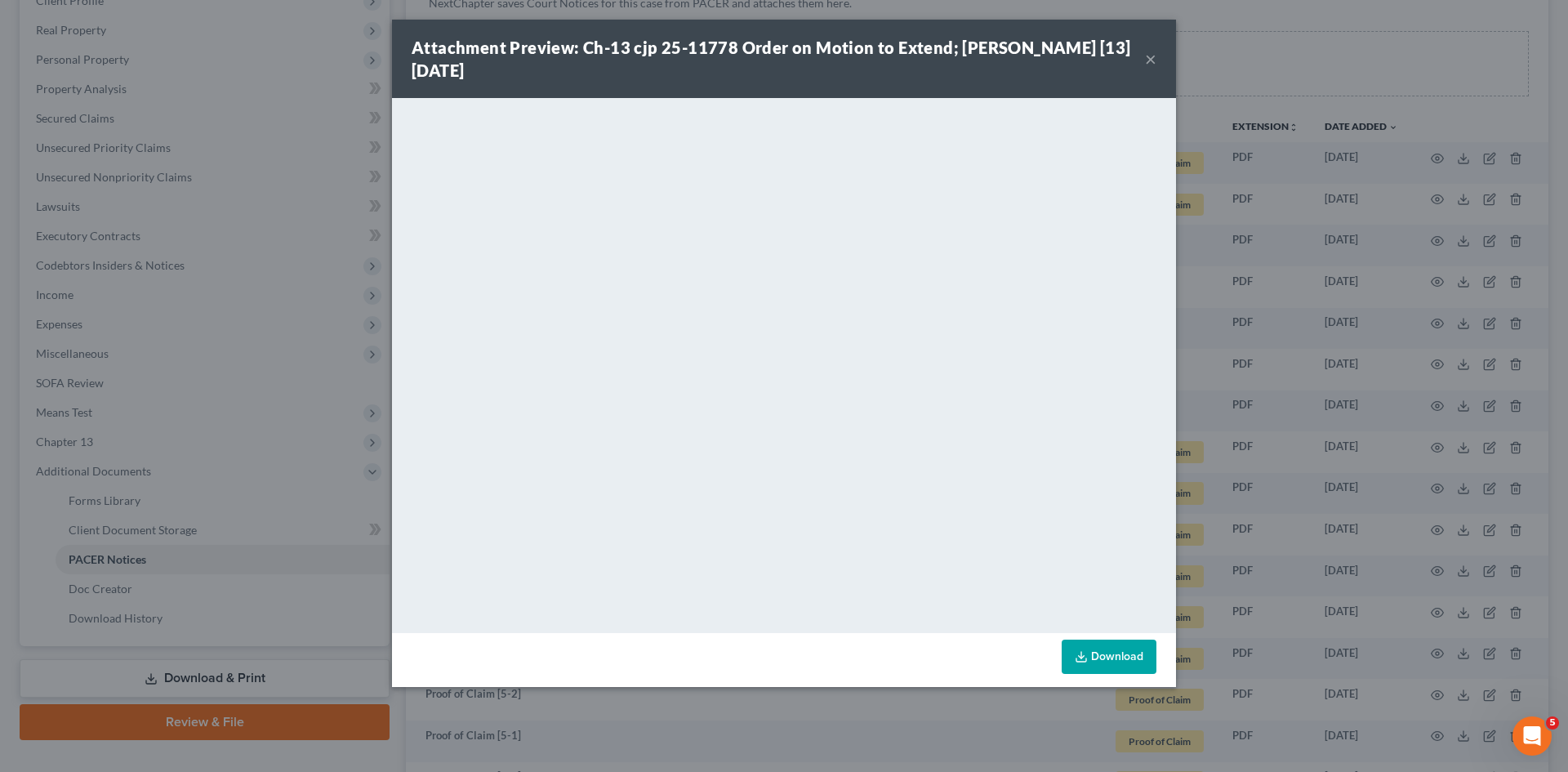
drag, startPoint x: 1492, startPoint y: 336, endPoint x: 1276, endPoint y: 322, distance: 216.5
click at [1492, 336] on div "Attachment Preview: Ch-13 cjp 25-11778 Order on Motion to Extend; Donna L. Duss…" at bounding box center [784, 386] width 1568 height 772
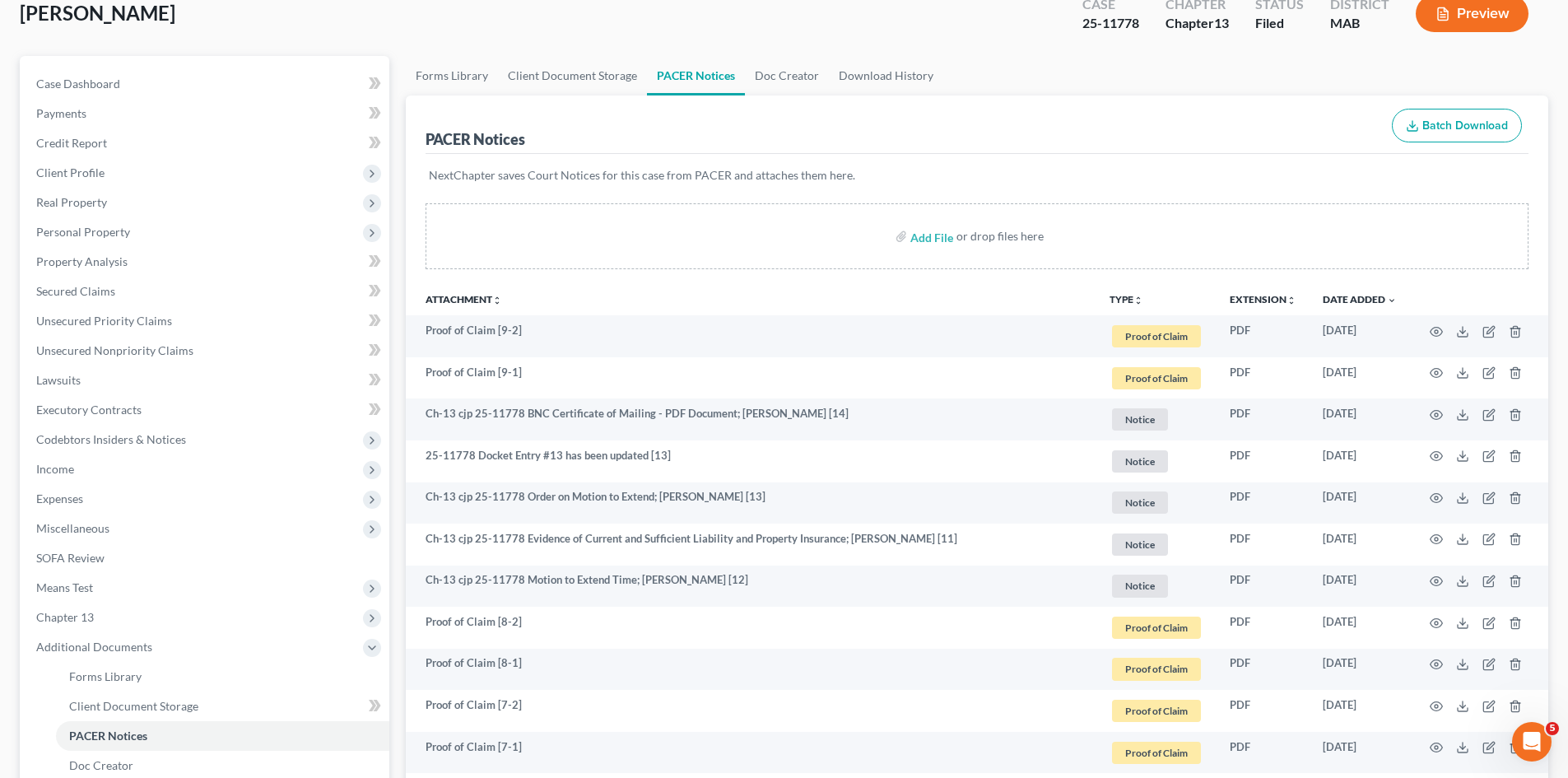
scroll to position [0, 0]
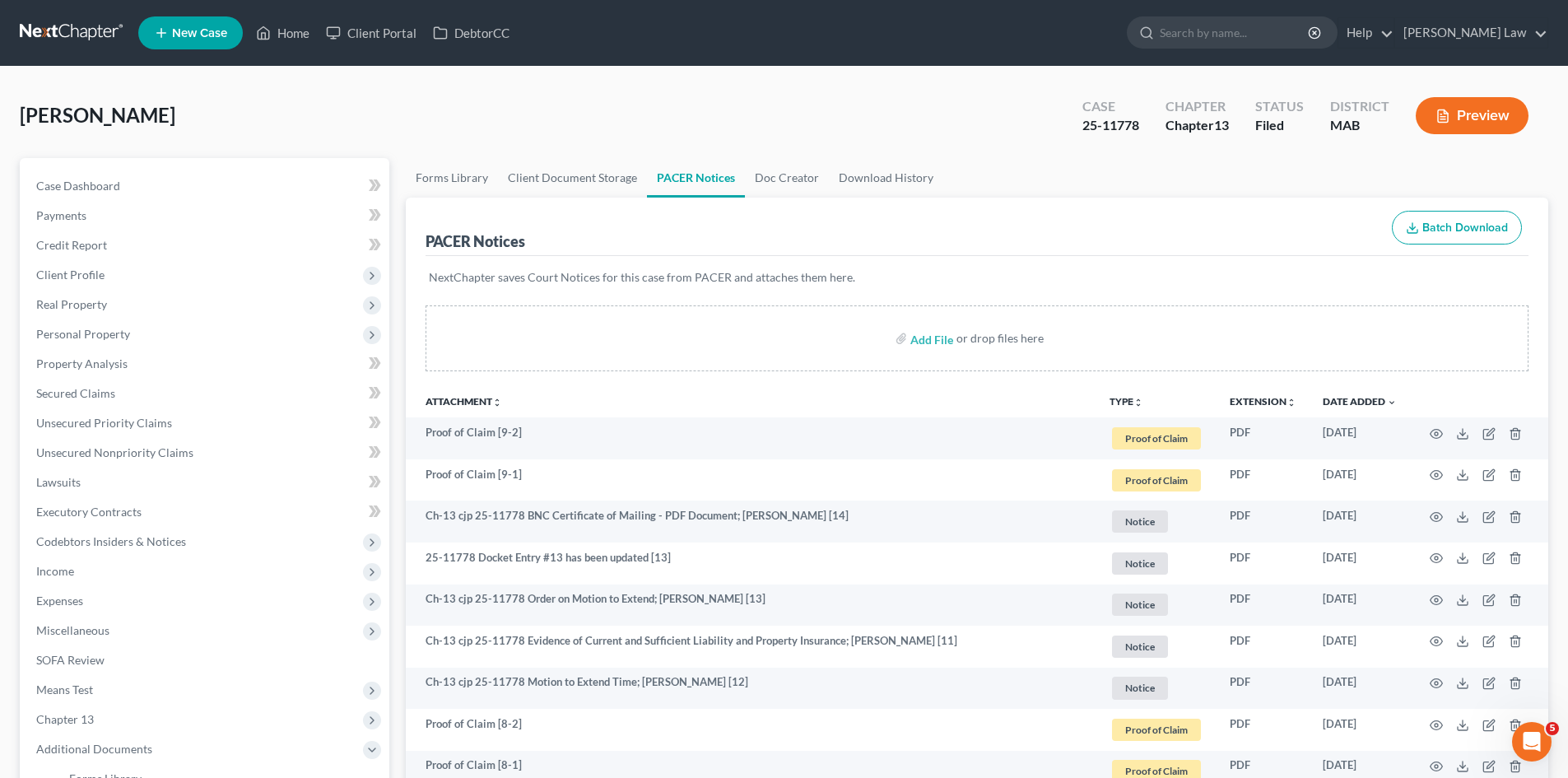
click at [62, 15] on nav "Home New Case Client Portal DebtorCC Benner Law mmanning@tbennerlaw.com My Acco…" at bounding box center [784, 33] width 1568 height 66
click at [67, 28] on link at bounding box center [72, 32] width 106 height 29
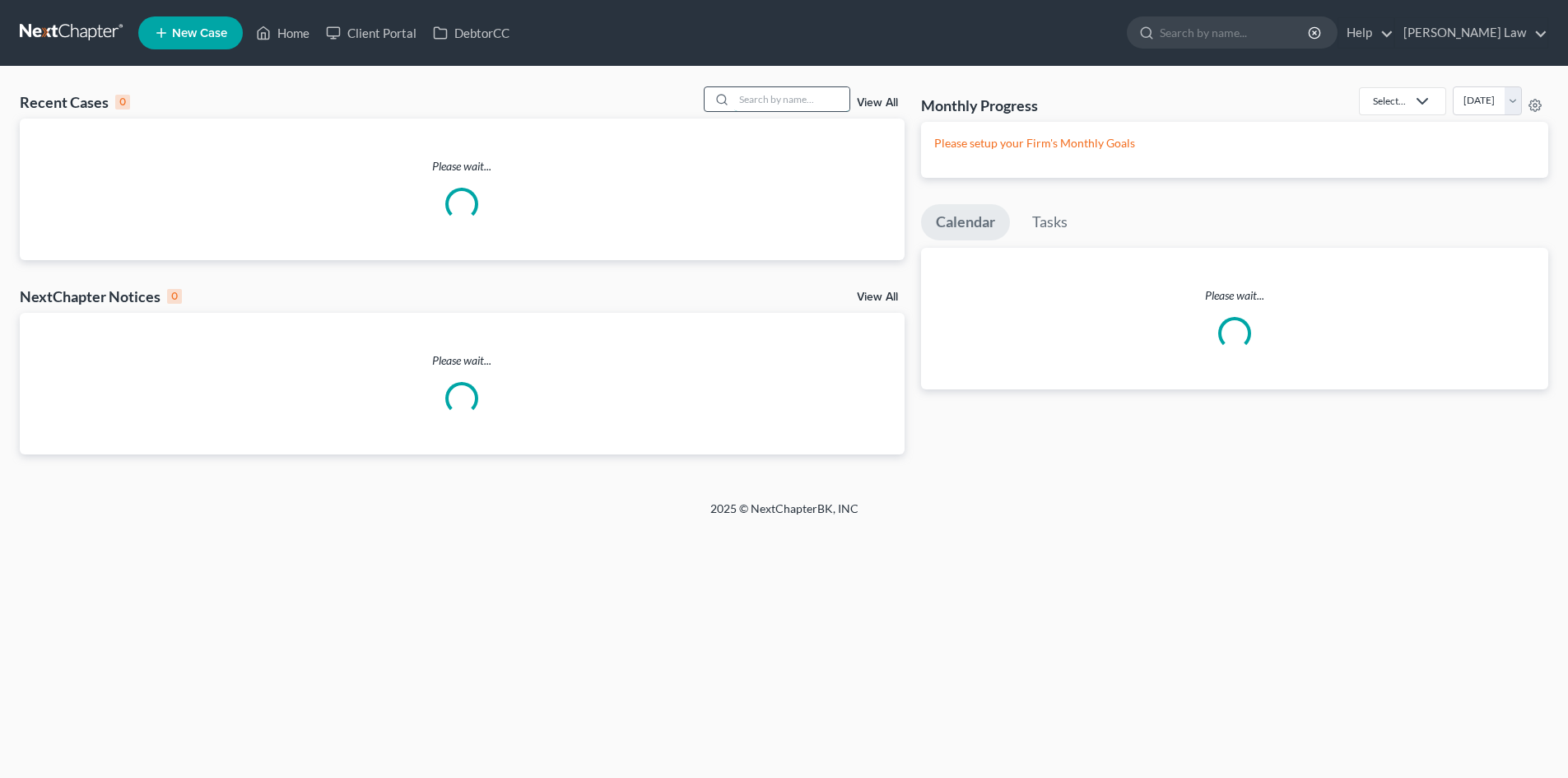
click at [795, 104] on input "search" at bounding box center [792, 99] width 115 height 24
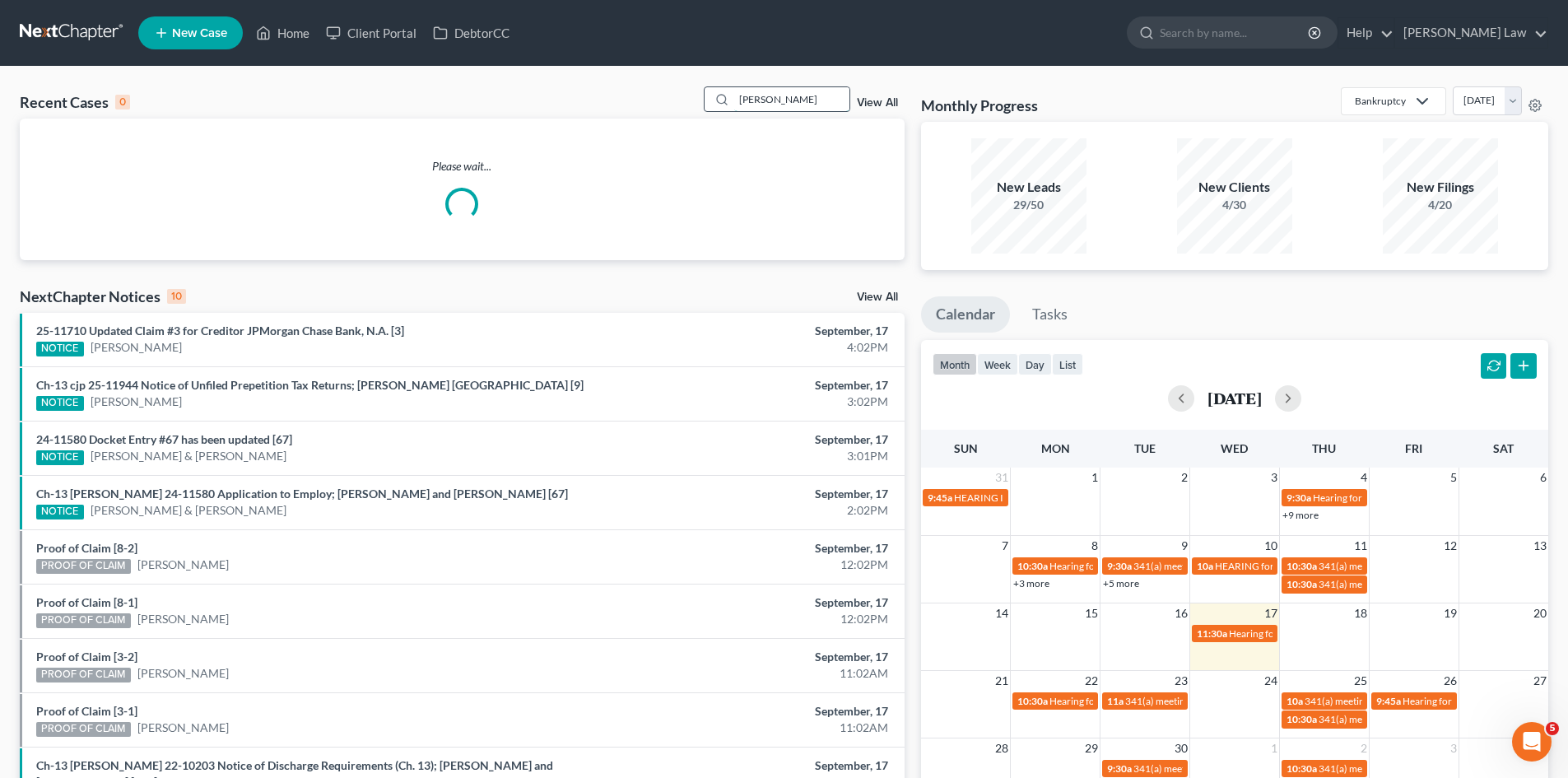
type input "[PERSON_NAME]"
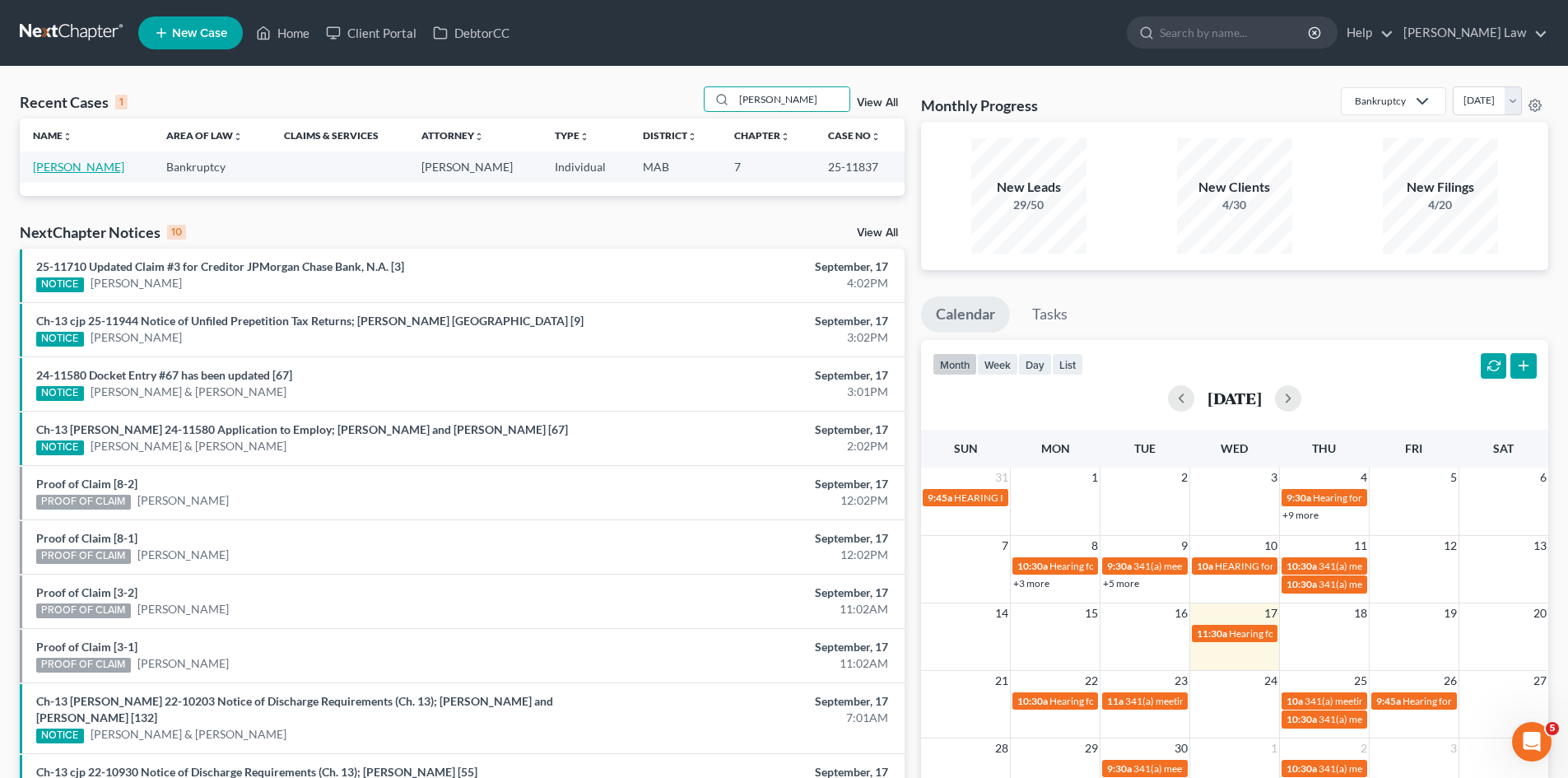
click at [51, 163] on link "[PERSON_NAME]" at bounding box center [78, 167] width 91 height 14
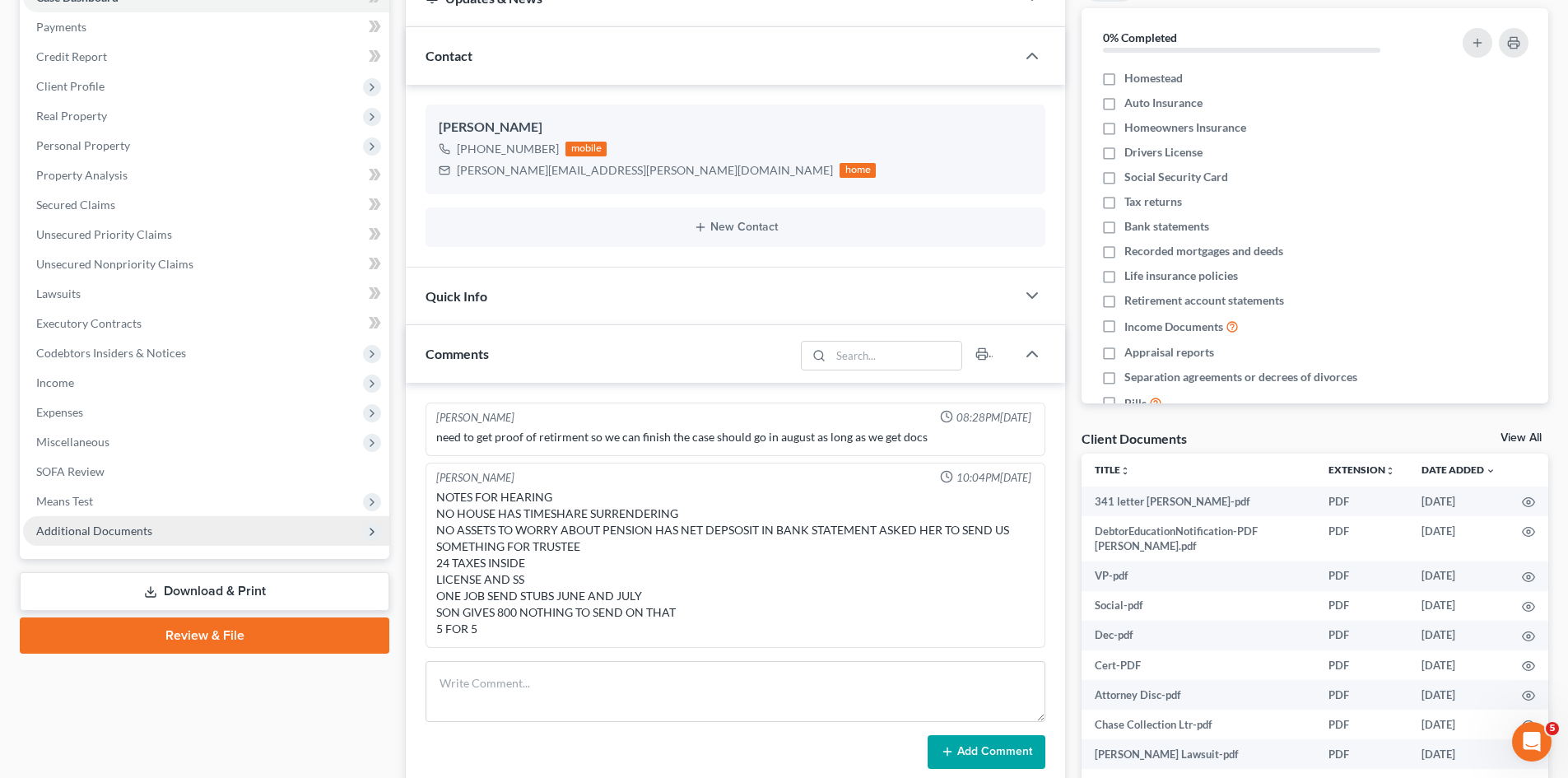
scroll to position [274, 0]
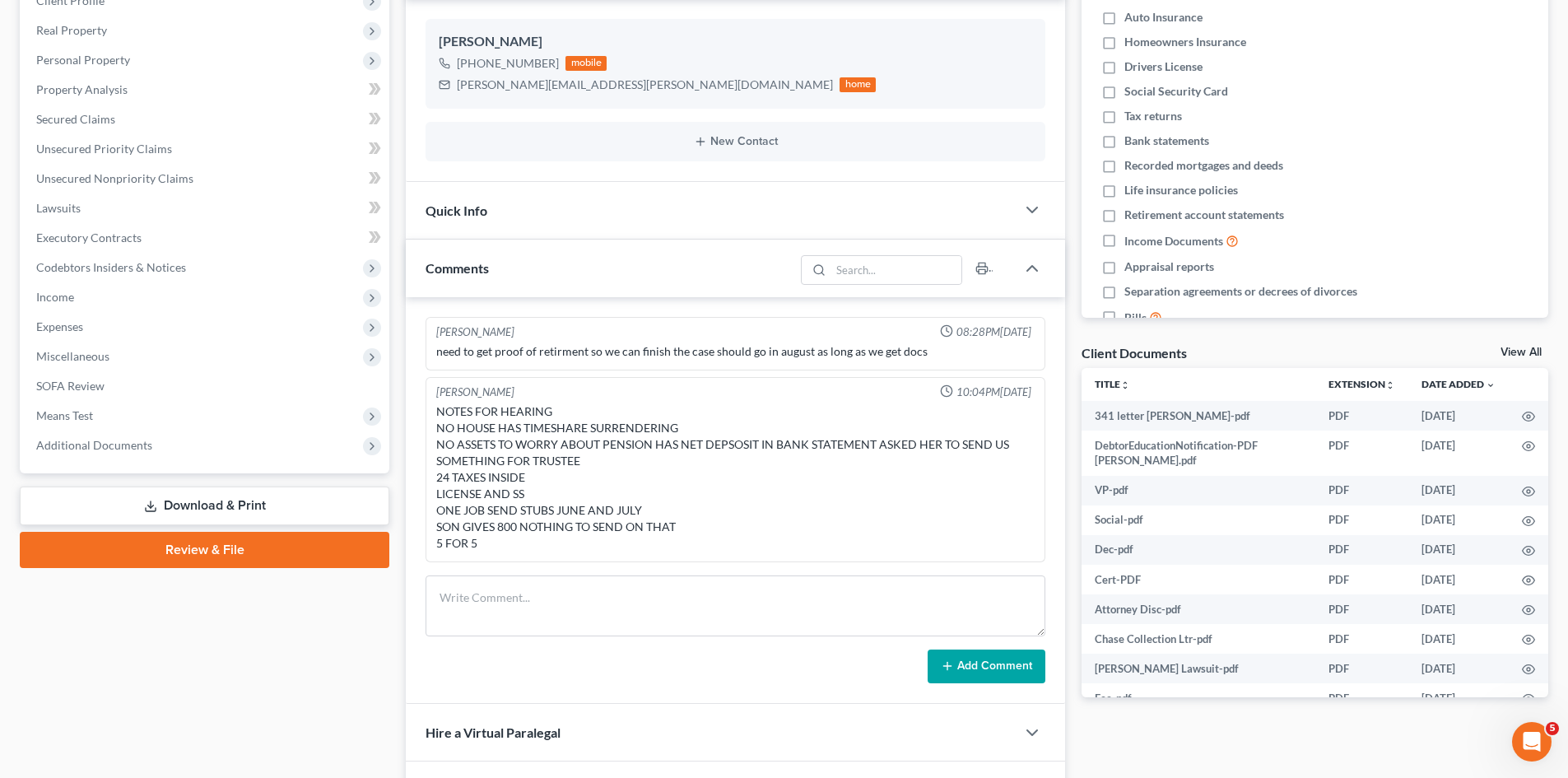
click at [1517, 350] on link "View All" at bounding box center [1521, 352] width 41 height 12
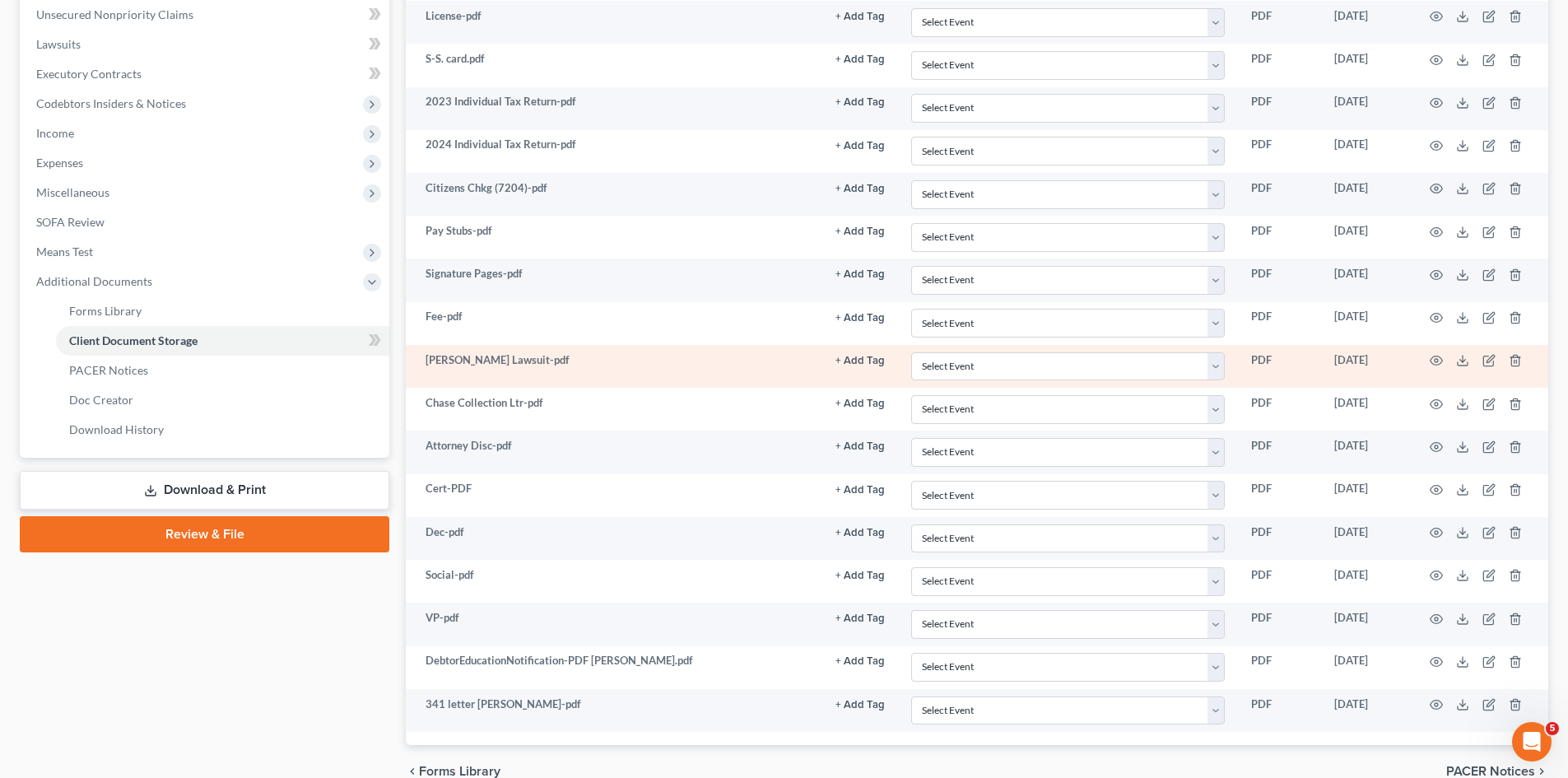
scroll to position [383, 0]
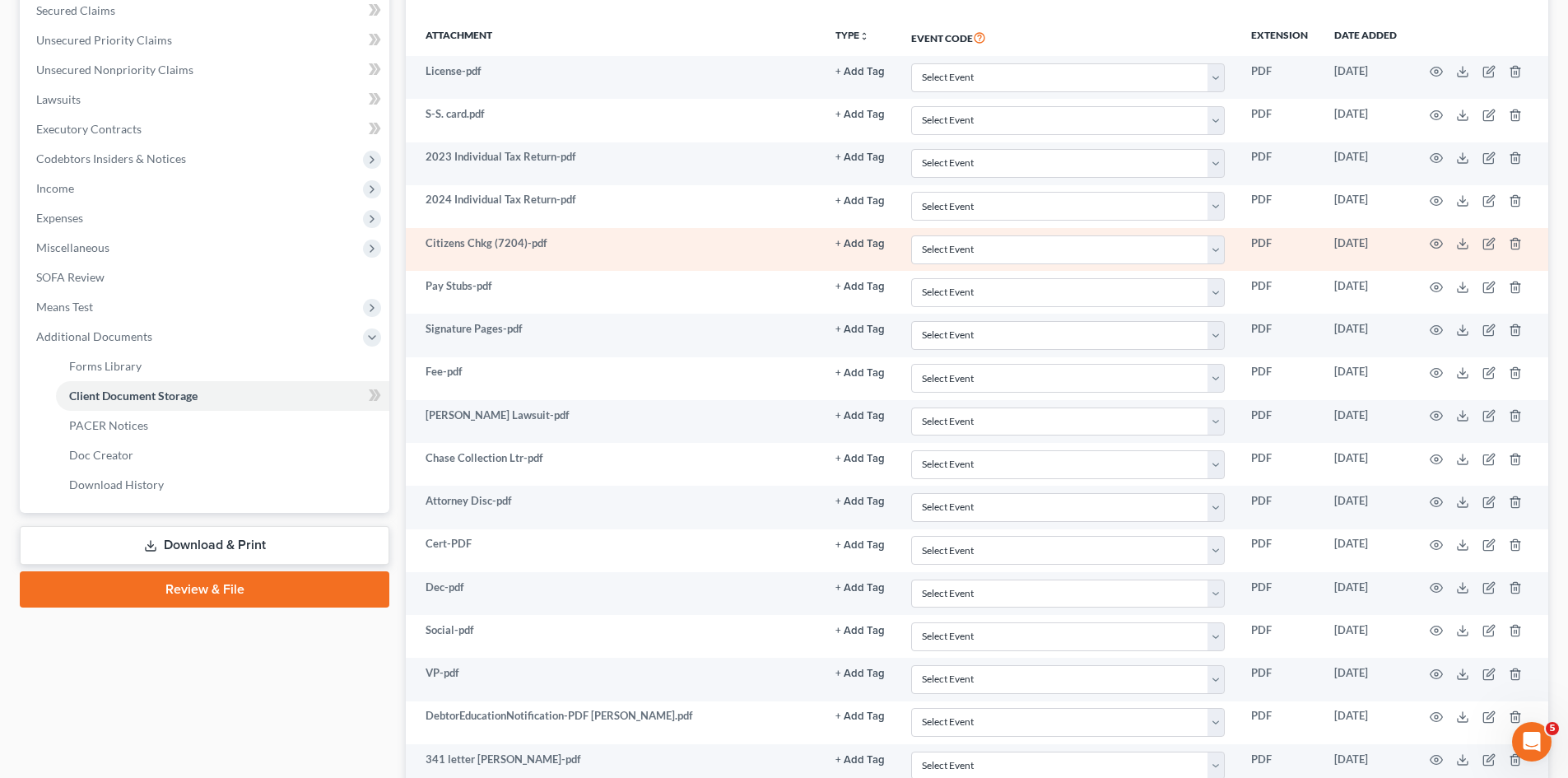
click at [1455, 242] on td at bounding box center [1479, 250] width 139 height 43
click at [1469, 242] on icon at bounding box center [1462, 243] width 13 height 13
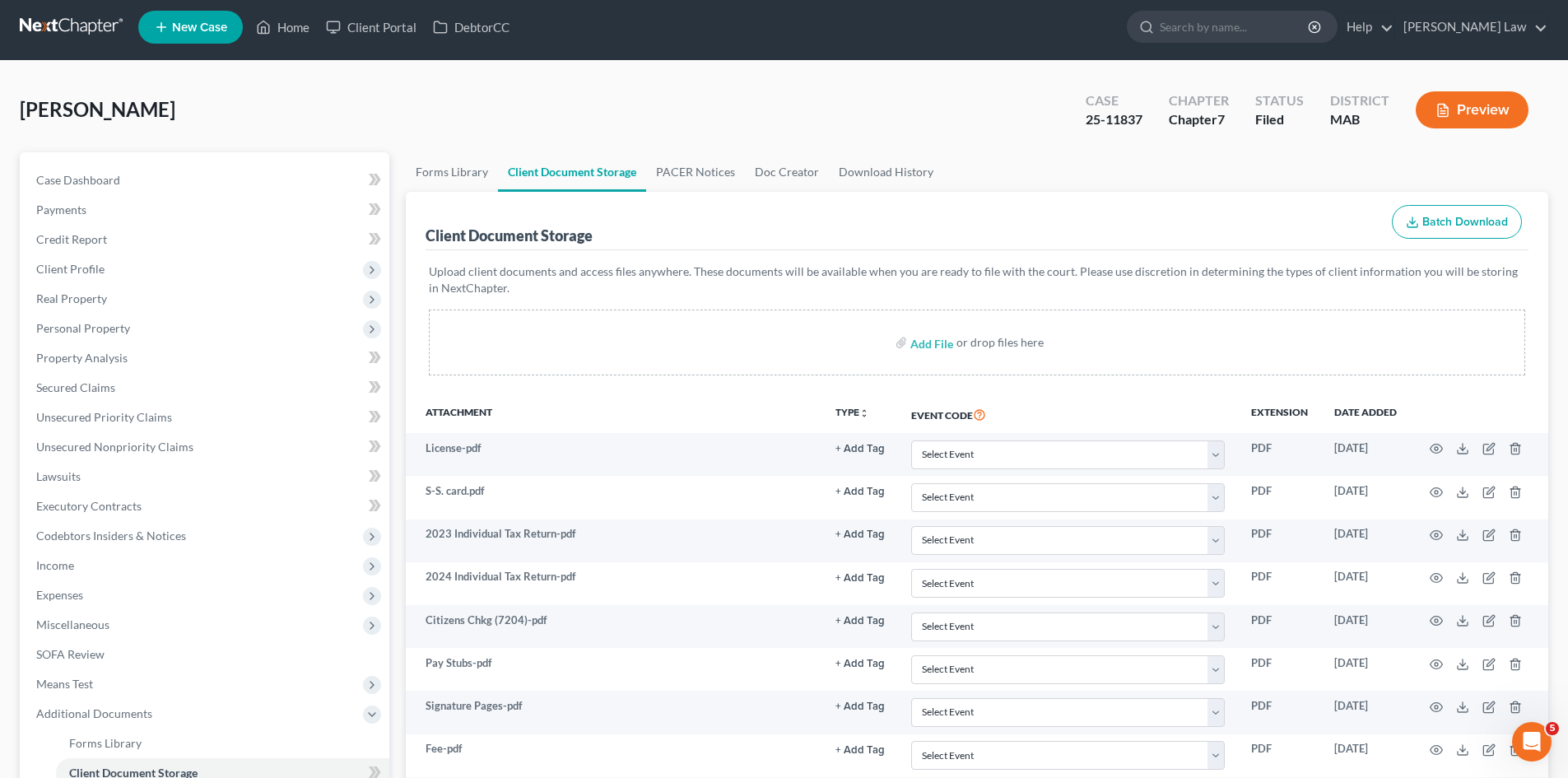
scroll to position [0, 0]
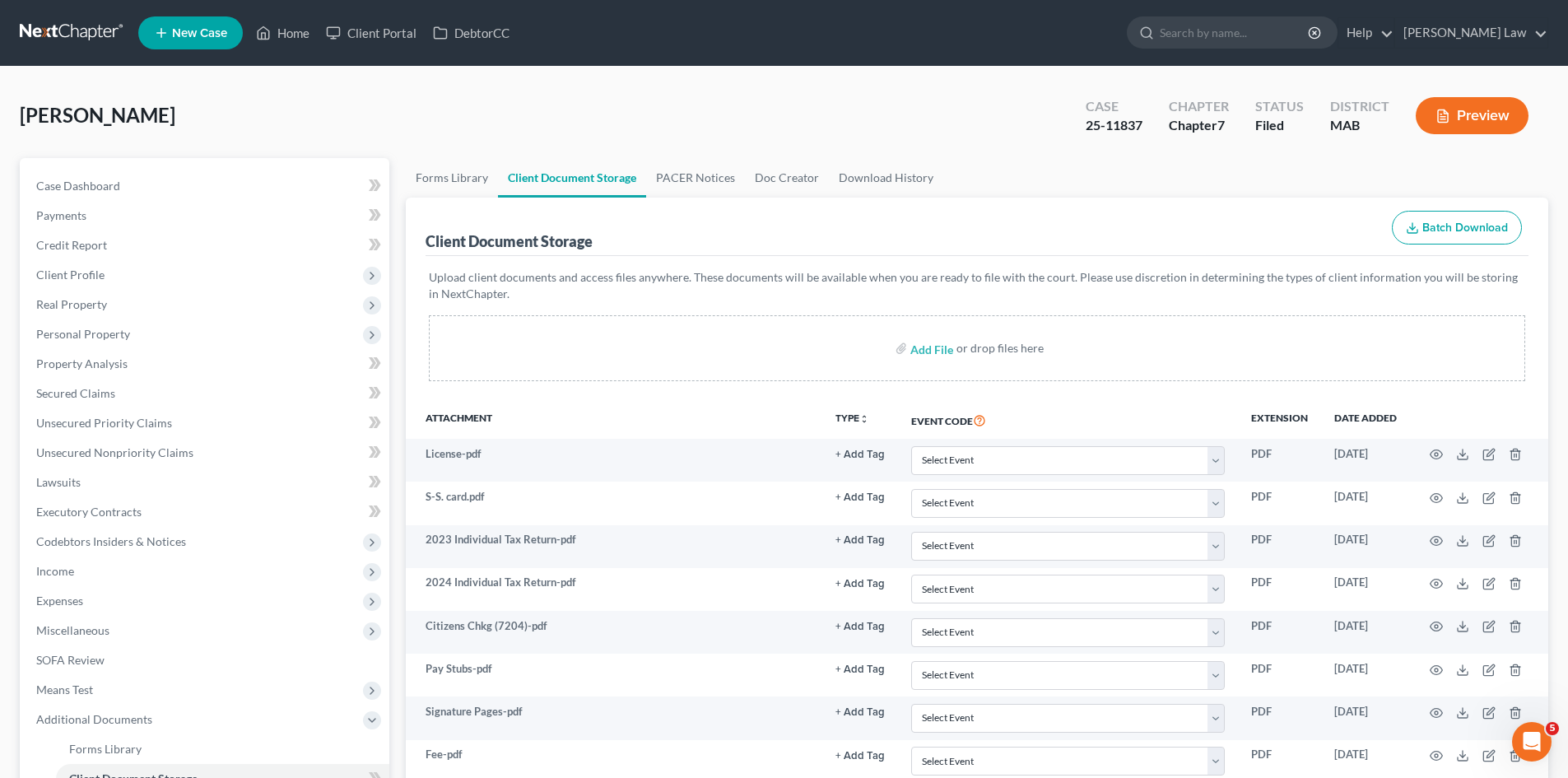
click at [63, 49] on nav "Home New Case Client Portal DebtorCC [PERSON_NAME] Law [EMAIL_ADDRESS][DOMAIN_N…" at bounding box center [784, 33] width 1568 height 66
click at [59, 36] on link at bounding box center [72, 32] width 106 height 29
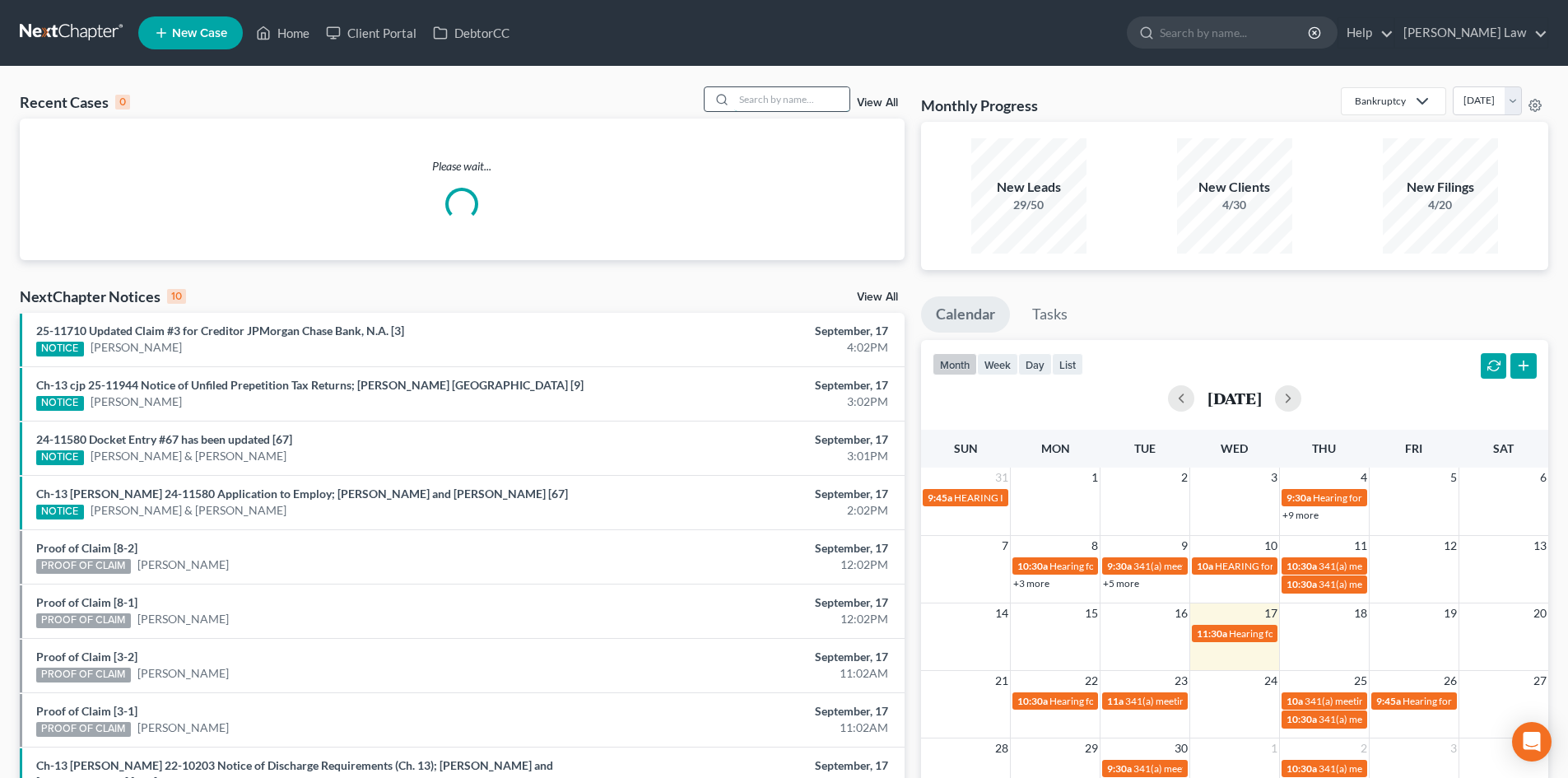
click at [831, 104] on input "search" at bounding box center [792, 99] width 115 height 24
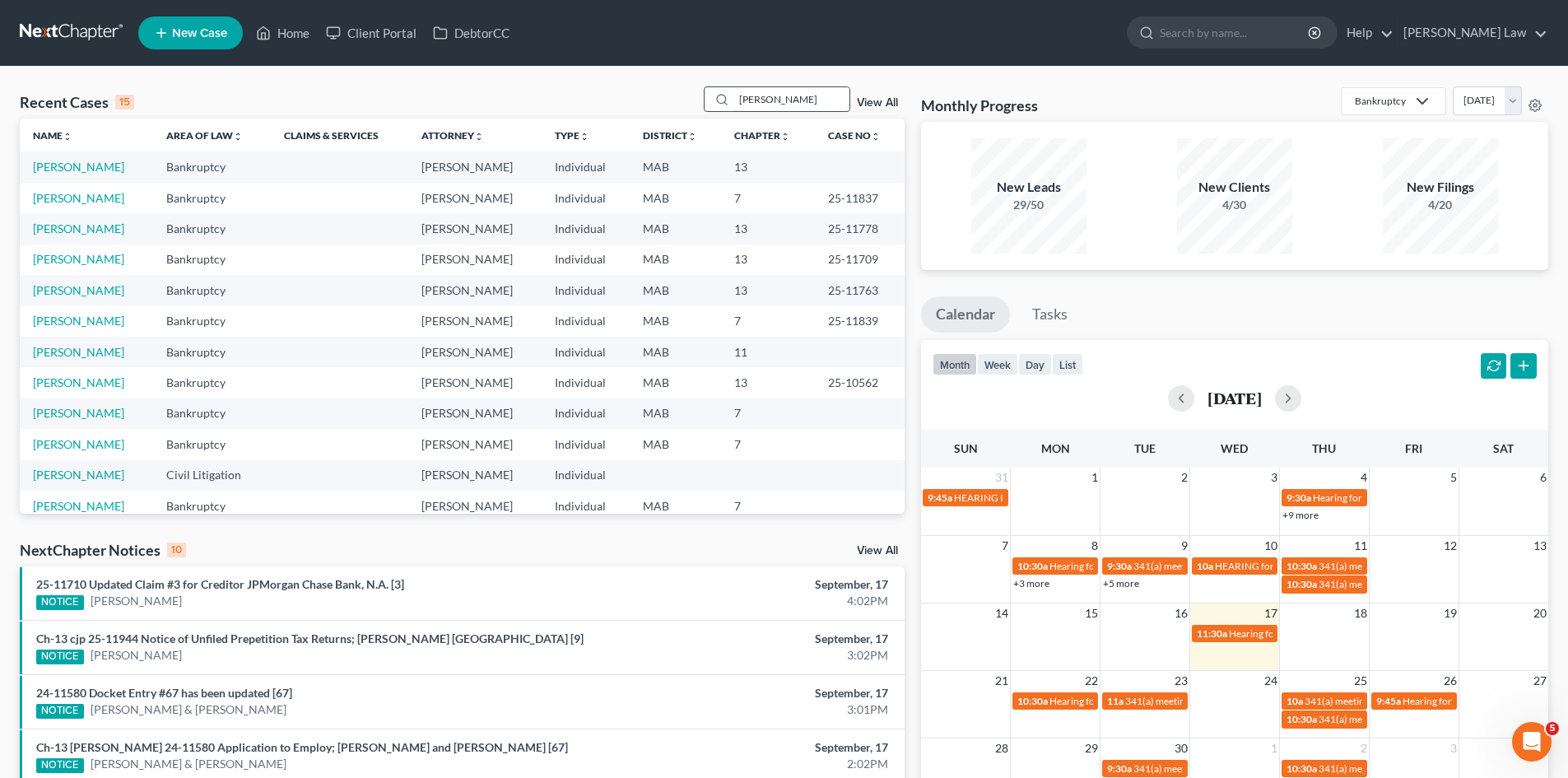
type input "[PERSON_NAME]"
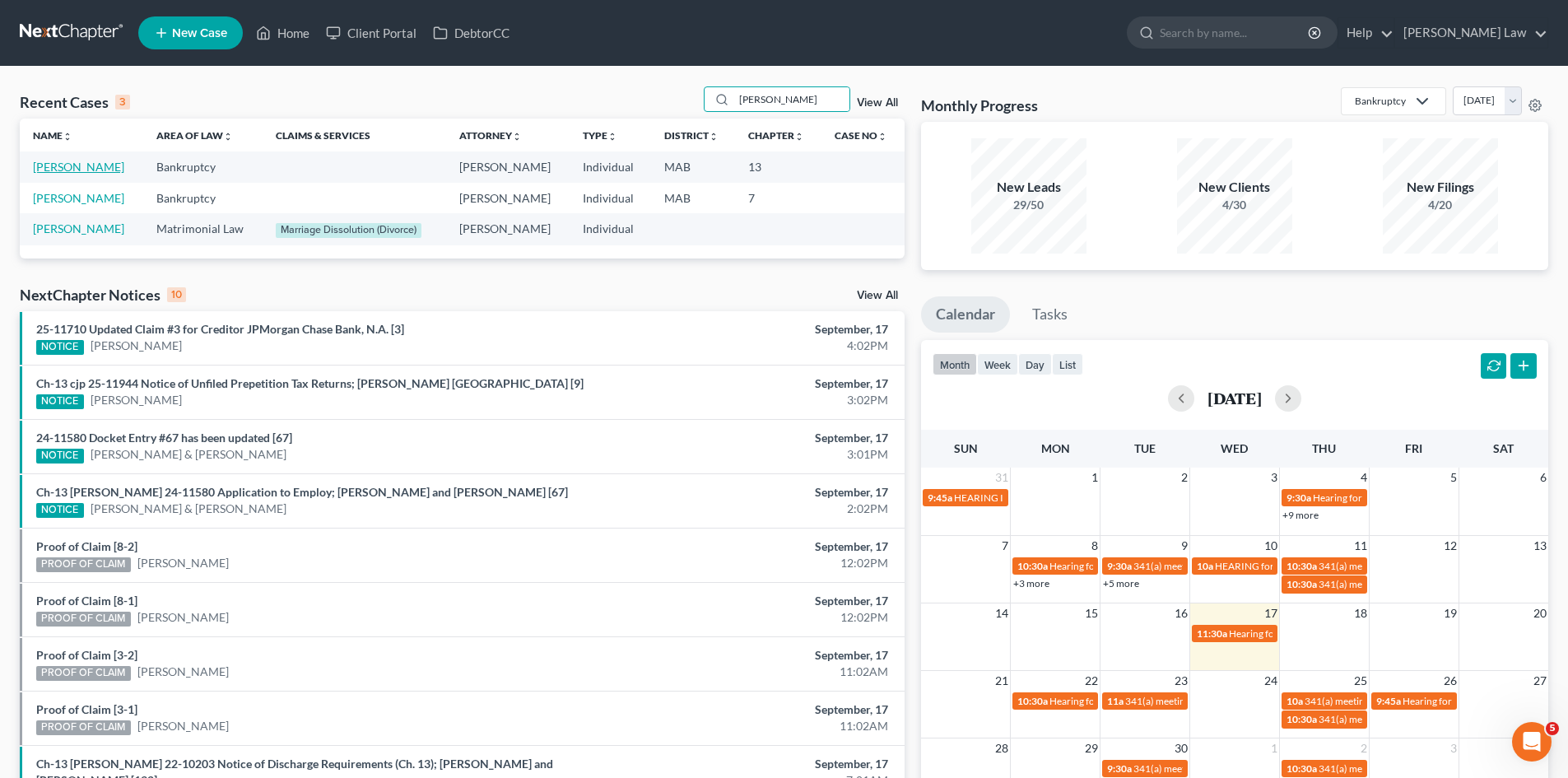
click at [62, 162] on link "[PERSON_NAME]" at bounding box center [78, 167] width 91 height 14
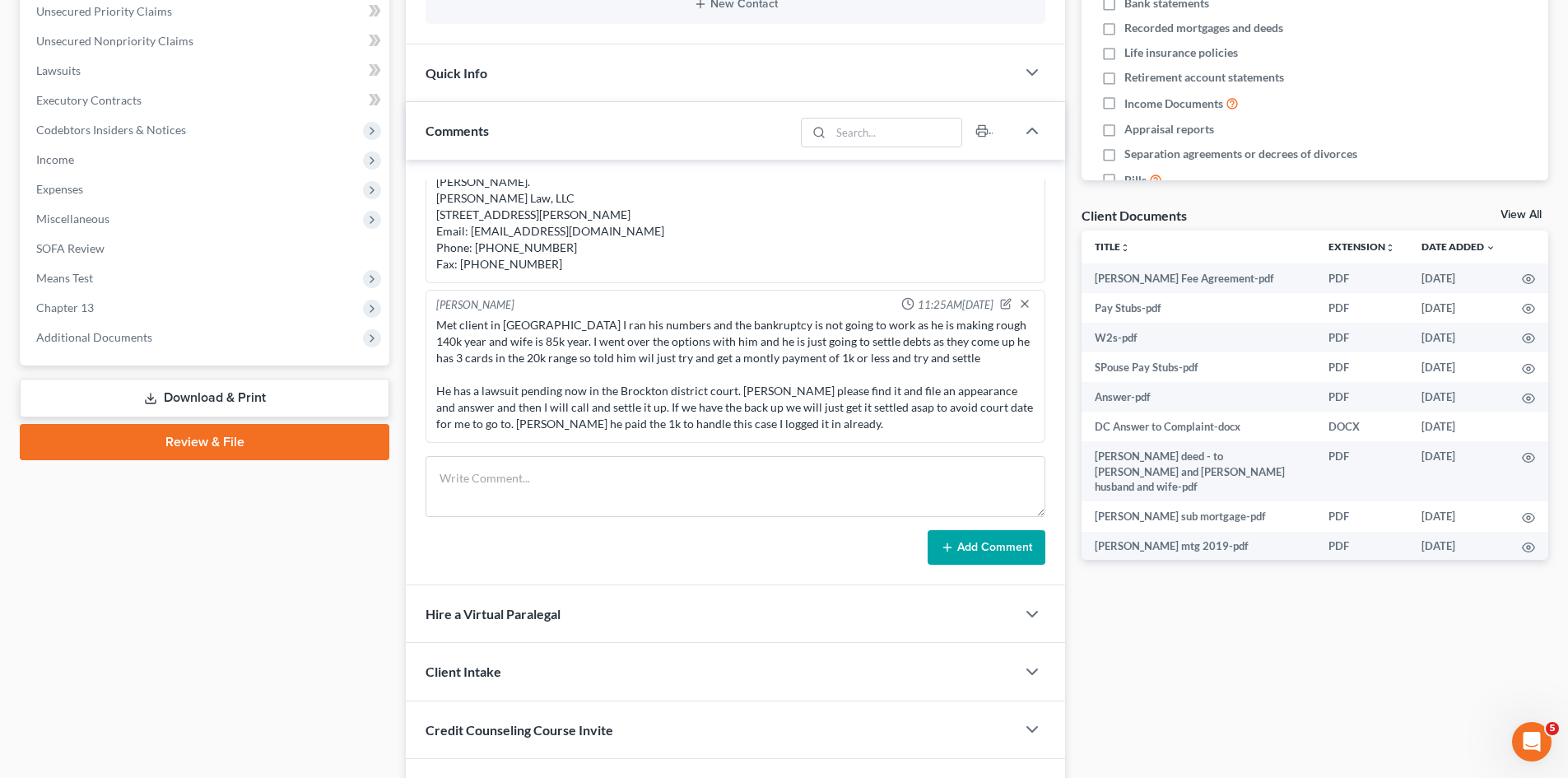
scroll to position [138, 0]
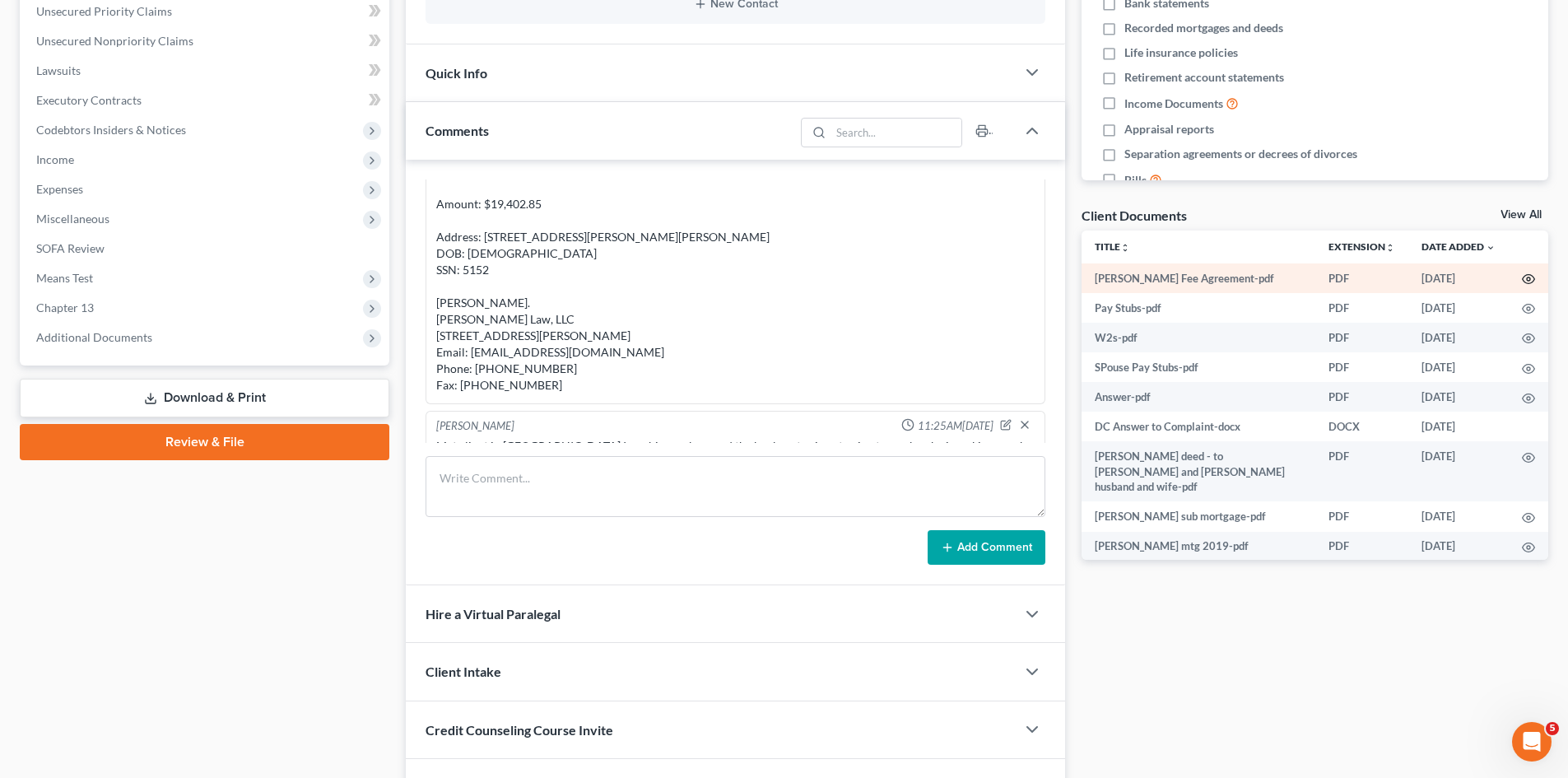
click at [1522, 278] on icon "button" at bounding box center [1528, 279] width 13 height 13
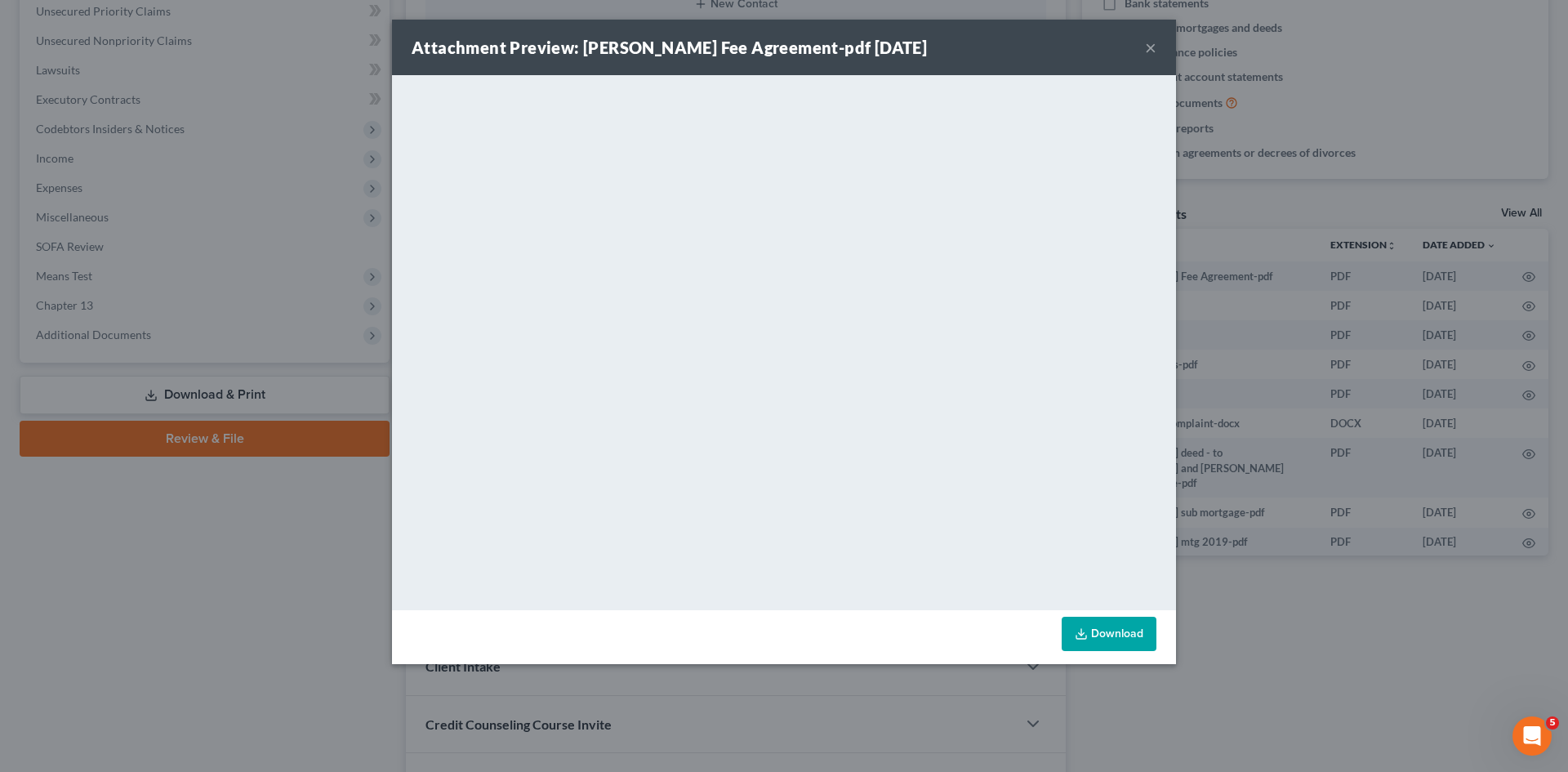
click at [1274, 353] on div "Attachment Preview: [PERSON_NAME] Fee Agreement-pdf [DATE] × <object ng-attr-da…" at bounding box center [784, 386] width 1568 height 772
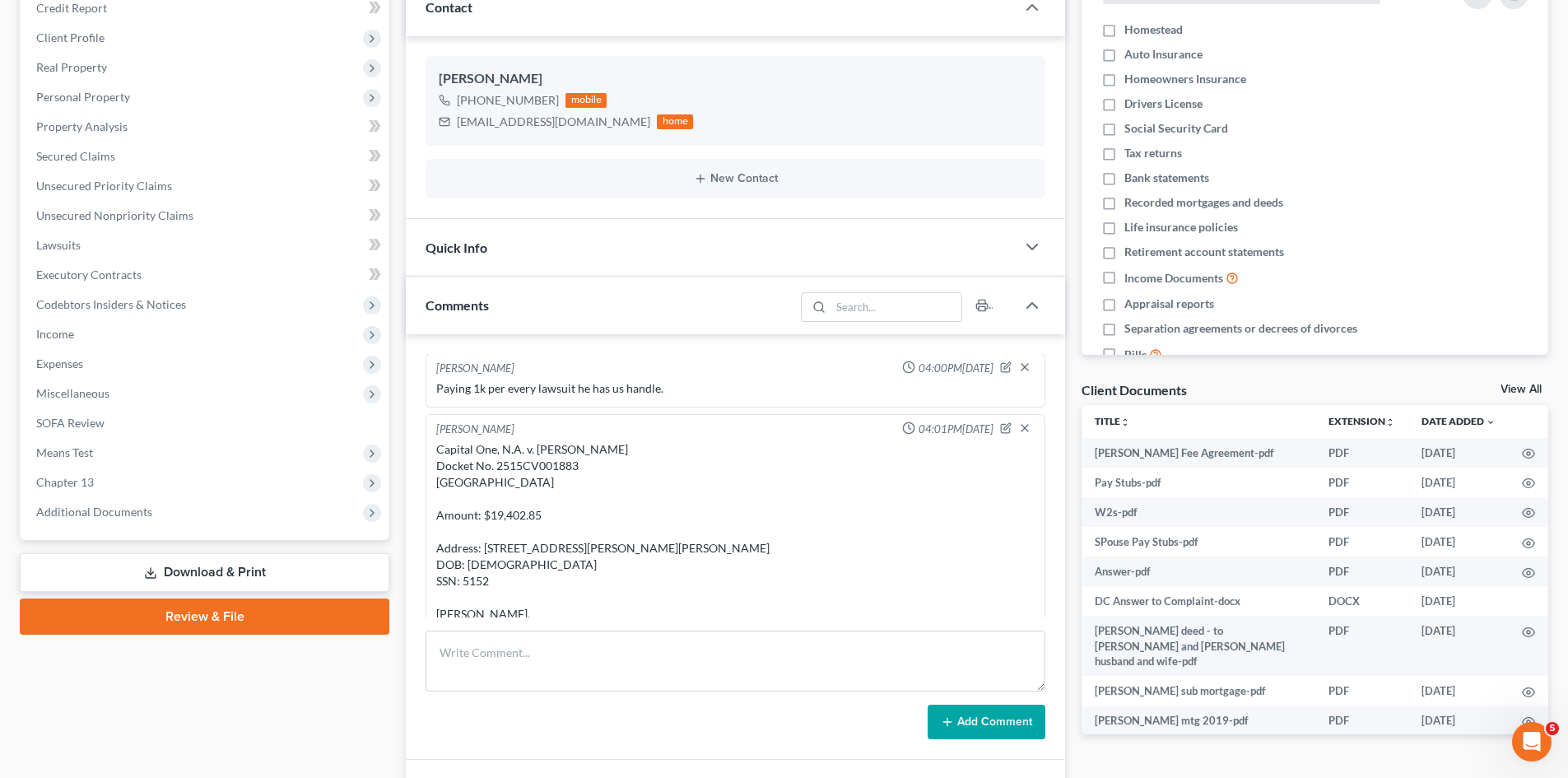
scroll to position [0, 0]
